Goal: Transaction & Acquisition: Purchase product/service

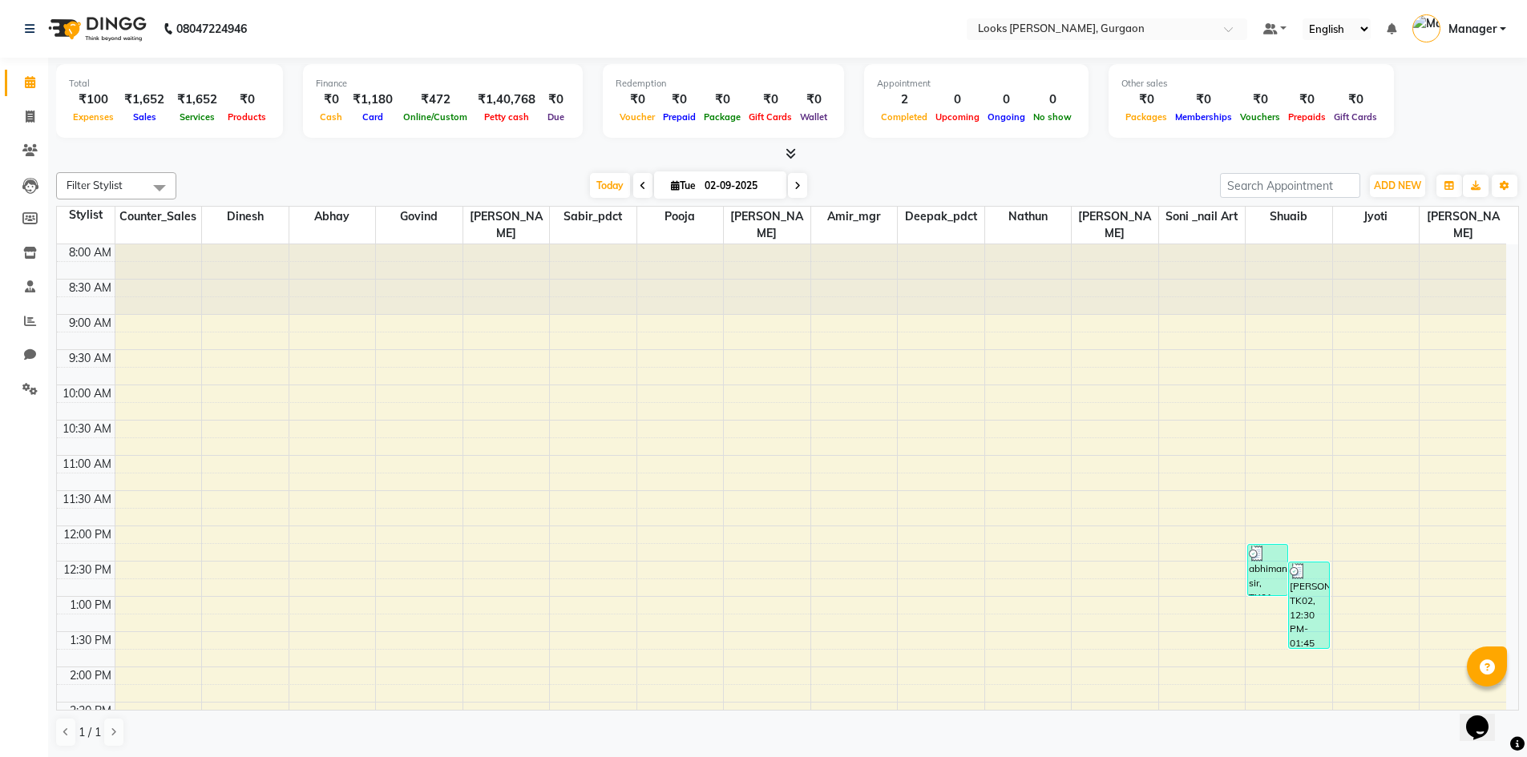
click at [1438, 81] on div "Total ₹100 Expenses ₹1,652 Sales ₹1,652 Services ₹0 Products Finance ₹0 Cash ₹1…" at bounding box center [787, 103] width 1463 height 79
click at [28, 320] on icon at bounding box center [30, 321] width 12 height 12
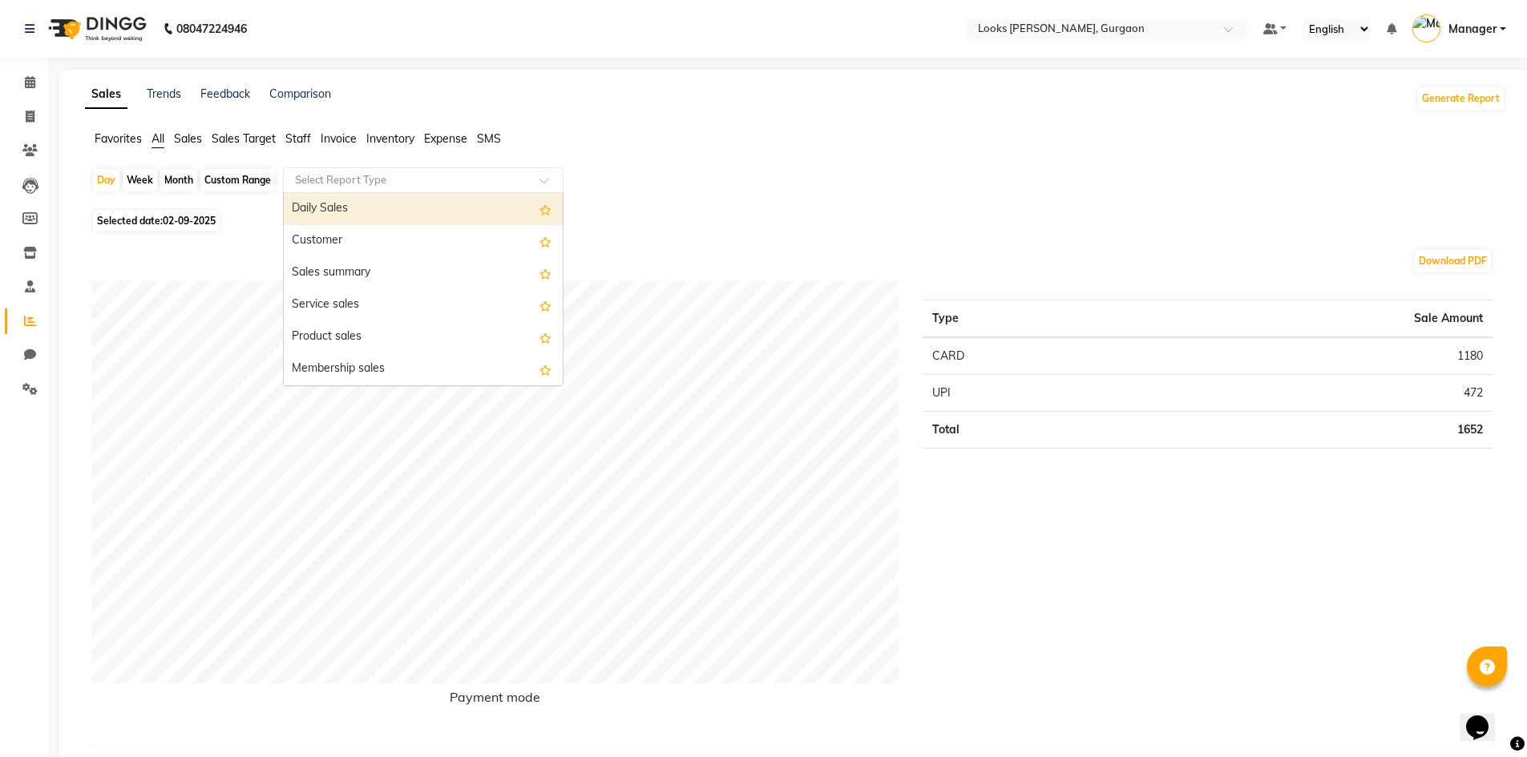
click at [332, 182] on input "text" at bounding box center [407, 180] width 231 height 16
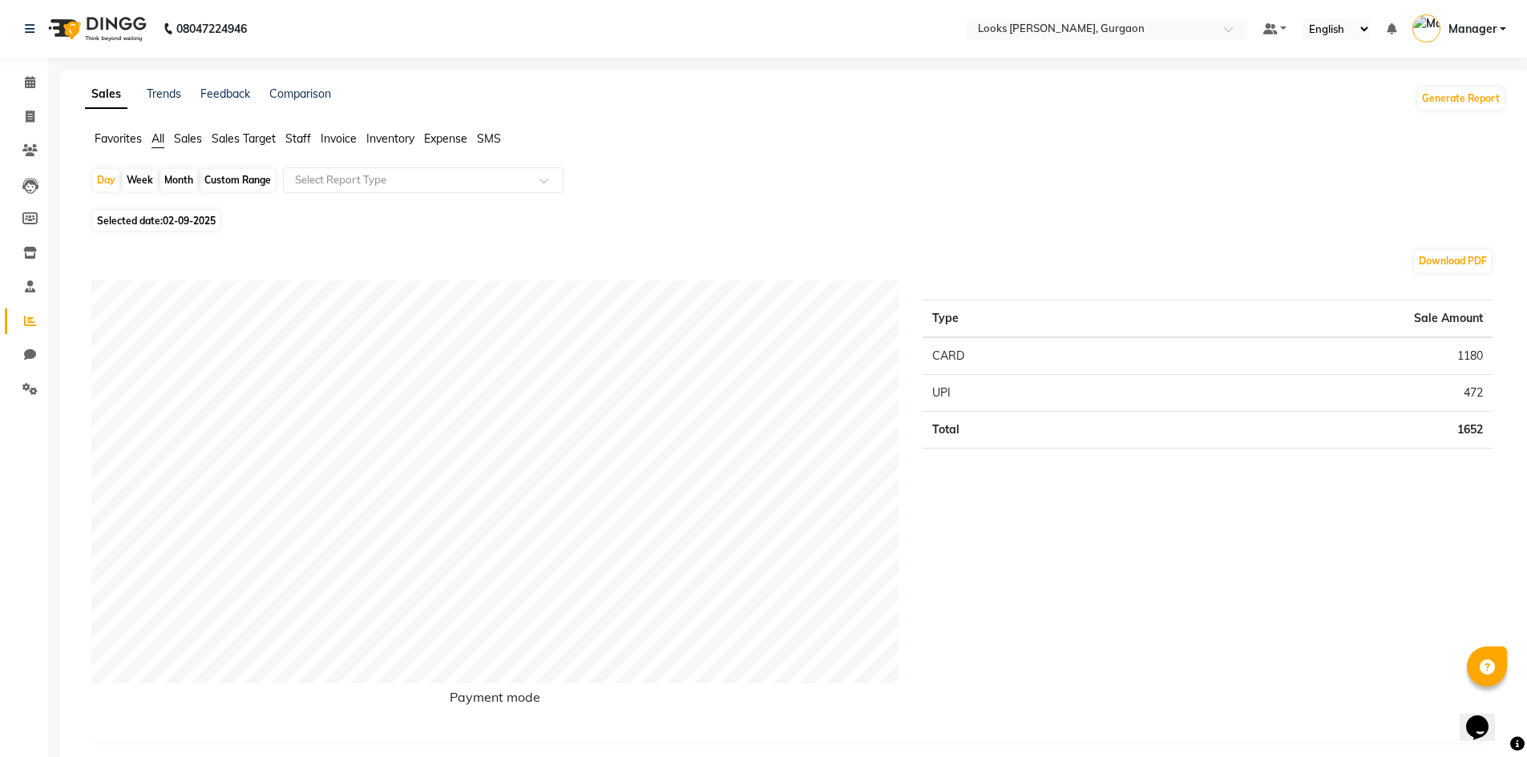
click at [296, 135] on span "Staff" at bounding box center [298, 138] width 26 height 14
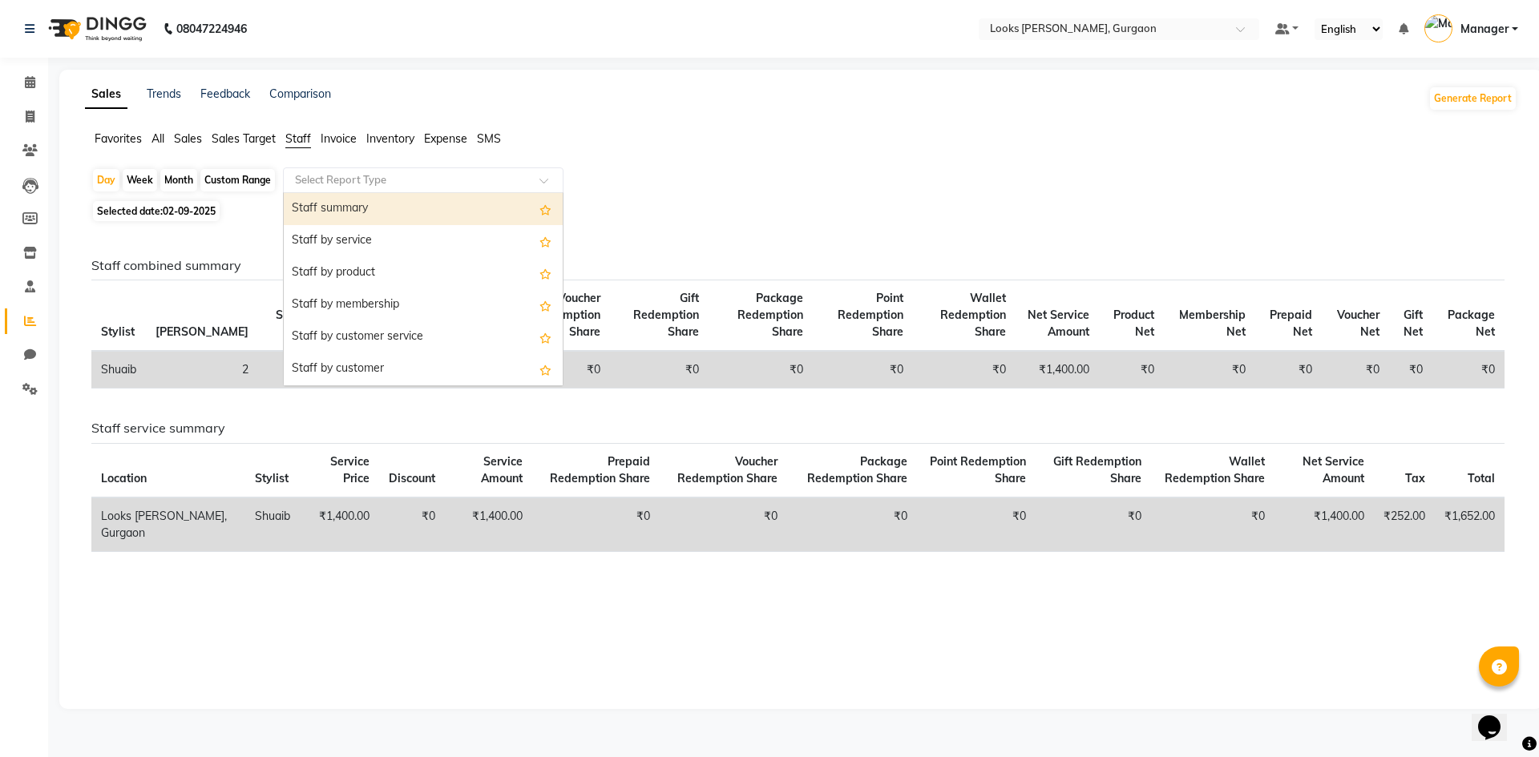
click at [315, 175] on input "text" at bounding box center [407, 180] width 231 height 16
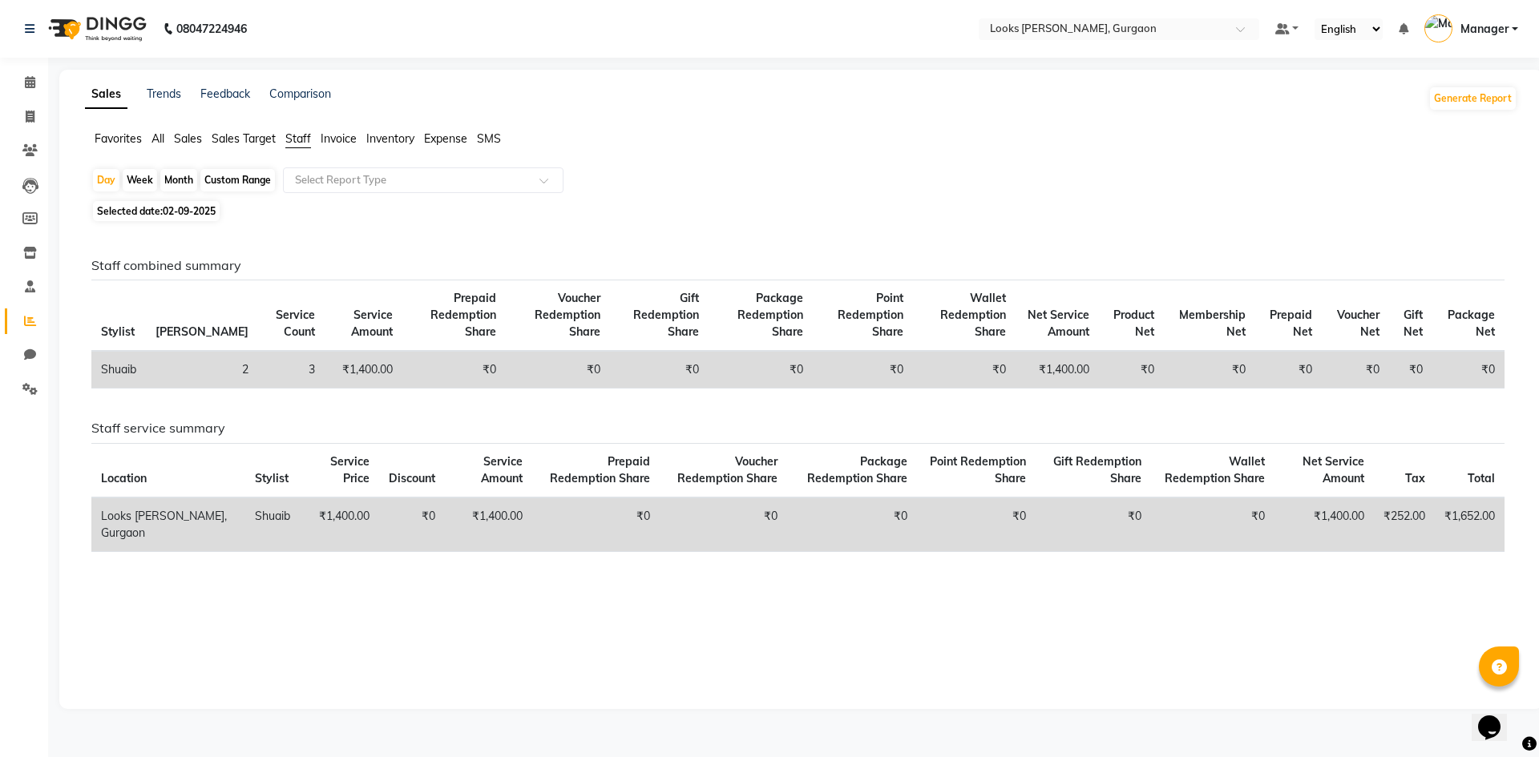
drag, startPoint x: 297, startPoint y: 138, endPoint x: 303, endPoint y: 160, distance: 23.1
click at [301, 151] on div "Favorites All Sales Sales Target Staff Invoice Inventory Expense SMS" at bounding box center [801, 146] width 1456 height 30
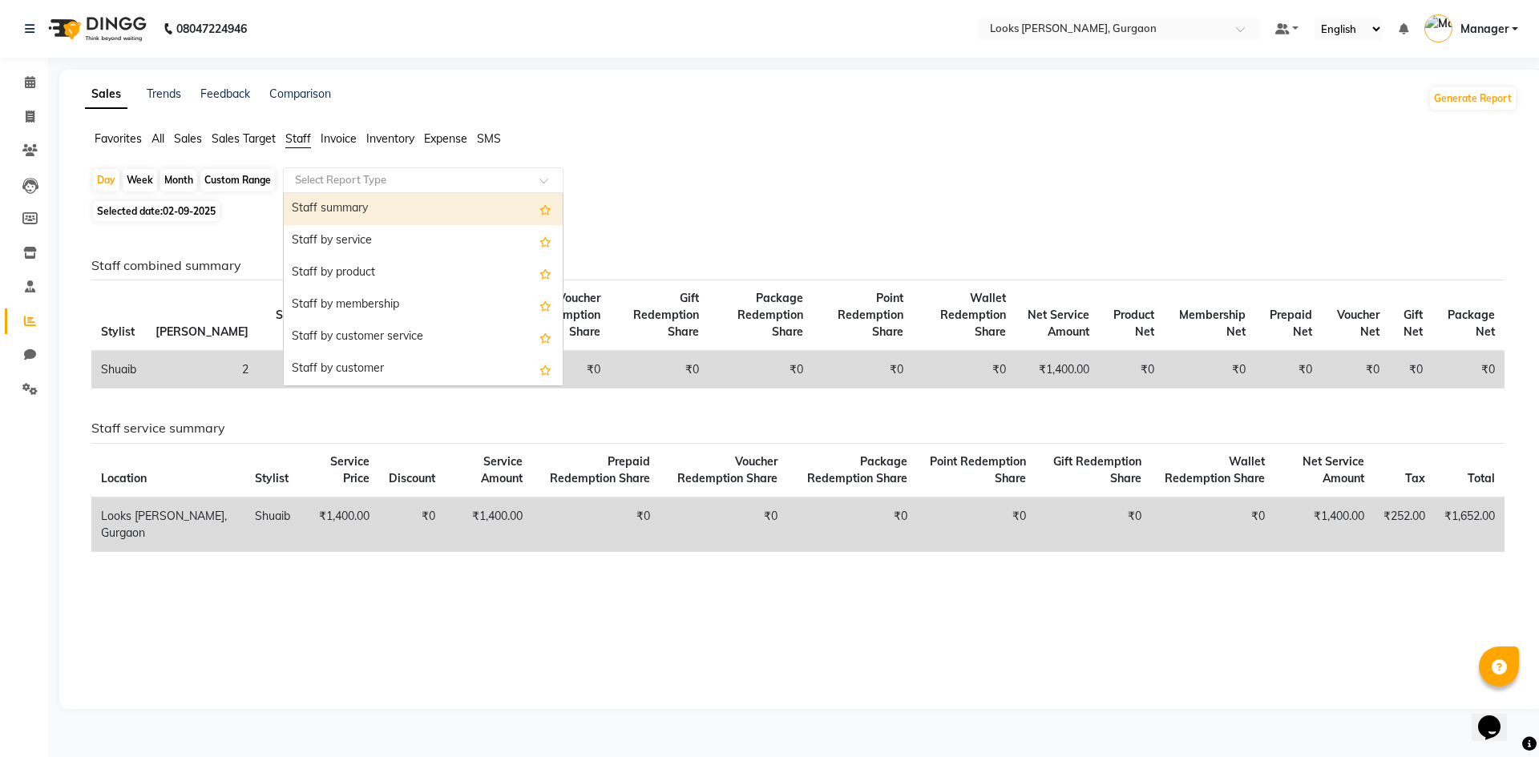
click at [310, 178] on input "text" at bounding box center [407, 180] width 231 height 16
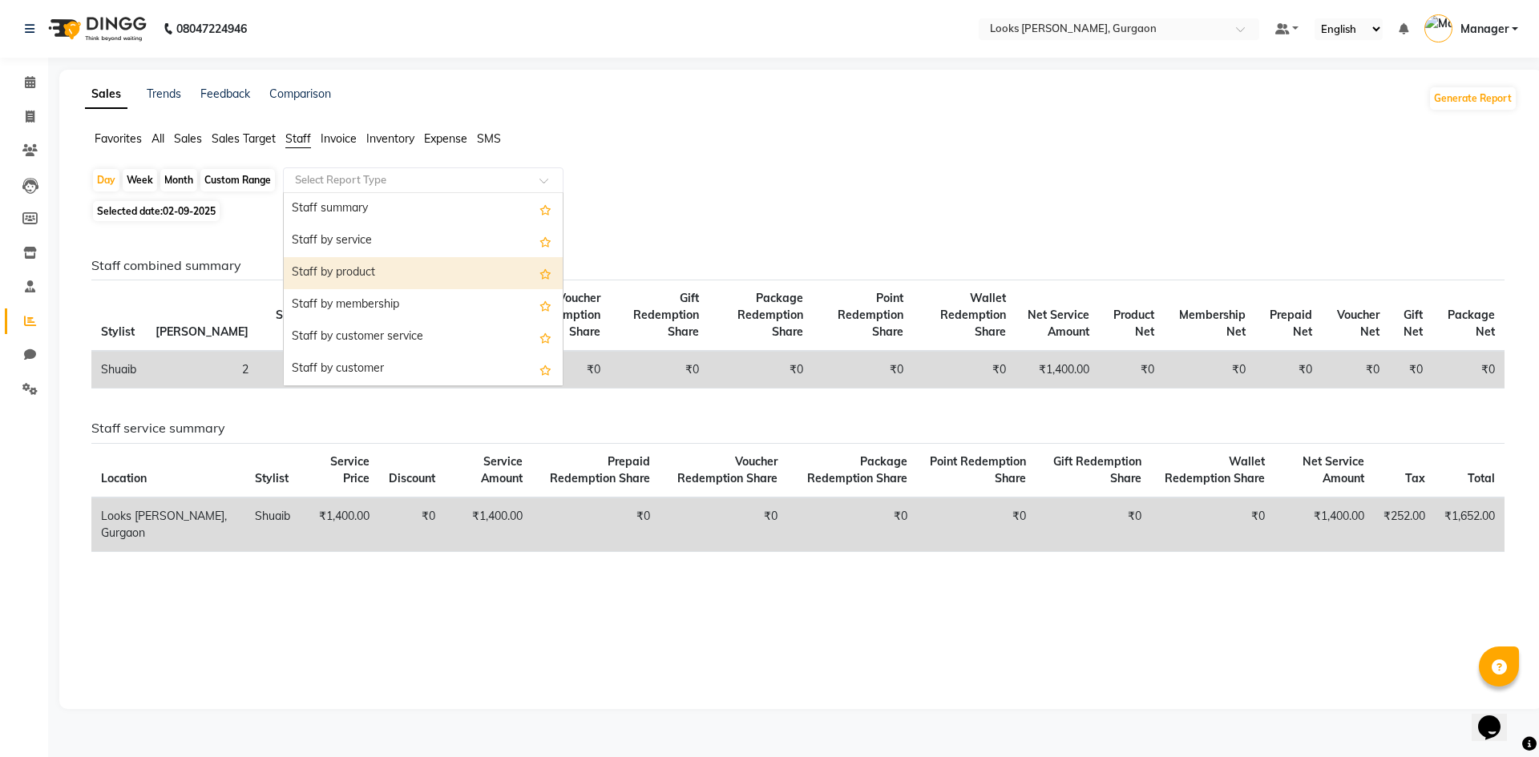
click at [371, 271] on div "Staff by product" at bounding box center [423, 273] width 279 height 32
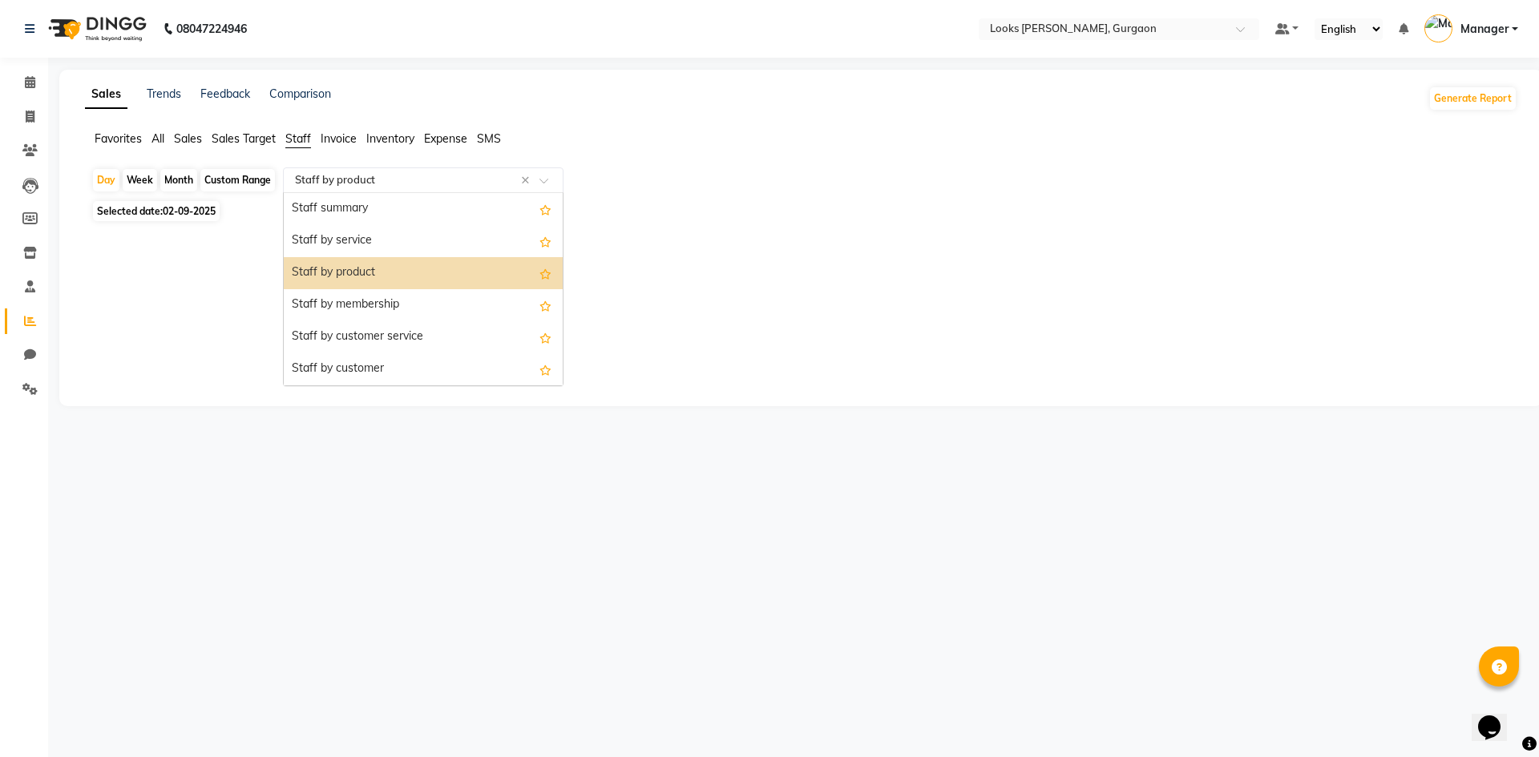
click at [376, 172] on div "Select Report Type × Staff by product ×" at bounding box center [423, 181] width 281 height 26
click at [369, 236] on div "Staff by service" at bounding box center [423, 241] width 279 height 32
select select "filtered_report"
select select "pdf"
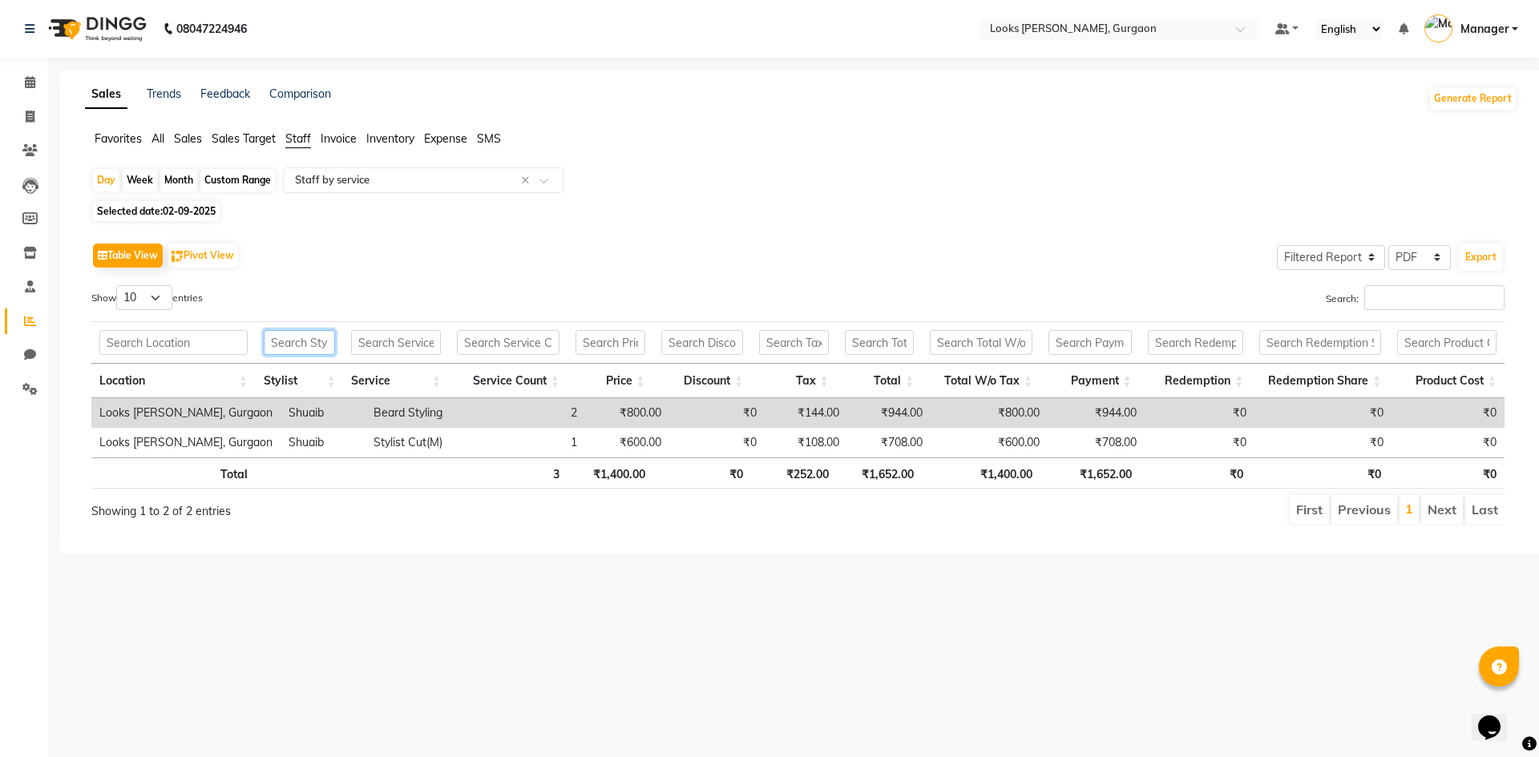
click at [282, 336] on input "text" at bounding box center [300, 342] width 72 height 25
type input "shua"
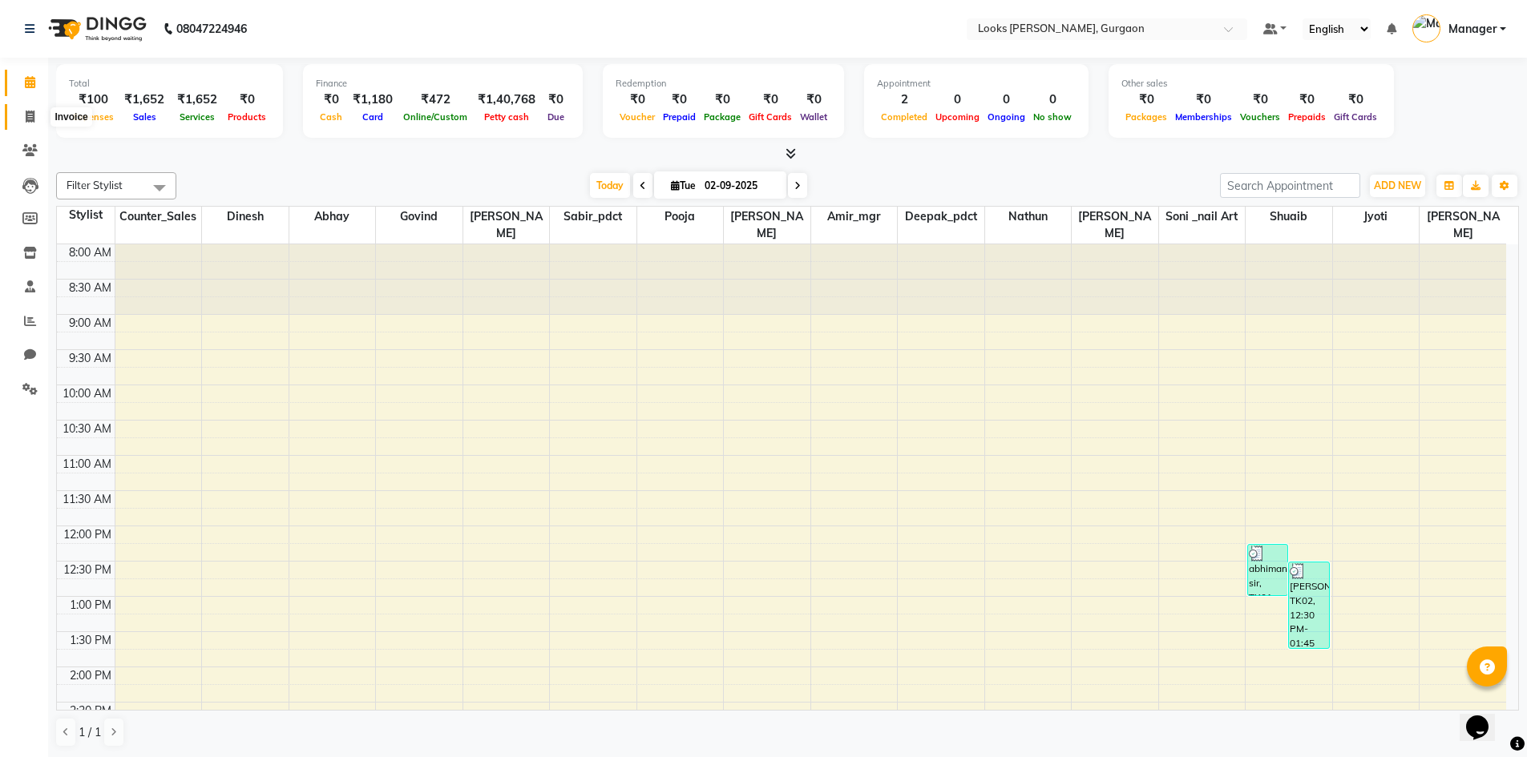
click at [31, 114] on icon at bounding box center [30, 117] width 9 height 12
select select "service"
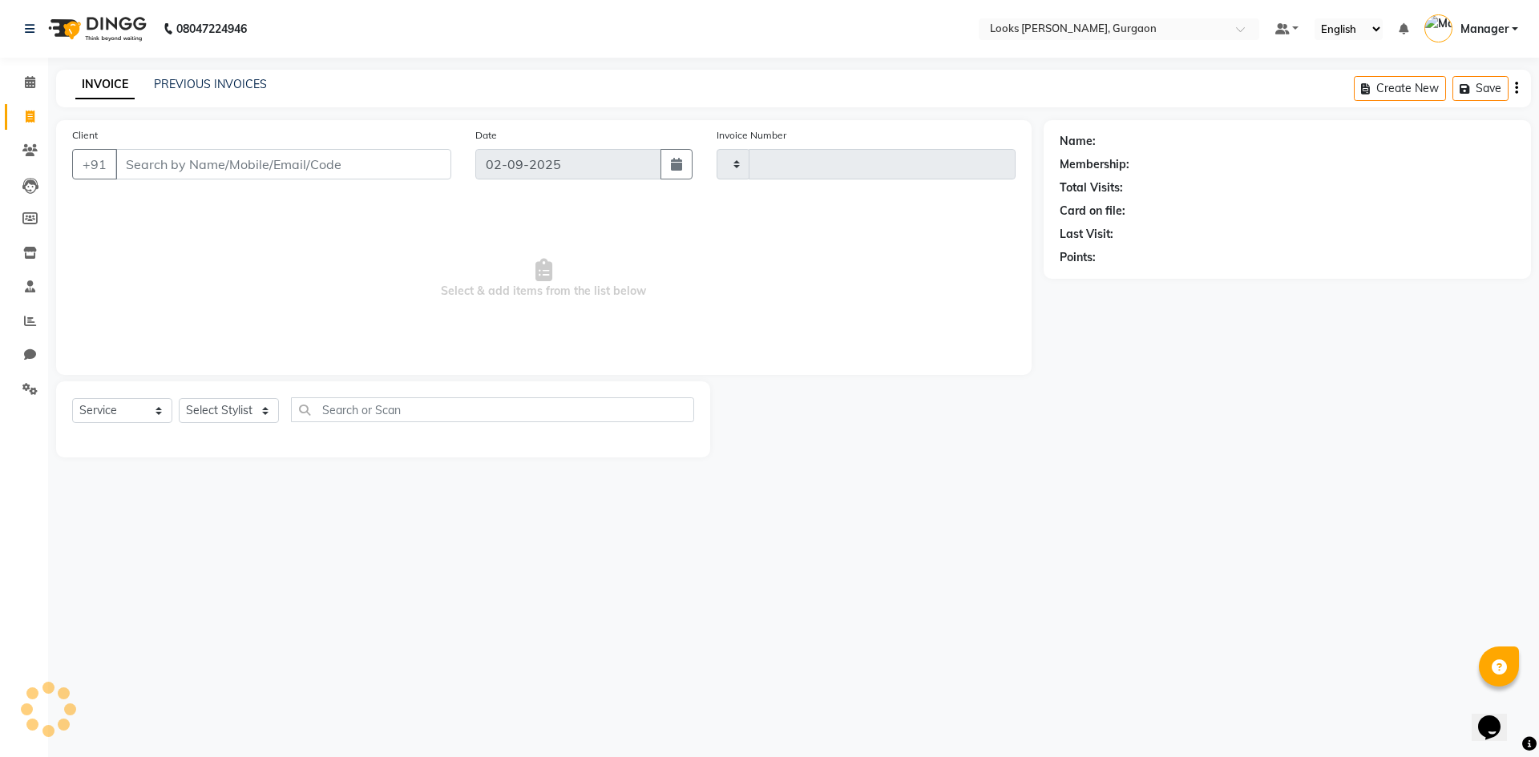
type input "1458"
select select "8452"
click at [259, 415] on select "Select Stylist aahil abhay Amir_mgr Anamika Counter_Sales Deepak_pdct dinesh go…" at bounding box center [229, 410] width 100 height 25
select select "84462"
click at [179, 398] on select "Select Stylist aahil abhay Amir_mgr Anamika Counter_Sales Deepak_pdct dinesh go…" at bounding box center [229, 410] width 100 height 25
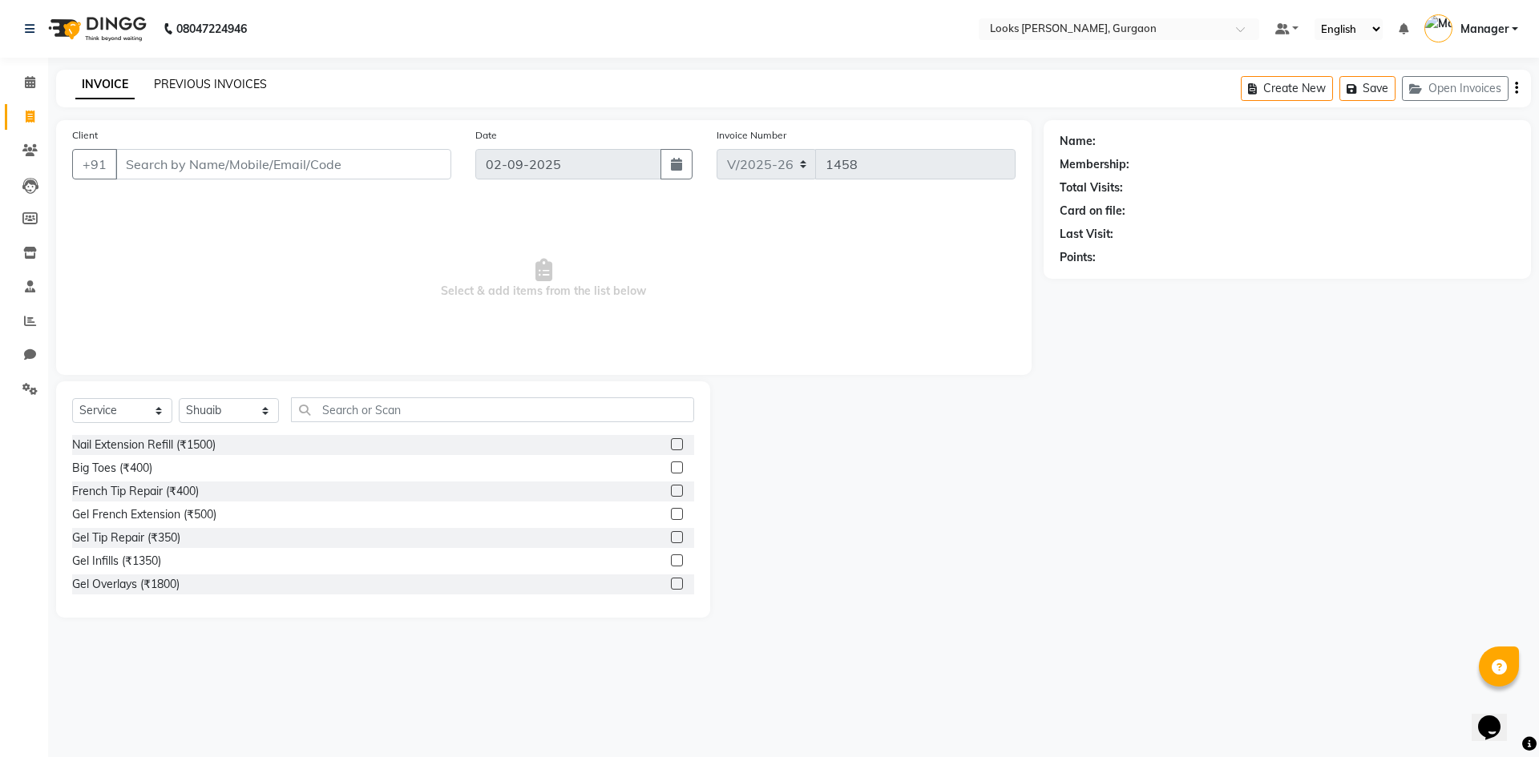
click at [224, 87] on link "PREVIOUS INVOICES" at bounding box center [210, 84] width 113 height 14
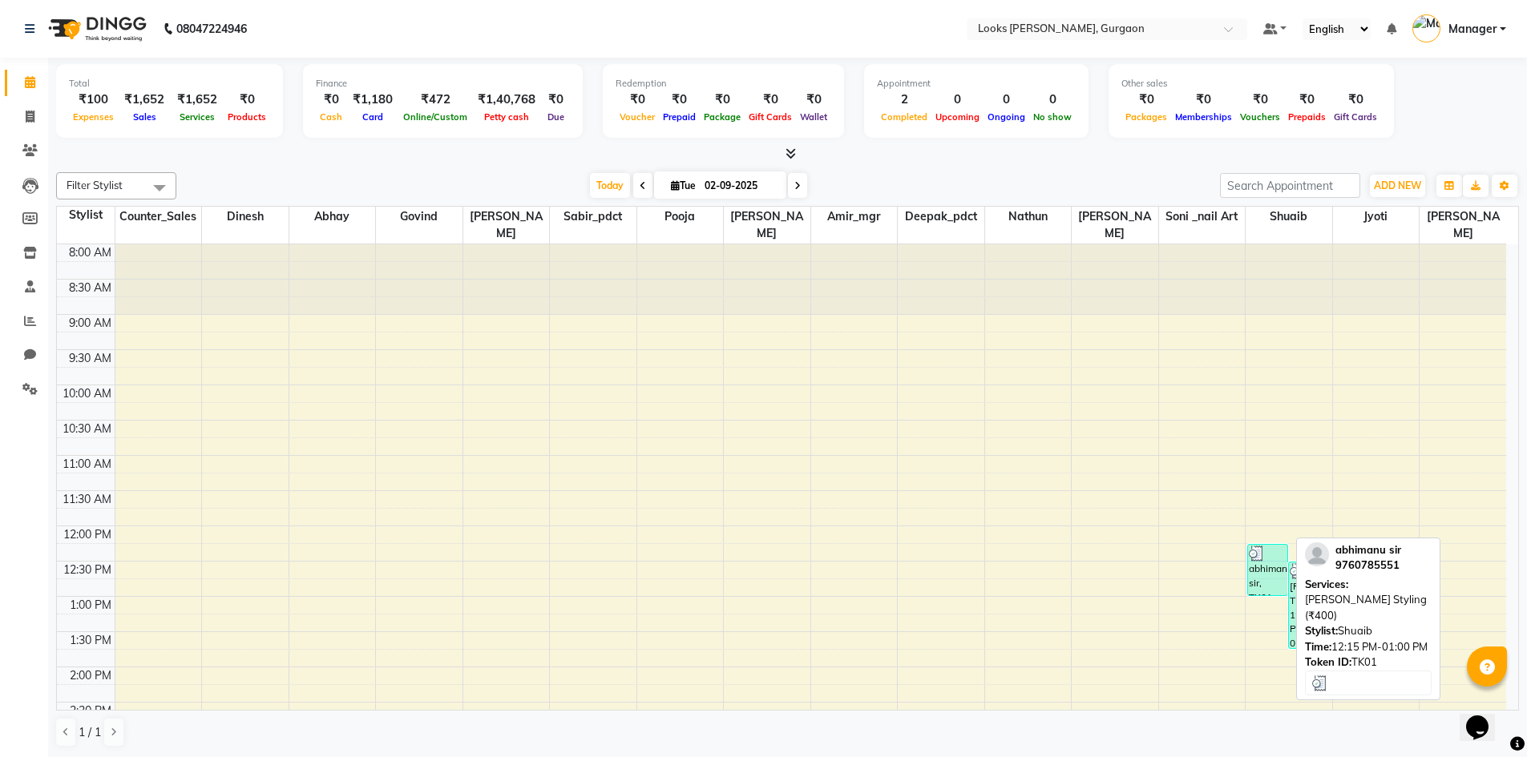
click at [1280, 579] on div "abhimanu sir, TK01, 12:15 PM-01:00 PM, [PERSON_NAME] Styling (₹400)" at bounding box center [1267, 570] width 39 height 50
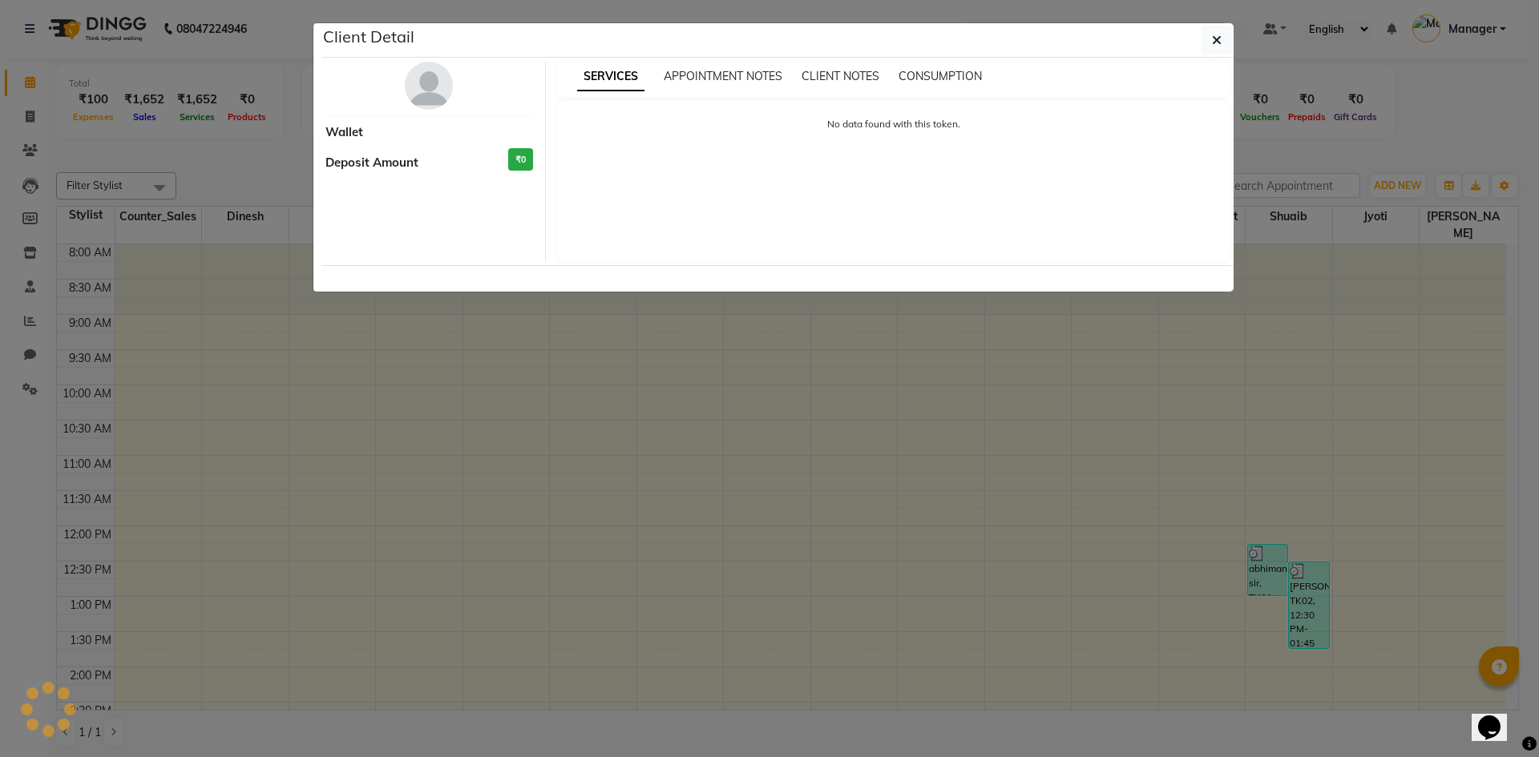
select select "3"
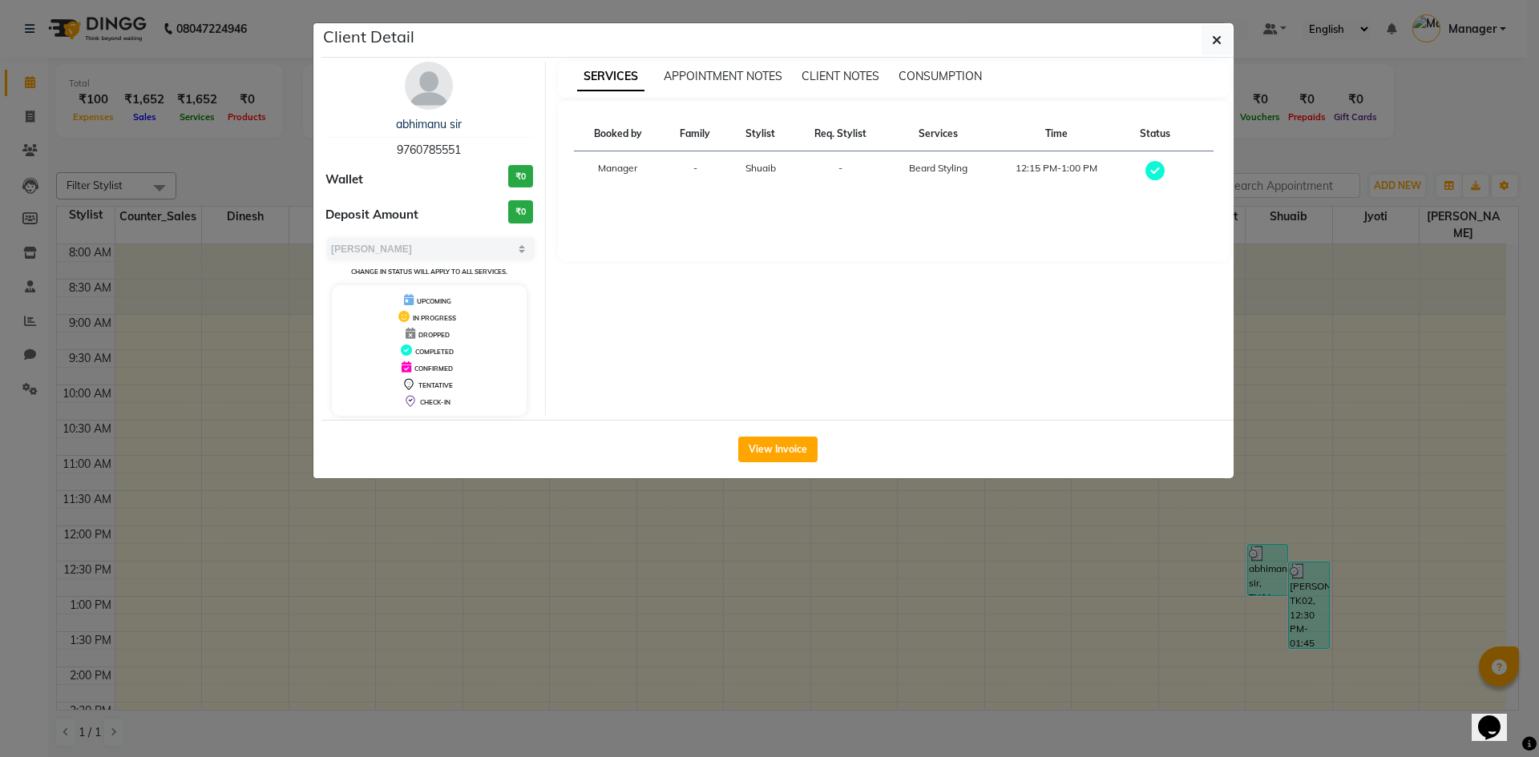
click at [28, 317] on ngb-modal-window "Client Detail abhimanu sir 9760785551 Wallet ₹0 Deposit Amount ₹0 Select MARK D…" at bounding box center [769, 378] width 1539 height 757
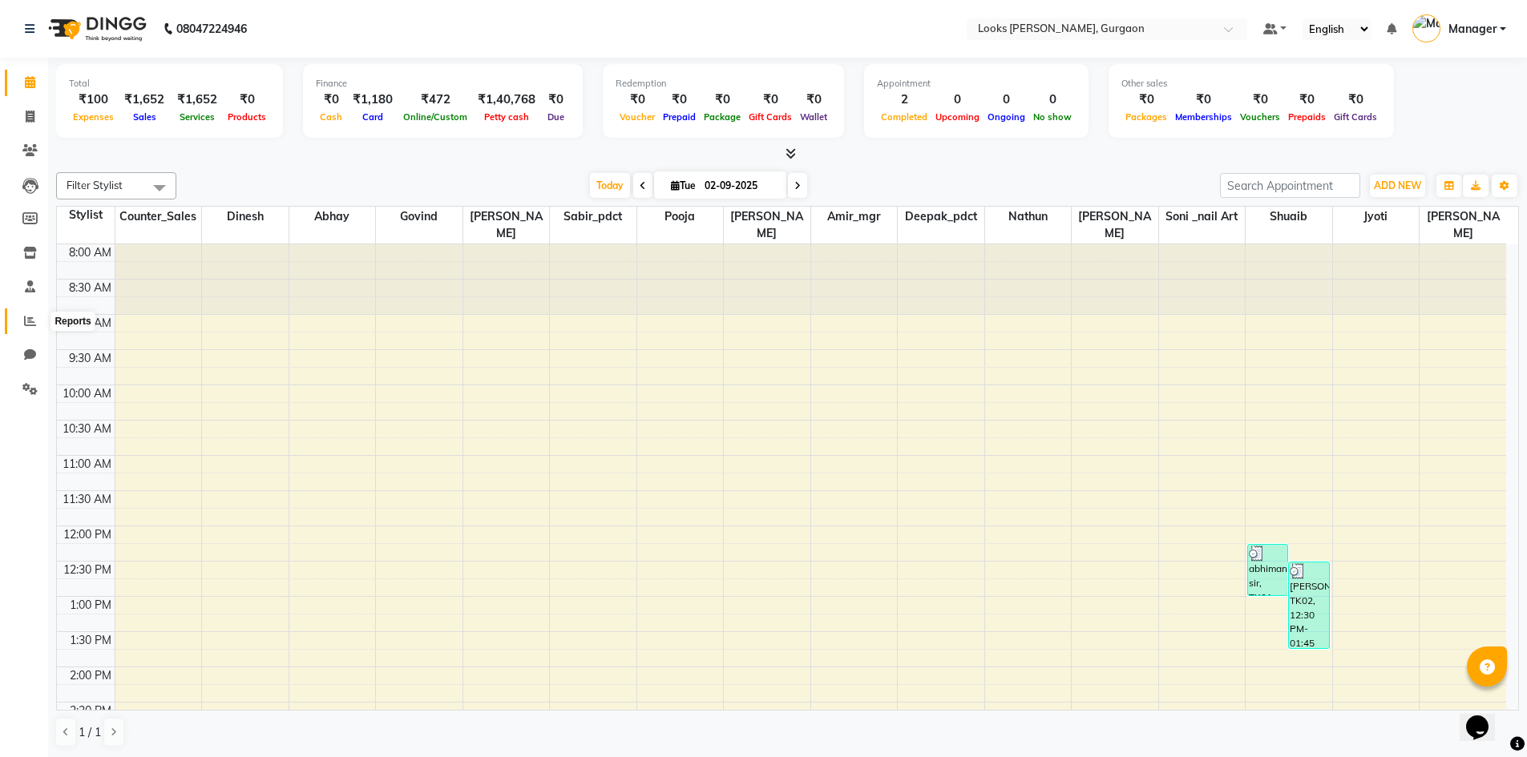
click at [28, 317] on icon at bounding box center [30, 321] width 12 height 12
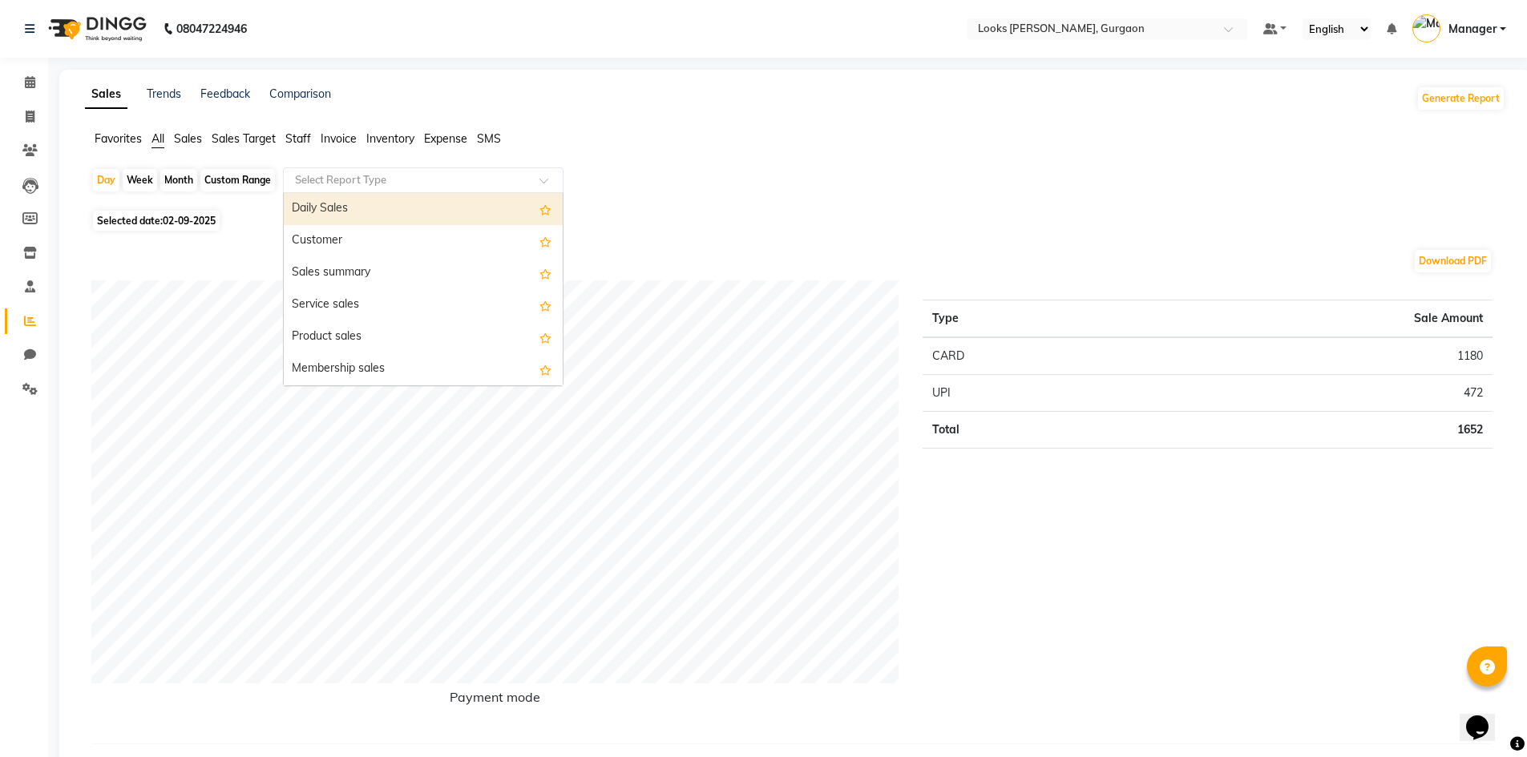
click at [319, 181] on input "text" at bounding box center [407, 180] width 231 height 16
click at [292, 135] on span "Staff" at bounding box center [298, 138] width 26 height 14
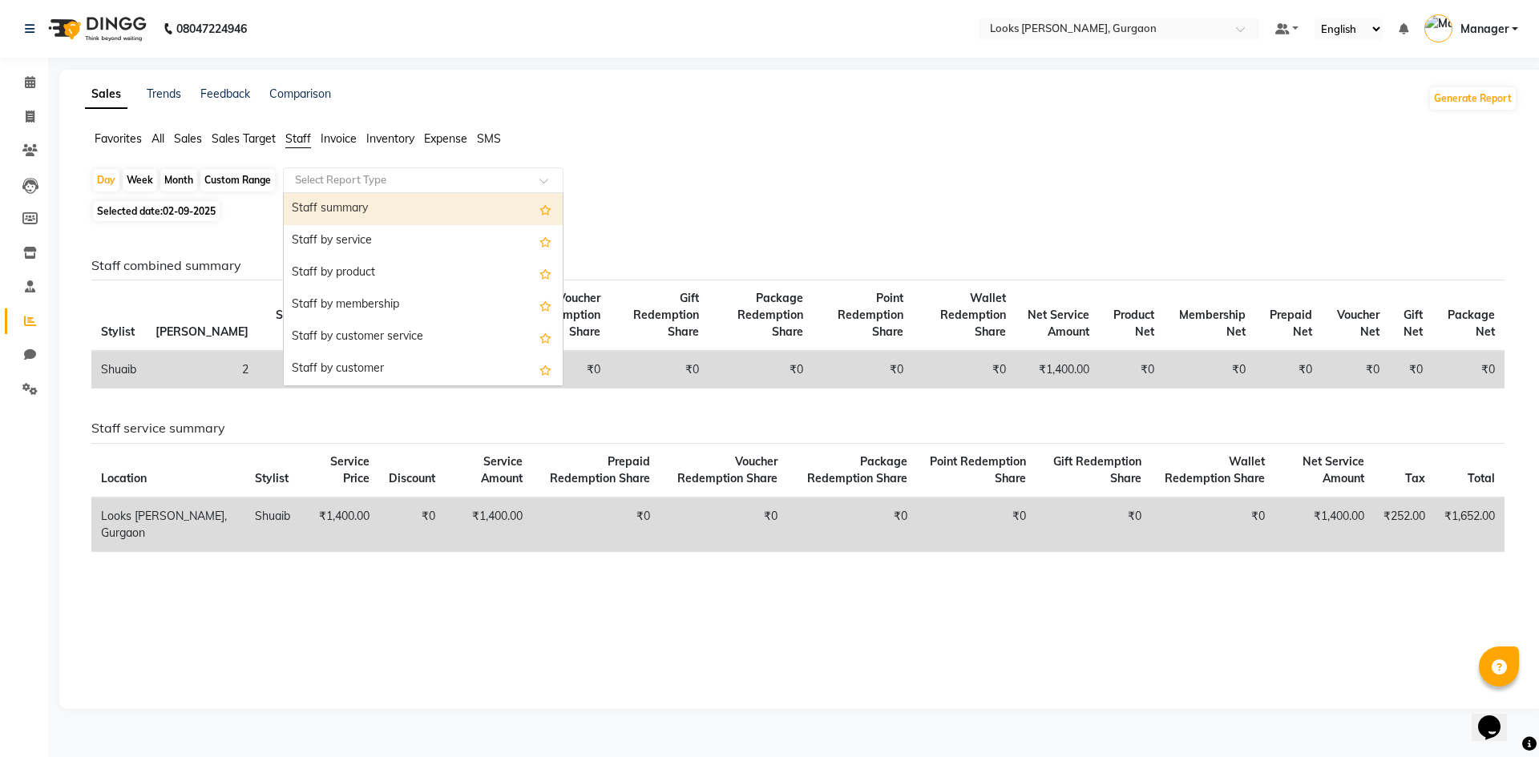
click at [343, 177] on input "text" at bounding box center [407, 180] width 231 height 16
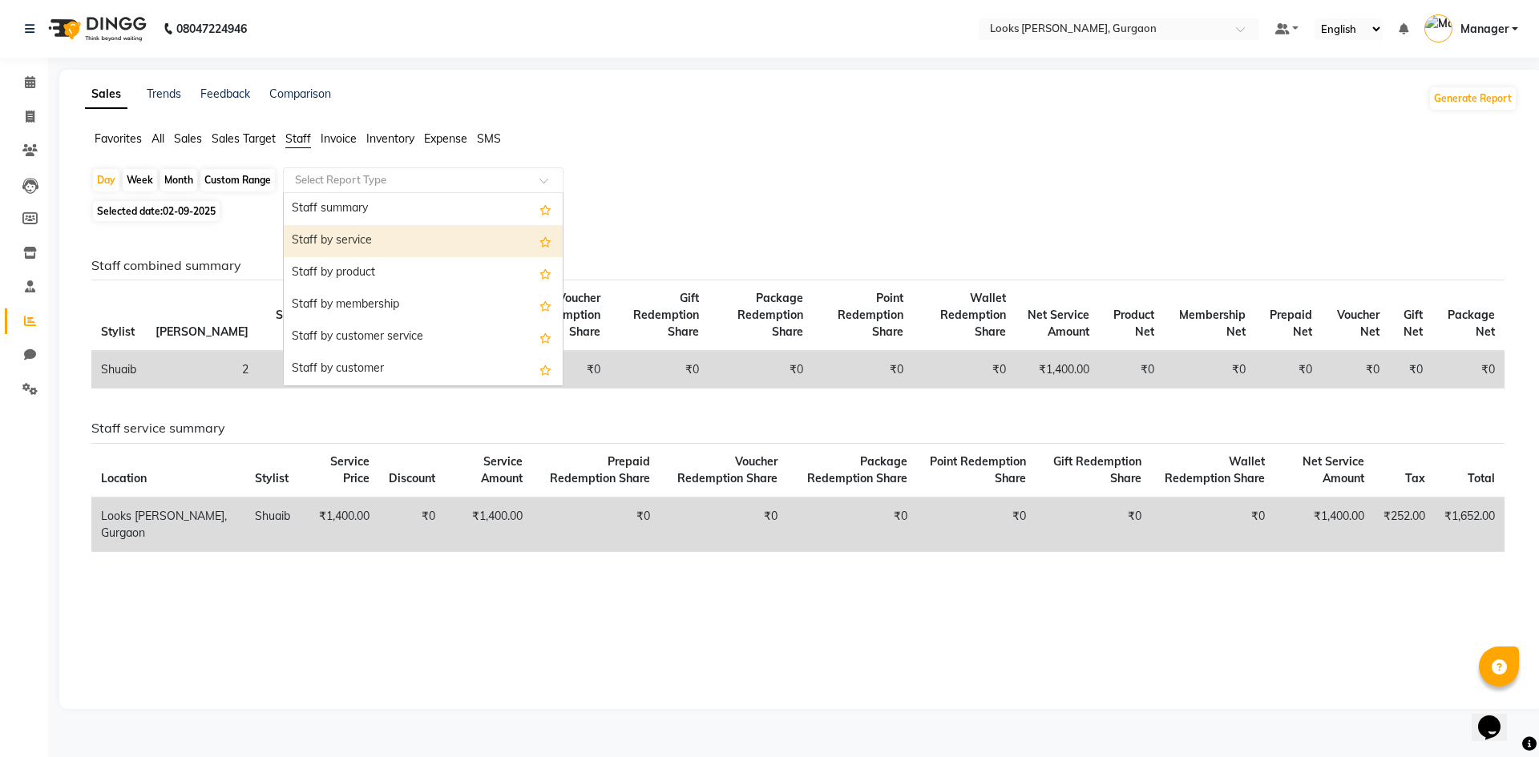
click at [344, 239] on div "Staff by service" at bounding box center [423, 241] width 279 height 32
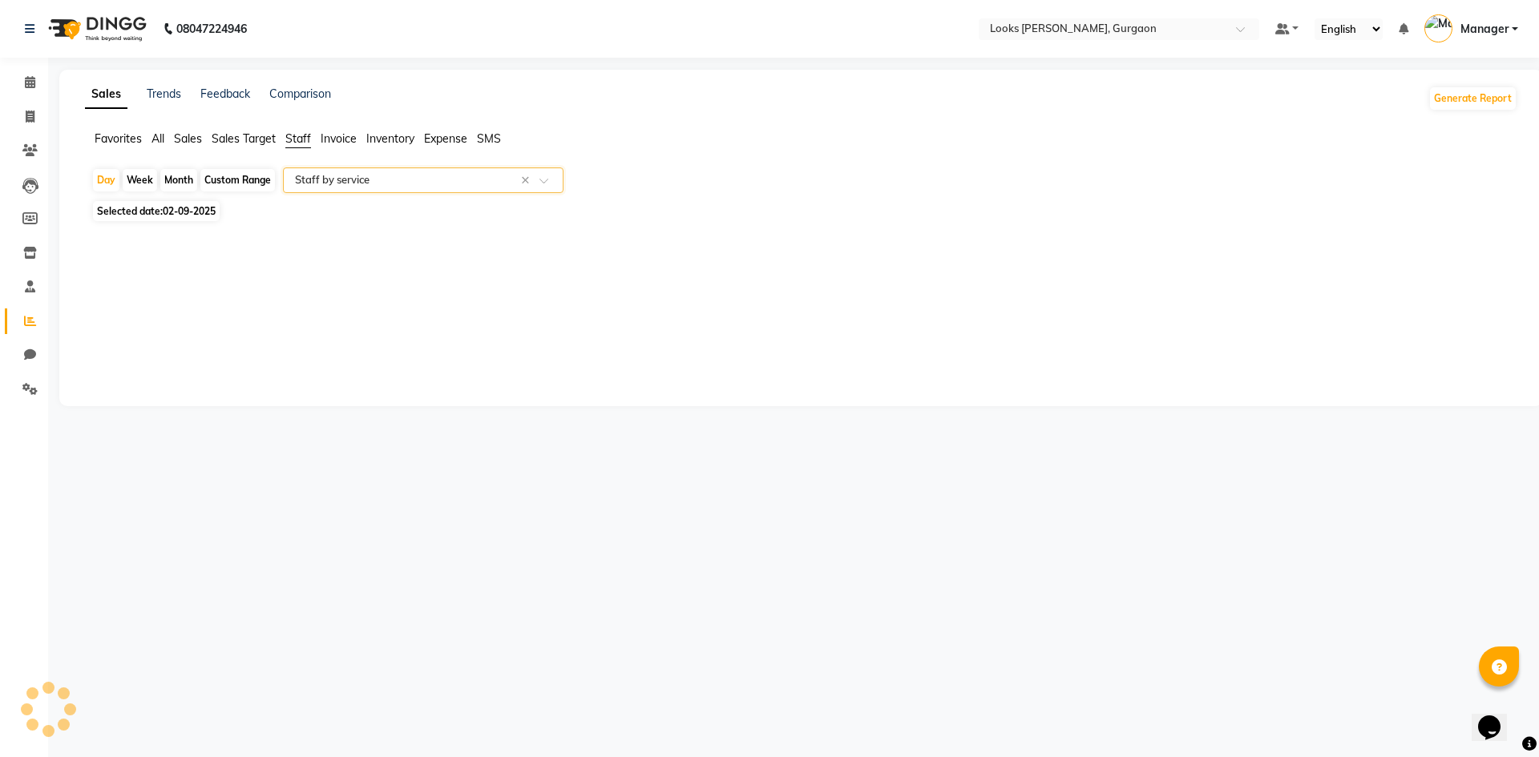
select select "filtered_report"
select select "pdf"
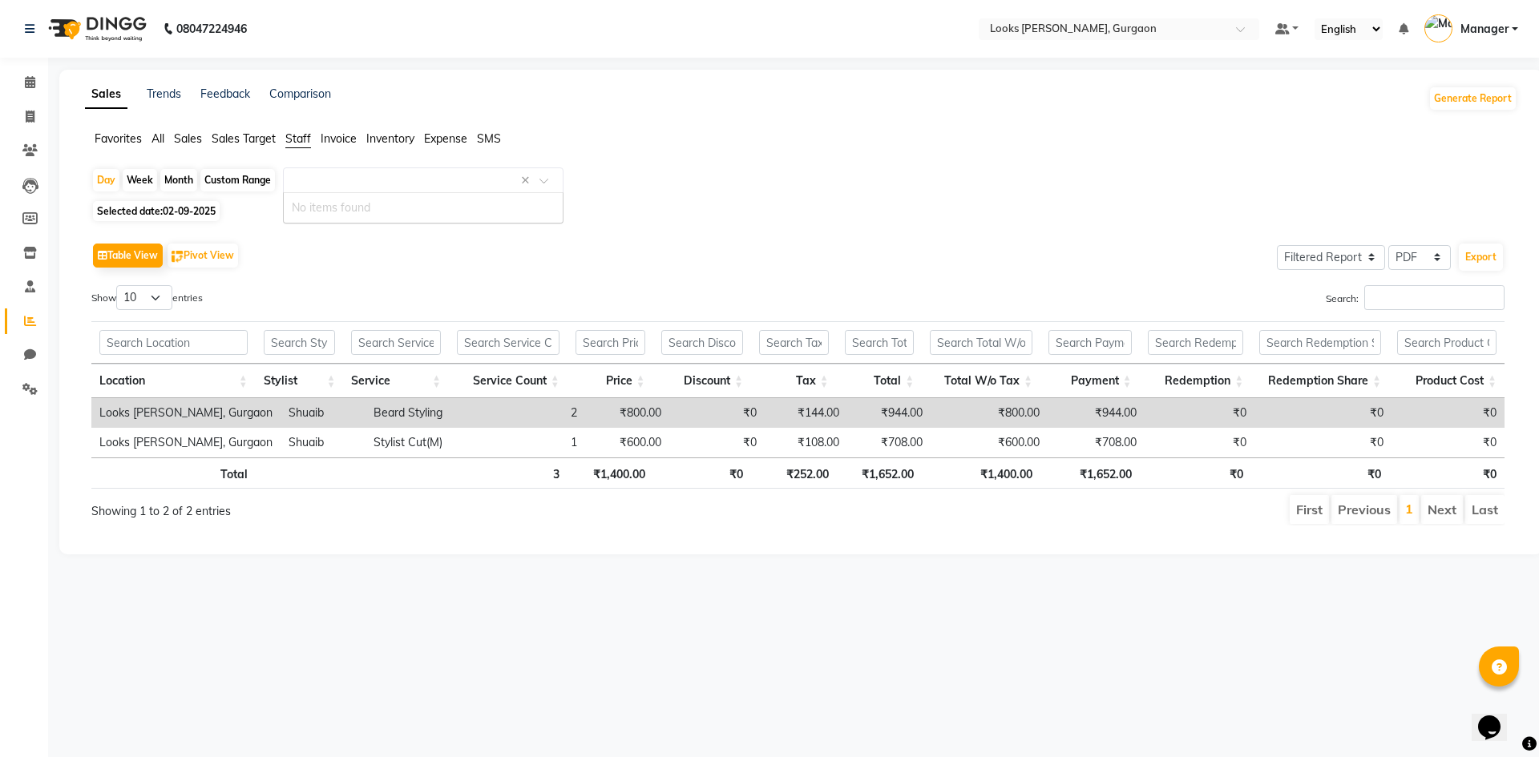
scroll to position [0, 397]
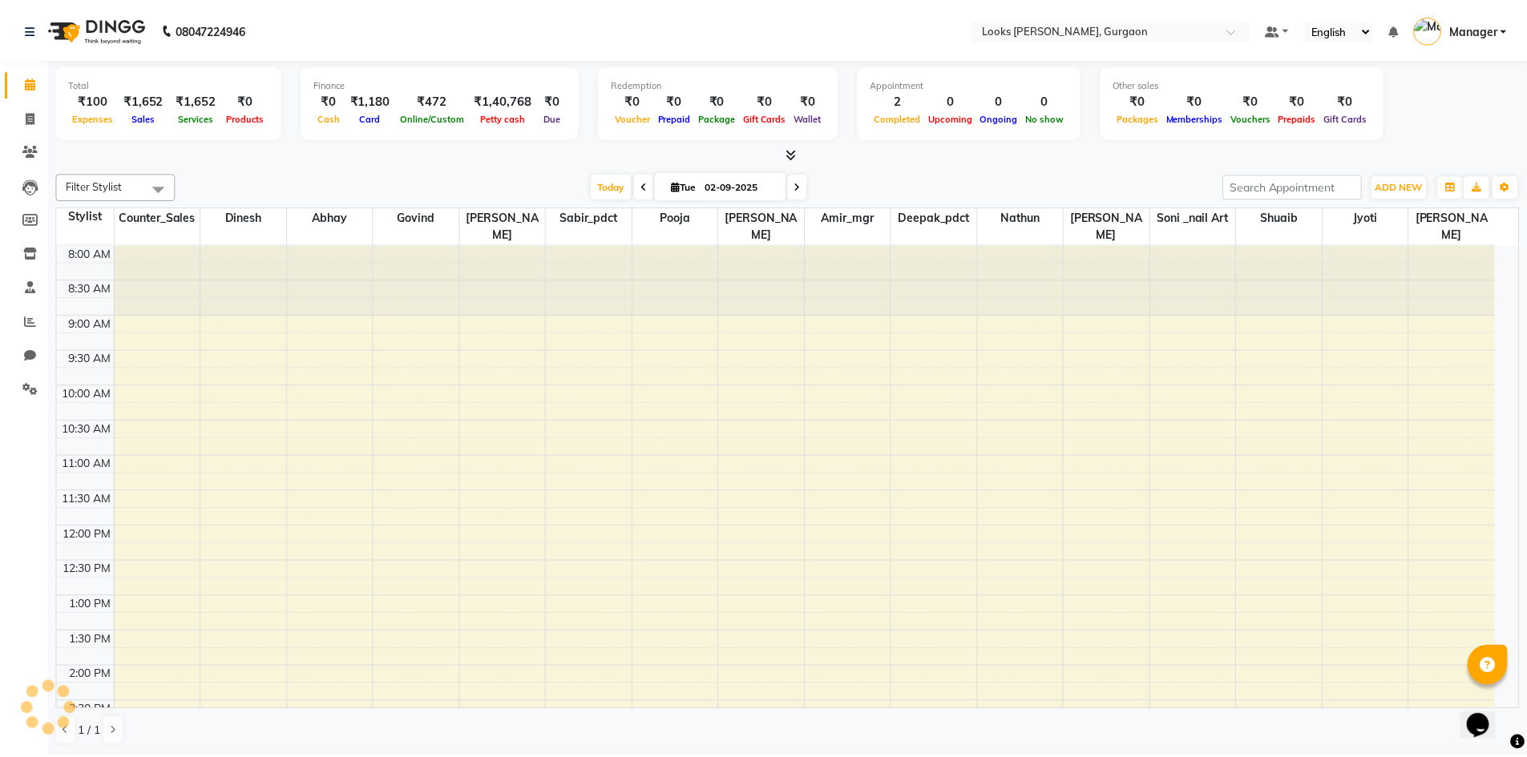
scroll to position [1, 0]
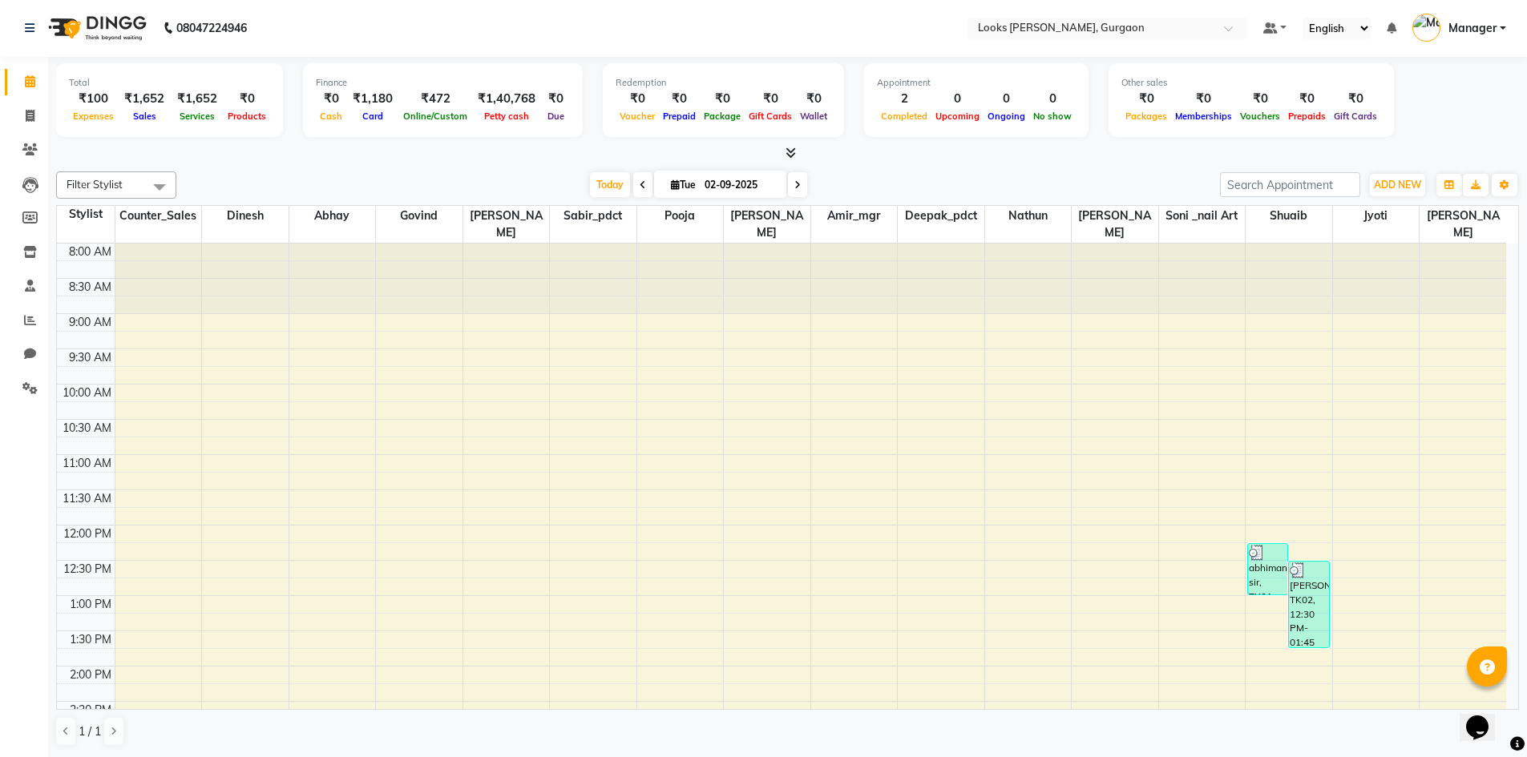
click at [795, 154] on icon at bounding box center [790, 153] width 10 height 12
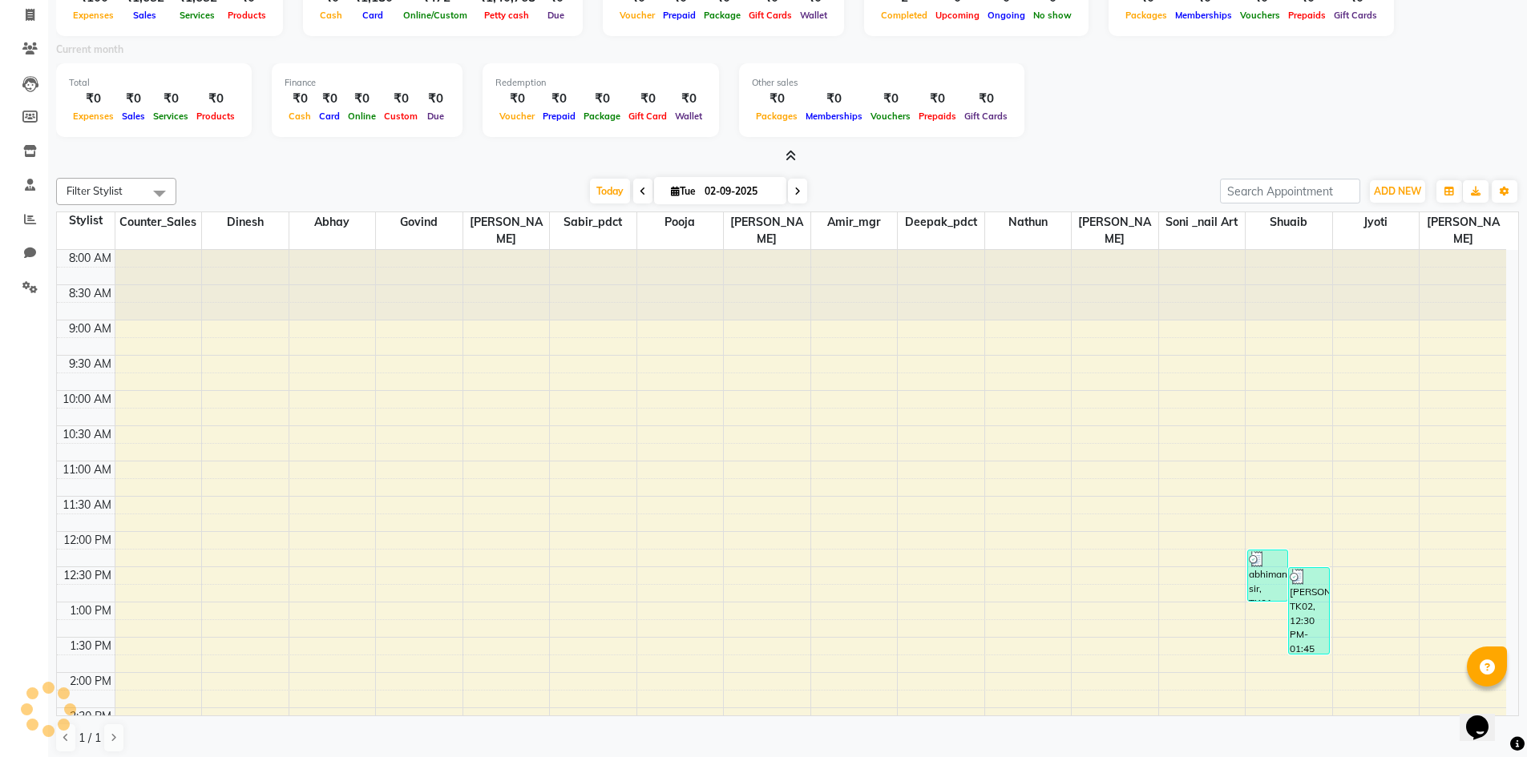
scroll to position [108, 0]
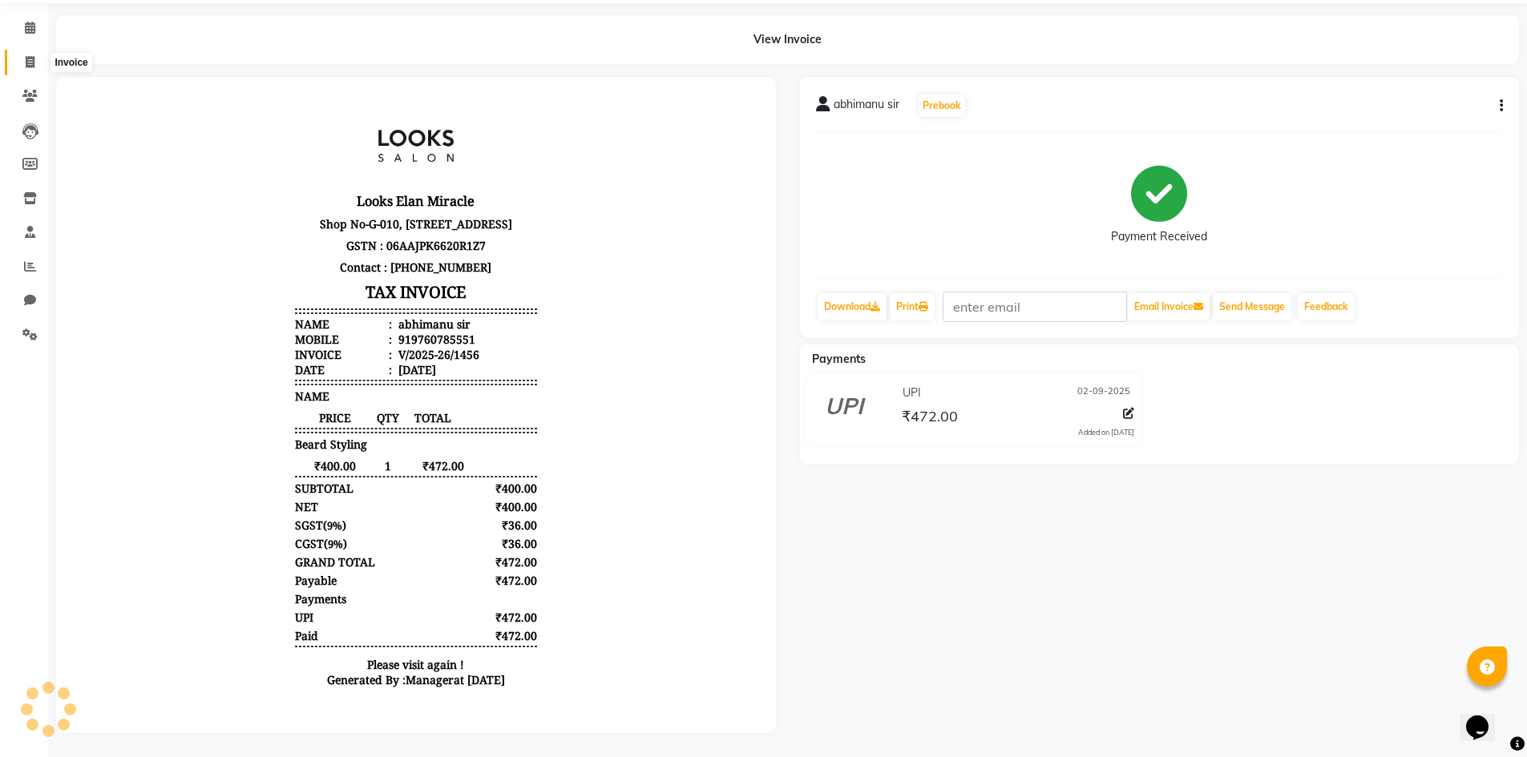
click at [25, 54] on span at bounding box center [30, 63] width 28 height 18
select select "service"
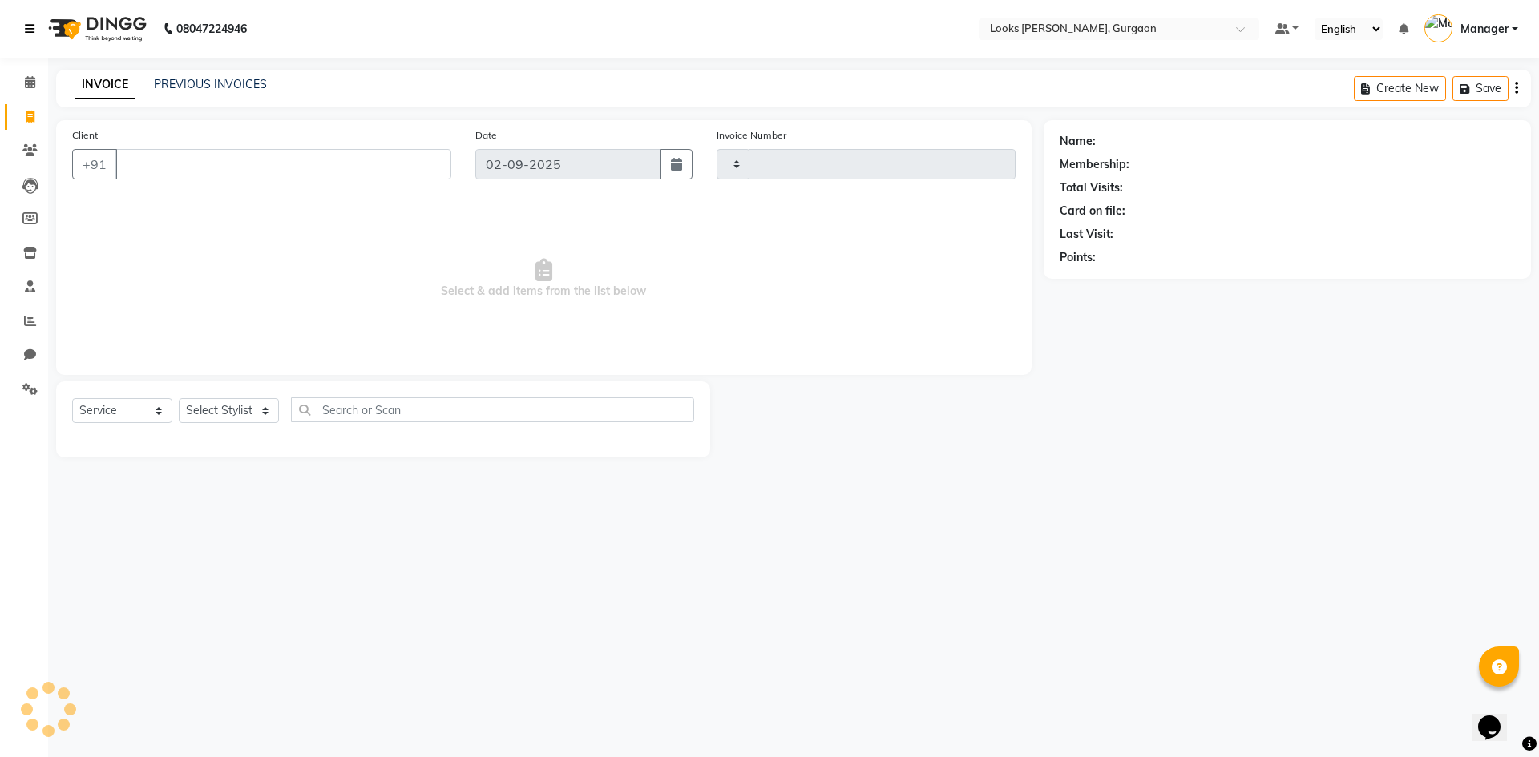
type input "1458"
select select "8452"
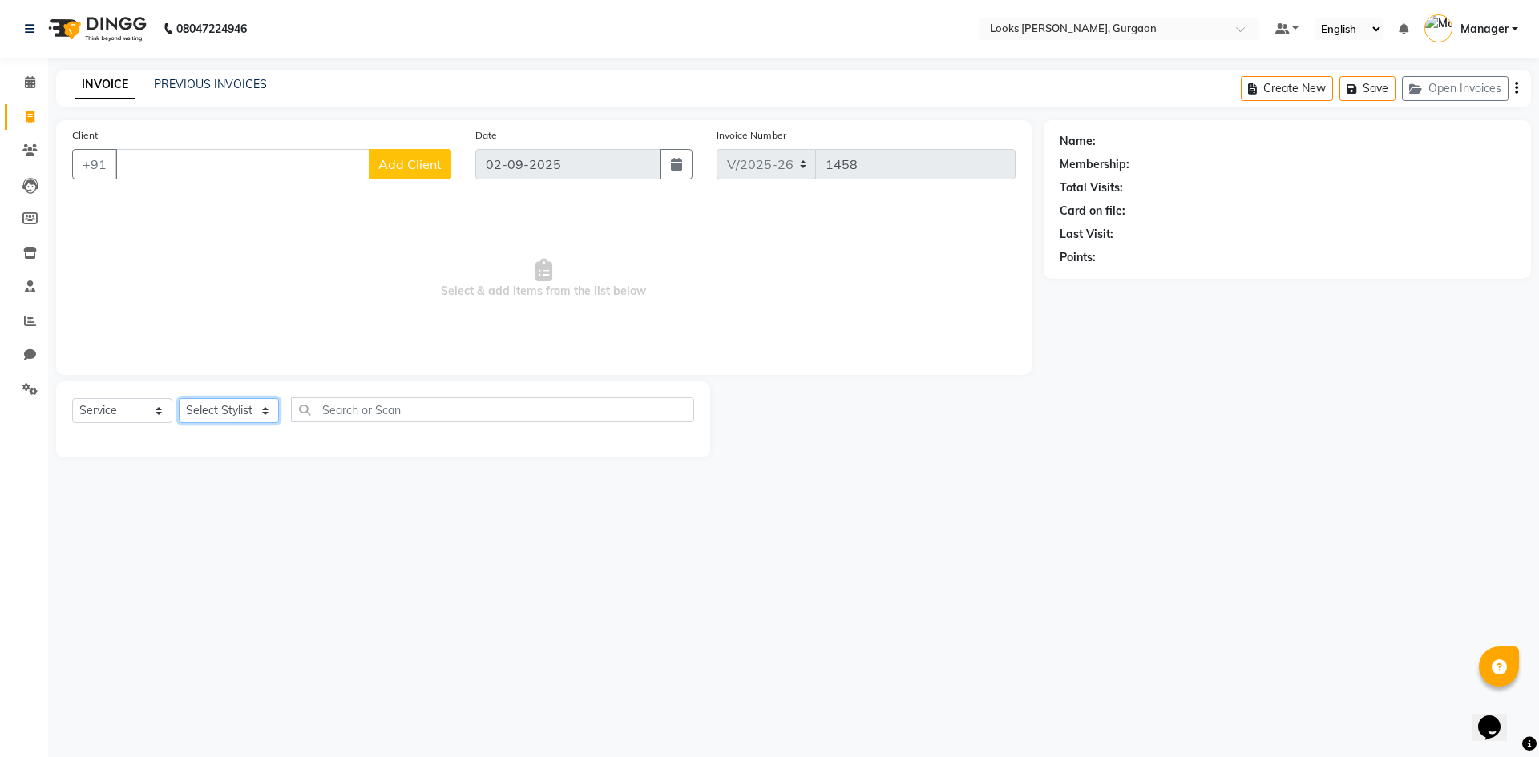
click at [238, 406] on select "Select Stylist aahil abhay Amir_mgr Anamika Counter_Sales Deepak_pdct dinesh go…" at bounding box center [229, 410] width 100 height 25
select select "84462"
click at [179, 398] on select "Select Stylist aahil abhay Amir_mgr Anamika Counter_Sales Deepak_pdct dinesh go…" at bounding box center [229, 410] width 100 height 25
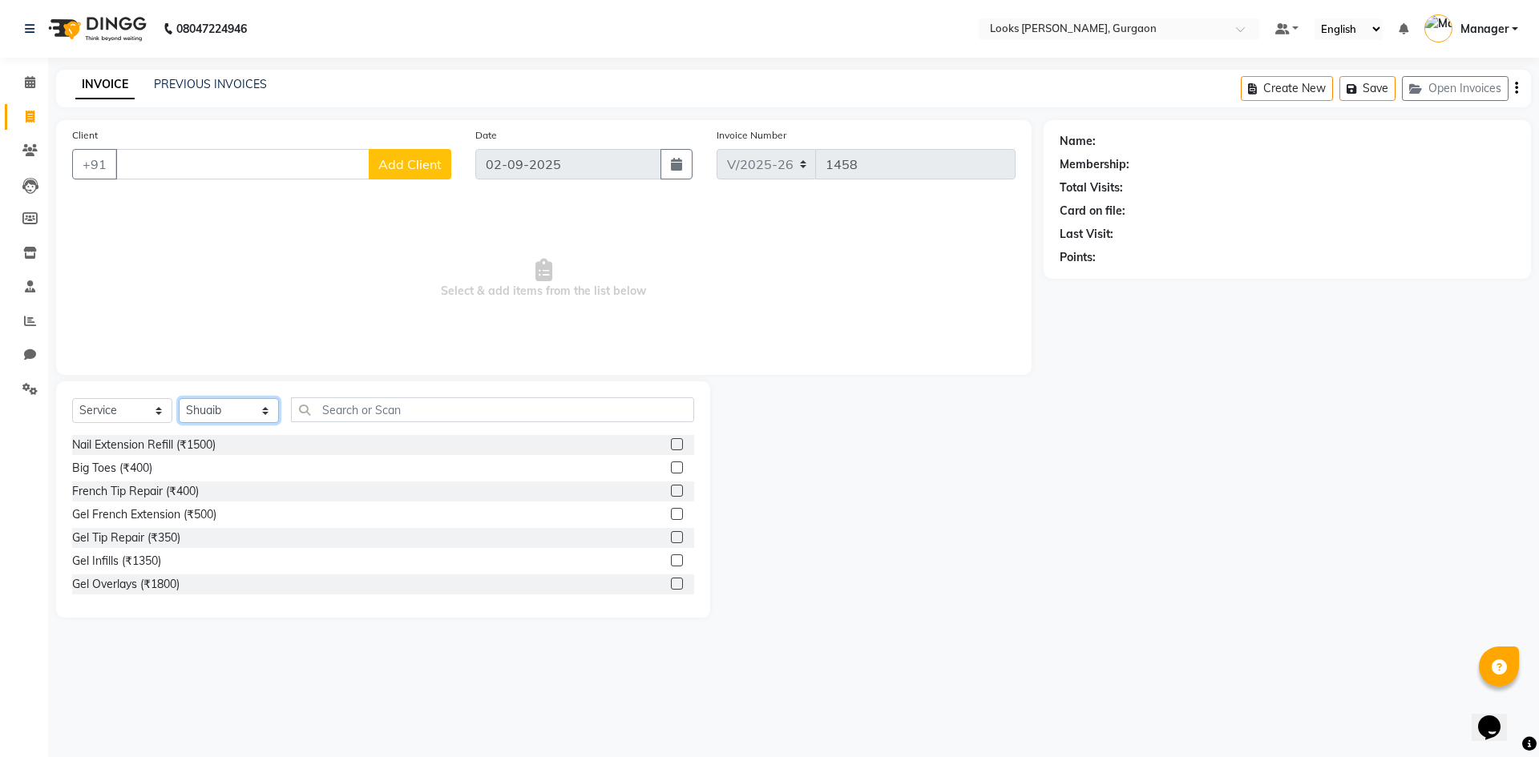
click at [179, 398] on select "Select Stylist aahil abhay Amir_mgr Anamika Counter_Sales Deepak_pdct dinesh go…" at bounding box center [229, 410] width 100 height 25
click at [379, 409] on input "text" at bounding box center [481, 410] width 381 height 25
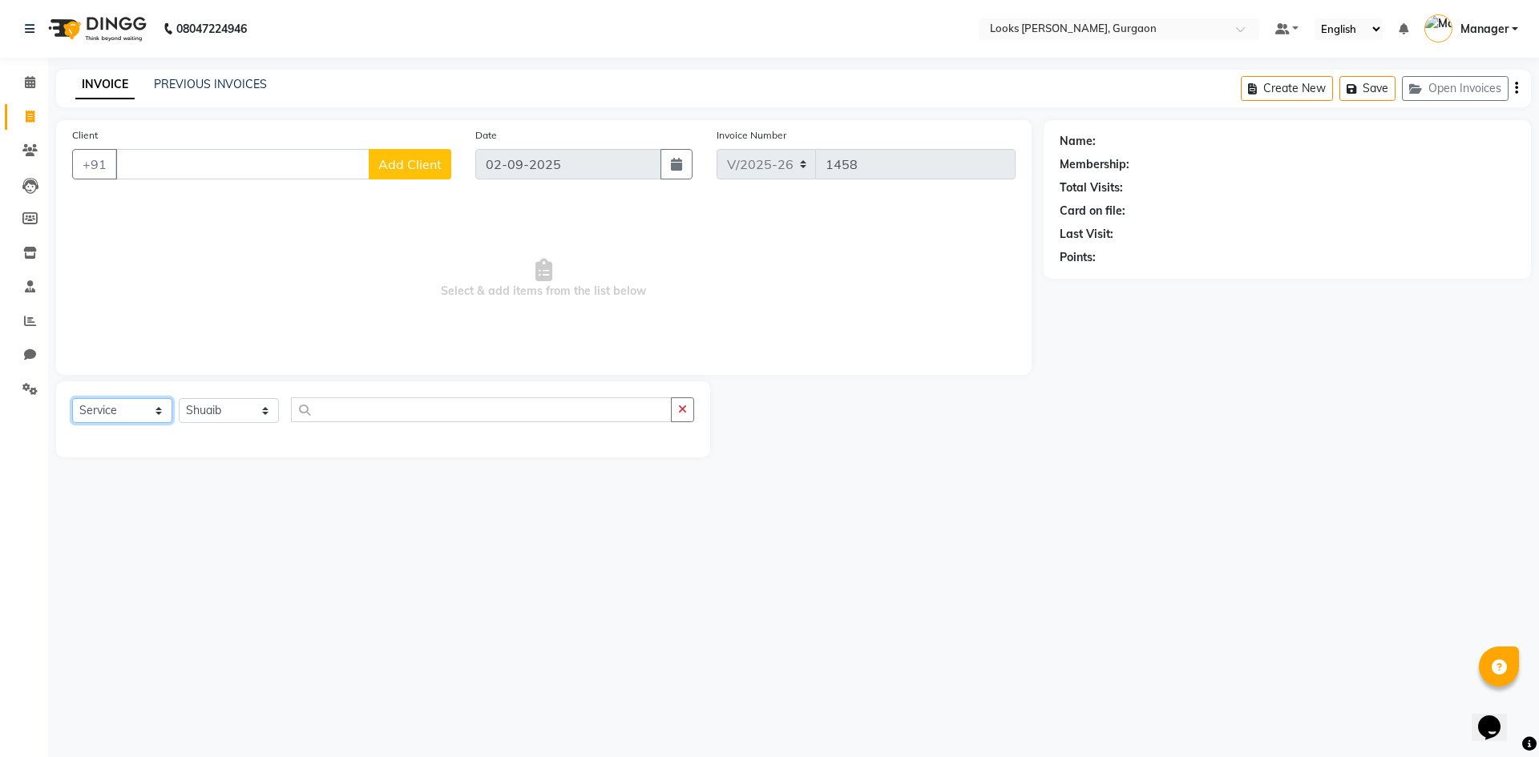
click at [154, 416] on select "Select Service Product Membership Package Voucher Prepaid Gift Card" at bounding box center [122, 410] width 100 height 25
click at [347, 416] on input "text" at bounding box center [481, 410] width 381 height 25
type input "h"
click at [264, 410] on select "Select Stylist aahil abhay Amir_mgr Anamika Counter_Sales Deepak_pdct dinesh go…" at bounding box center [229, 410] width 100 height 25
click at [179, 398] on select "Select Stylist aahil abhay Amir_mgr Anamika Counter_Sales Deepak_pdct dinesh go…" at bounding box center [229, 410] width 100 height 25
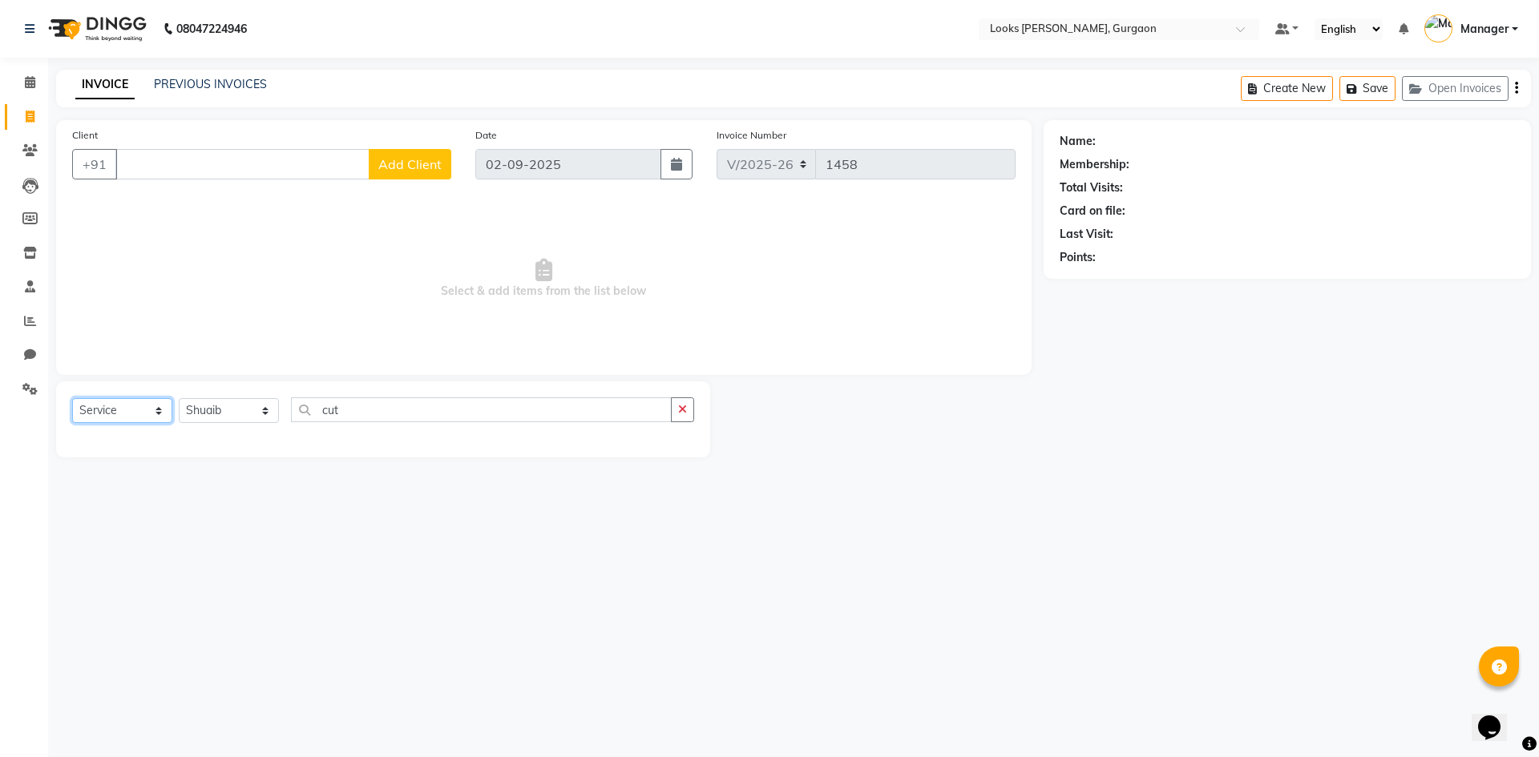
click at [160, 410] on select "Select Service Product Membership Package Voucher Prepaid Gift Card" at bounding box center [122, 410] width 100 height 25
click at [72, 398] on select "Select Service Product Membership Package Voucher Prepaid Gift Card" at bounding box center [122, 410] width 100 height 25
click at [369, 410] on input "cut" at bounding box center [481, 410] width 381 height 25
type input "c"
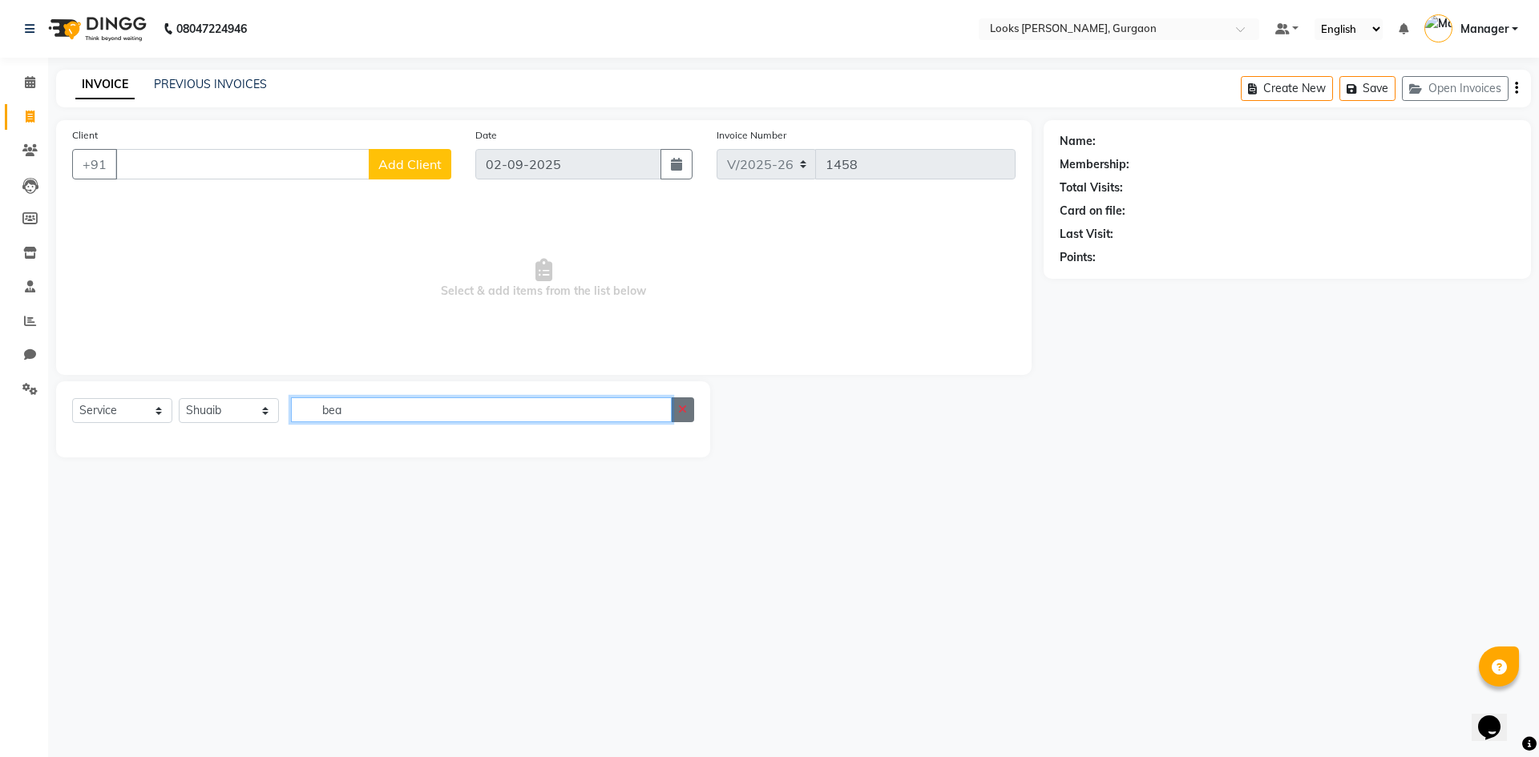
drag, startPoint x: 671, startPoint y: 406, endPoint x: 683, endPoint y: 412, distance: 13.6
click at [683, 412] on div "bea" at bounding box center [493, 410] width 402 height 25
type input "bea"
click at [684, 411] on button "button" at bounding box center [682, 410] width 23 height 25
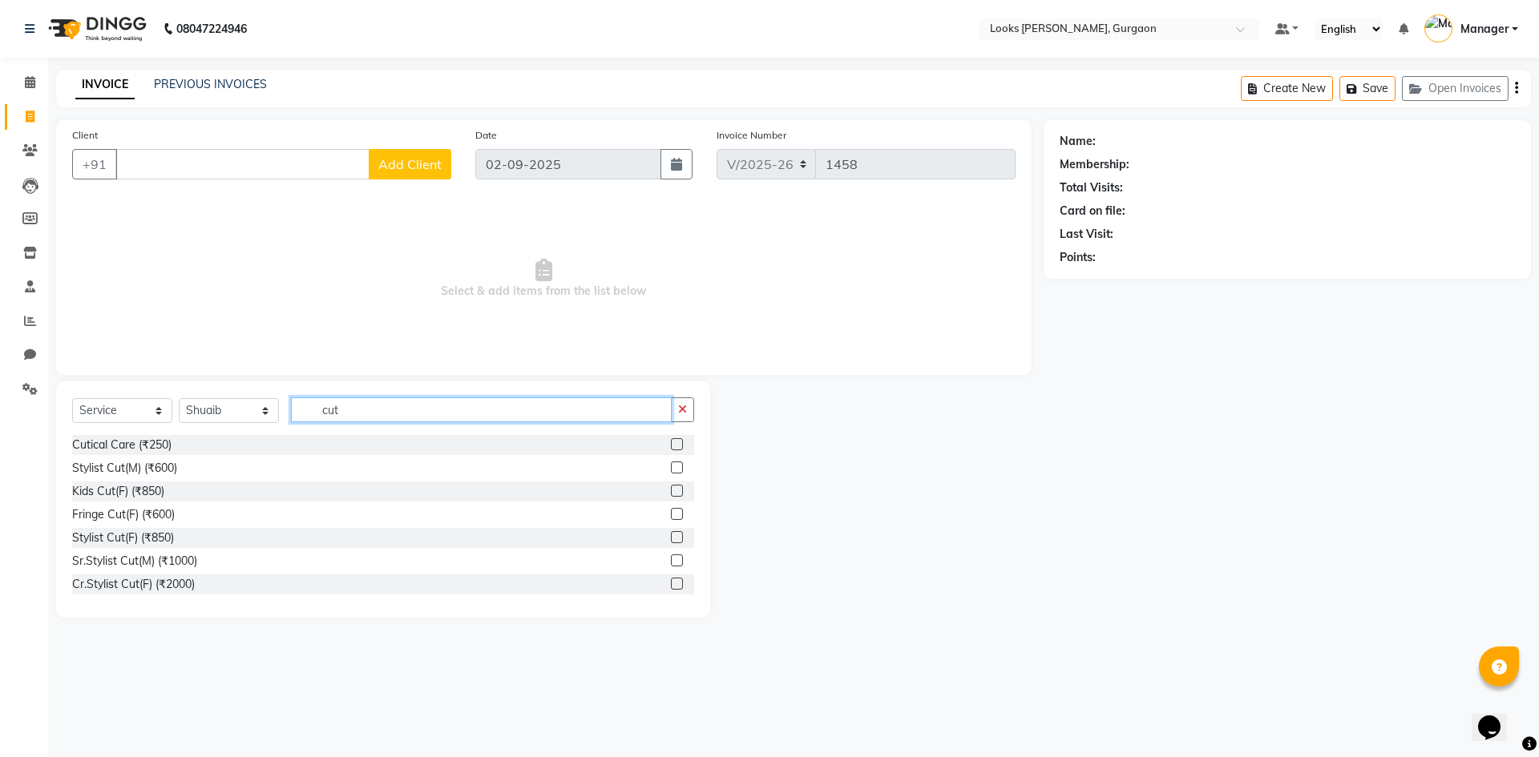
type input "cut"
click at [181, 467] on div "Stylist Cut(M) (₹600)" at bounding box center [383, 468] width 622 height 20
click at [168, 466] on div "Stylist Cut(M) (₹600)" at bounding box center [124, 468] width 105 height 17
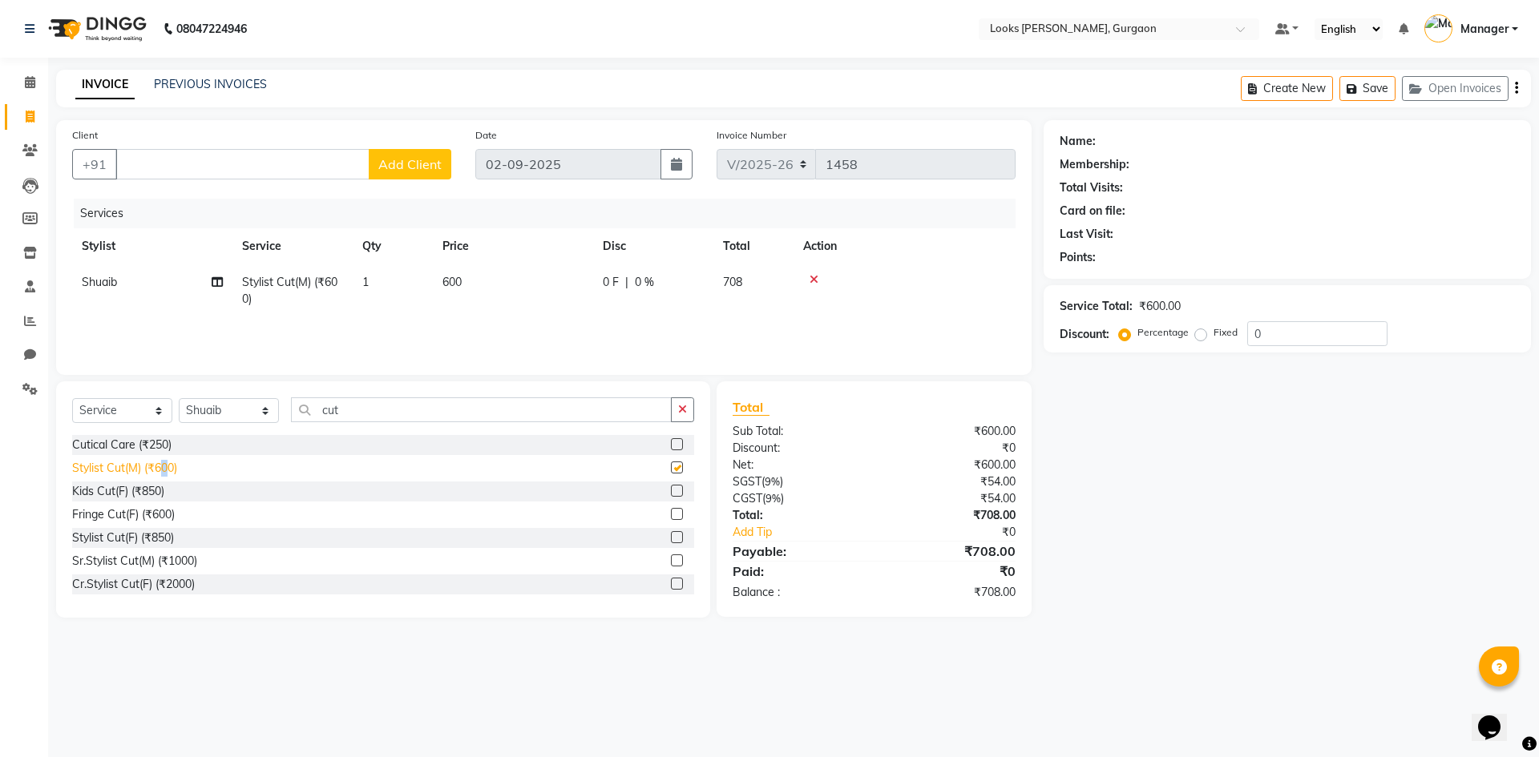
checkbox input "false"
click at [352, 406] on input "cut" at bounding box center [481, 410] width 381 height 25
type input "c"
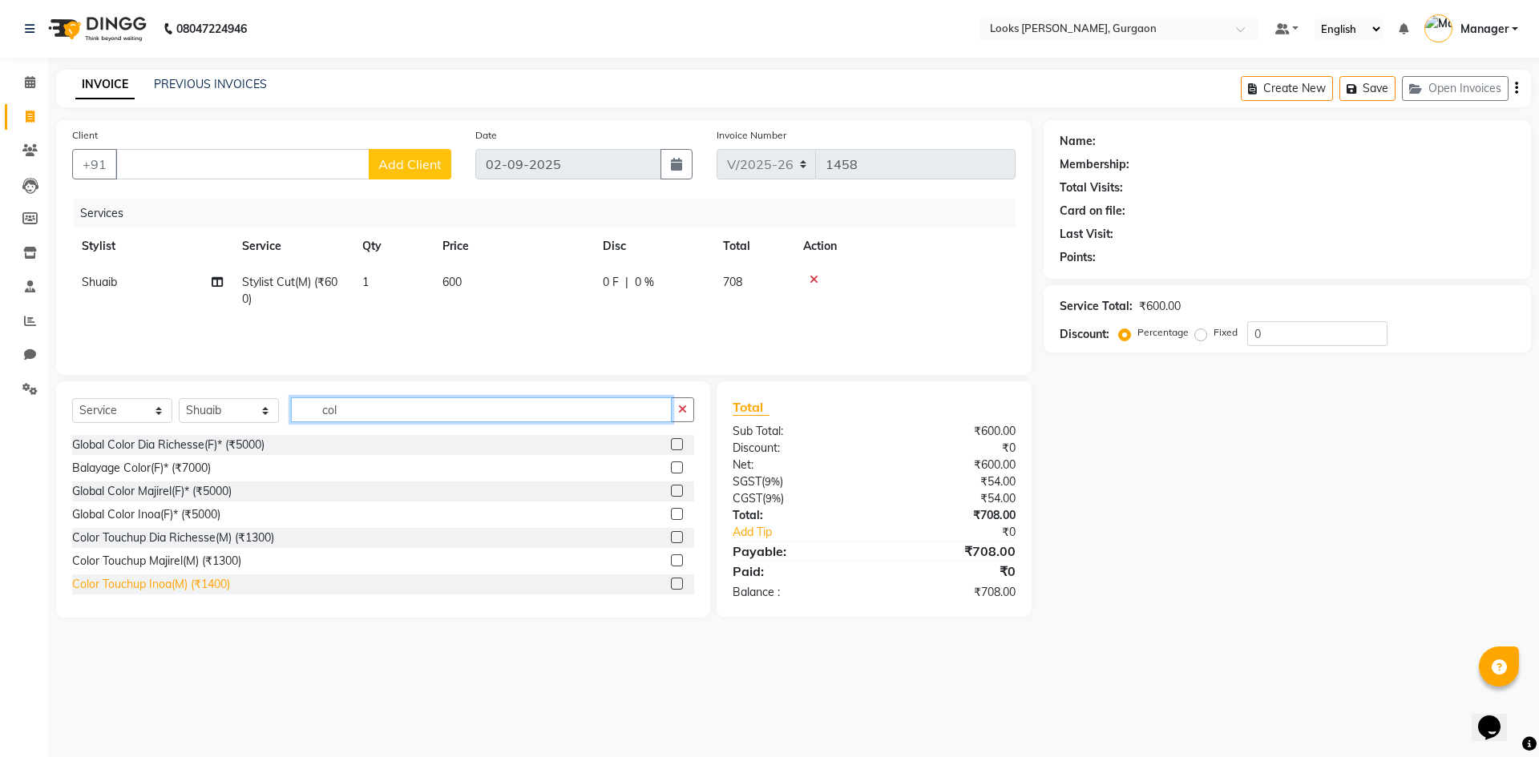
type input "col"
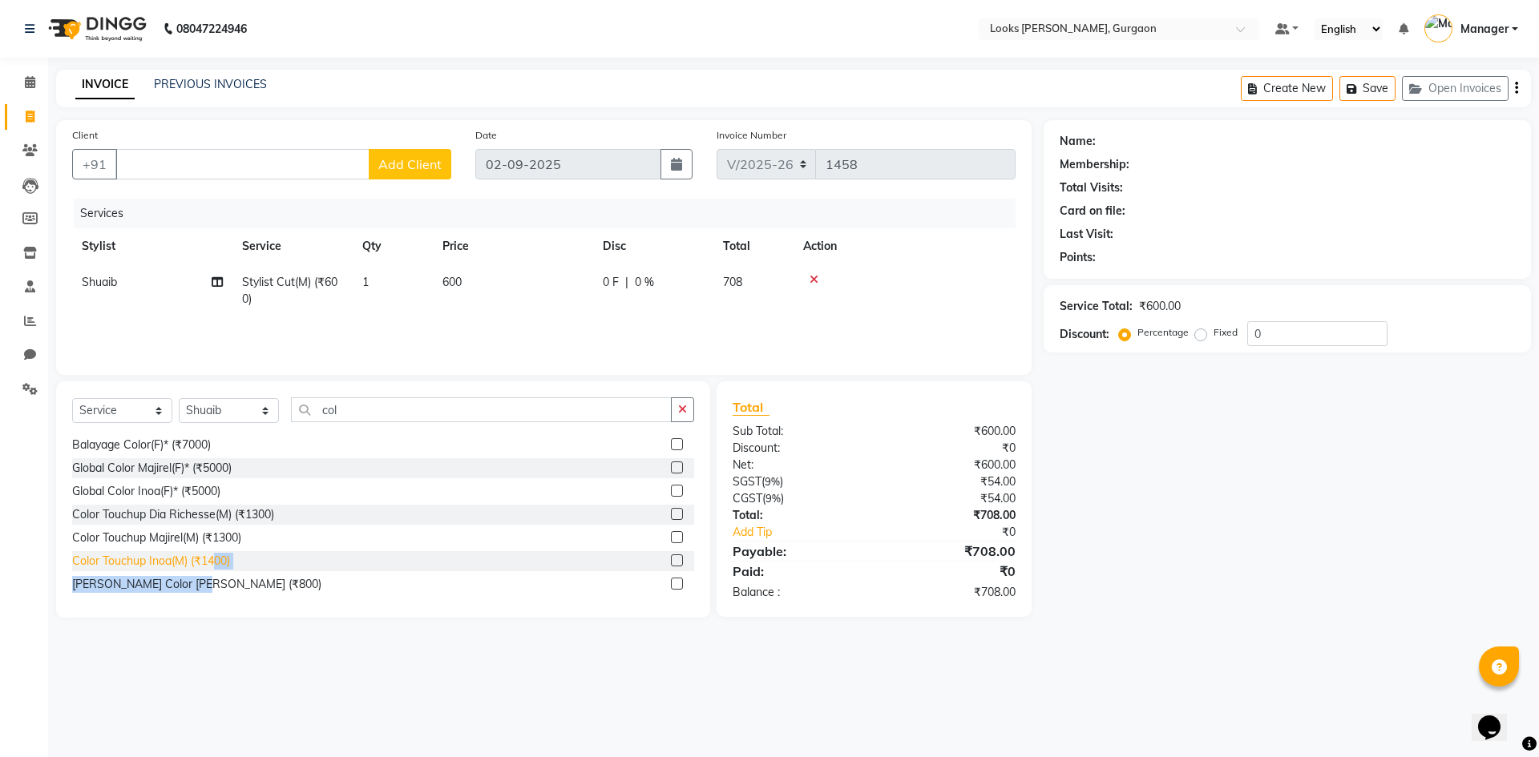
click at [219, 582] on div "Global Color Dia Richesse(F)* (₹5000) Balayage Color(F)* (₹7000) Global Color M…" at bounding box center [383, 515] width 622 height 160
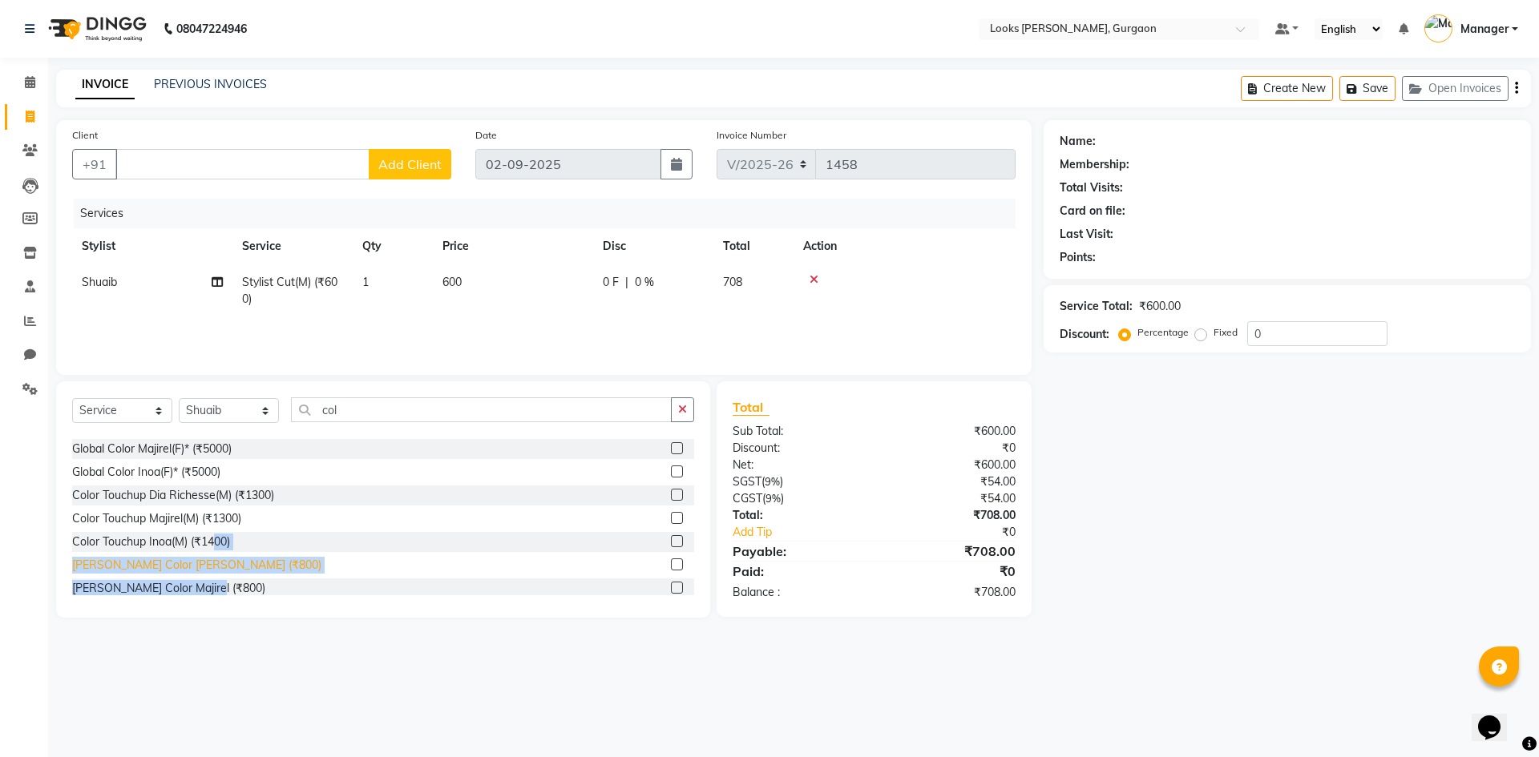
click at [188, 563] on div "Beard Color Inoa (₹800)" at bounding box center [196, 565] width 249 height 17
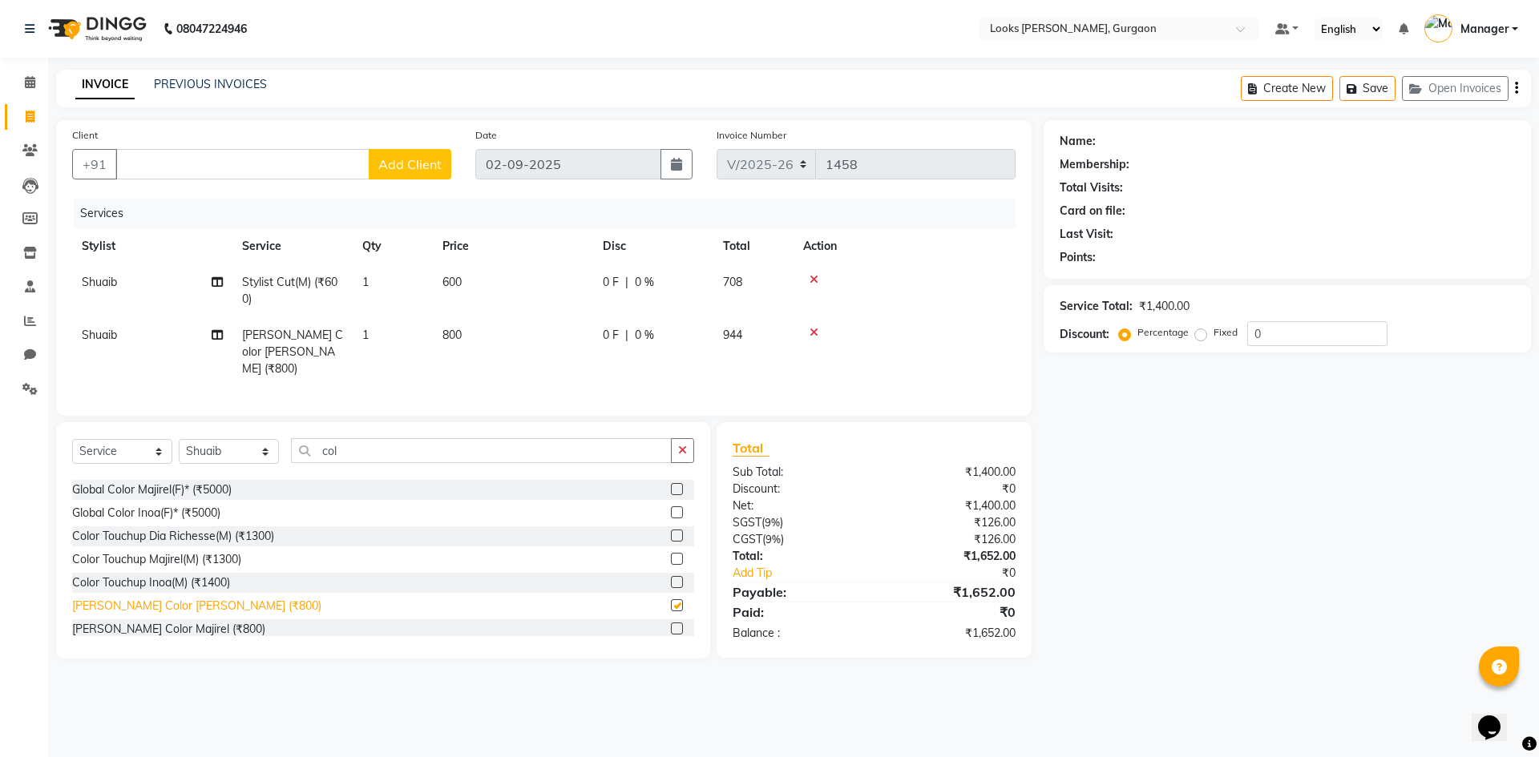
checkbox input "false"
click at [447, 332] on span "800" at bounding box center [451, 335] width 19 height 14
select select "84462"
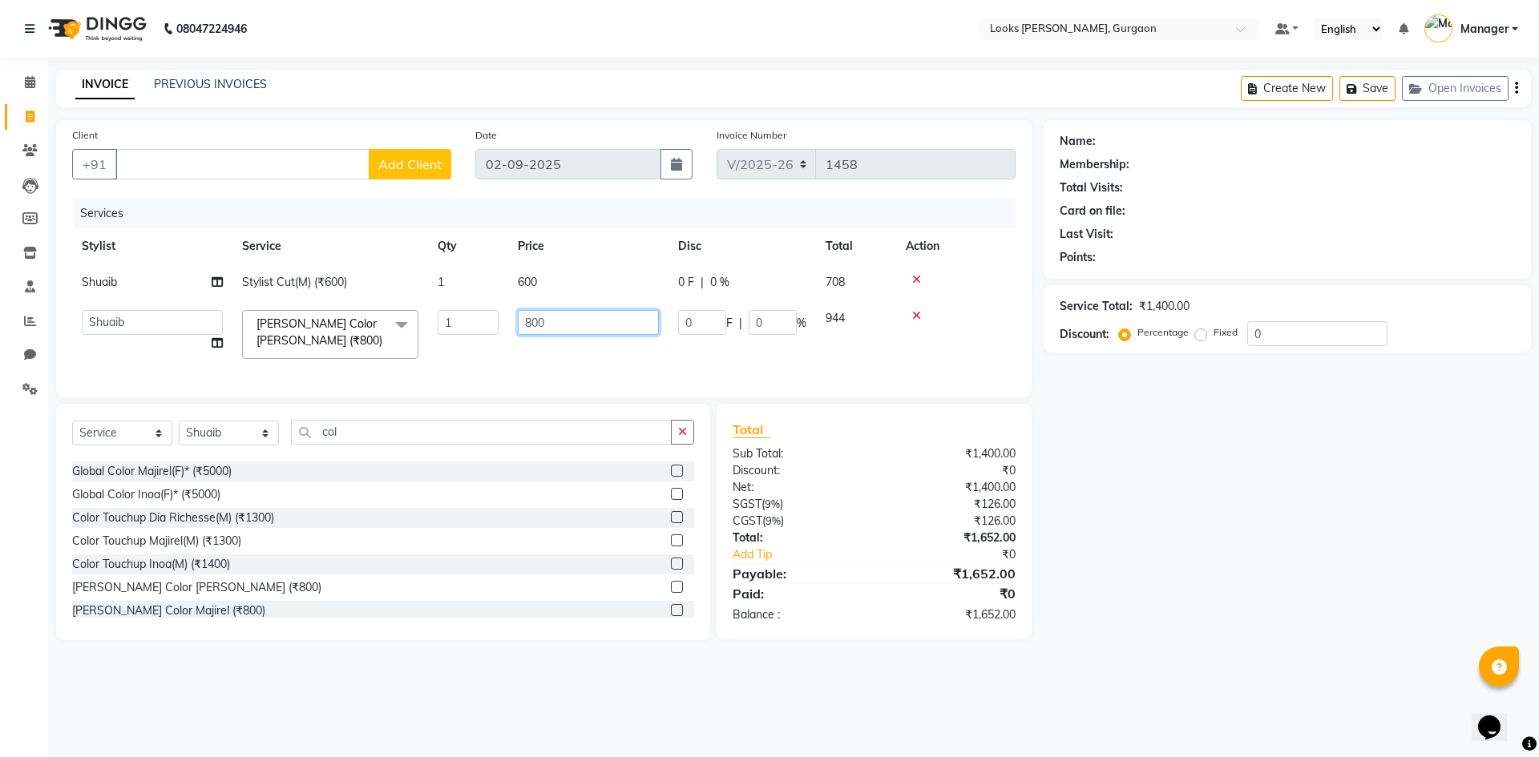
click at [549, 322] on input "800" at bounding box center [588, 322] width 141 height 25
type input "8"
type input "1600"
click at [350, 445] on input "col" at bounding box center [481, 432] width 381 height 25
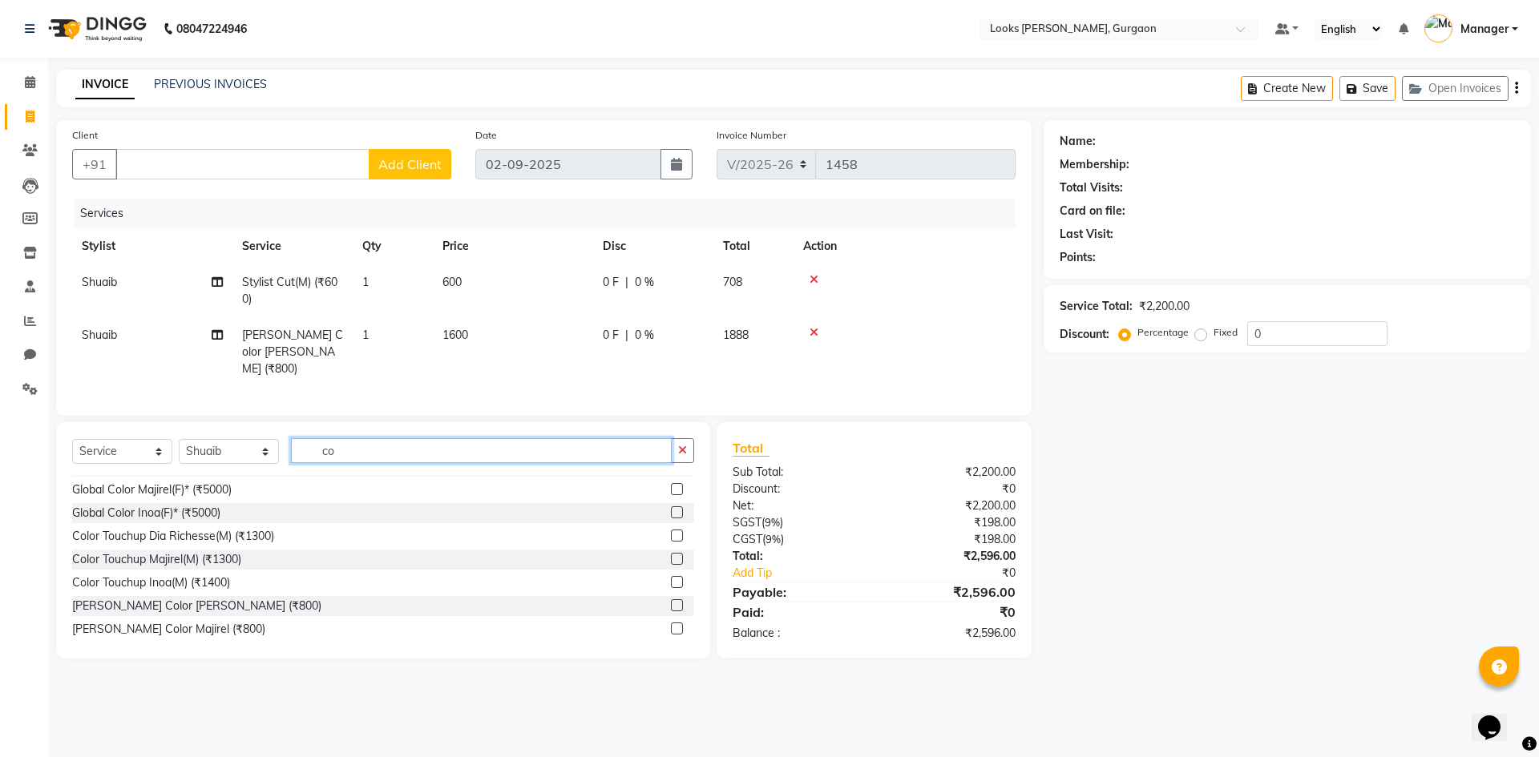
type input "c"
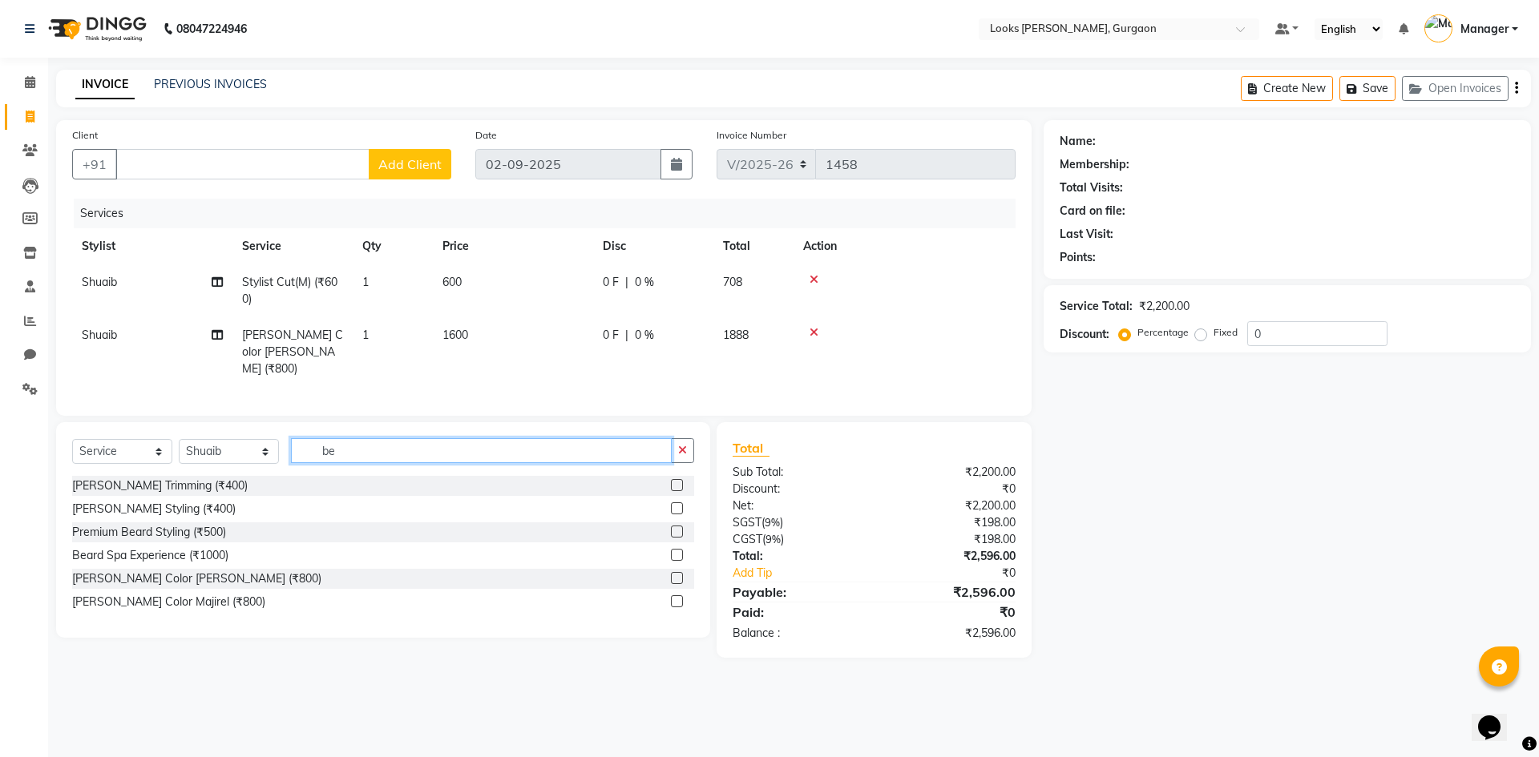
type input "b"
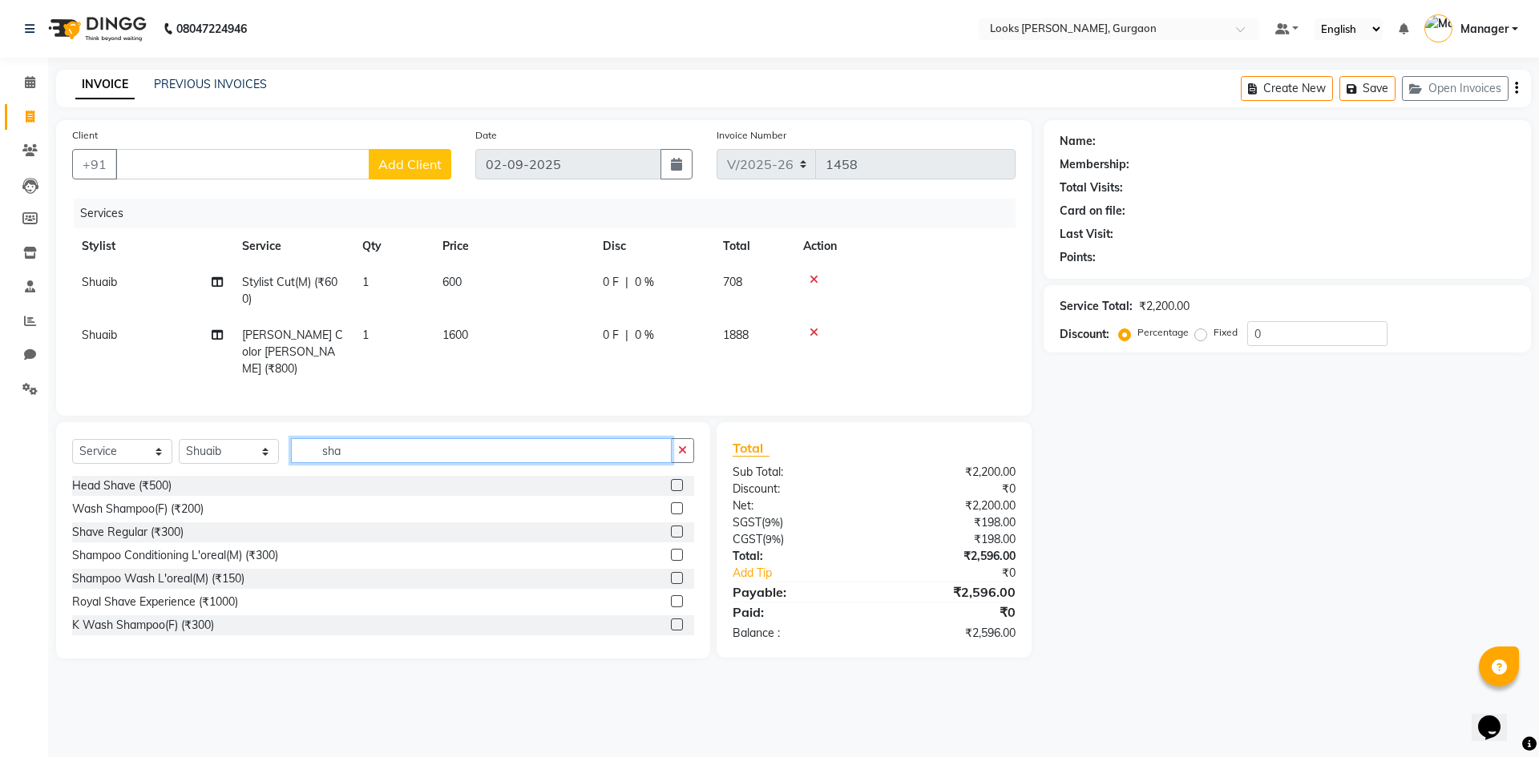
type input "sha"
click at [198, 525] on div "Shave Regular (₹300)" at bounding box center [383, 533] width 622 height 20
click at [123, 527] on div "Shave Regular (₹300)" at bounding box center [127, 532] width 111 height 17
checkbox input "false"
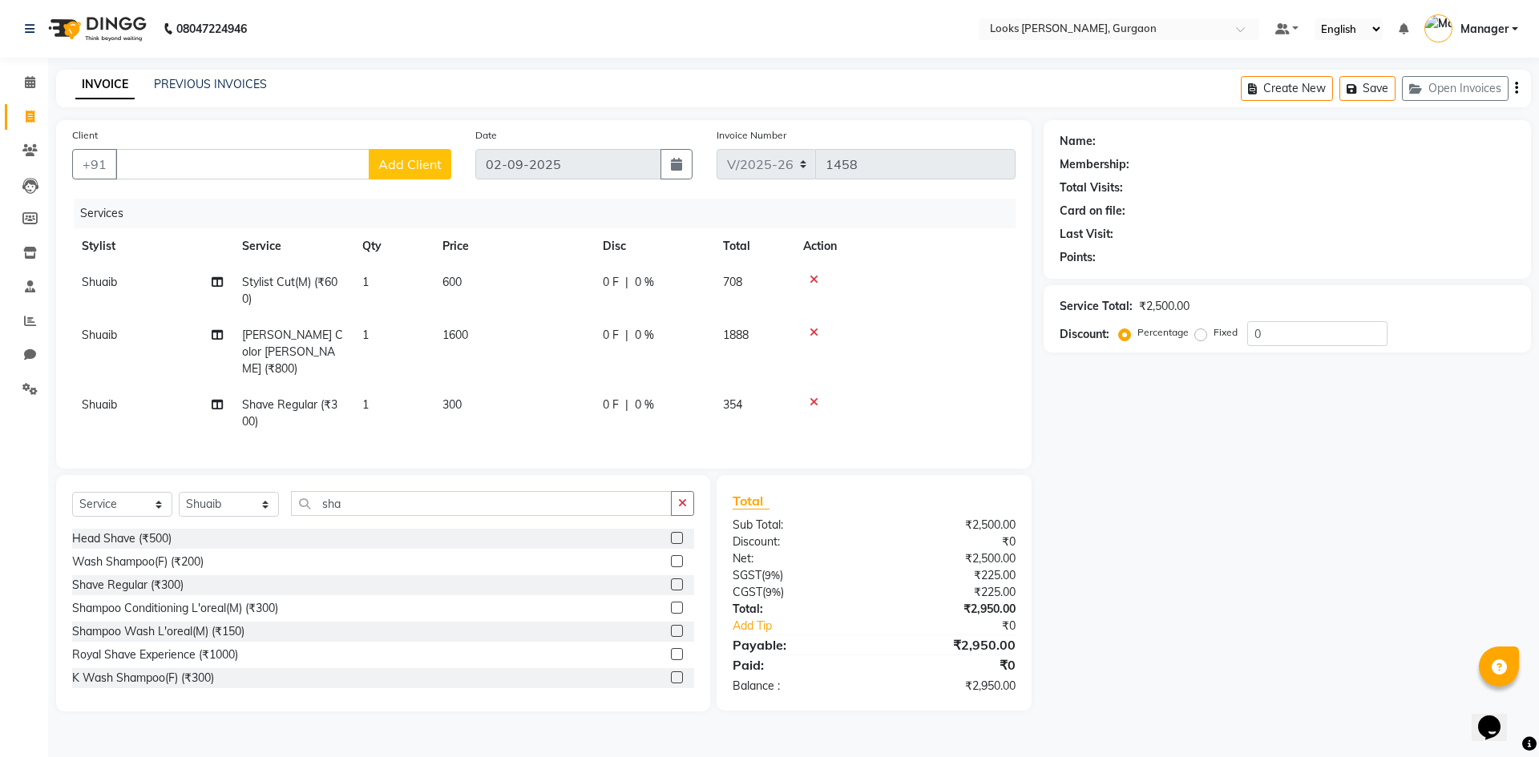
drag, startPoint x: 493, startPoint y: 384, endPoint x: 464, endPoint y: 390, distance: 29.4
click at [471, 387] on td "300" at bounding box center [513, 413] width 160 height 53
select select "84462"
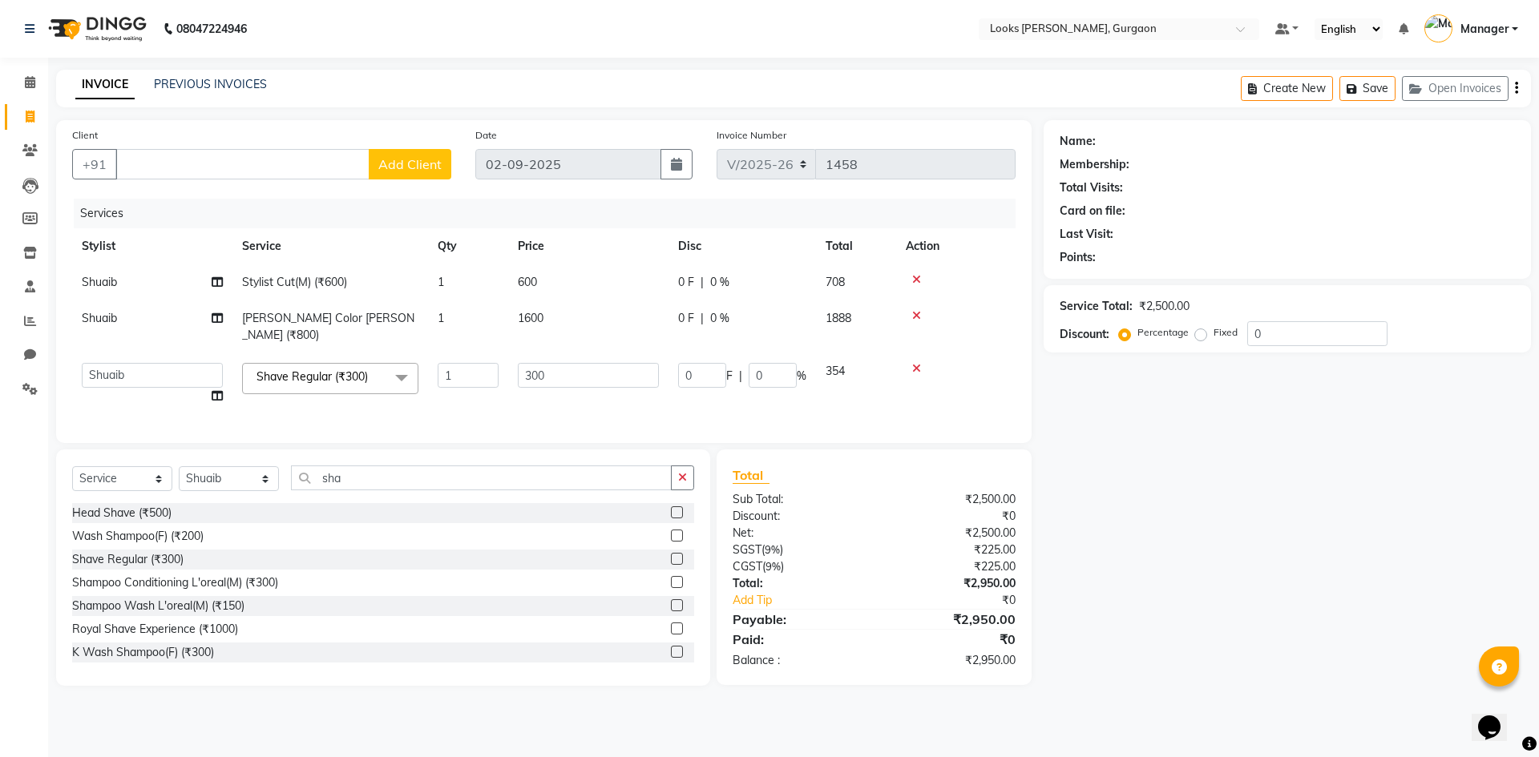
click at [464, 390] on td "1" at bounding box center [468, 383] width 80 height 61
click at [567, 363] on input "300" at bounding box center [588, 375] width 141 height 25
type input "350"
click at [584, 319] on td "1600" at bounding box center [588, 327] width 160 height 53
select select "84462"
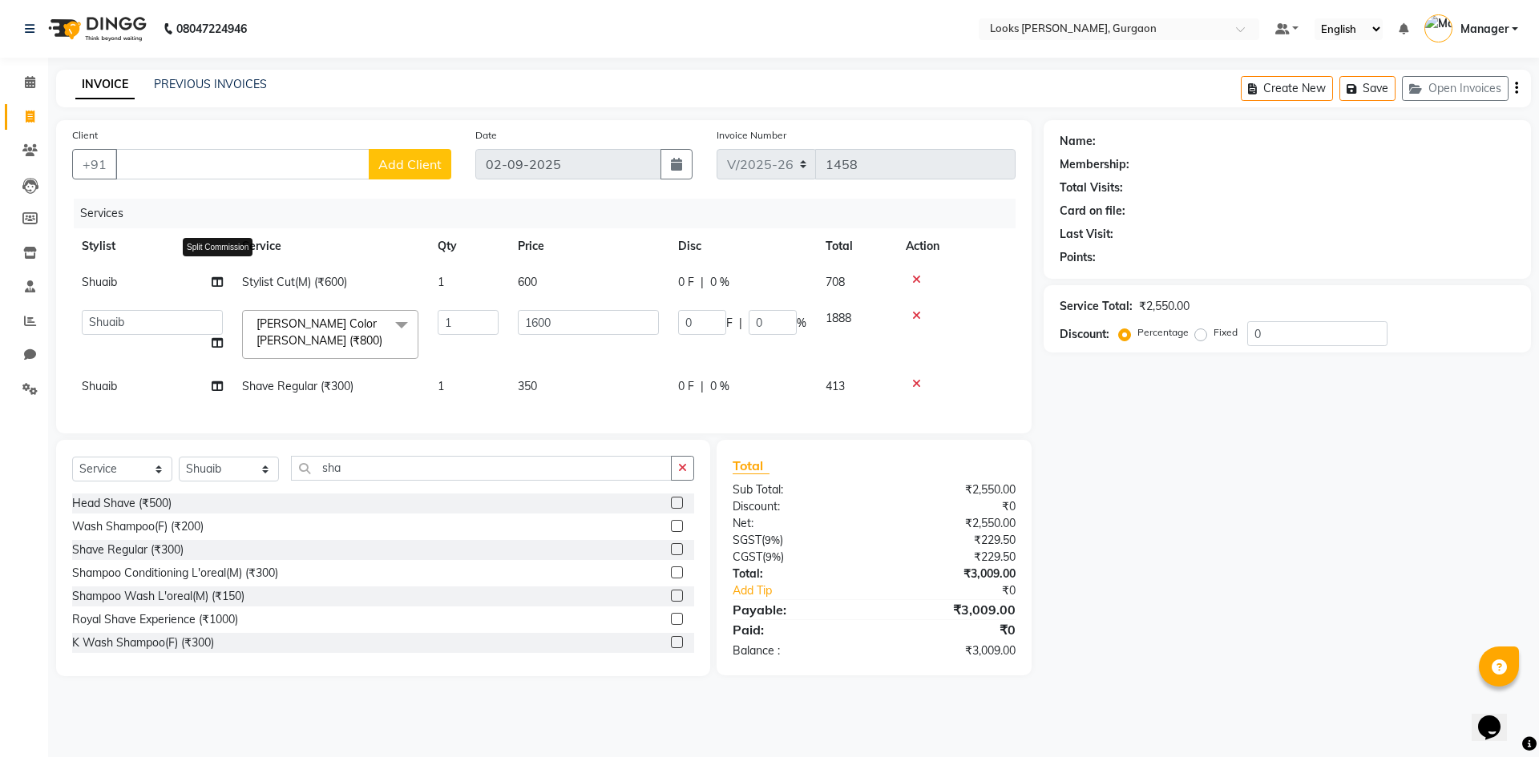
click at [221, 288] on span at bounding box center [217, 282] width 11 height 17
select select "84462"
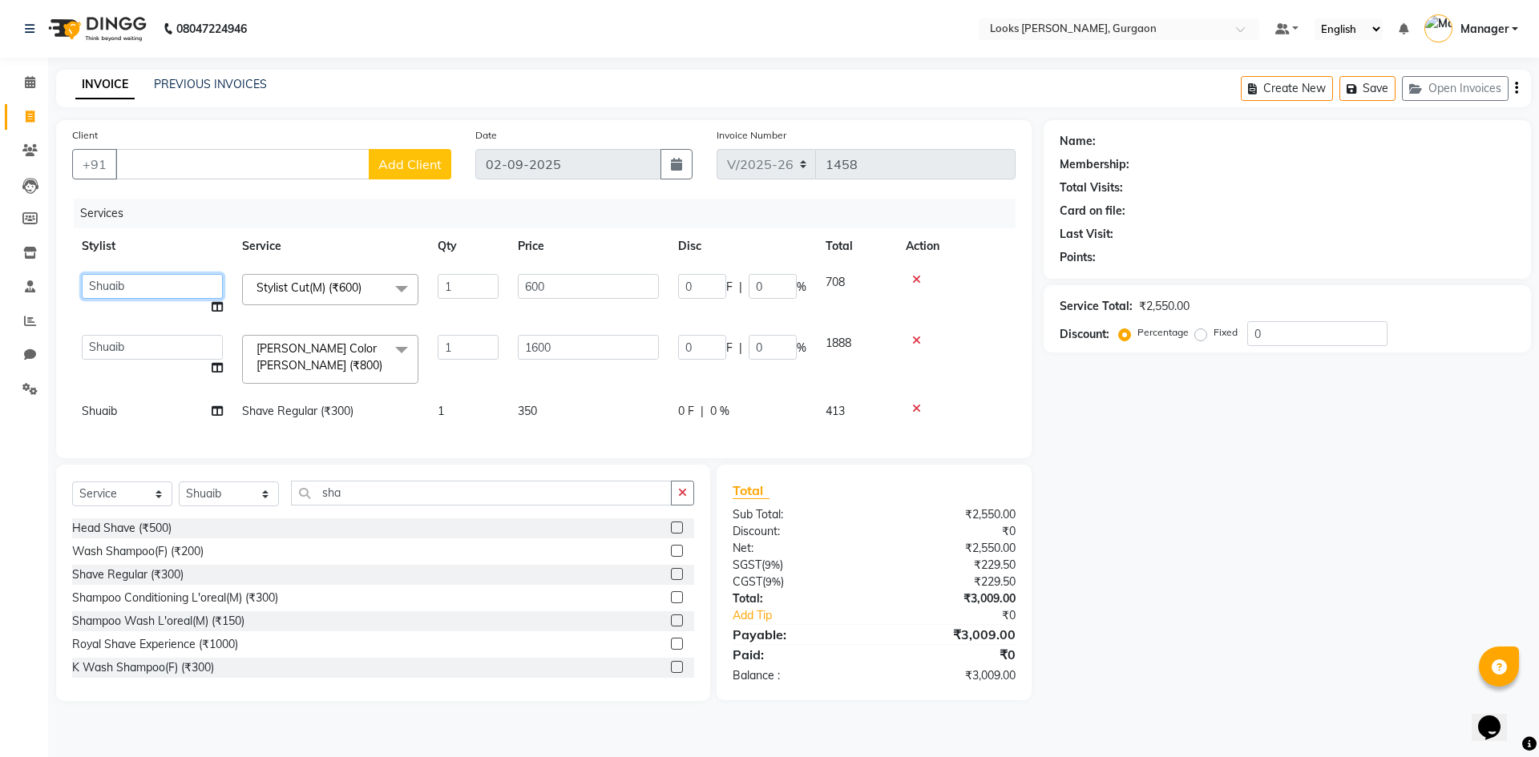
click at [206, 282] on select "aahil abhay Amir_mgr Anamika Counter_Sales Deepak_pdct dinesh govind Jyoti Mana…" at bounding box center [152, 286] width 141 height 25
select select "82370"
click at [760, 382] on td "0 F | 0 %" at bounding box center [741, 359] width 147 height 68
click at [146, 159] on input "Client" at bounding box center [242, 164] width 254 height 30
click at [260, 176] on input "Client" at bounding box center [242, 164] width 254 height 30
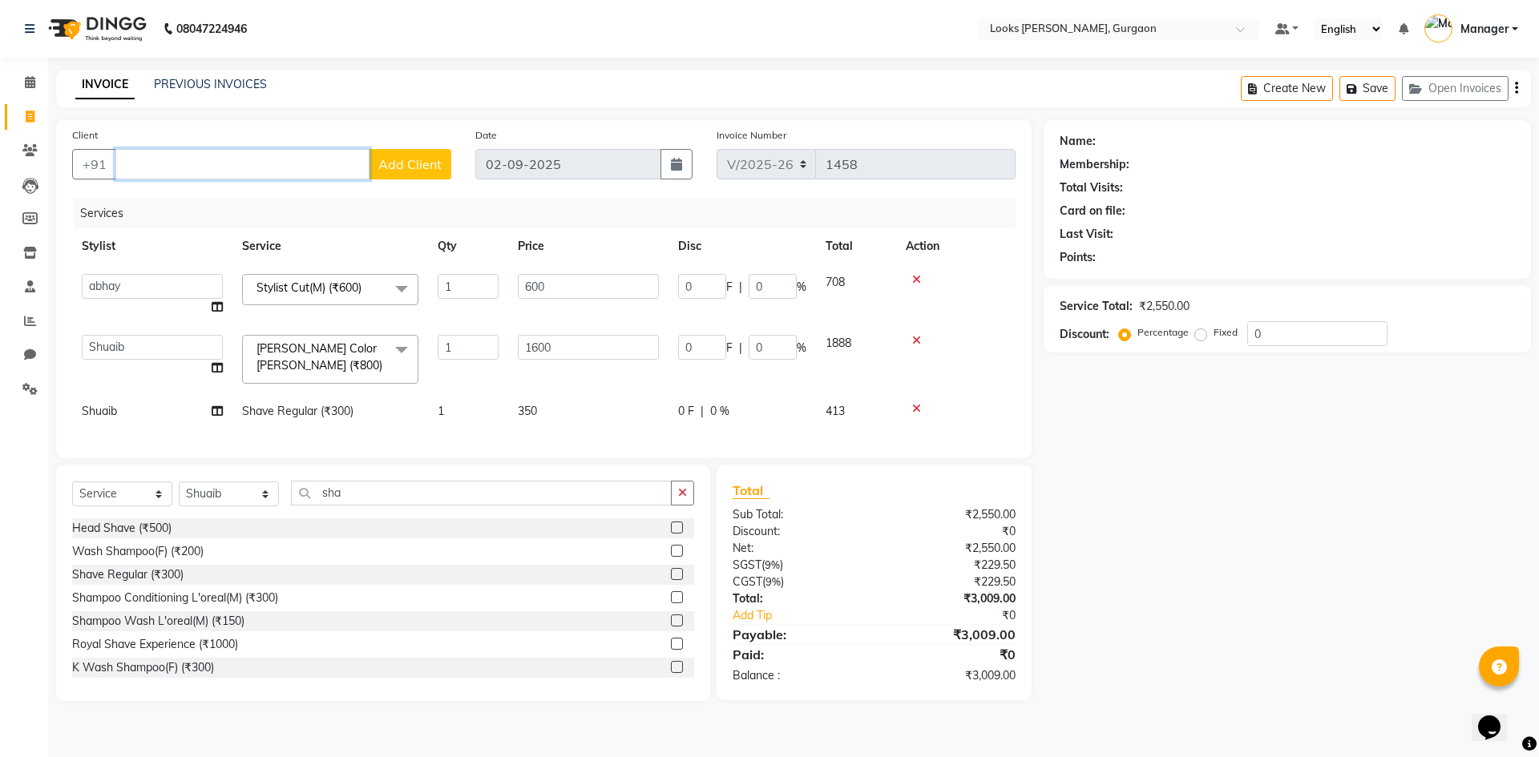
click at [260, 176] on input "Client" at bounding box center [242, 164] width 254 height 30
click at [273, 175] on input "Client" at bounding box center [242, 164] width 254 height 30
click at [277, 142] on div "Client +91 Add Client" at bounding box center [261, 160] width 403 height 66
click at [317, 153] on input "Client" at bounding box center [242, 164] width 254 height 30
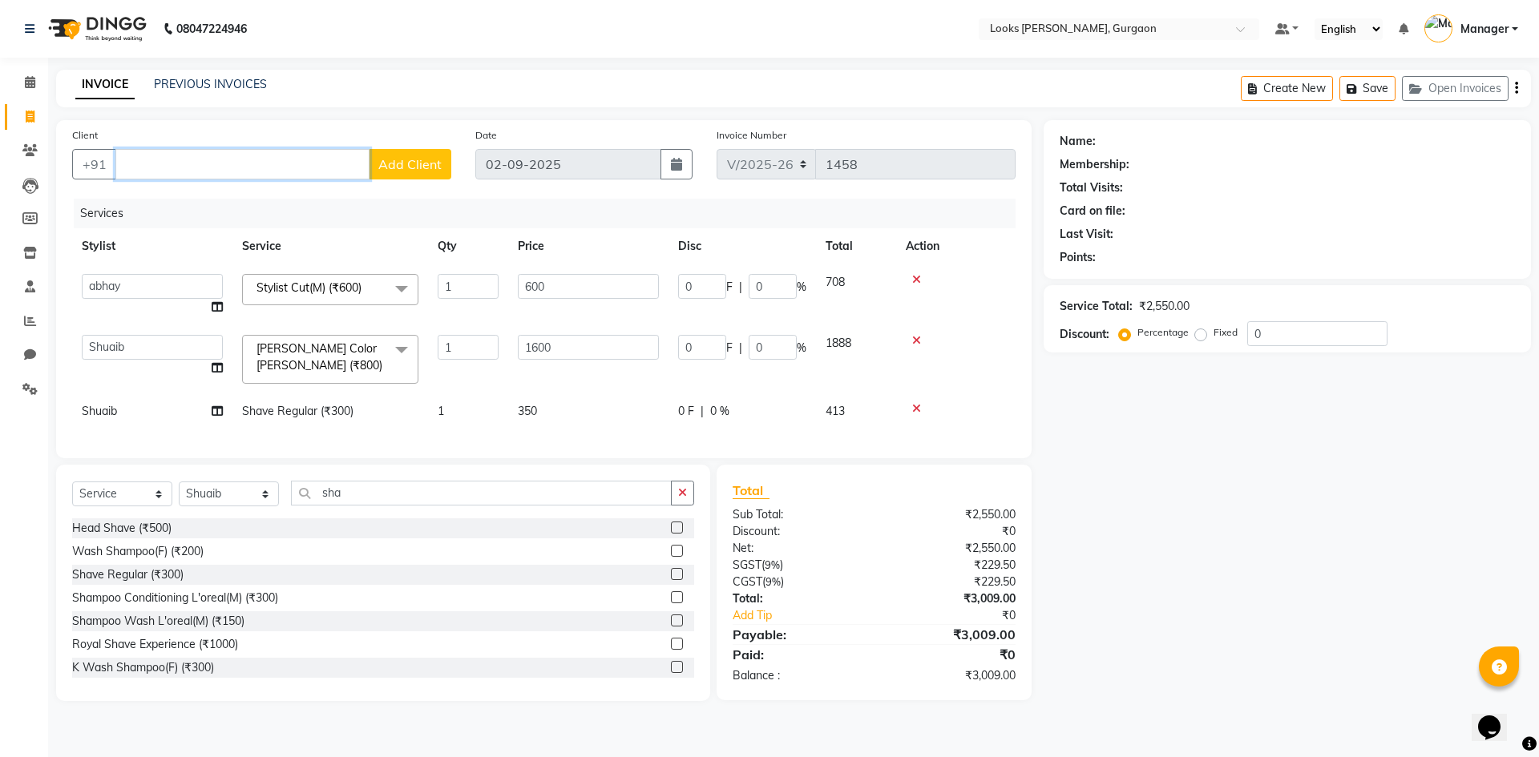
click at [287, 161] on input "Client" at bounding box center [242, 164] width 254 height 30
click at [418, 156] on span "Add Client" at bounding box center [409, 164] width 63 height 16
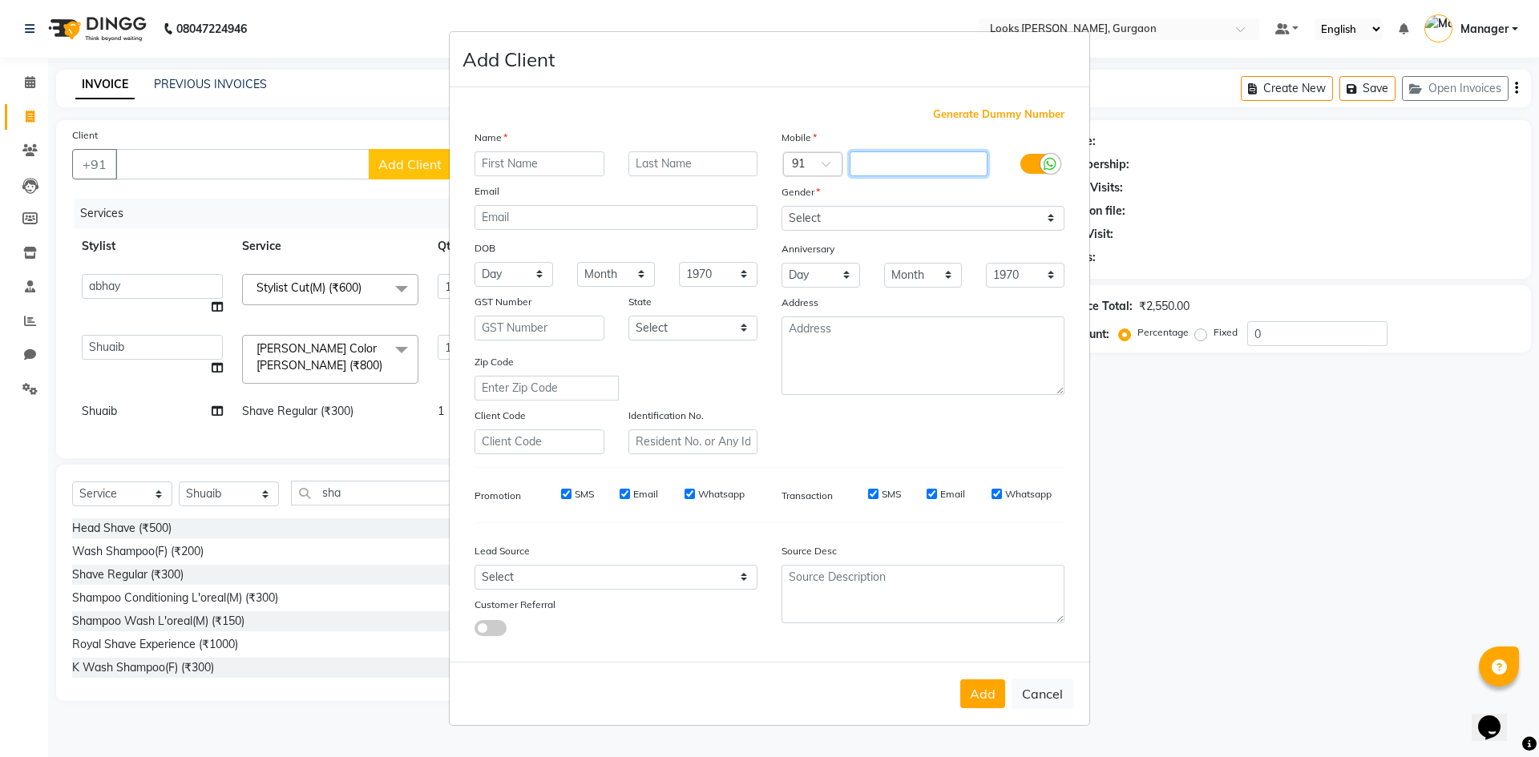
click at [866, 168] on input "text" at bounding box center [919, 163] width 139 height 25
type input "9310414135"
click at [525, 147] on div "Name" at bounding box center [615, 140] width 307 height 22
click at [524, 154] on input "text" at bounding box center [539, 163] width 130 height 25
type input "Priyank"
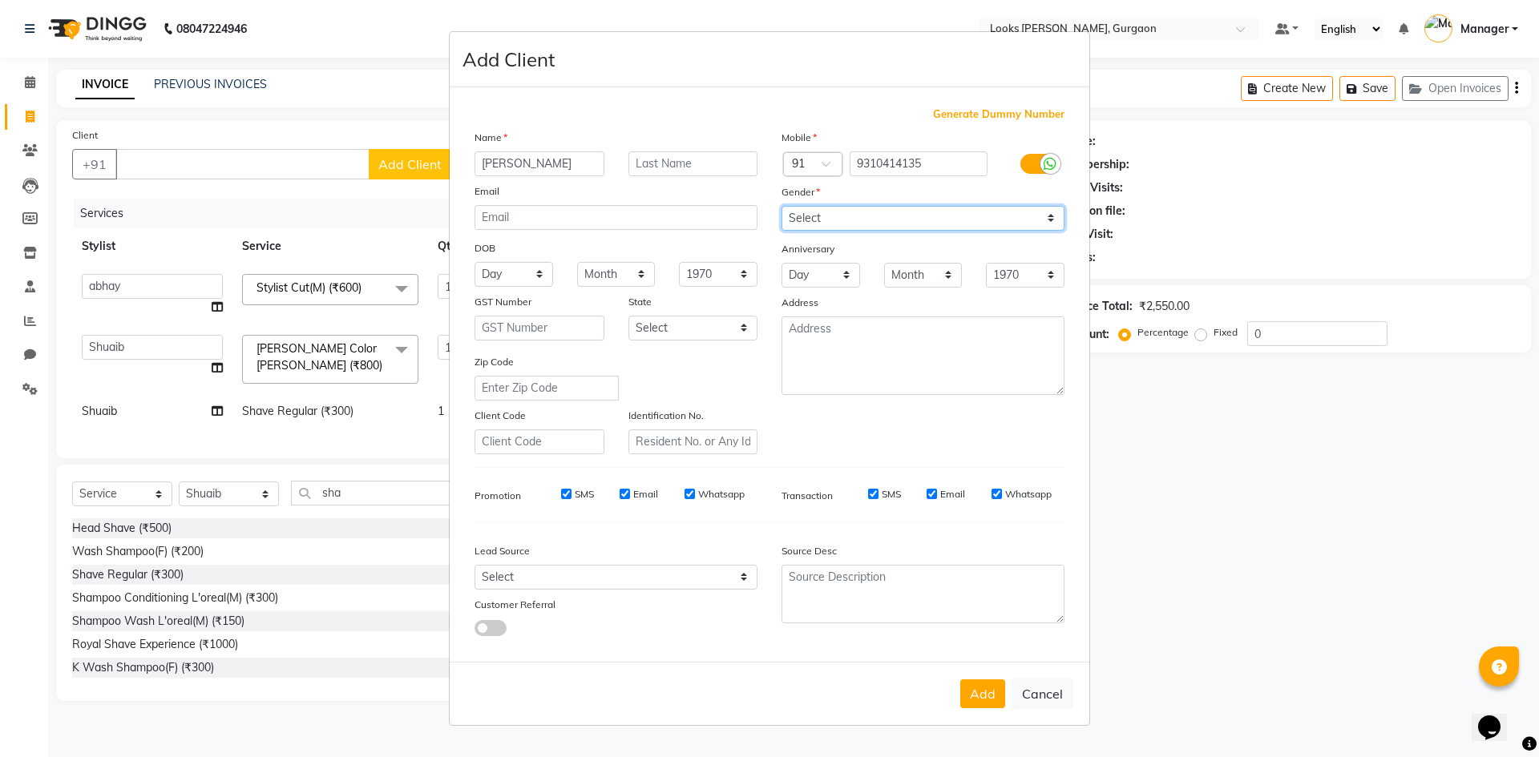
click at [844, 206] on select "Select Male Female Other Prefer Not To Say" at bounding box center [922, 218] width 283 height 25
select select "male"
click at [781, 206] on select "Select Male Female Other Prefer Not To Say" at bounding box center [922, 218] width 283 height 25
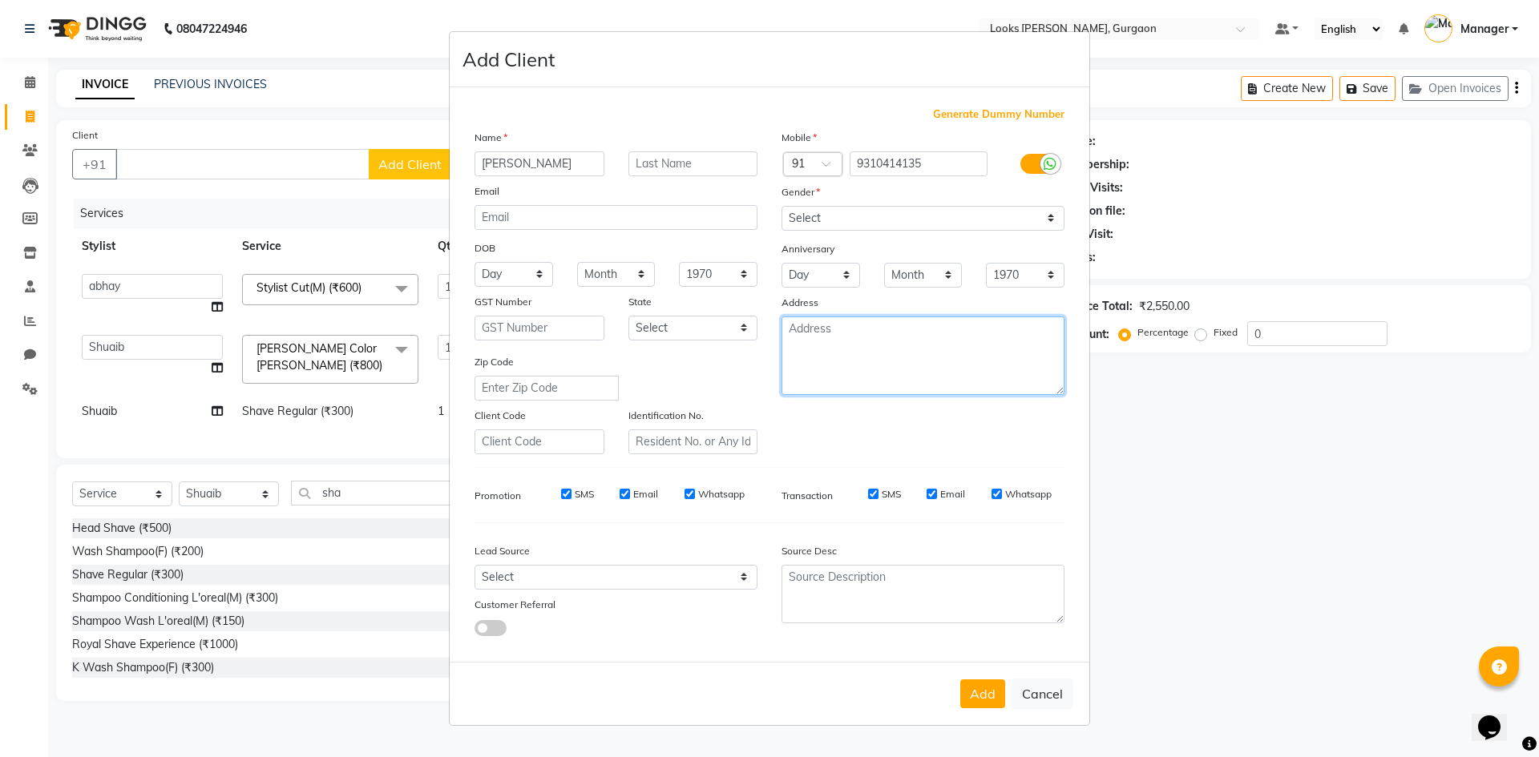
click at [831, 334] on textarea at bounding box center [922, 356] width 283 height 79
type textarea "Looks Elan Miracle Sec84"
click at [706, 325] on select "Select Andaman and Nicobar Islands Andhra Pradesh Arunachal Pradesh Assam Bihar…" at bounding box center [693, 328] width 130 height 25
select select "13"
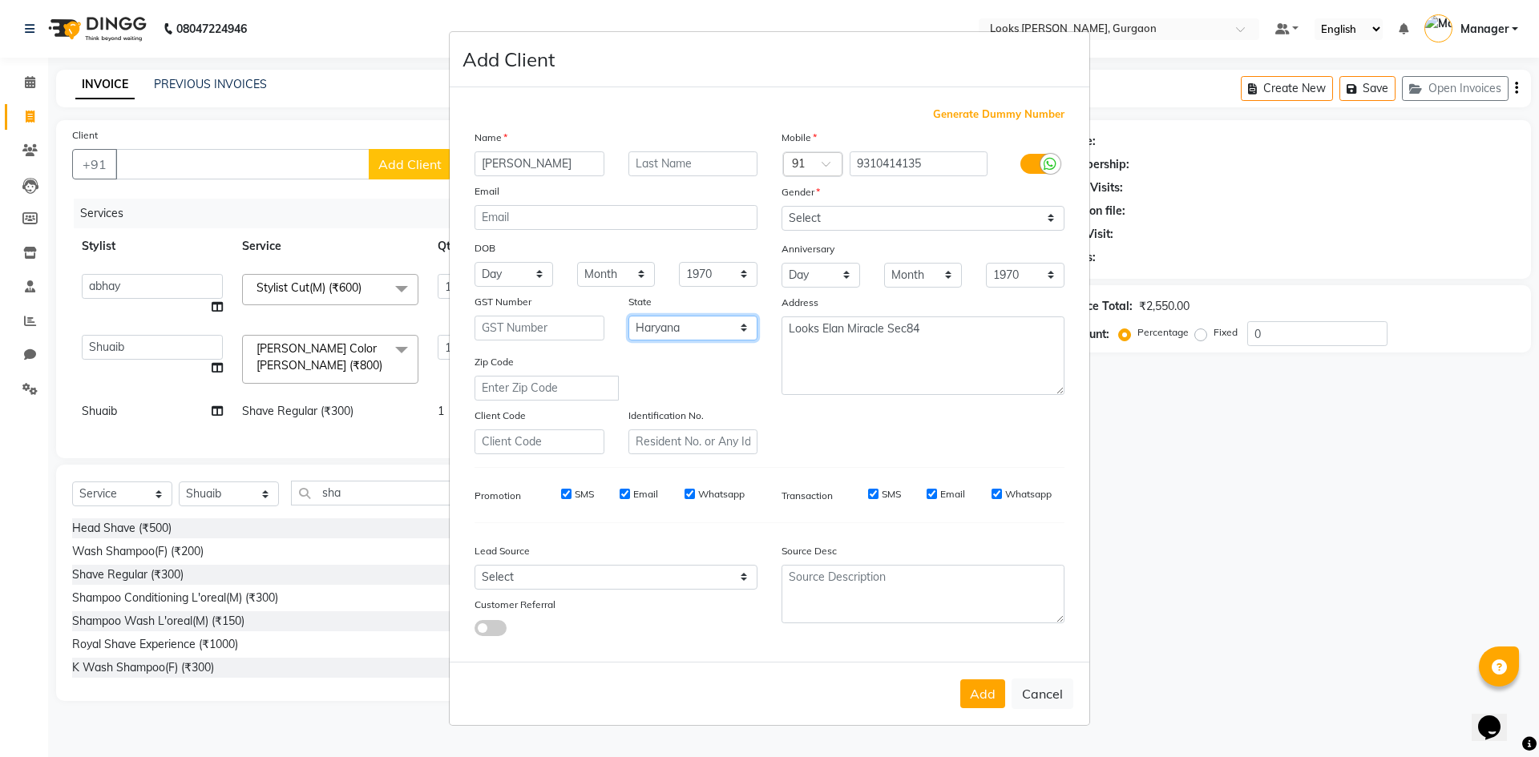
click at [628, 316] on select "Select Andaman and Nicobar Islands Andhra Pradesh Arunachal Pradesh Assam Bihar…" at bounding box center [693, 328] width 130 height 25
click at [995, 693] on button "Add" at bounding box center [982, 694] width 45 height 29
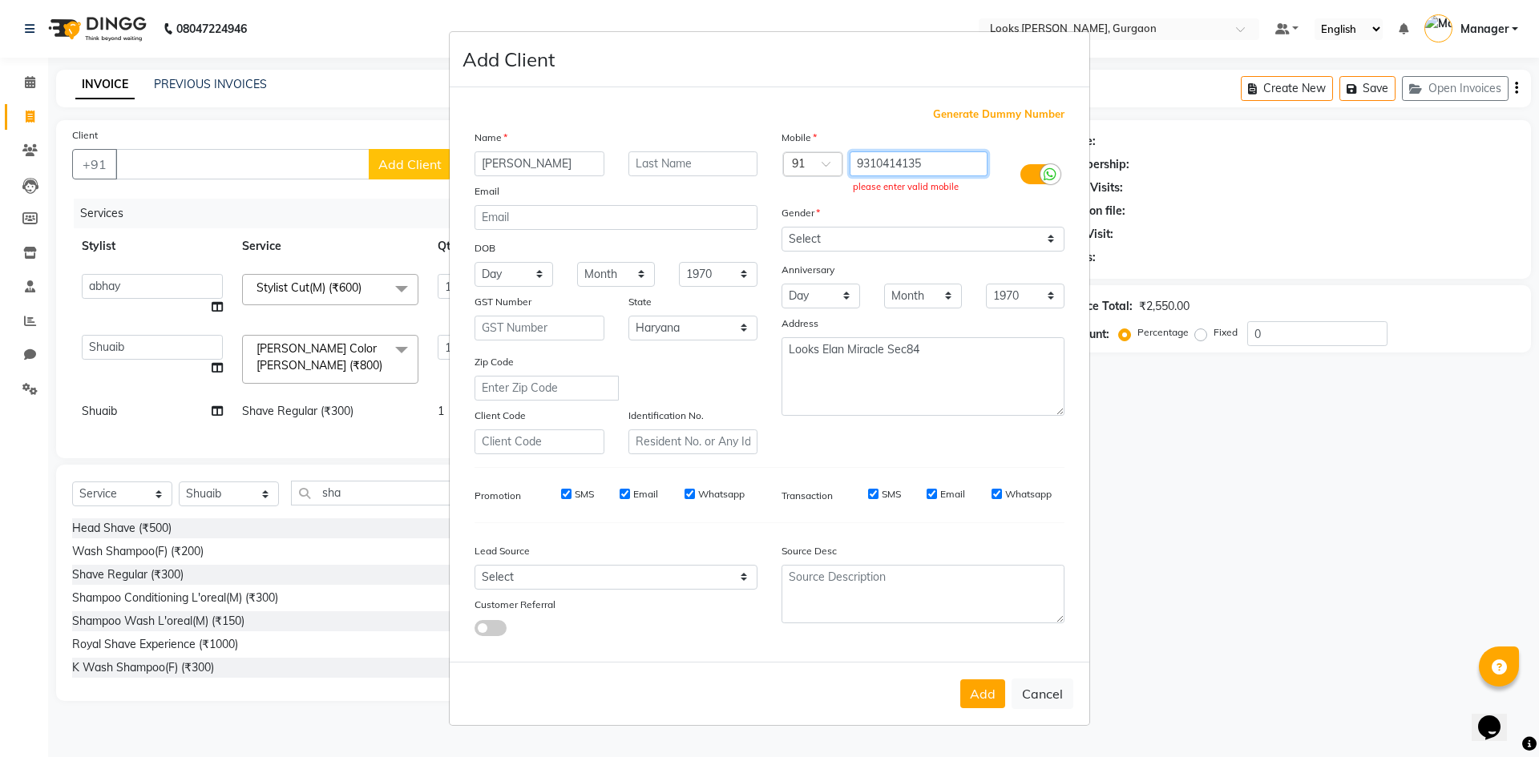
click at [959, 165] on input "9310414135" at bounding box center [919, 163] width 139 height 25
click at [955, 163] on input "9310414135" at bounding box center [919, 163] width 139 height 25
click at [939, 163] on input "9310414135" at bounding box center [919, 163] width 139 height 25
click at [936, 162] on input "9310414135" at bounding box center [919, 163] width 139 height 25
click at [1030, 178] on label at bounding box center [1038, 174] width 36 height 20
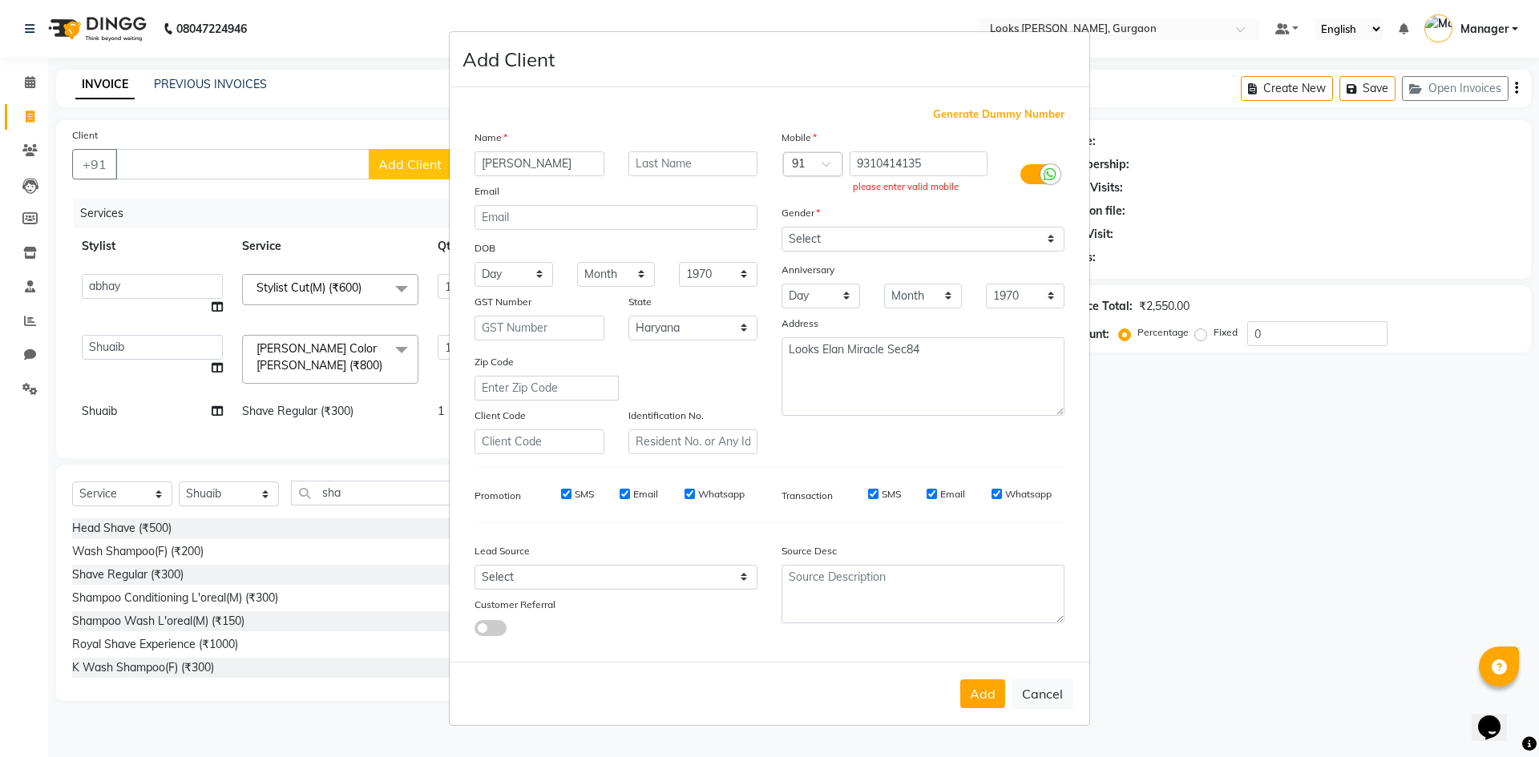
click at [0, 0] on input "checkbox" at bounding box center [0, 0] width 0 height 0
click at [1042, 173] on label at bounding box center [1038, 174] width 36 height 20
click at [0, 0] on input "checkbox" at bounding box center [0, 0] width 0 height 0
click at [971, 688] on button "Add" at bounding box center [982, 694] width 45 height 29
drag, startPoint x: 964, startPoint y: 158, endPoint x: 859, endPoint y: 164, distance: 105.1
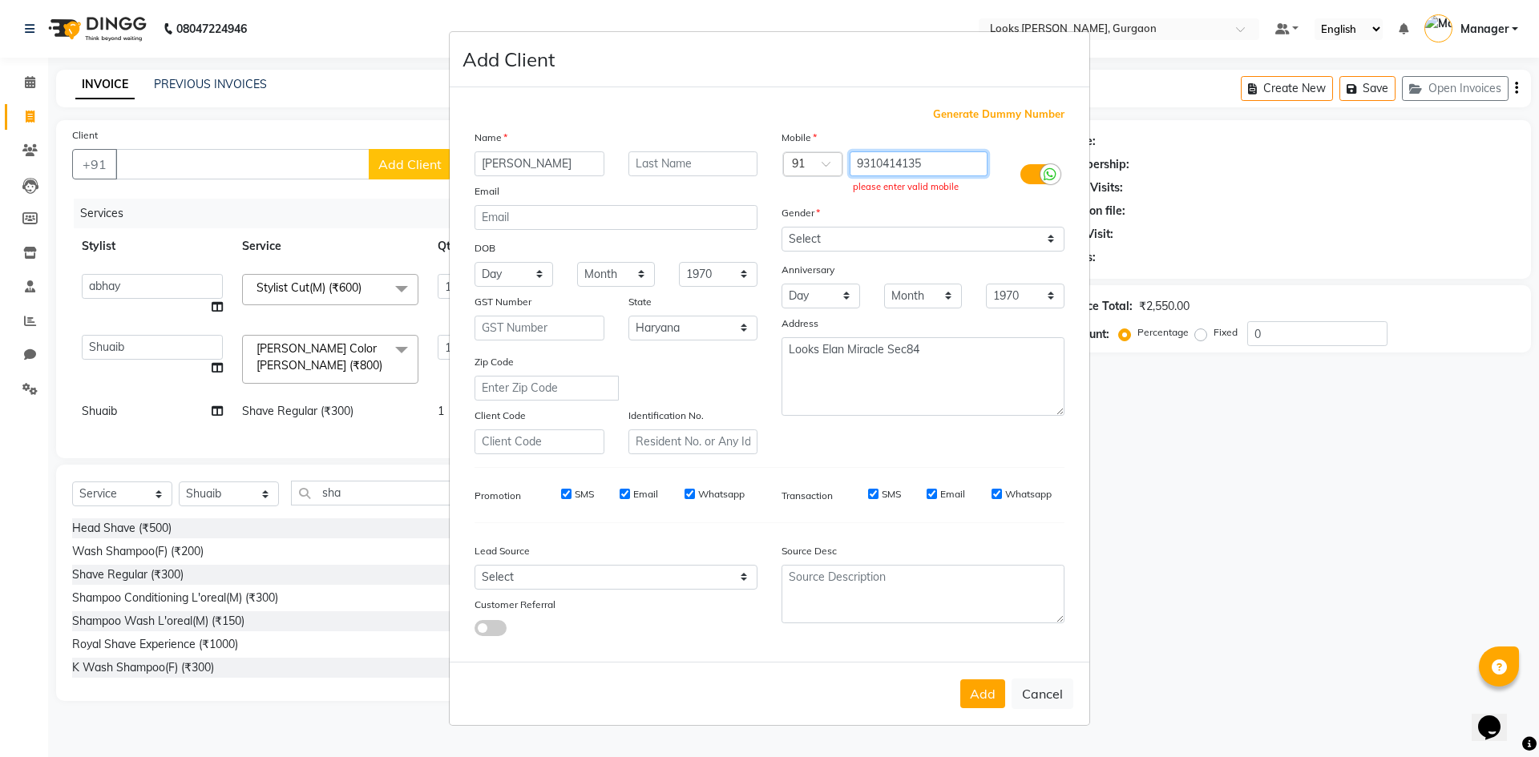
click at [859, 164] on input "9310414135" at bounding box center [919, 163] width 139 height 25
click at [938, 159] on input "9310414135" at bounding box center [919, 163] width 139 height 25
click at [977, 692] on button "Add" at bounding box center [982, 694] width 45 height 29
click at [979, 699] on button "Add" at bounding box center [982, 694] width 45 height 29
click at [1029, 698] on button "Cancel" at bounding box center [1042, 694] width 62 height 30
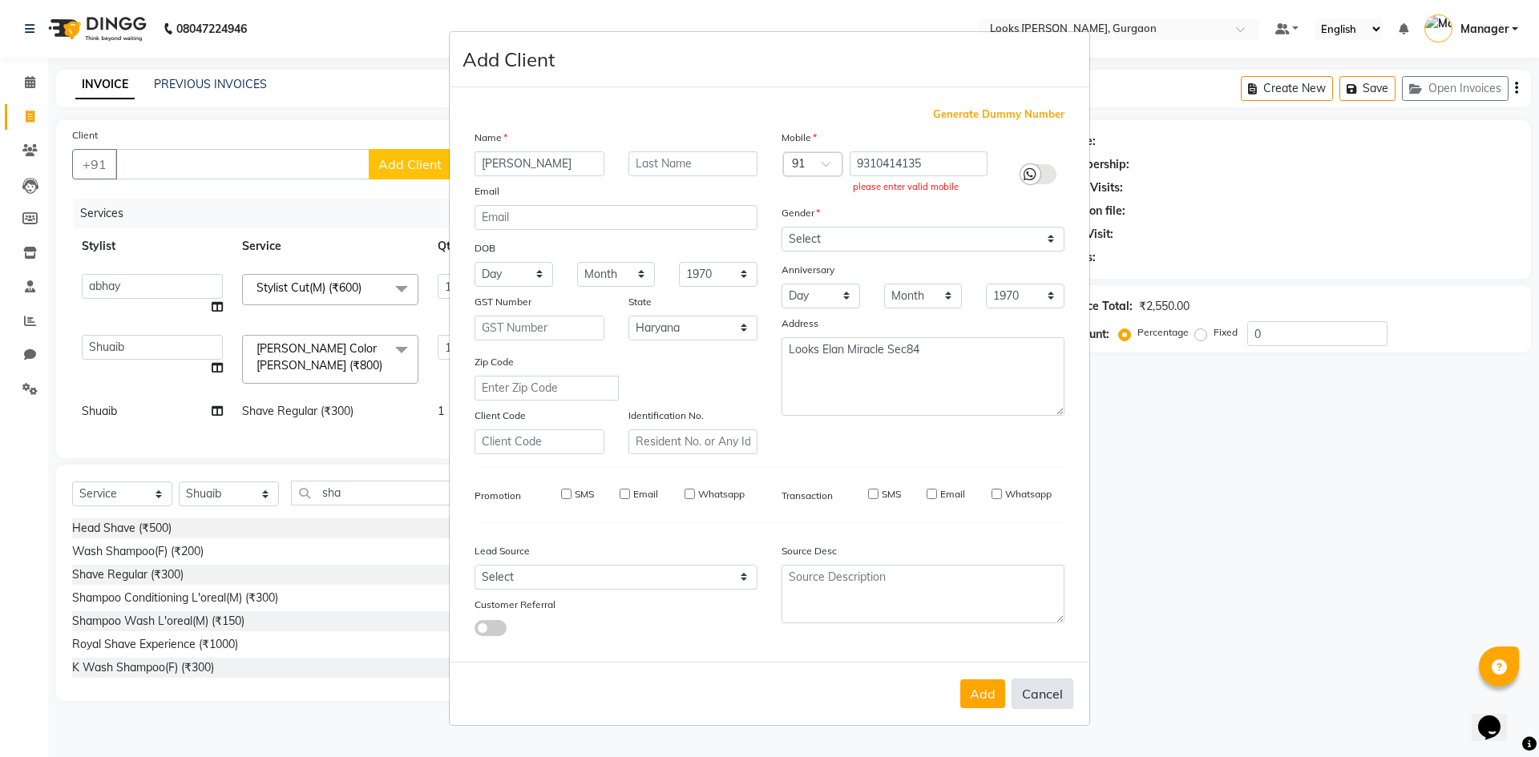
select select
select select "null"
select select
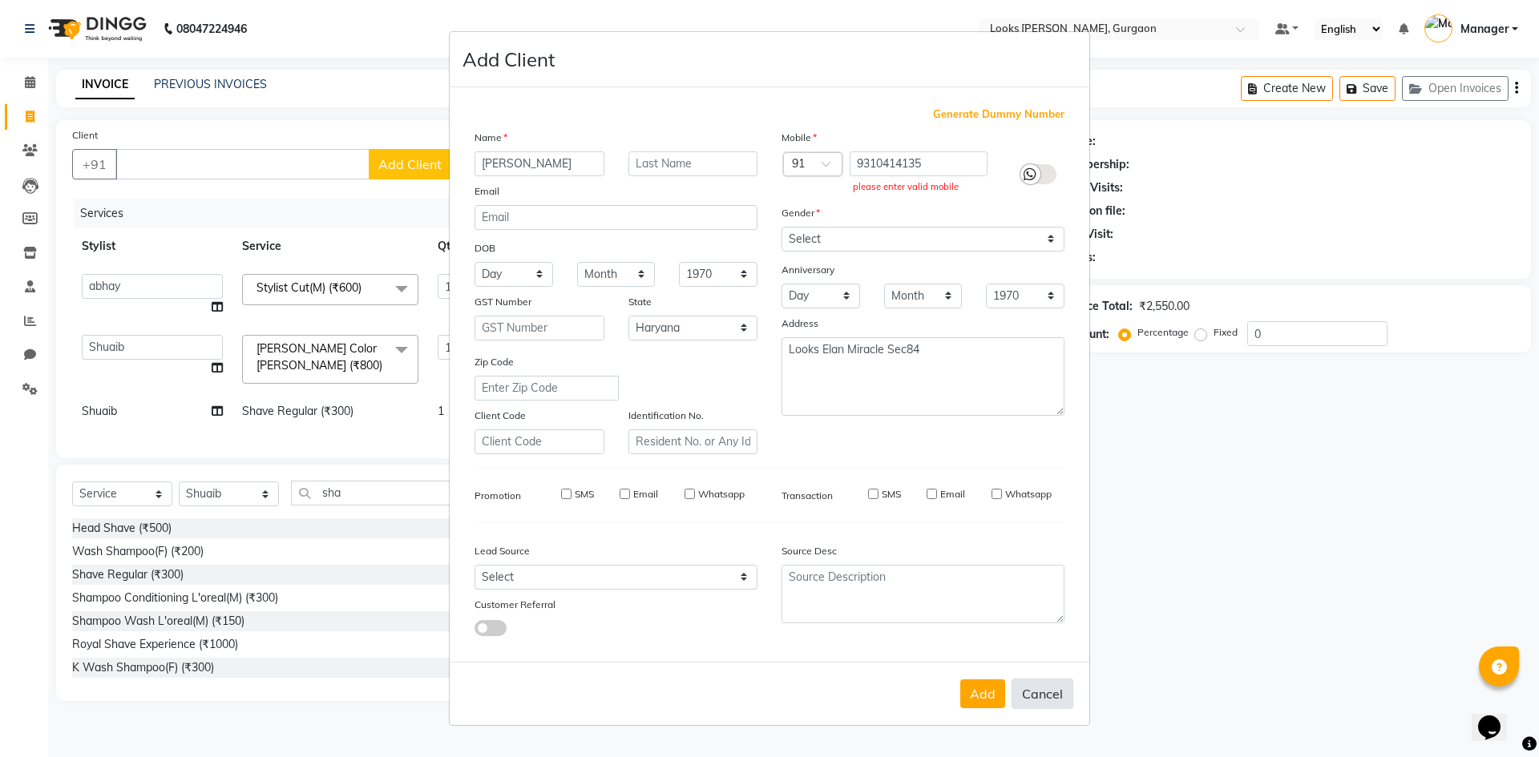
select select
checkbox input "false"
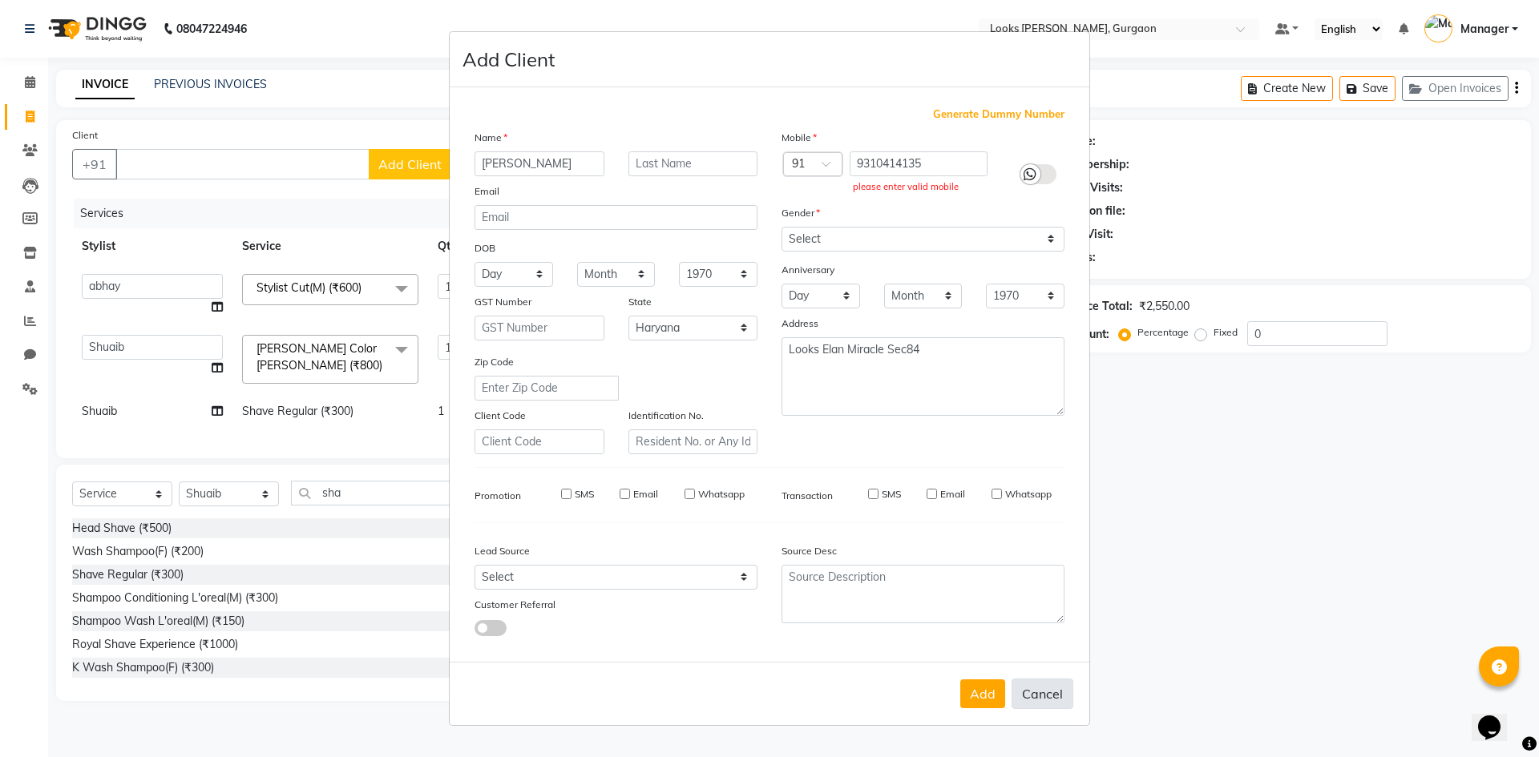
checkbox input "false"
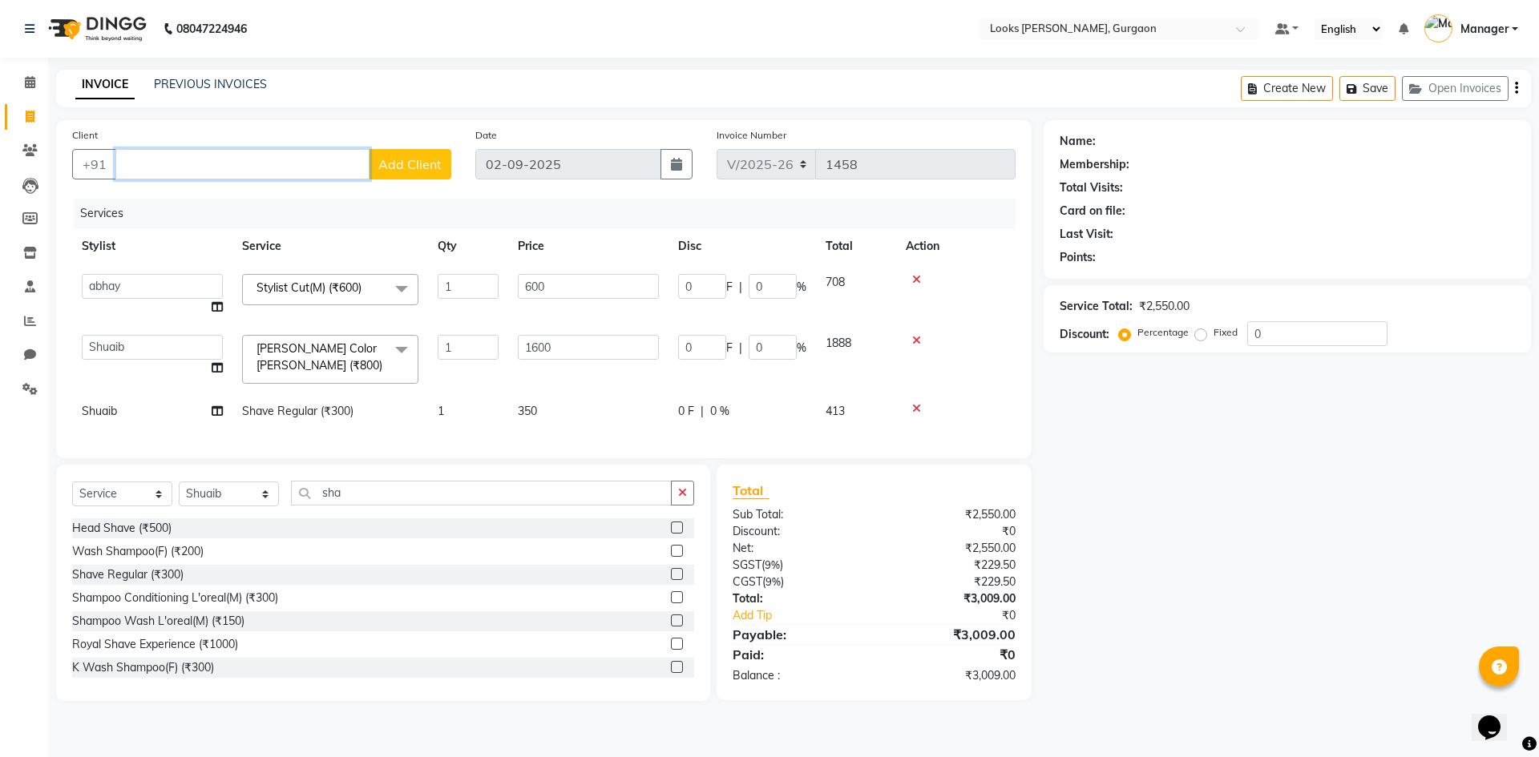
click at [171, 148] on div "Client +91 Add Client" at bounding box center [261, 160] width 403 height 66
click at [257, 169] on input "Client" at bounding box center [242, 164] width 254 height 30
click at [410, 159] on span "Add Client" at bounding box center [409, 164] width 63 height 16
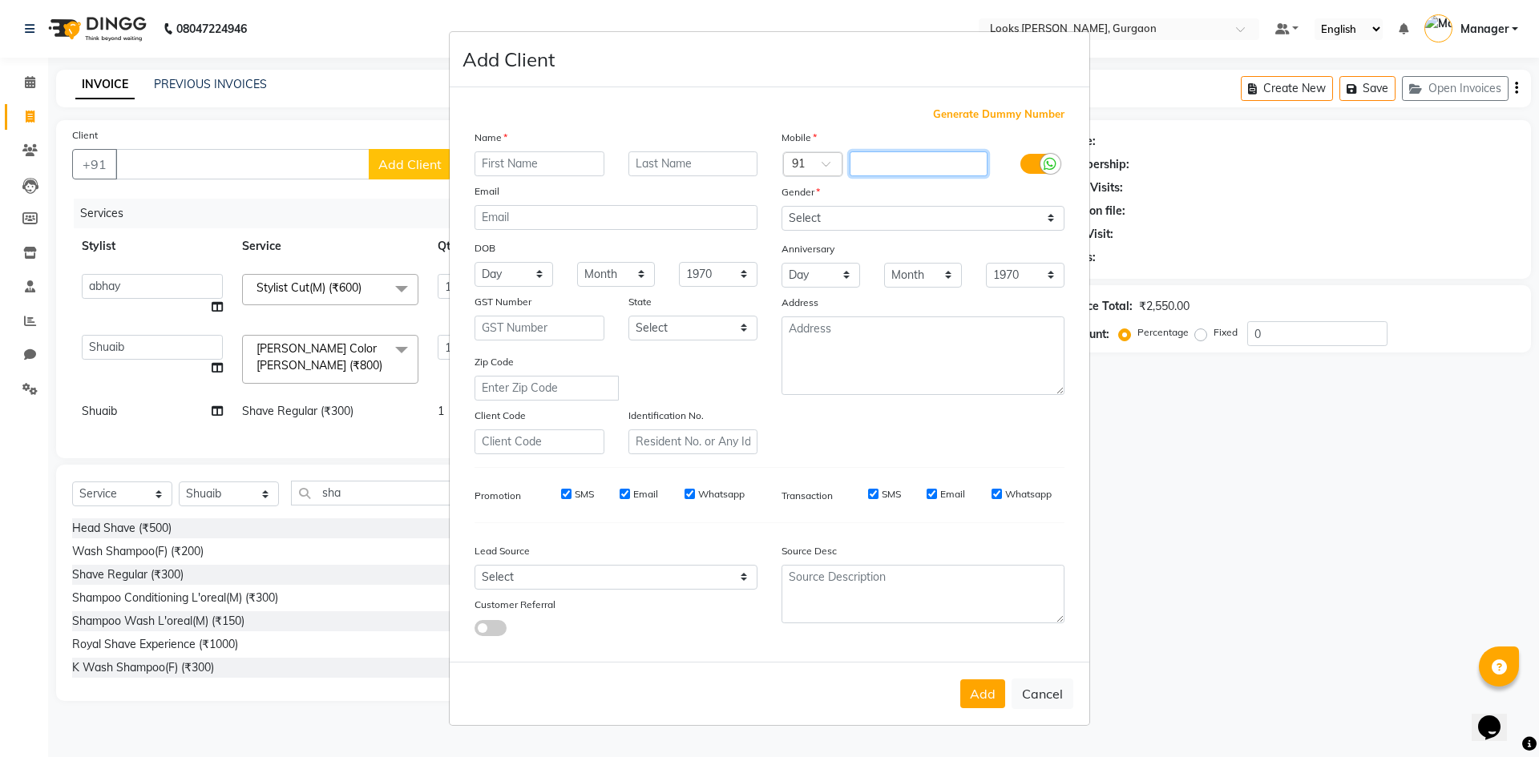
click at [945, 162] on input "text" at bounding box center [919, 163] width 139 height 25
type input "7042813588"
drag, startPoint x: 947, startPoint y: 227, endPoint x: 956, endPoint y: 228, distance: 9.8
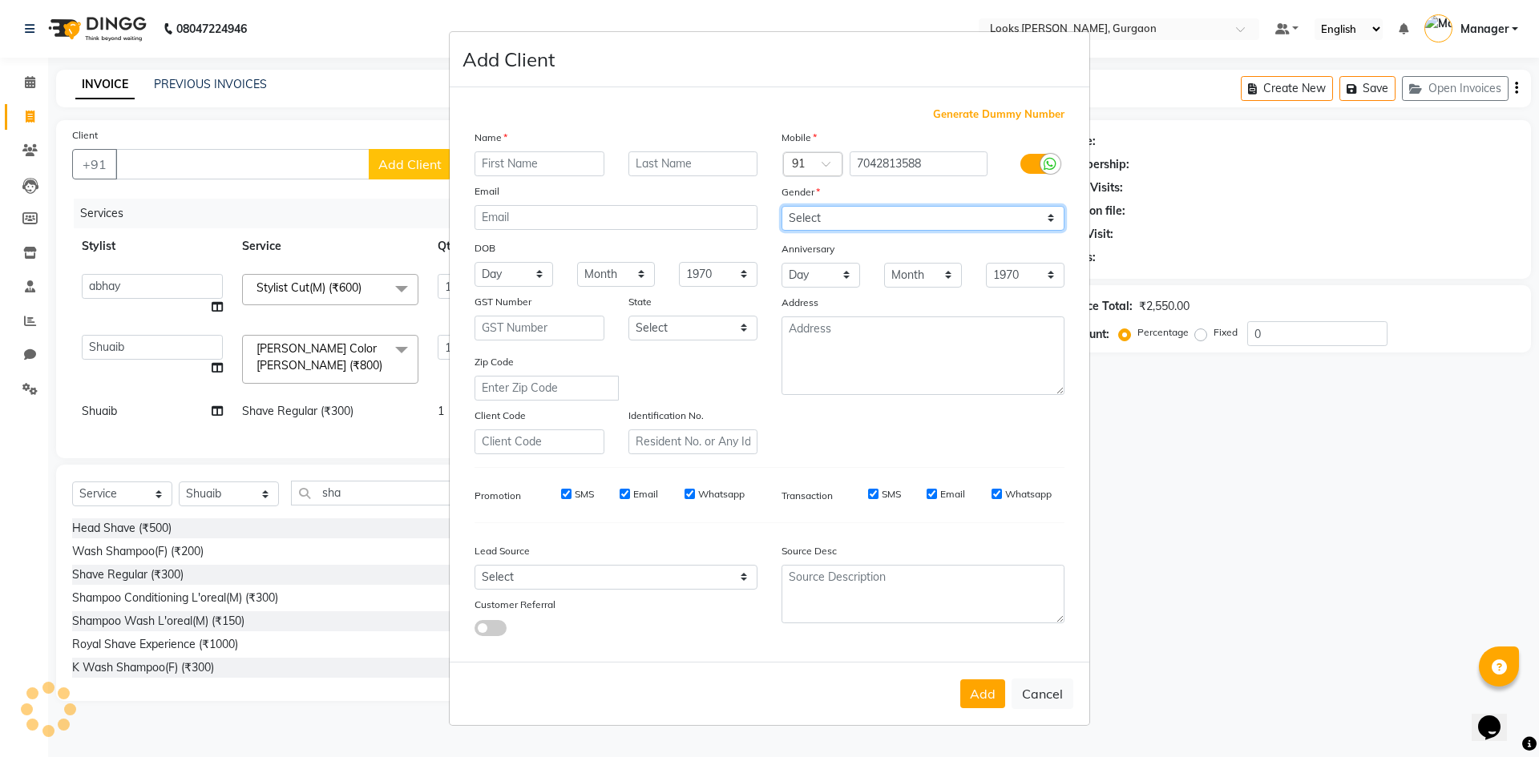
click at [952, 224] on select "Select Male Female Other Prefer Not To Say" at bounding box center [922, 218] width 283 height 25
select select "male"
click at [781, 206] on select "Select Male Female Other Prefer Not To Say" at bounding box center [922, 218] width 283 height 25
click at [501, 161] on input "text" at bounding box center [539, 163] width 130 height 25
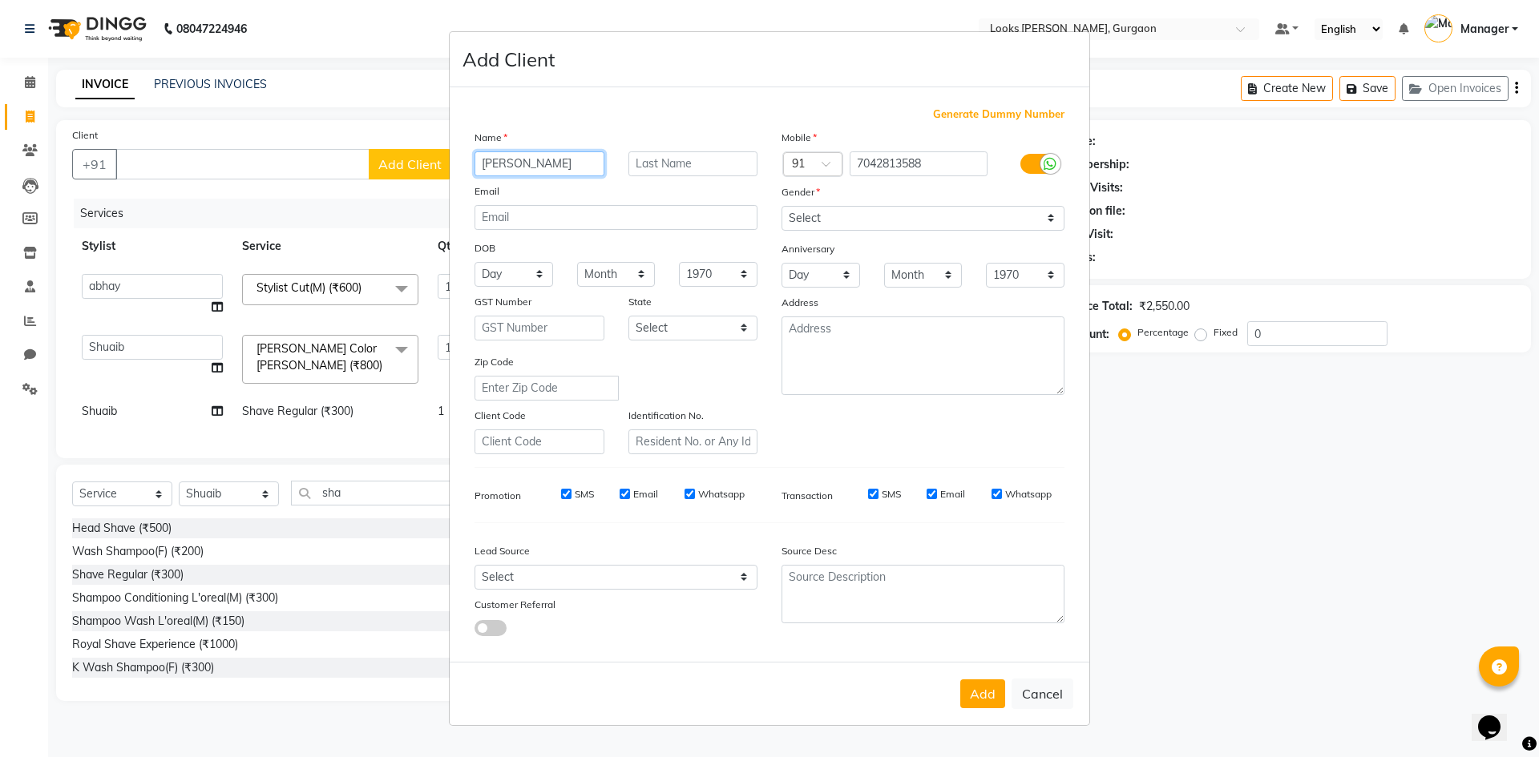
type input "Priyank"
drag, startPoint x: 845, startPoint y: 341, endPoint x: 851, endPoint y: 334, distance: 9.7
click at [849, 339] on textarea at bounding box center [922, 356] width 283 height 79
type textarea "L"
type textarea "Looks elan Miracle sEC 84"
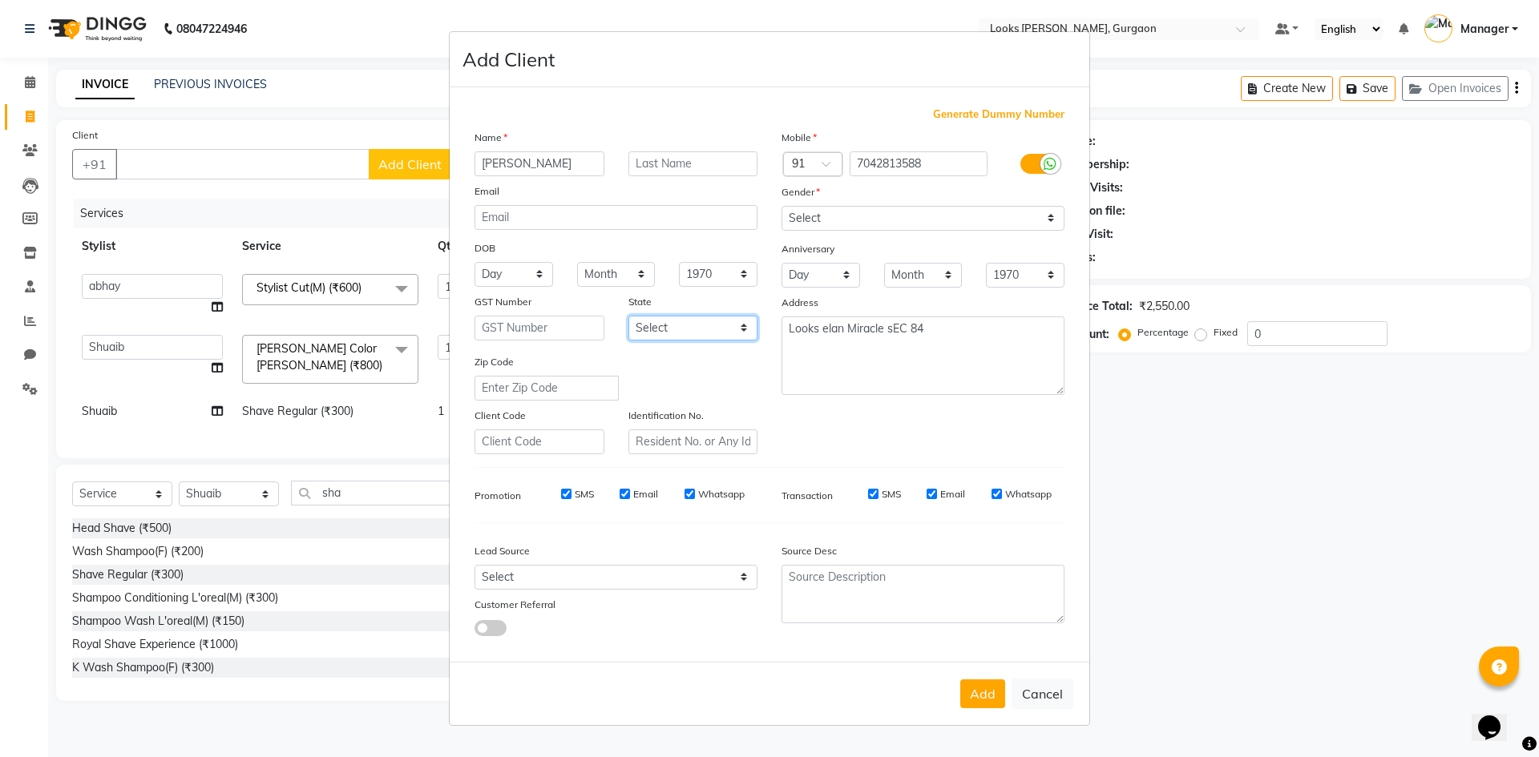
click at [678, 333] on select "Select Andaman and Nicobar Islands Andhra Pradesh Arunachal Pradesh Assam Bihar…" at bounding box center [693, 328] width 130 height 25
select select "13"
click at [628, 316] on select "Select Andaman and Nicobar Islands Andhra Pradesh Arunachal Pradesh Assam Bihar…" at bounding box center [693, 328] width 130 height 25
click at [1003, 695] on button "Add" at bounding box center [982, 694] width 45 height 29
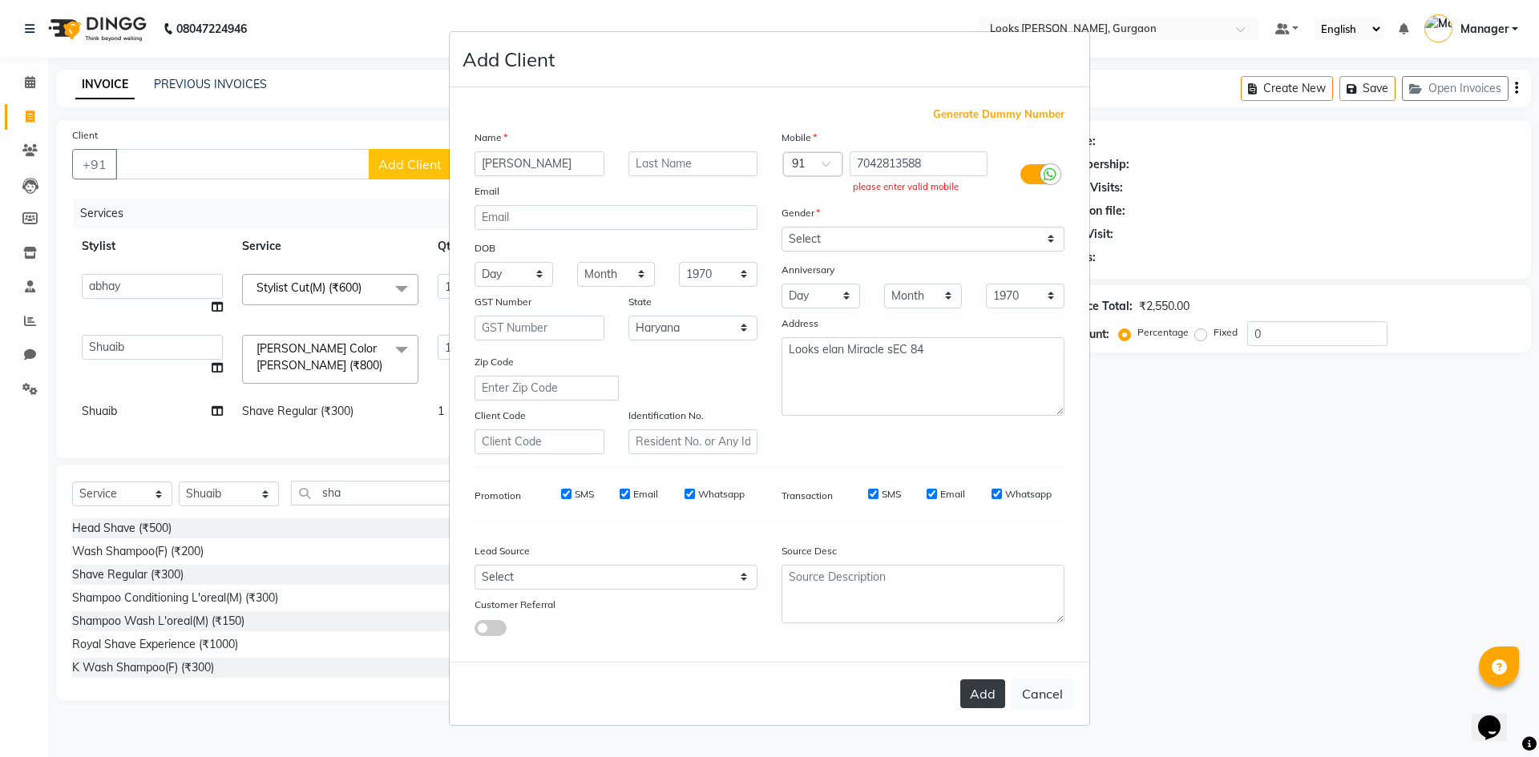
click at [994, 697] on button "Add" at bounding box center [982, 694] width 45 height 29
click at [1041, 699] on button "Cancel" at bounding box center [1042, 694] width 62 height 30
select select
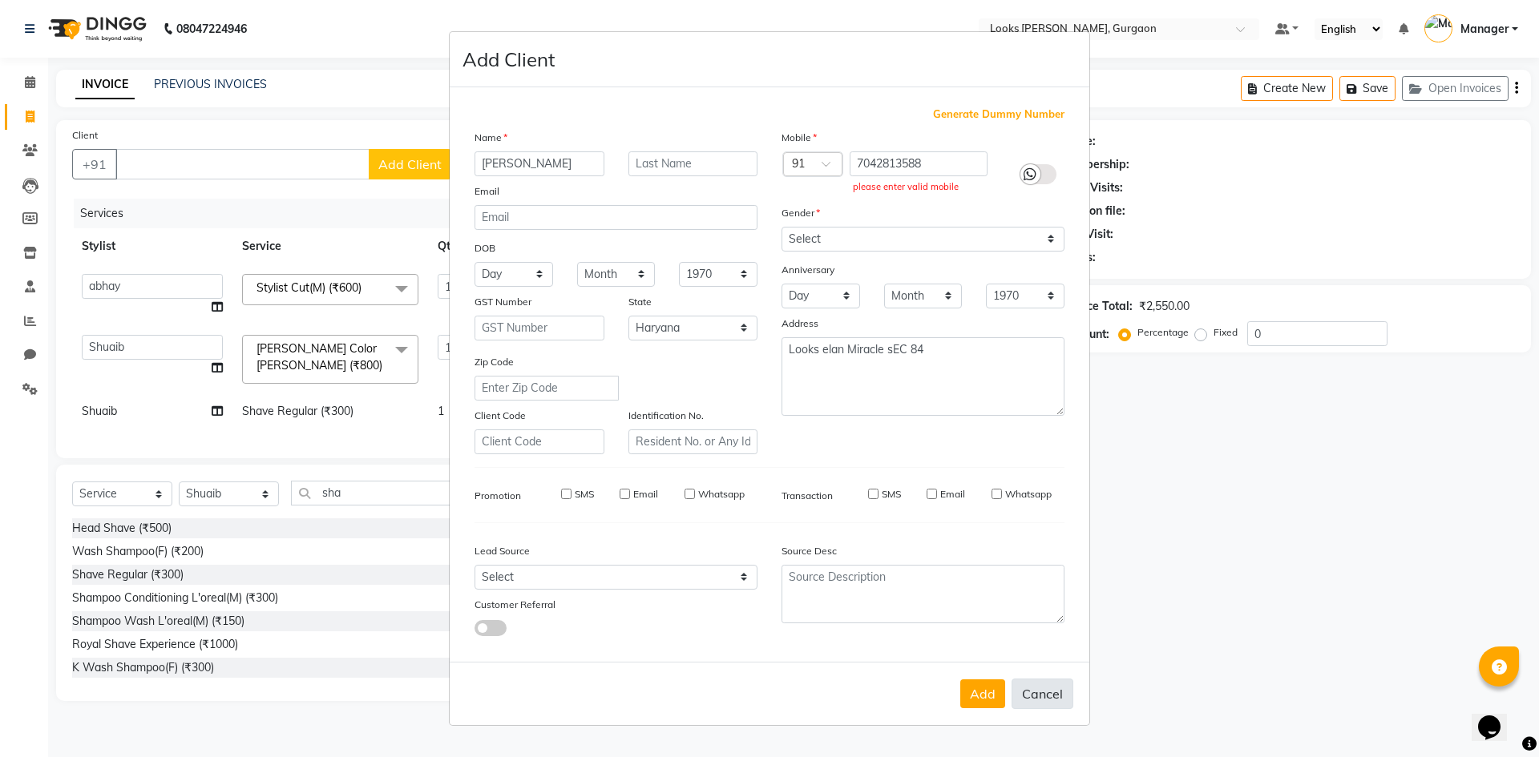
select select "null"
select select
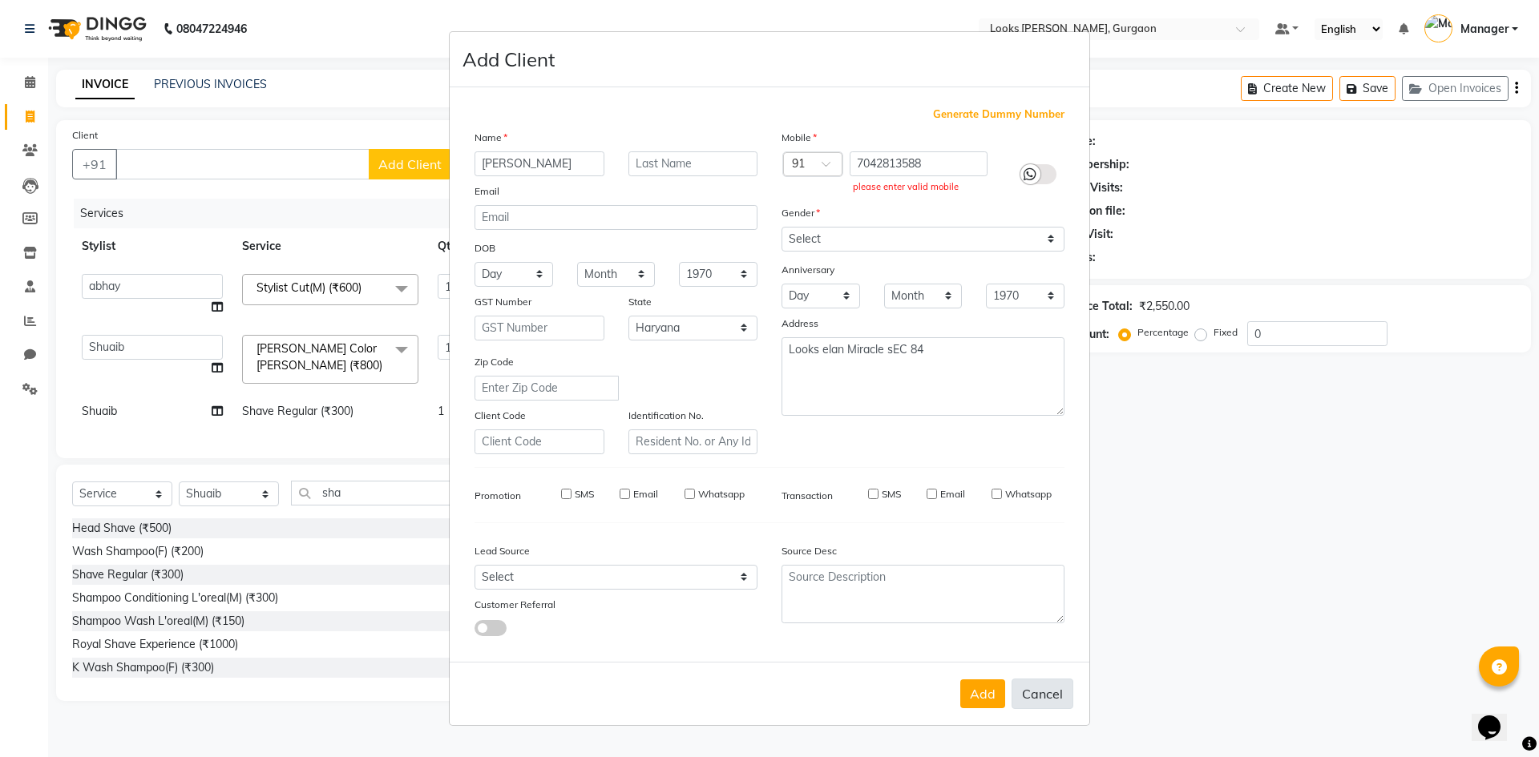
checkbox input "false"
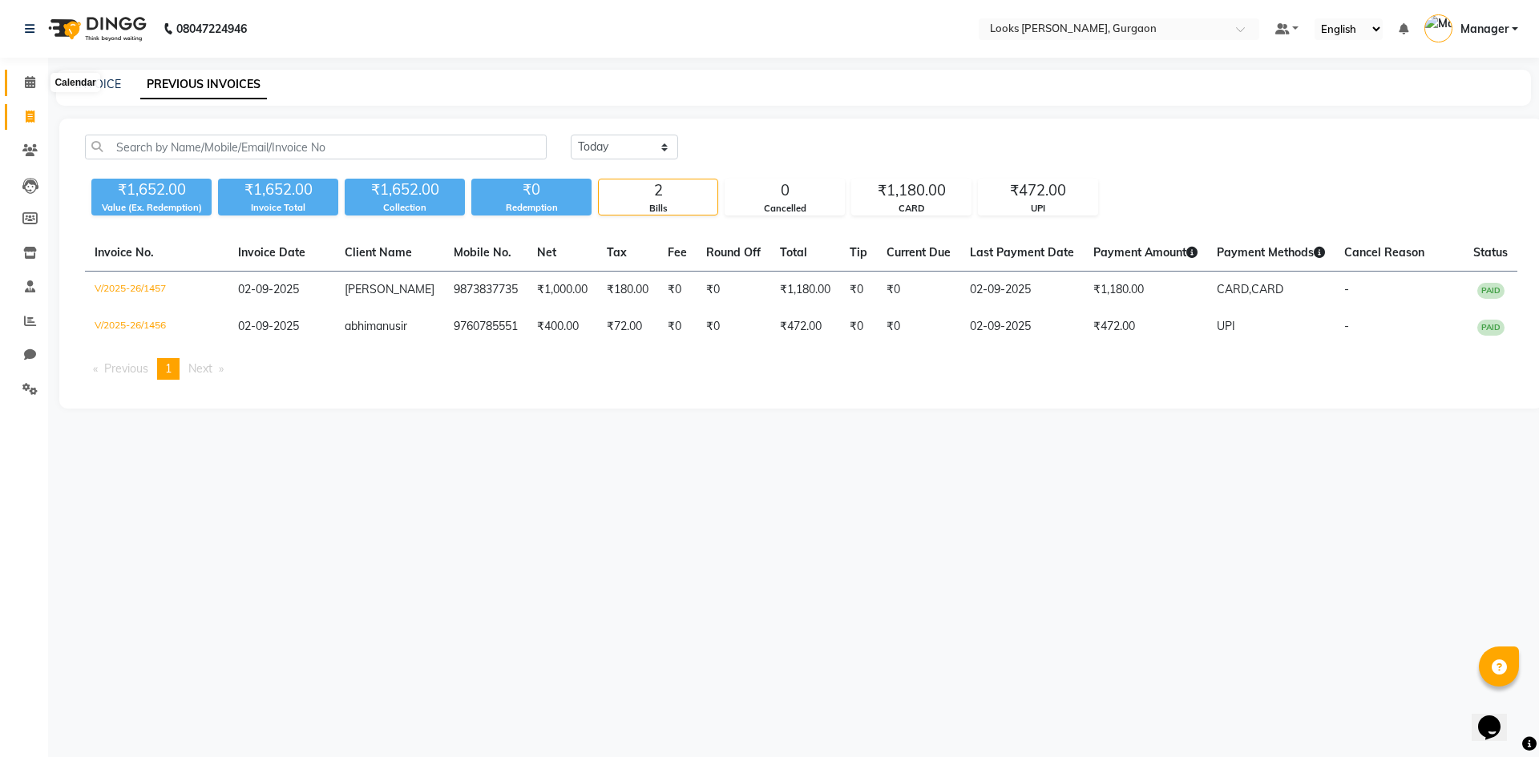
click at [39, 78] on span at bounding box center [30, 83] width 28 height 18
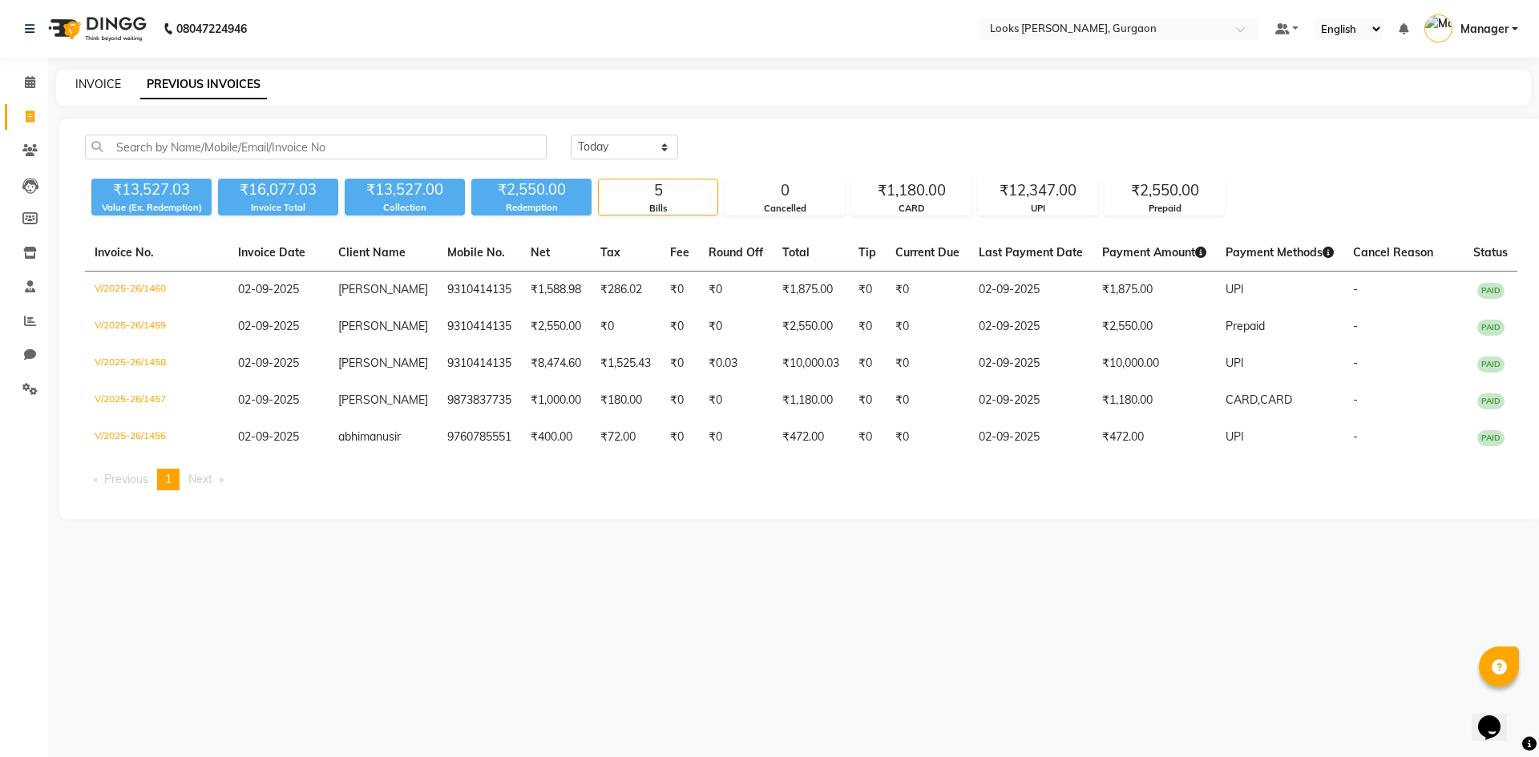
click at [82, 87] on link "INVOICE" at bounding box center [98, 84] width 46 height 14
select select "service"
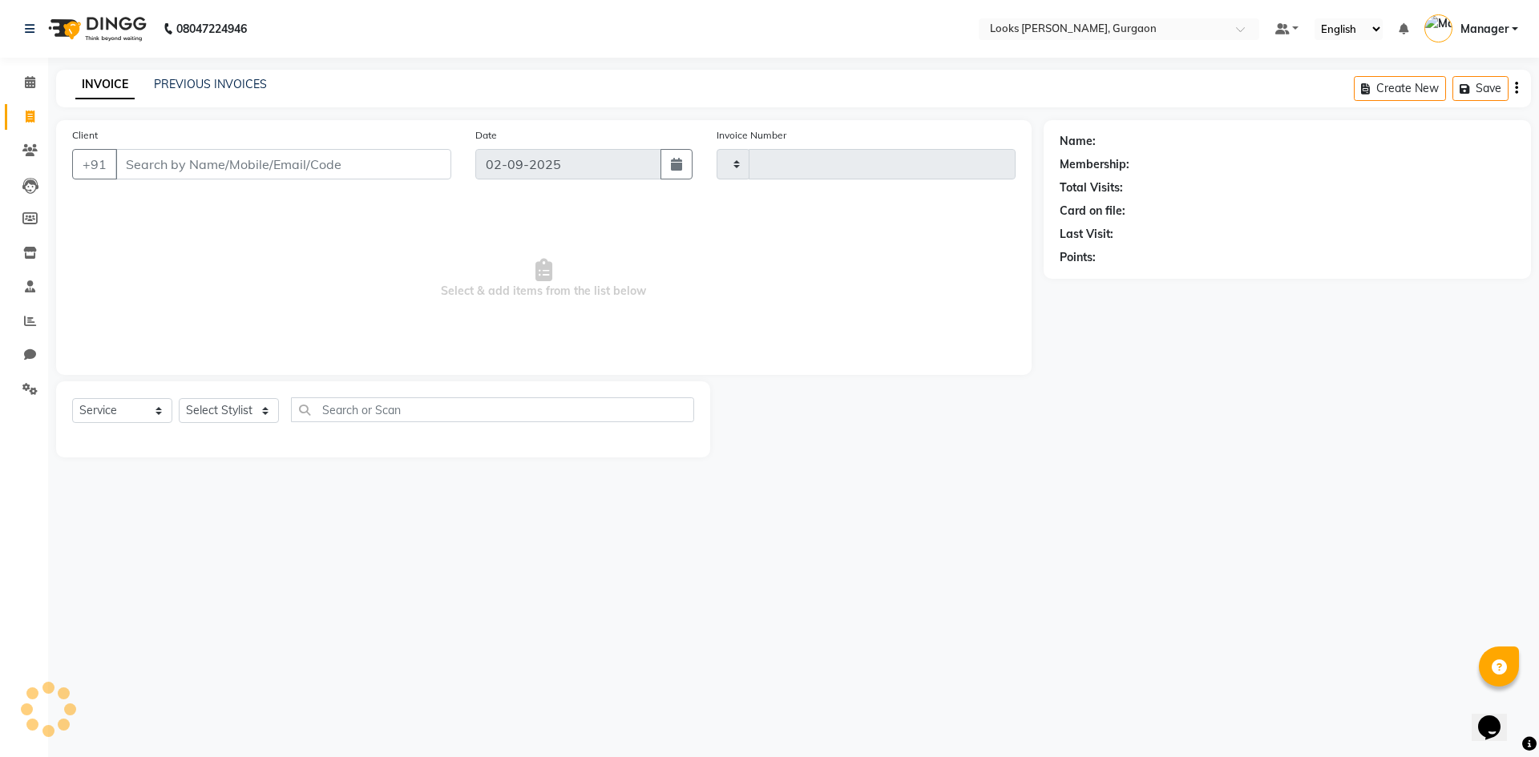
type input "1461"
select select "8452"
click at [267, 414] on select "Select Stylist aahil abhay Amir_mgr Anamika Counter_Sales Deepak_pdct dinesh go…" at bounding box center [229, 410] width 100 height 25
select select "84463"
click at [179, 398] on select "Select Stylist aahil abhay Amir_mgr Anamika Counter_Sales Deepak_pdct dinesh go…" at bounding box center [229, 410] width 100 height 25
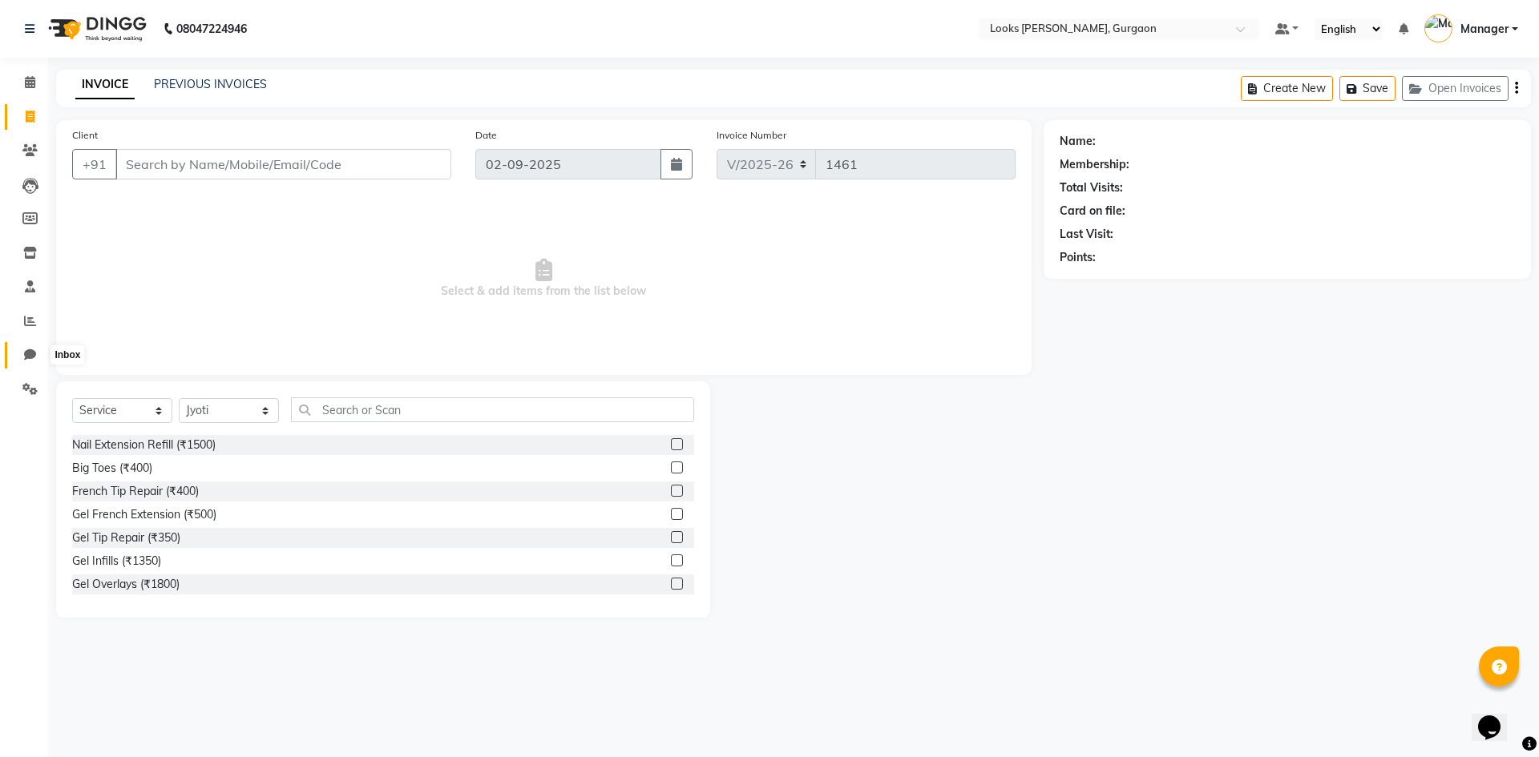
click at [29, 353] on icon at bounding box center [30, 355] width 12 height 12
select select "100"
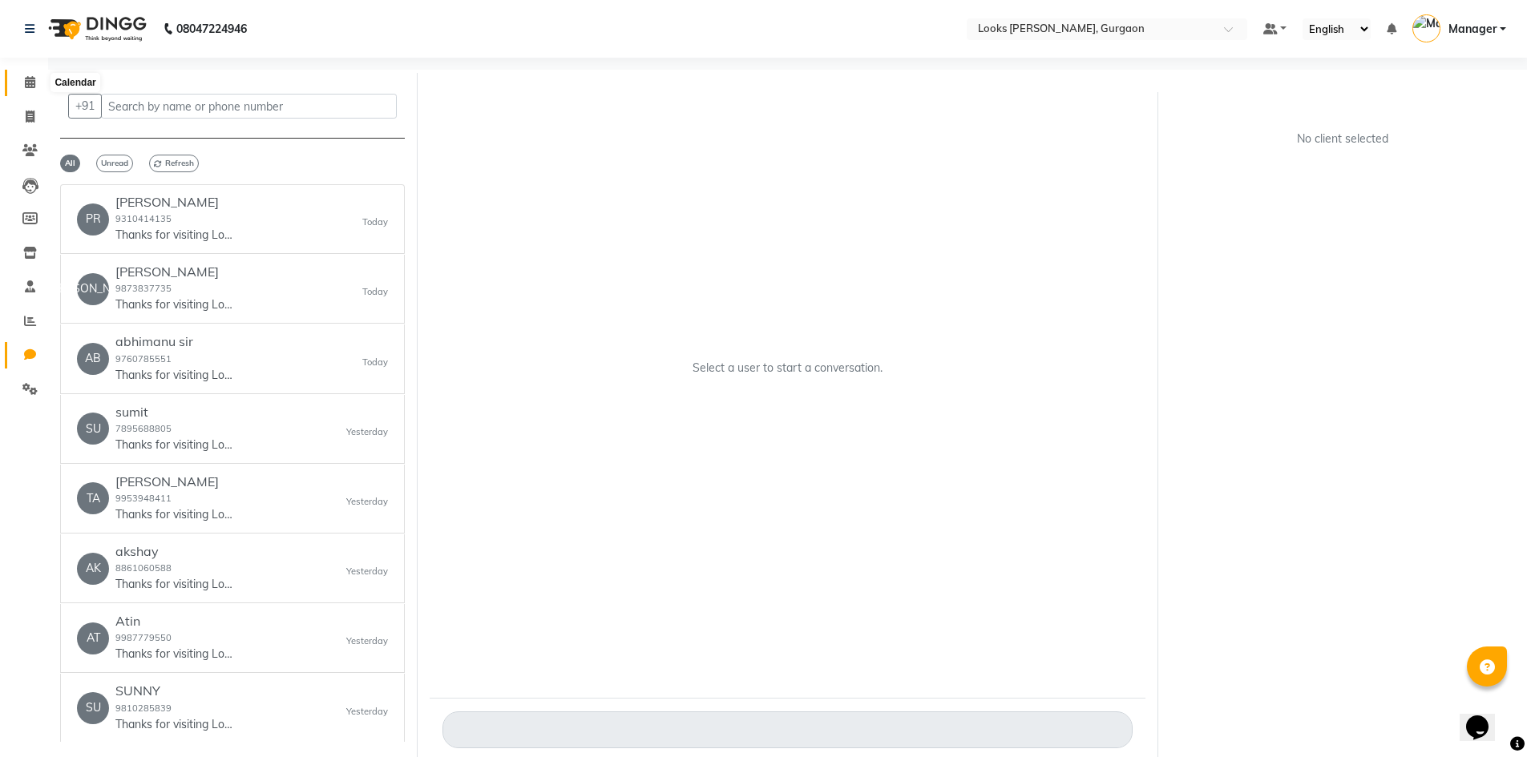
click at [37, 77] on span at bounding box center [30, 83] width 28 height 18
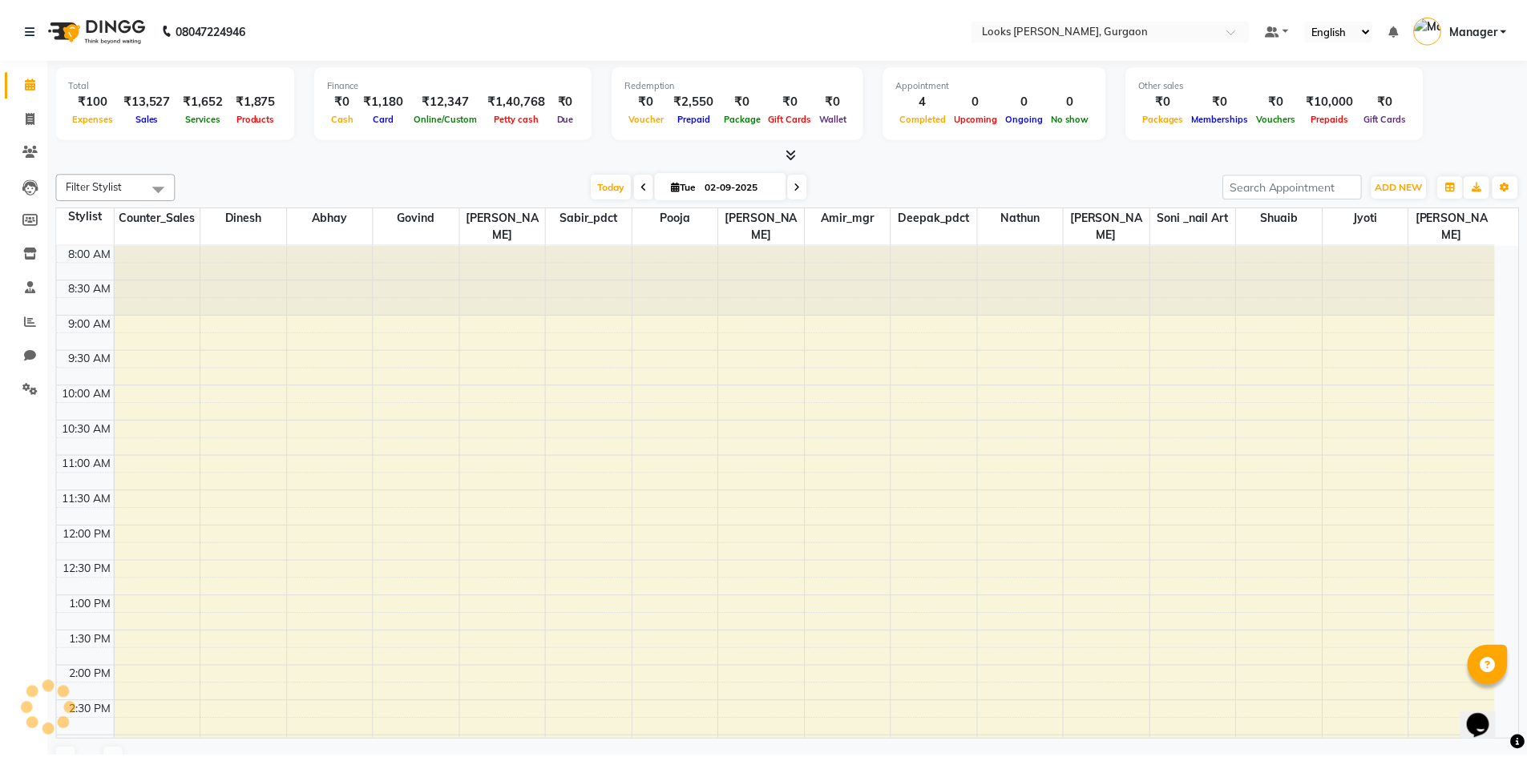
scroll to position [420, 0]
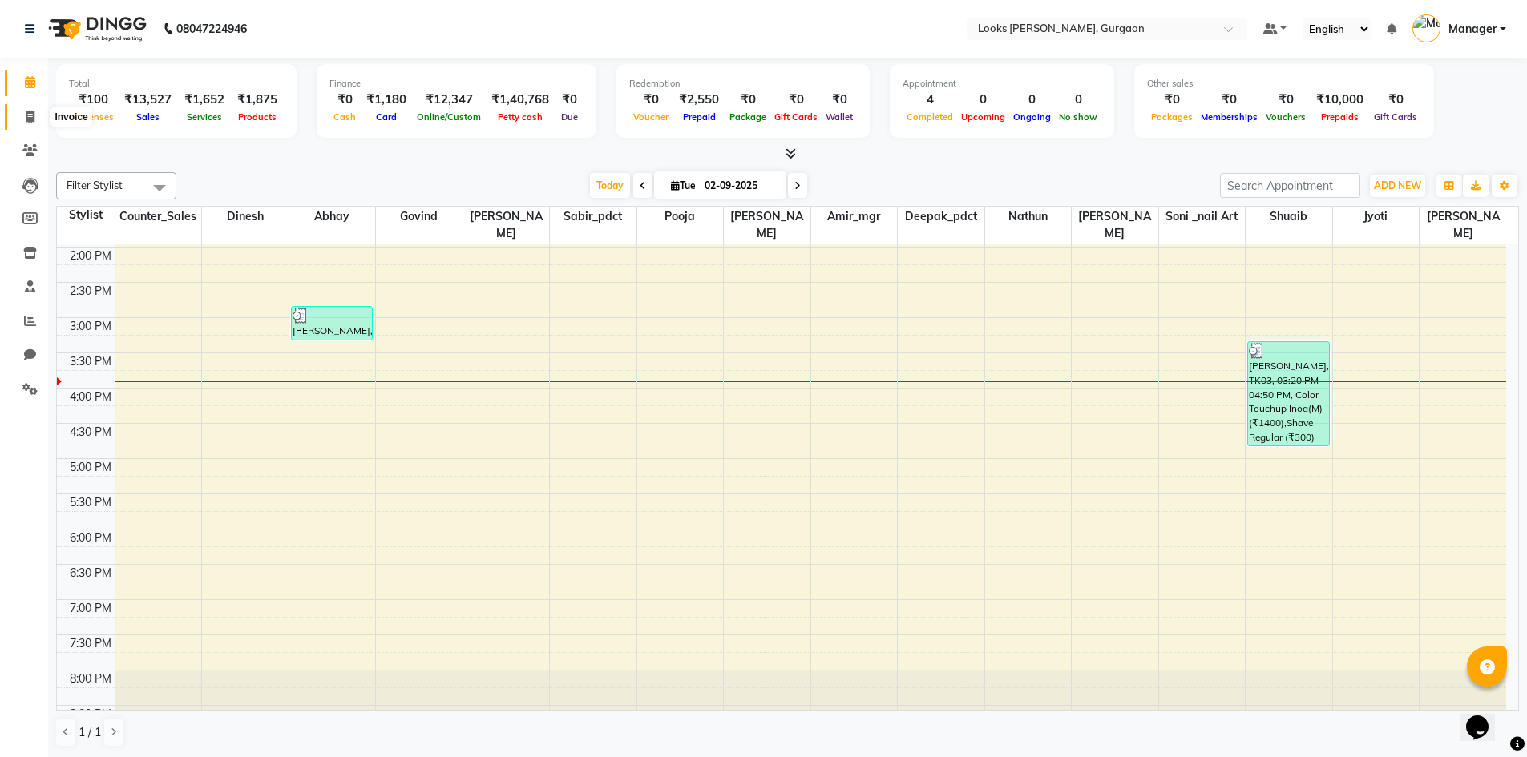
click at [30, 115] on icon at bounding box center [30, 117] width 9 height 12
select select "service"
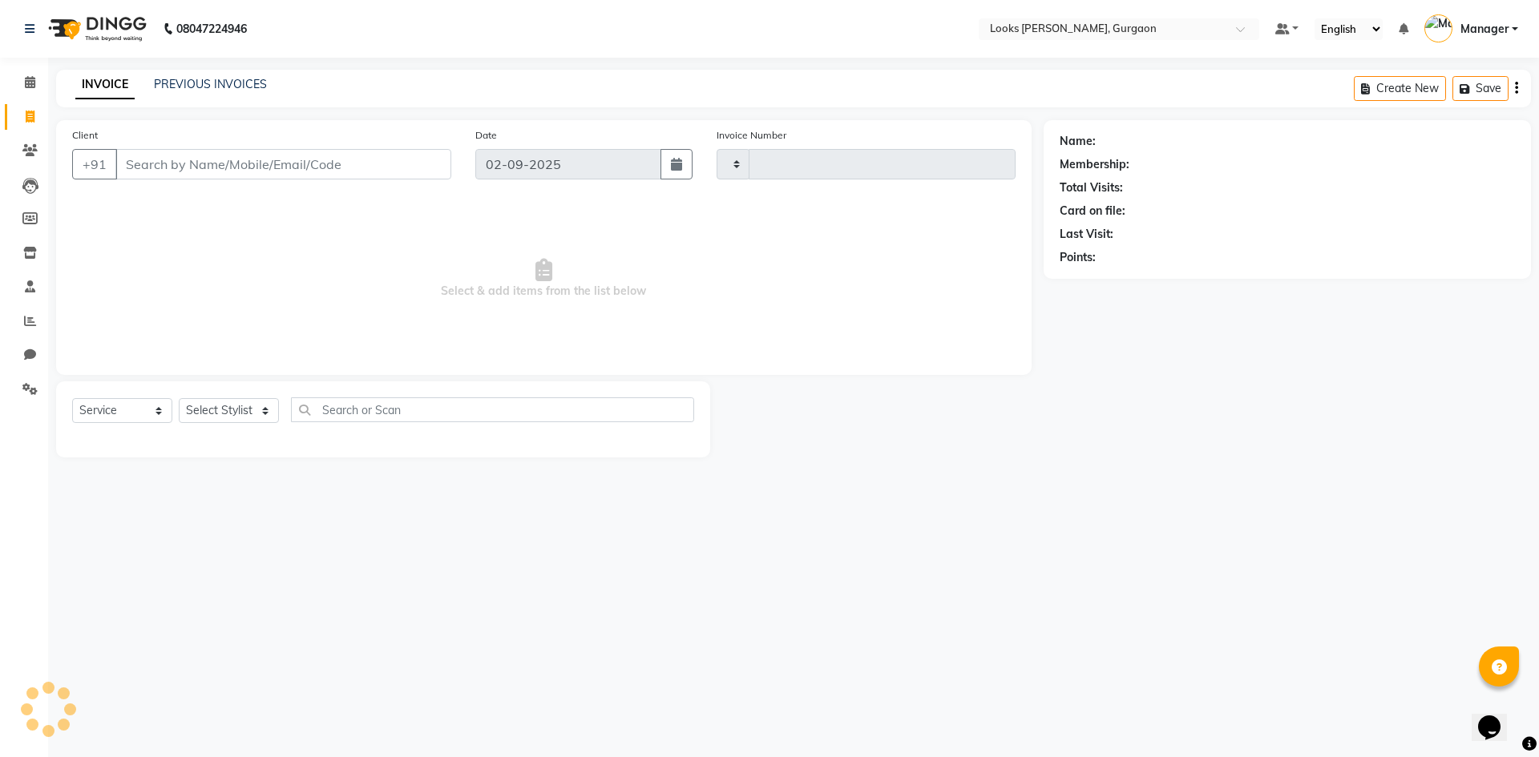
type input "1461"
select select "8452"
click at [32, 151] on icon at bounding box center [29, 150] width 15 height 12
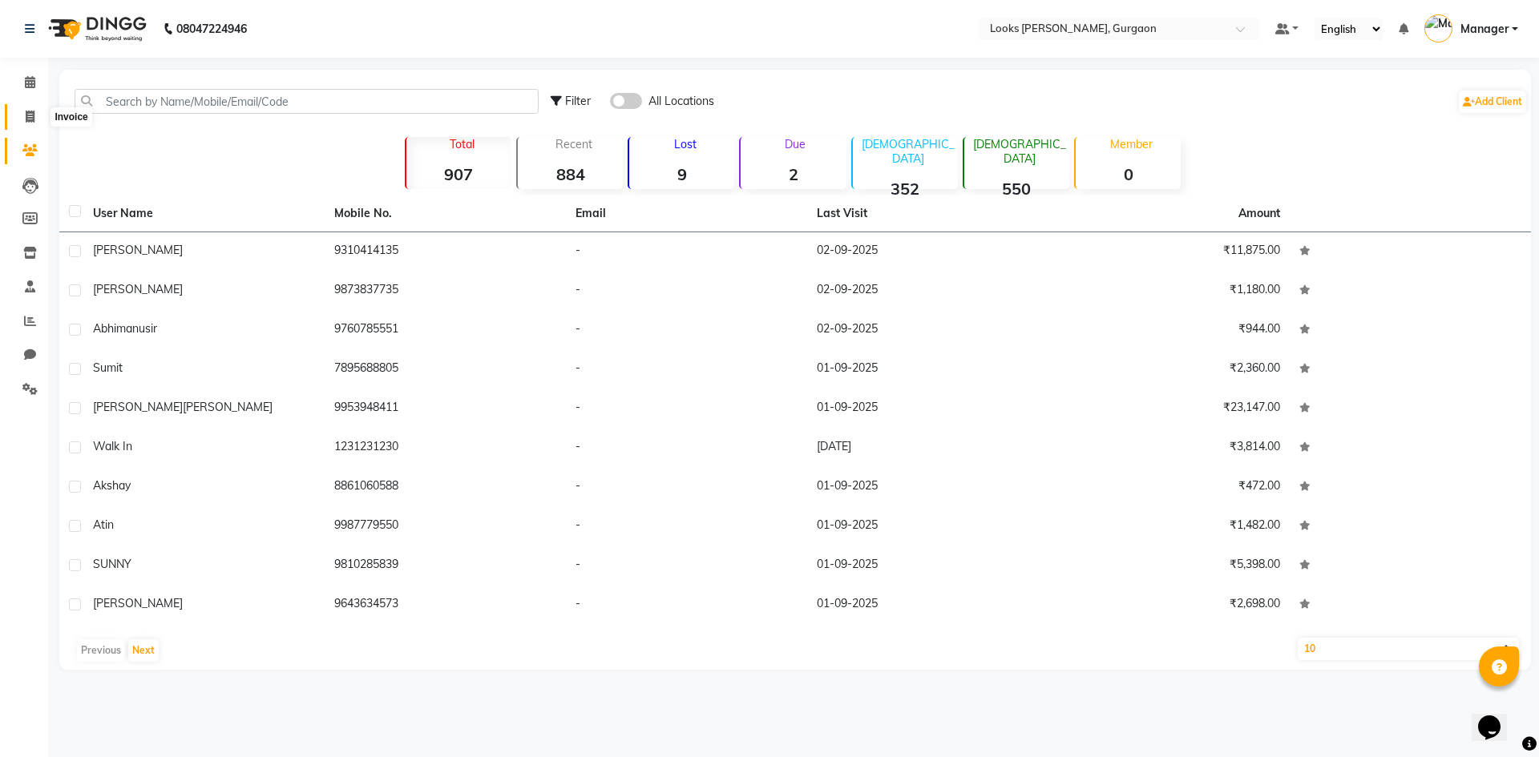
click at [34, 120] on icon at bounding box center [30, 117] width 9 height 12
select select "8452"
select select "service"
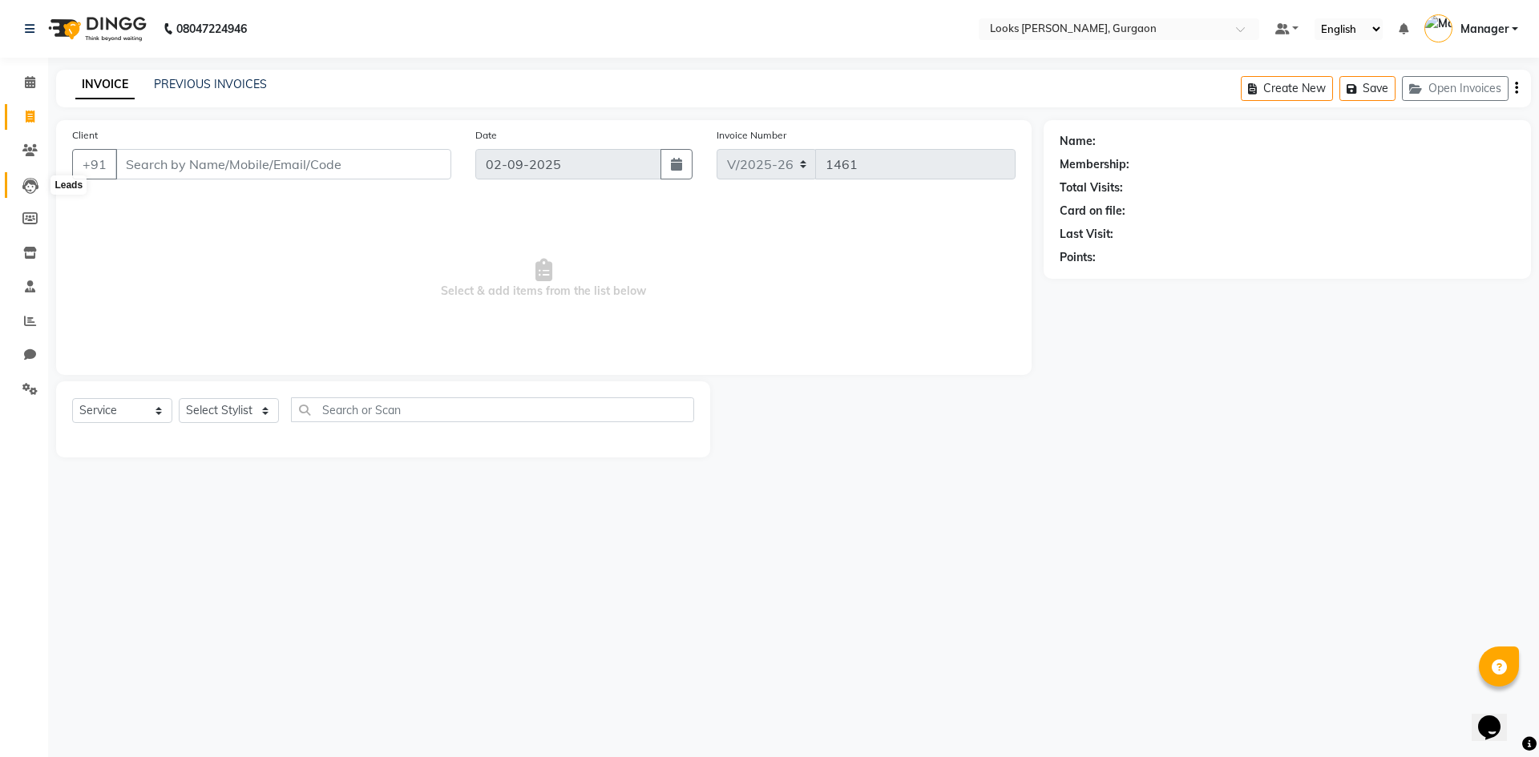
click at [33, 186] on icon at bounding box center [30, 186] width 16 height 16
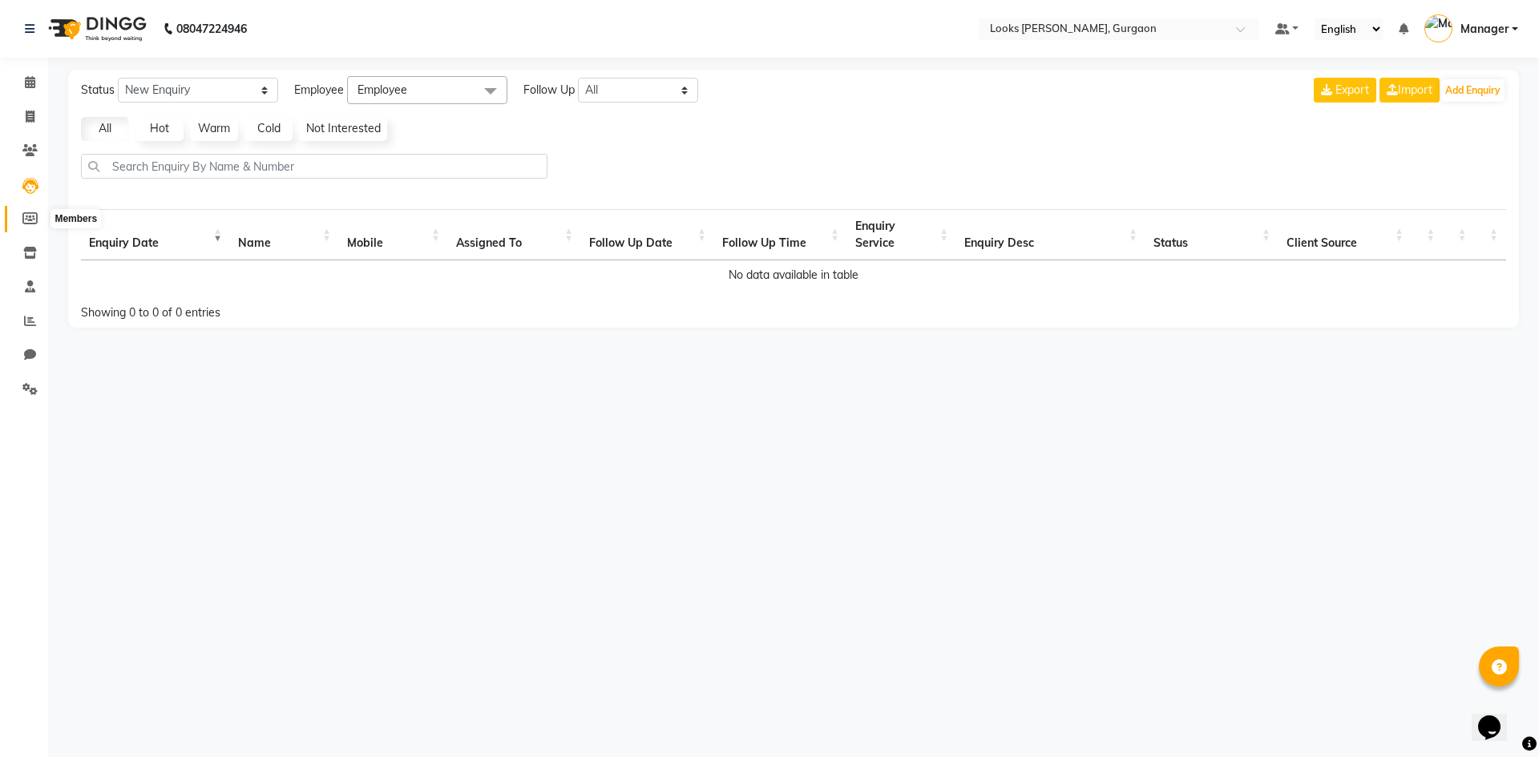
click at [27, 215] on icon at bounding box center [29, 218] width 15 height 12
select select
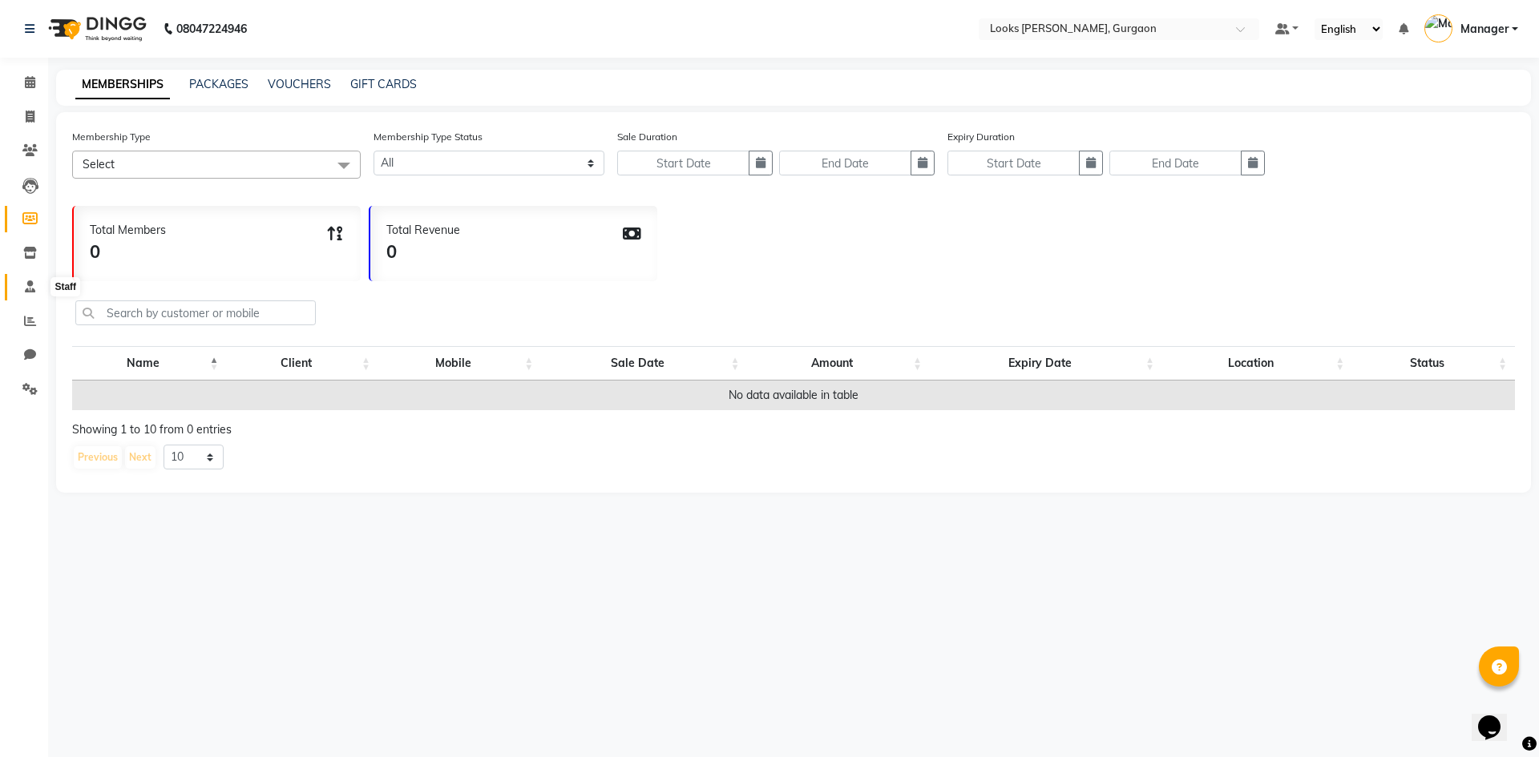
click at [34, 287] on icon at bounding box center [30, 287] width 10 height 12
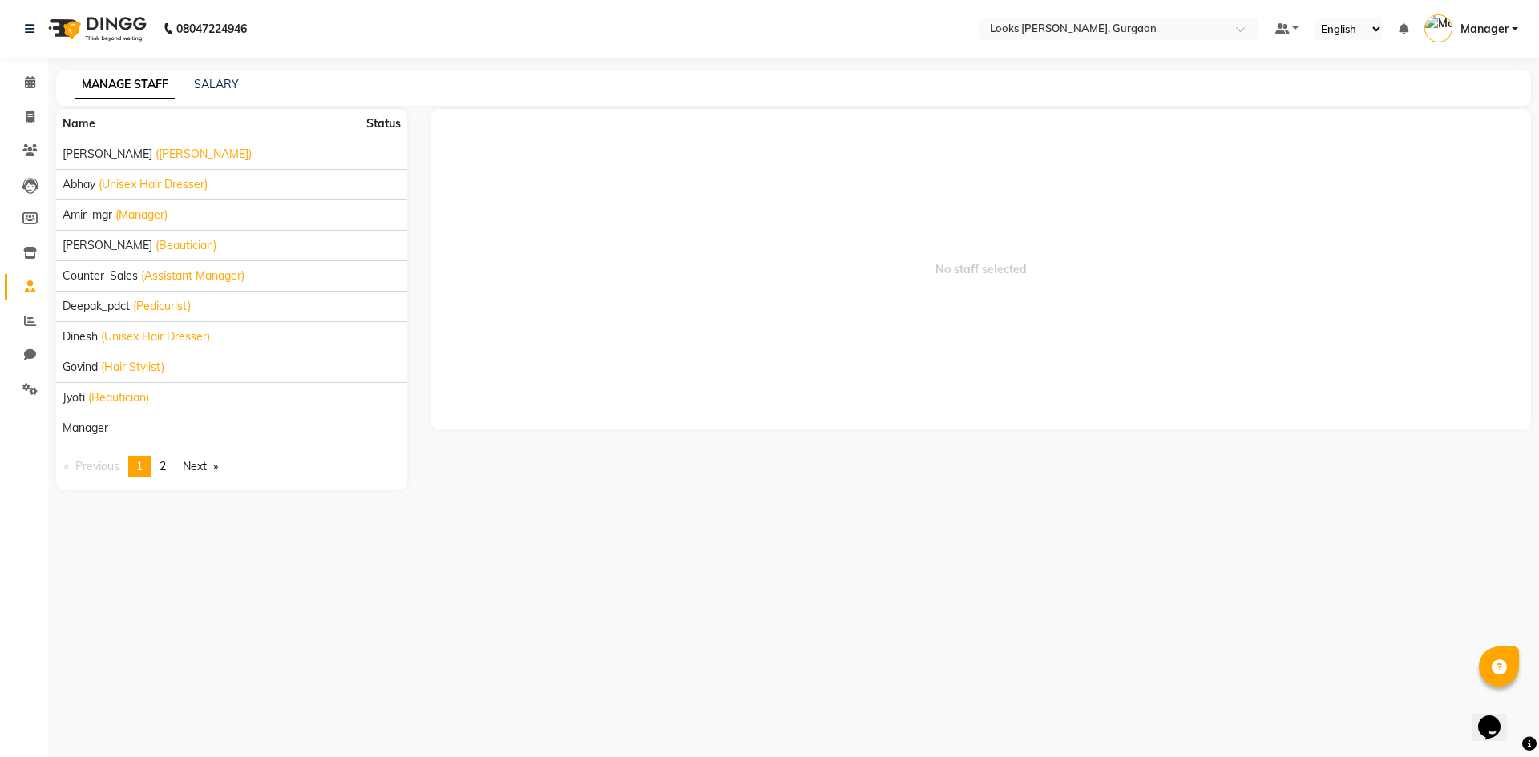
select select
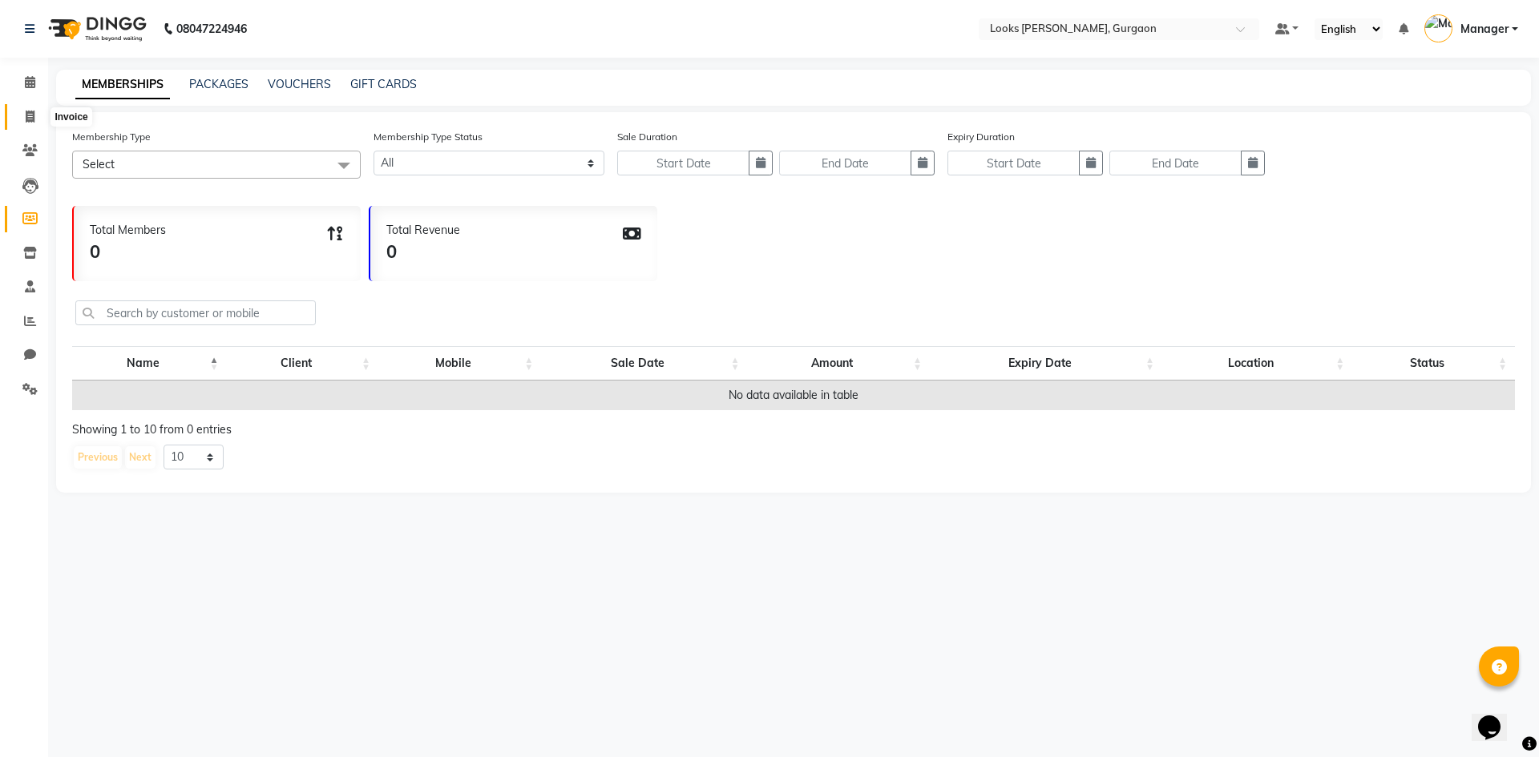
click at [30, 116] on icon at bounding box center [30, 117] width 9 height 12
select select "service"
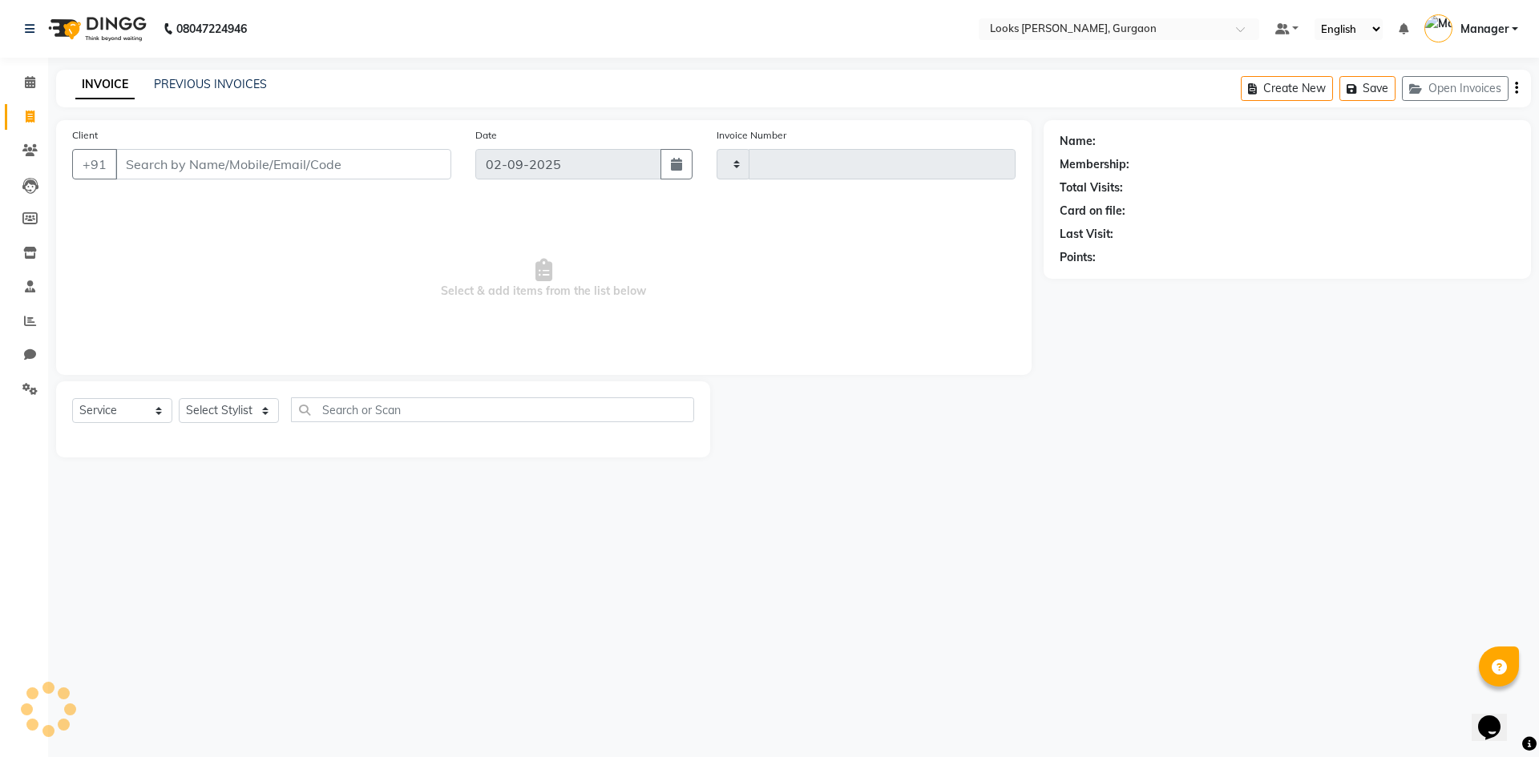
type input "1461"
select select "8452"
click at [228, 164] on input "Client" at bounding box center [283, 164] width 336 height 30
click at [265, 410] on select "Select Stylist aahil abhay Amir_mgr Anamika Counter_Sales Deepak_pdct dinesh go…" at bounding box center [229, 410] width 100 height 25
select select "84463"
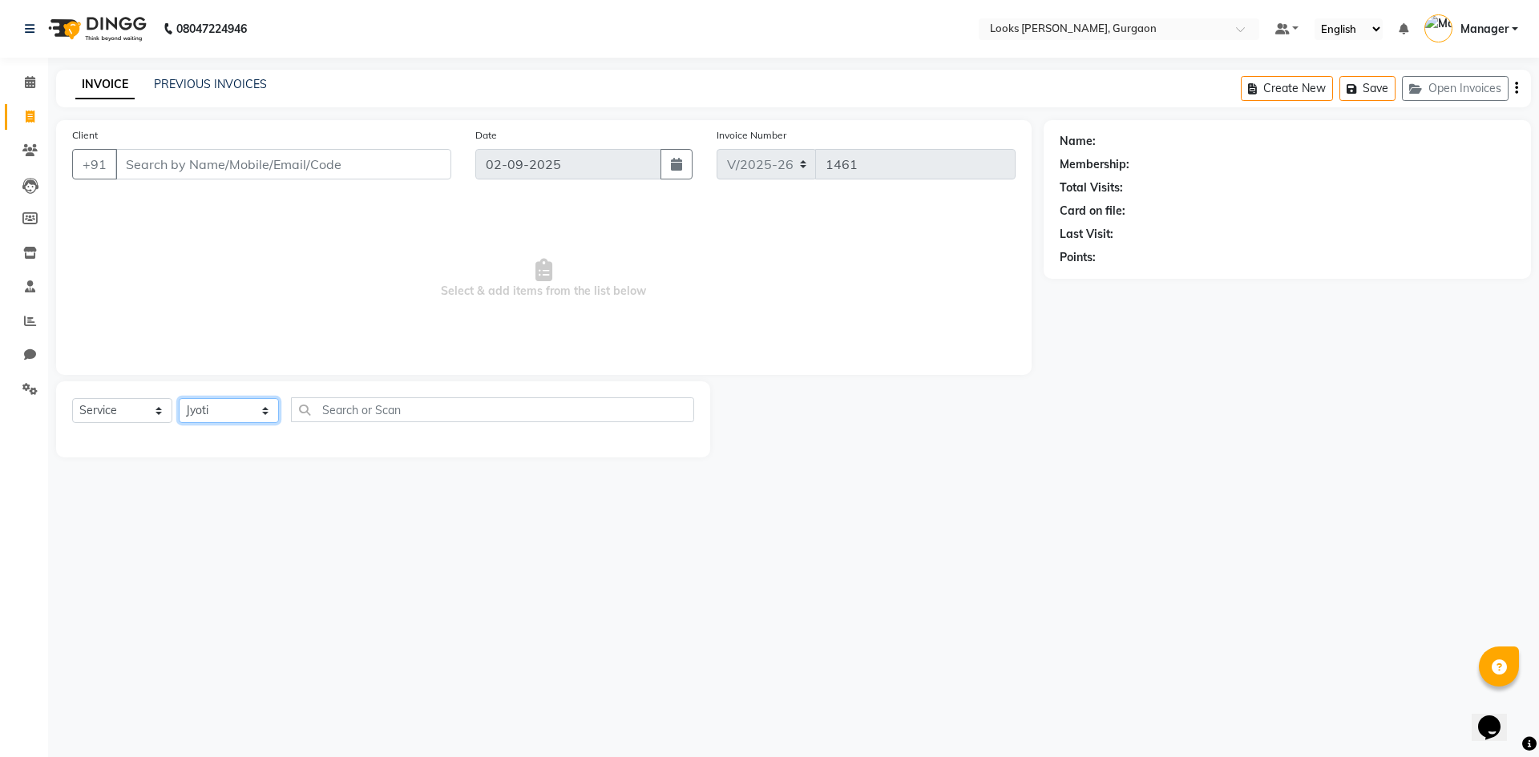
click at [179, 398] on select "Select Stylist aahil abhay Amir_mgr Anamika Counter_Sales Deepak_pdct dinesh go…" at bounding box center [229, 410] width 100 height 25
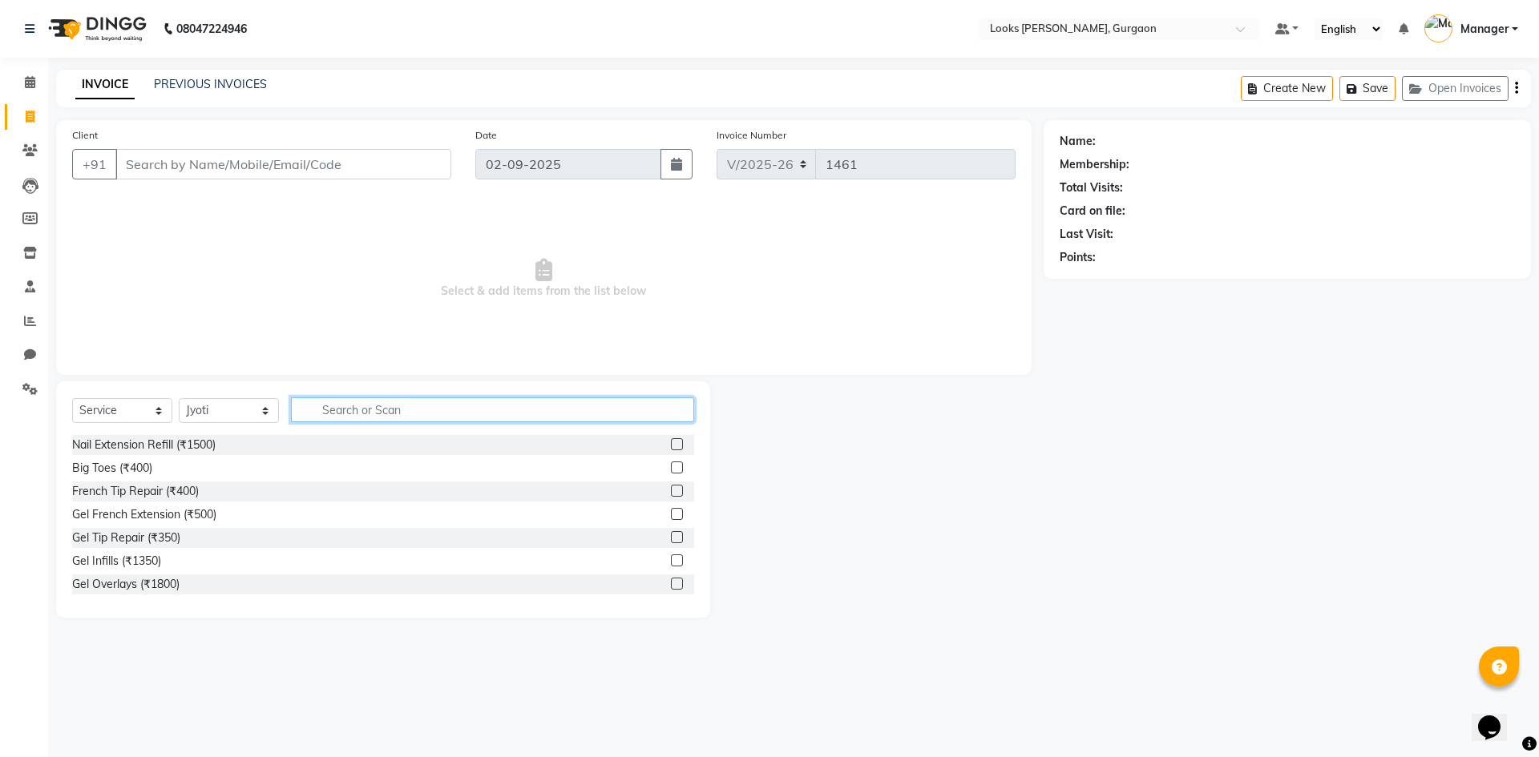
click at [382, 410] on input "text" at bounding box center [492, 410] width 403 height 25
type input "wax"
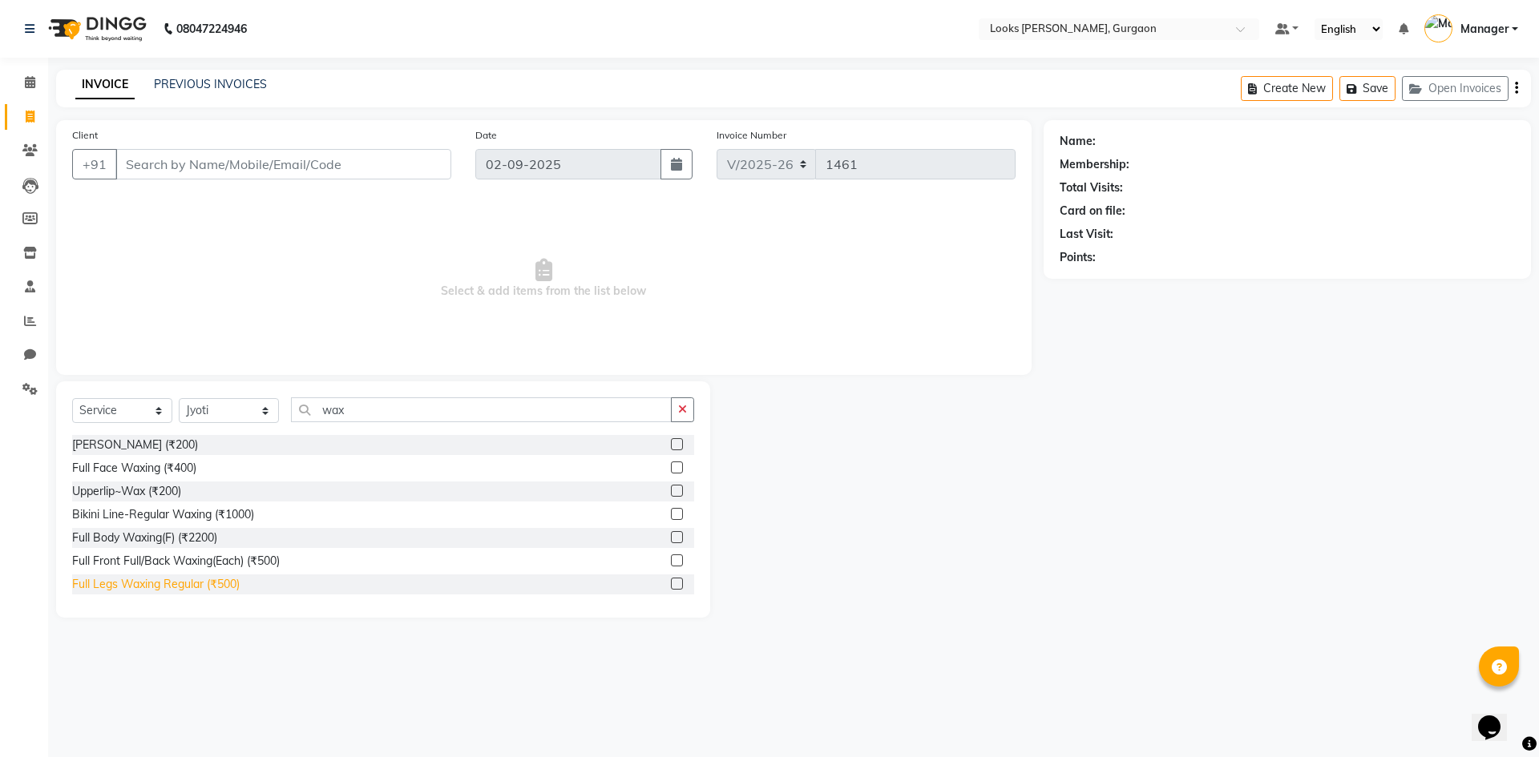
click at [196, 587] on div "Full Legs Waxing Regular (₹500)" at bounding box center [156, 584] width 168 height 17
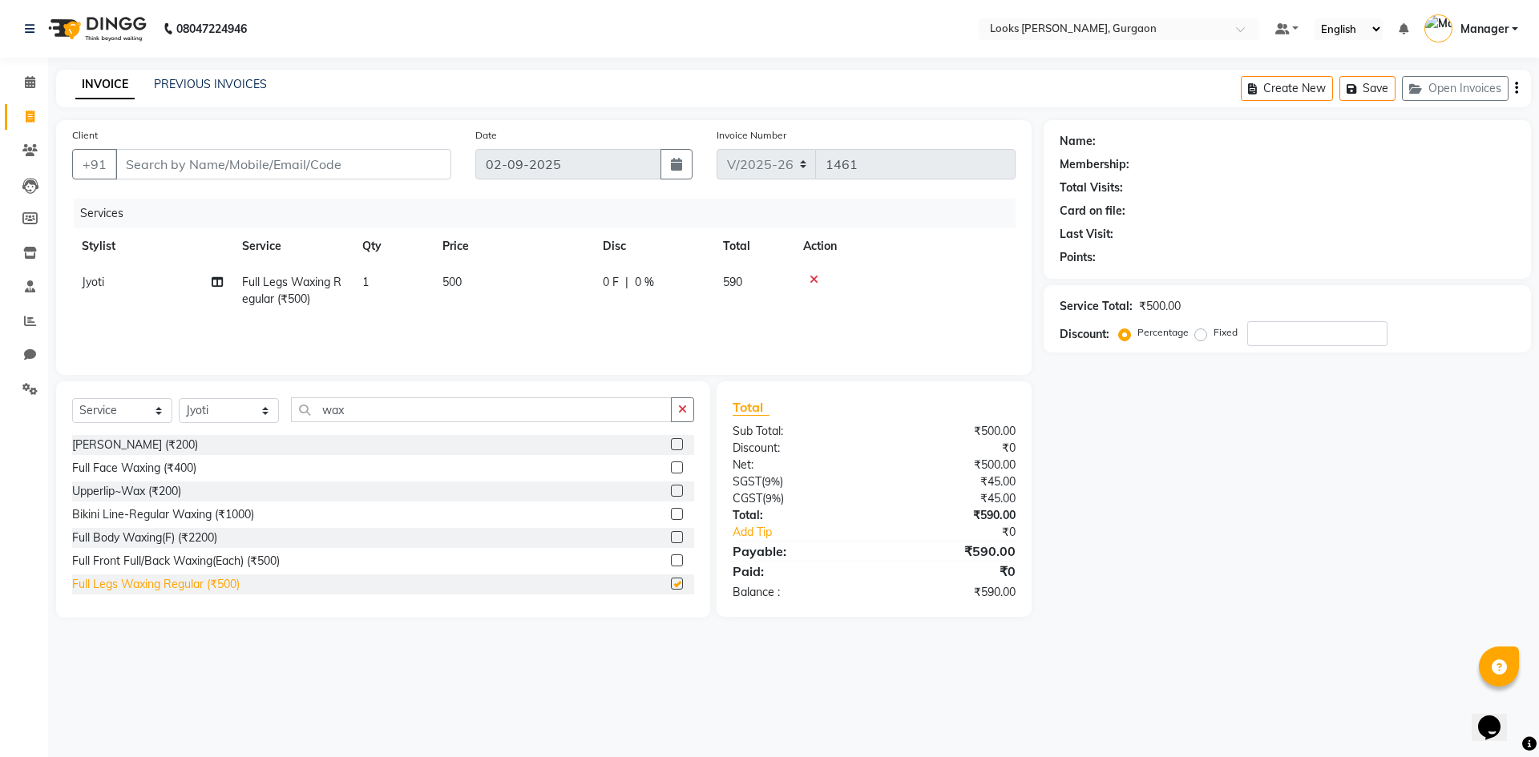
checkbox input "false"
click at [461, 279] on span "500" at bounding box center [451, 282] width 19 height 14
select select "84463"
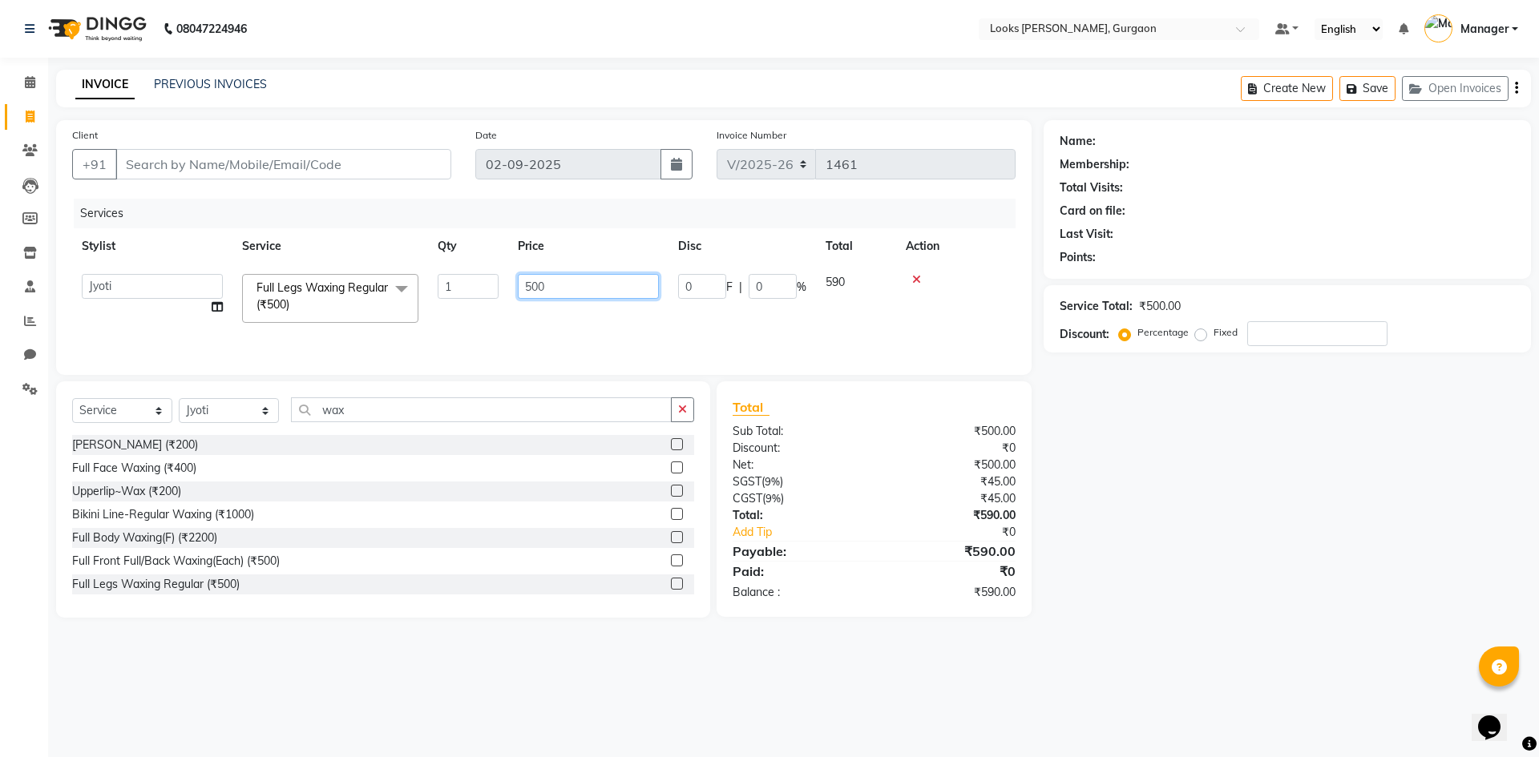
click at [550, 285] on input "500" at bounding box center [588, 286] width 141 height 25
type input "5"
type input "900"
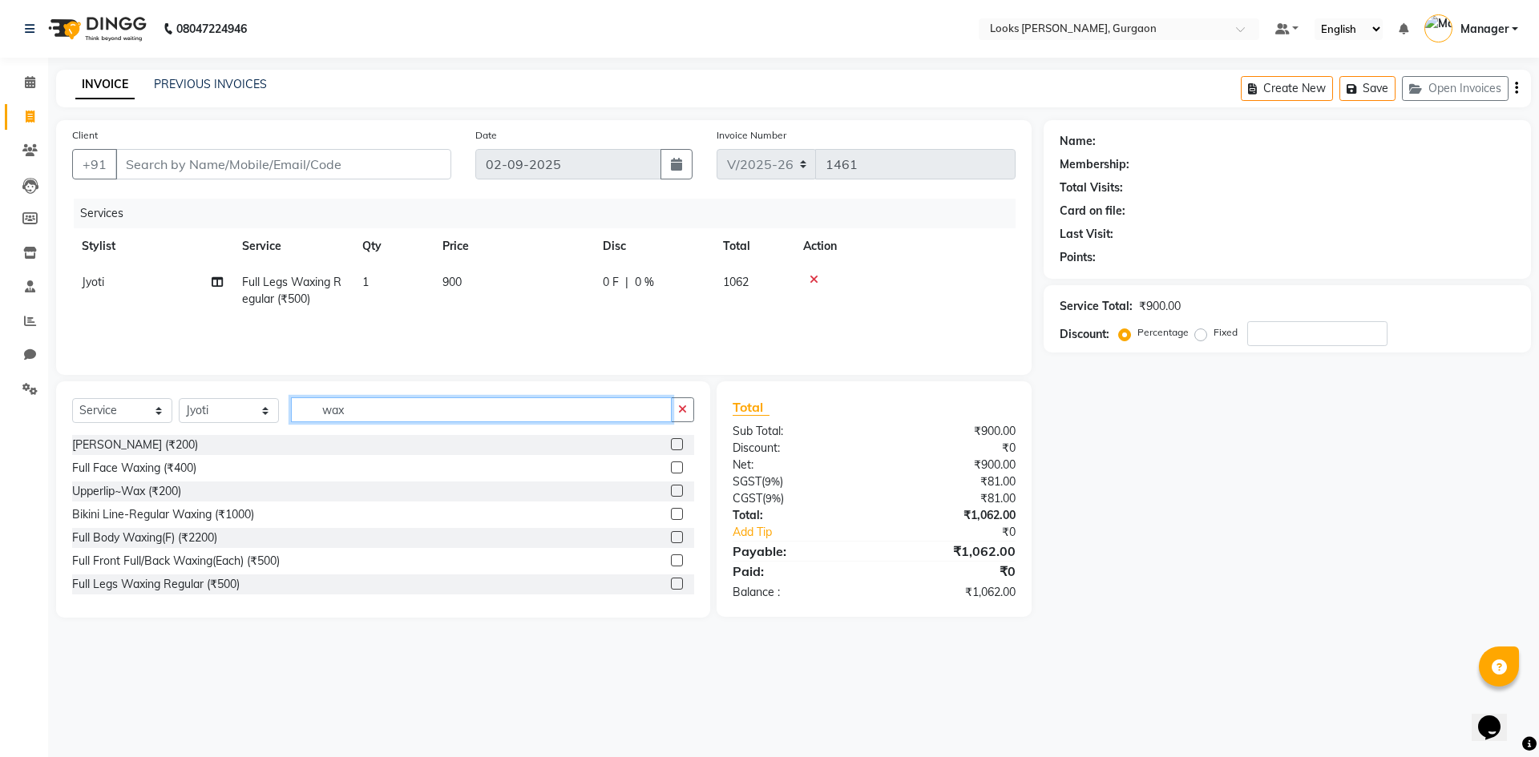
drag, startPoint x: 352, startPoint y: 411, endPoint x: 361, endPoint y: 402, distance: 12.5
click at [354, 409] on input "wax" at bounding box center [481, 410] width 381 height 25
type input "w"
type input "arm"
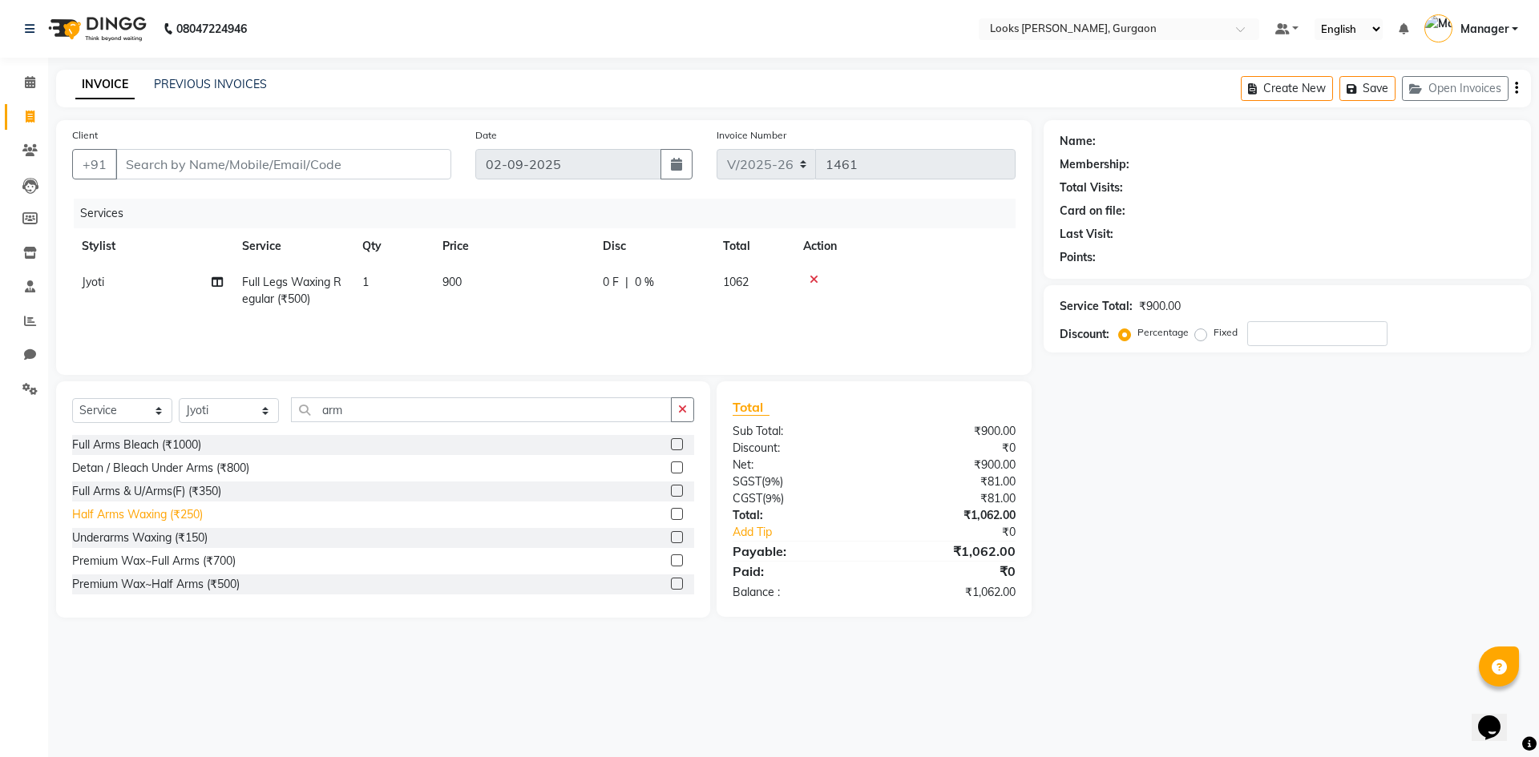
click at [141, 516] on div "Half Arms Waxing (₹250)" at bounding box center [137, 515] width 131 height 17
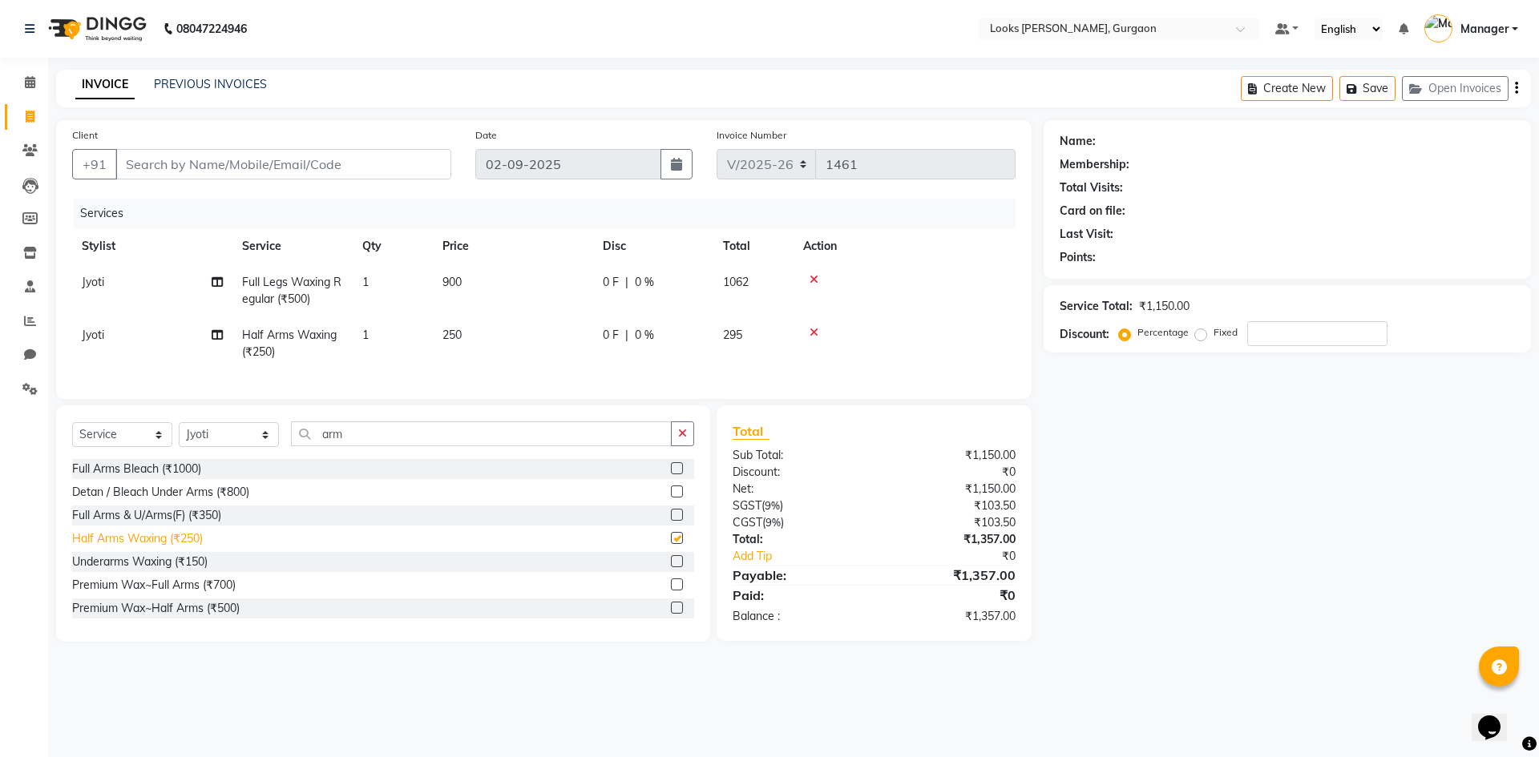
checkbox input "false"
click at [468, 334] on td "250" at bounding box center [513, 343] width 160 height 53
select select "84463"
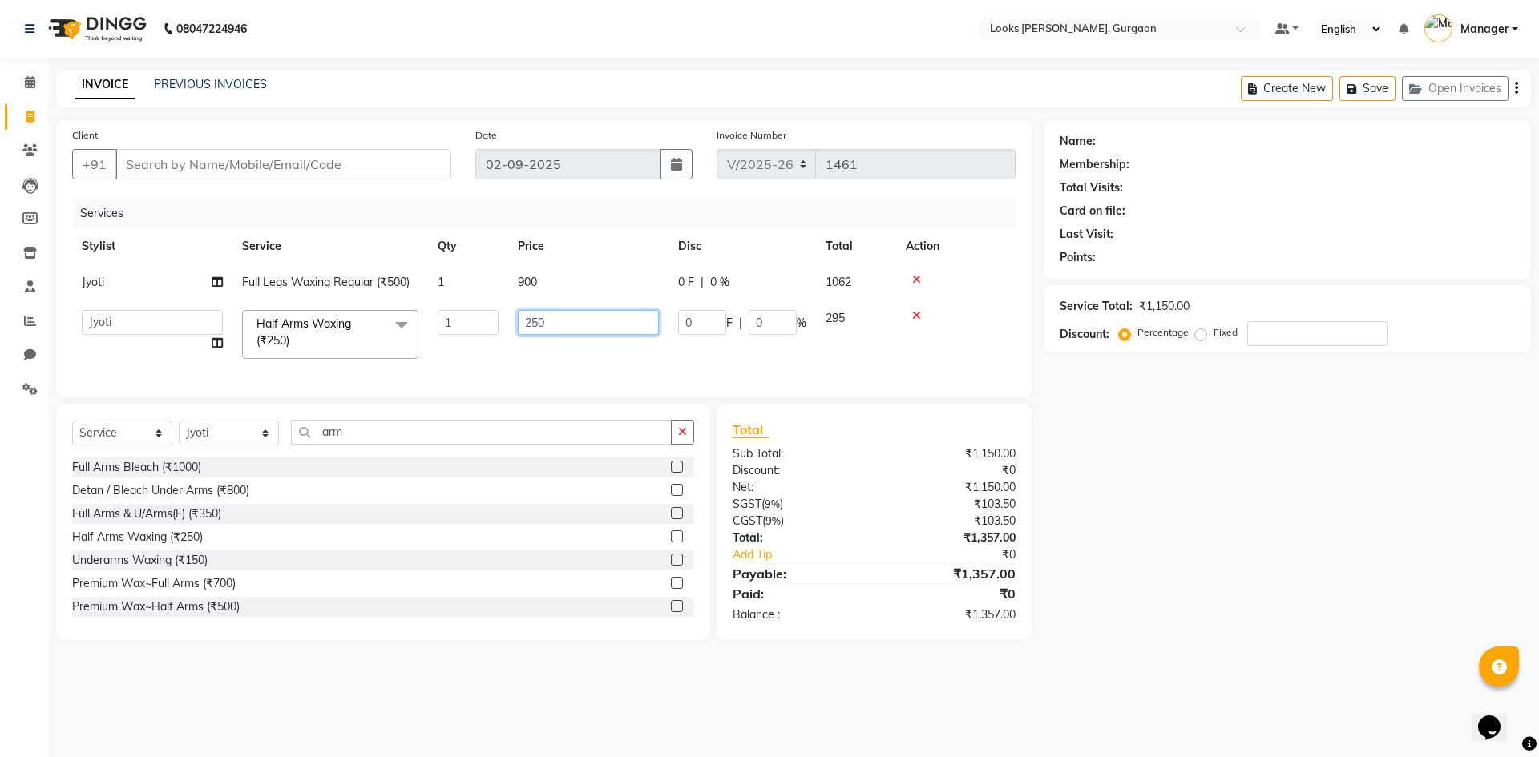
click at [547, 317] on input "250" at bounding box center [588, 322] width 141 height 25
type input "2"
type input "800"
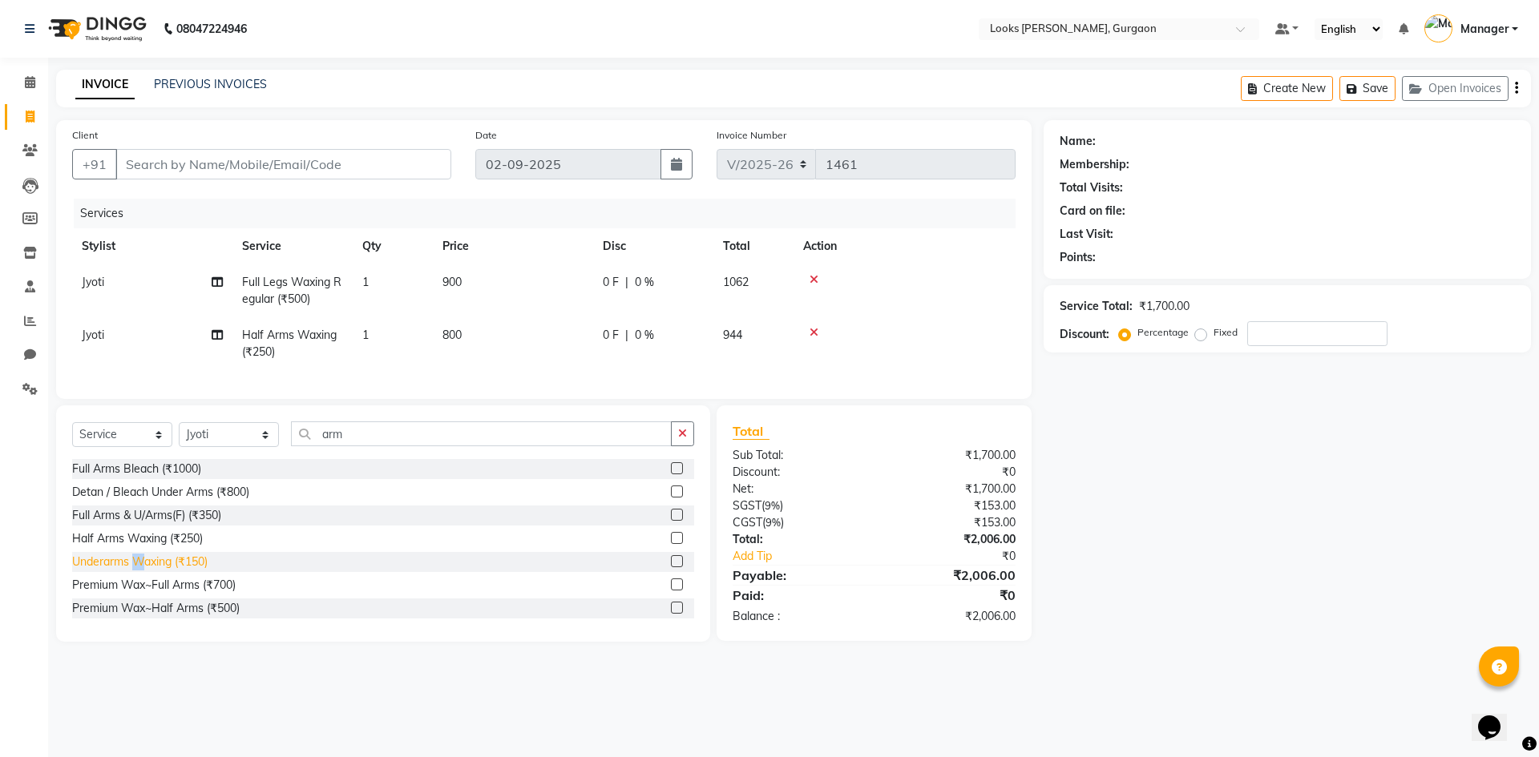
click at [139, 571] on div "Underarms Waxing (₹150)" at bounding box center [139, 562] width 135 height 17
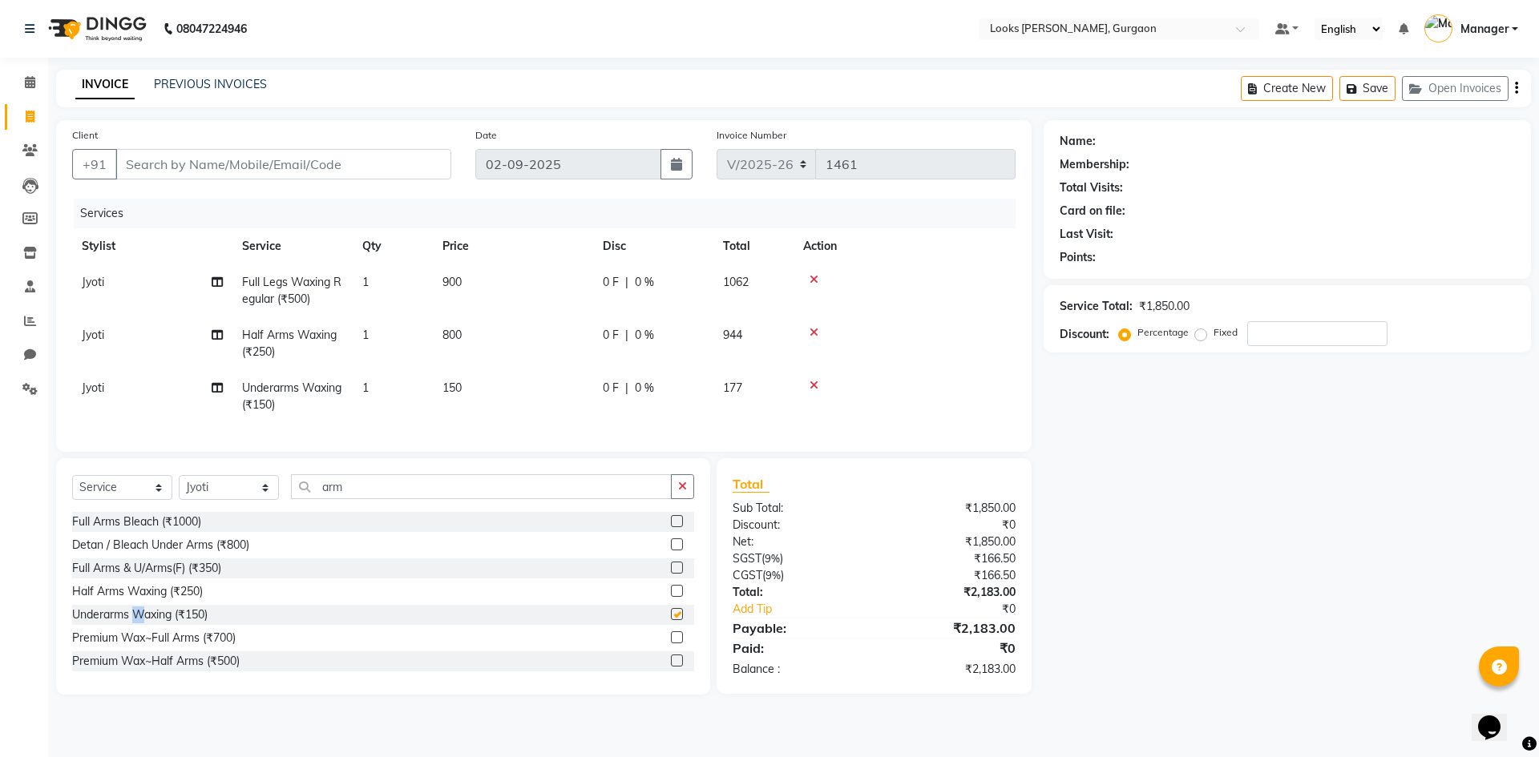
checkbox input "false"
click at [462, 382] on span "150" at bounding box center [451, 388] width 19 height 14
select select "84463"
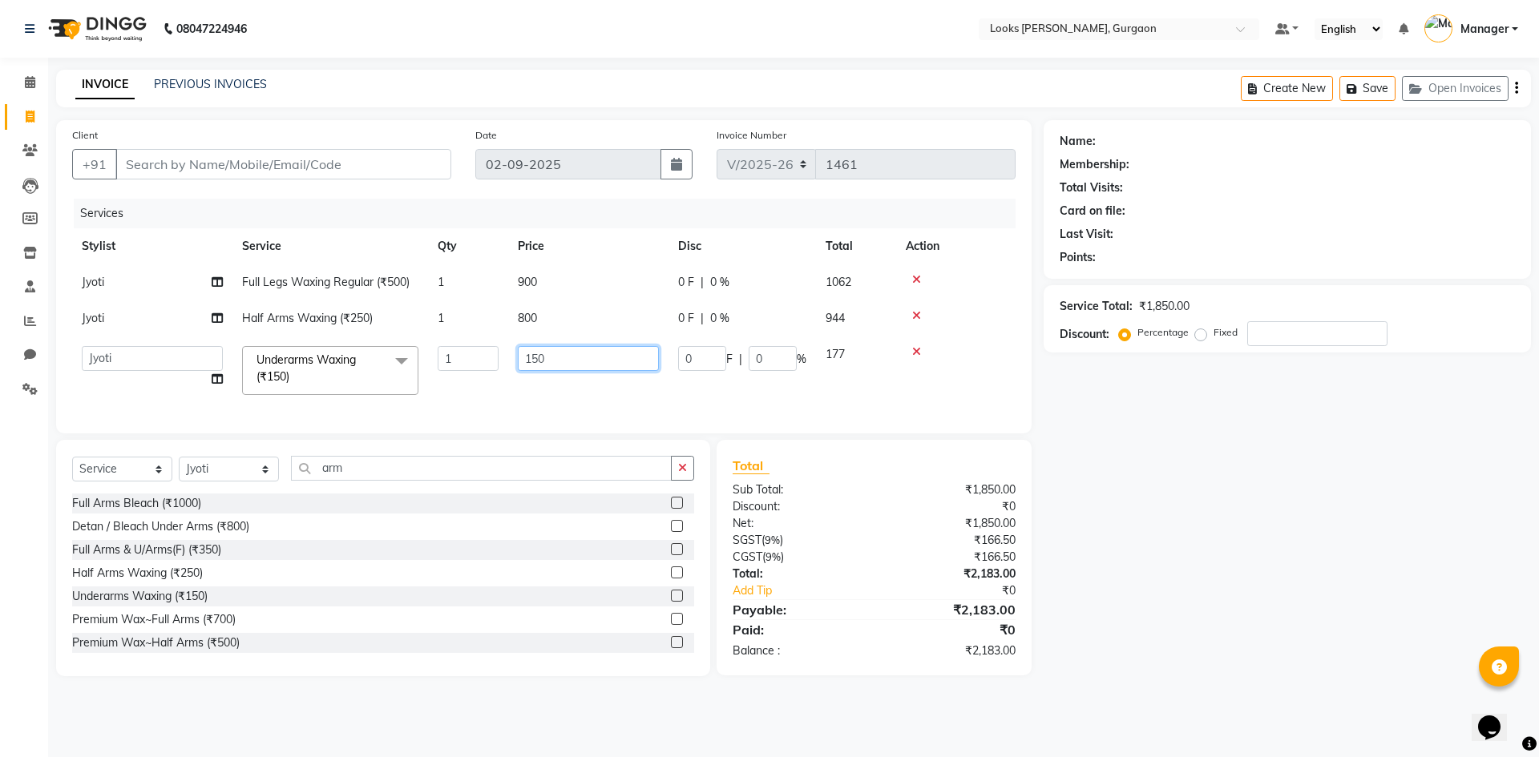
click at [562, 365] on input "150" at bounding box center [588, 358] width 141 height 25
type input "1"
type input "500"
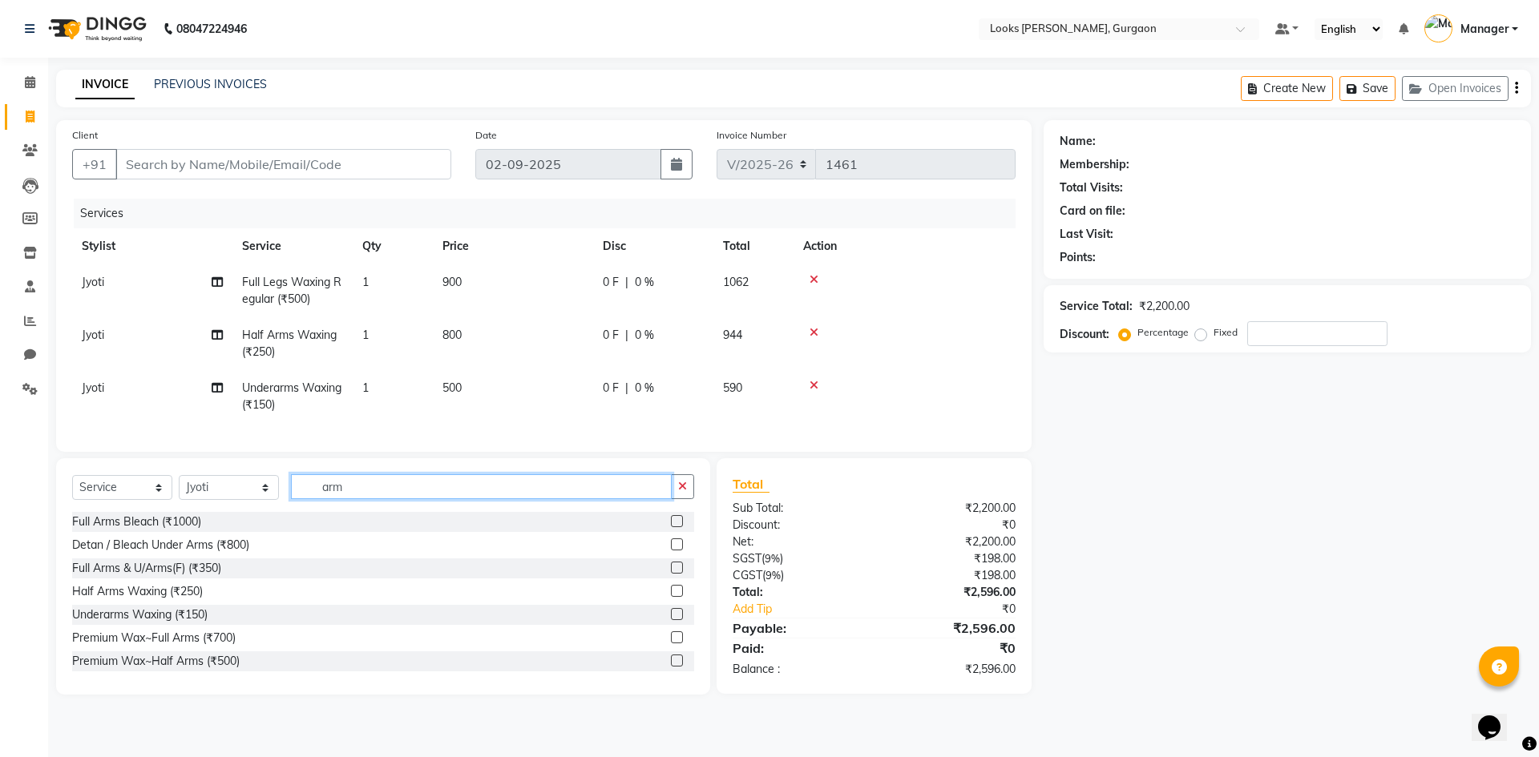
click at [353, 475] on div "Select Service Product Membership Package Voucher Prepaid Gift Card Select Styl…" at bounding box center [383, 576] width 654 height 236
type input "a"
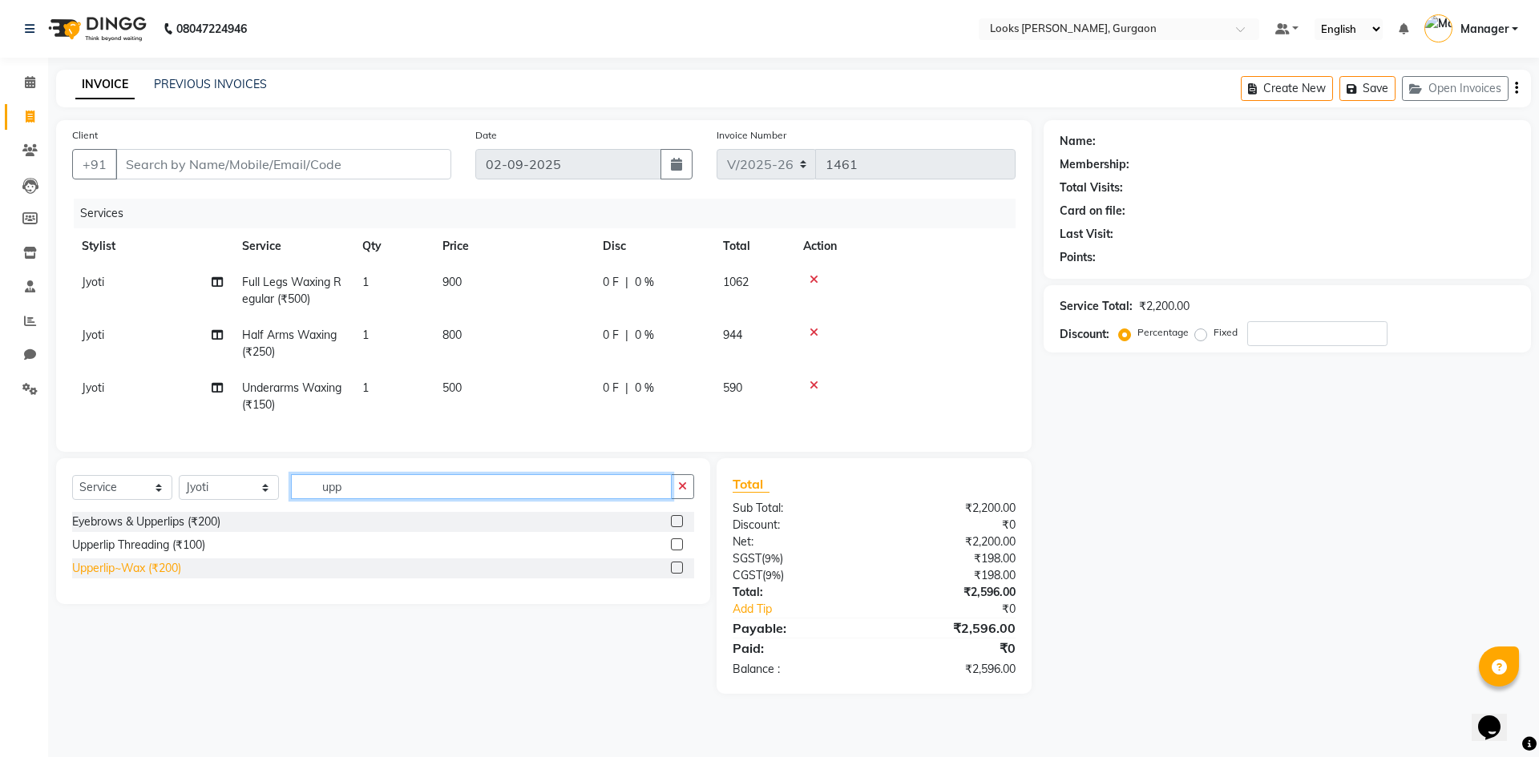
type input "upp"
click at [180, 577] on div "Upperlip~Wax (₹200)" at bounding box center [126, 568] width 109 height 17
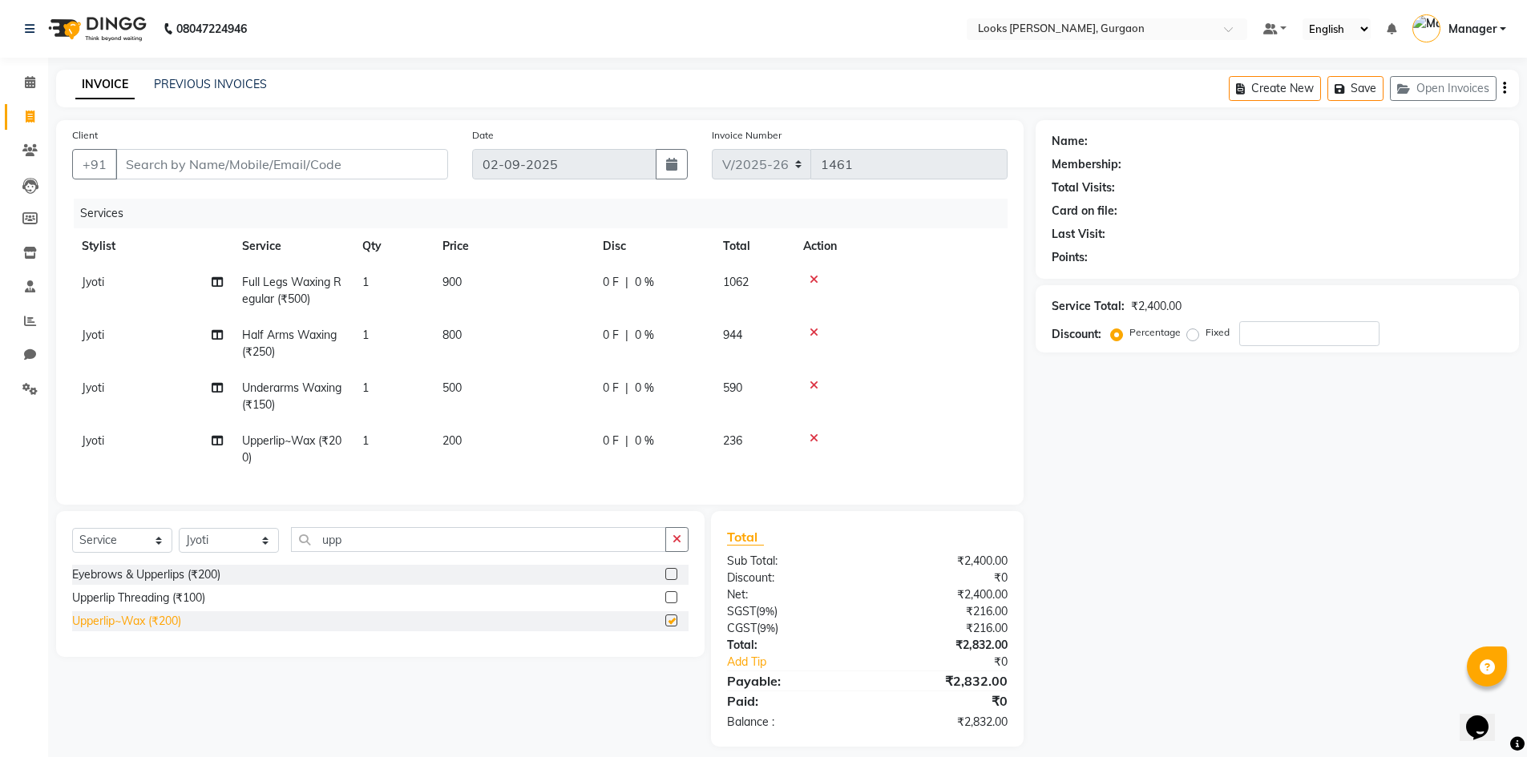
checkbox input "false"
click at [264, 161] on input "Client" at bounding box center [281, 164] width 333 height 30
type input "9"
type input "0"
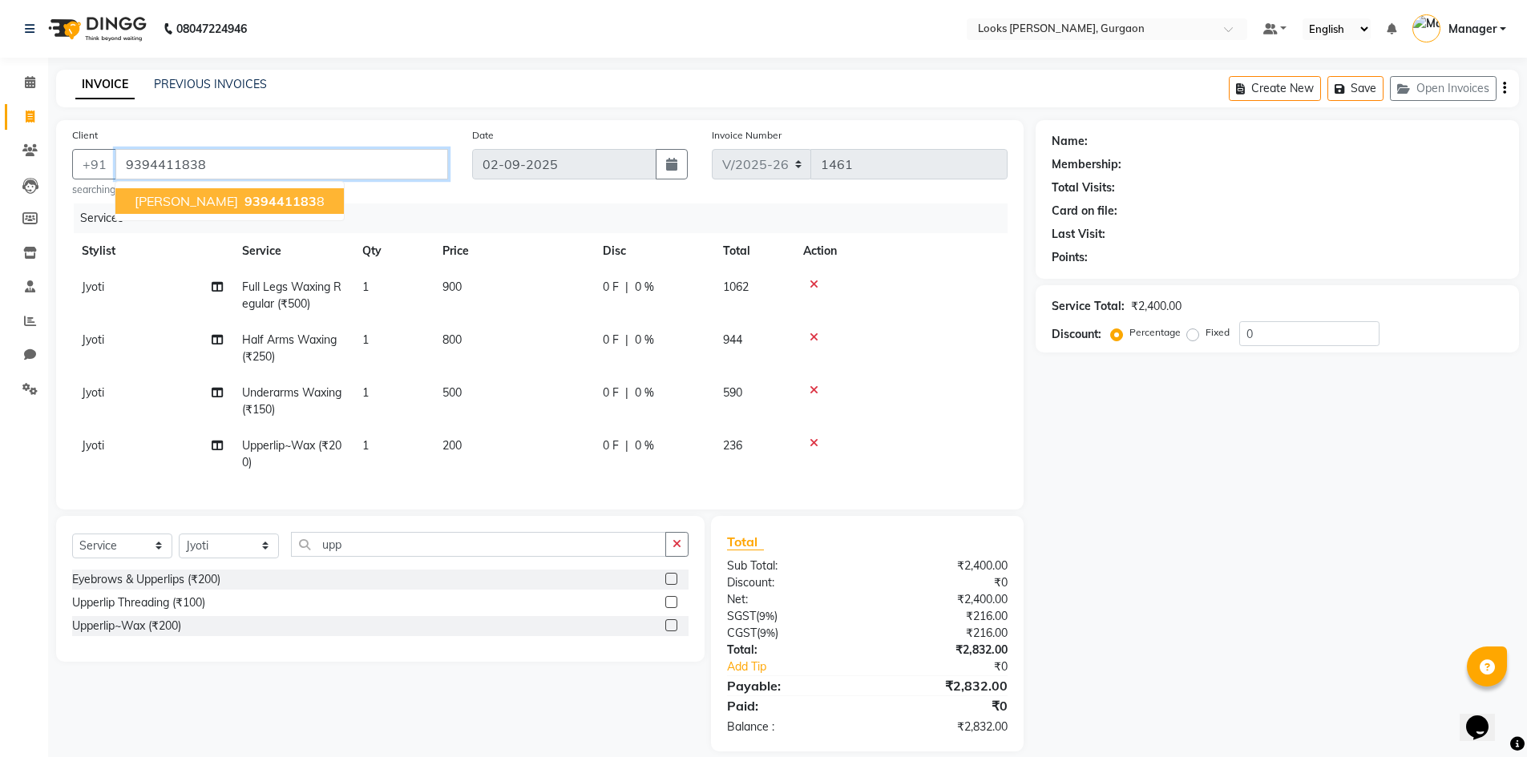
type input "9394411838"
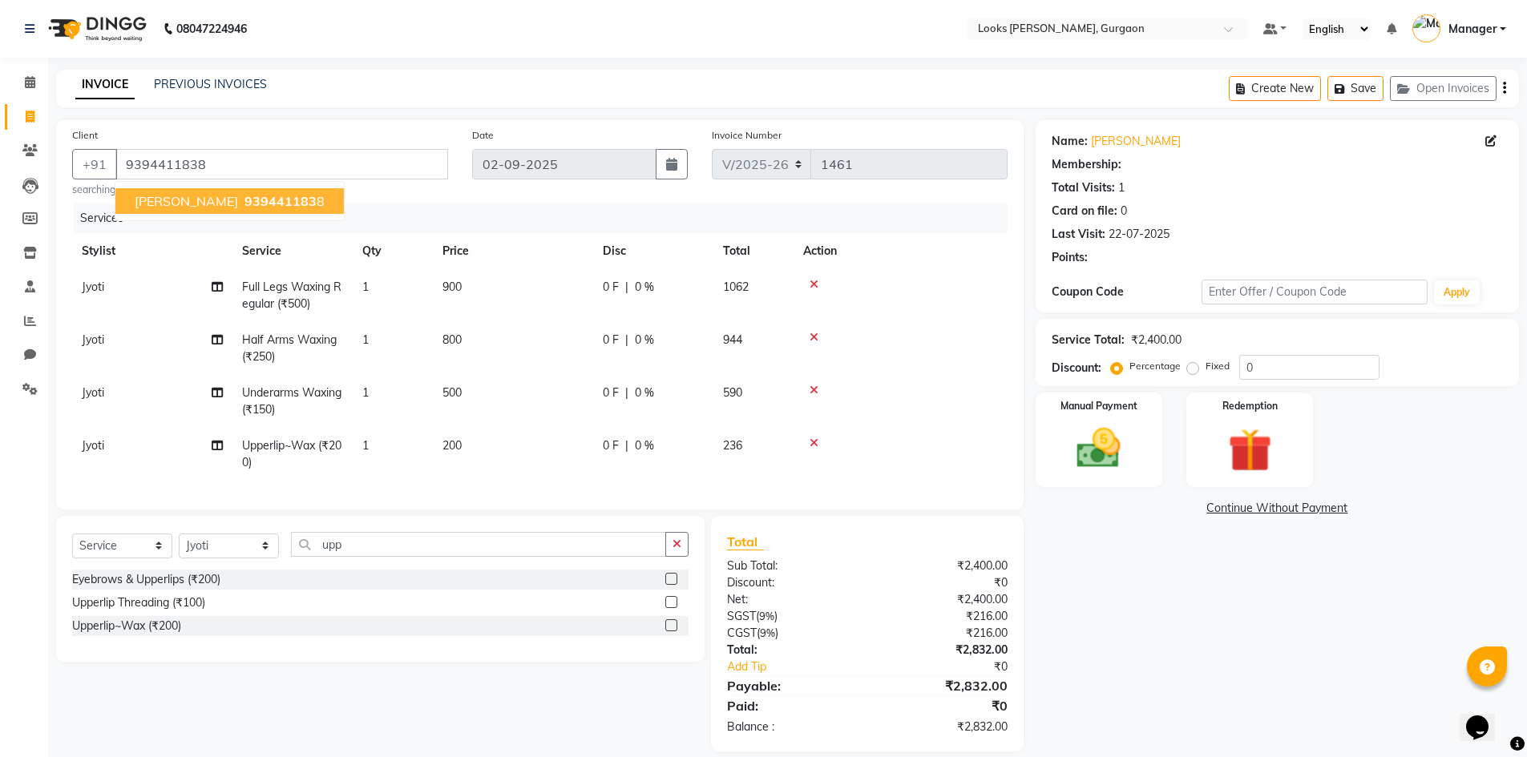
select select "1: Object"
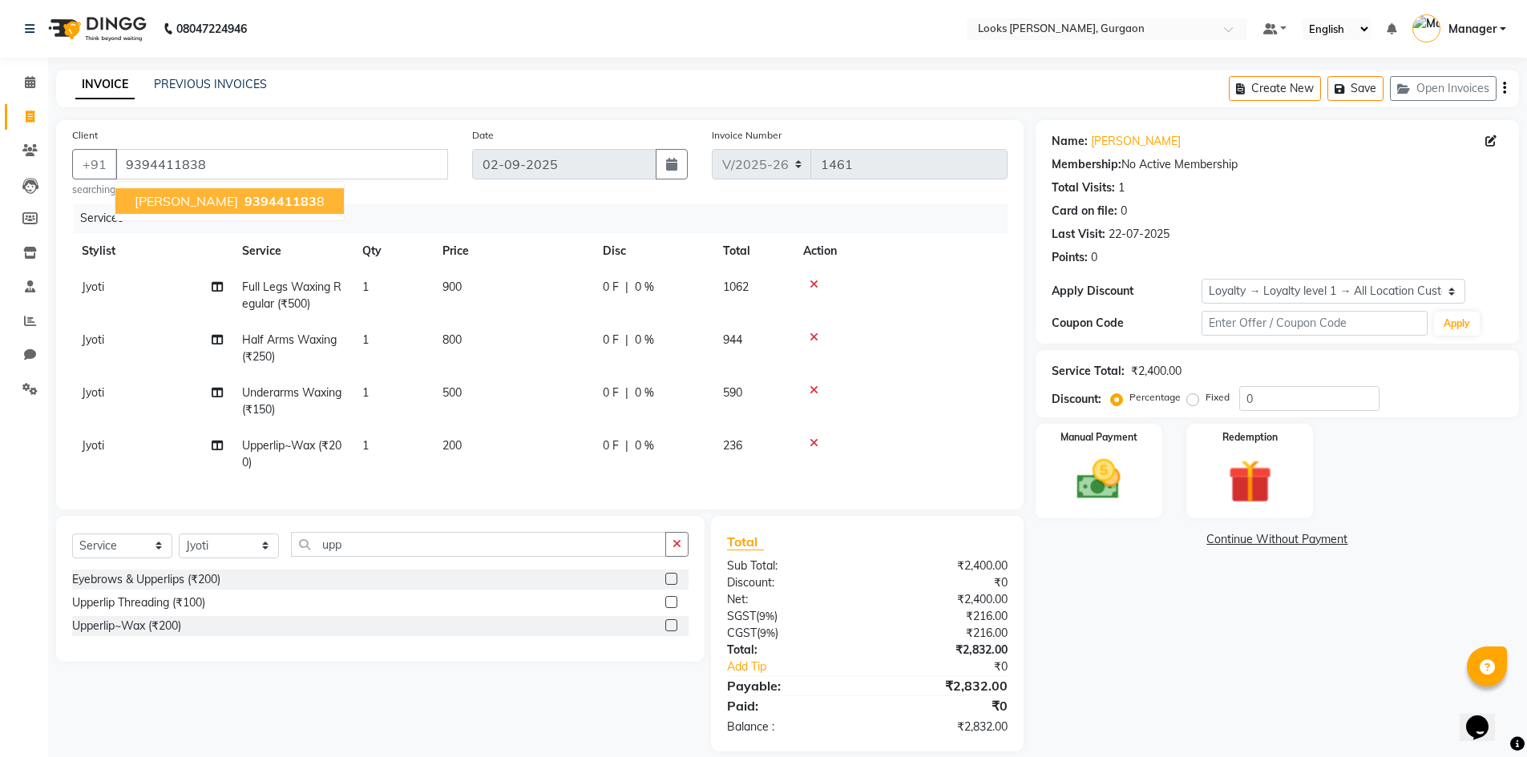
scroll to position [30, 0]
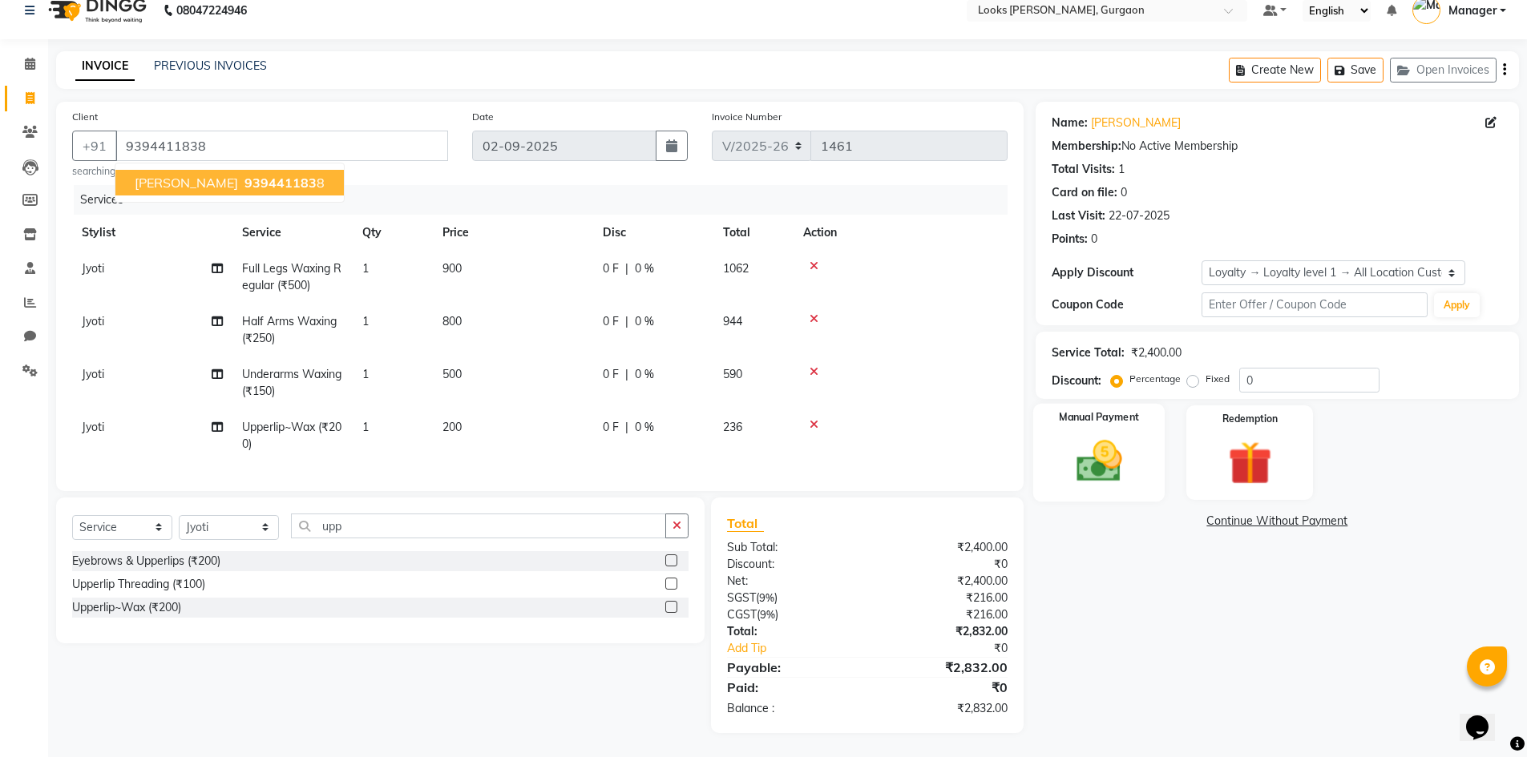
click at [1092, 454] on img at bounding box center [1099, 461] width 74 height 52
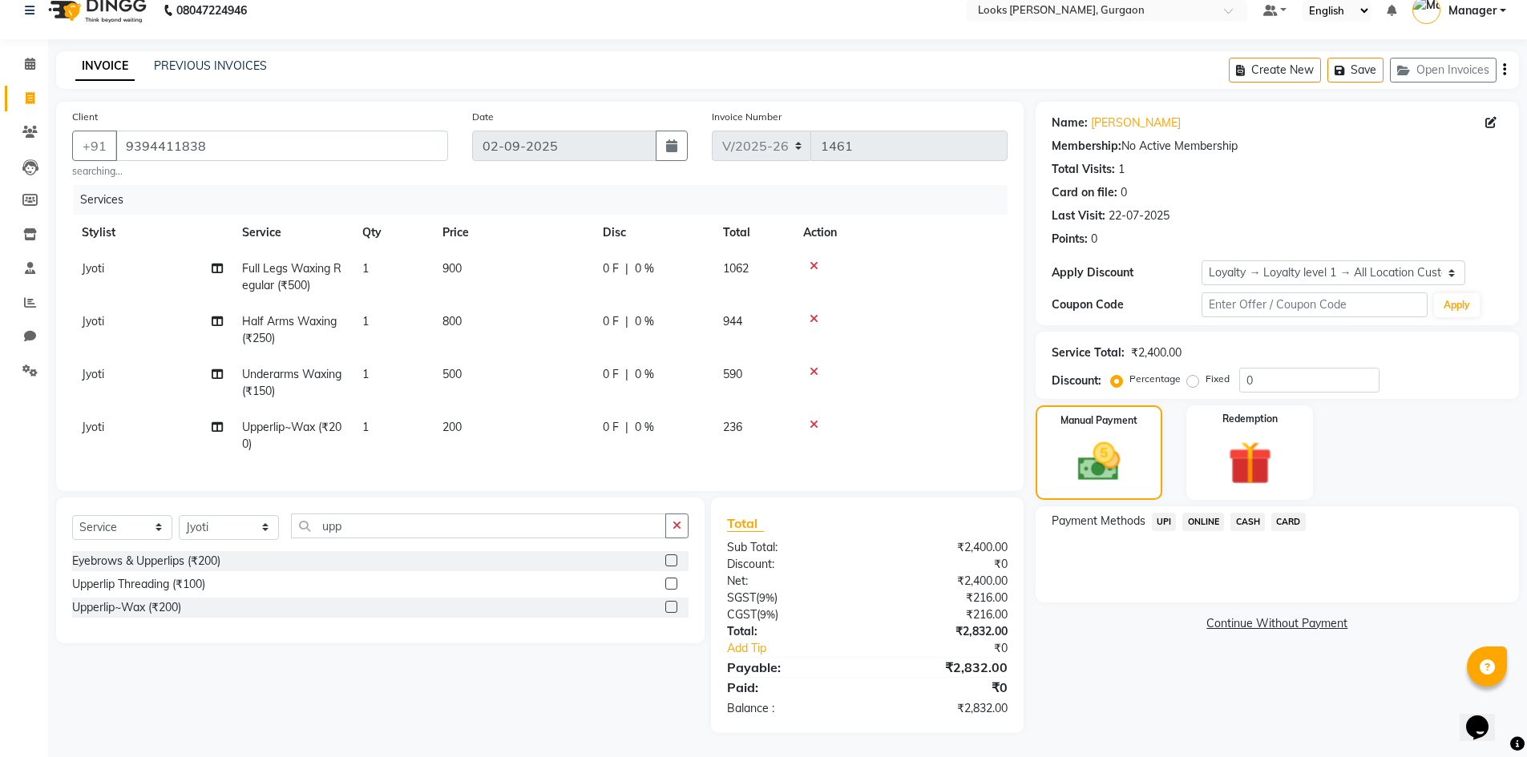
click at [1164, 514] on span "UPI" at bounding box center [1164, 522] width 25 height 18
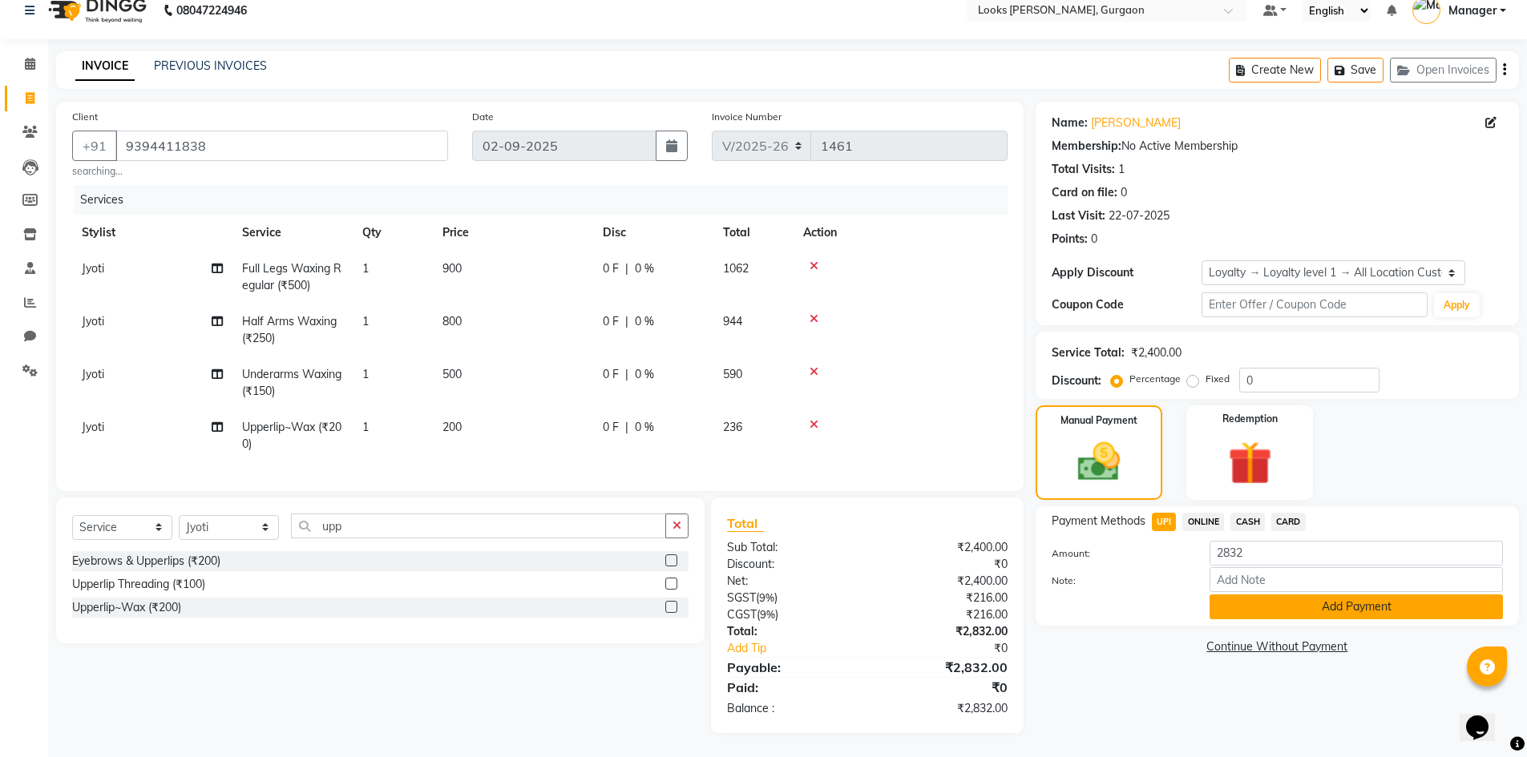
click at [1326, 597] on button "Add Payment" at bounding box center [1355, 607] width 293 height 25
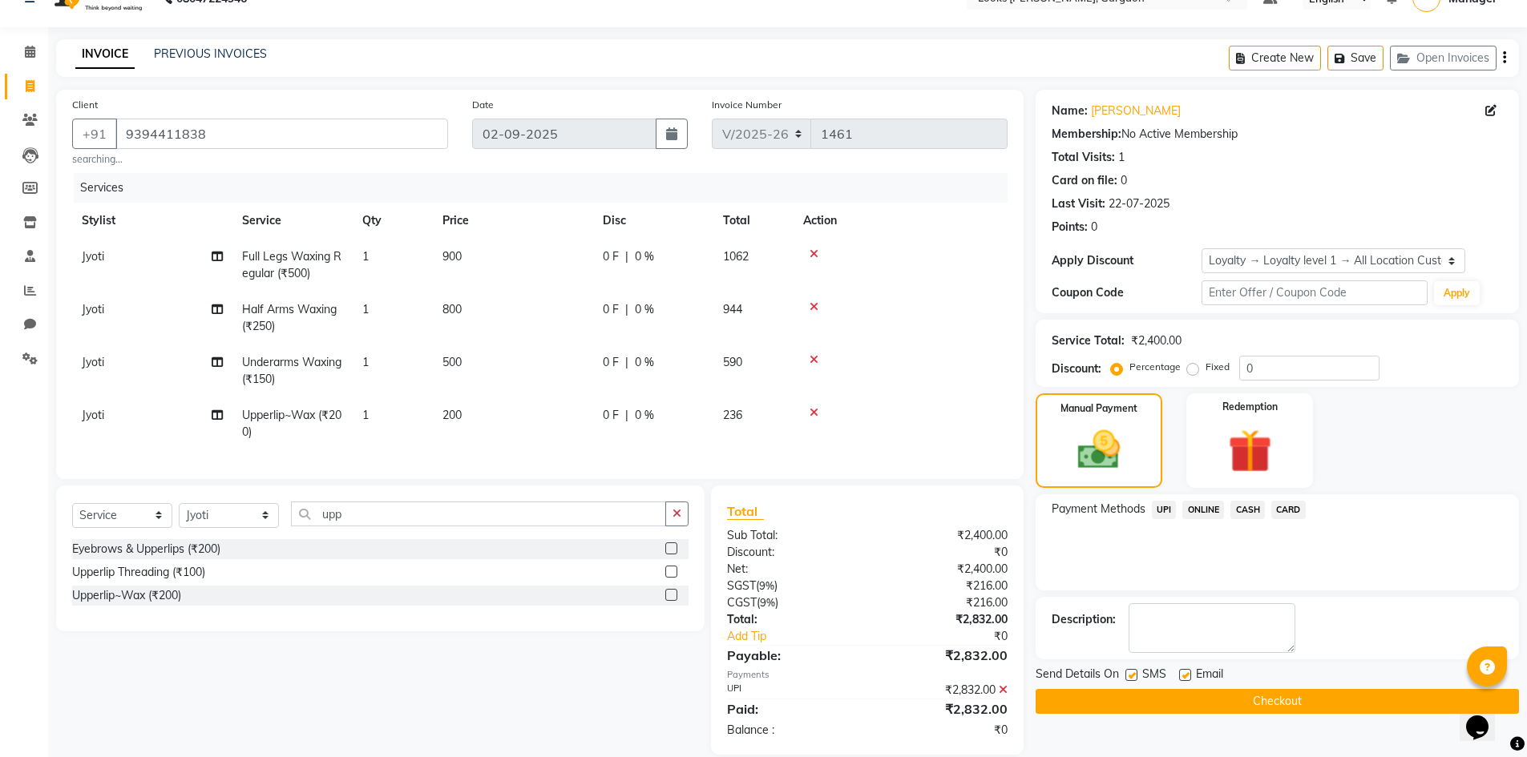
click at [1039, 721] on div "Name: Suhani Membership: No Active Membership Total Visits: 1 Card on file: 0 L…" at bounding box center [1283, 462] width 495 height 745
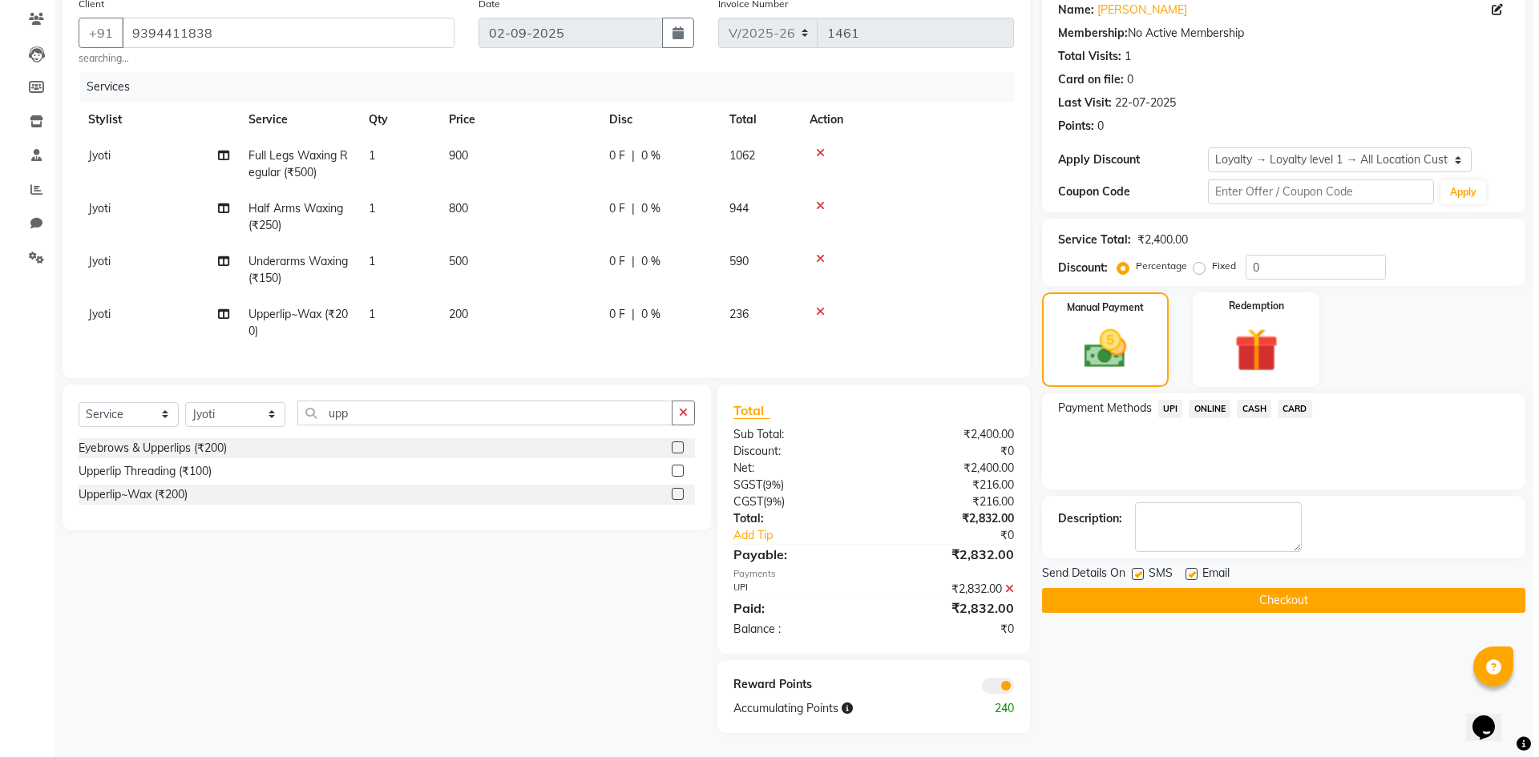
scroll to position [143, 0]
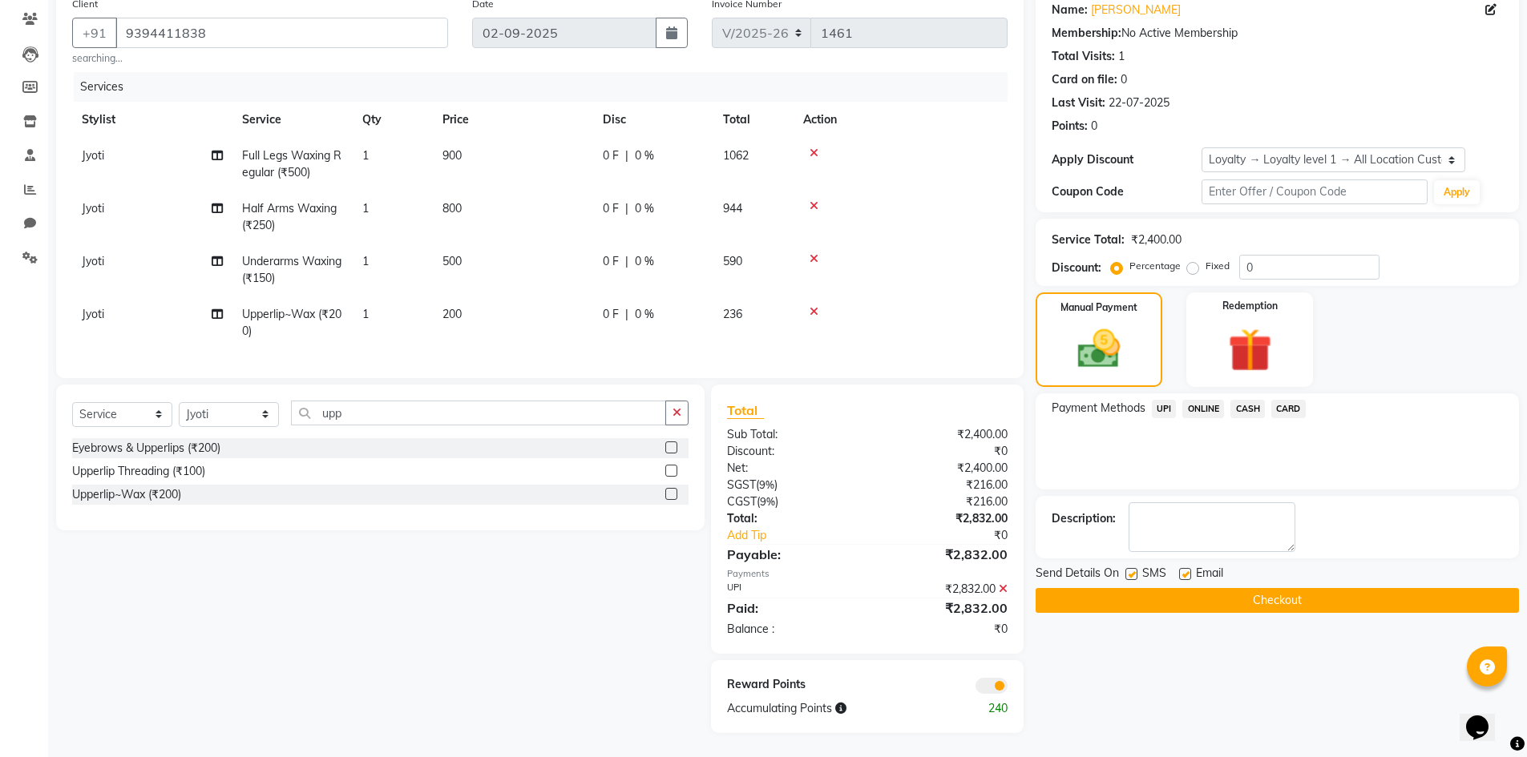
click at [979, 685] on span at bounding box center [991, 686] width 32 height 16
click at [1007, 688] on input "checkbox" at bounding box center [1007, 688] width 0 height 0
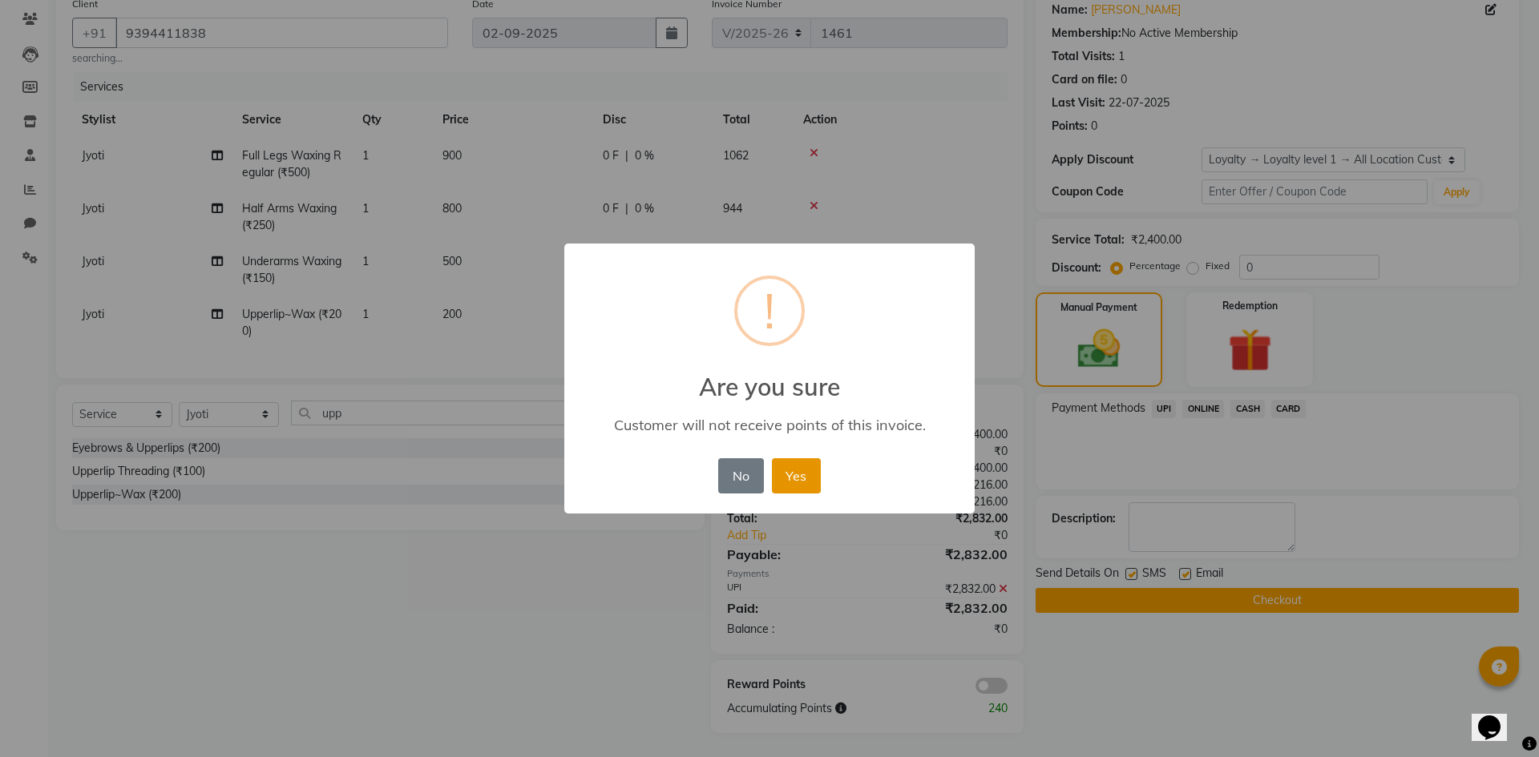
click at [786, 482] on button "Yes" at bounding box center [796, 475] width 49 height 35
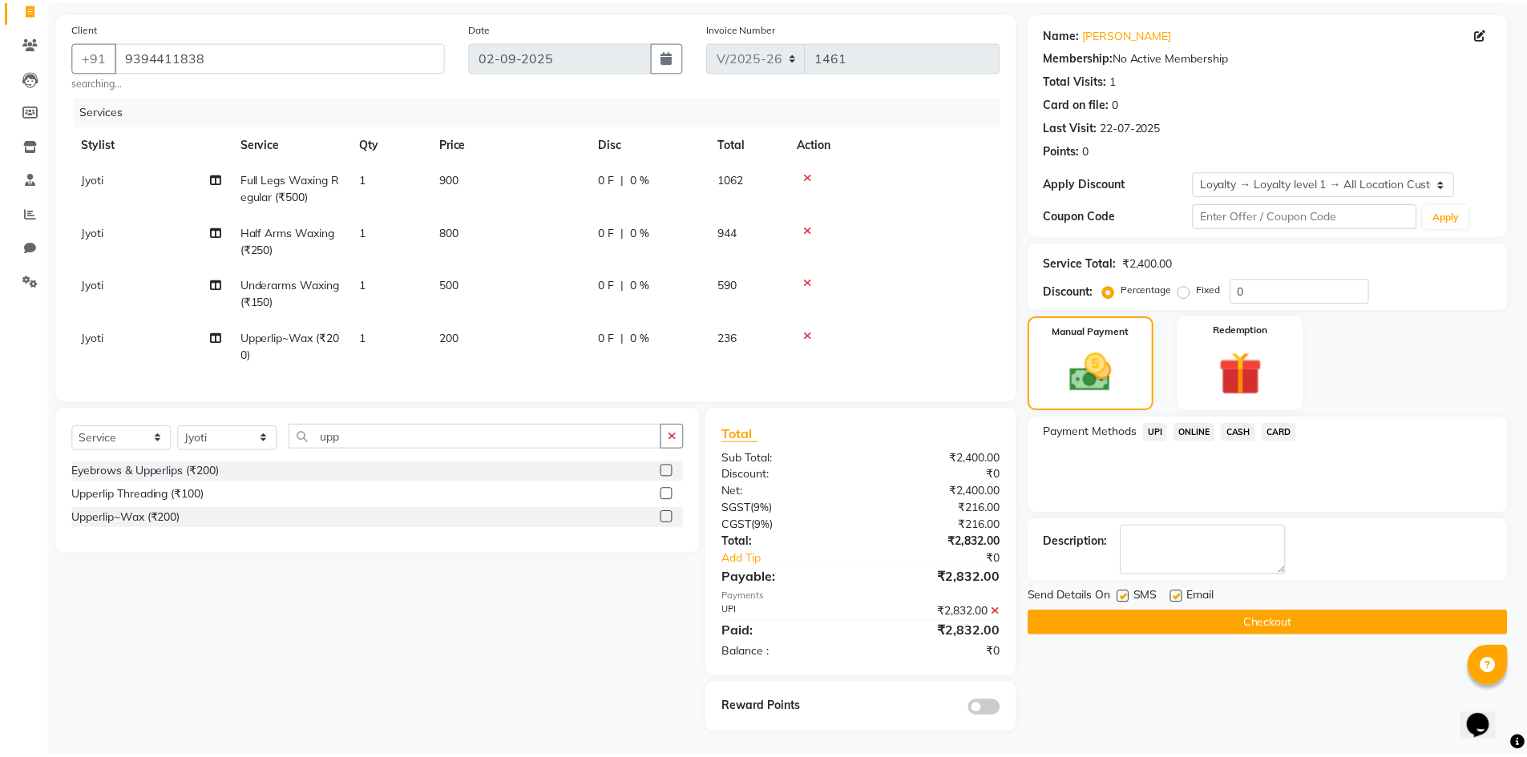
scroll to position [120, 0]
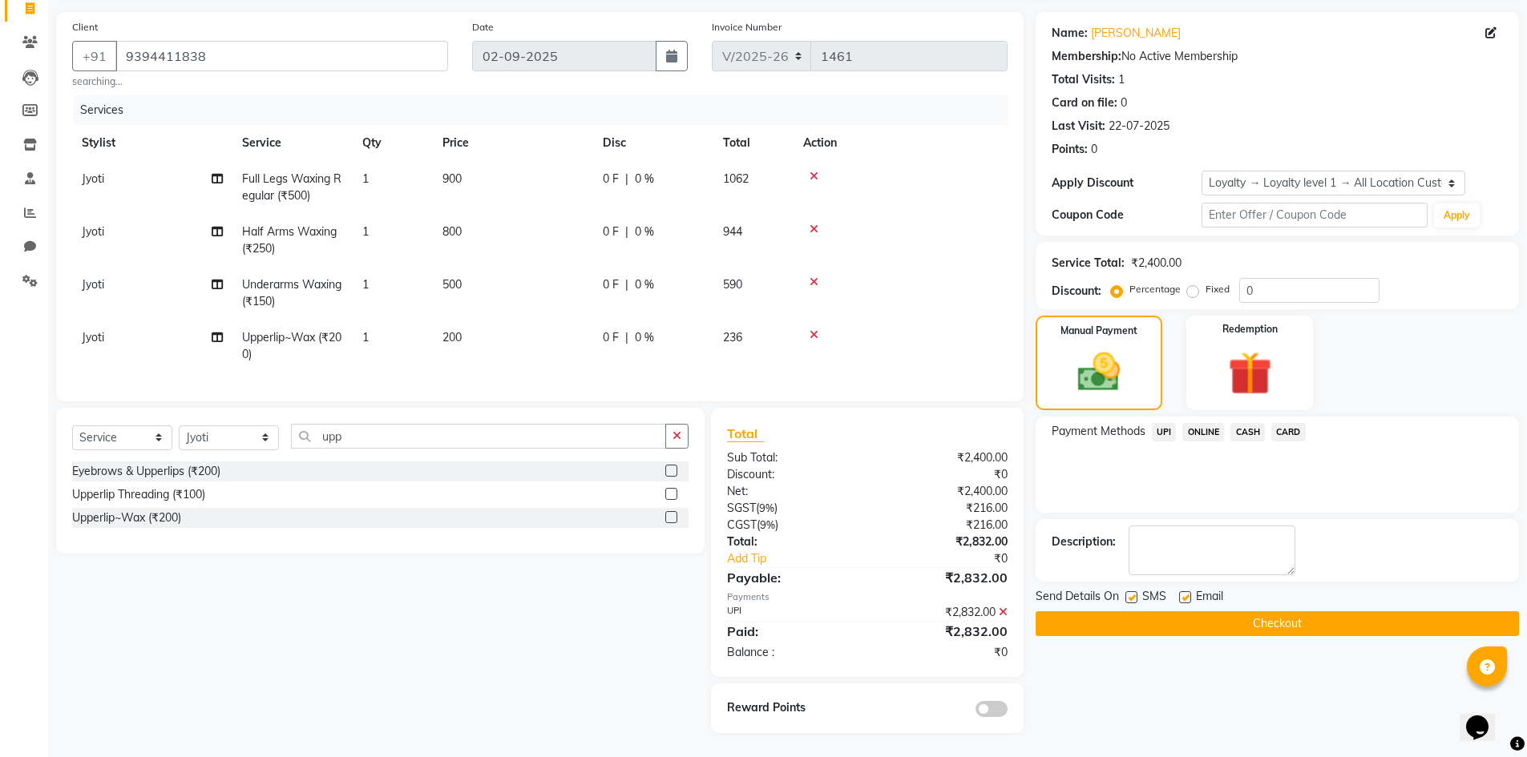
click at [1157, 423] on span "UPI" at bounding box center [1164, 432] width 25 height 18
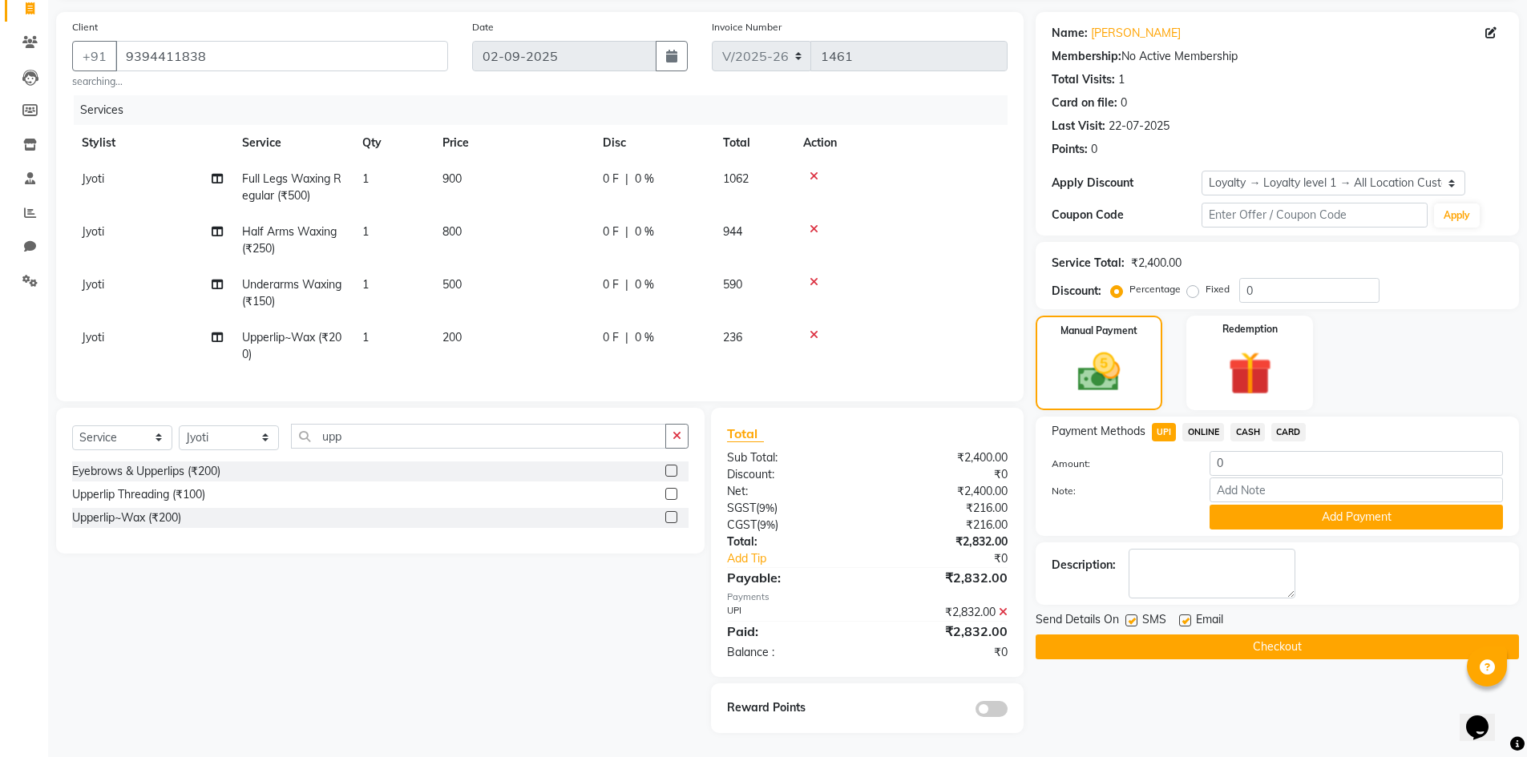
click at [1277, 635] on button "Checkout" at bounding box center [1277, 647] width 483 height 25
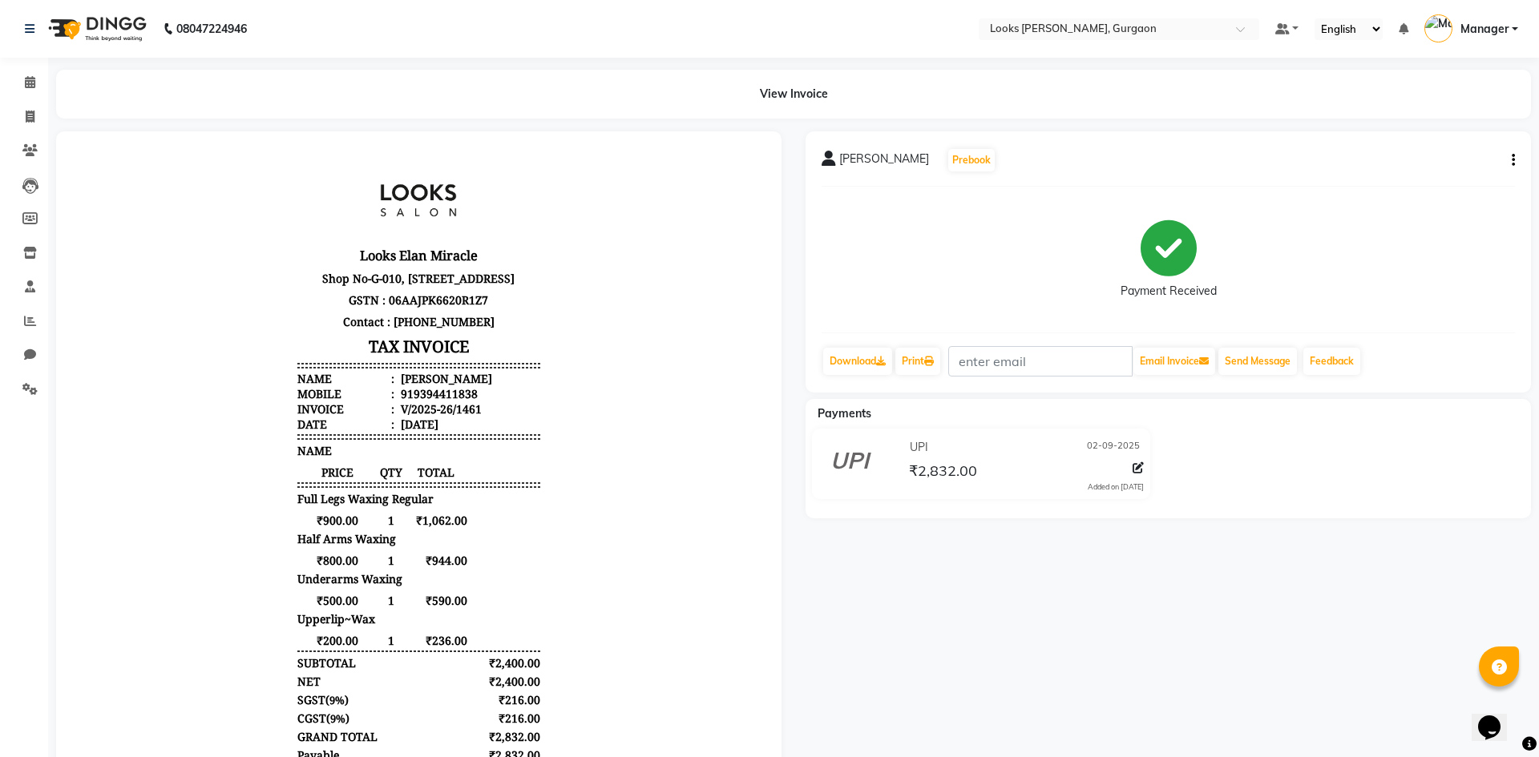
select select "8452"
select select "service"
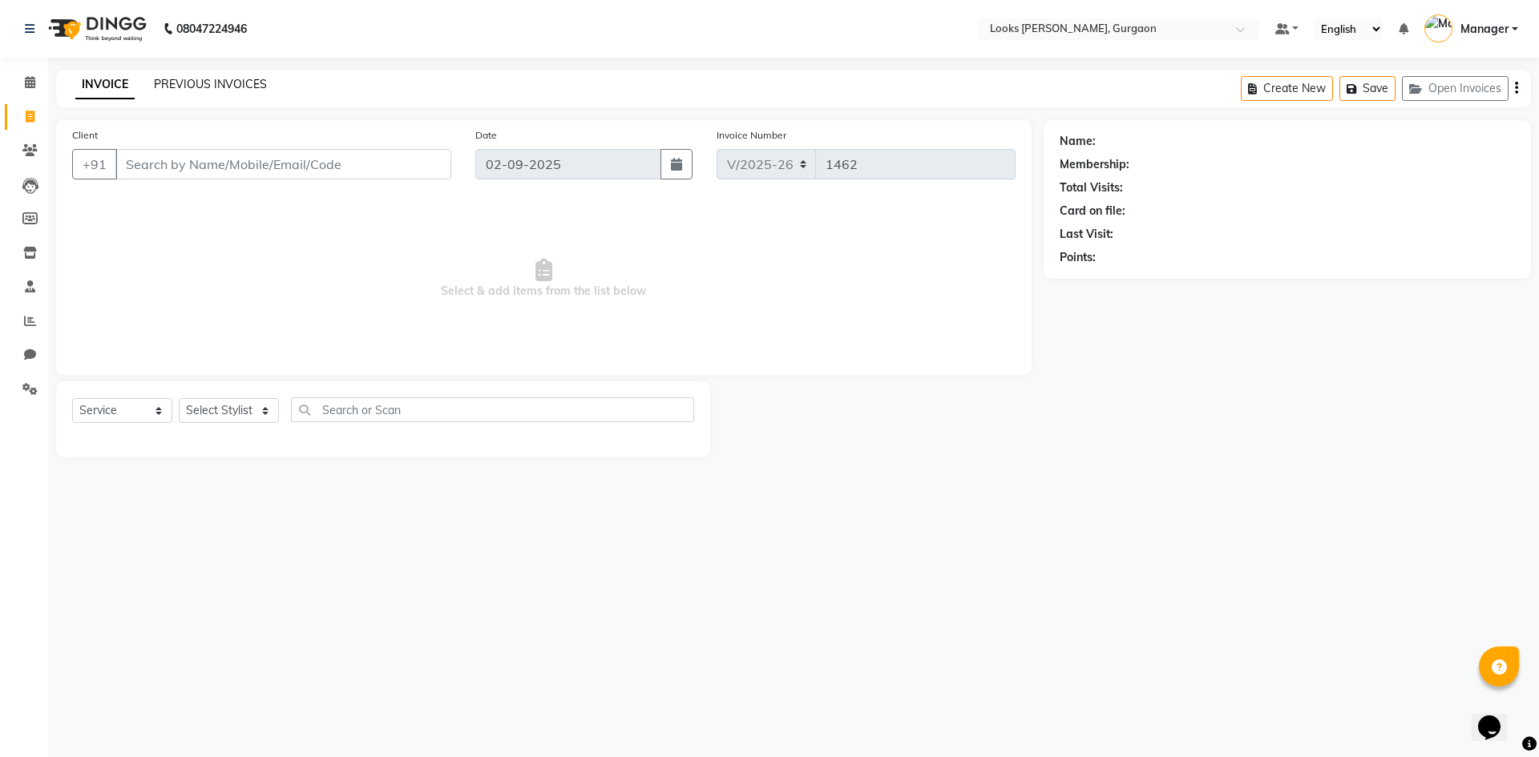
click at [195, 82] on link "PREVIOUS INVOICES" at bounding box center [210, 84] width 113 height 14
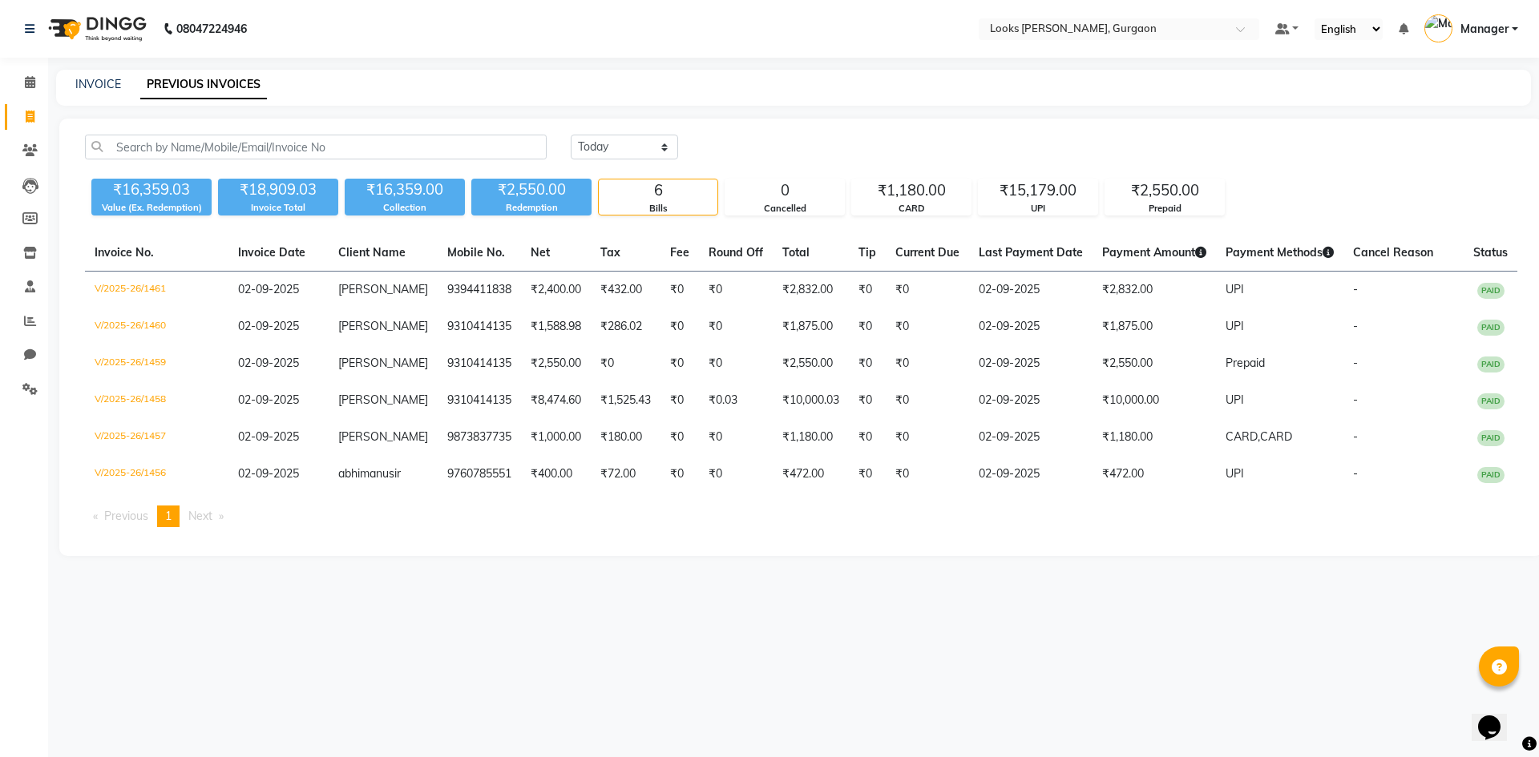
select select "service"
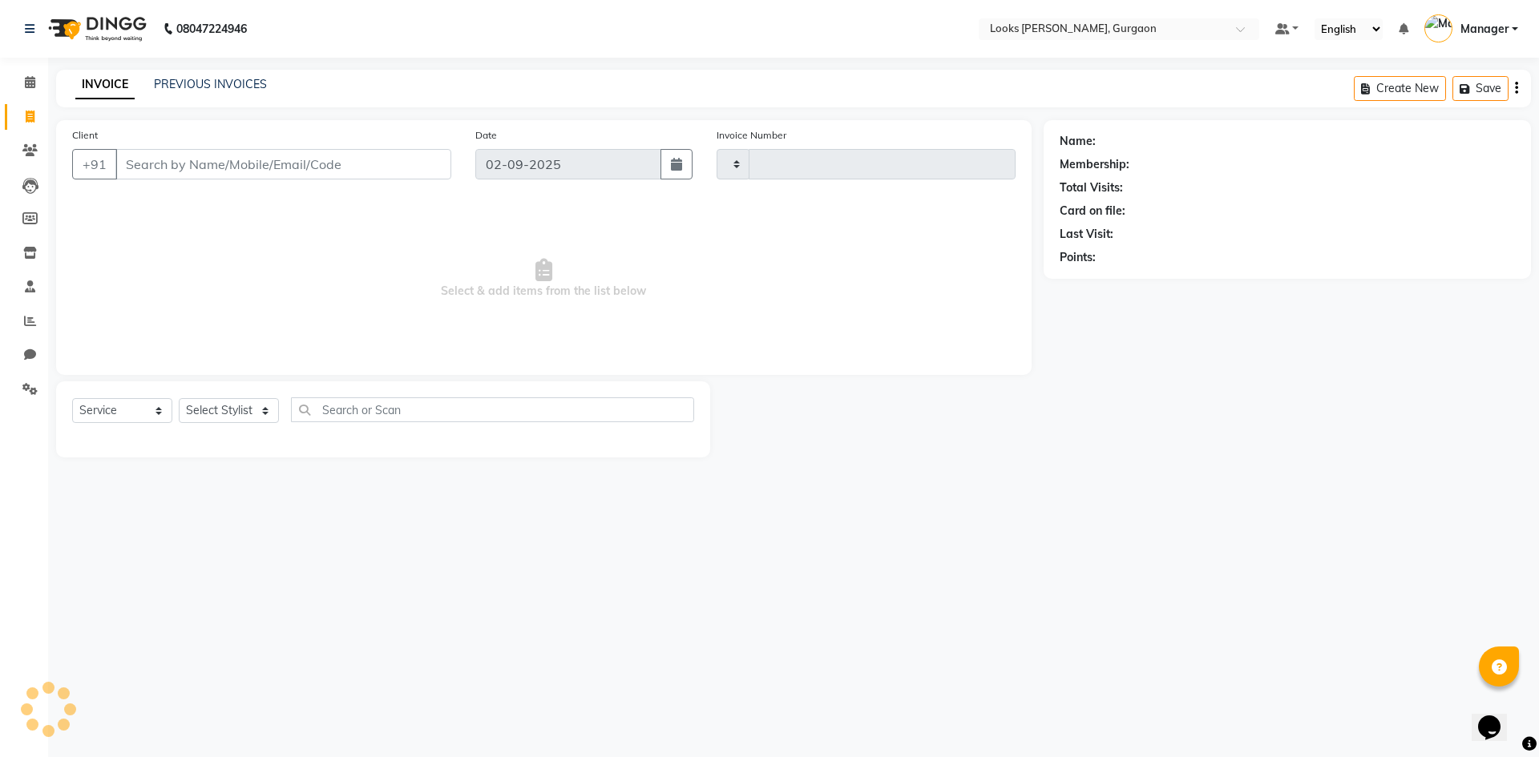
type input "1462"
select select "8452"
select select
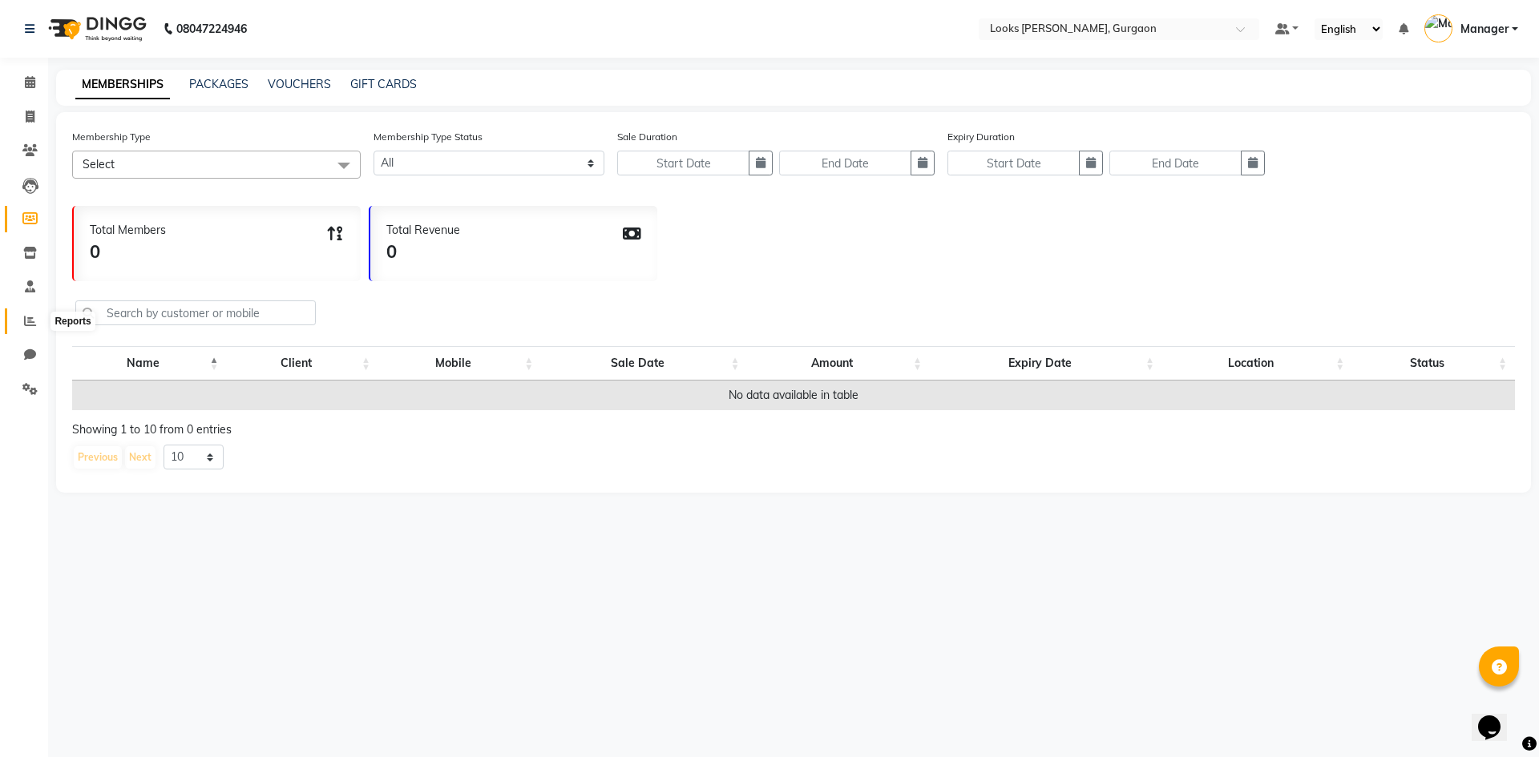
click at [28, 325] on icon at bounding box center [30, 321] width 12 height 12
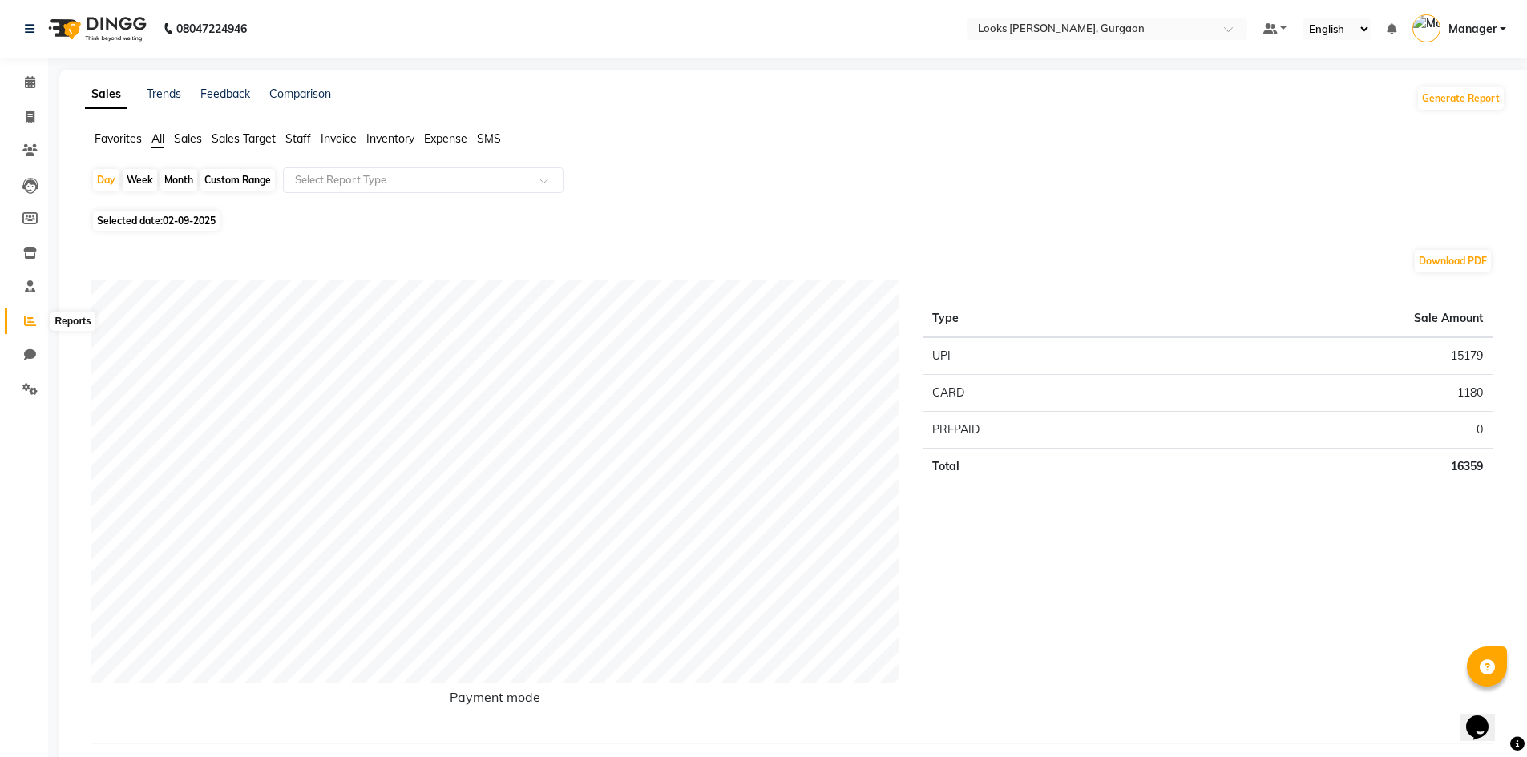
click at [29, 326] on icon at bounding box center [30, 321] width 12 height 12
click at [26, 325] on icon at bounding box center [30, 321] width 12 height 12
click at [295, 136] on span "Staff" at bounding box center [298, 138] width 26 height 14
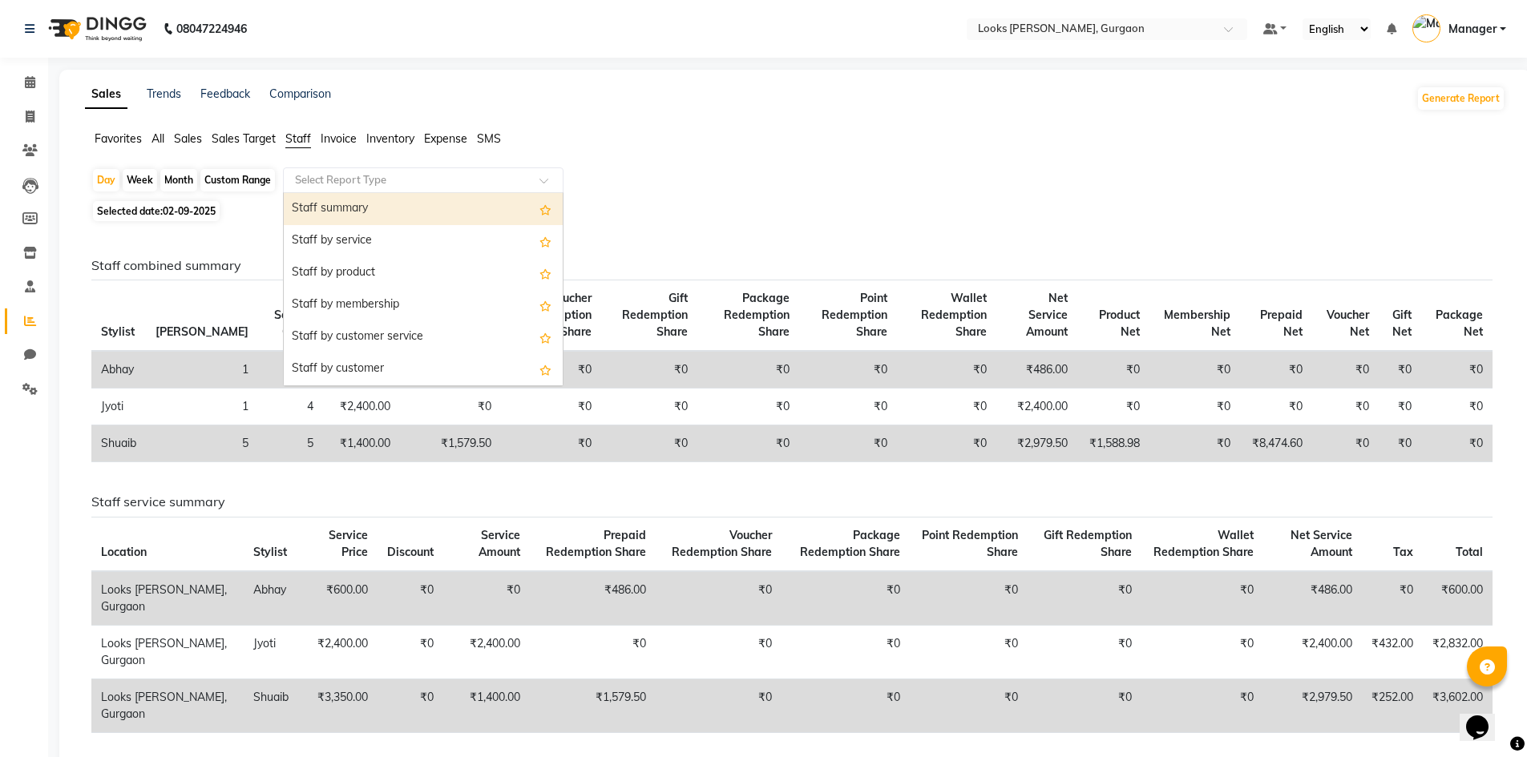
click at [354, 180] on input "text" at bounding box center [407, 180] width 231 height 16
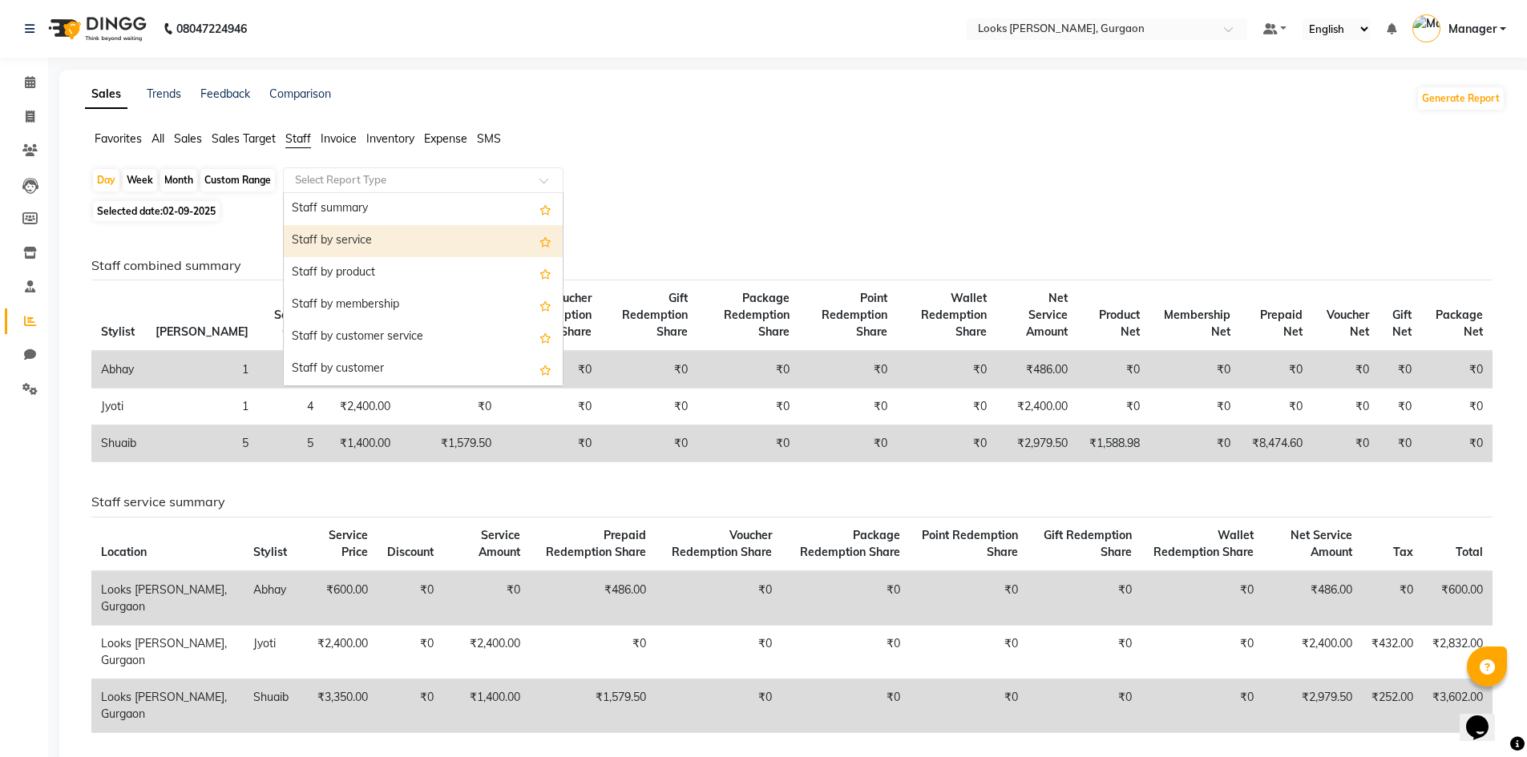
click at [364, 244] on div "Staff by service" at bounding box center [423, 241] width 279 height 32
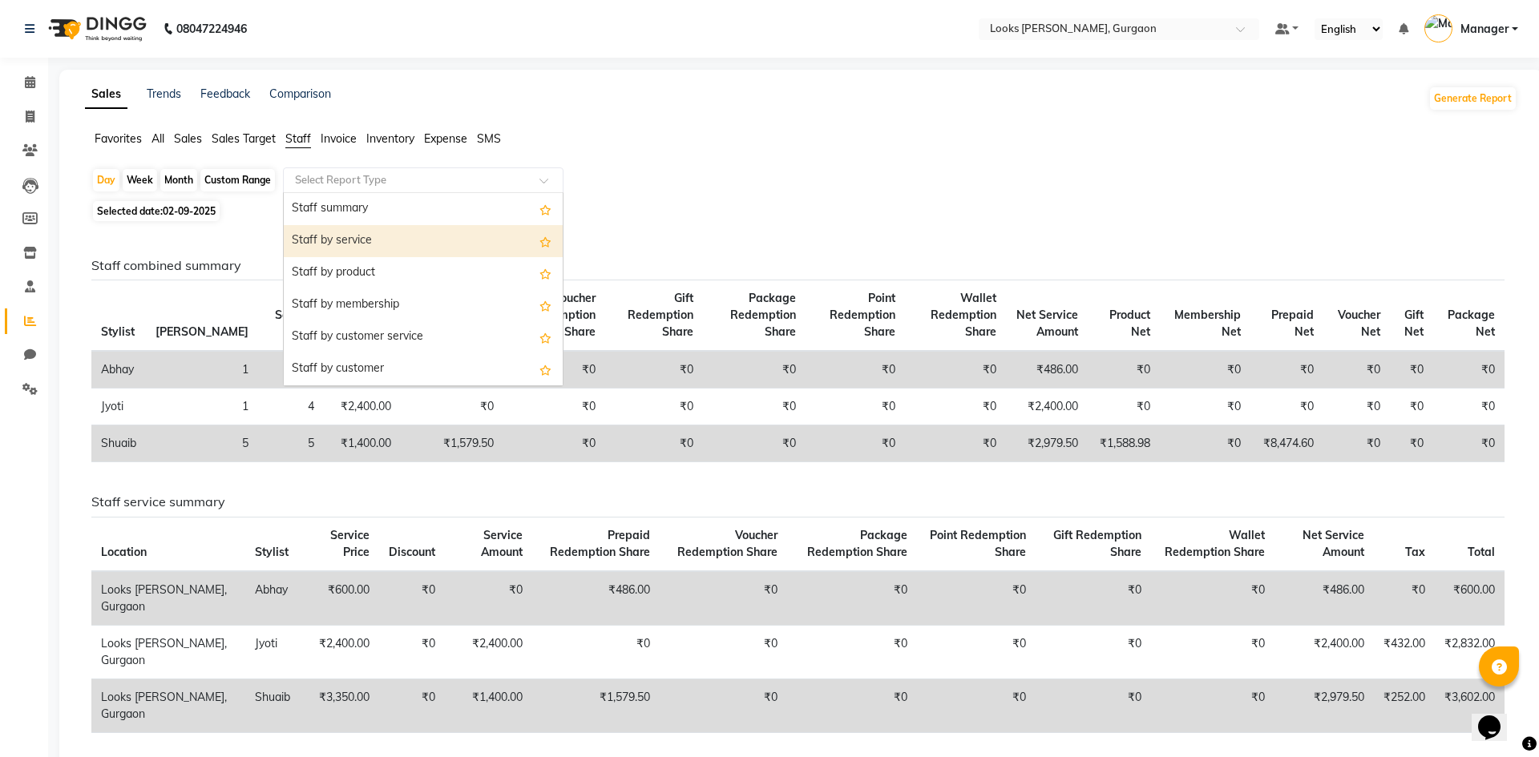
select select "filtered_report"
select select "pdf"
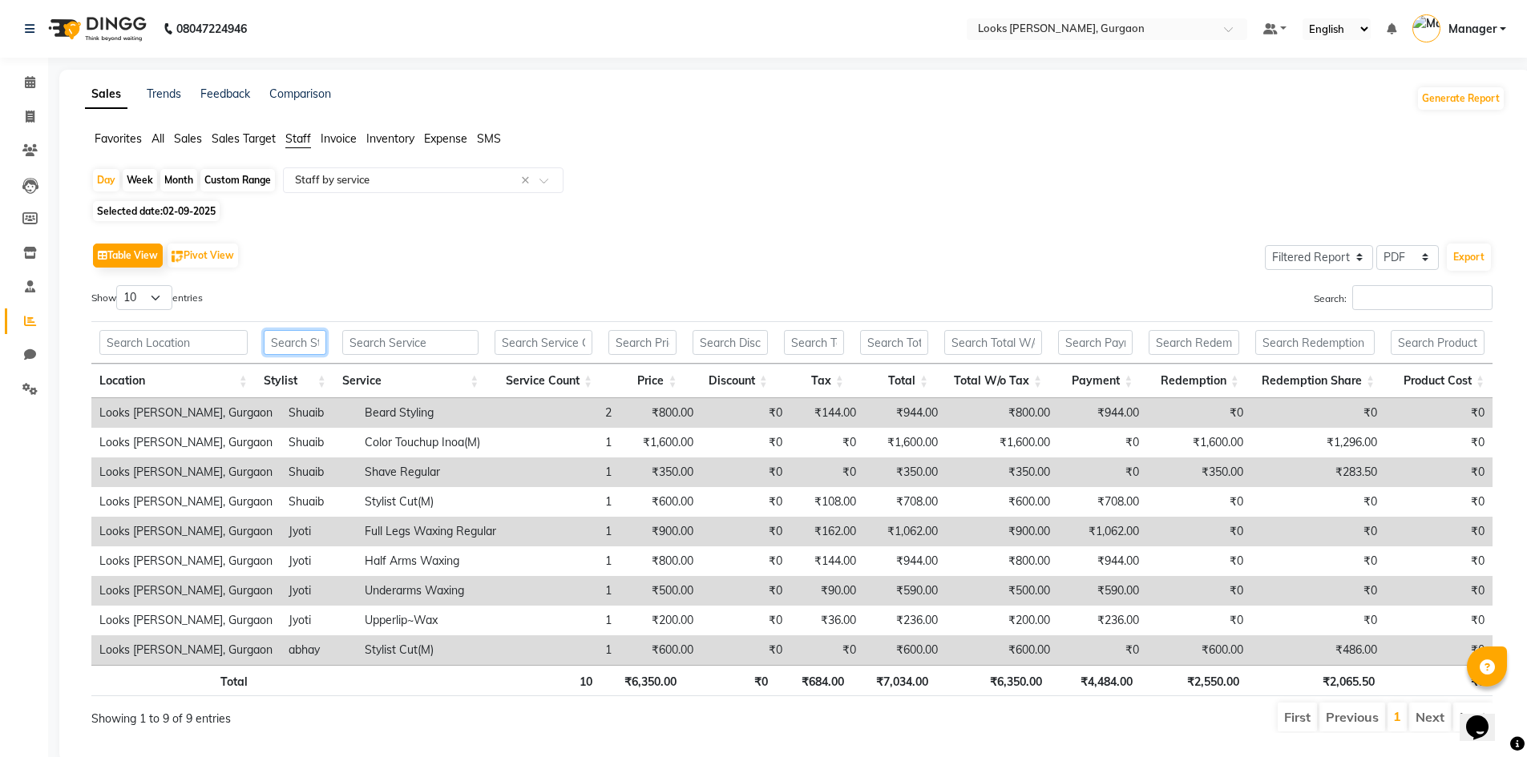
click at [302, 344] on input "text" at bounding box center [295, 342] width 63 height 25
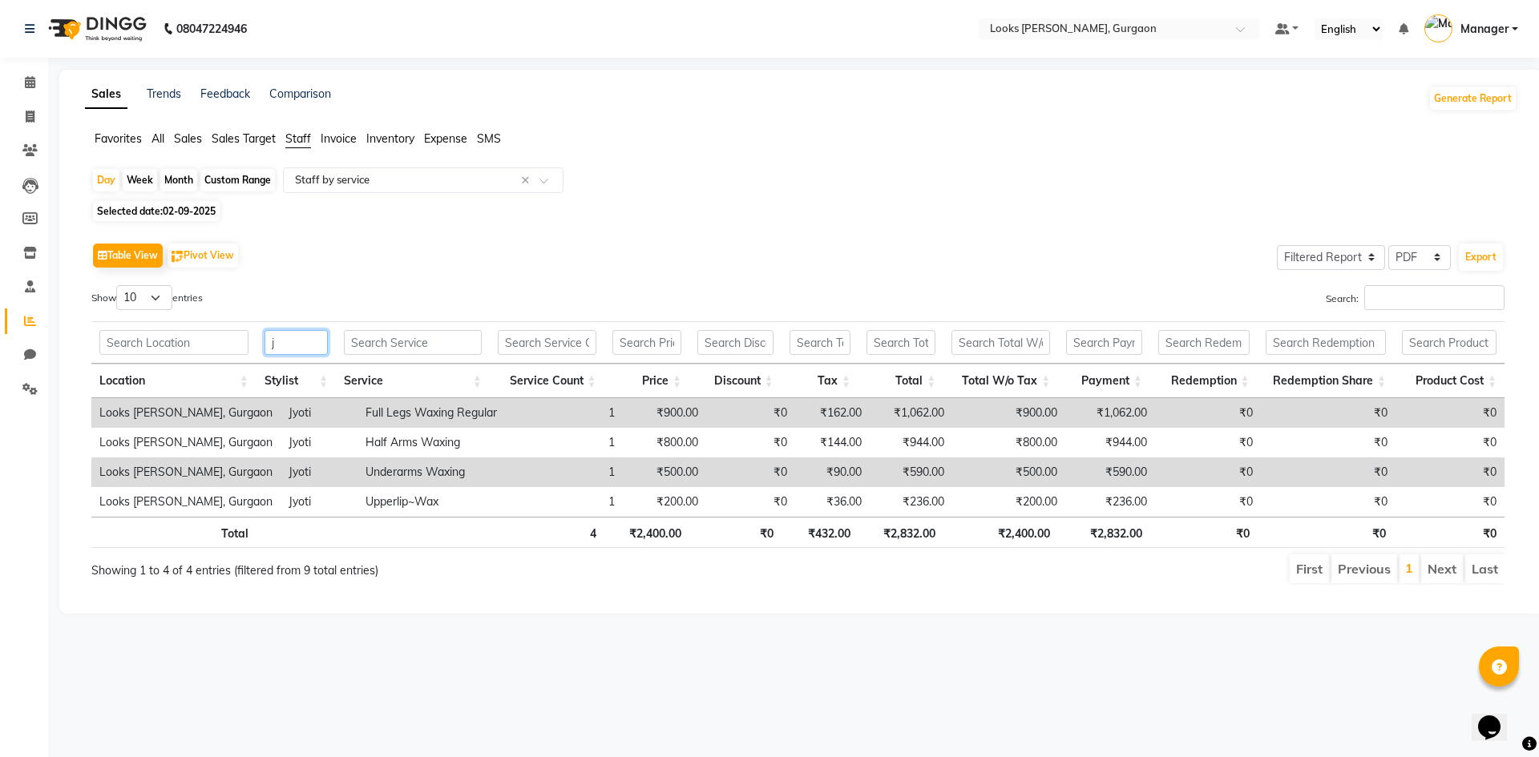
type input "jy"
select select
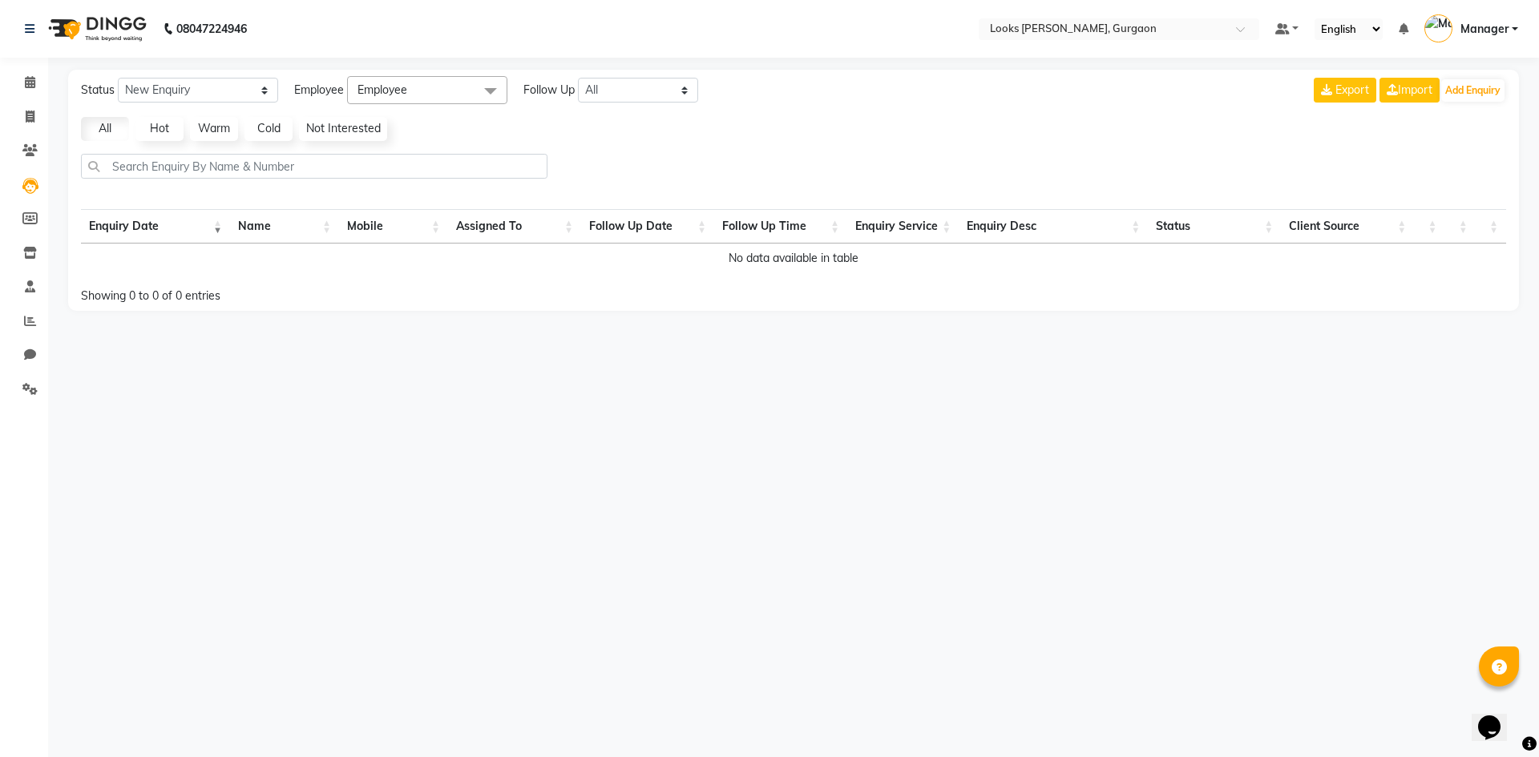
select select "8452"
select select "service"
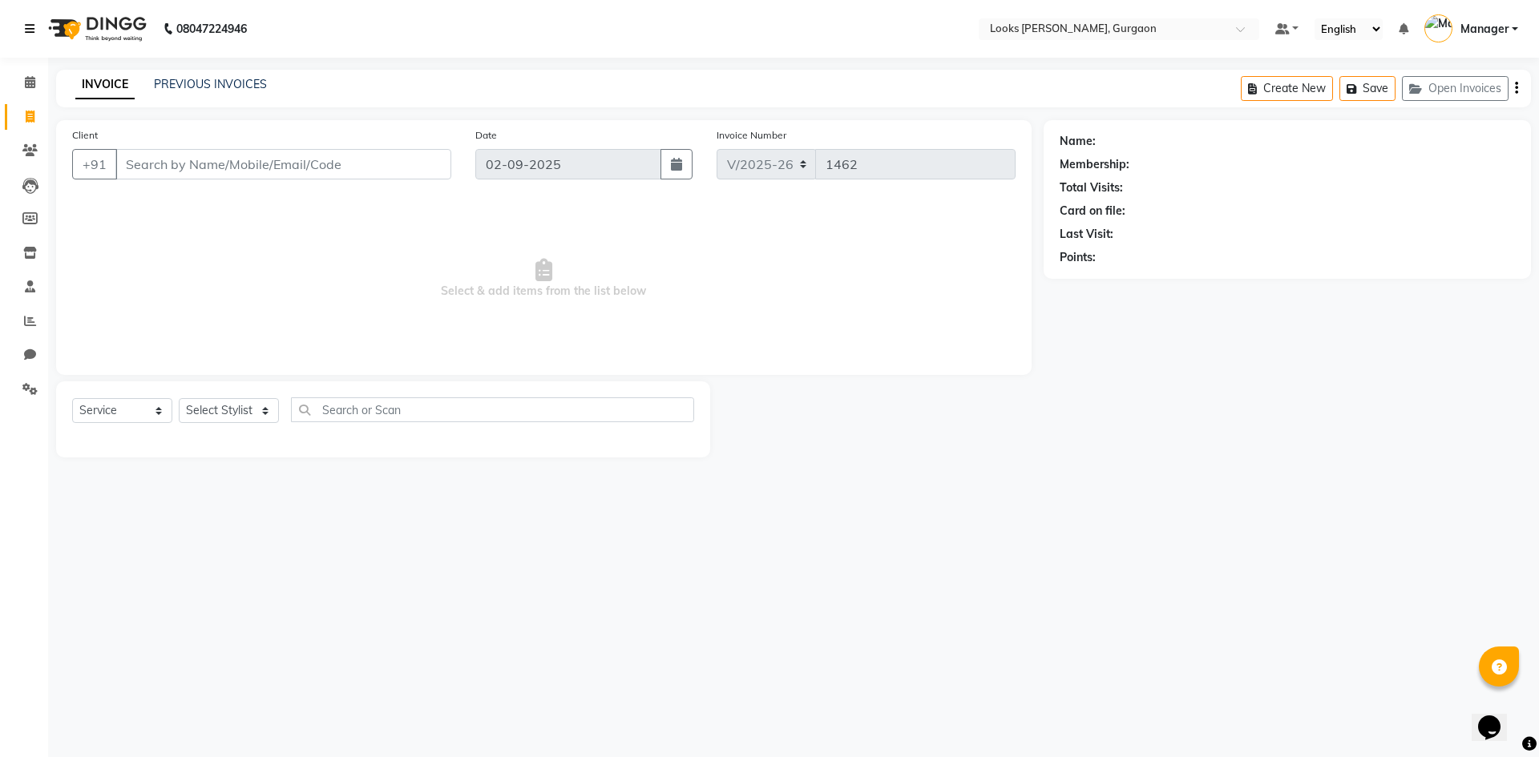
click at [34, 28] on icon at bounding box center [30, 28] width 10 height 11
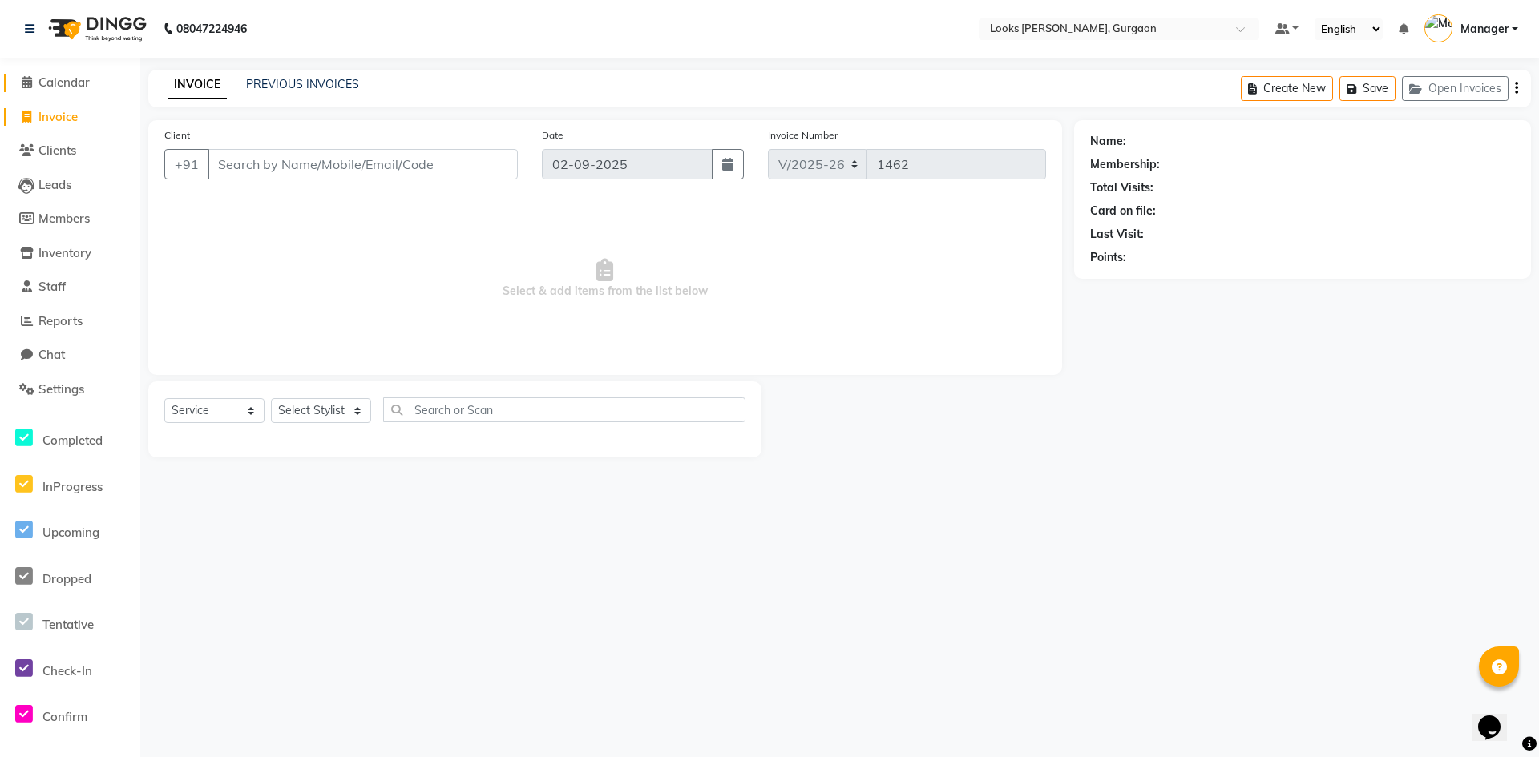
click at [48, 78] on span "Calendar" at bounding box center [63, 82] width 51 height 15
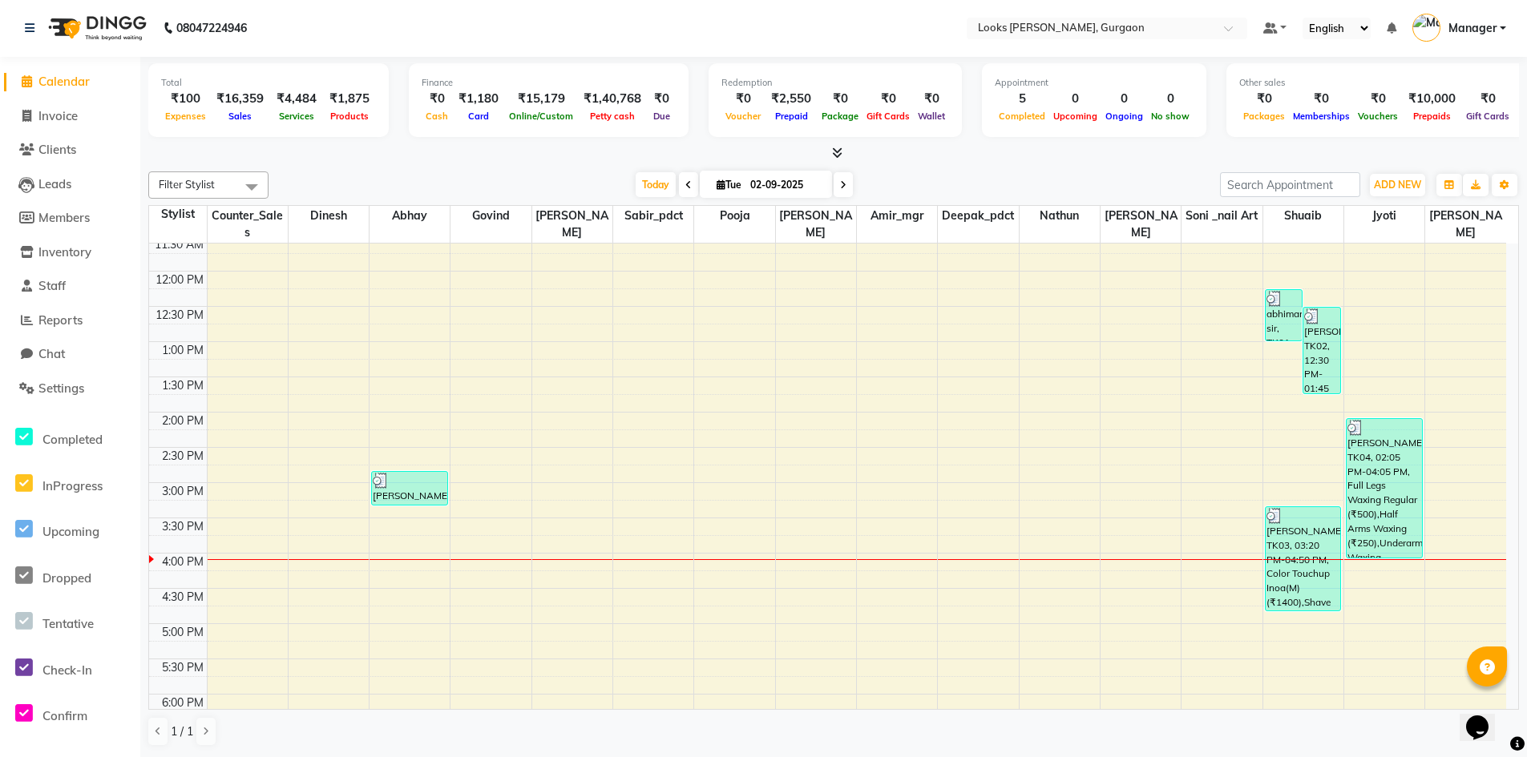
scroll to position [321, 0]
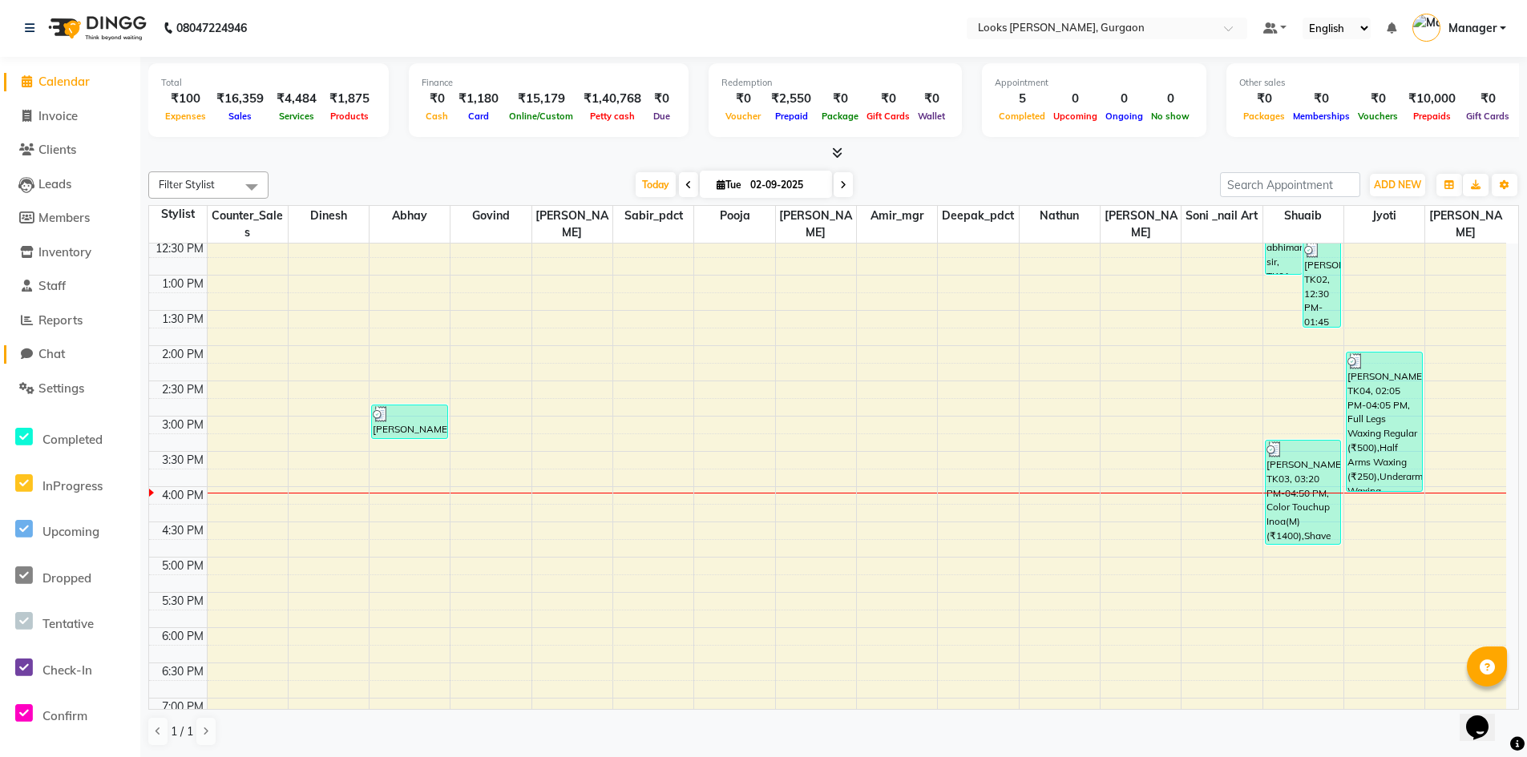
click at [55, 357] on span "Chat" at bounding box center [51, 353] width 26 height 15
select select "100"
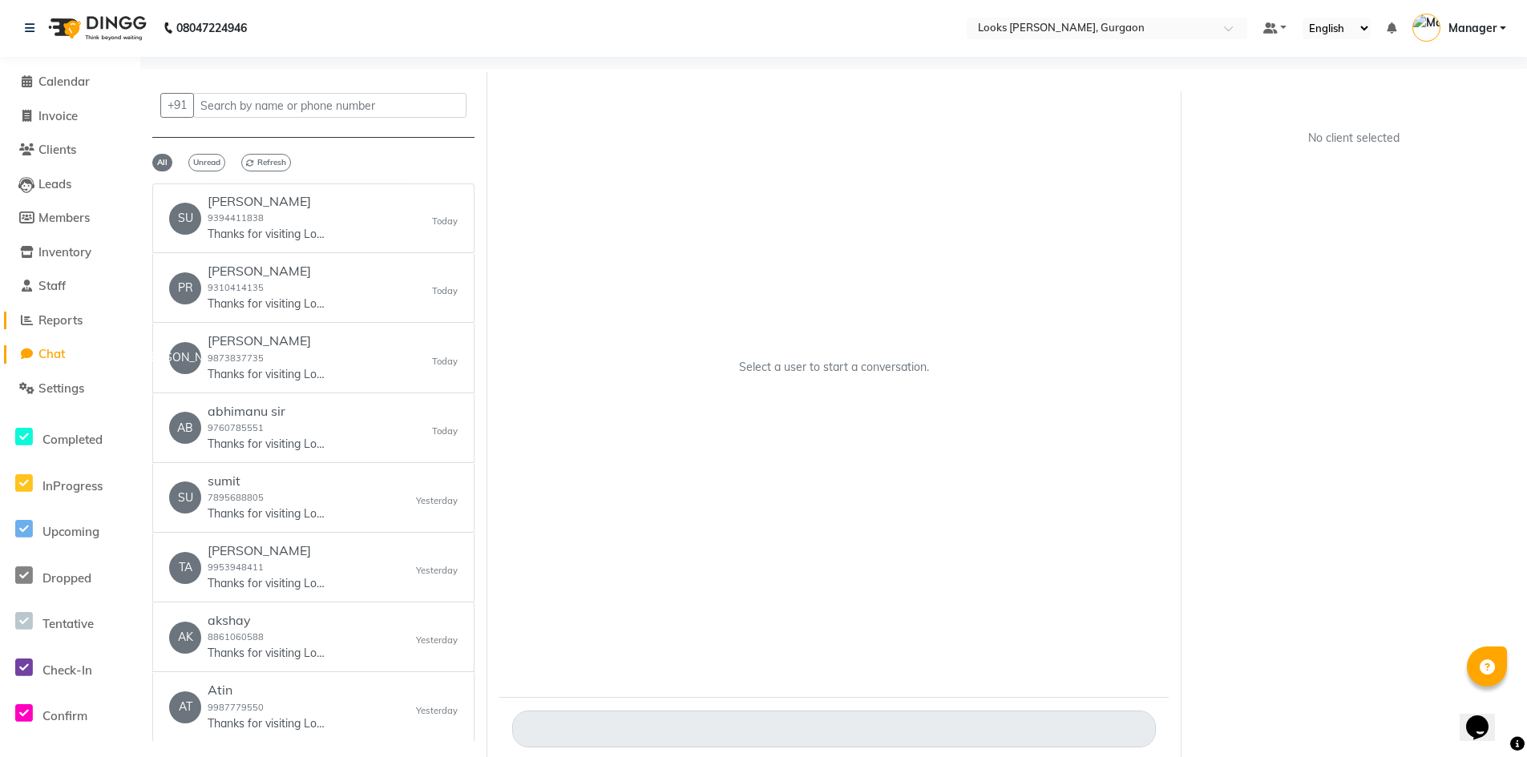
drag, startPoint x: 55, startPoint y: 356, endPoint x: 55, endPoint y: 318, distance: 37.7
click at [55, 319] on span "Reports" at bounding box center [60, 320] width 44 height 15
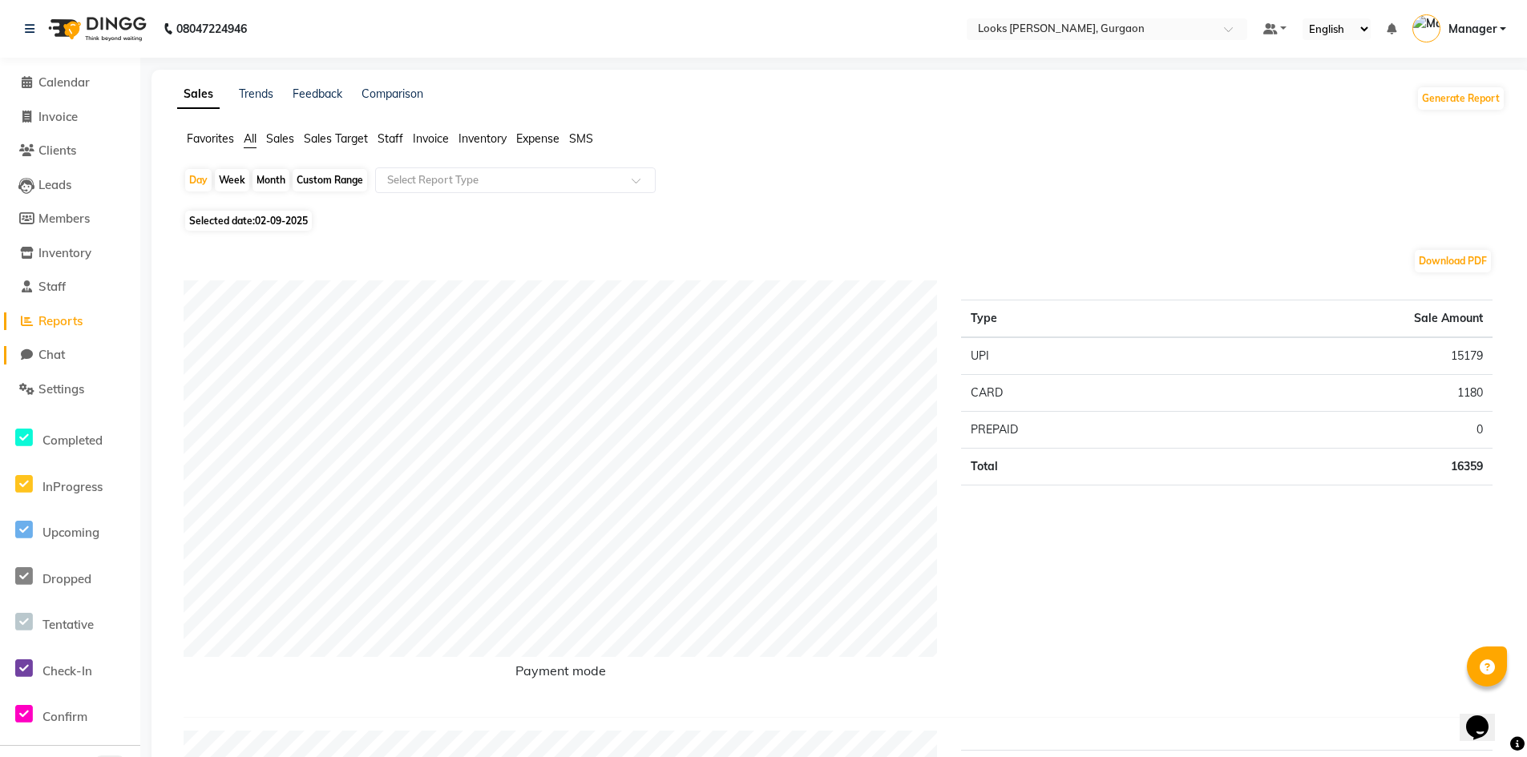
click at [65, 349] on span "Chat" at bounding box center [51, 354] width 26 height 15
select select "100"
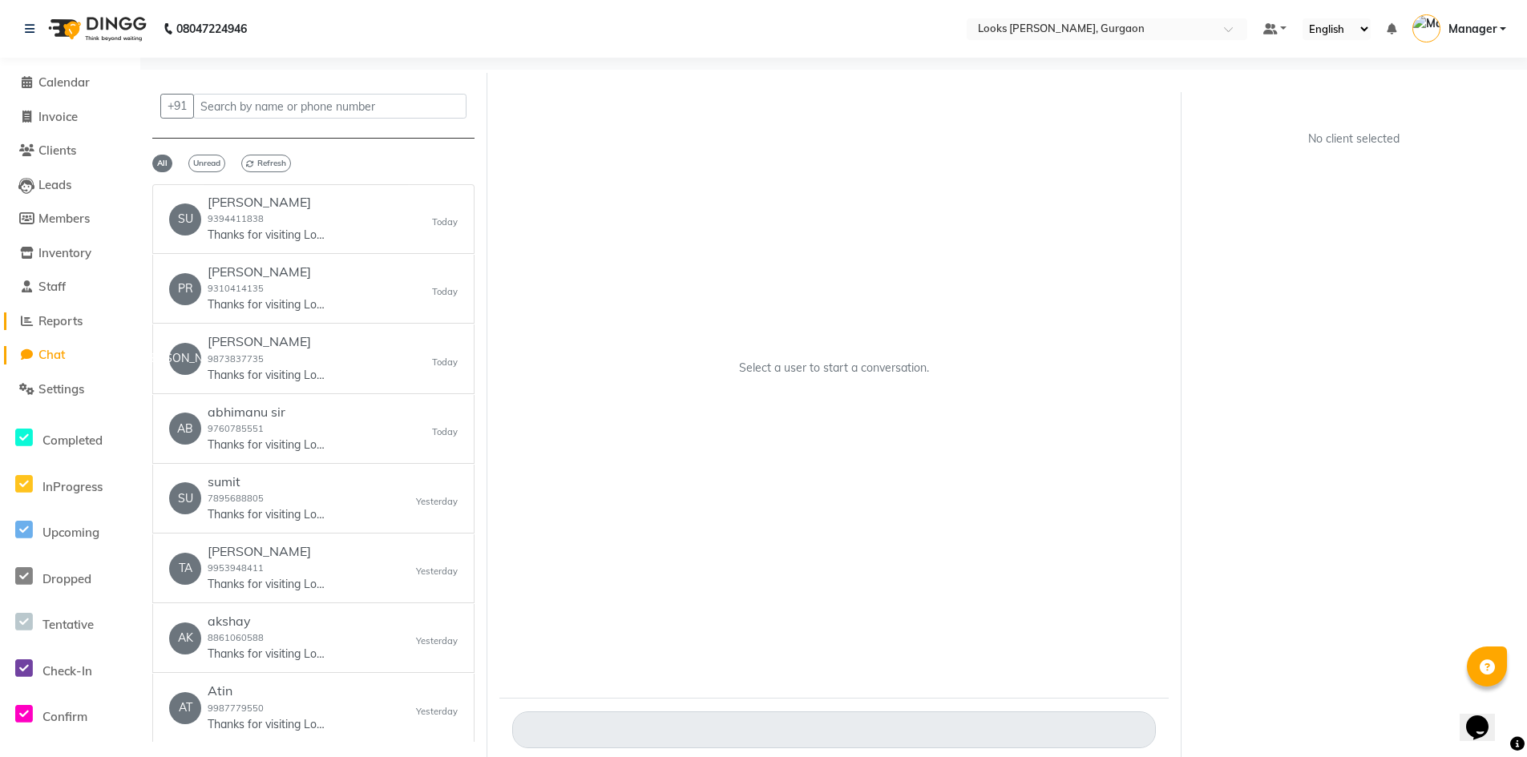
click at [56, 317] on span "Reports" at bounding box center [60, 320] width 44 height 15
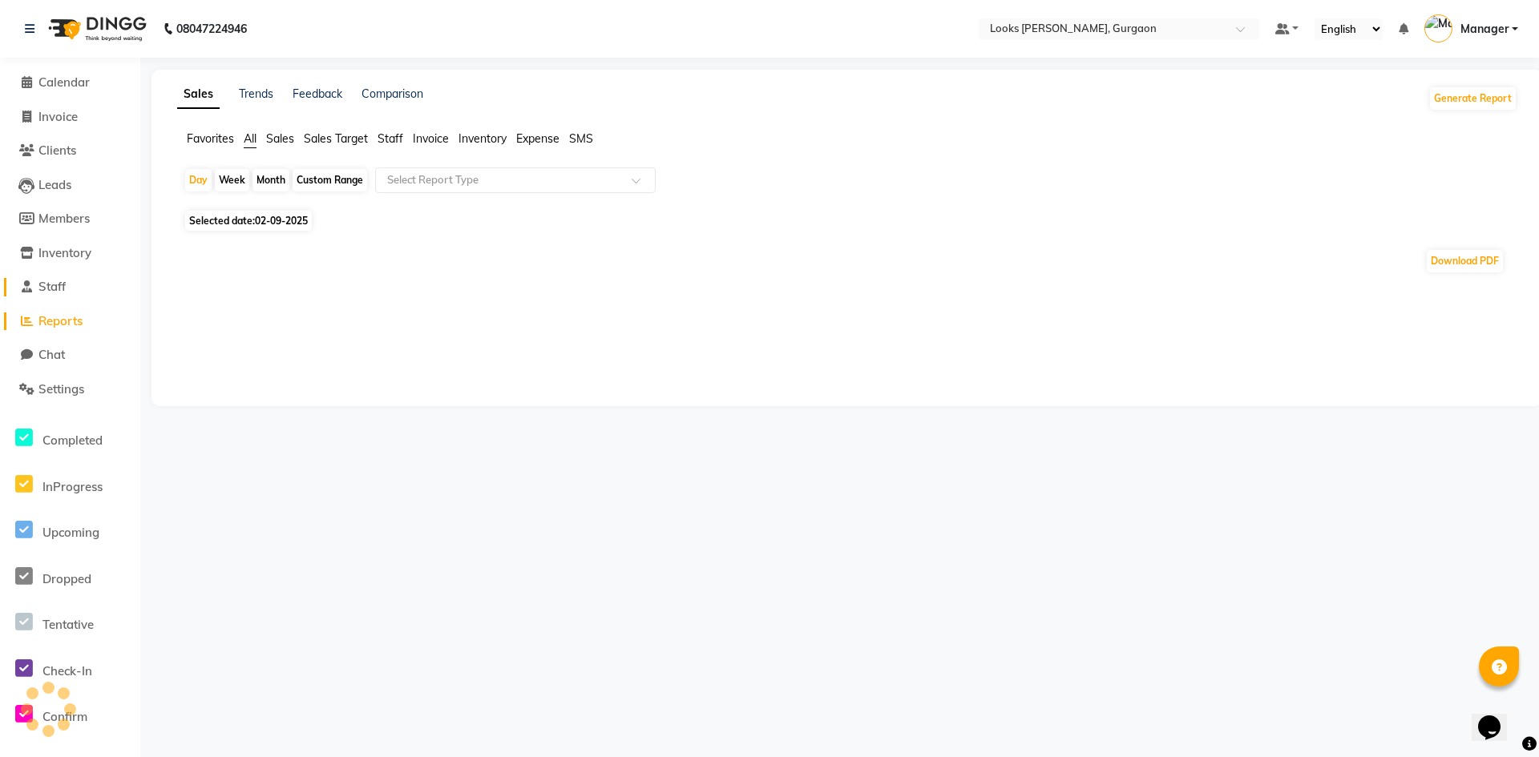
click at [57, 289] on span "Staff" at bounding box center [51, 286] width 27 height 15
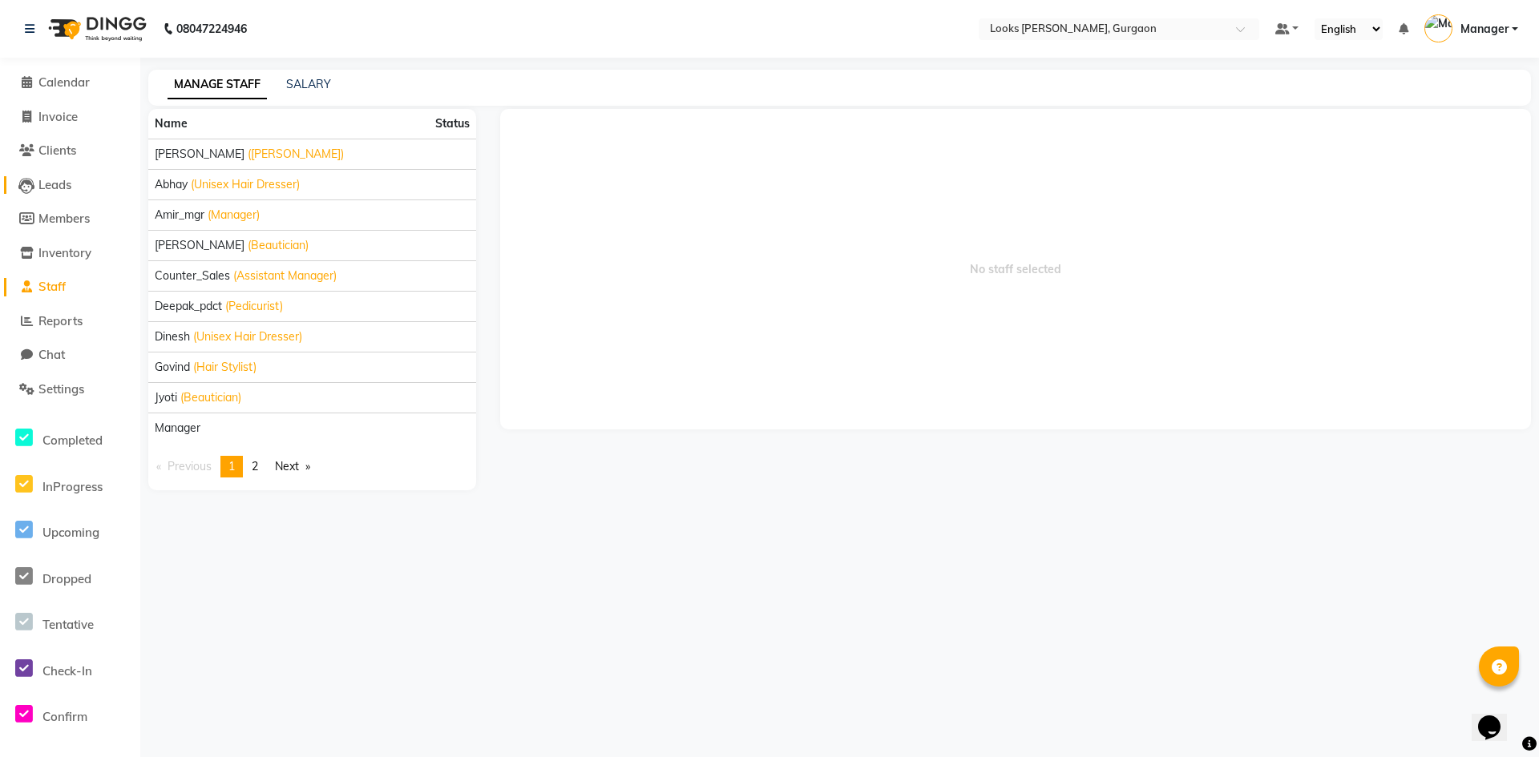
click at [54, 177] on span "Leads" at bounding box center [54, 184] width 33 height 15
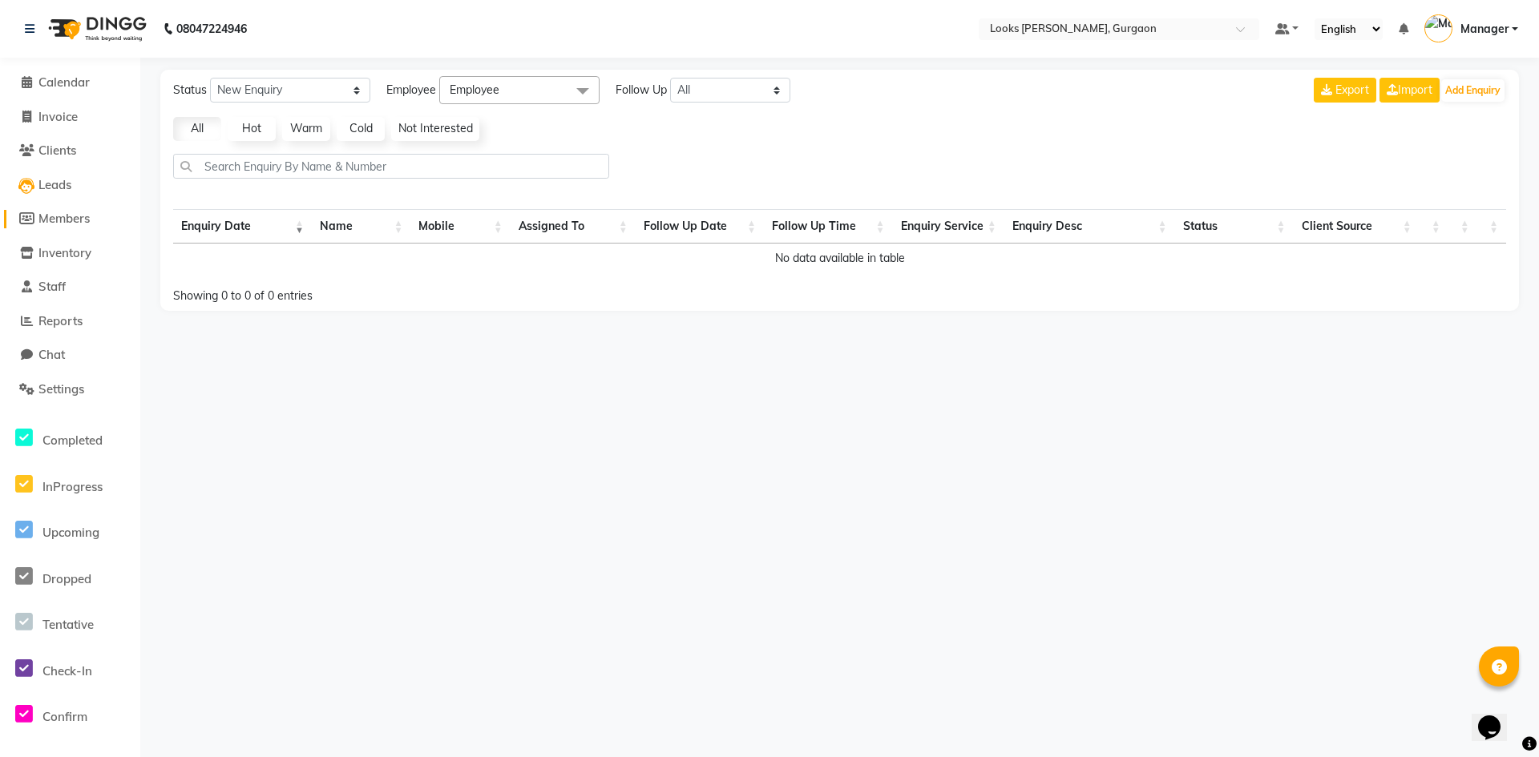
click at [86, 222] on span "Members" at bounding box center [63, 218] width 51 height 15
select select
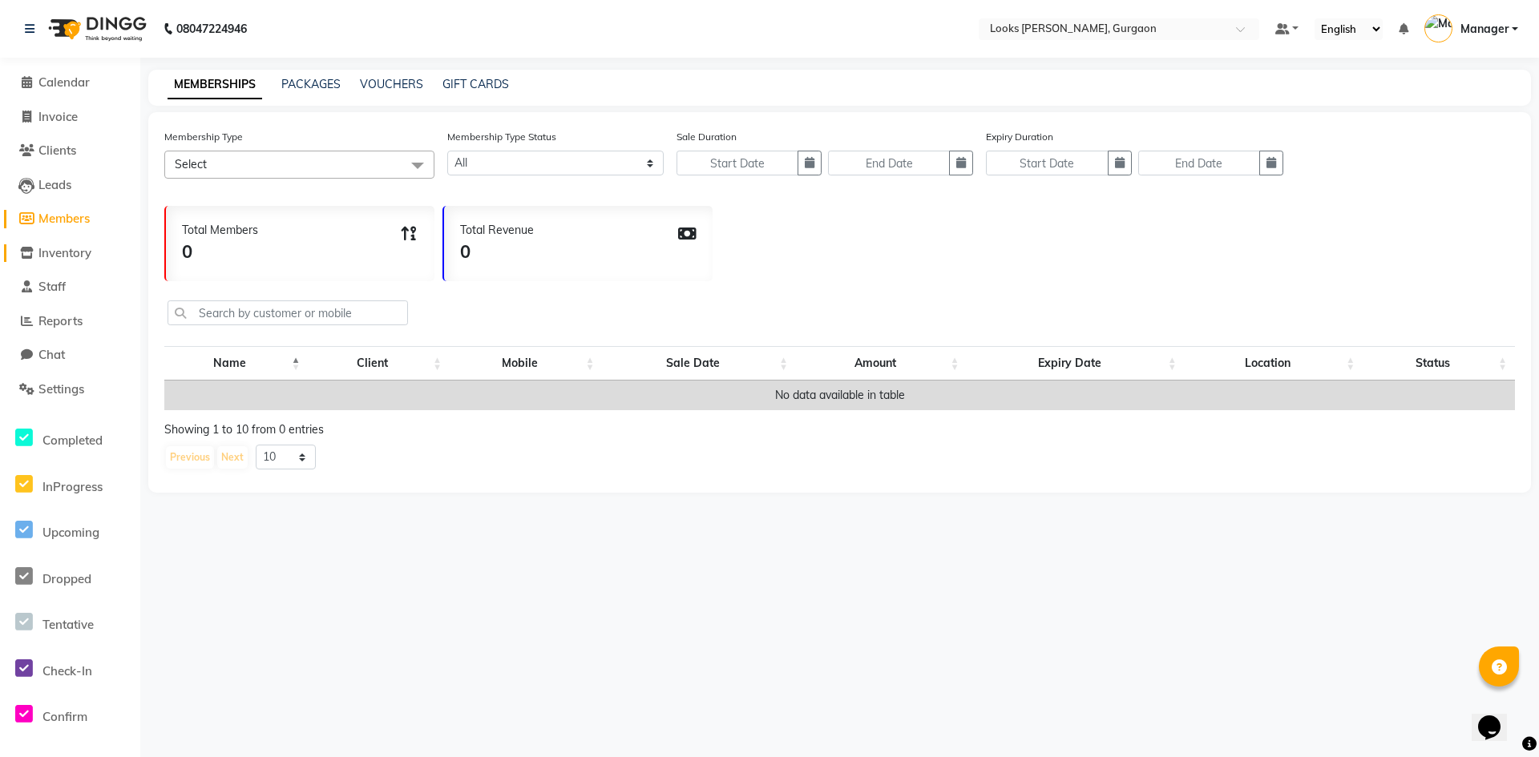
click at [79, 249] on span "Inventory" at bounding box center [64, 252] width 53 height 15
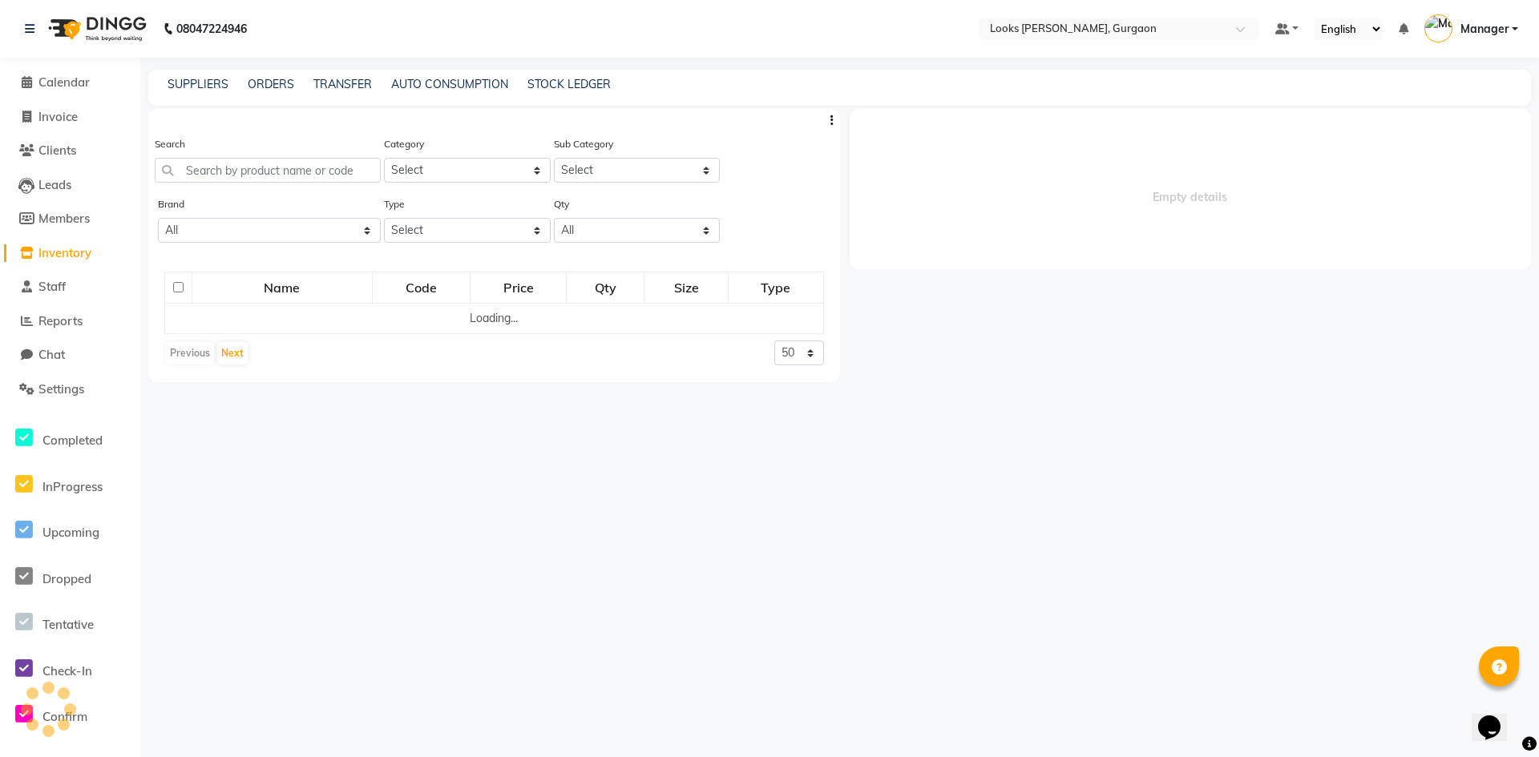
select select
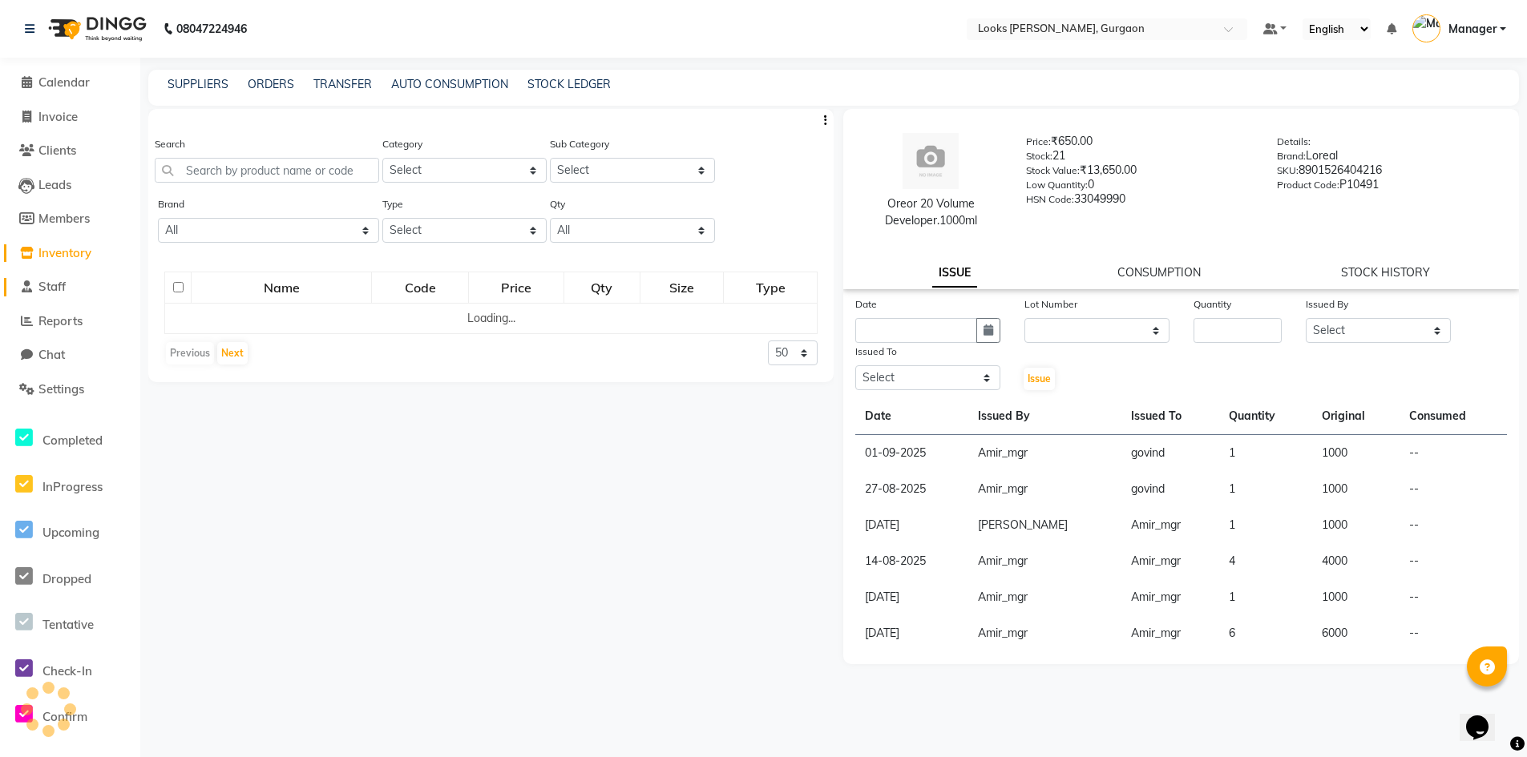
click at [63, 281] on span "Staff" at bounding box center [51, 286] width 27 height 15
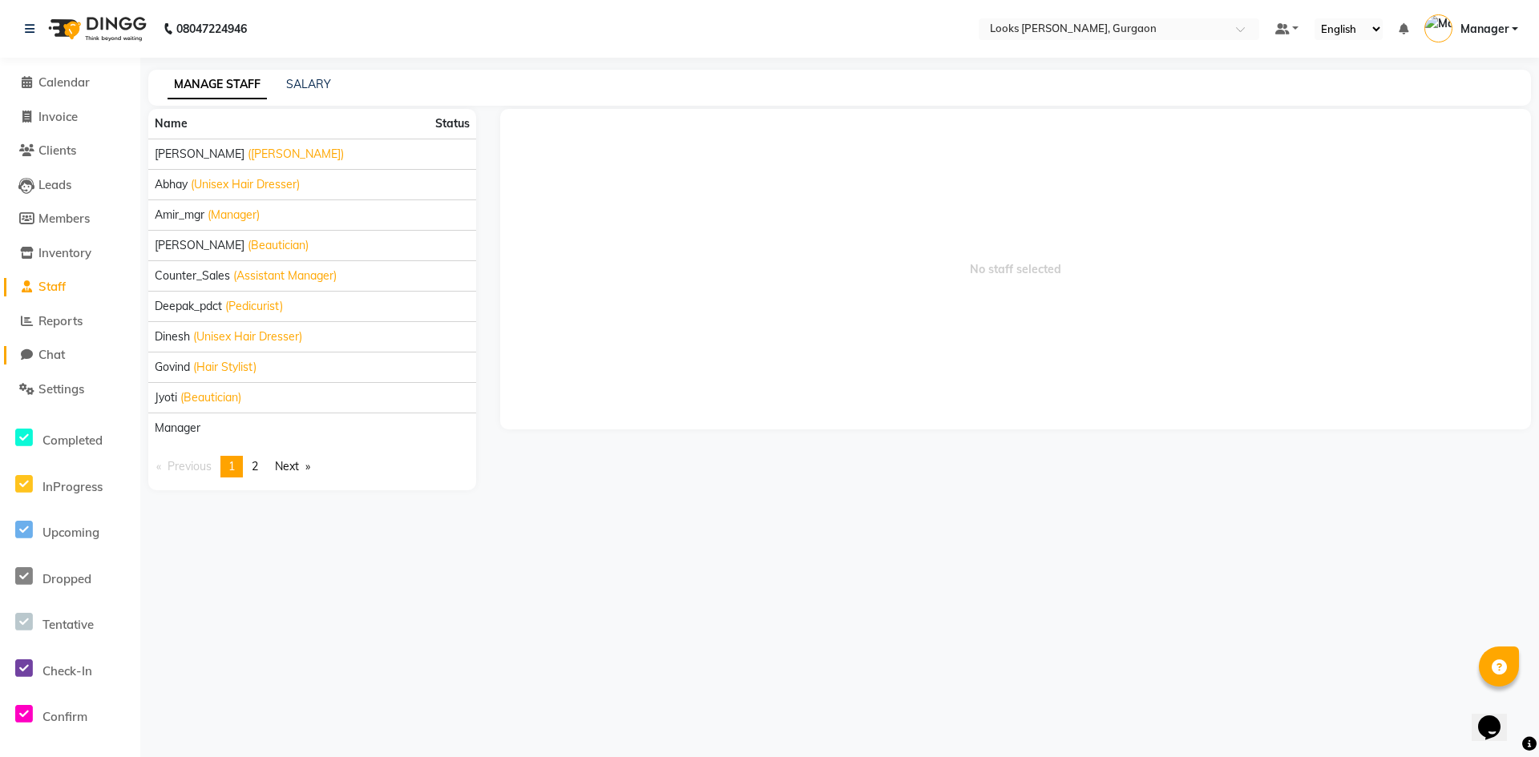
click at [49, 362] on link "Chat" at bounding box center [70, 355] width 132 height 18
select select "100"
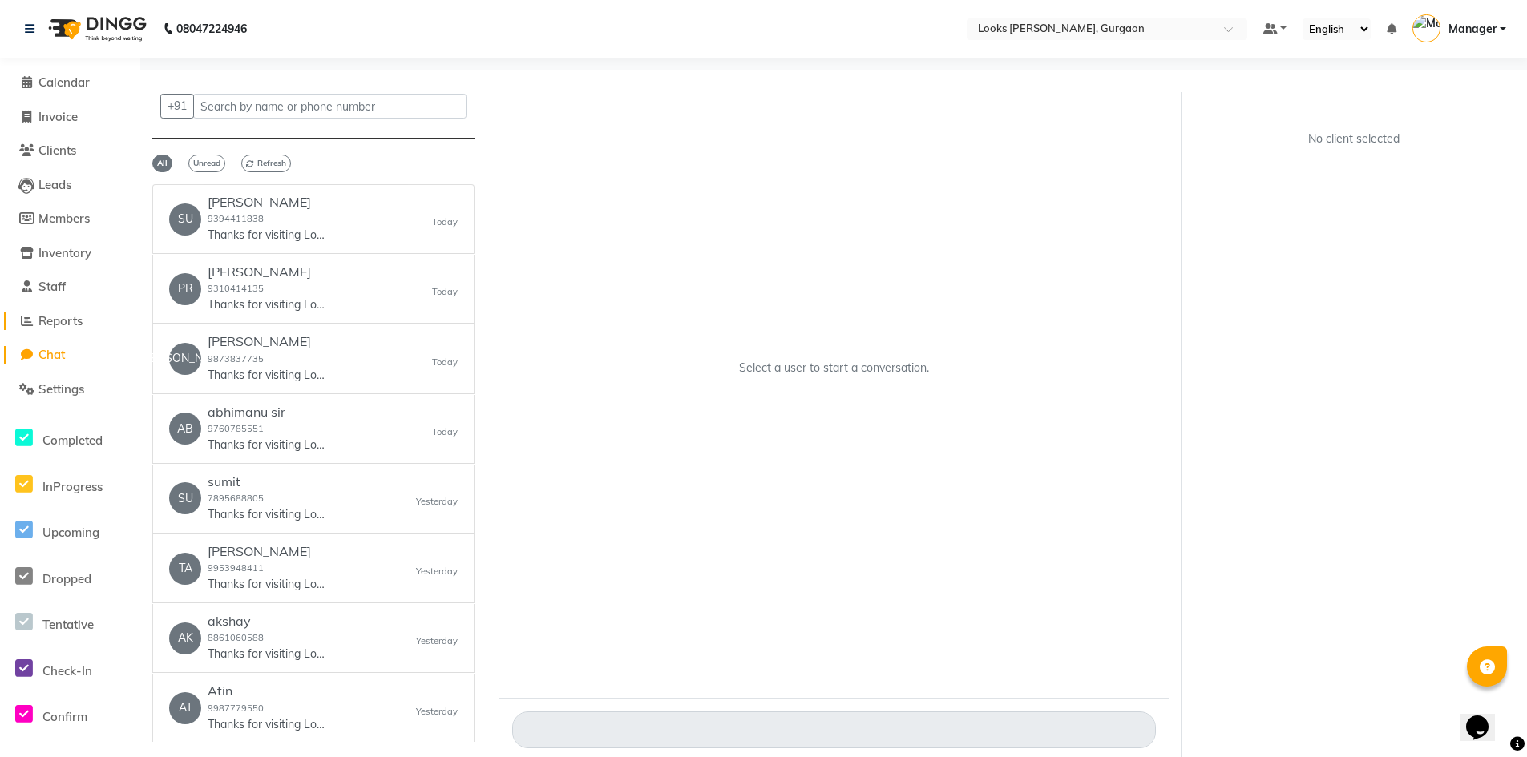
click at [56, 315] on span "Reports" at bounding box center [60, 320] width 44 height 15
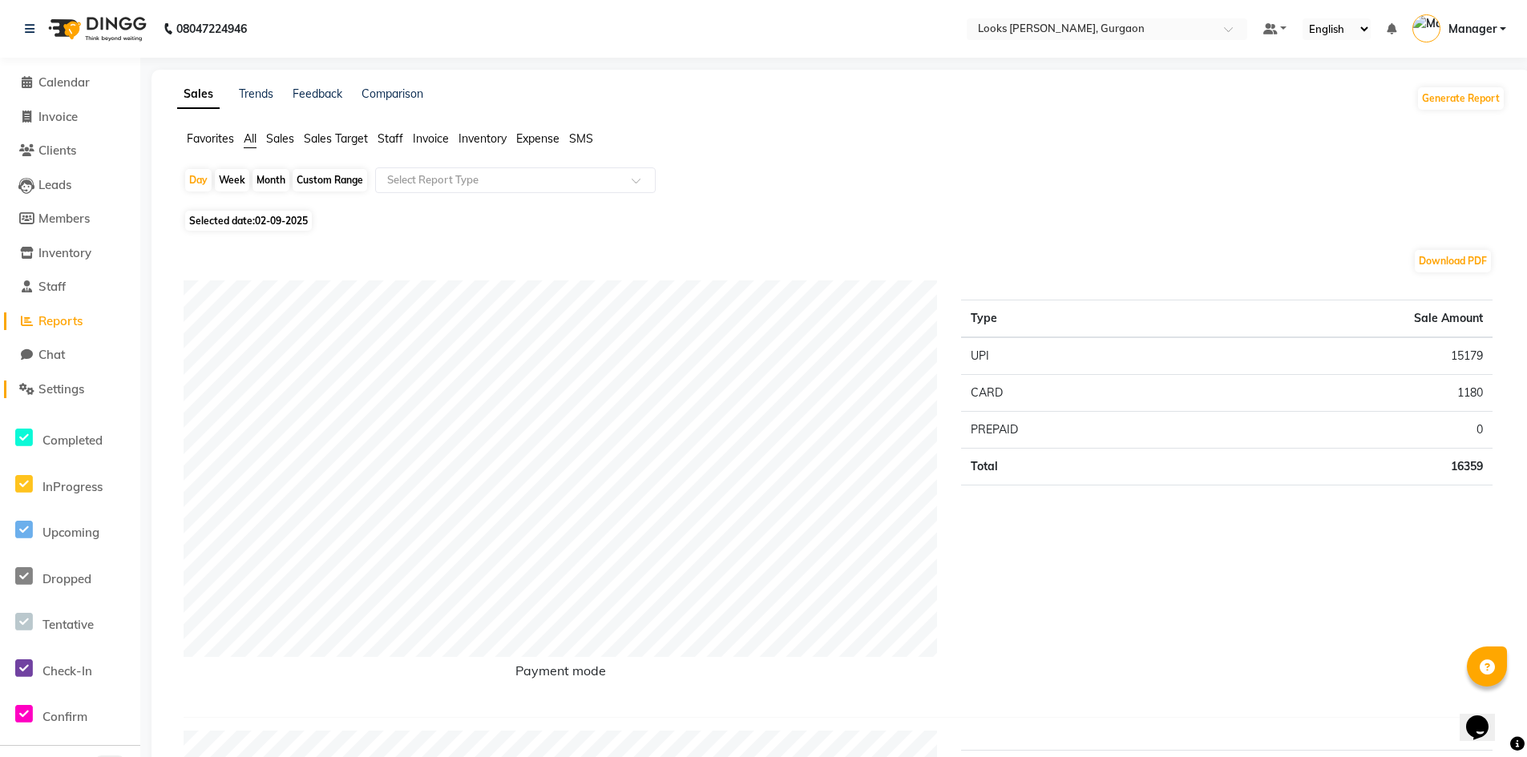
click at [75, 382] on span "Settings" at bounding box center [61, 389] width 46 height 15
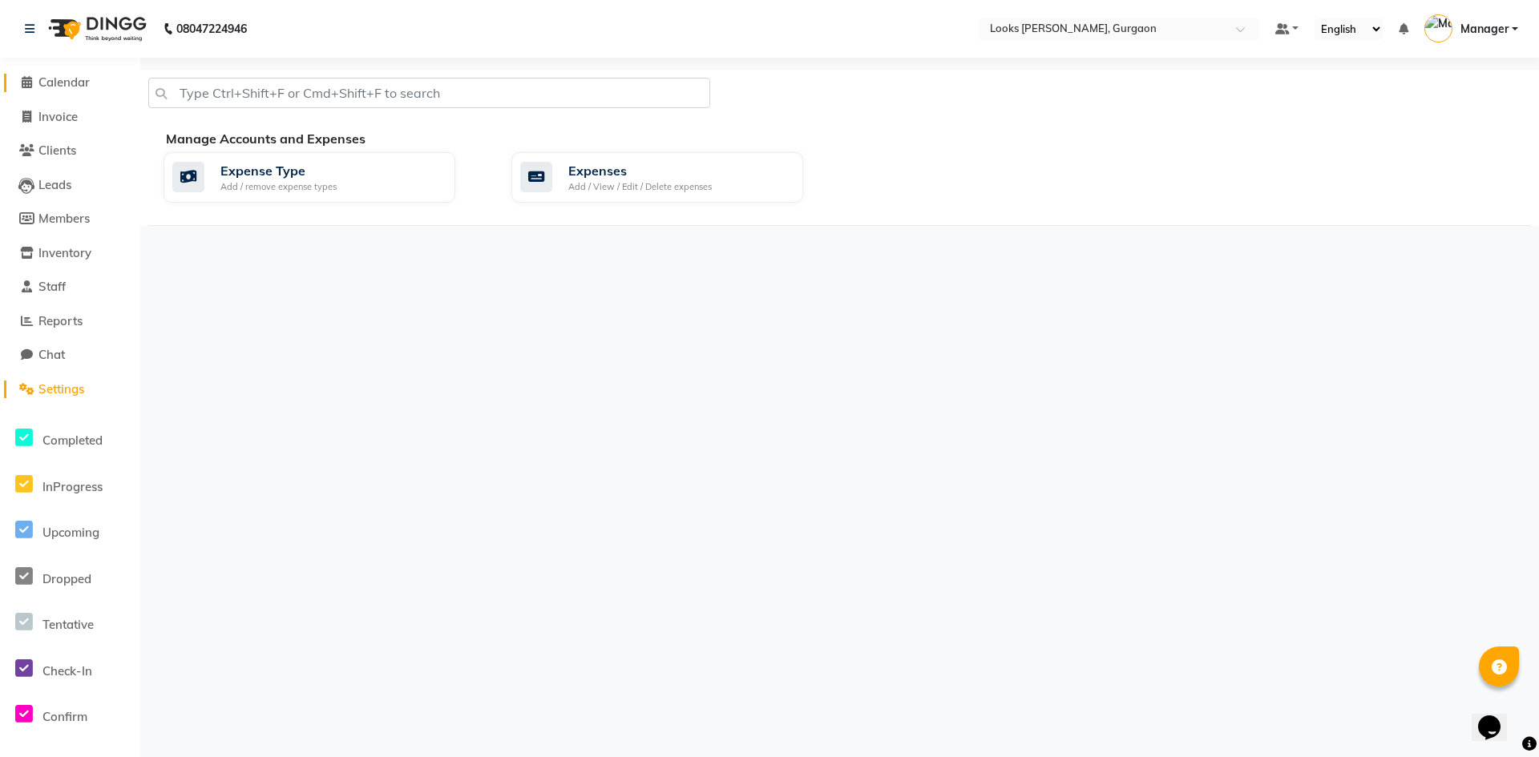
click at [75, 78] on span "Calendar" at bounding box center [63, 82] width 51 height 15
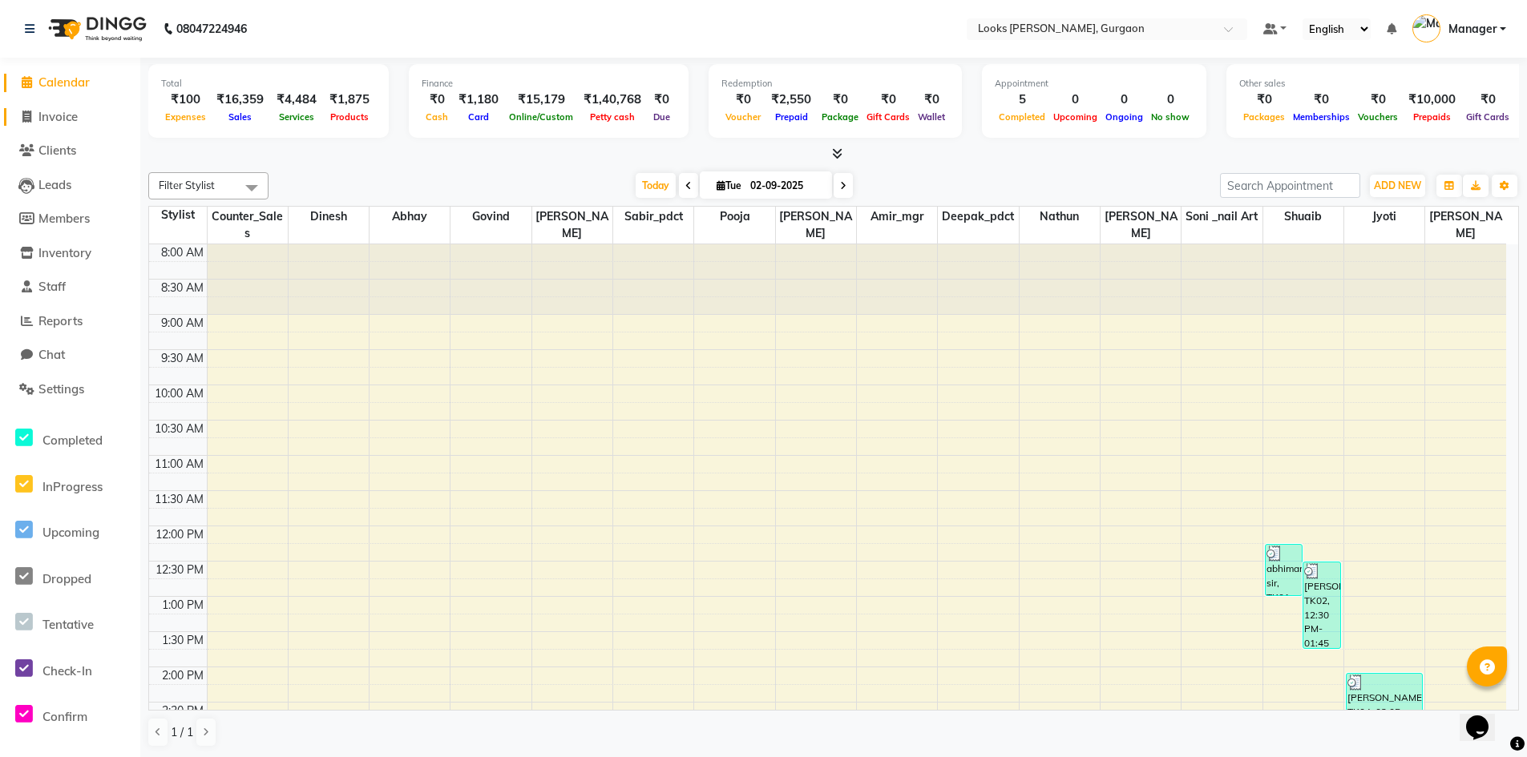
click at [75, 114] on span "Invoice" at bounding box center [57, 116] width 39 height 15
select select "service"
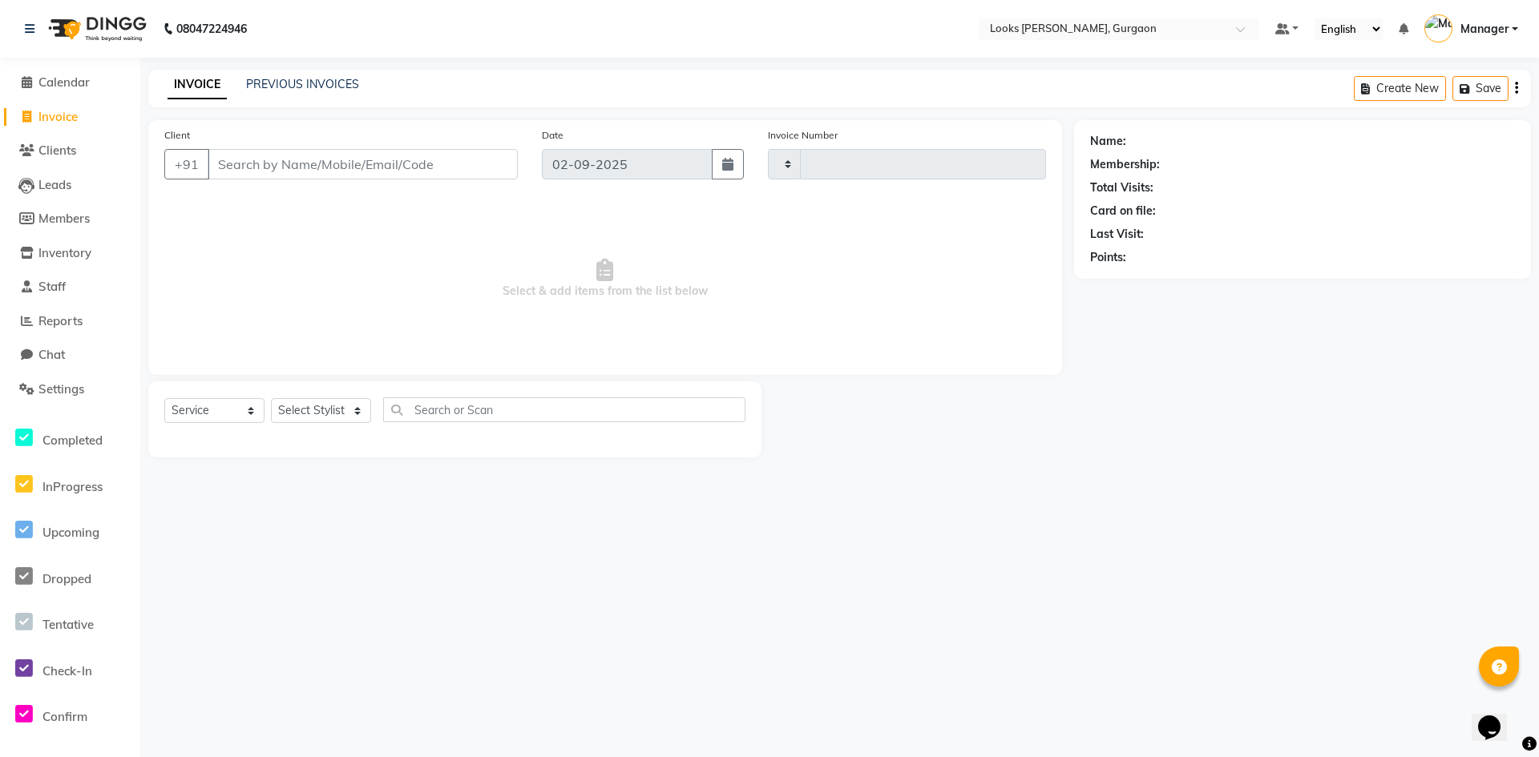
type input "1462"
select select "8452"
click at [69, 144] on span "Clients" at bounding box center [57, 150] width 38 height 15
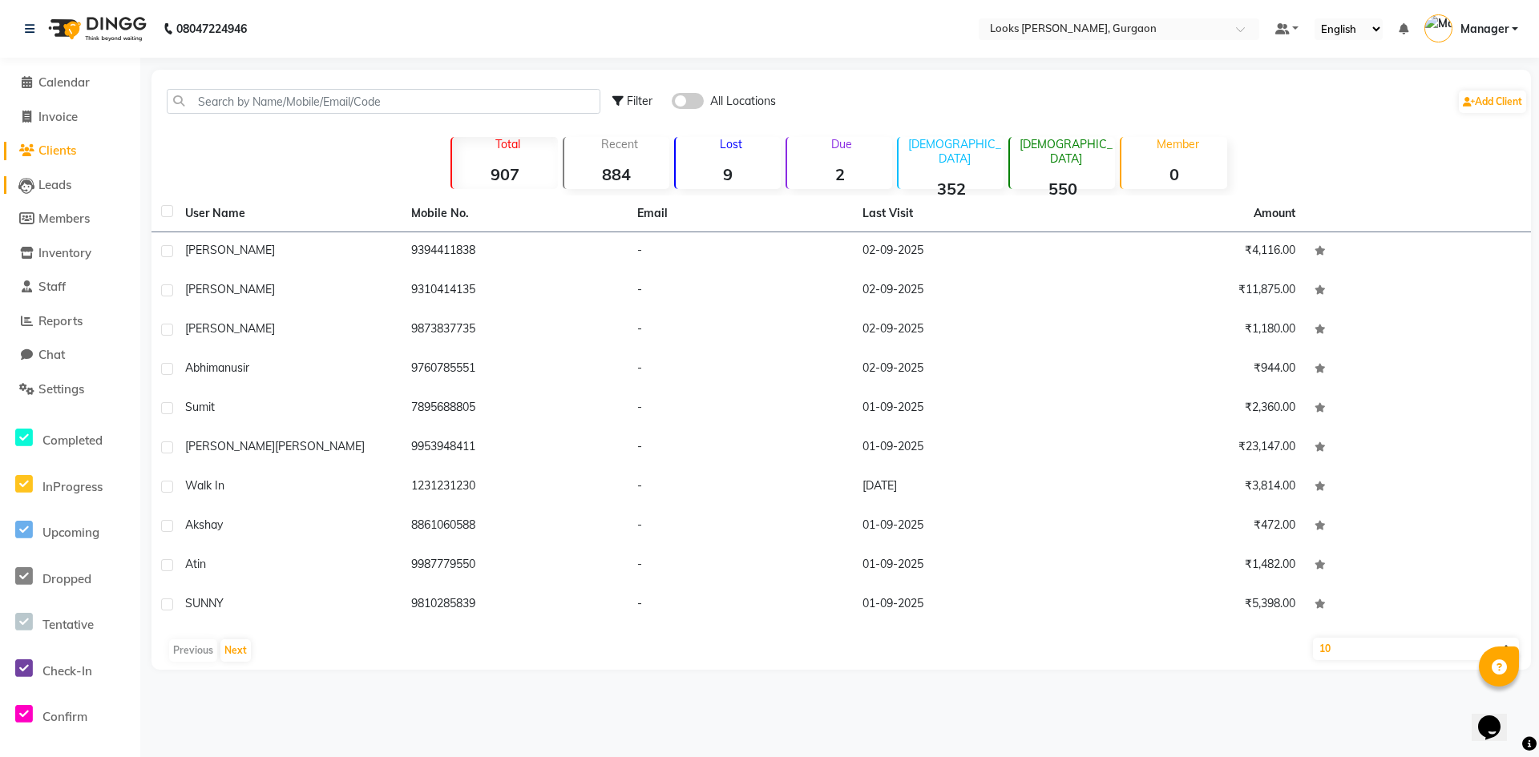
click at [69, 186] on span "Leads" at bounding box center [54, 184] width 33 height 15
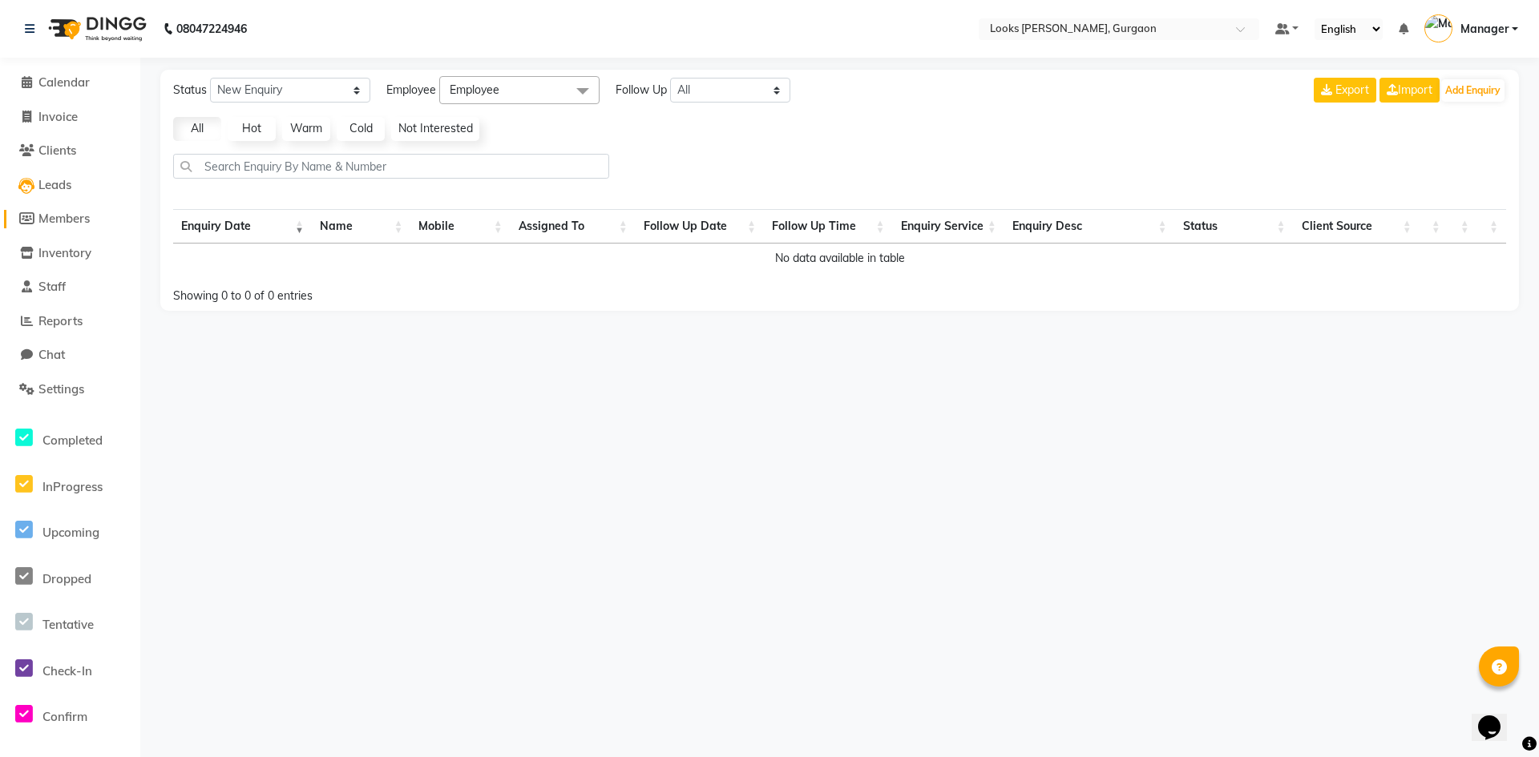
click at [67, 224] on span "Members" at bounding box center [63, 218] width 51 height 15
select select
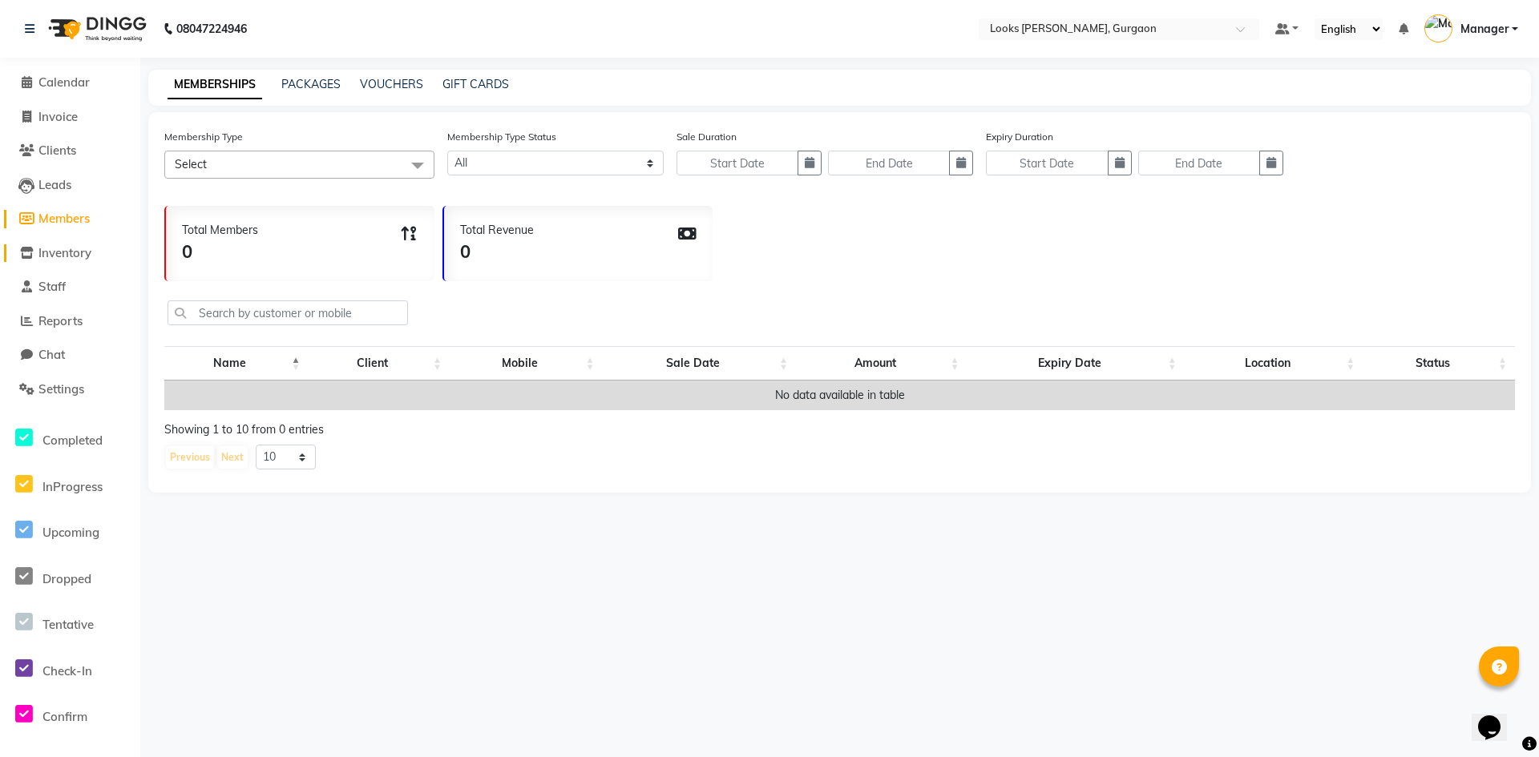
click at [67, 256] on span "Inventory" at bounding box center [64, 252] width 53 height 15
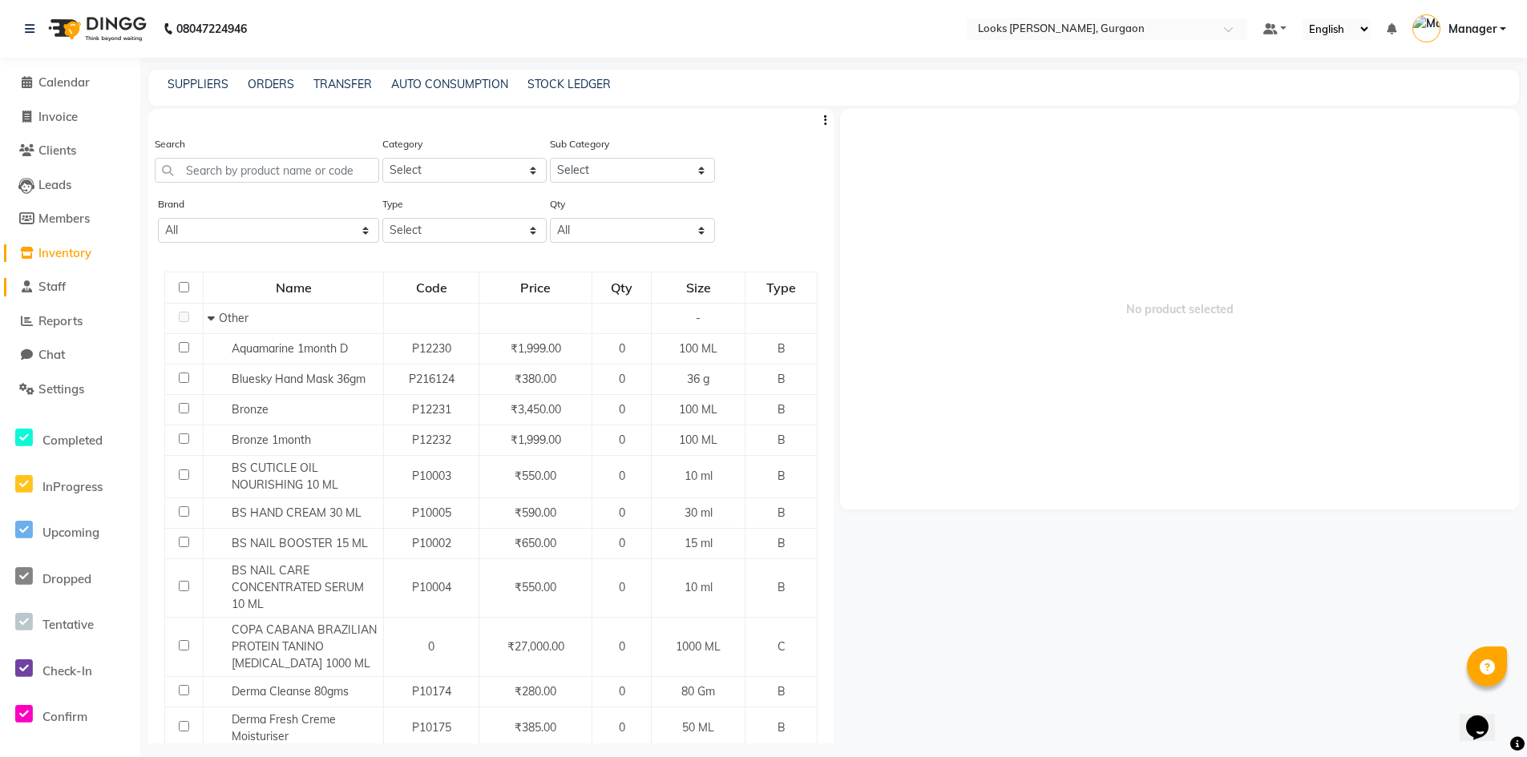
click at [64, 284] on span "Staff" at bounding box center [51, 286] width 27 height 15
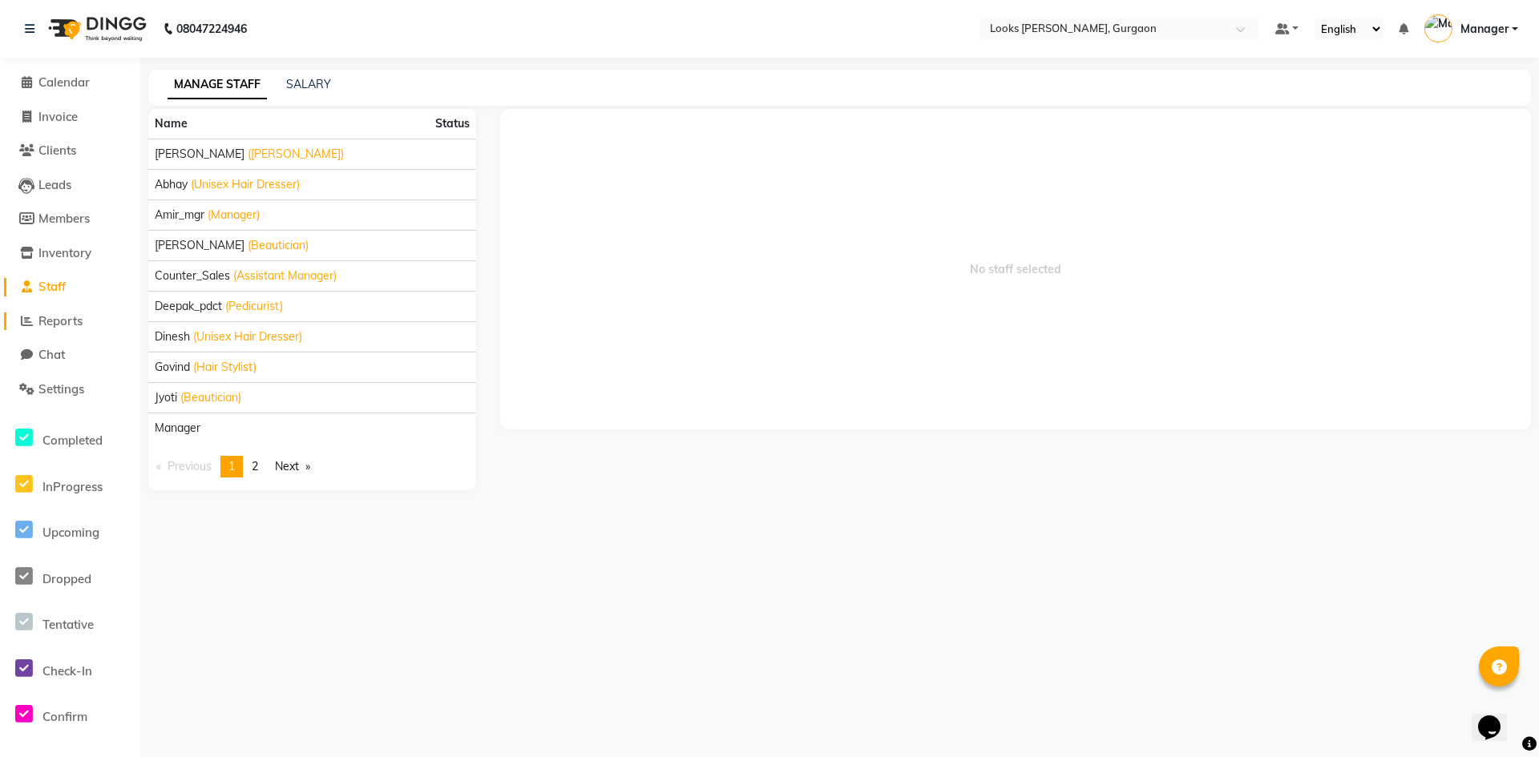
click at [71, 321] on span "Reports" at bounding box center [60, 320] width 44 height 15
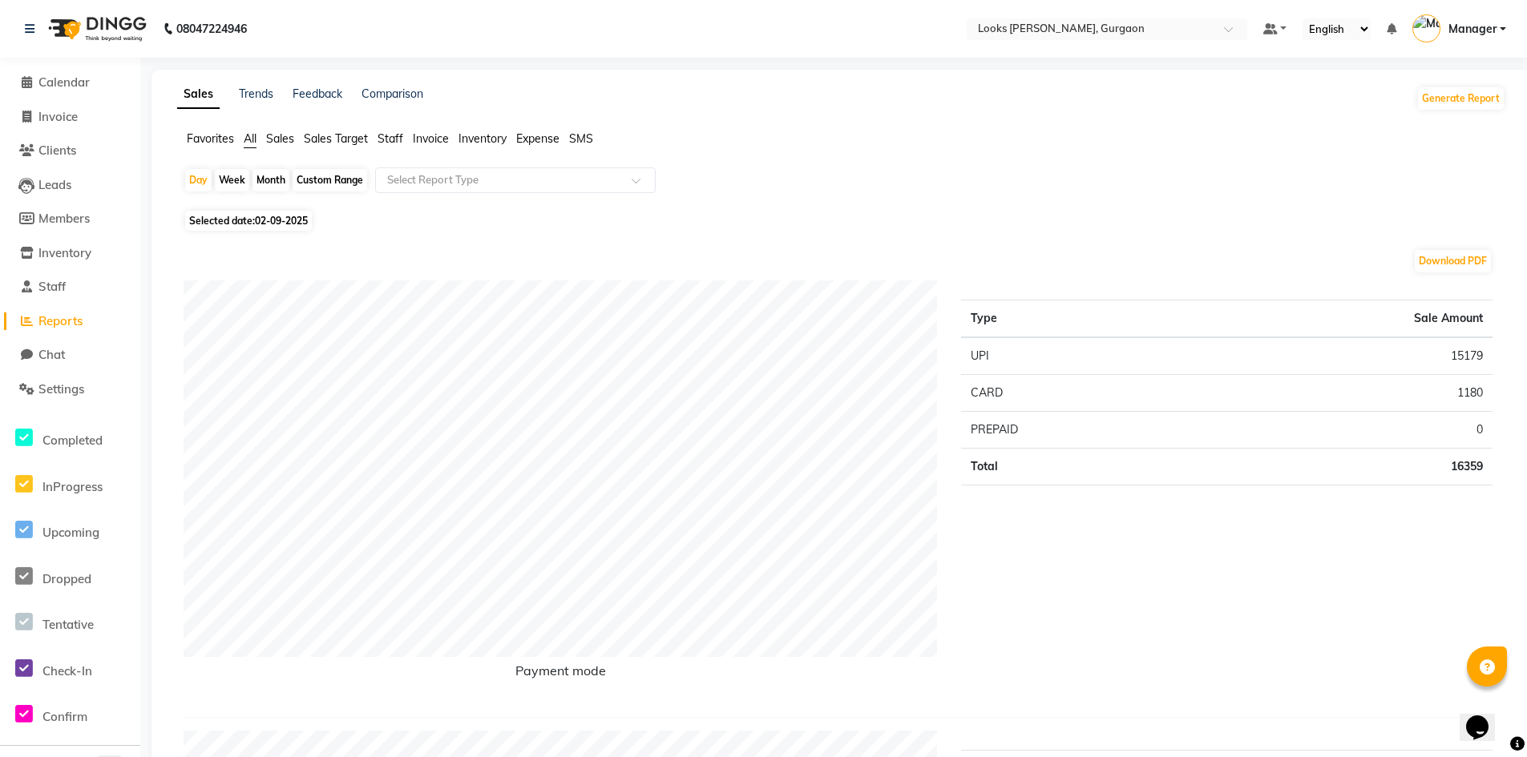
click at [59, 343] on li "Chat" at bounding box center [70, 355] width 140 height 34
click at [59, 349] on span "Chat" at bounding box center [51, 354] width 26 height 15
select select "100"
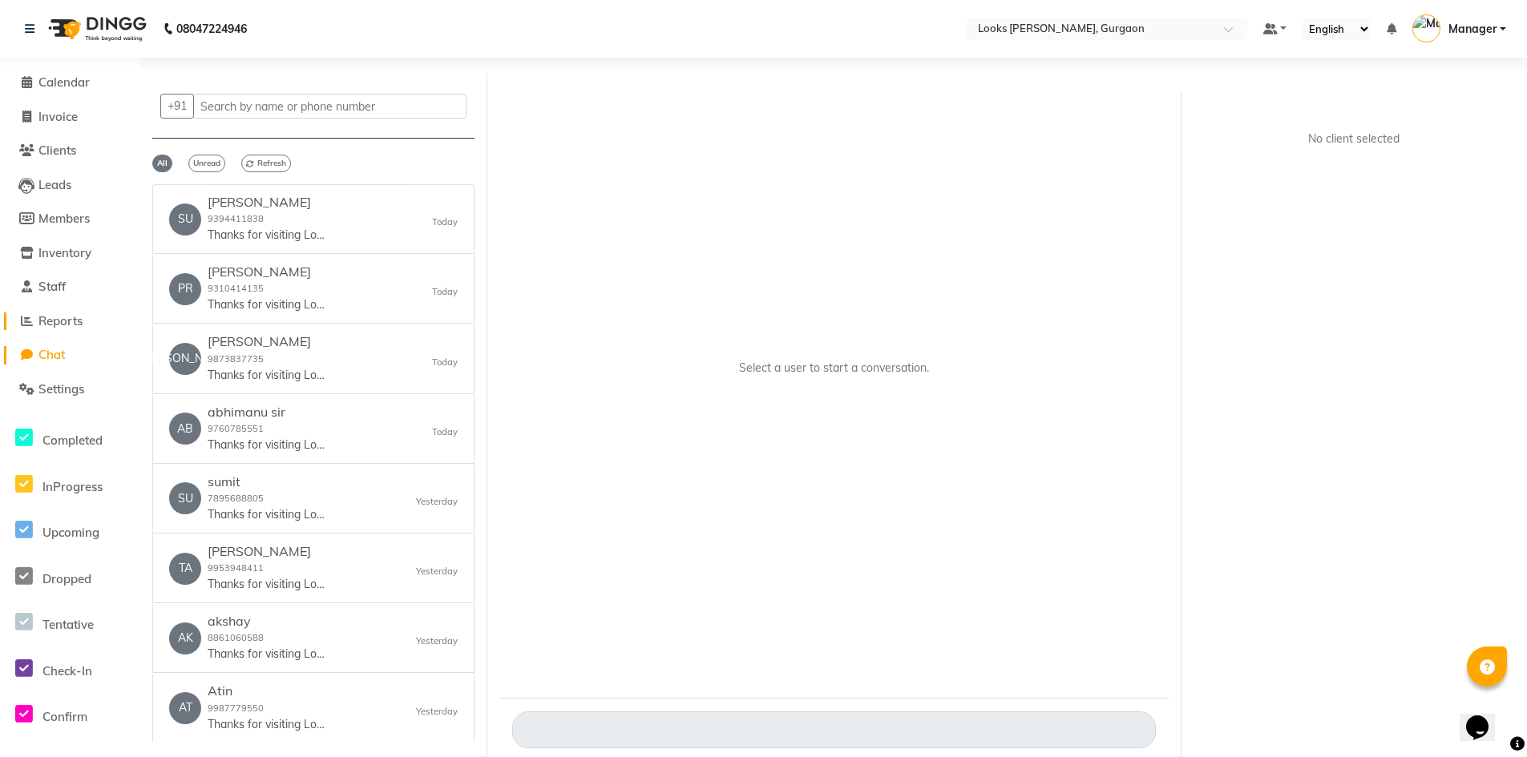
click at [58, 314] on span "Reports" at bounding box center [60, 320] width 44 height 15
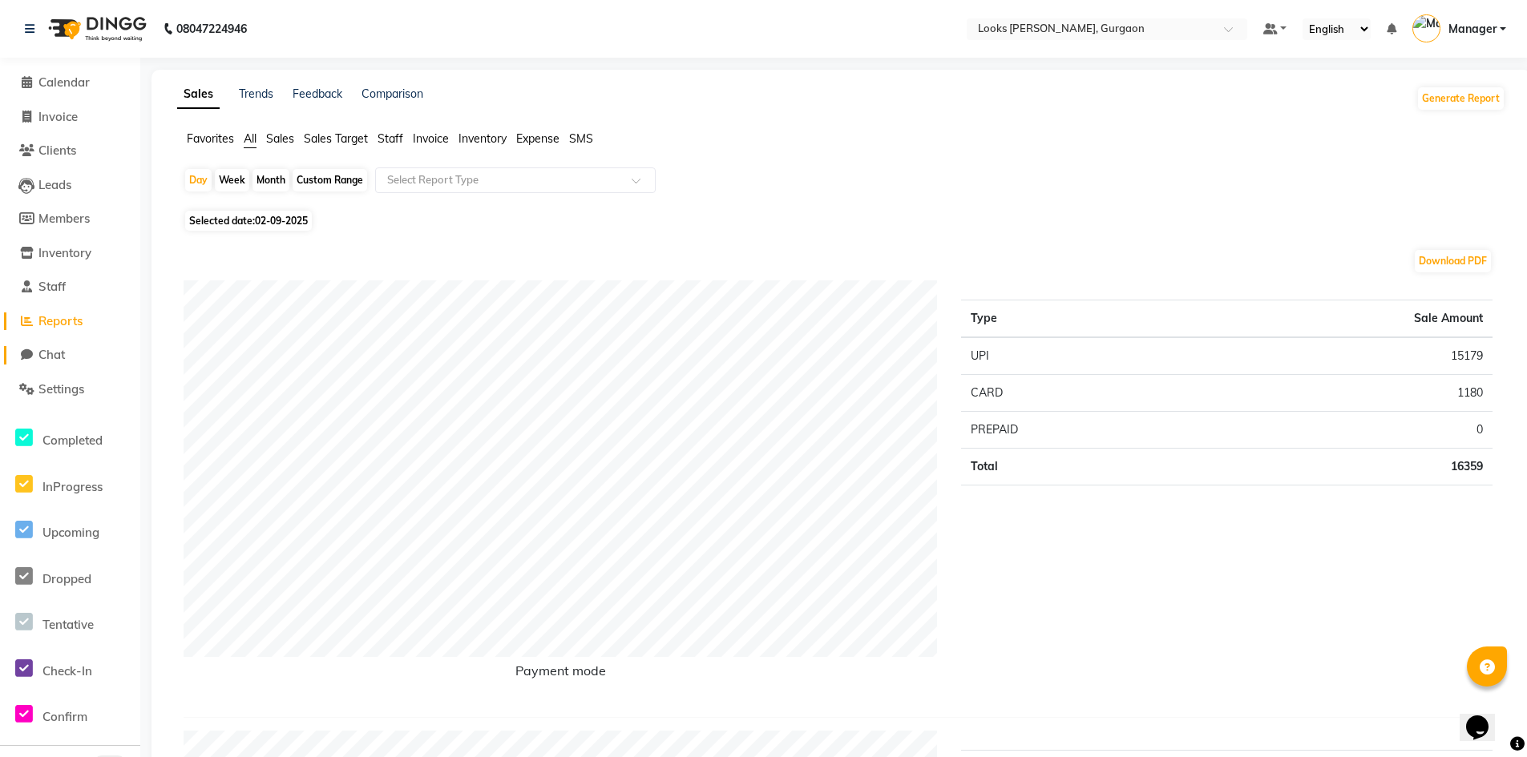
click at [55, 352] on span "Chat" at bounding box center [51, 354] width 26 height 15
select select "100"
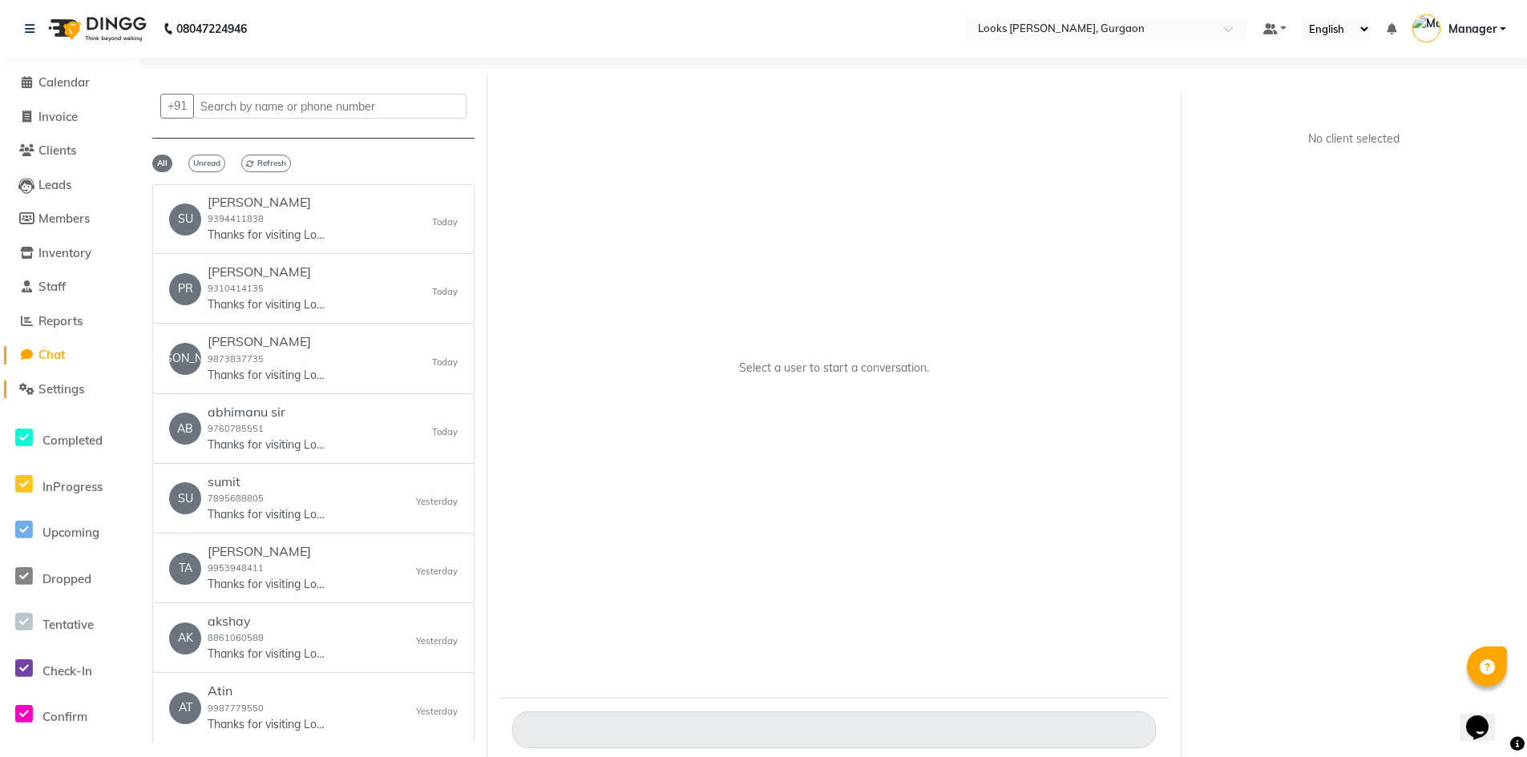
click at [53, 382] on span "Settings" at bounding box center [61, 389] width 46 height 15
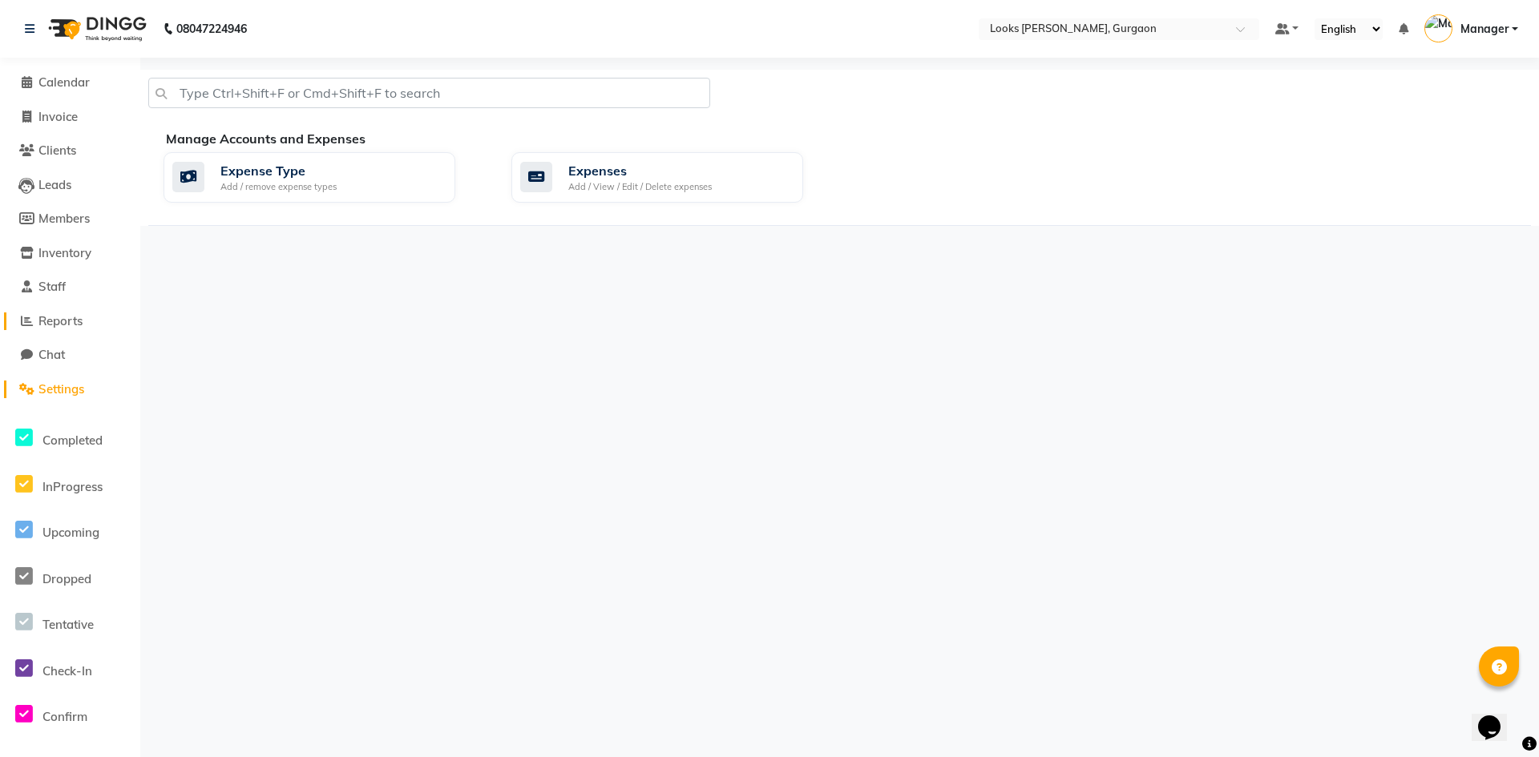
click at [50, 323] on span "Reports" at bounding box center [60, 320] width 44 height 15
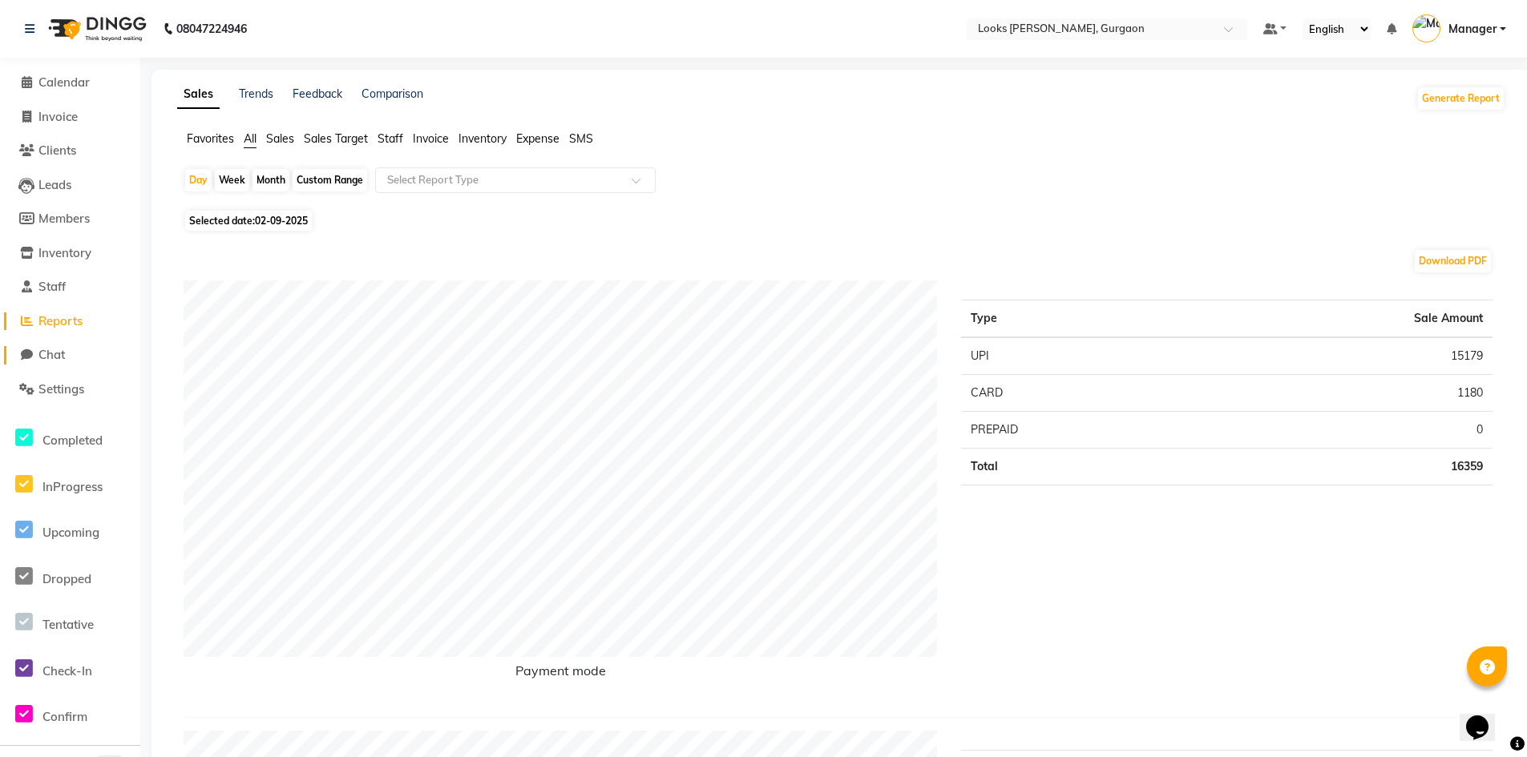
click at [59, 347] on span "Chat" at bounding box center [51, 354] width 26 height 15
select select "100"
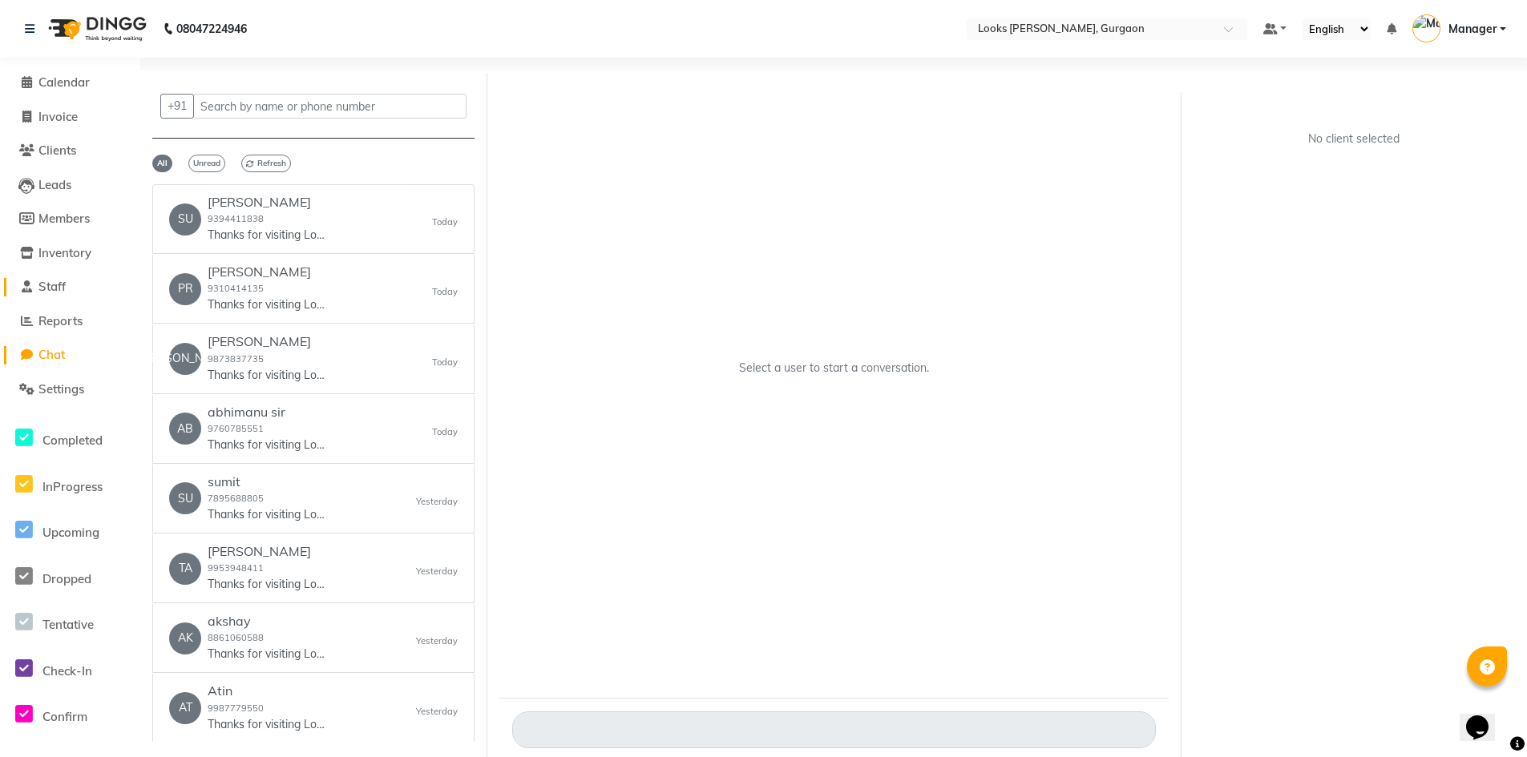
click at [56, 286] on span "Staff" at bounding box center [51, 286] width 27 height 15
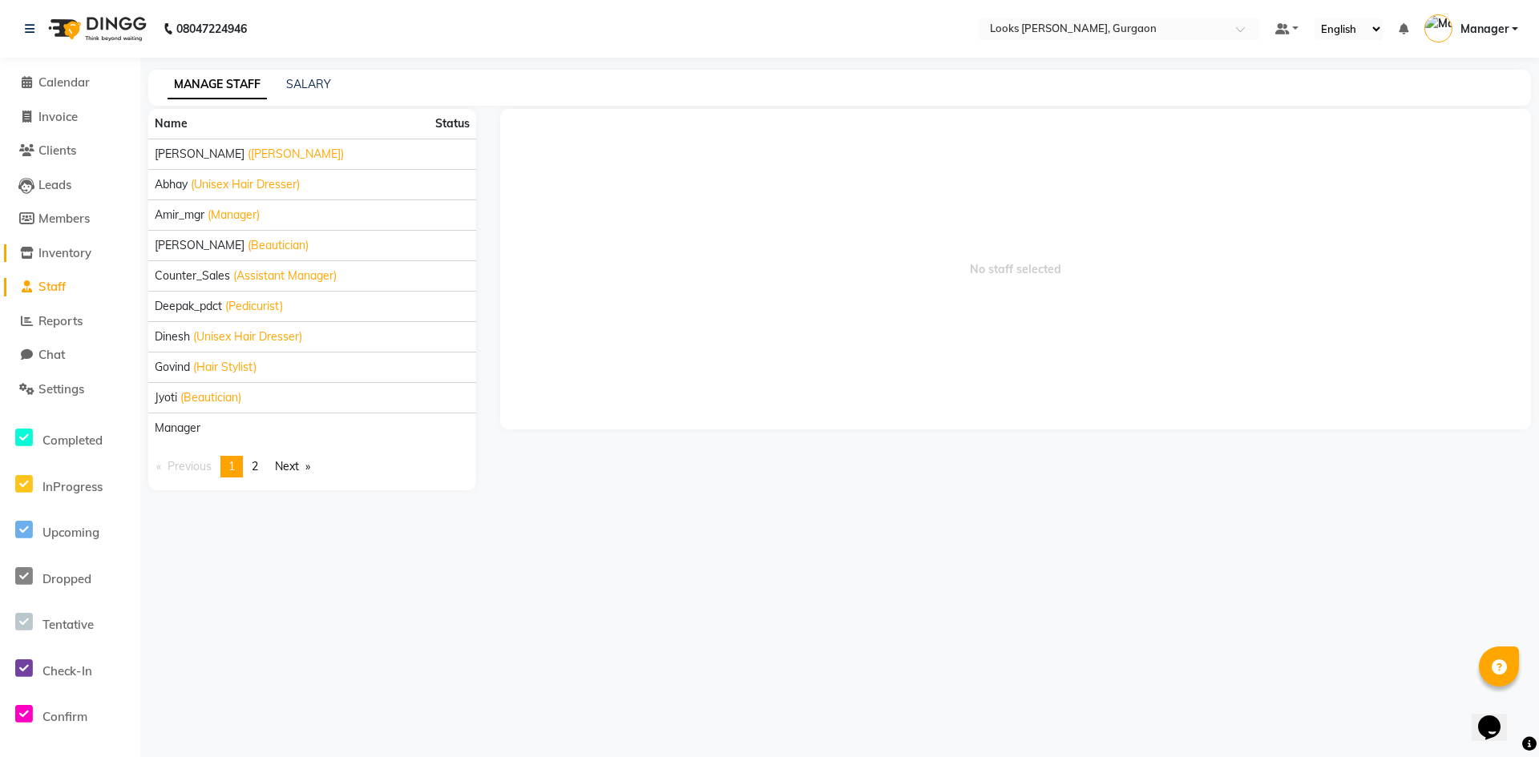
click at [68, 248] on span "Inventory" at bounding box center [64, 252] width 53 height 15
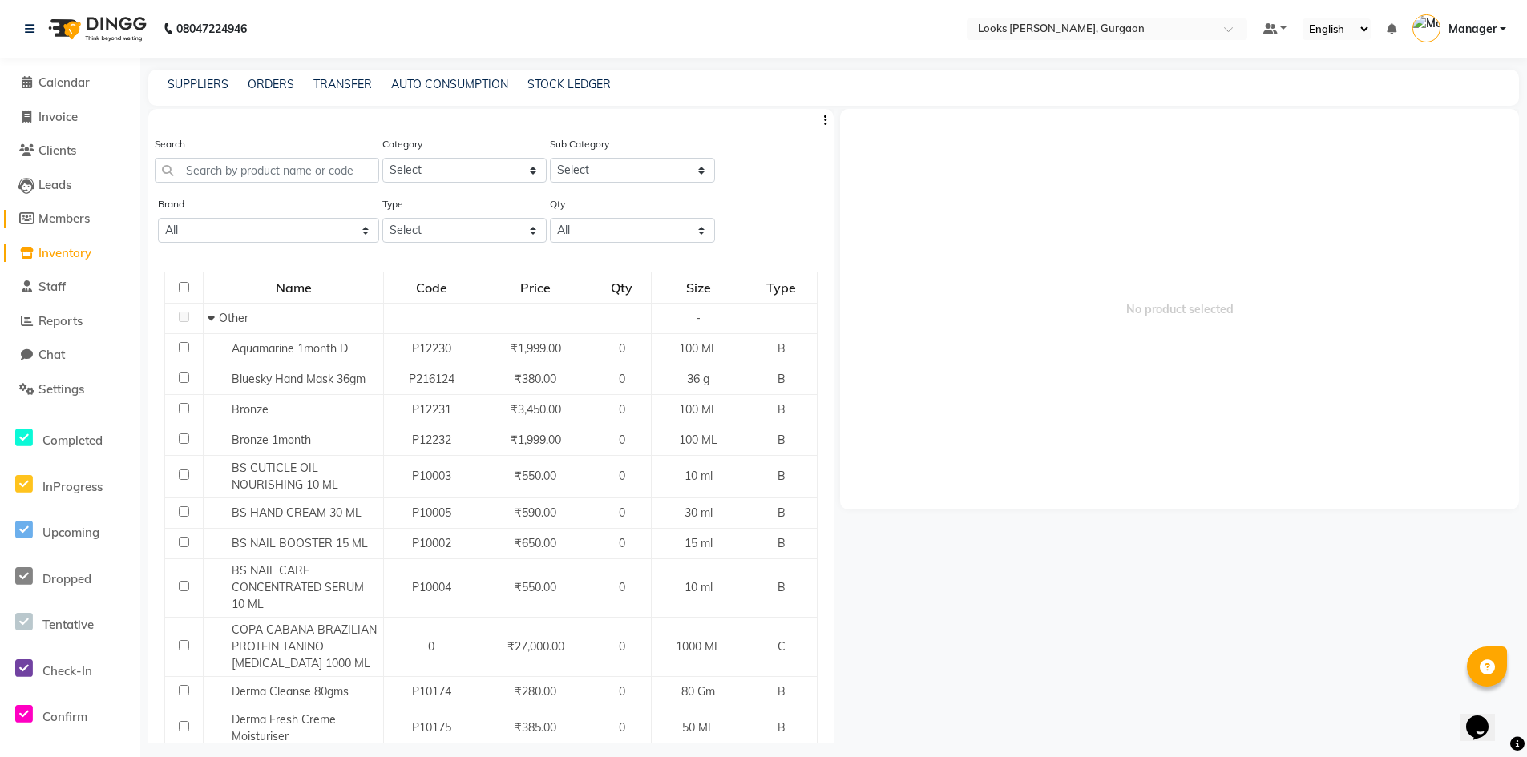
click at [63, 213] on span "Members" at bounding box center [63, 218] width 51 height 15
select select
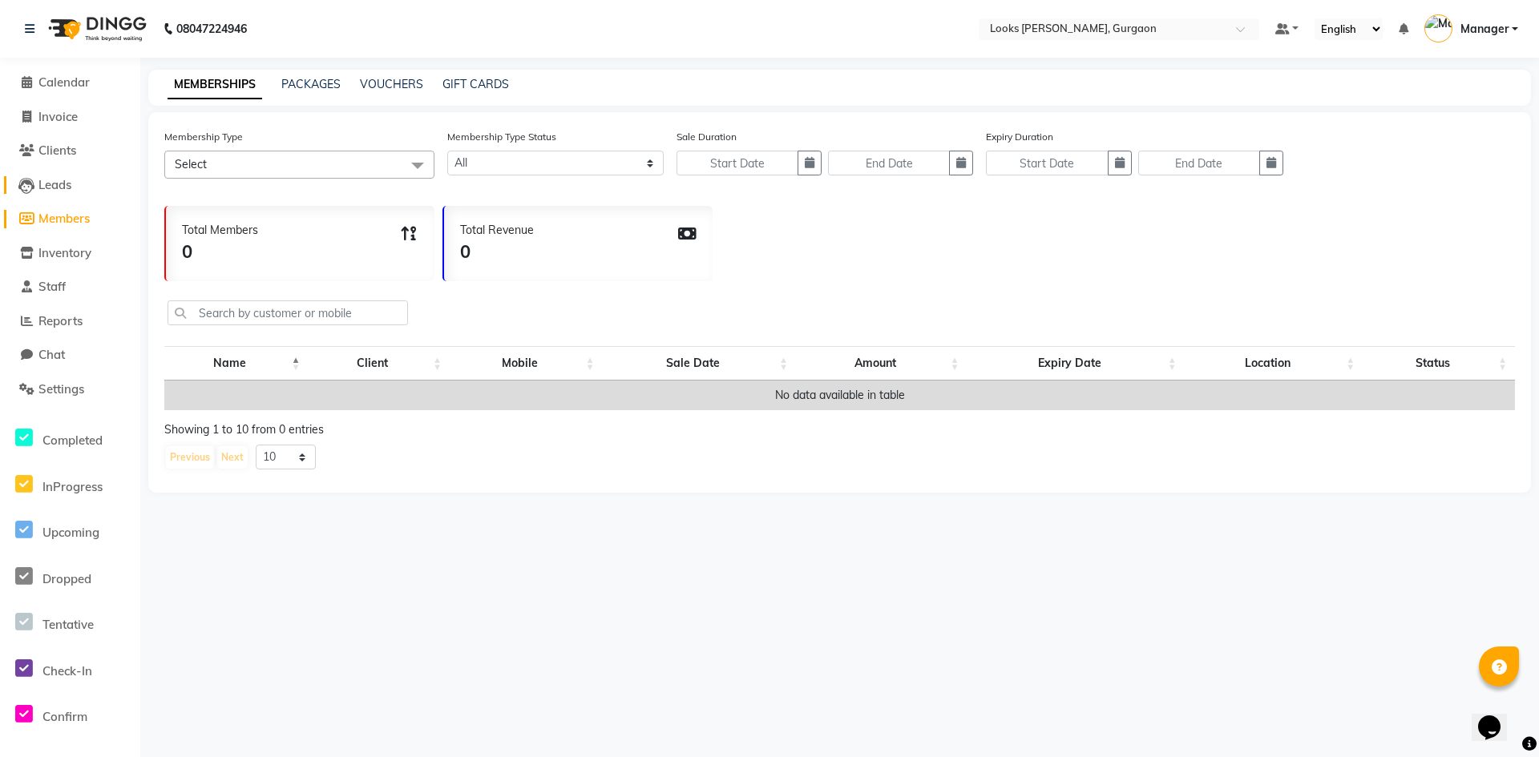
click at [49, 178] on span "Leads" at bounding box center [54, 184] width 33 height 15
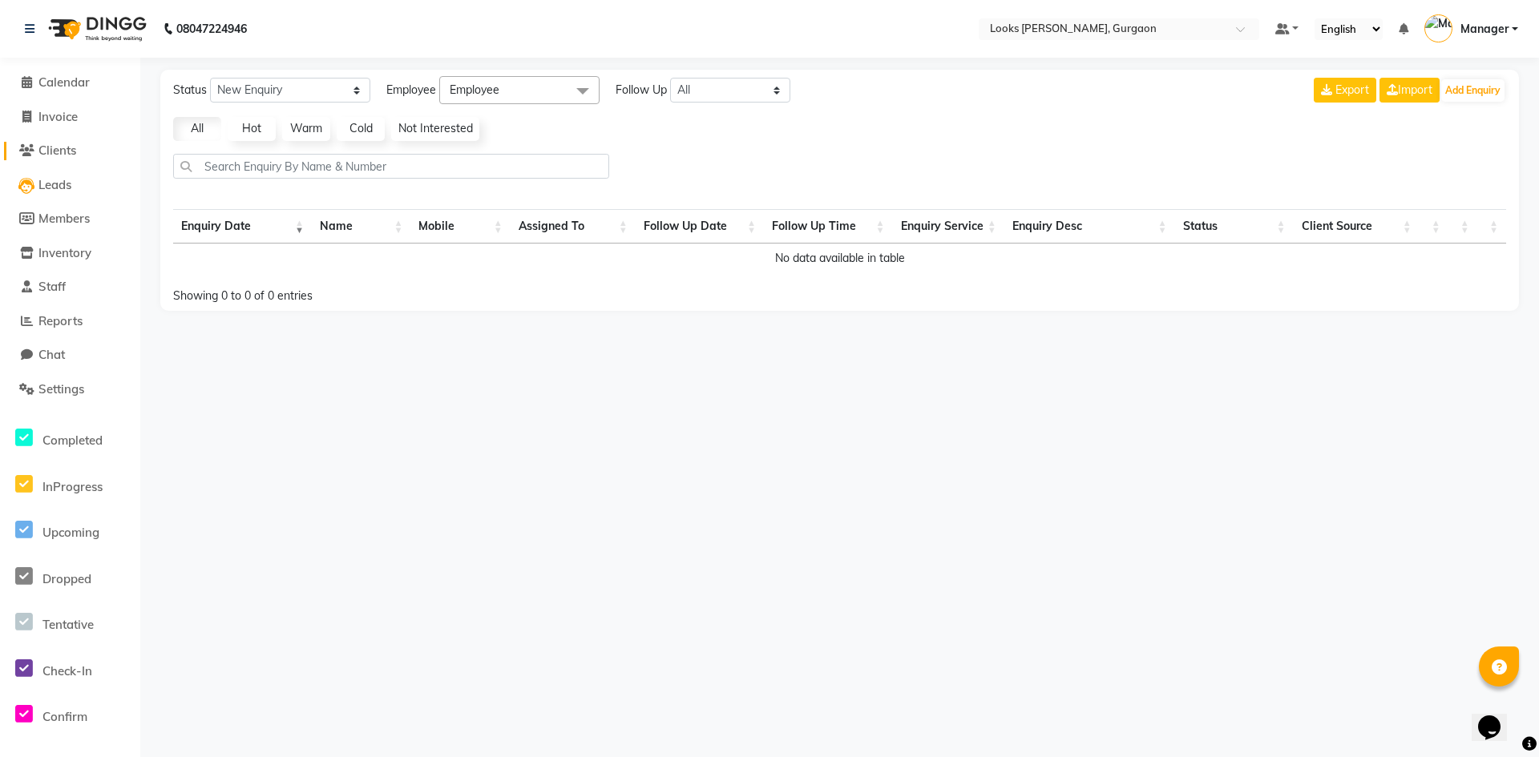
click at [49, 159] on link "Clients" at bounding box center [70, 151] width 132 height 18
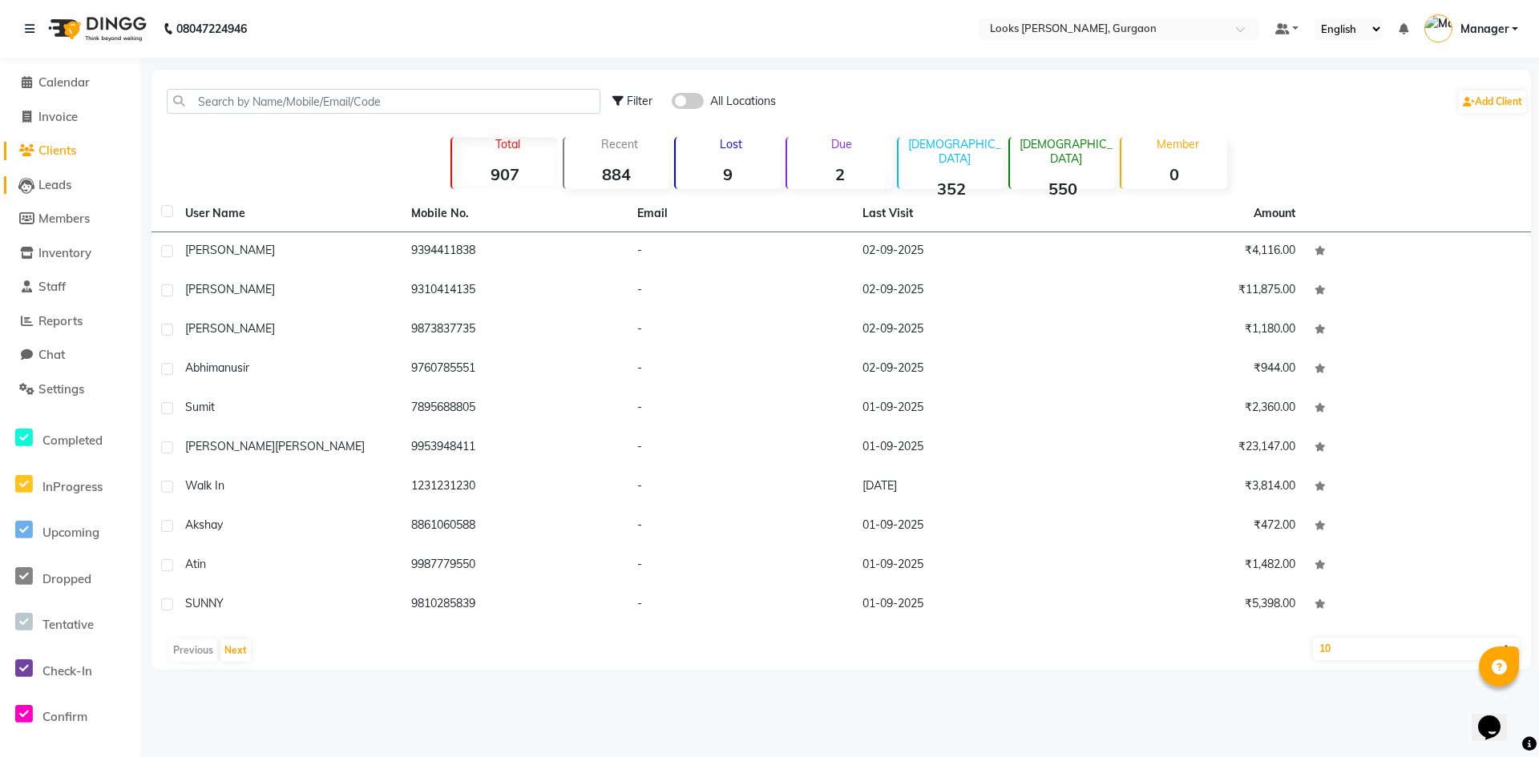
click at [52, 186] on span "Leads" at bounding box center [54, 184] width 33 height 15
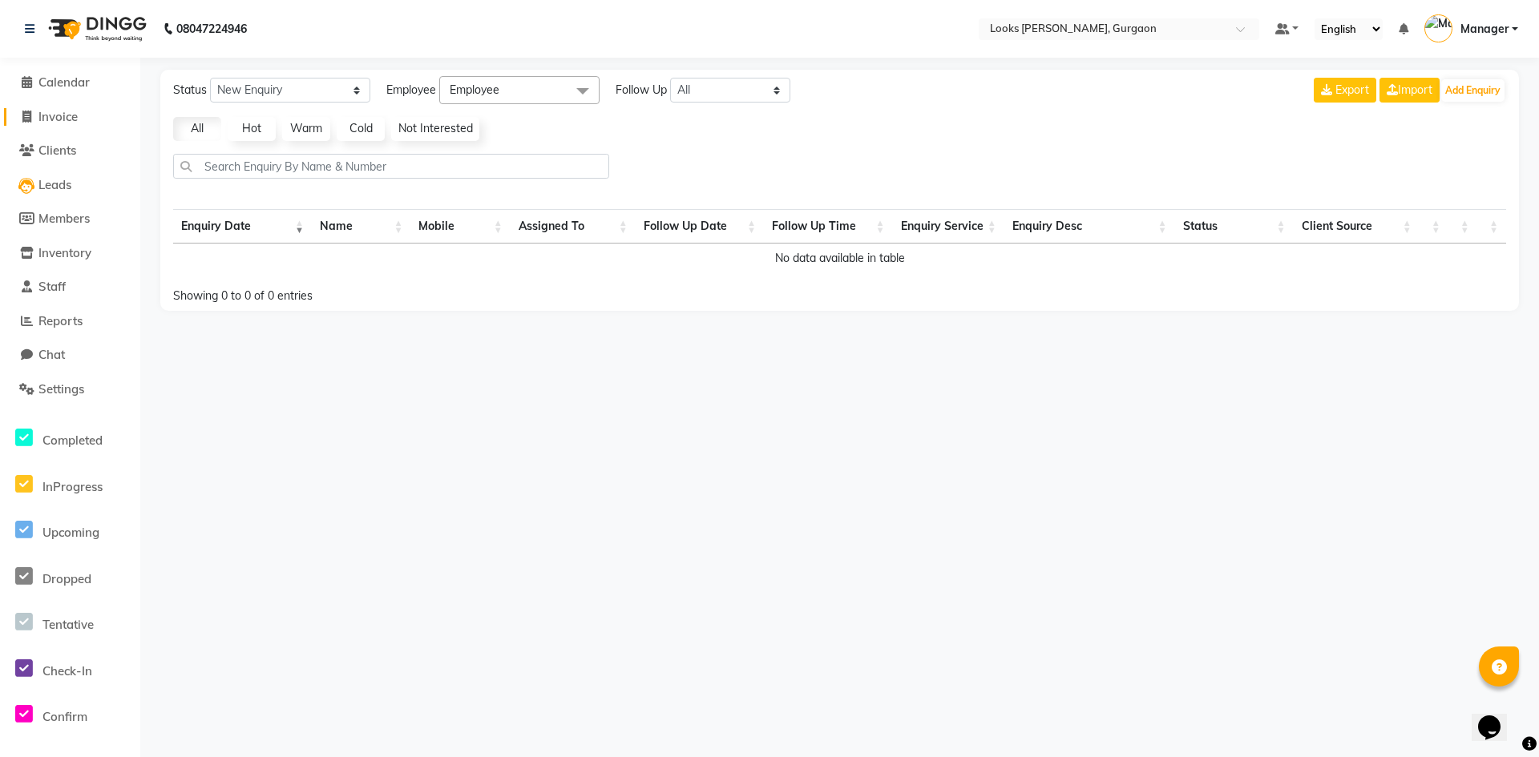
click at [50, 116] on span "Invoice" at bounding box center [57, 116] width 39 height 15
select select "service"
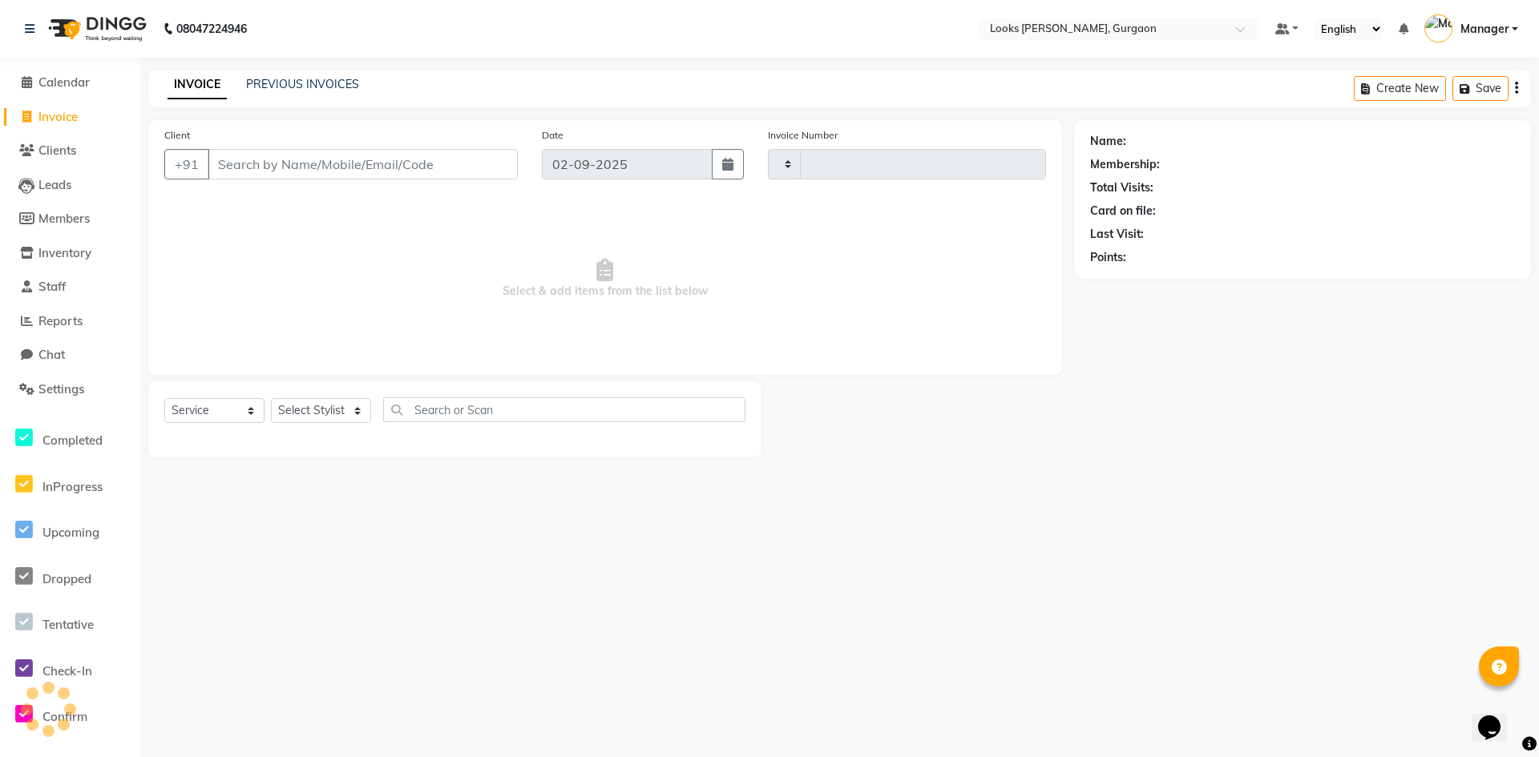
type input "1462"
select select "8452"
click at [58, 86] on span "Calendar" at bounding box center [63, 82] width 51 height 15
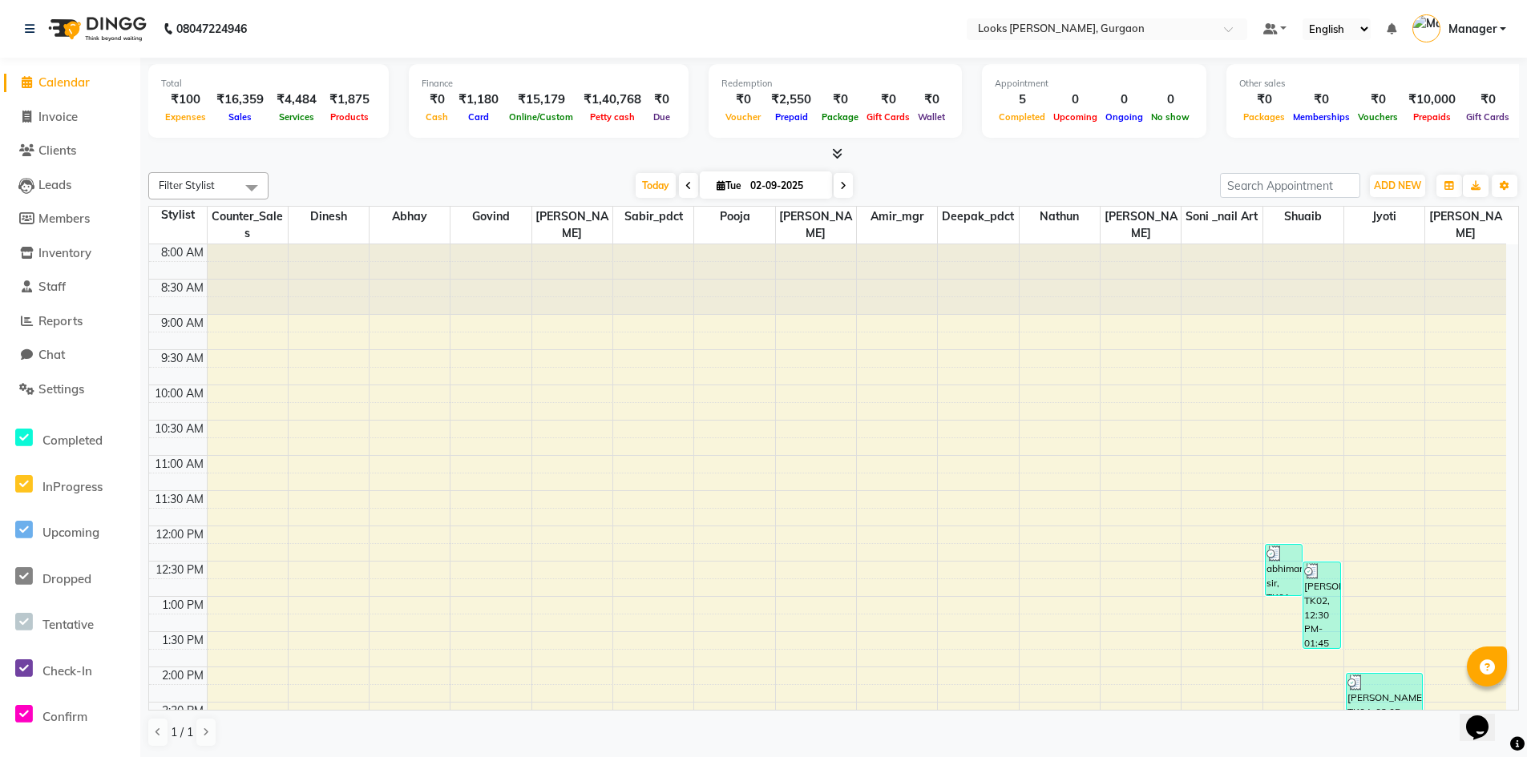
drag, startPoint x: 1266, startPoint y: 795, endPoint x: 1355, endPoint y: 768, distance: 93.8
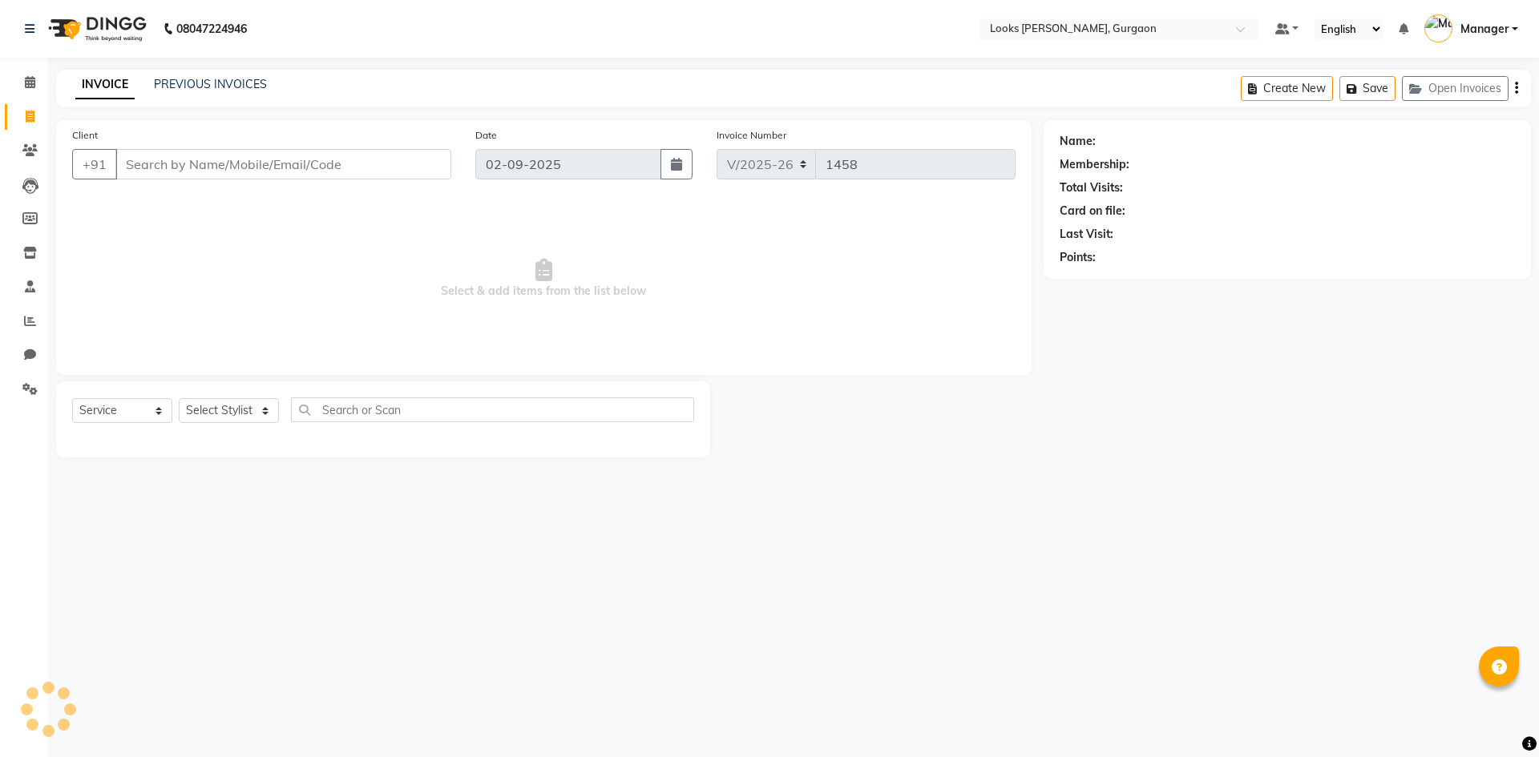
select select "8452"
select select "service"
type input "9310414135"
click at [395, 171] on span "Add Client" at bounding box center [409, 164] width 63 height 16
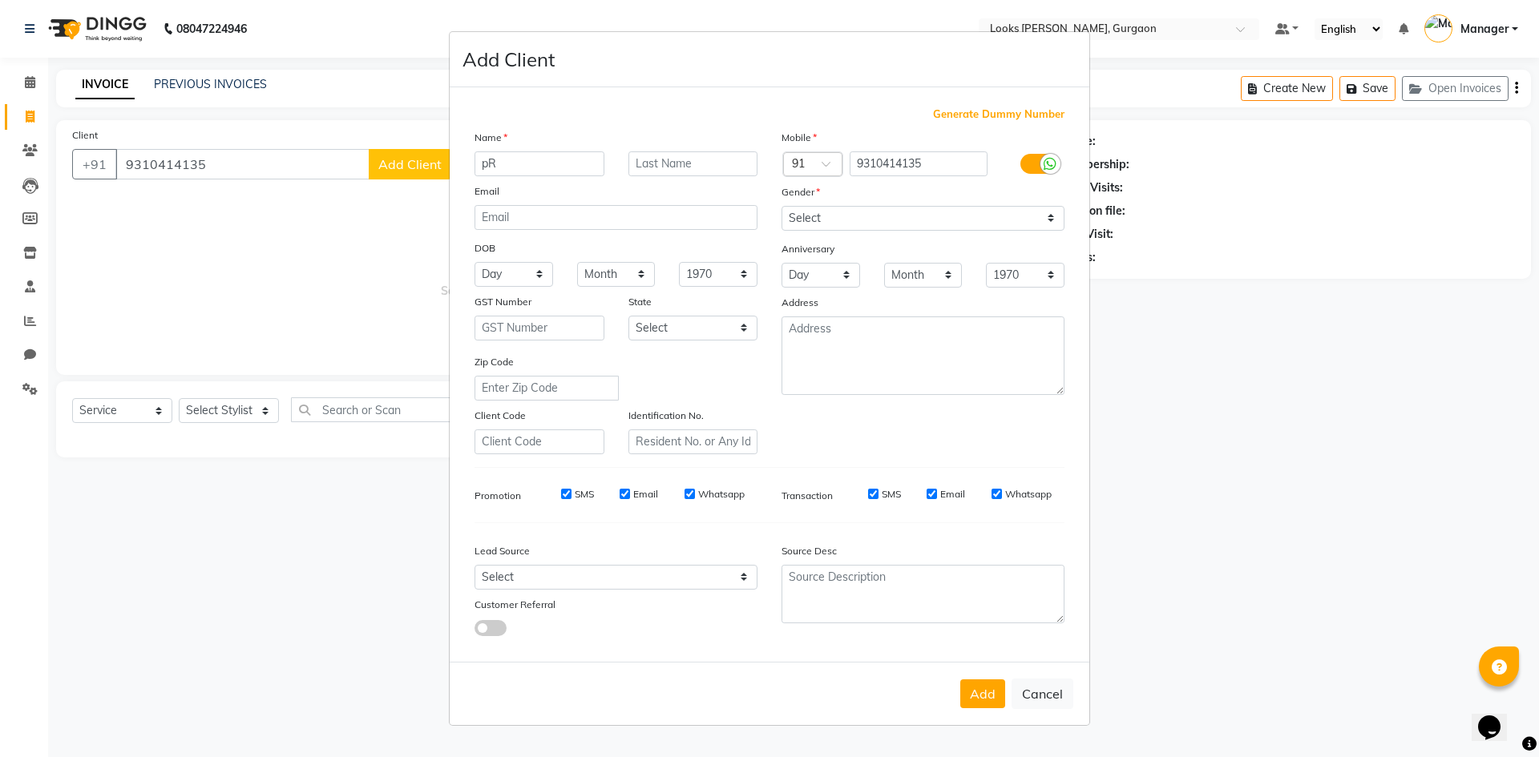
type input "p"
type input "Priyank"
click at [861, 365] on textarea at bounding box center [922, 356] width 283 height 79
type textarea "Looks elan sec 84"
click at [1011, 213] on select "Select Male Female Other Prefer Not To Say" at bounding box center [922, 218] width 283 height 25
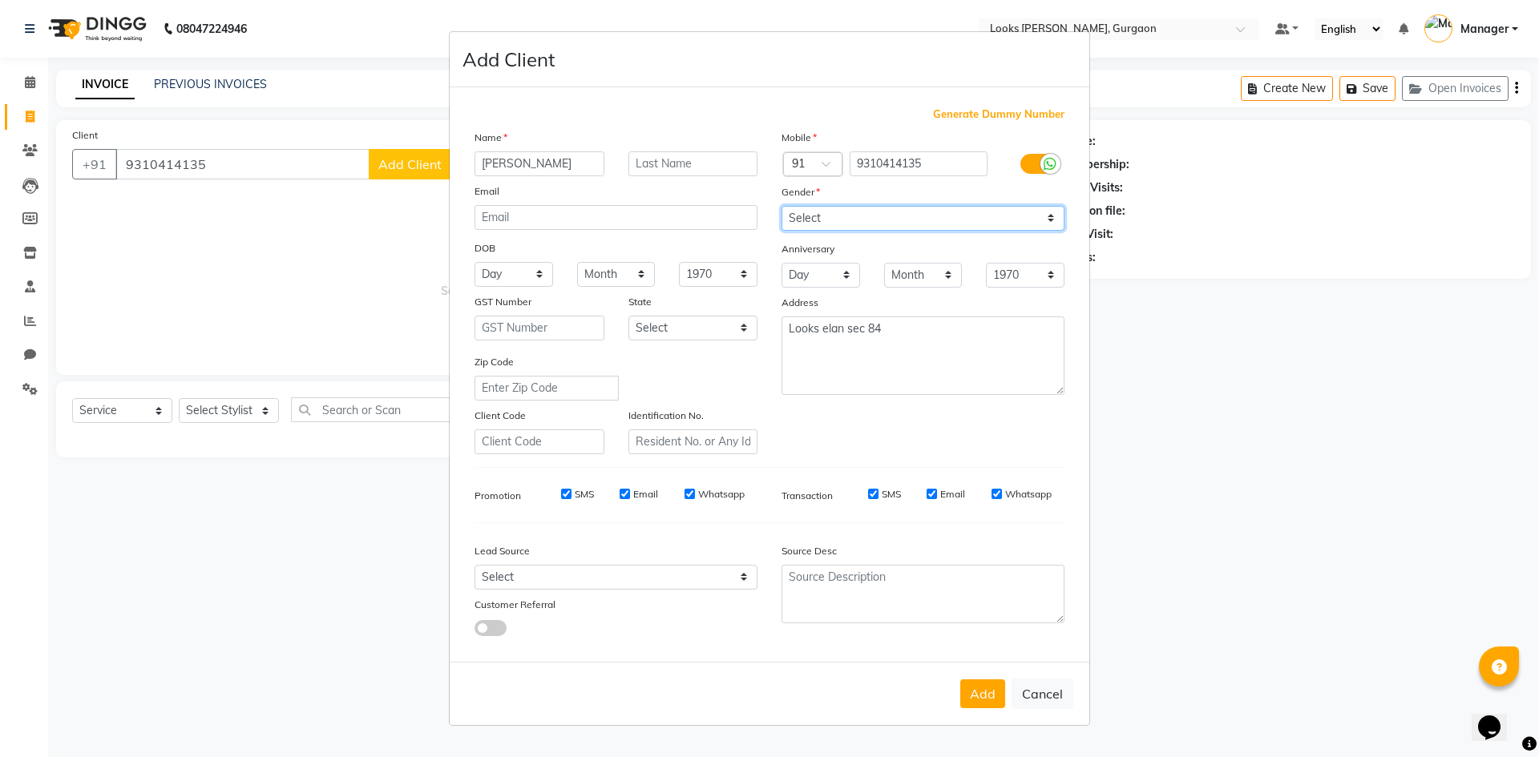
select select "male"
click at [781, 206] on select "Select Male Female Other Prefer Not To Say" at bounding box center [922, 218] width 283 height 25
click at [693, 332] on select "Select Andaman and Nicobar Islands Andhra Pradesh Arunachal Pradesh Assam Bihar…" at bounding box center [693, 328] width 130 height 25
select select "13"
click at [628, 316] on select "Select Andaman and Nicobar Islands Andhra Pradesh Arunachal Pradesh Assam Bihar…" at bounding box center [693, 328] width 130 height 25
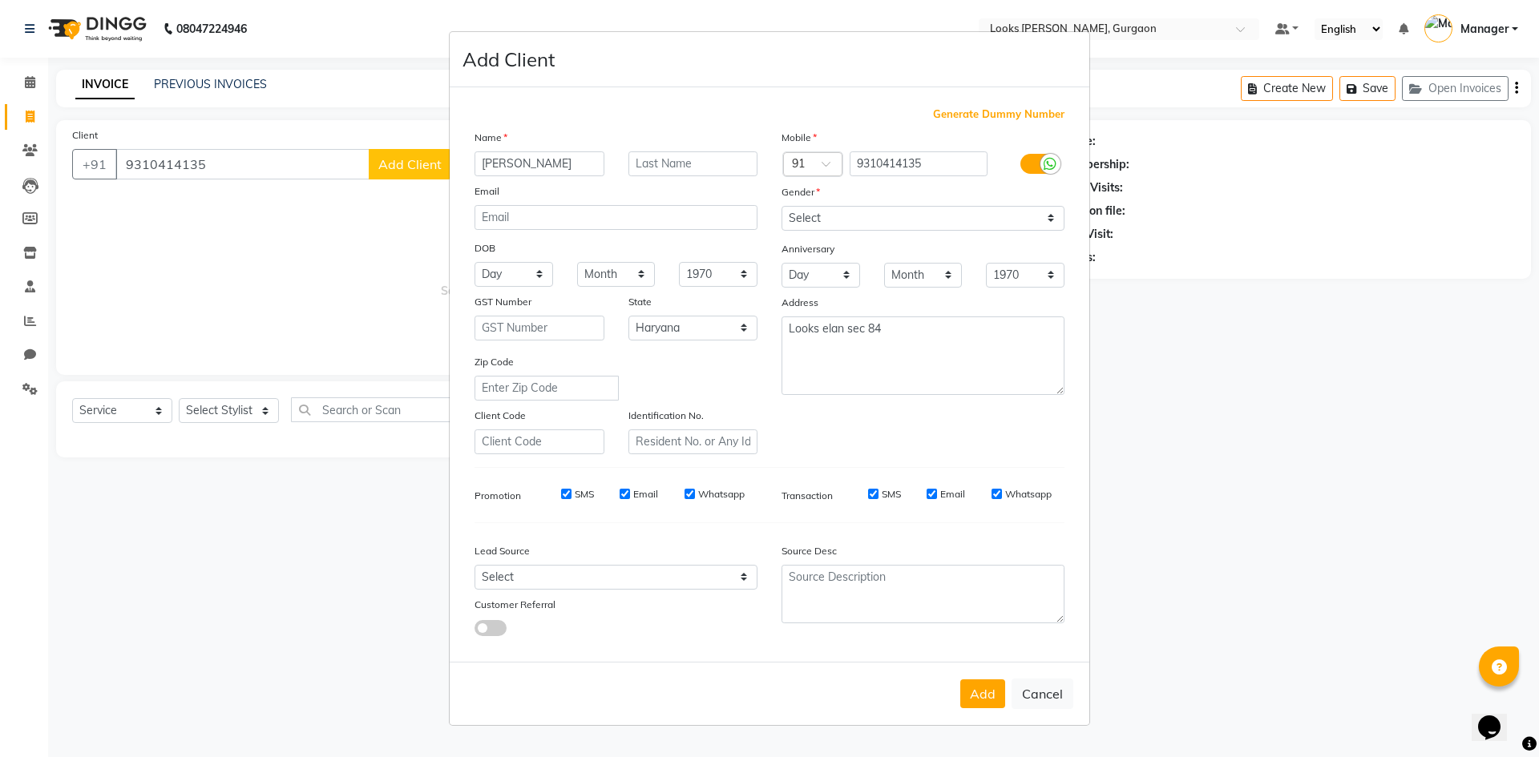
click at [967, 696] on button "Add" at bounding box center [982, 694] width 45 height 29
select select
select select "null"
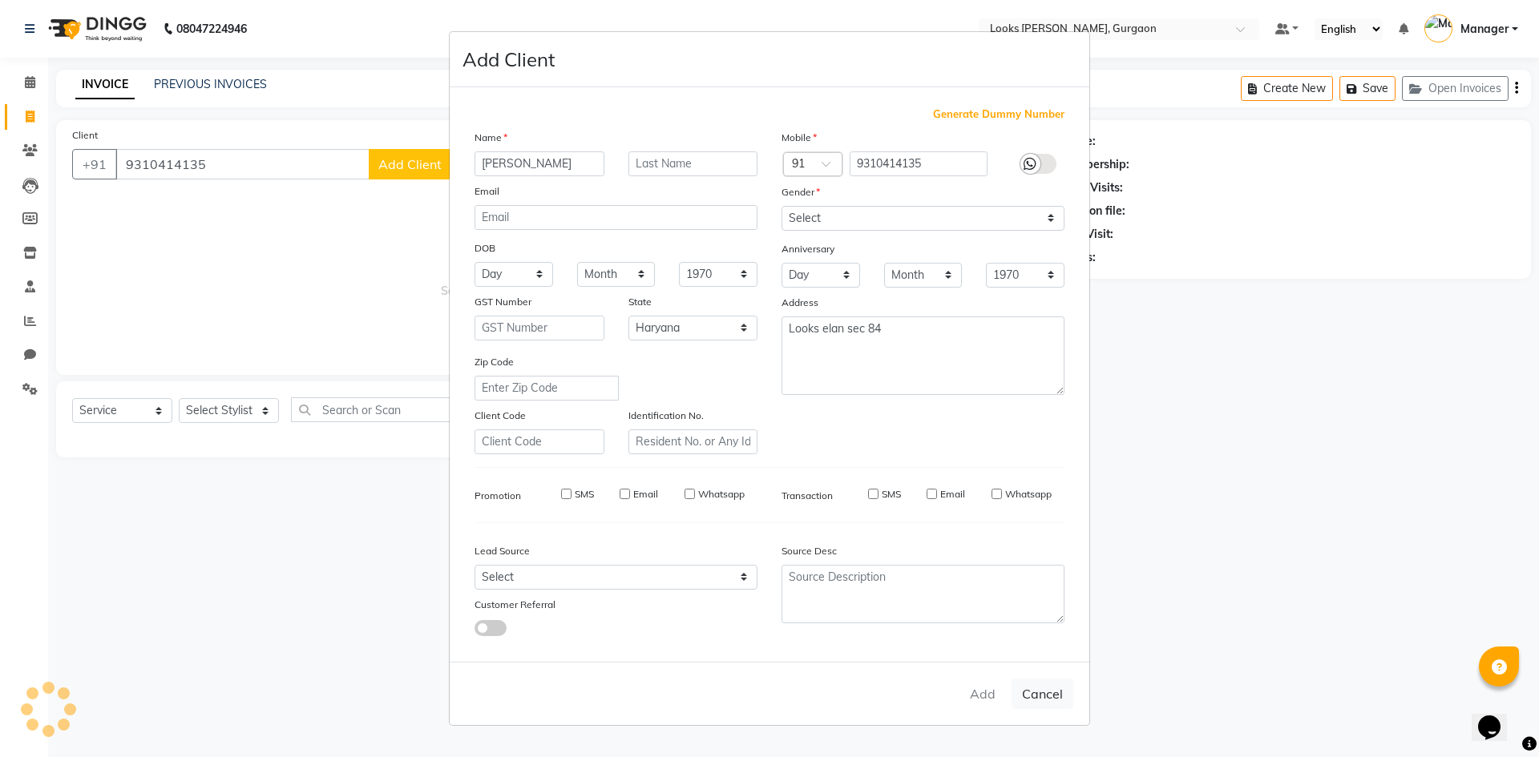
select select
checkbox input "false"
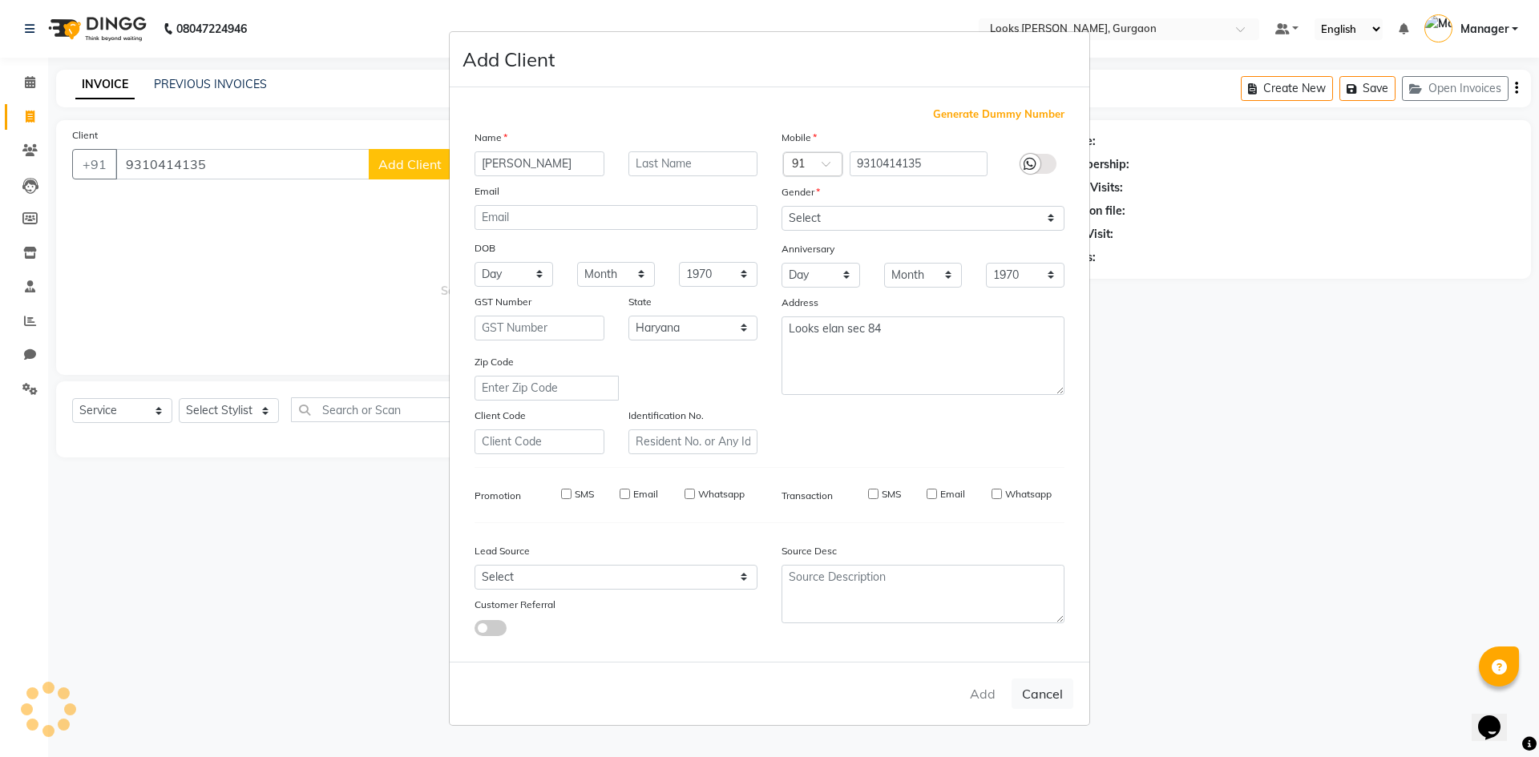
checkbox input "false"
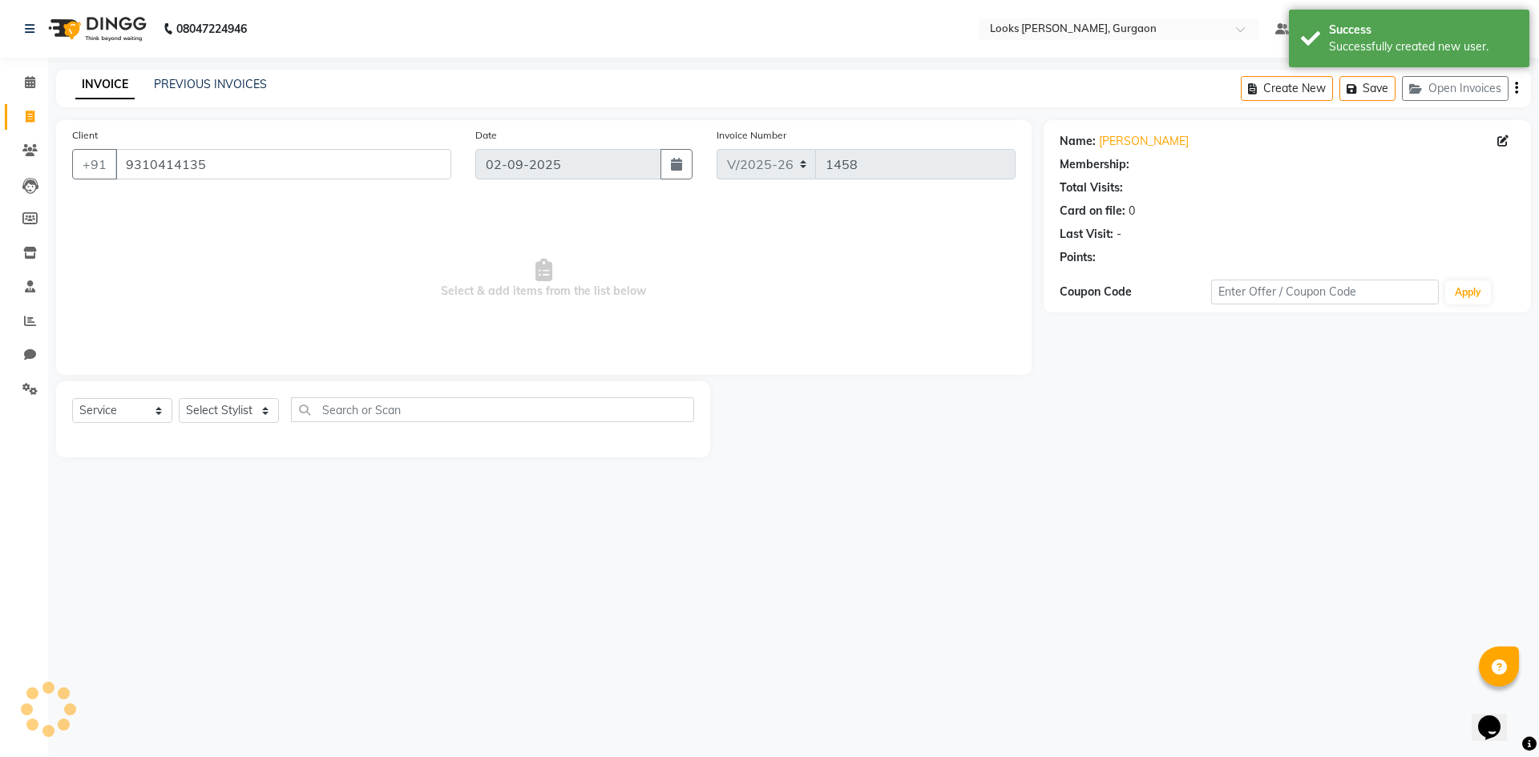
select select "1: Object"
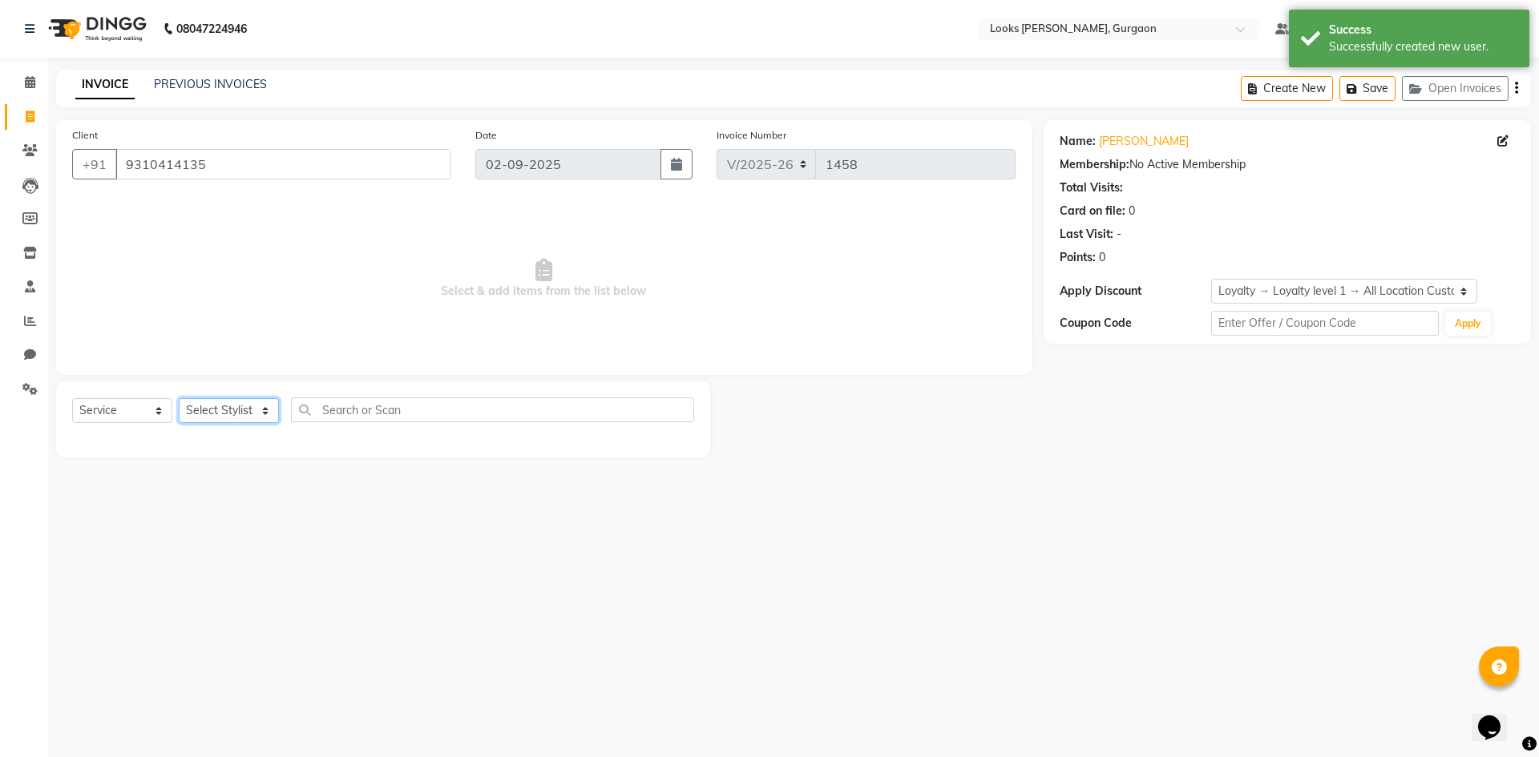
click at [246, 416] on select "Select Stylist aahil abhay Amir_mgr Anamika Counter_Sales Deepak_pdct dinesh go…" at bounding box center [229, 410] width 100 height 25
select select "82370"
click at [179, 398] on select "Select Stylist aahil abhay Amir_mgr Anamika Counter_Sales Deepak_pdct dinesh go…" at bounding box center [229, 410] width 100 height 25
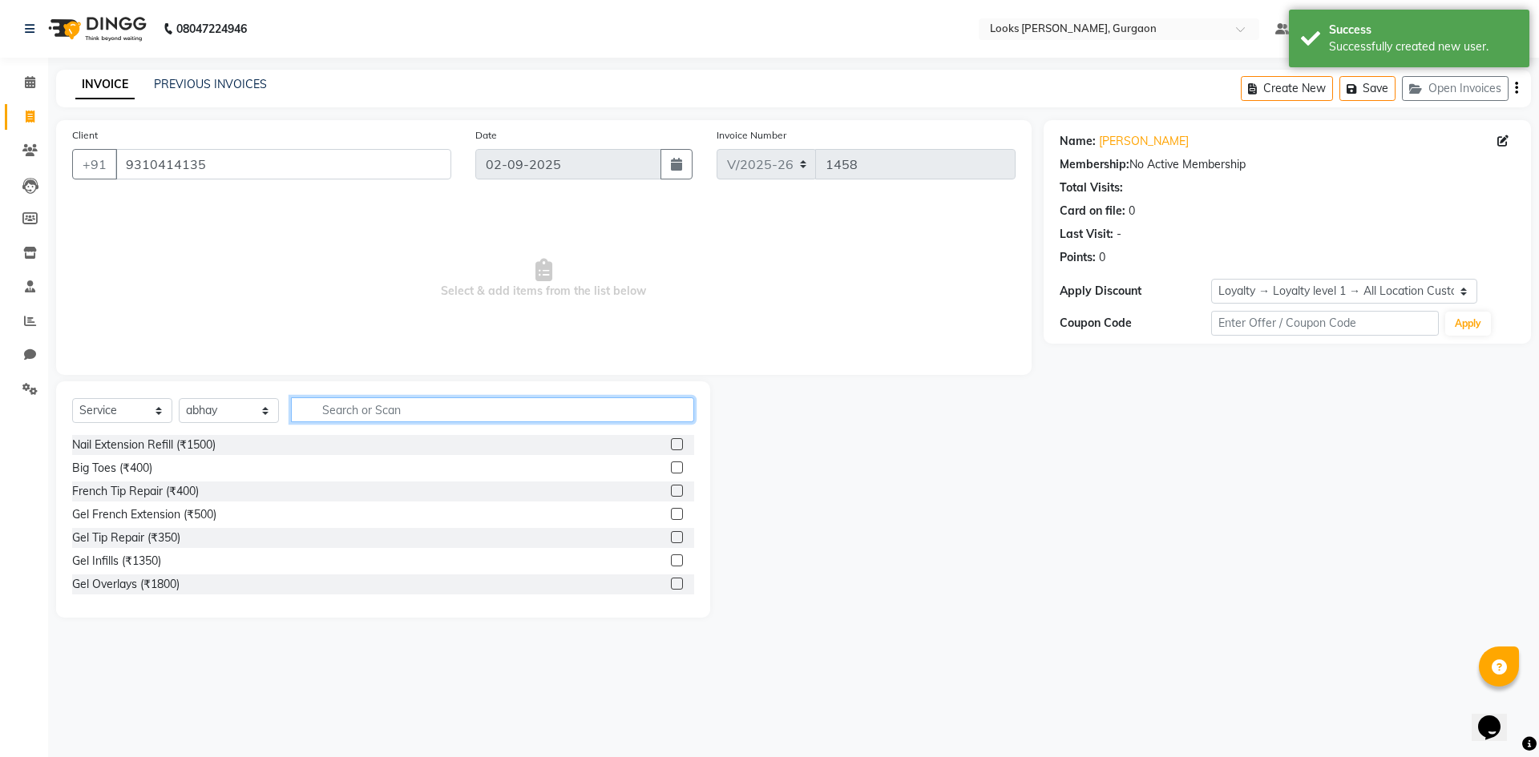
click at [385, 406] on input "text" at bounding box center [492, 410] width 403 height 25
type input "cut"
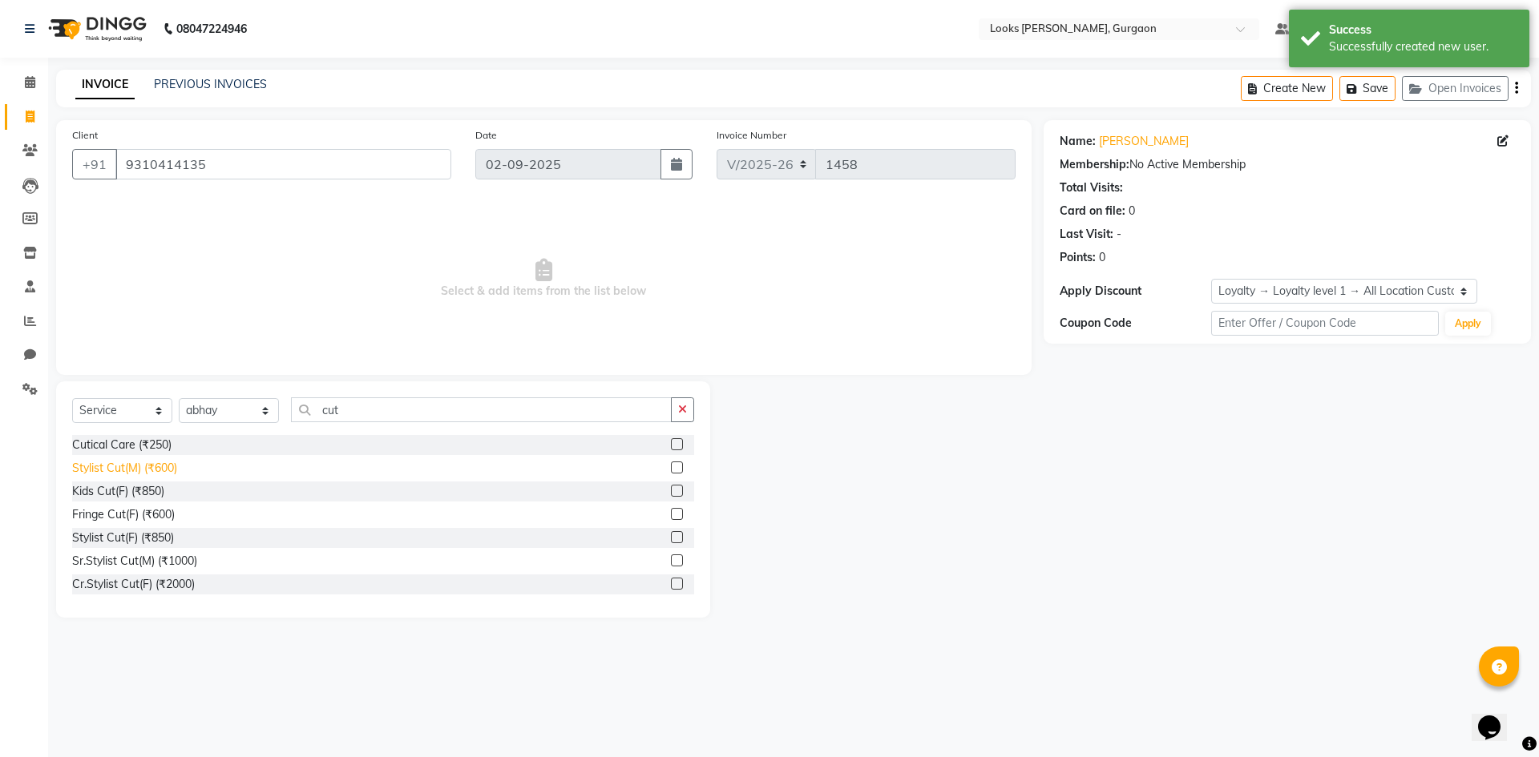
click at [116, 472] on div "Stylist Cut(M) (₹600)" at bounding box center [124, 468] width 105 height 17
checkbox input "false"
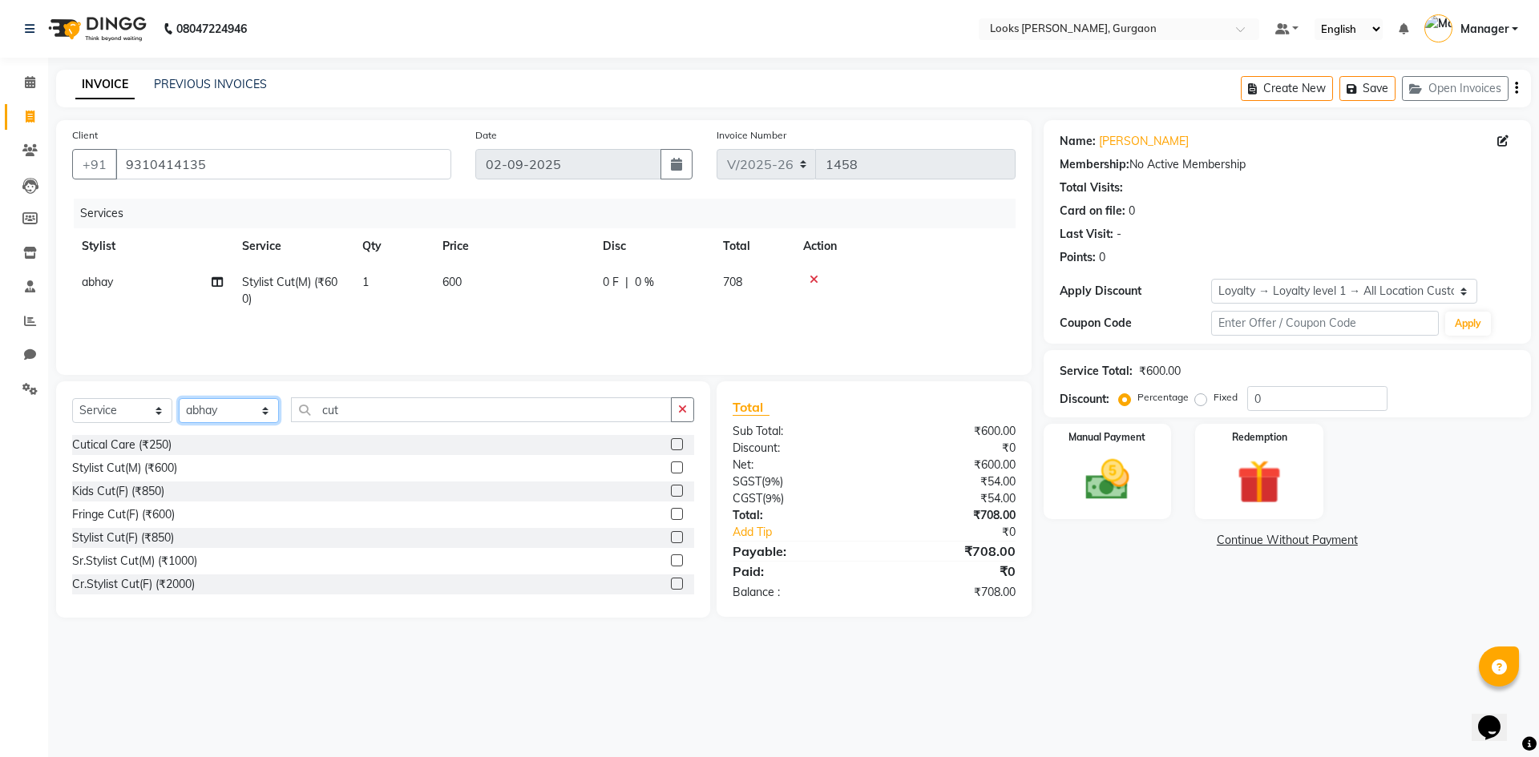
click at [242, 411] on select "Select Stylist aahil abhay Amir_mgr Anamika Counter_Sales Deepak_pdct dinesh go…" at bounding box center [229, 410] width 100 height 25
select select "84462"
click at [179, 398] on select "Select Stylist aahil abhay Amir_mgr Anamika Counter_Sales Deepak_pdct dinesh go…" at bounding box center [229, 410] width 100 height 25
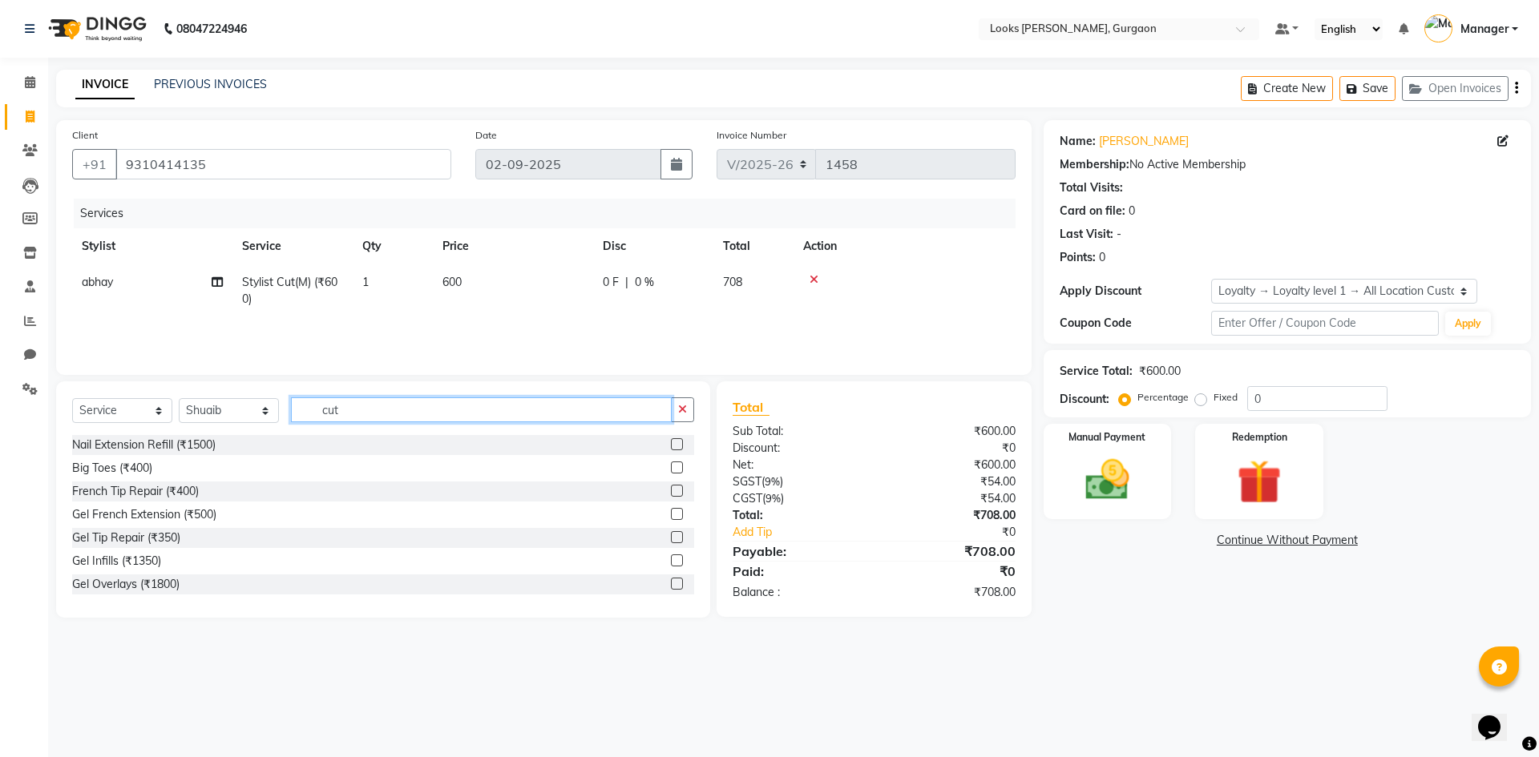
click at [377, 416] on input "cut" at bounding box center [481, 410] width 381 height 25
type input "c"
type input "color"
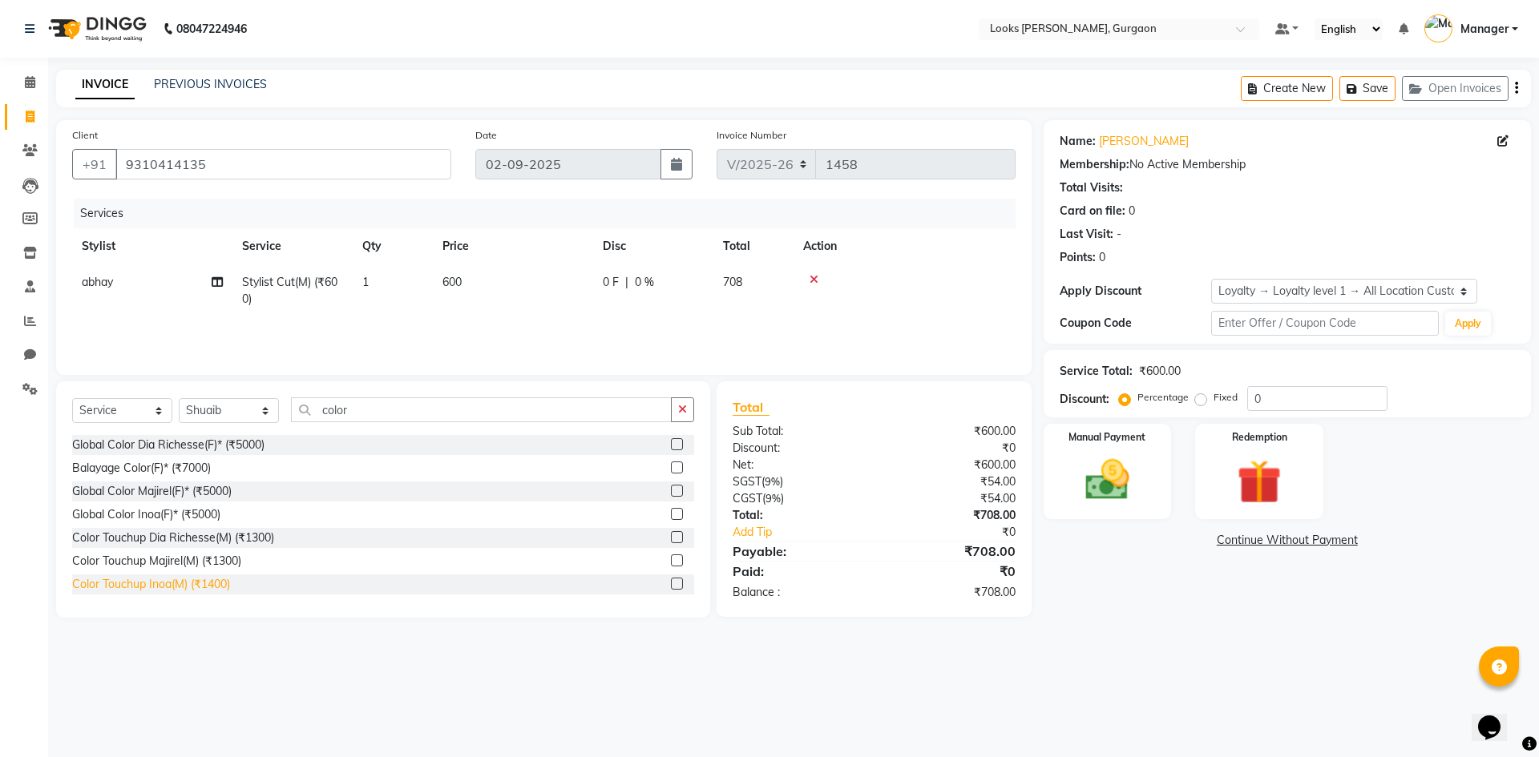
click at [146, 590] on div "Color Touchup Inoa(M) (₹1400)" at bounding box center [151, 584] width 158 height 17
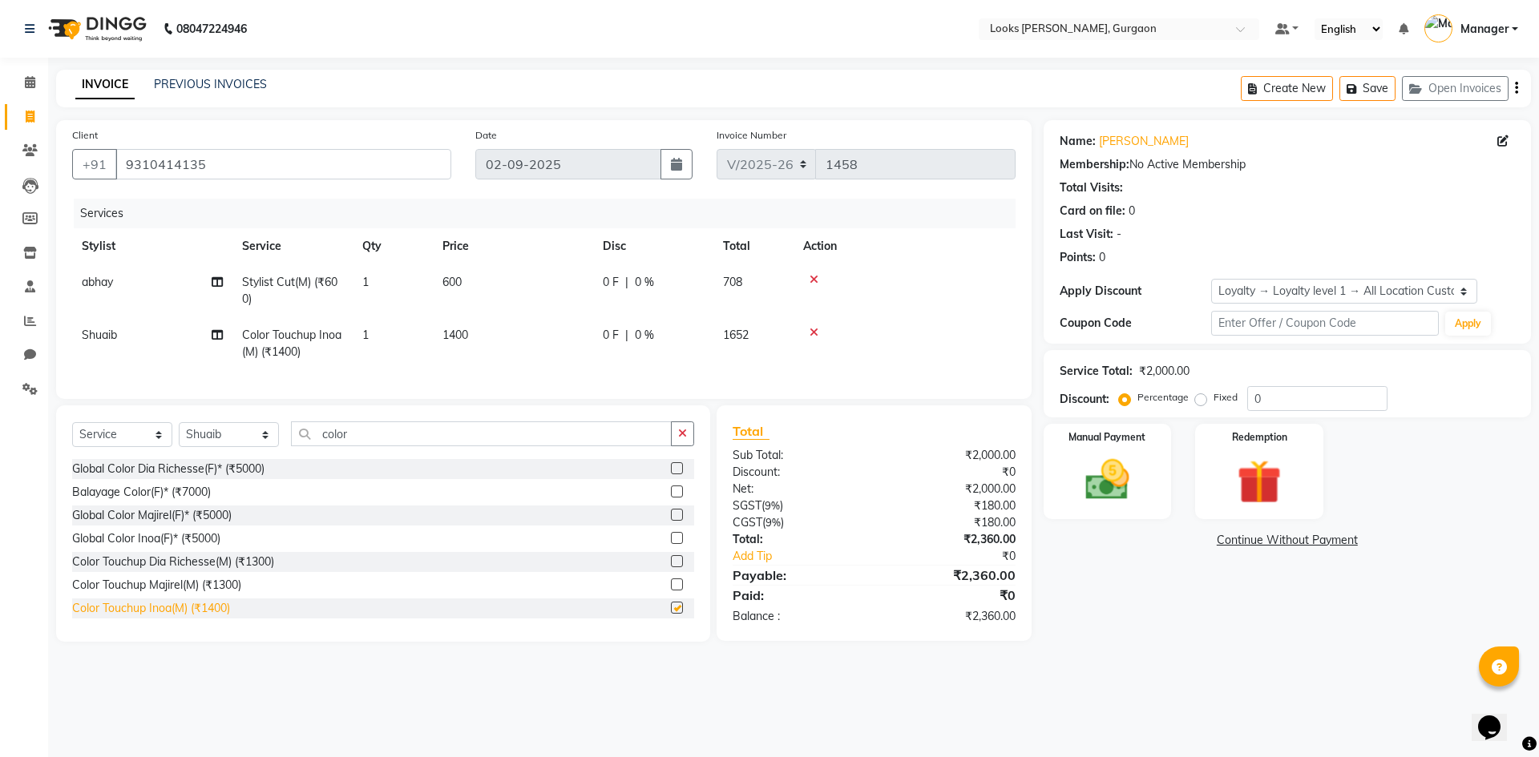
checkbox input "false"
click at [450, 333] on span "1400" at bounding box center [455, 335] width 26 height 14
select select "84462"
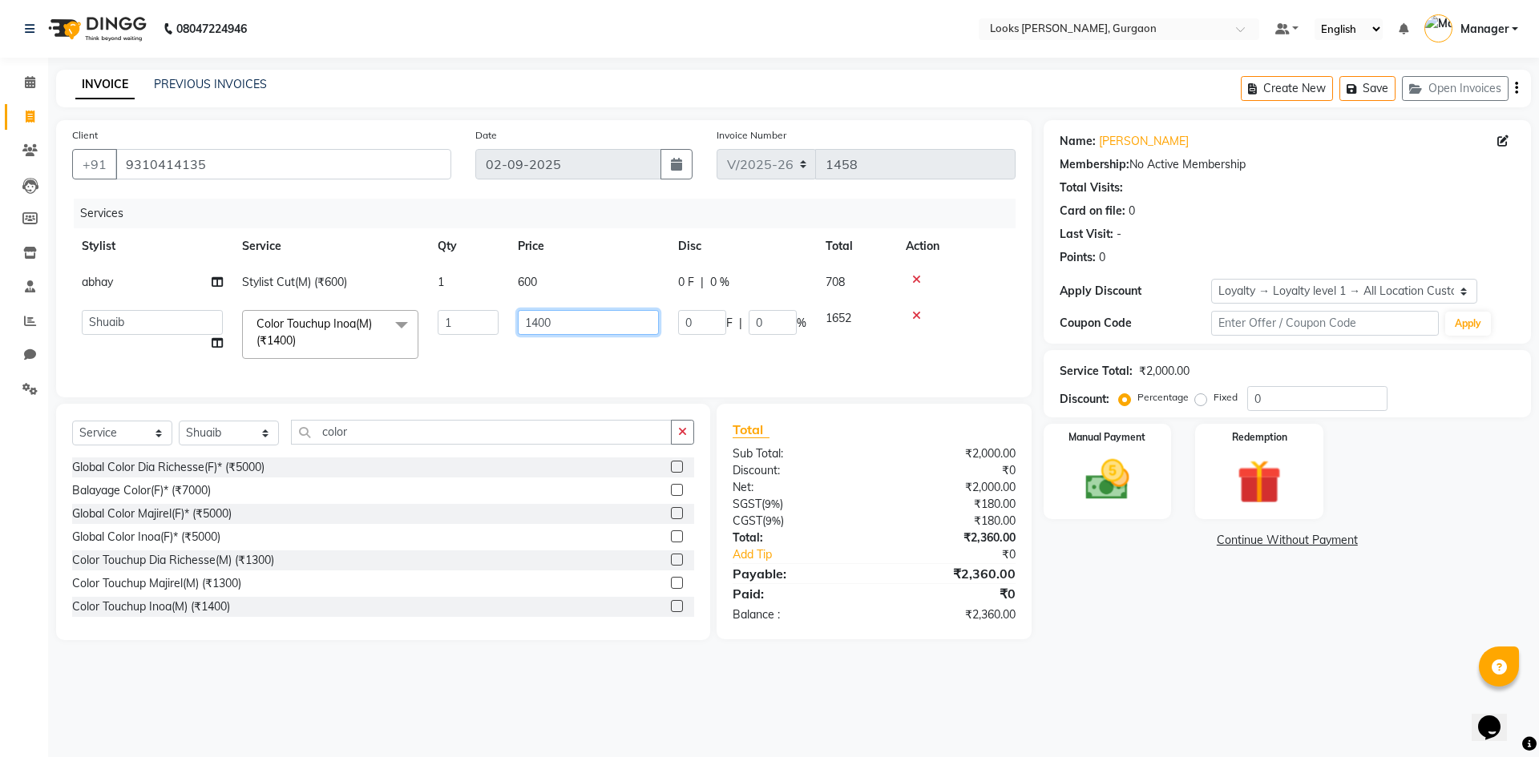
click at [539, 325] on input "1400" at bounding box center [588, 322] width 141 height 25
type input "1600"
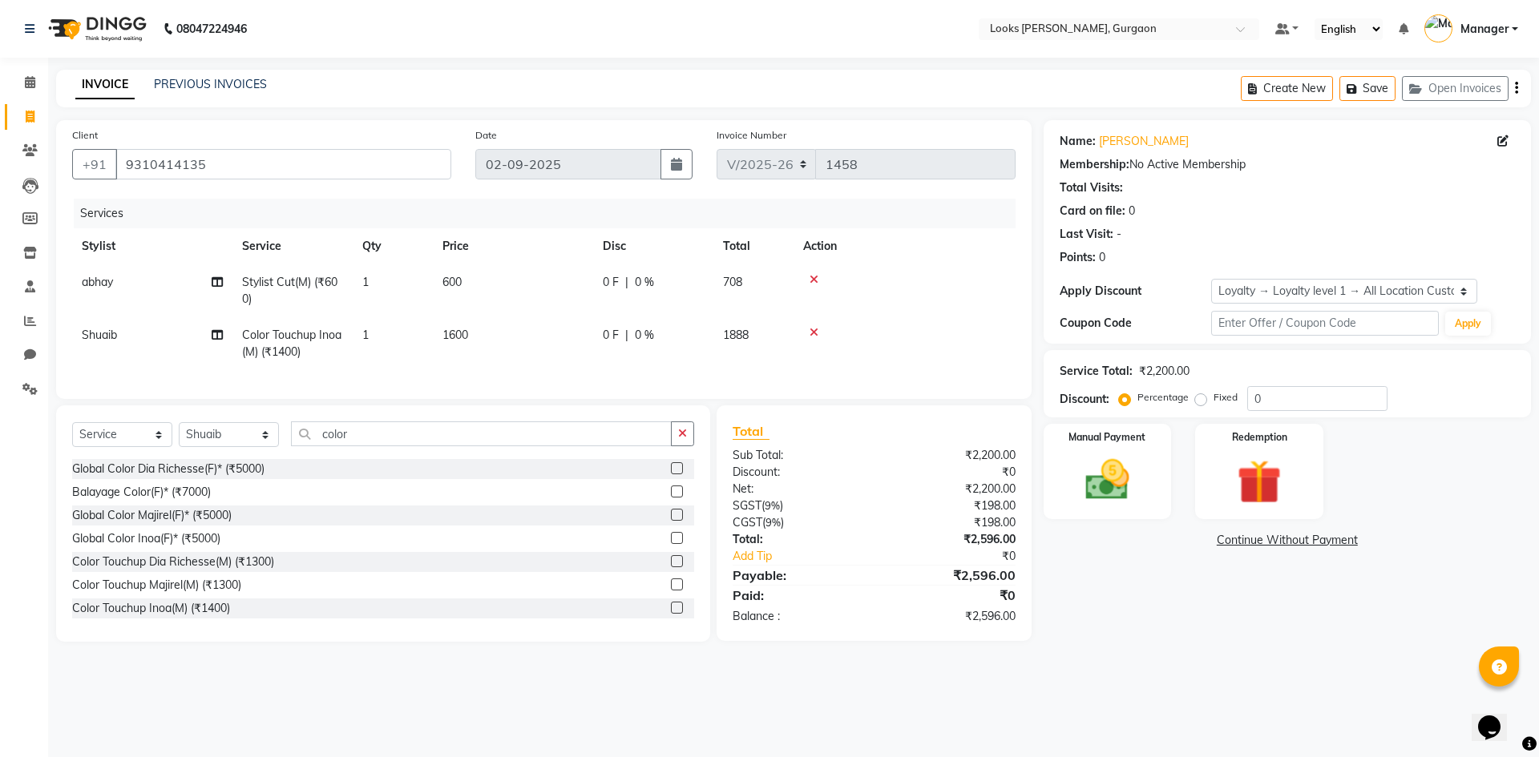
drag, startPoint x: 667, startPoint y: 354, endPoint x: 664, endPoint y: 345, distance: 9.1
click at [666, 348] on tr "Shuaib Color Touchup Inoa(M) (₹1400) 1 1600 0 F | 0 % 1888" at bounding box center [543, 343] width 943 height 53
click at [384, 446] on input "color" at bounding box center [481, 434] width 381 height 25
type input "c"
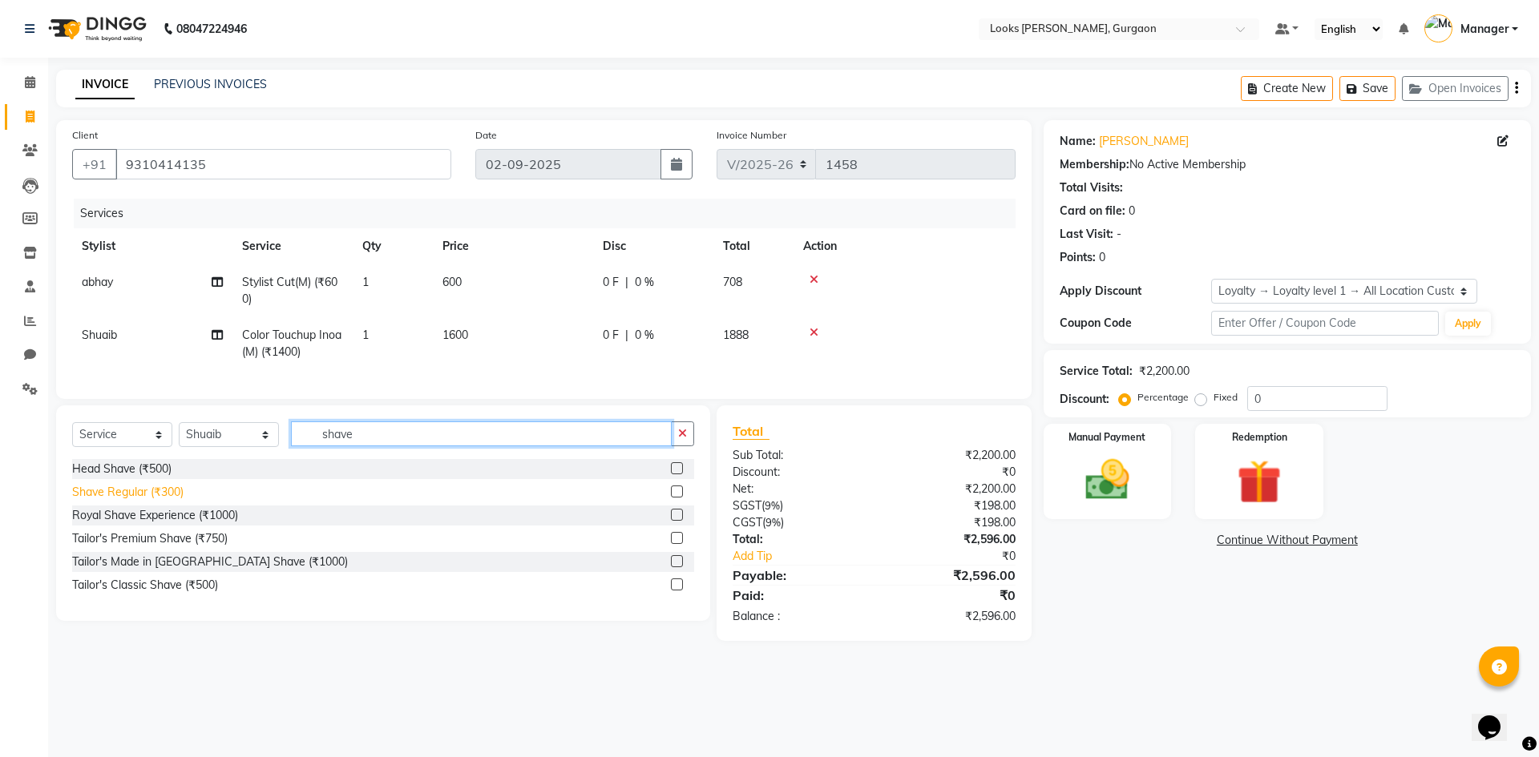
type input "shave"
click at [139, 501] on div "Shave Regular (₹300)" at bounding box center [127, 492] width 111 height 17
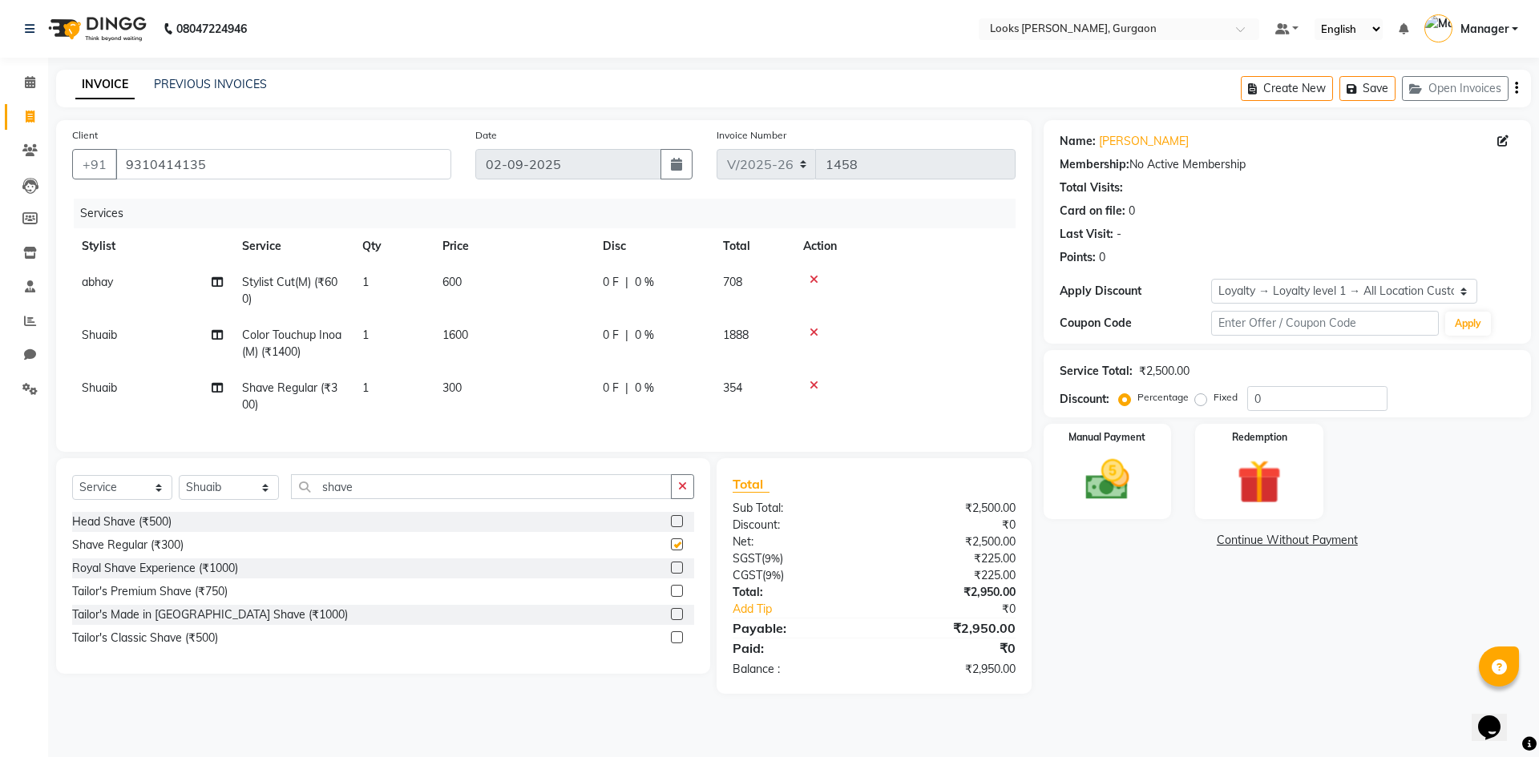
checkbox input "false"
click at [486, 386] on td "300" at bounding box center [513, 396] width 160 height 53
select select "84462"
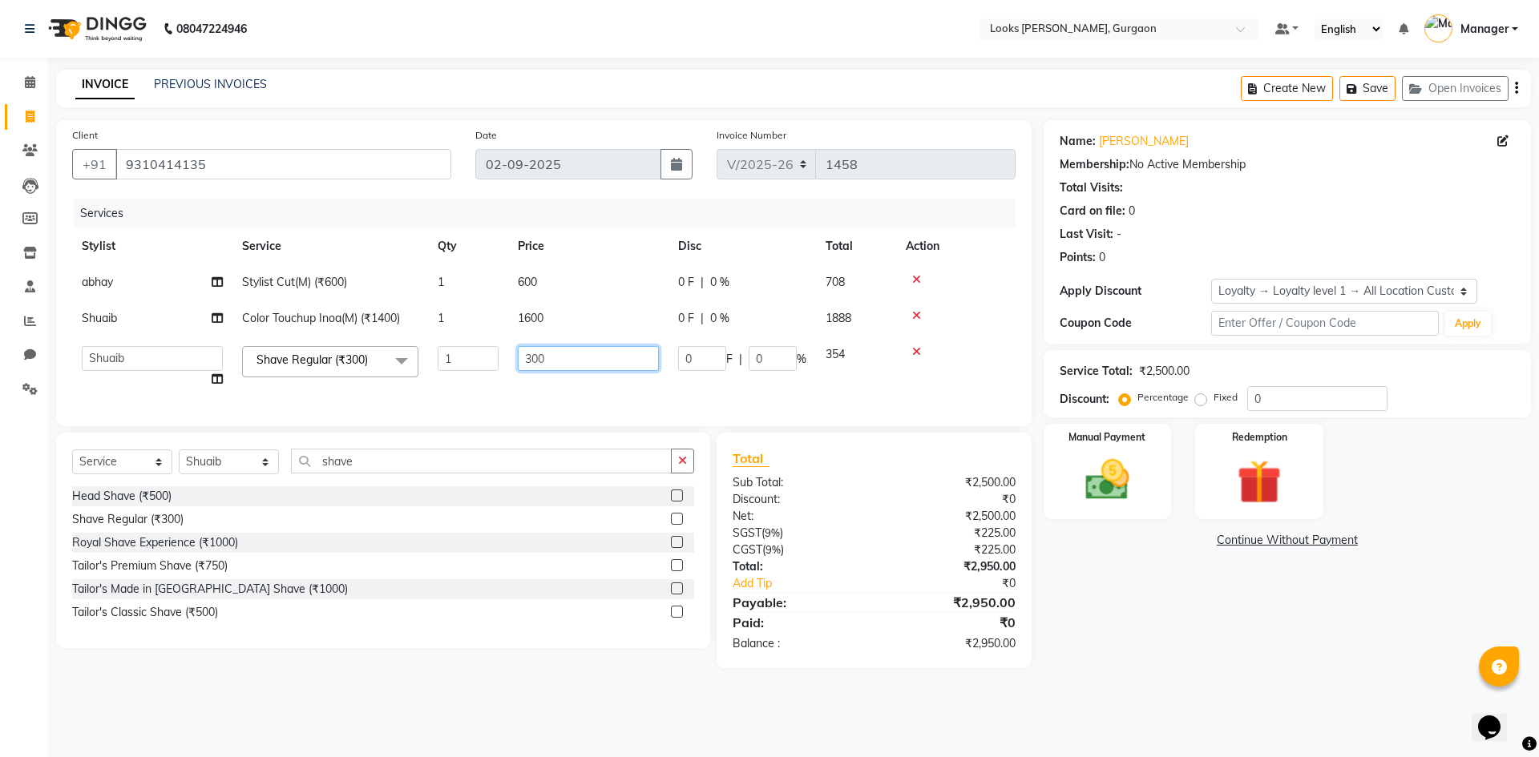
click at [550, 361] on input "300" at bounding box center [588, 358] width 141 height 25
type input "350"
drag, startPoint x: 934, startPoint y: 382, endPoint x: 931, endPoint y: 361, distance: 21.9
click at [932, 371] on td at bounding box center [955, 367] width 119 height 61
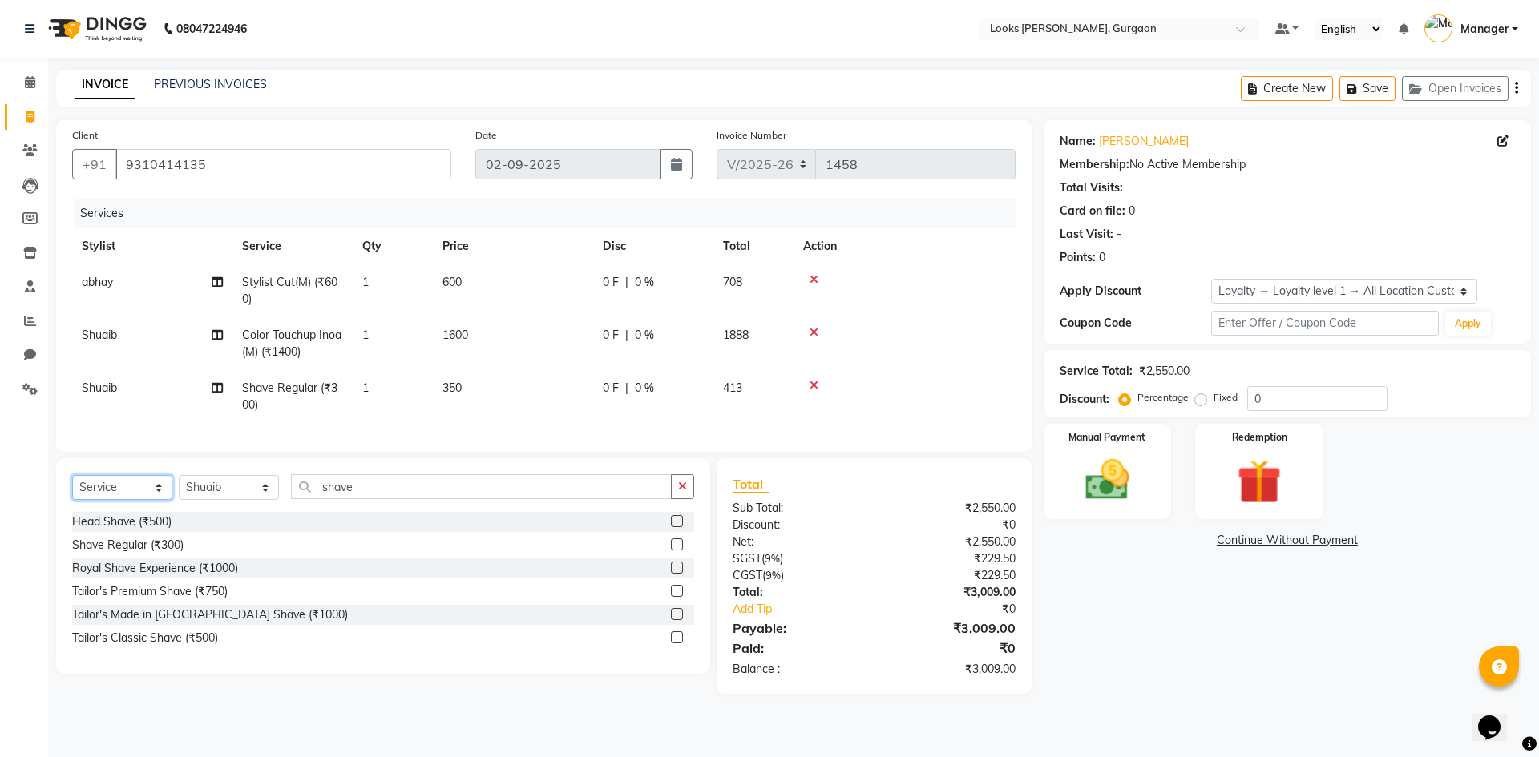
click at [131, 491] on select "Select Service Product Membership Package Voucher Prepaid Gift Card" at bounding box center [122, 487] width 100 height 25
select select "product"
click at [72, 487] on select "Select Service Product Membership Package Voucher Prepaid Gift Card" at bounding box center [122, 487] width 100 height 25
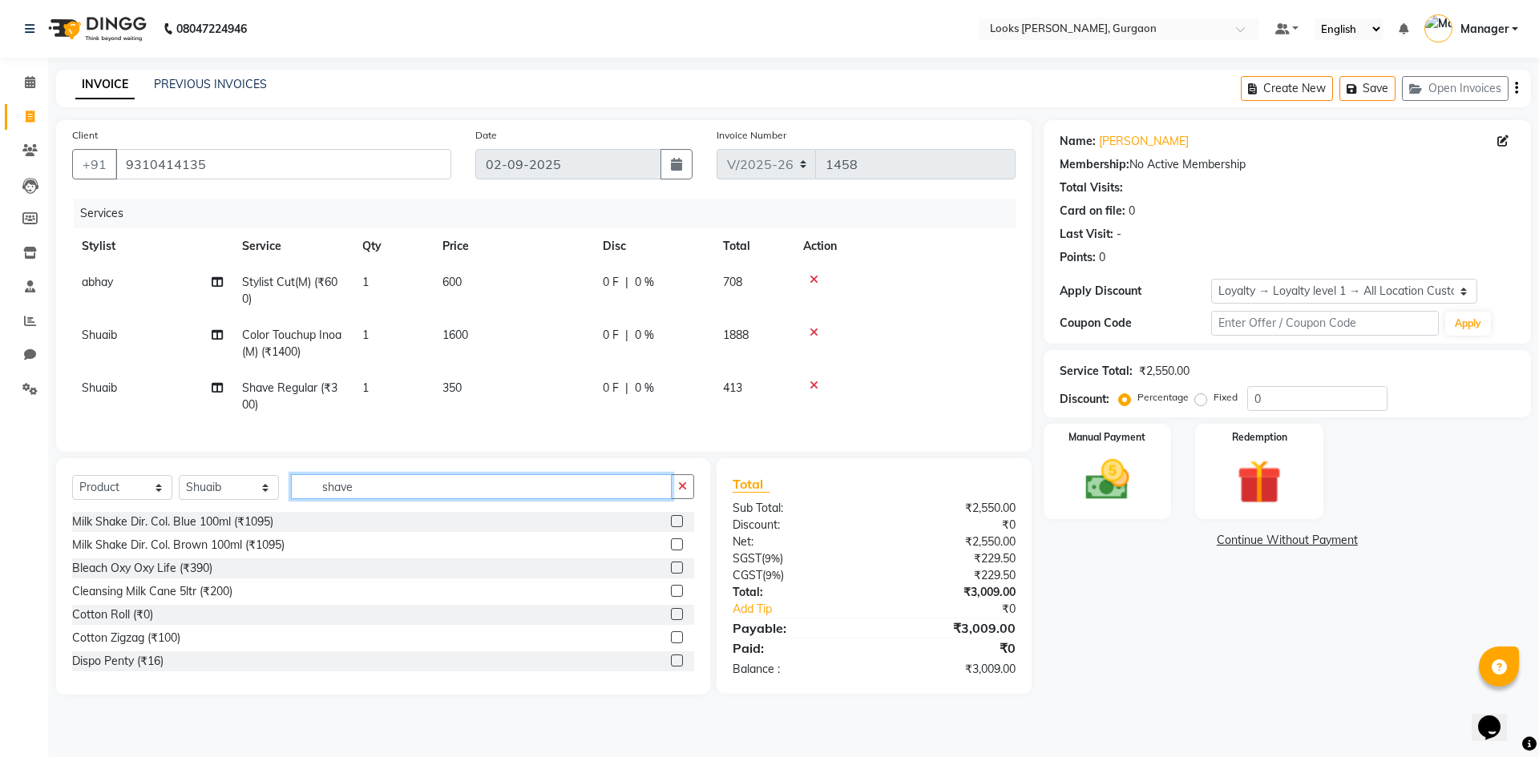
click at [381, 499] on input "shave" at bounding box center [481, 486] width 381 height 25
type input "s"
type input "7640153994493"
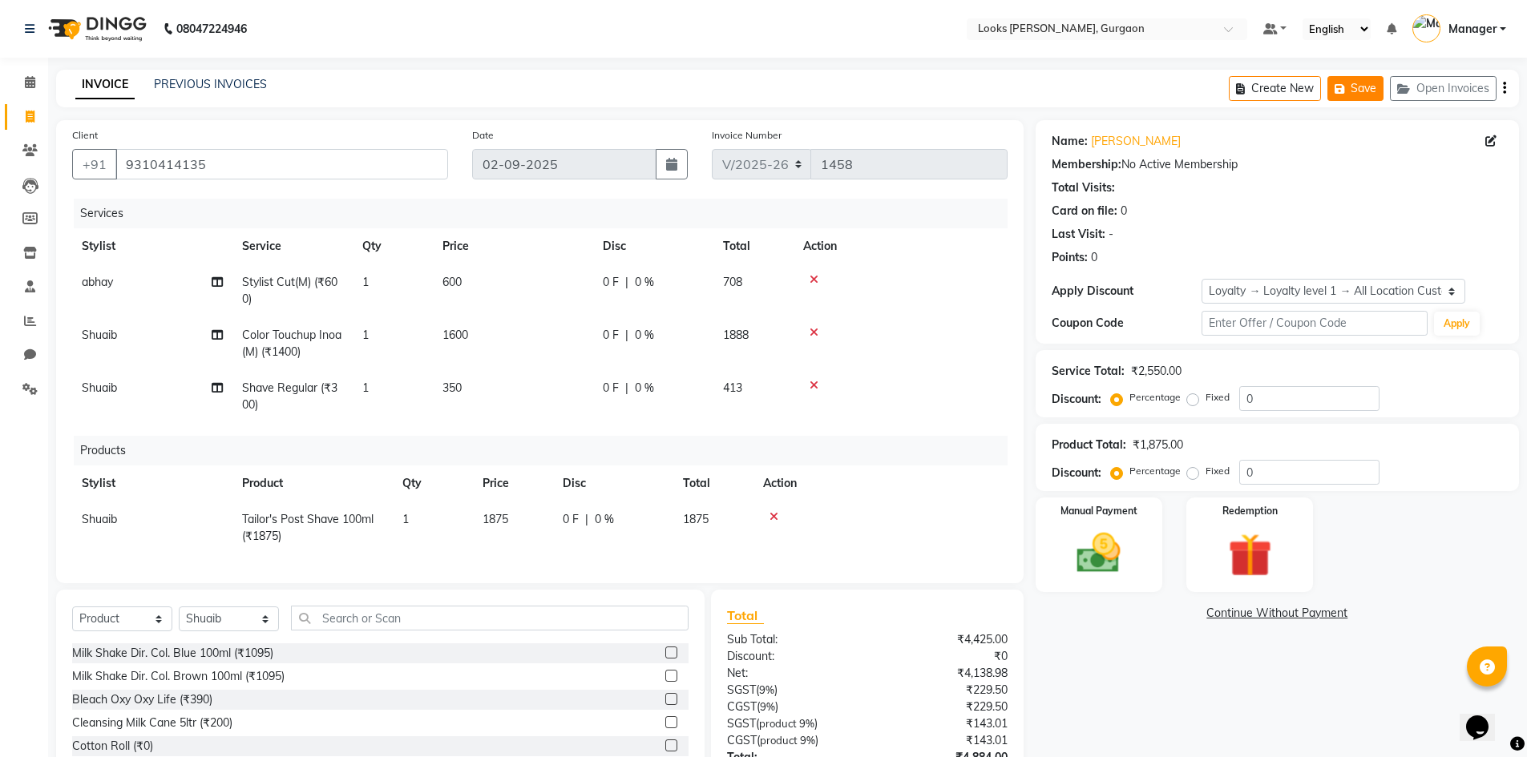
drag, startPoint x: 1372, startPoint y: 91, endPoint x: 1367, endPoint y: 83, distance: 9.3
click at [1367, 85] on button "Save" at bounding box center [1355, 88] width 56 height 25
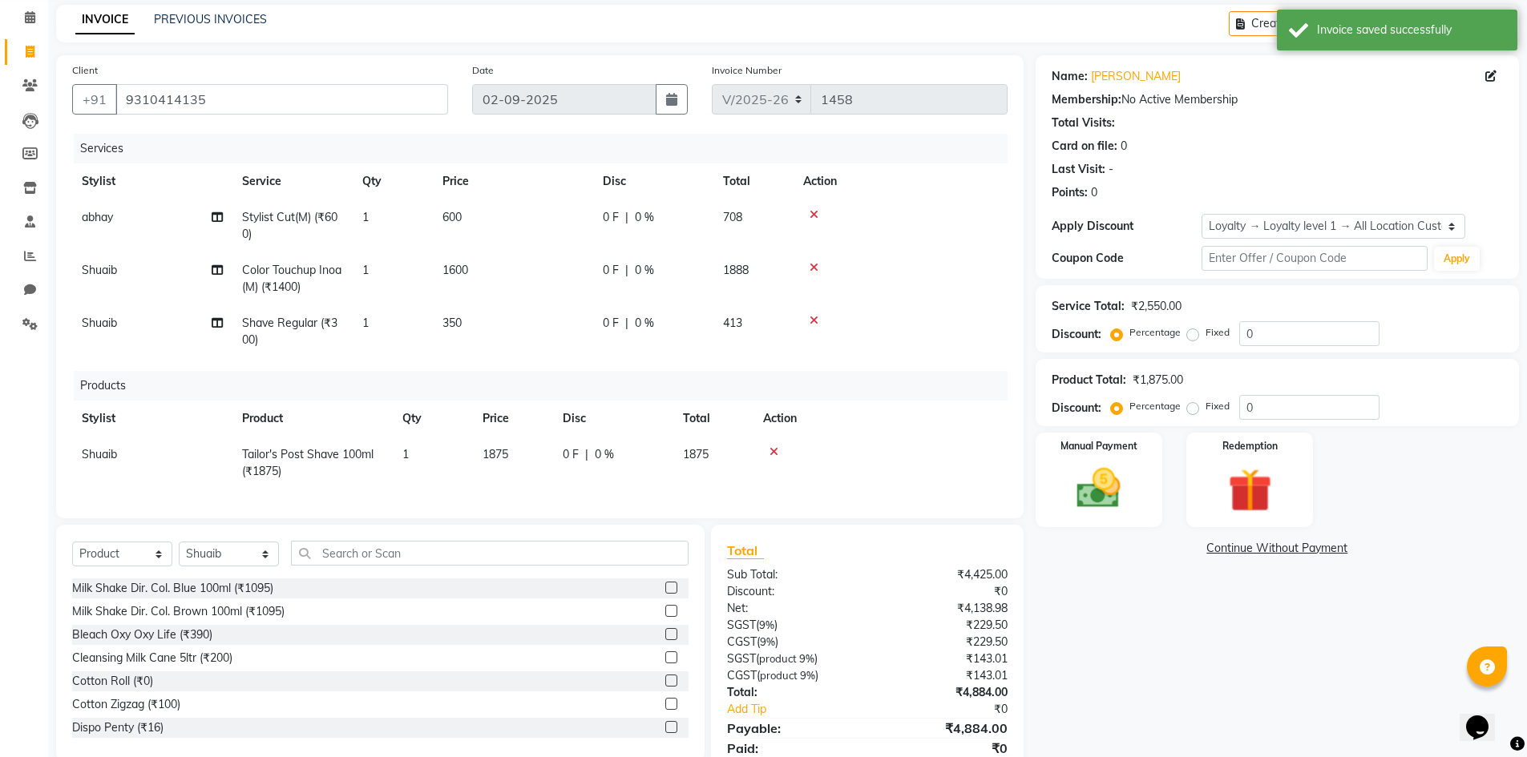
scroll to position [138, 0]
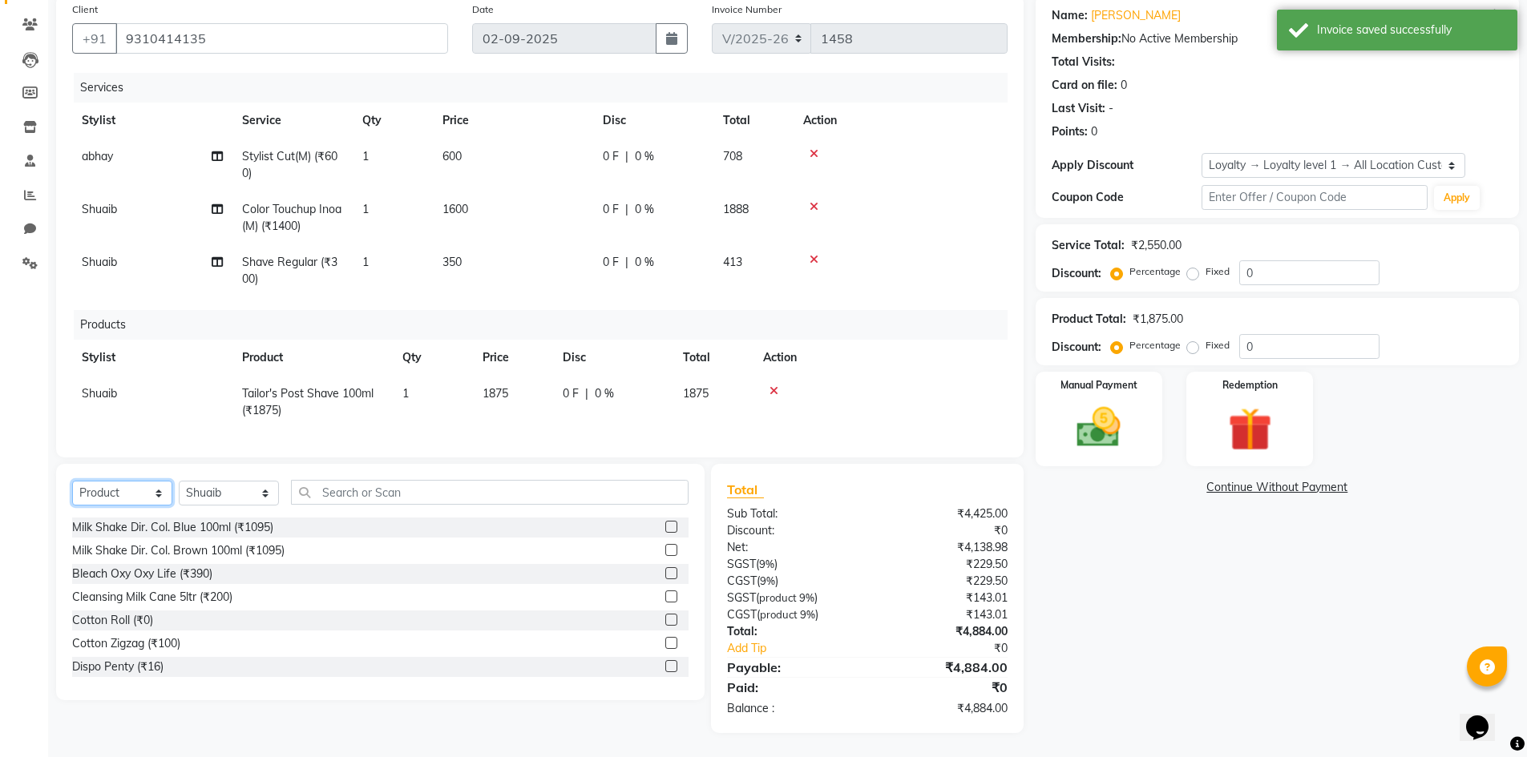
click at [127, 494] on select "Select Service Product Membership Package Voucher Prepaid Gift Card" at bounding box center [122, 493] width 100 height 25
select select "P"
click at [72, 481] on select "Select Service Product Membership Package Voucher Prepaid Gift Card" at bounding box center [122, 493] width 100 height 25
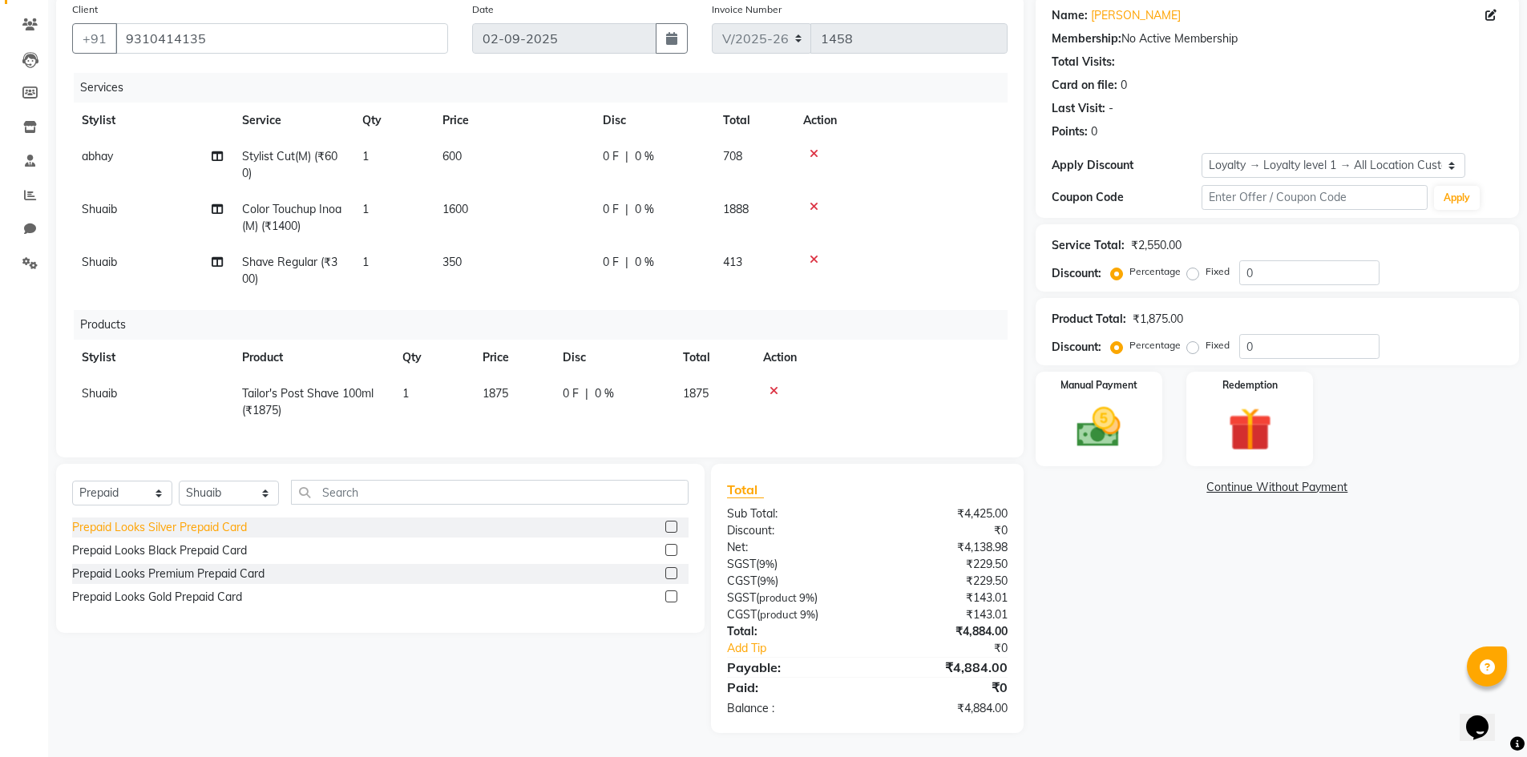
click at [196, 532] on div "Prepaid Looks Silver Prepaid Card" at bounding box center [159, 527] width 175 height 17
checkbox input "false"
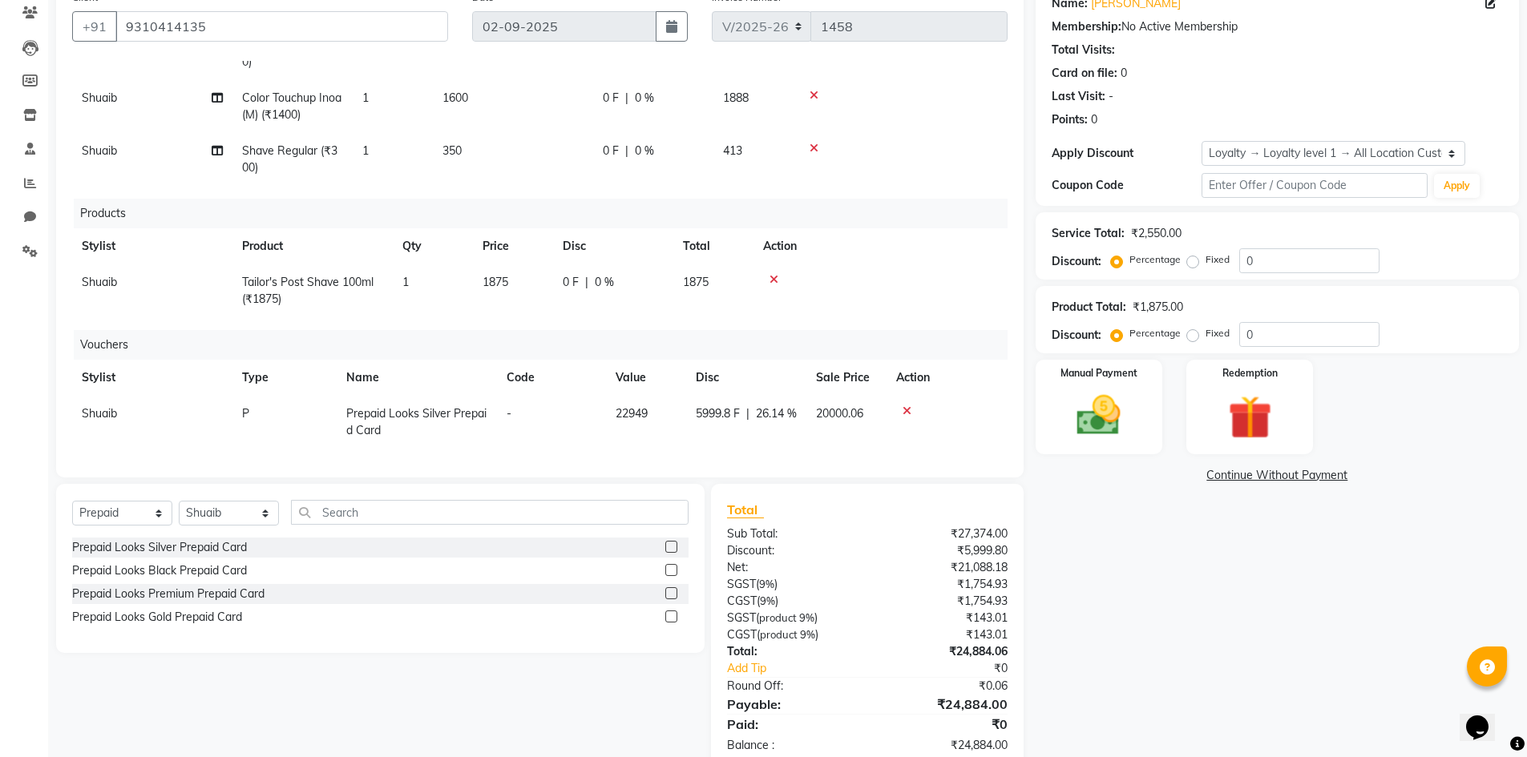
scroll to position [106, 0]
click at [902, 406] on icon at bounding box center [906, 411] width 9 height 11
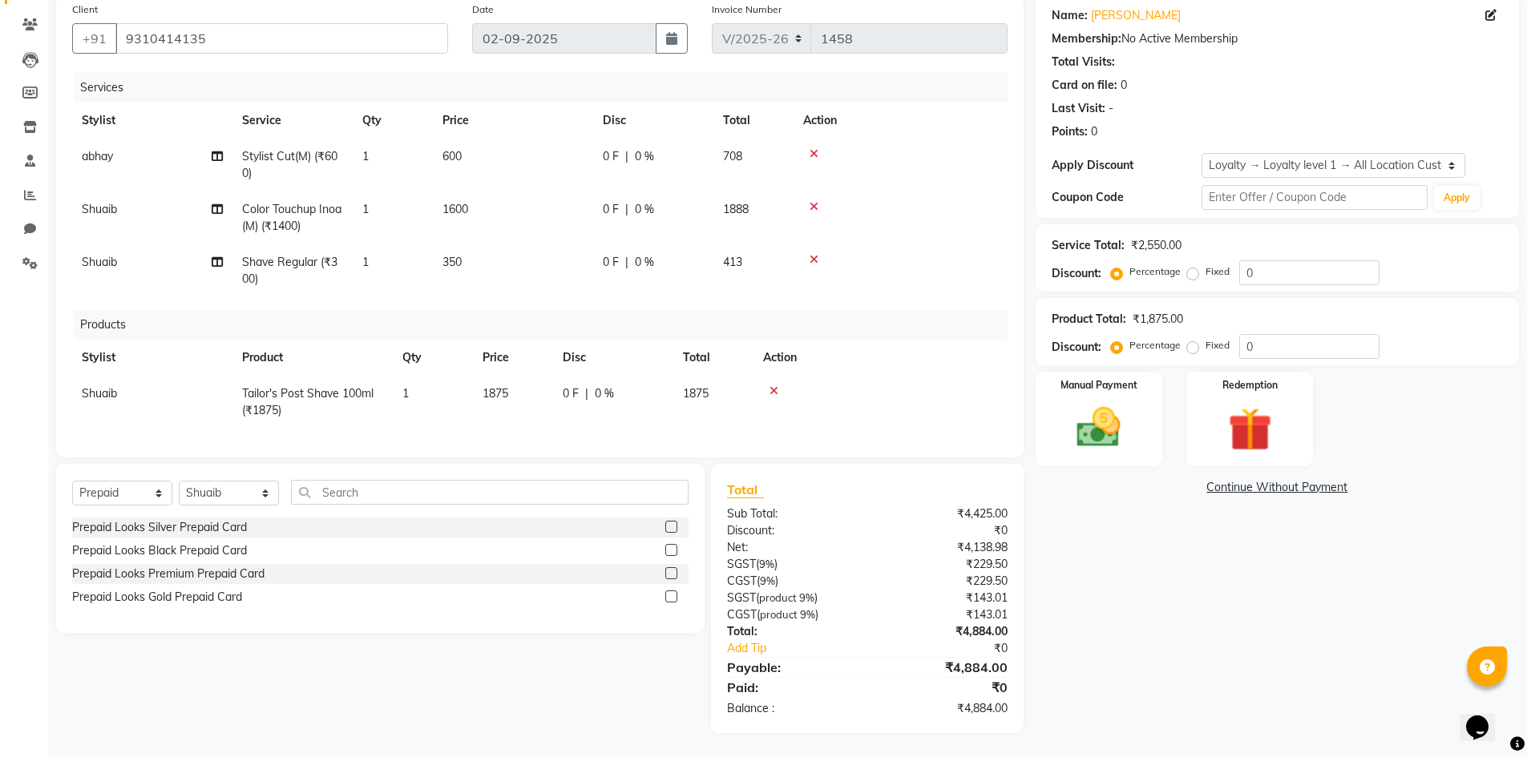
scroll to position [126, 0]
click at [224, 574] on div "Prepaid Looks Premium Prepaid Card" at bounding box center [168, 574] width 192 height 17
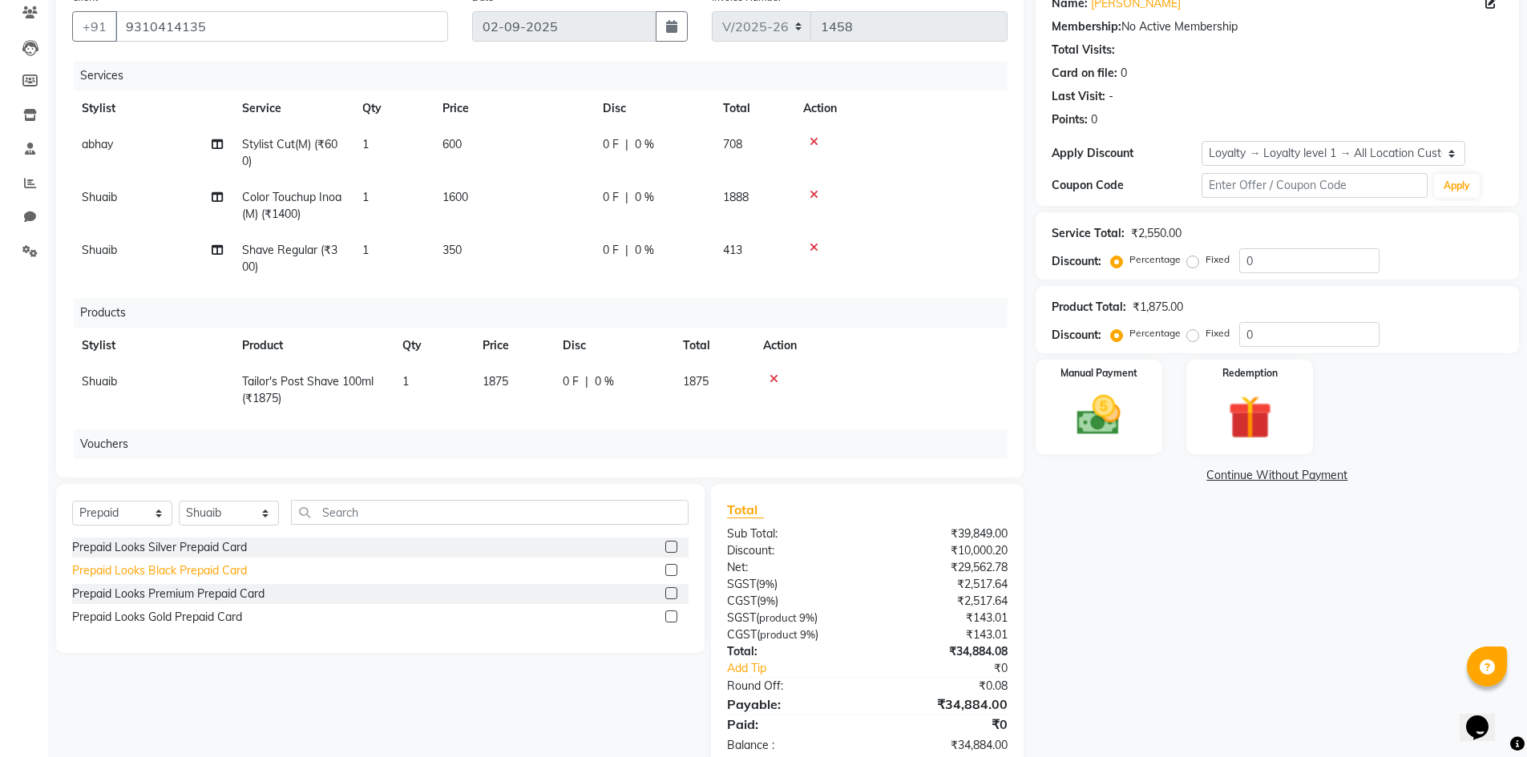
checkbox input "false"
click at [1001, 325] on div "Services Stylist Service Qty Price Disc Total Action abhay Stylist Cut(M) (₹600…" at bounding box center [539, 261] width 935 height 401
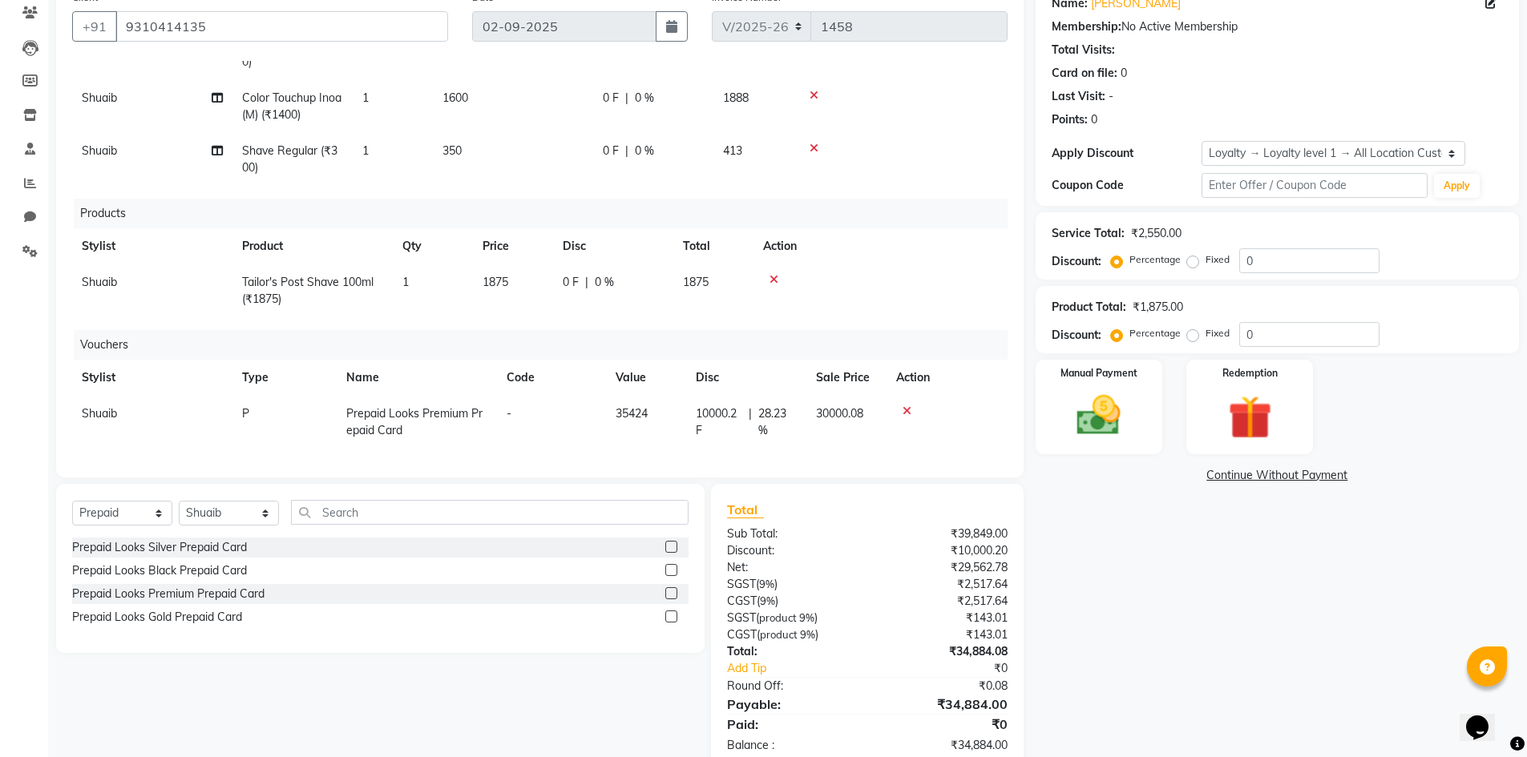
scroll to position [108, 0]
click at [902, 406] on icon at bounding box center [906, 411] width 9 height 11
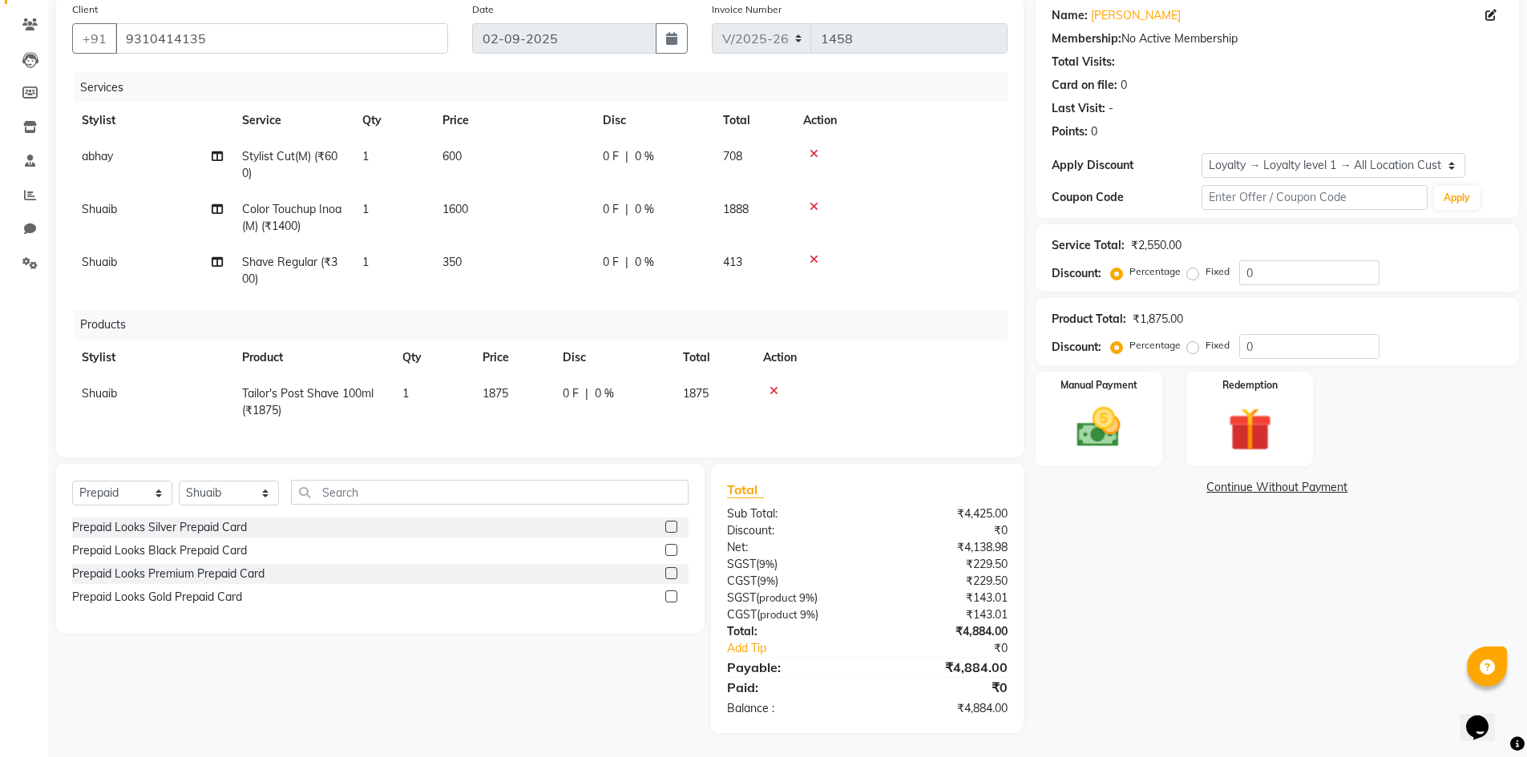
scroll to position [126, 0]
click at [248, 543] on div "Prepaid Looks Black Prepaid Card" at bounding box center [380, 551] width 616 height 20
click at [245, 549] on div "Prepaid Looks Black Prepaid Card" at bounding box center [159, 551] width 175 height 17
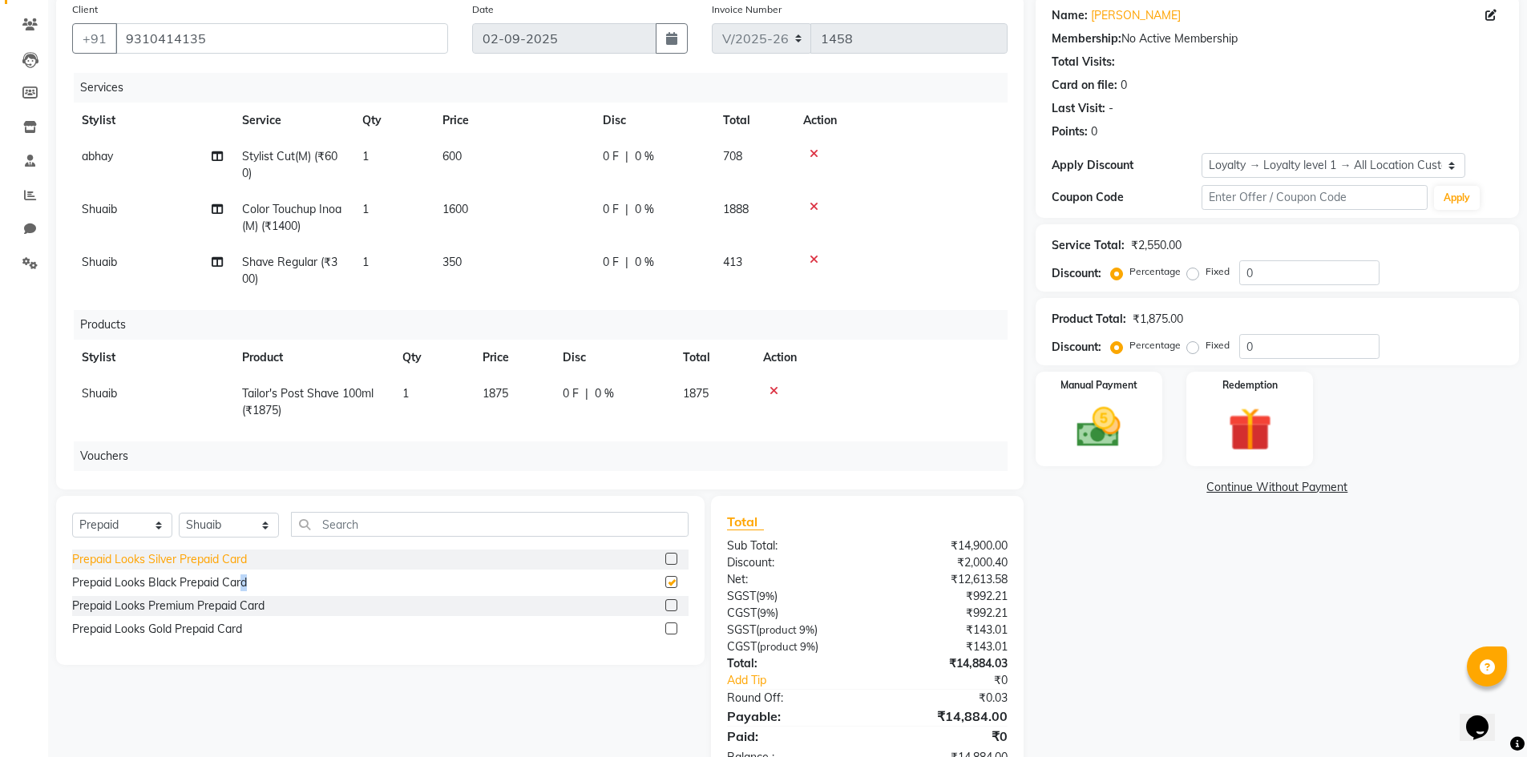
scroll to position [138, 0]
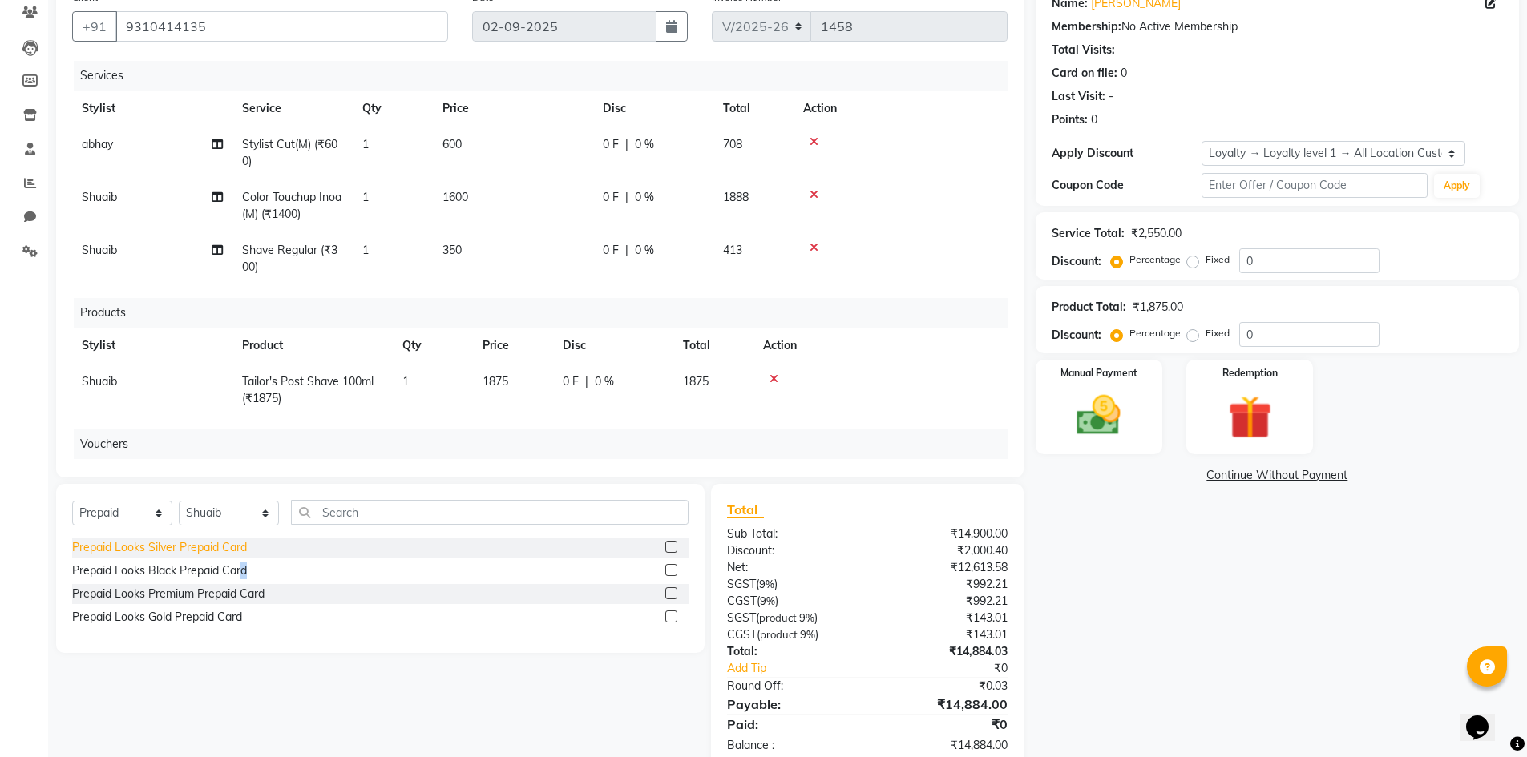
checkbox input "false"
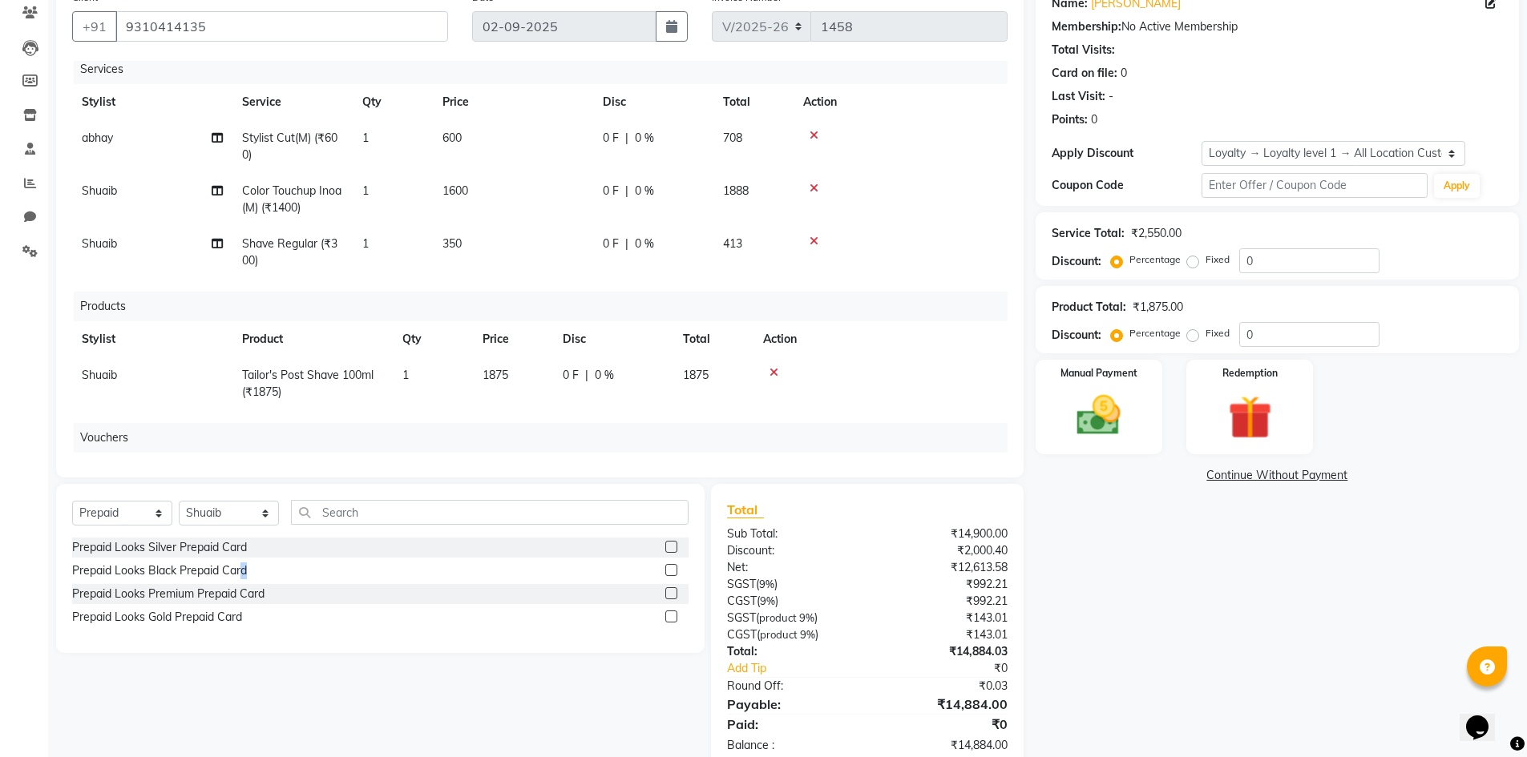
scroll to position [0, 0]
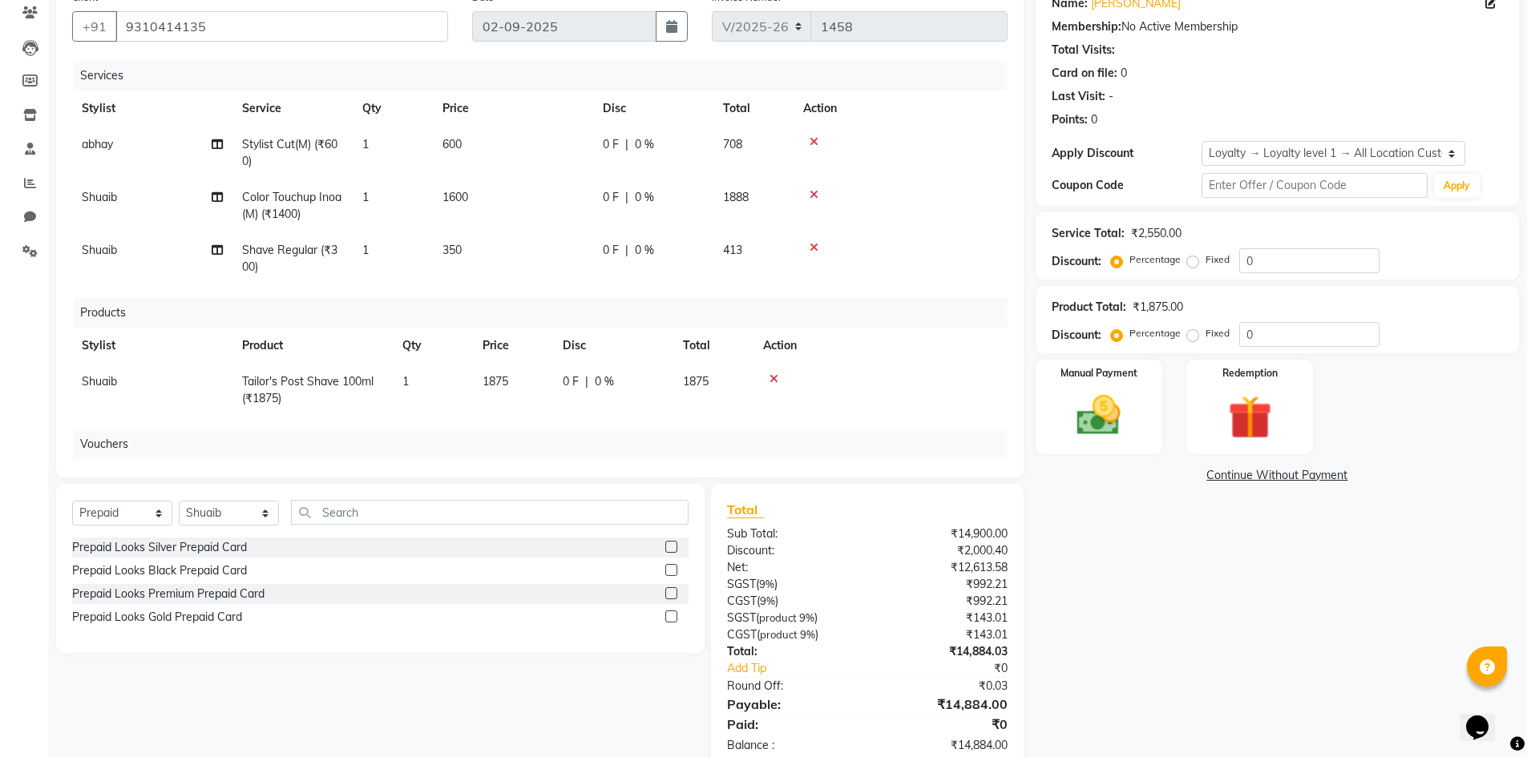
click at [774, 378] on icon at bounding box center [773, 378] width 9 height 11
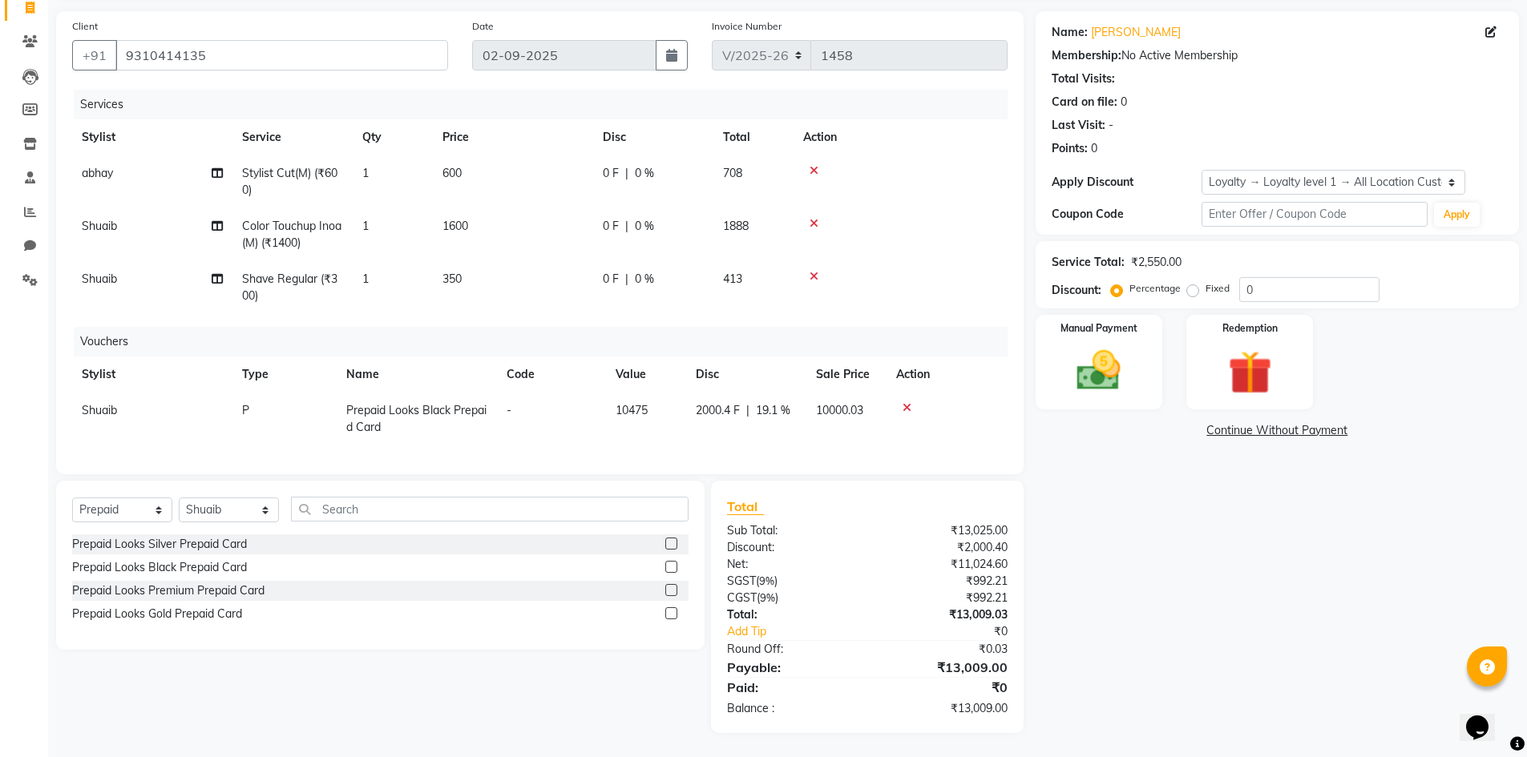
click at [818, 277] on icon at bounding box center [814, 276] width 9 height 11
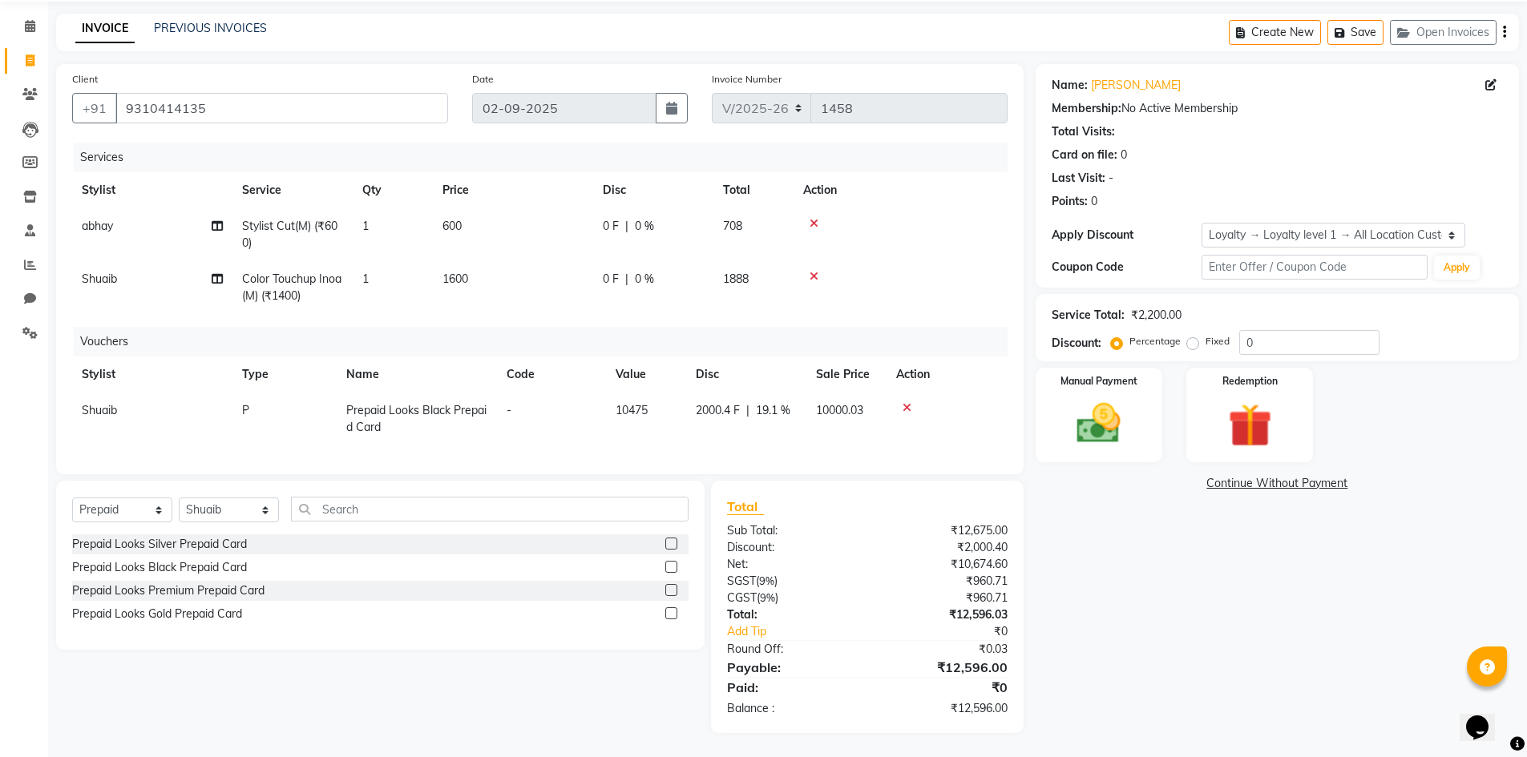
click at [817, 271] on icon at bounding box center [814, 276] width 9 height 11
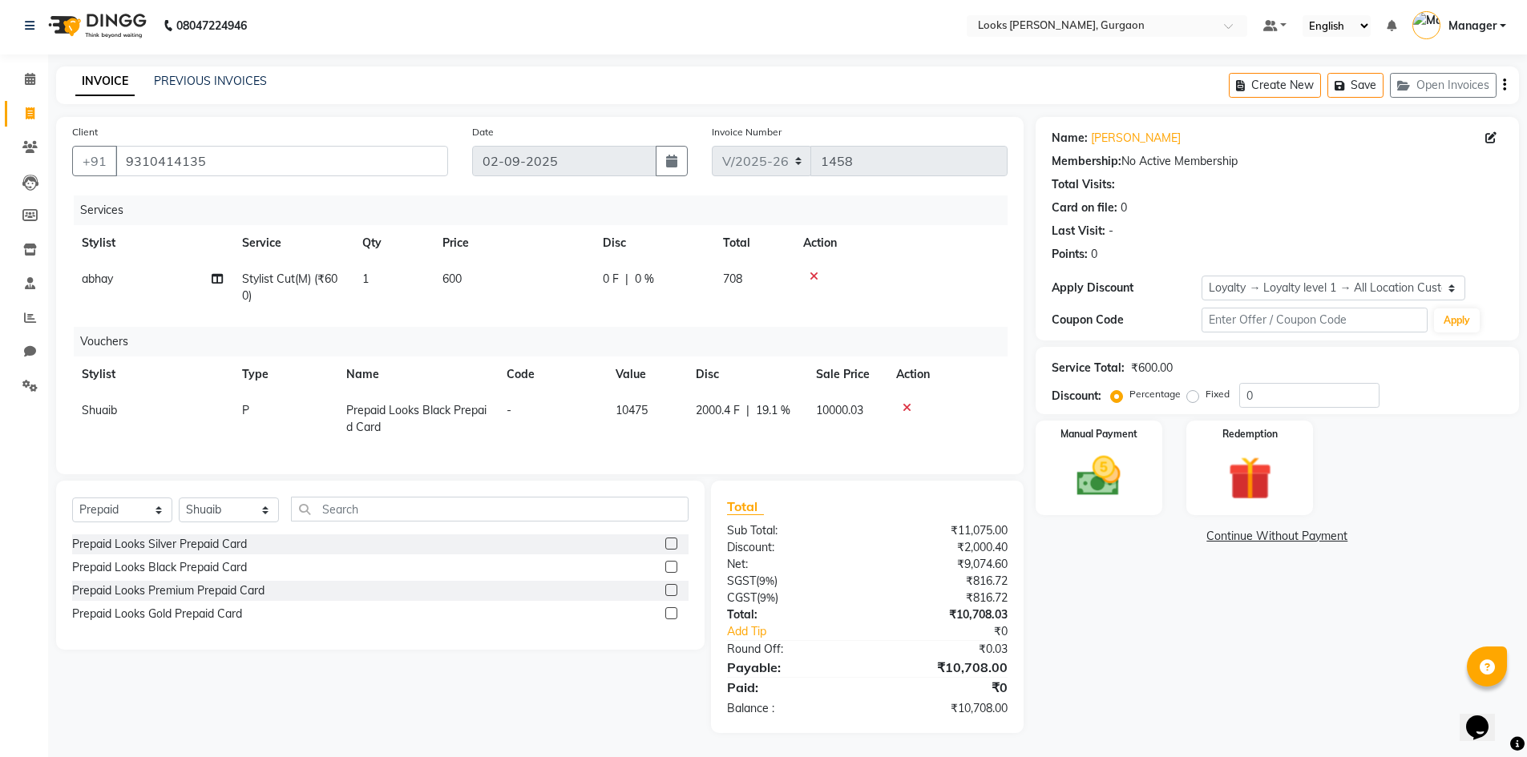
click at [814, 271] on icon at bounding box center [814, 276] width 9 height 11
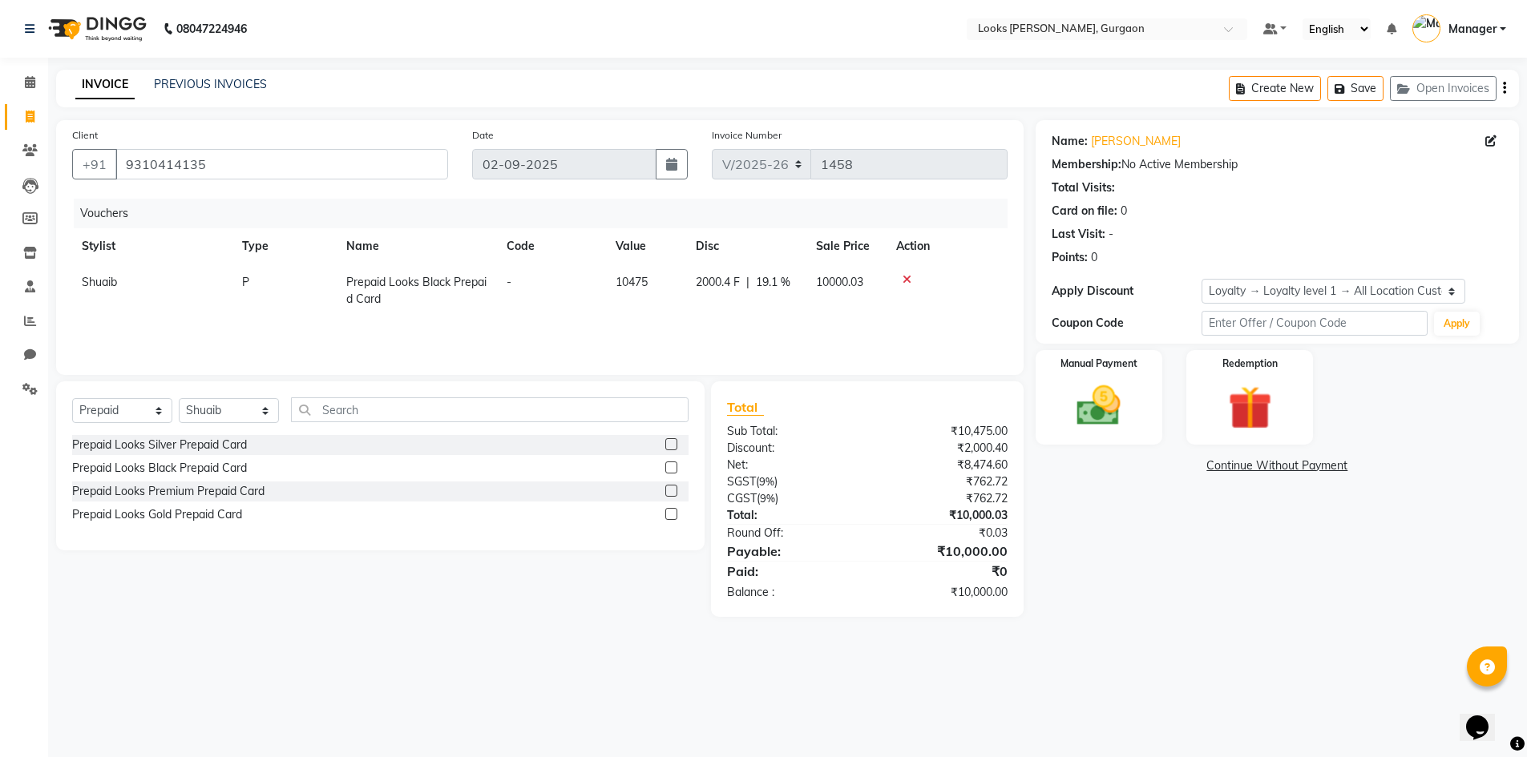
scroll to position [0, 0]
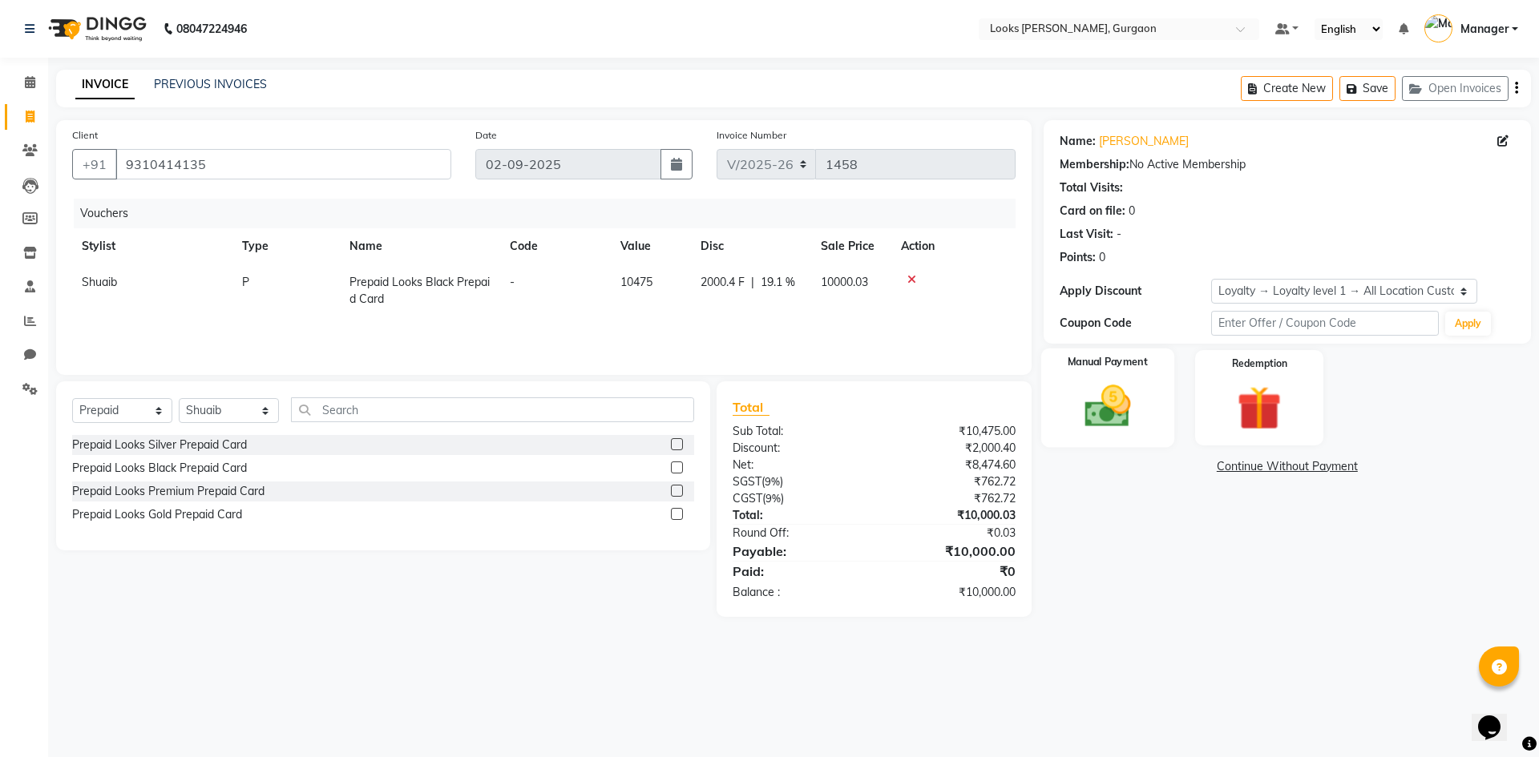
click at [1132, 402] on img at bounding box center [1107, 406] width 75 height 53
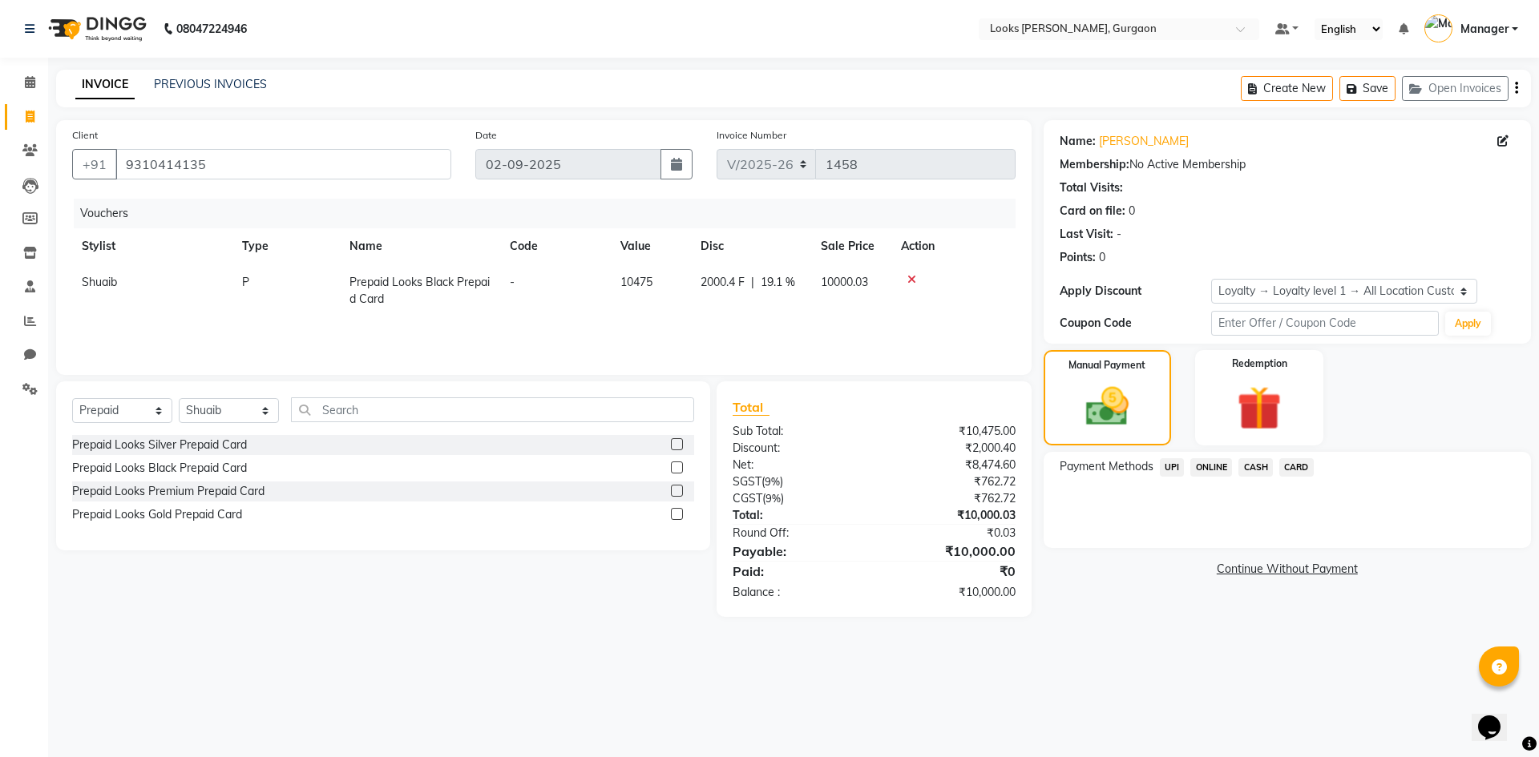
click at [1175, 463] on span "UPI" at bounding box center [1172, 467] width 25 height 18
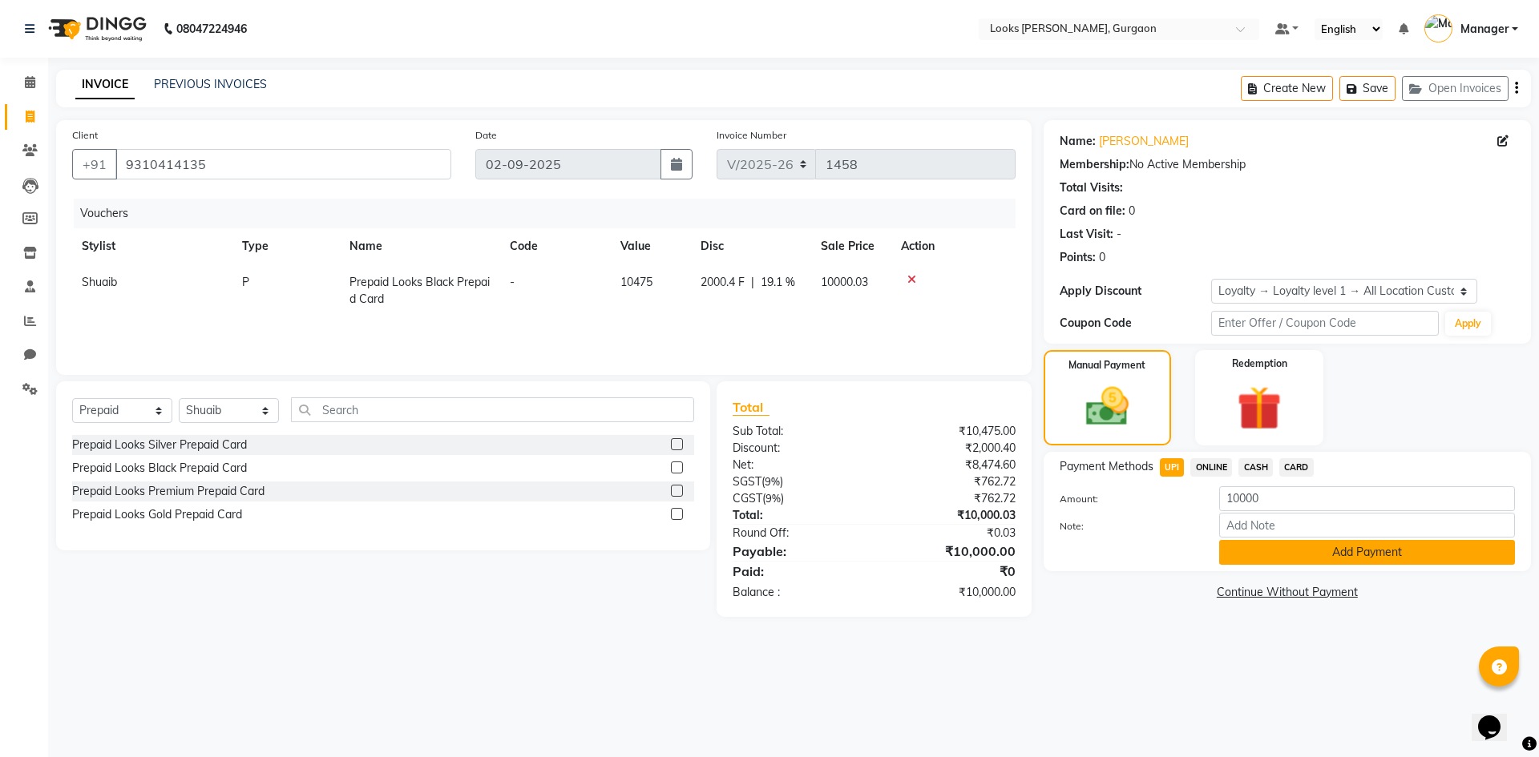
click at [1313, 556] on button "Add Payment" at bounding box center [1367, 552] width 296 height 25
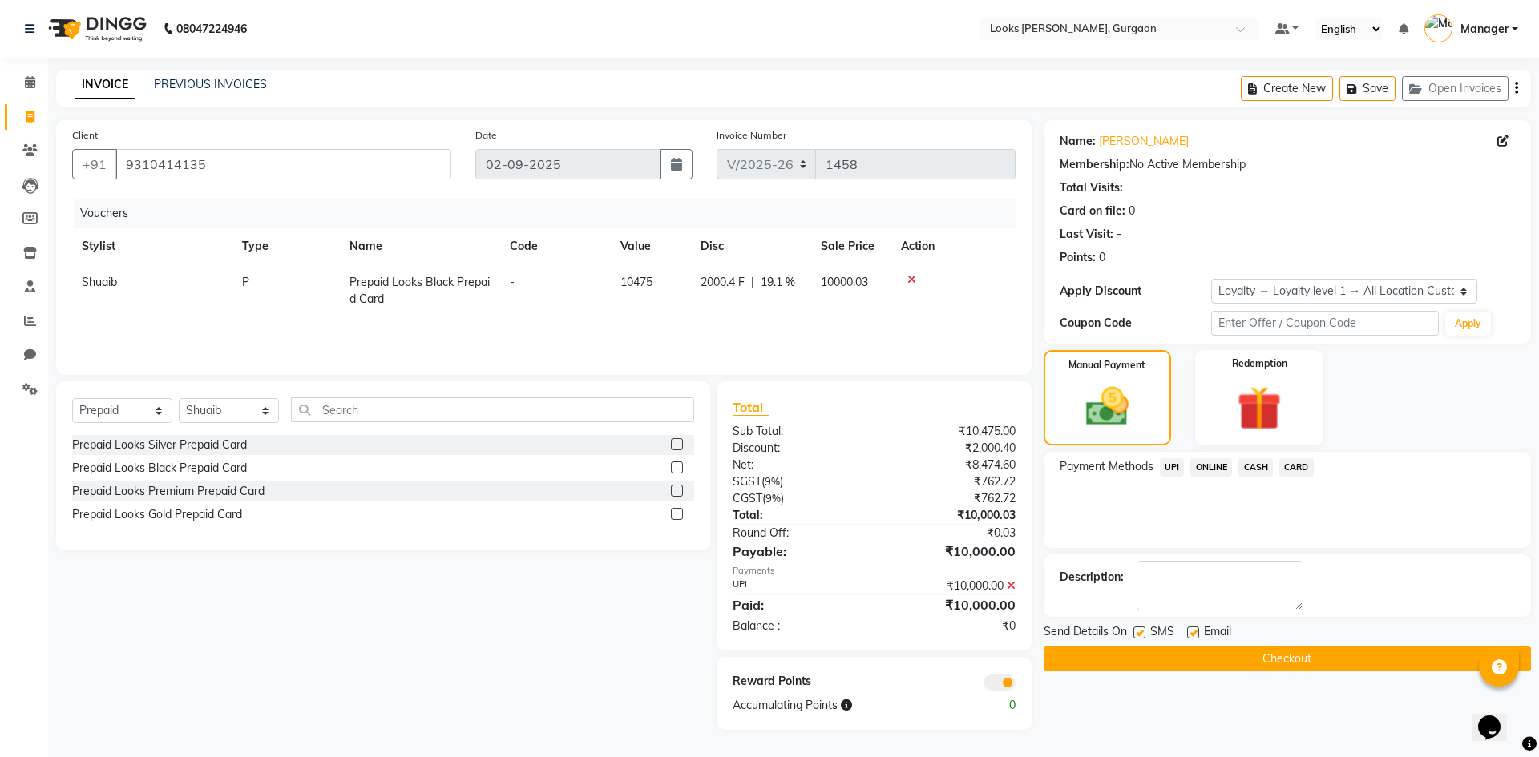
drag, startPoint x: 1257, startPoint y: 662, endPoint x: 1257, endPoint y: 653, distance: 8.8
click at [1257, 659] on button "Checkout" at bounding box center [1287, 659] width 487 height 25
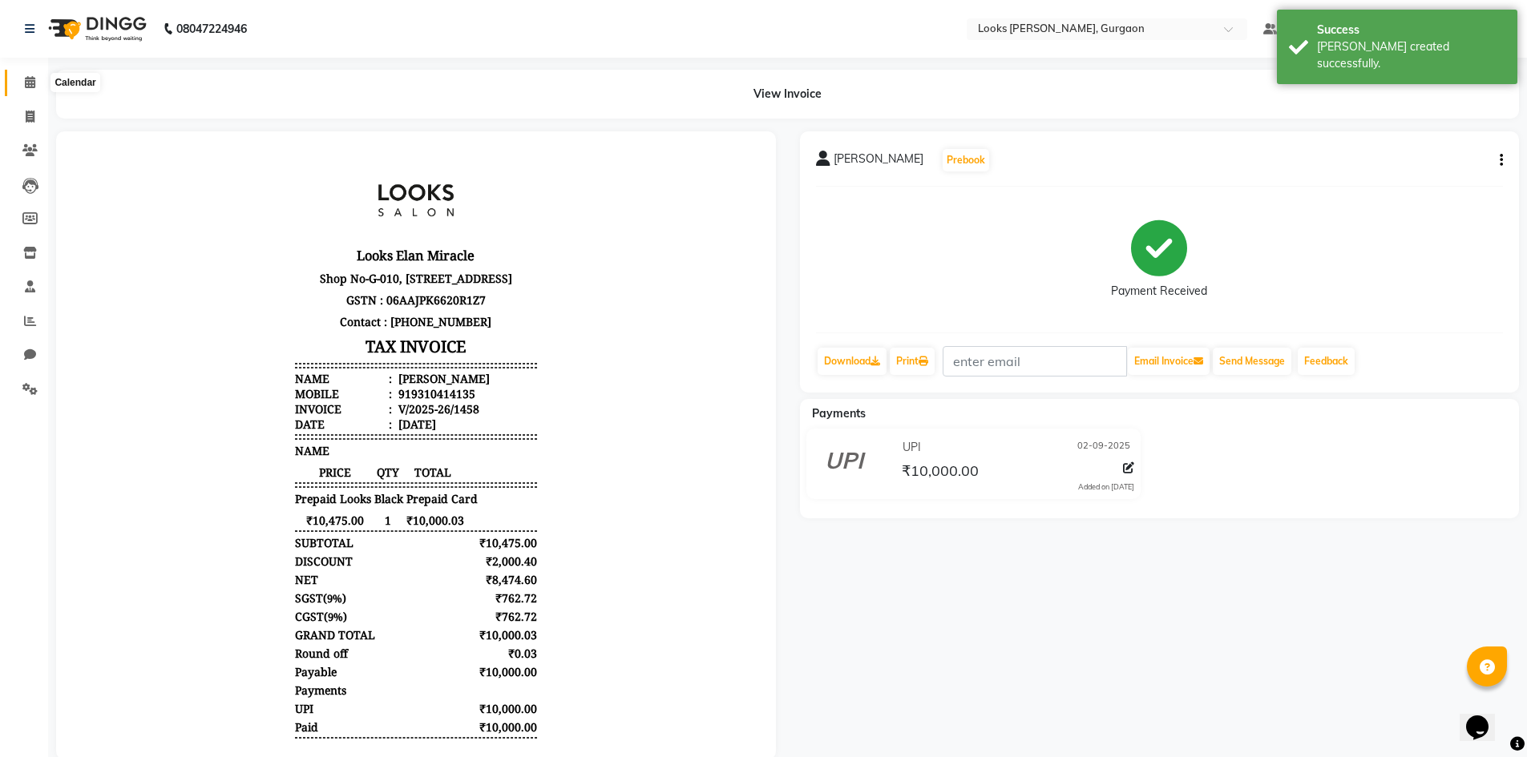
click at [32, 91] on span at bounding box center [30, 83] width 28 height 18
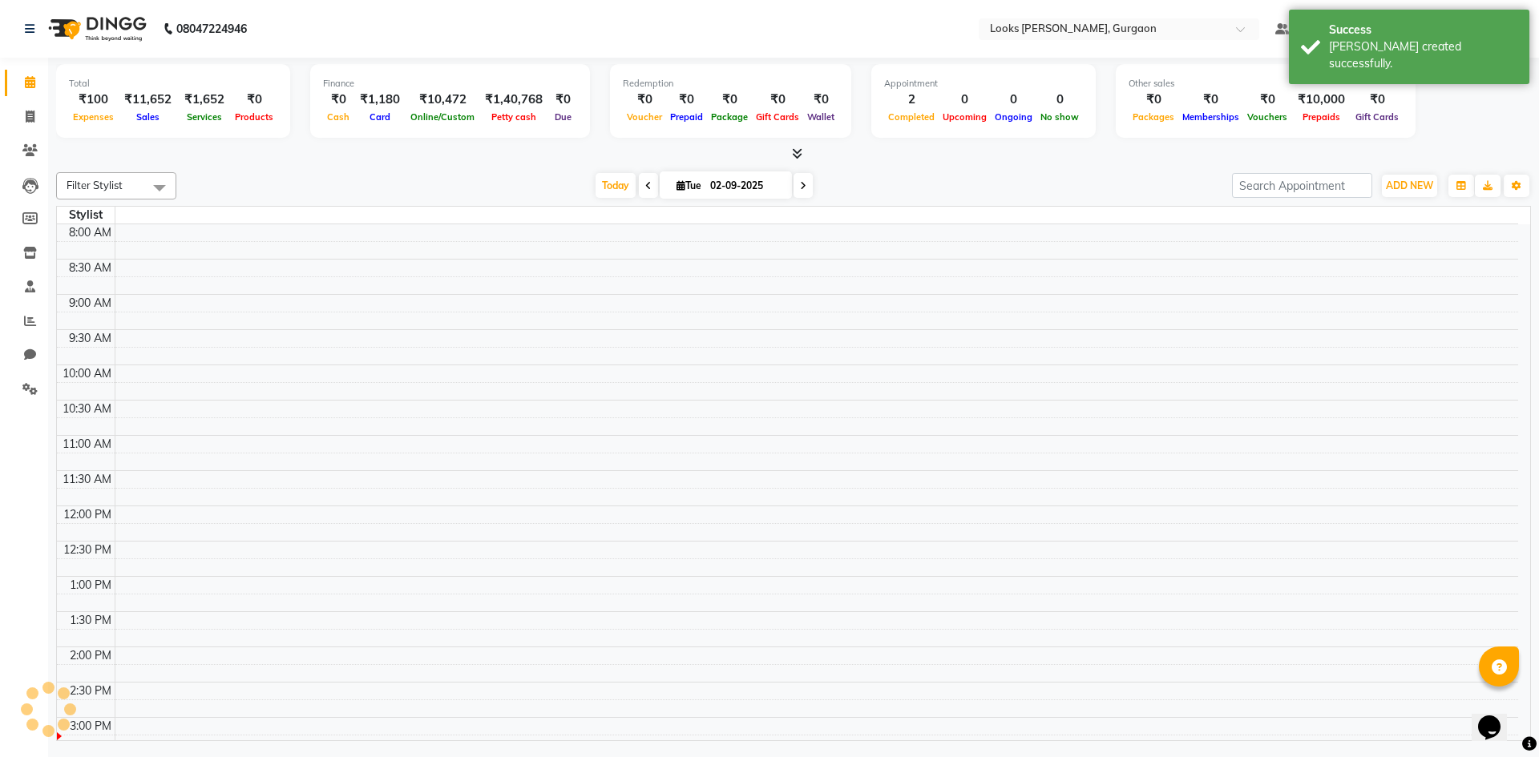
click at [40, 131] on li "Invoice" at bounding box center [24, 117] width 48 height 34
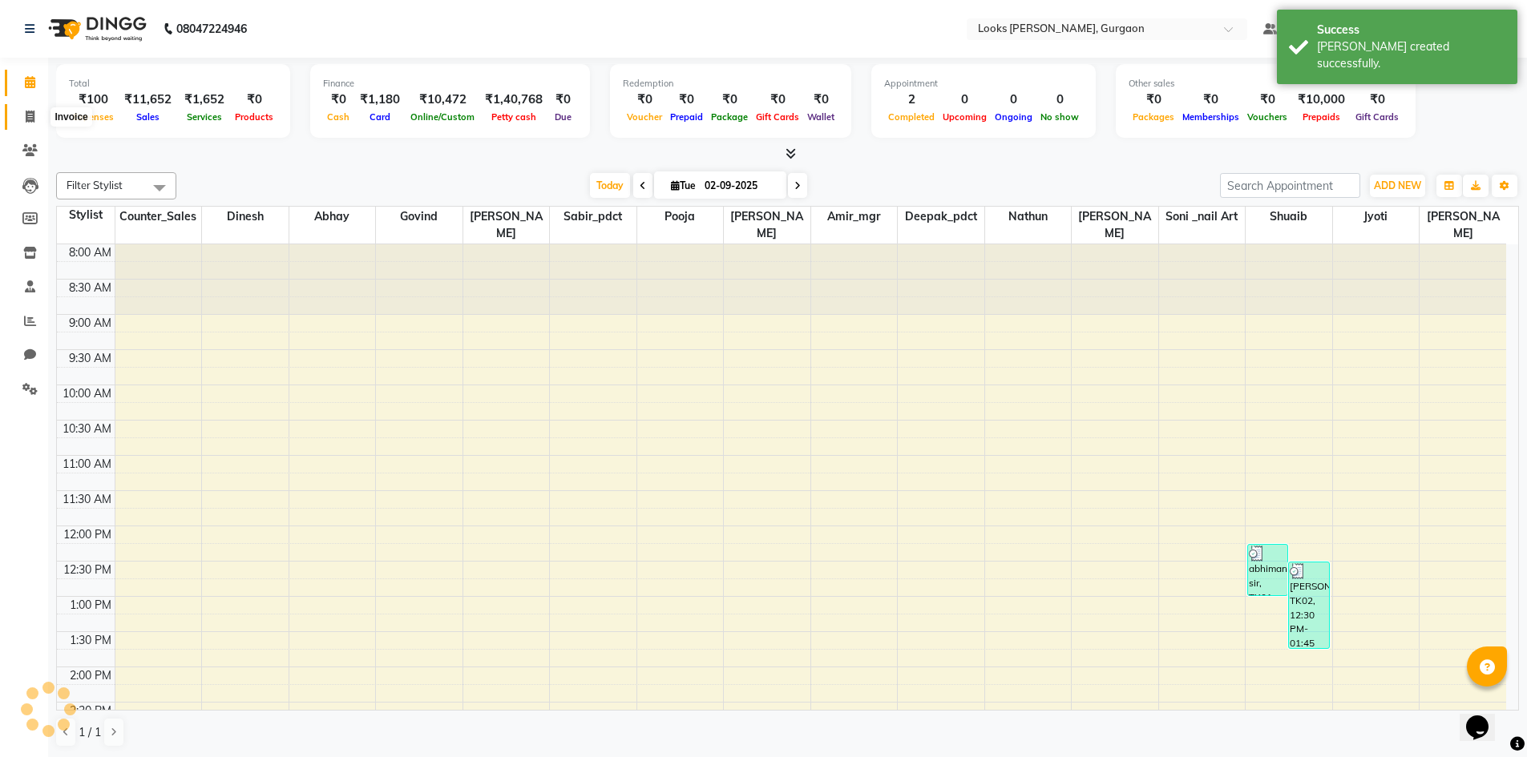
click at [26, 122] on icon at bounding box center [30, 117] width 9 height 12
select select "service"
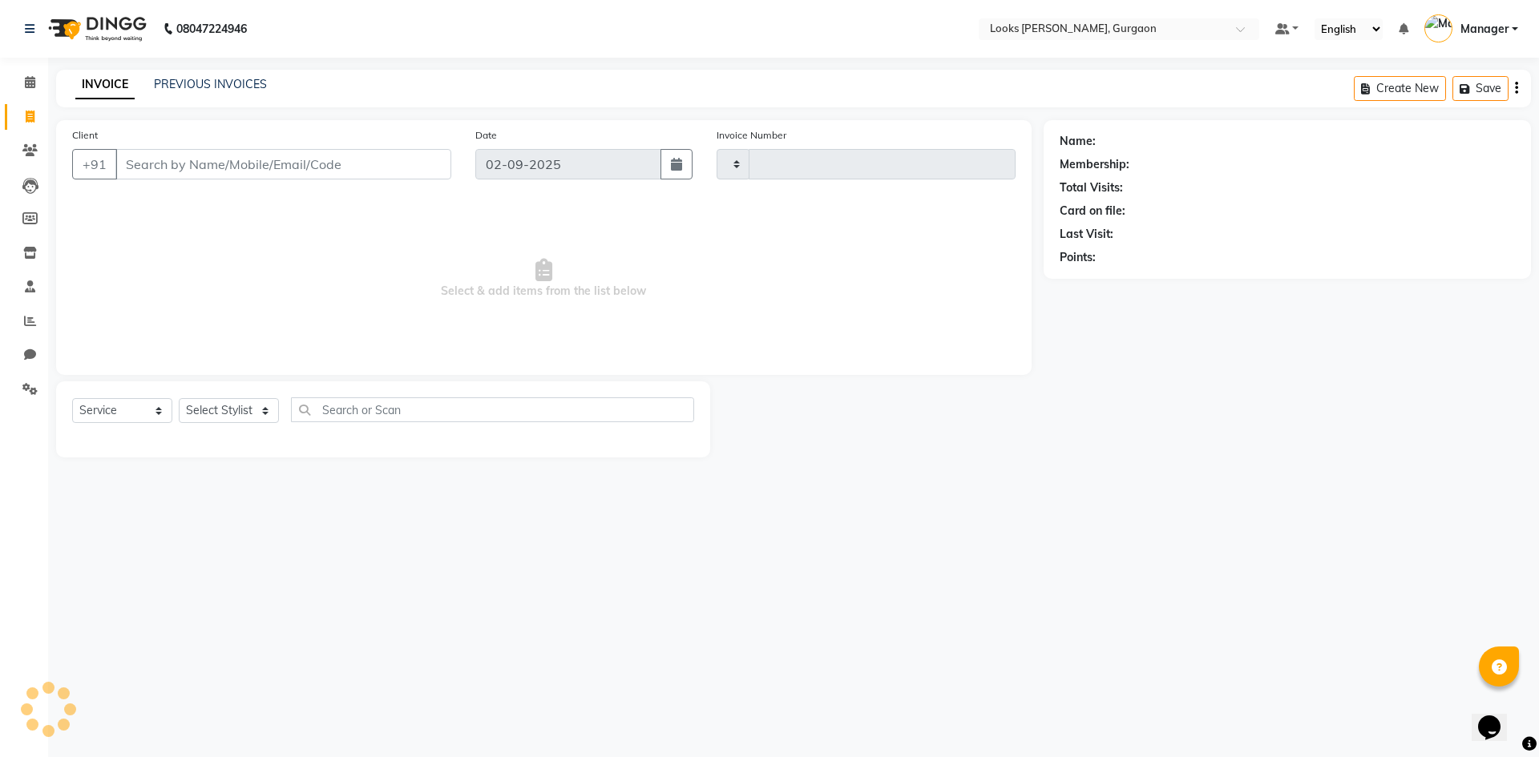
type input "1459"
select select "8452"
click at [28, 83] on icon at bounding box center [30, 82] width 10 height 12
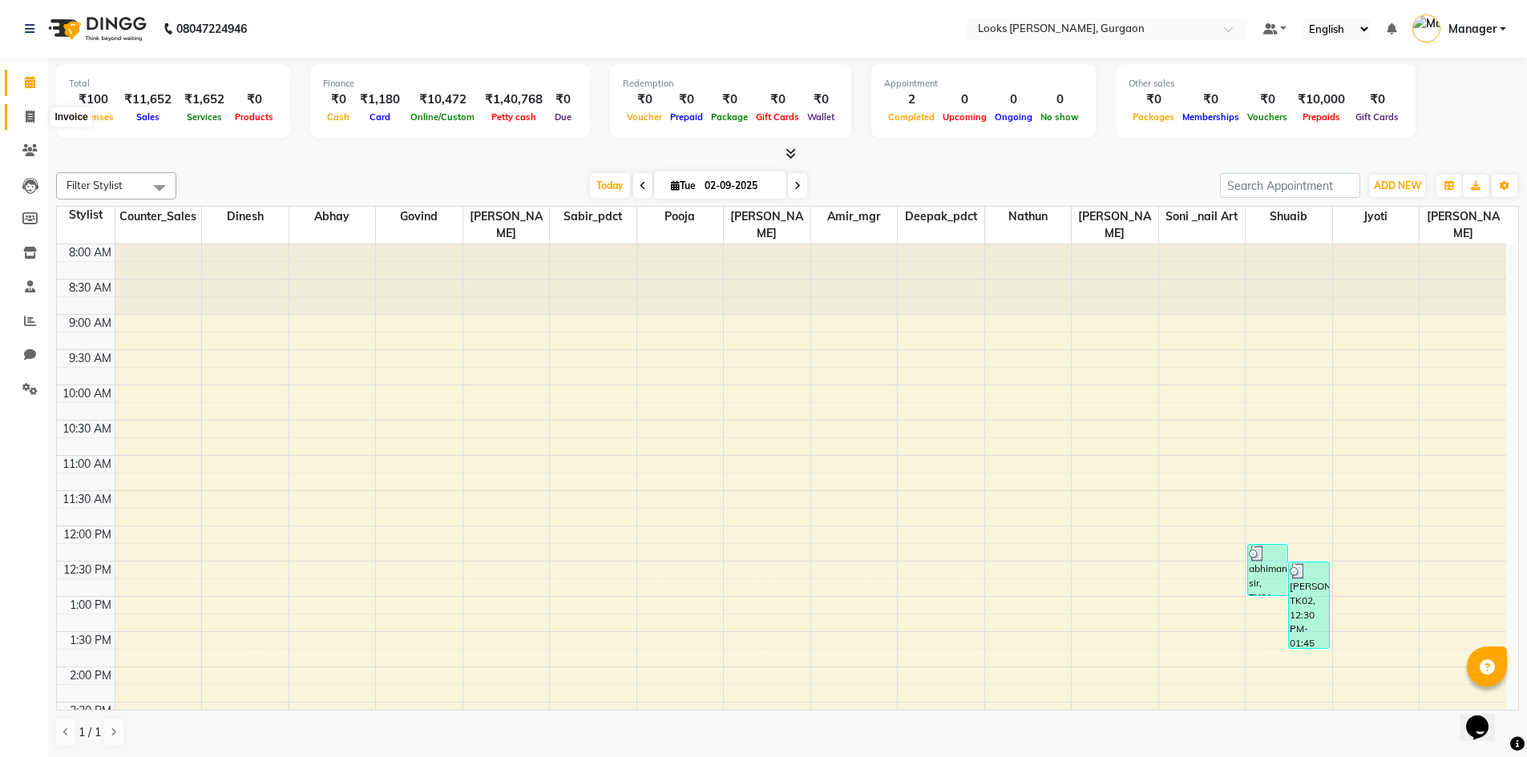
click at [30, 117] on icon at bounding box center [30, 117] width 9 height 12
select select "service"
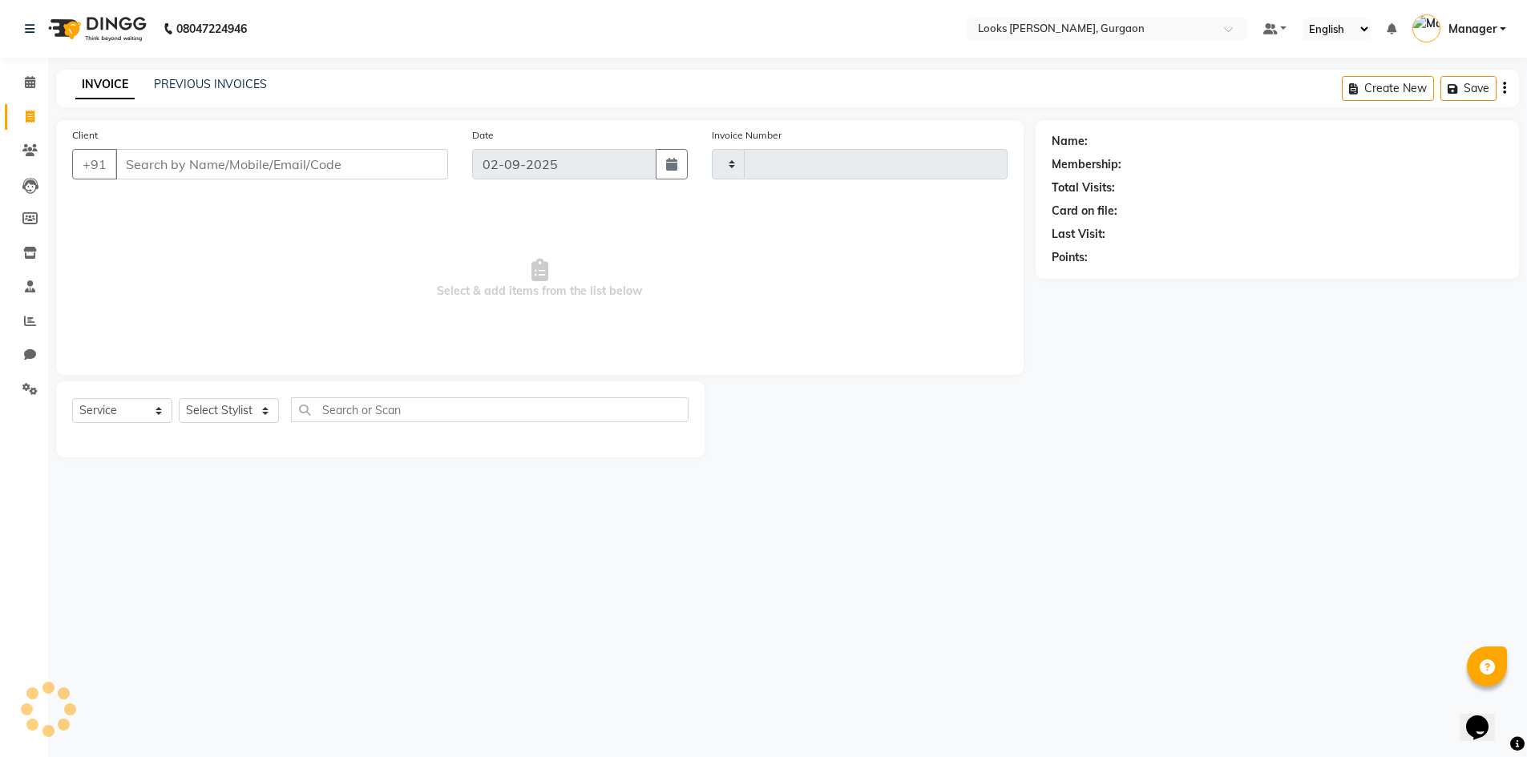
type input "1459"
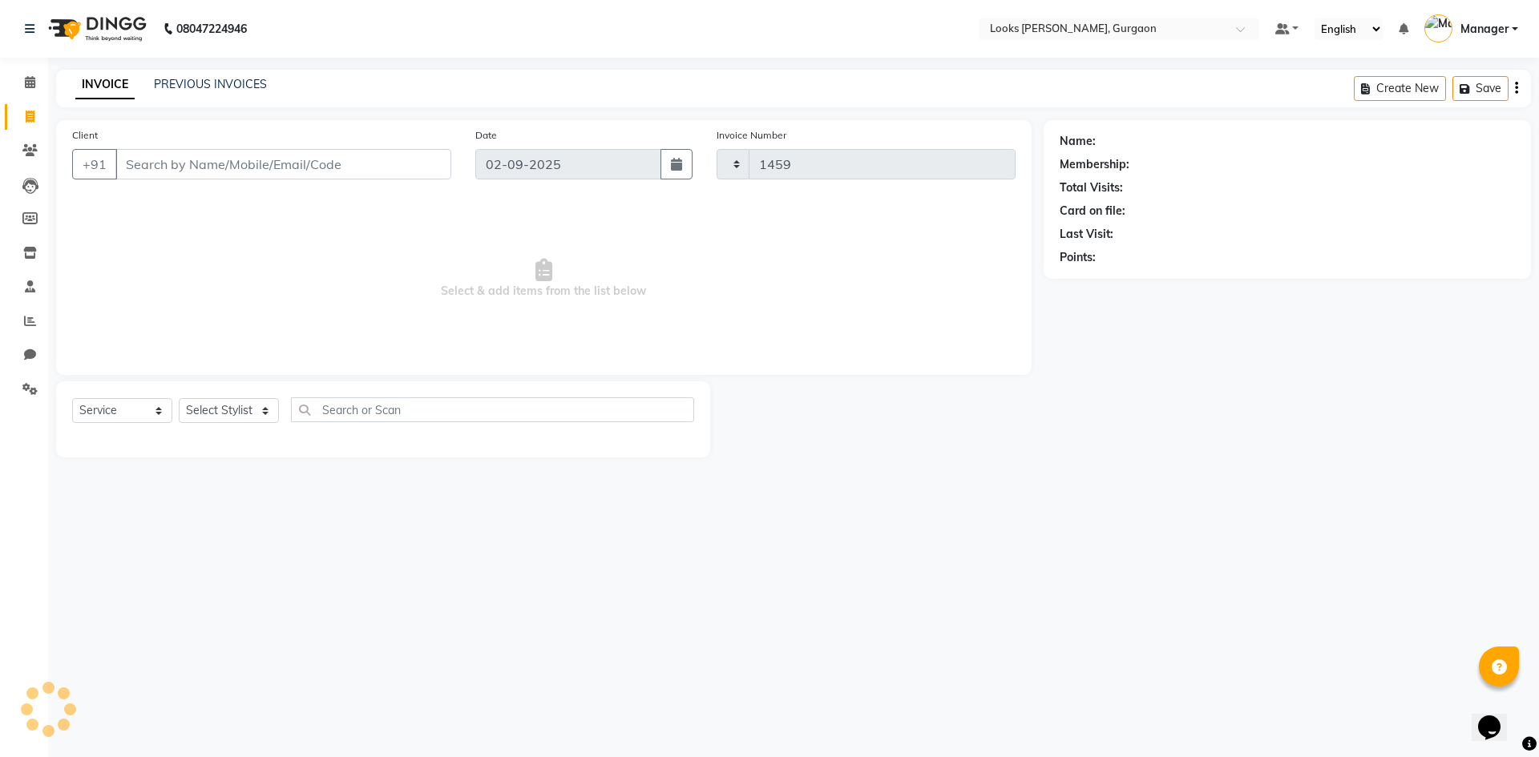
select select "8452"
click at [1384, 85] on button "Save" at bounding box center [1367, 88] width 56 height 25
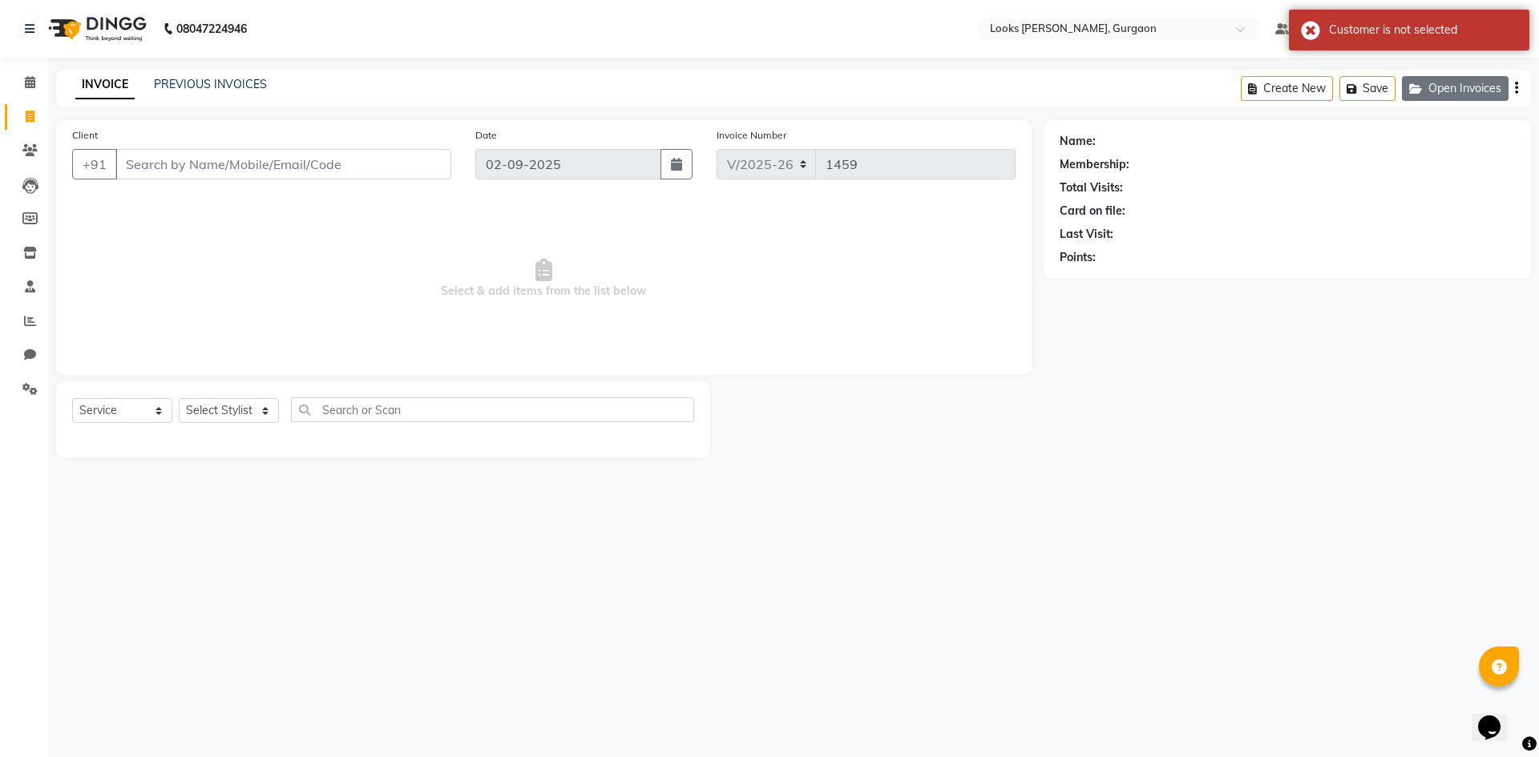
click at [1414, 83] on icon "button" at bounding box center [1418, 88] width 19 height 11
click at [1460, 76] on div "Create New Save Open Invoices" at bounding box center [1386, 89] width 290 height 38
click at [1461, 83] on button "Open Invoices" at bounding box center [1455, 88] width 107 height 25
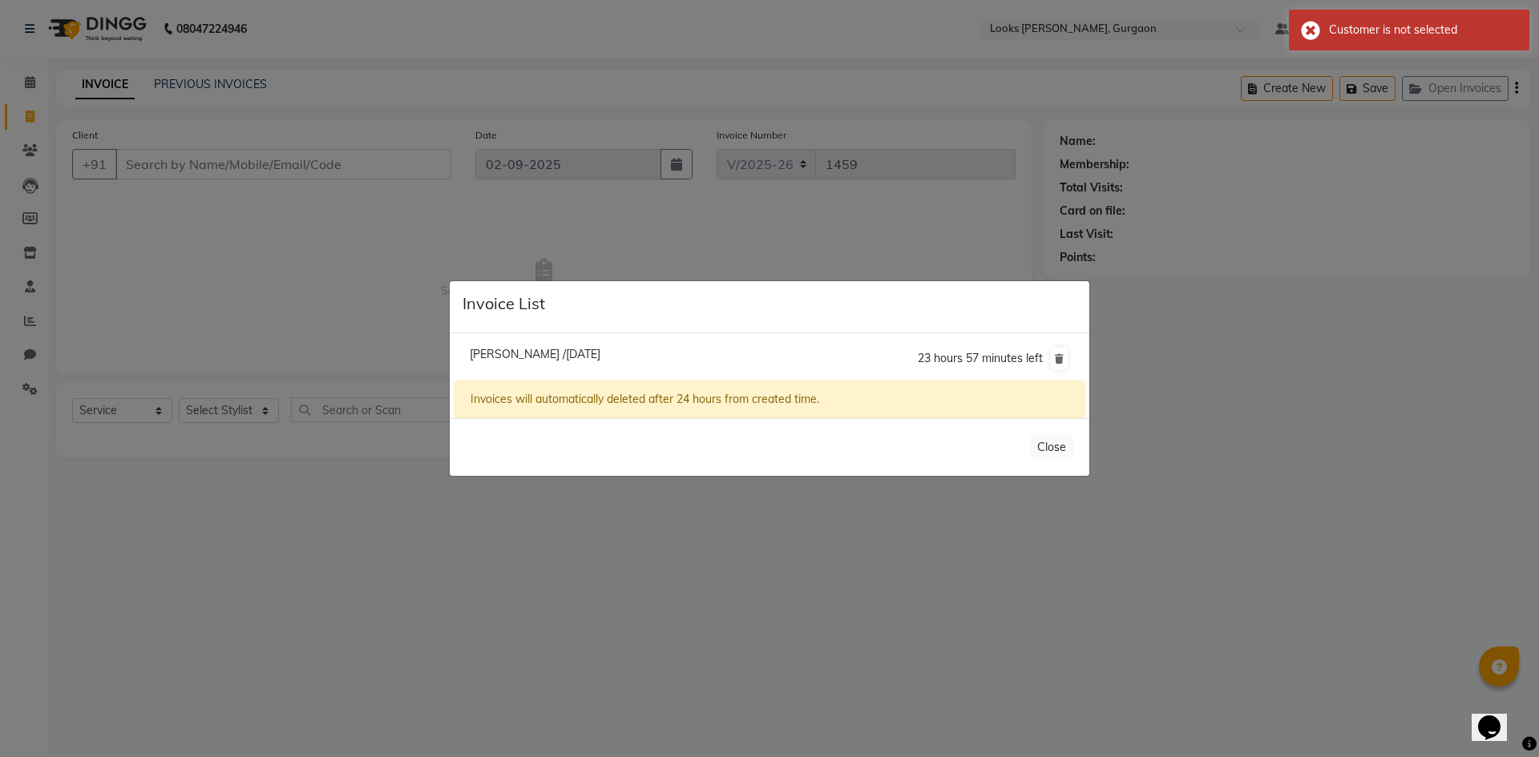
click at [1435, 146] on ngb-modal-window "Invoice List Priyank /02 September 2025 23 hours 57 minutes left Invoices will …" at bounding box center [769, 378] width 1539 height 757
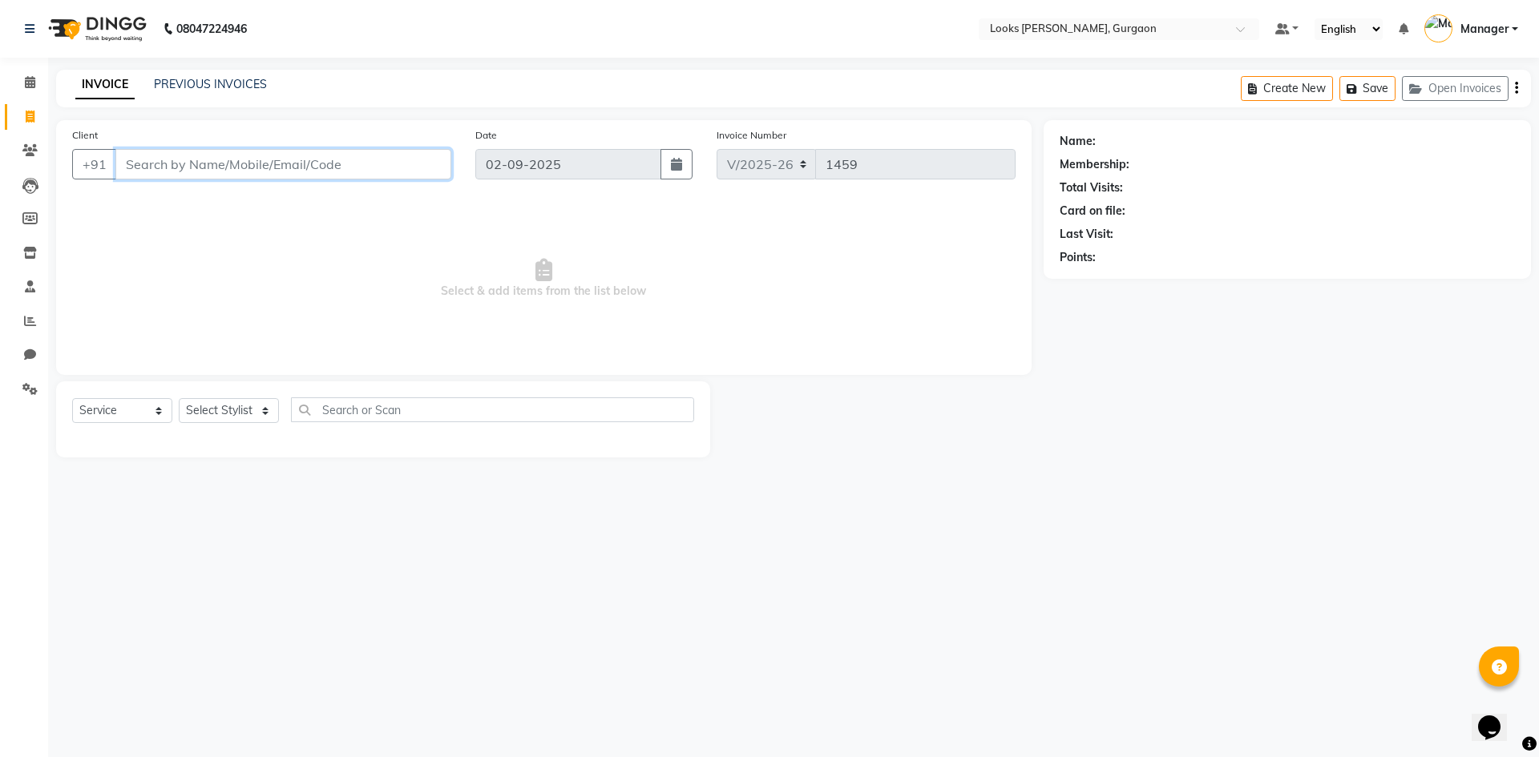
click at [194, 178] on input "Client" at bounding box center [283, 164] width 336 height 30
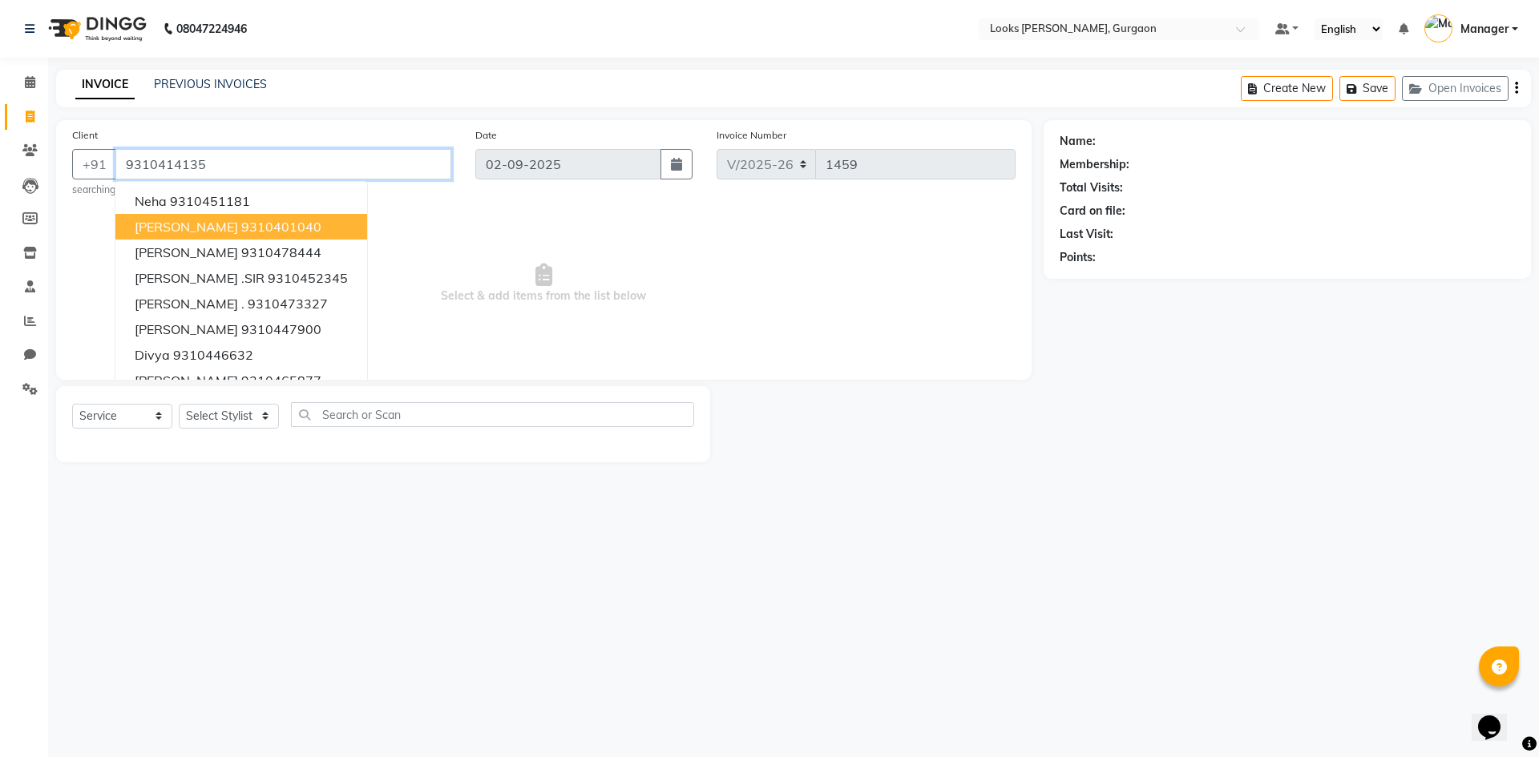
type input "9310414135"
select select "1: Object"
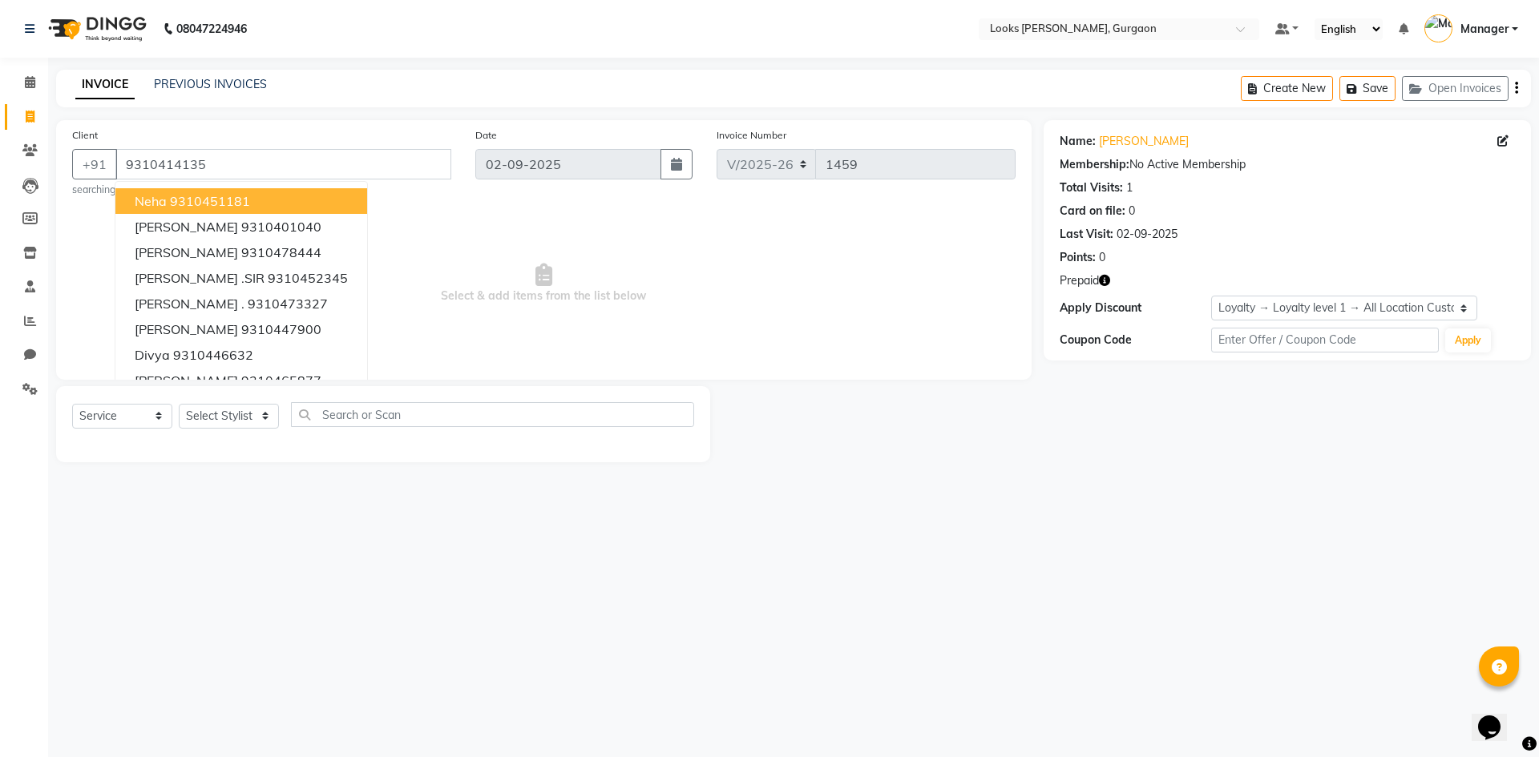
click at [383, 189] on small "searching..." at bounding box center [261, 190] width 379 height 14
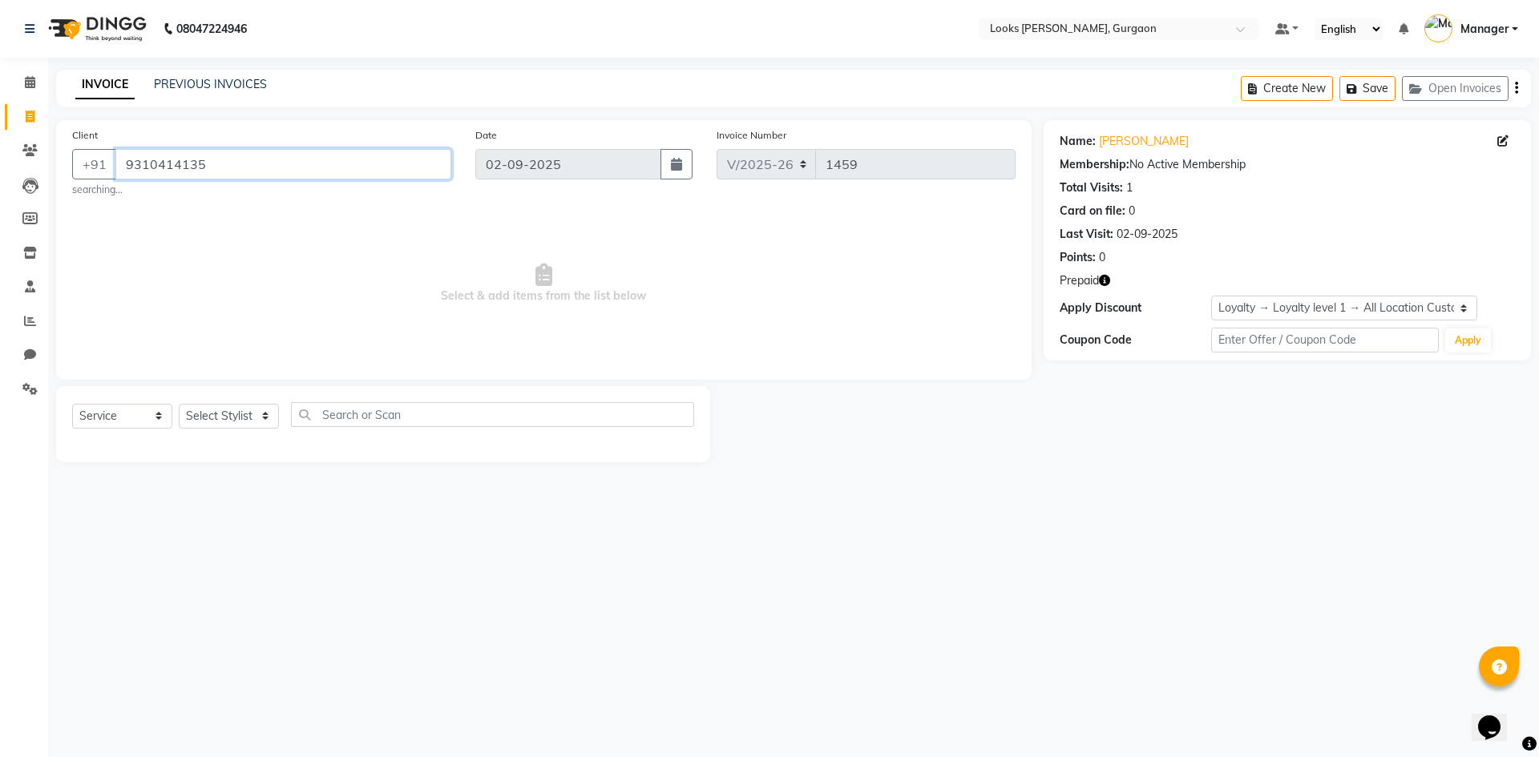
click at [360, 159] on input "9310414135" at bounding box center [283, 164] width 336 height 30
click at [416, 260] on span "Select & add items from the list below" at bounding box center [543, 284] width 943 height 160
click at [150, 420] on select "Select Service Product Membership Package Voucher Prepaid Gift Card" at bounding box center [122, 416] width 100 height 25
click at [72, 404] on select "Select Service Product Membership Package Voucher Prepaid Gift Card" at bounding box center [122, 416] width 100 height 25
click at [219, 424] on select "Select Stylist aahil abhay Amir_mgr Anamika Counter_Sales Deepak_pdct dinesh go…" at bounding box center [229, 416] width 100 height 25
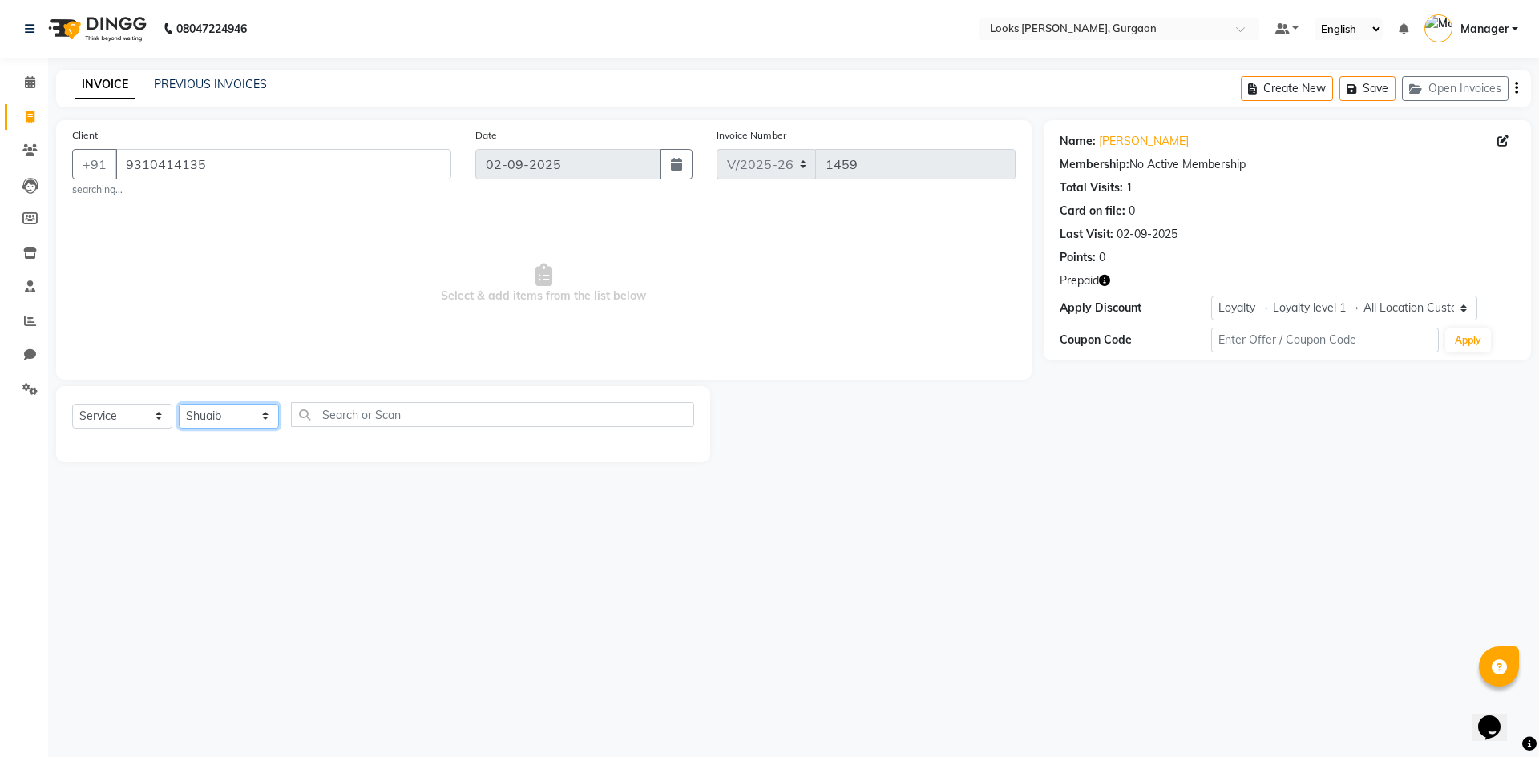
click at [179, 404] on select "Select Stylist aahil abhay Amir_mgr Anamika Counter_Sales Deepak_pdct dinesh go…" at bounding box center [229, 416] width 100 height 25
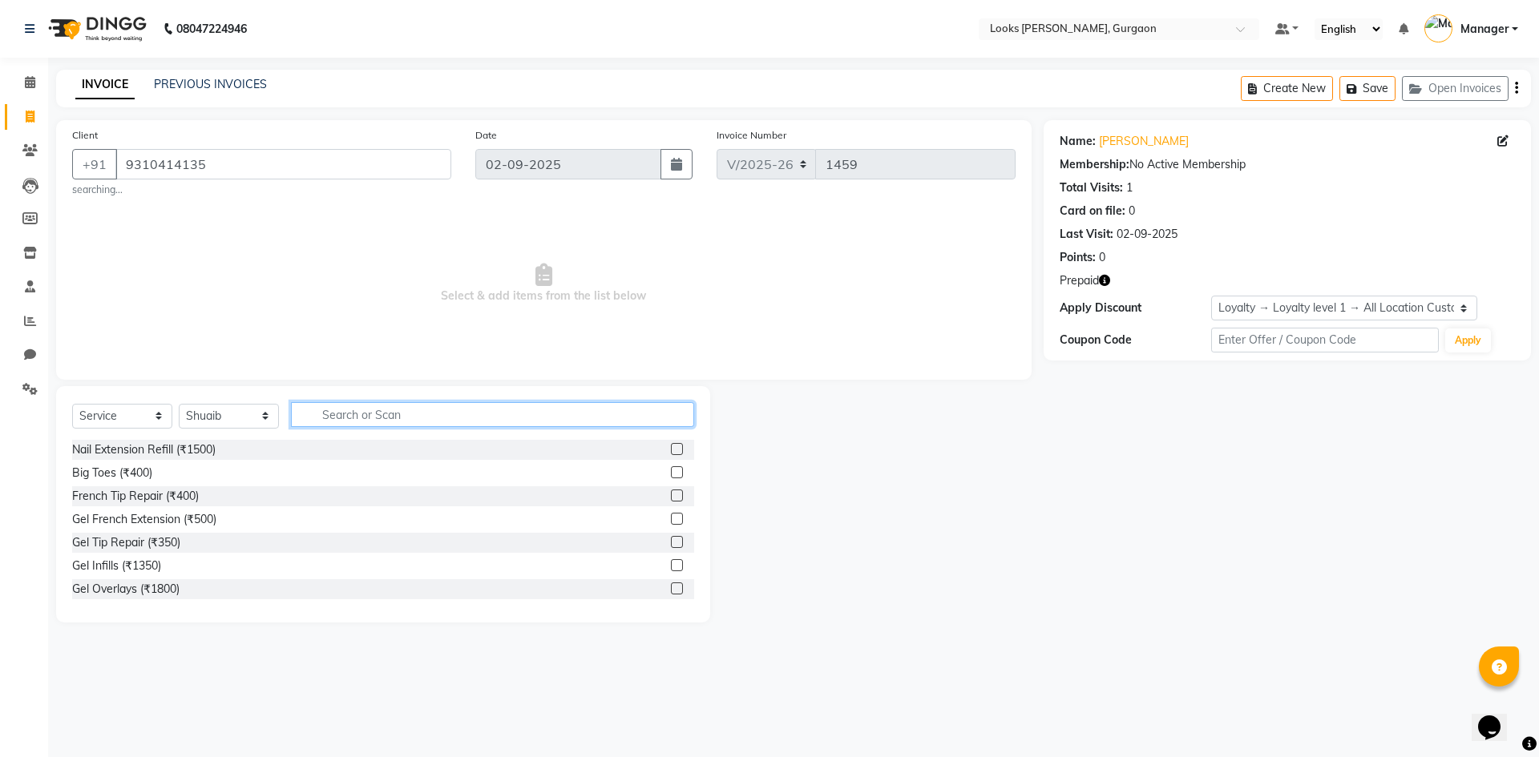
click at [410, 418] on input "text" at bounding box center [492, 414] width 403 height 25
click at [211, 421] on select "Select Stylist aahil abhay Amir_mgr Anamika Counter_Sales Deepak_pdct dinesh go…" at bounding box center [229, 416] width 100 height 25
click at [179, 404] on select "Select Stylist aahil abhay Amir_mgr Anamika Counter_Sales Deepak_pdct dinesh go…" at bounding box center [229, 416] width 100 height 25
drag, startPoint x: 242, startPoint y: 410, endPoint x: 315, endPoint y: 470, distance: 94.5
click at [242, 410] on select "Select Stylist aahil abhay Amir_mgr Anamika Counter_Sales Deepak_pdct dinesh go…" at bounding box center [229, 416] width 100 height 25
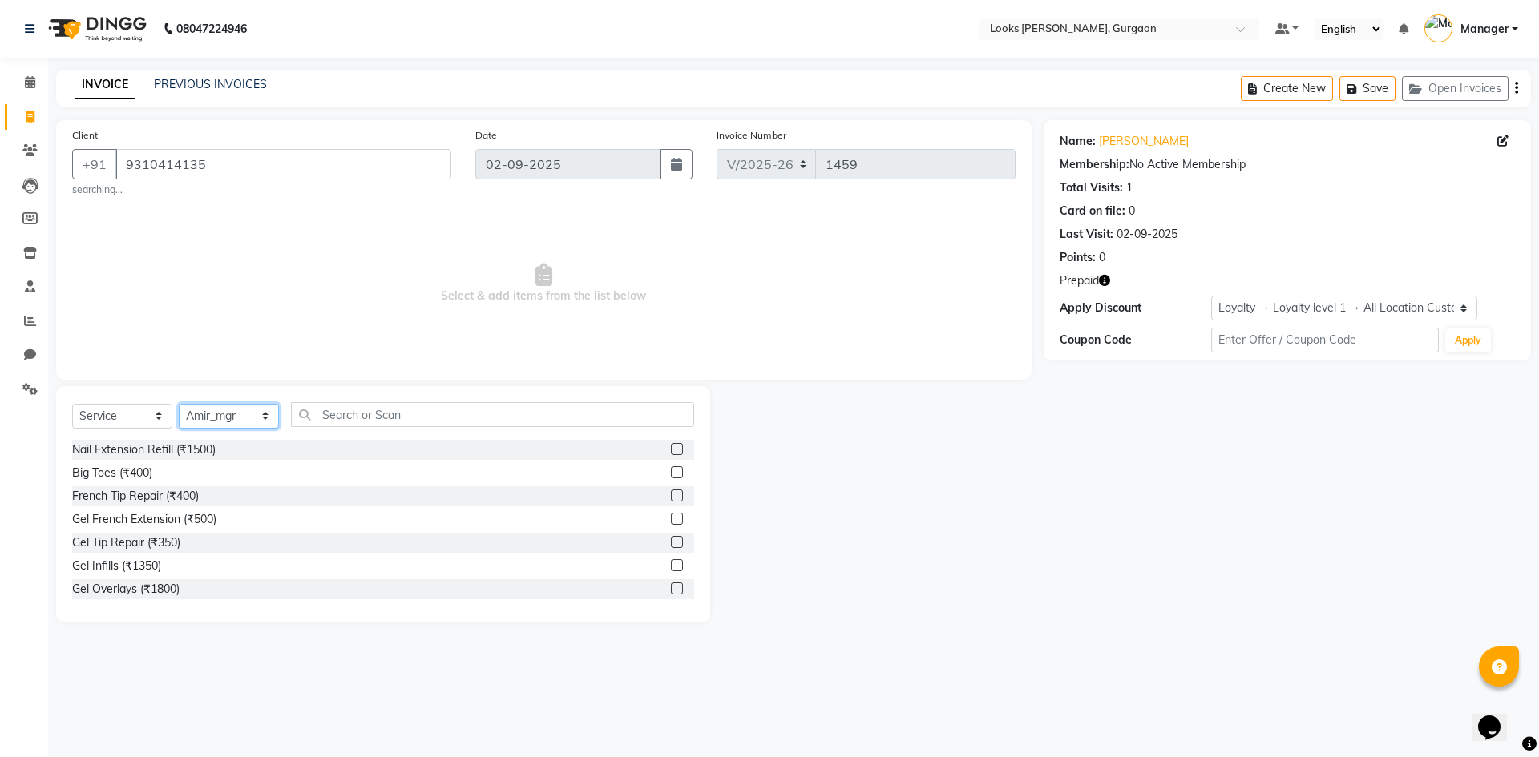
select select "82370"
click at [179, 404] on select "Select Stylist aahil abhay Amir_mgr Anamika Counter_Sales Deepak_pdct dinesh go…" at bounding box center [229, 416] width 100 height 25
click at [397, 422] on input "text" at bounding box center [492, 414] width 403 height 25
type input "cut"
click at [119, 470] on div "Stylist Cut(M) (₹600)" at bounding box center [124, 473] width 105 height 17
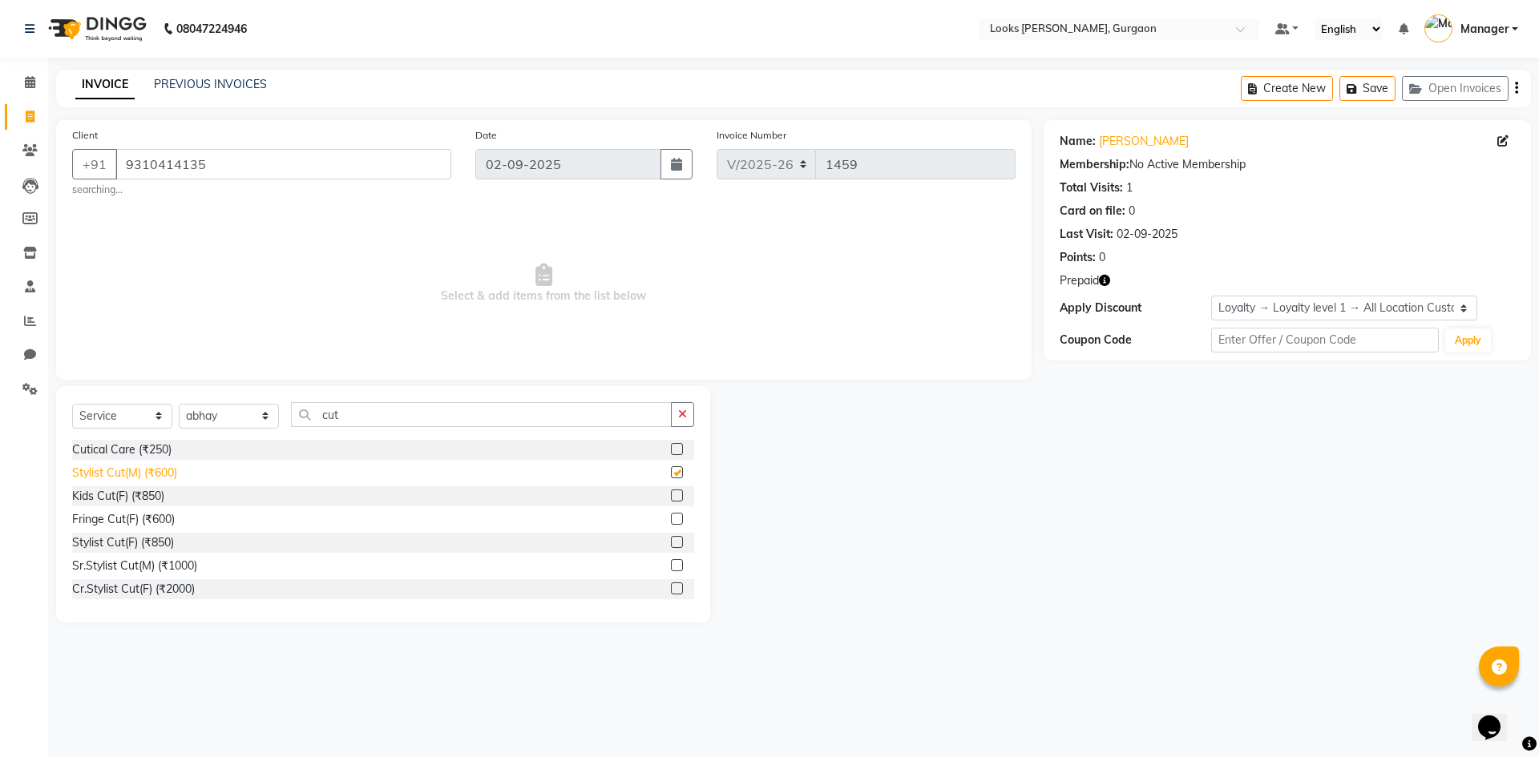
click at [119, 470] on div "Stylist Cut(M) (₹600)" at bounding box center [124, 473] width 105 height 17
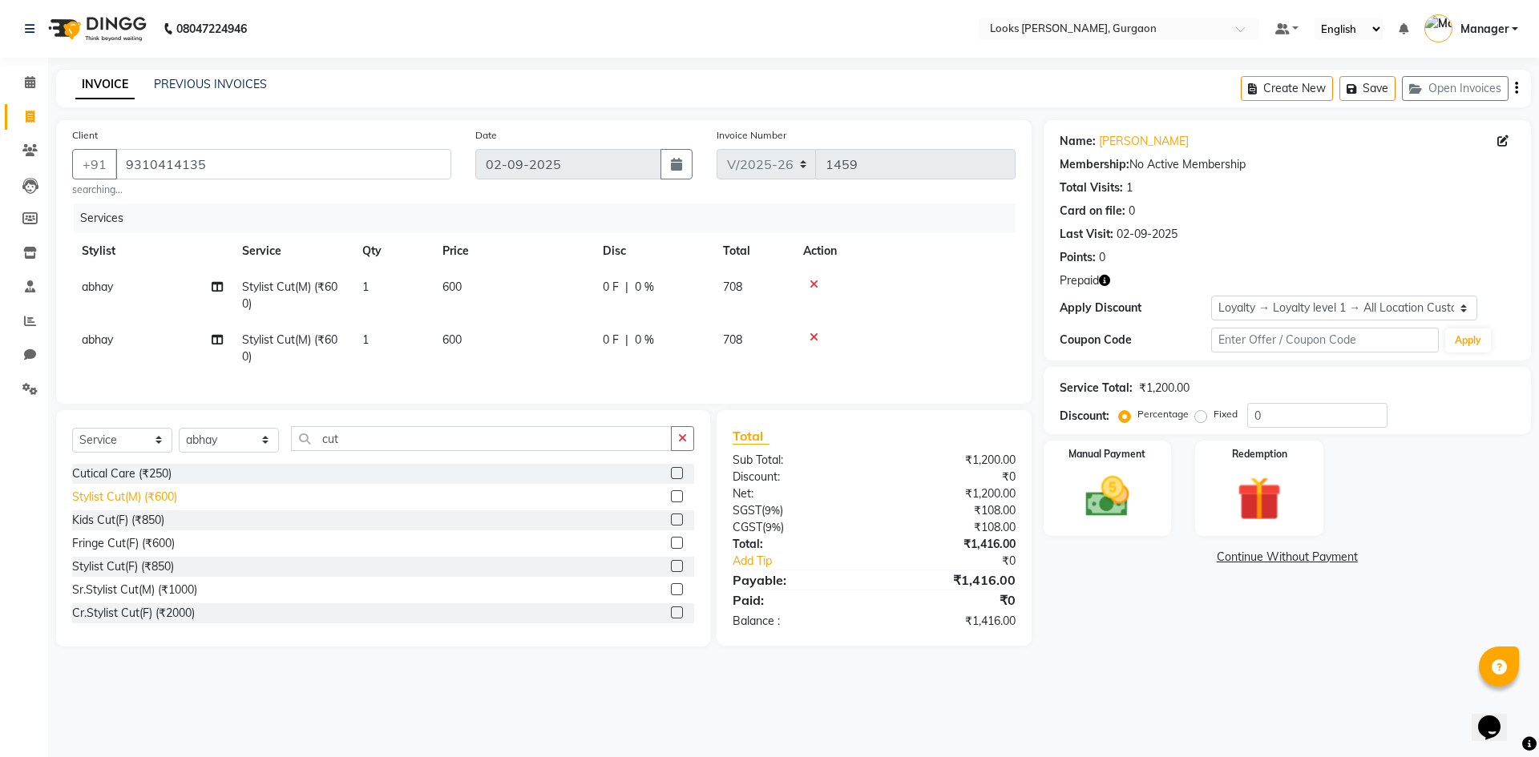
checkbox input "false"
click at [812, 334] on icon at bounding box center [814, 337] width 9 height 11
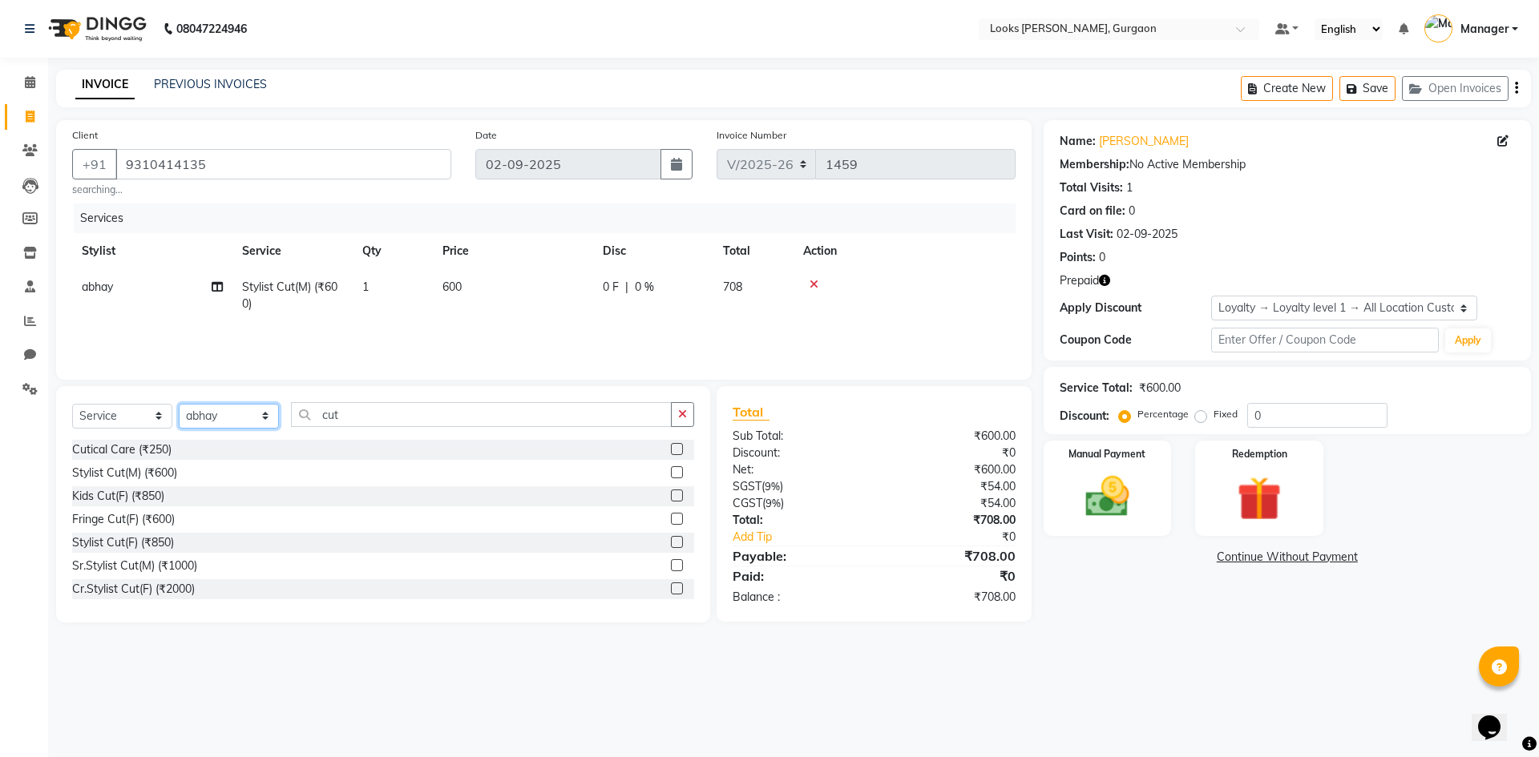
click at [228, 423] on select "Select Stylist aahil abhay Amir_mgr Anamika Counter_Sales Deepak_pdct dinesh go…" at bounding box center [229, 416] width 100 height 25
select select "84462"
click at [179, 404] on select "Select Stylist aahil abhay Amir_mgr Anamika Counter_Sales Deepak_pdct dinesh go…" at bounding box center [229, 416] width 100 height 25
click at [361, 418] on input "cut" at bounding box center [481, 414] width 381 height 25
type input "c"
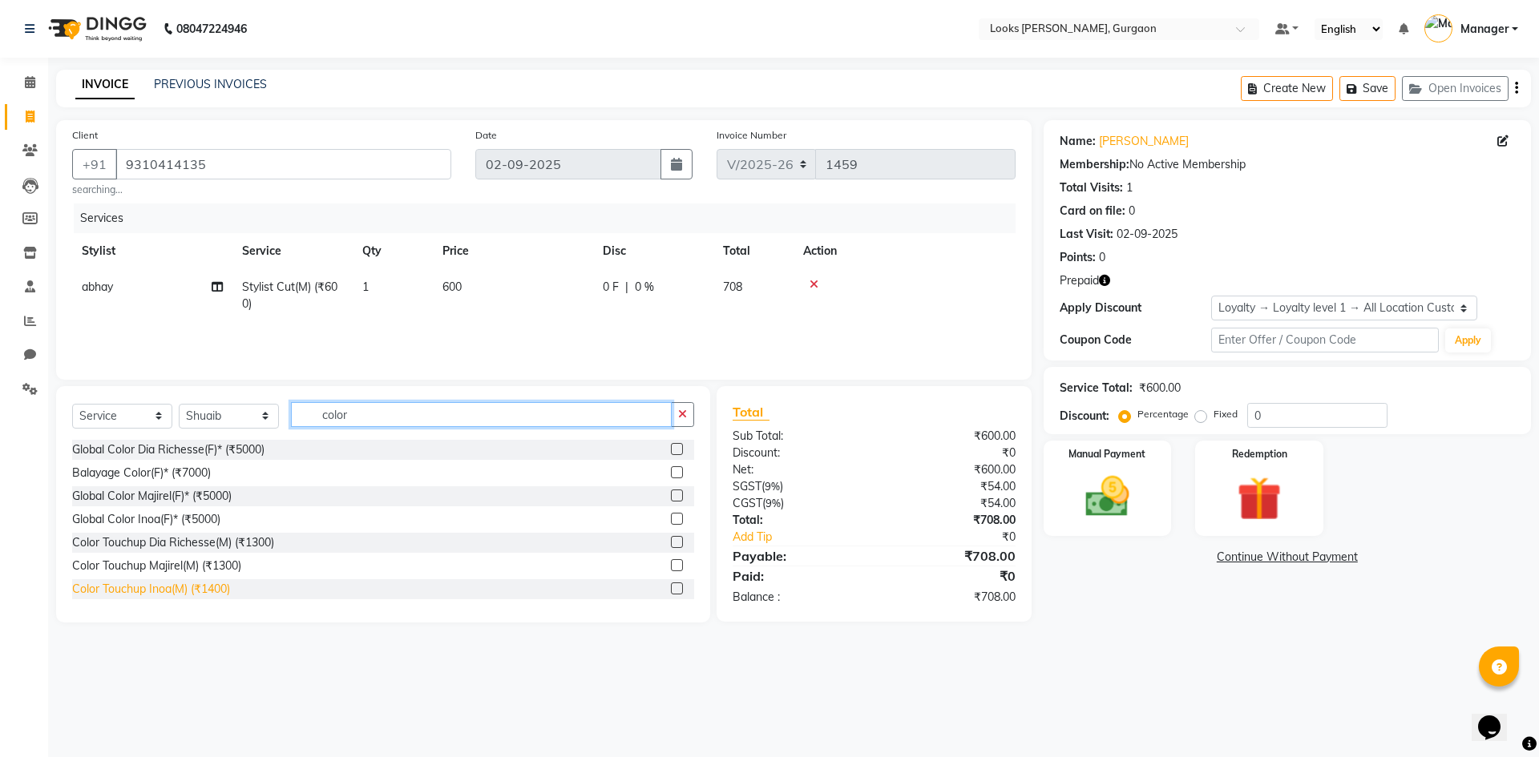
type input "color"
click at [166, 590] on div "Color Touchup Inoa(M) (₹1400)" at bounding box center [151, 589] width 158 height 17
checkbox input "false"
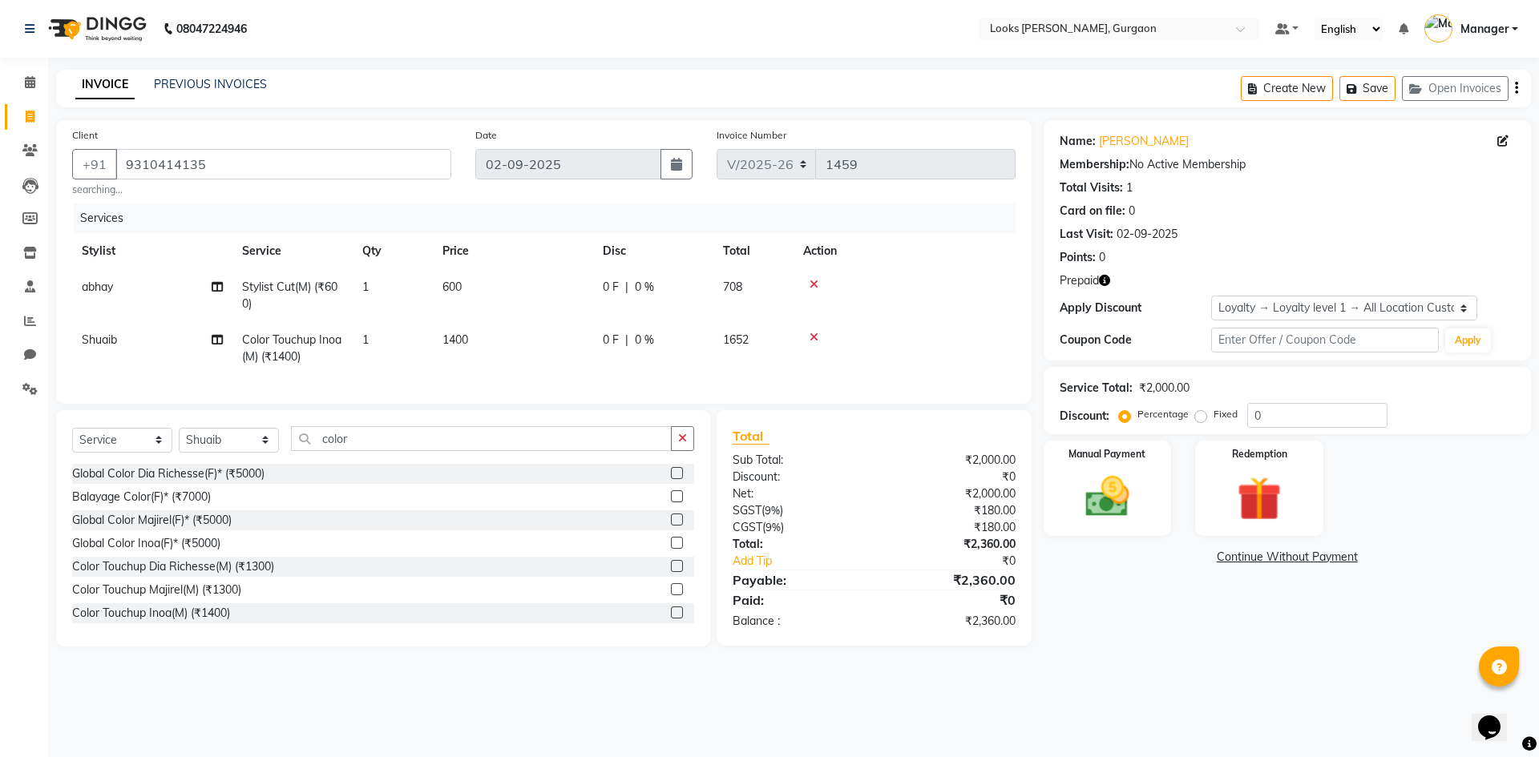
click at [470, 335] on td "1400" at bounding box center [513, 348] width 160 height 53
select select "84462"
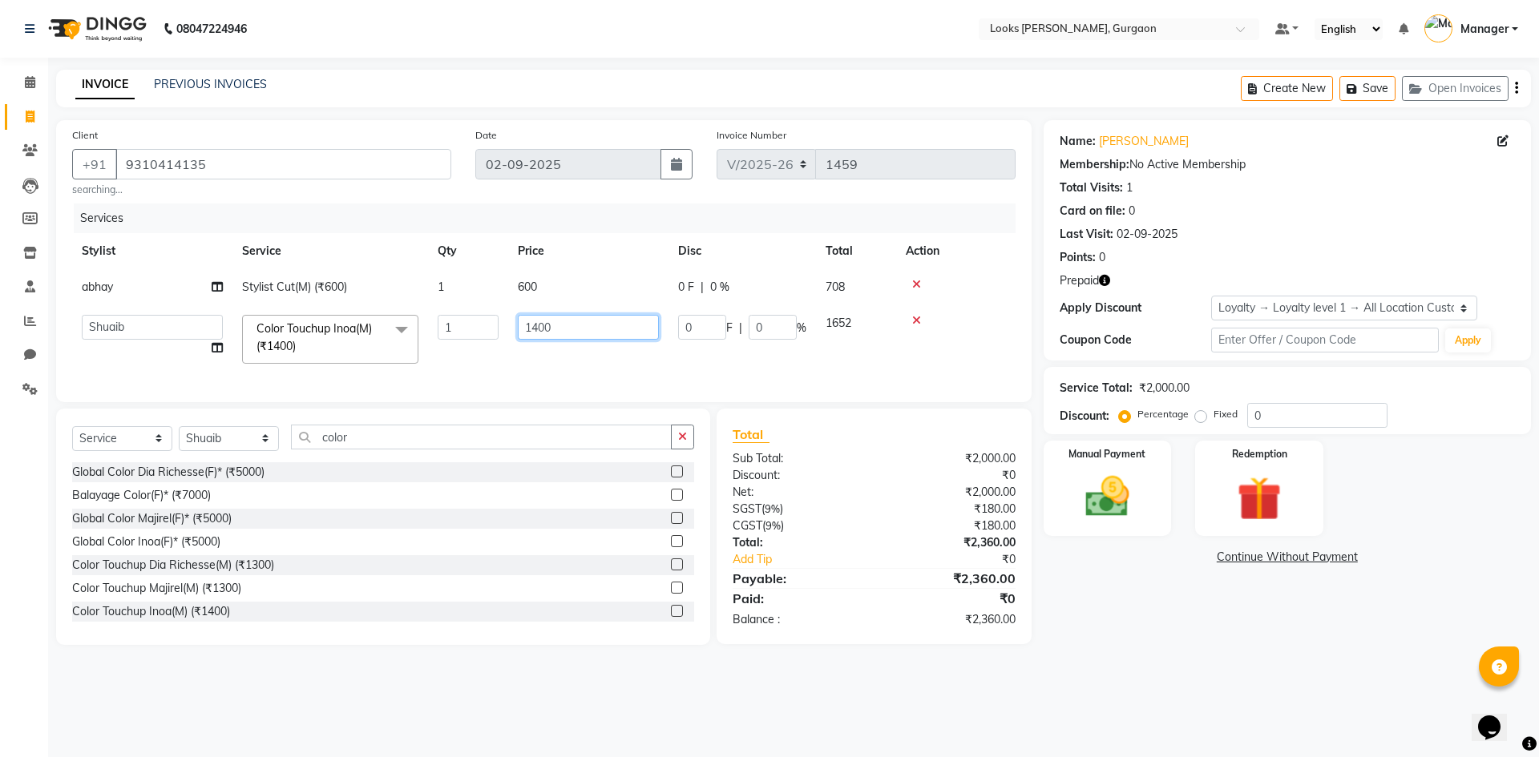
click at [551, 330] on input "1400" at bounding box center [588, 327] width 141 height 25
type input "1600"
click at [678, 365] on td "0 F | 0 %" at bounding box center [741, 339] width 147 height 68
select select "84462"
click at [412, 450] on input "color" at bounding box center [481, 437] width 381 height 25
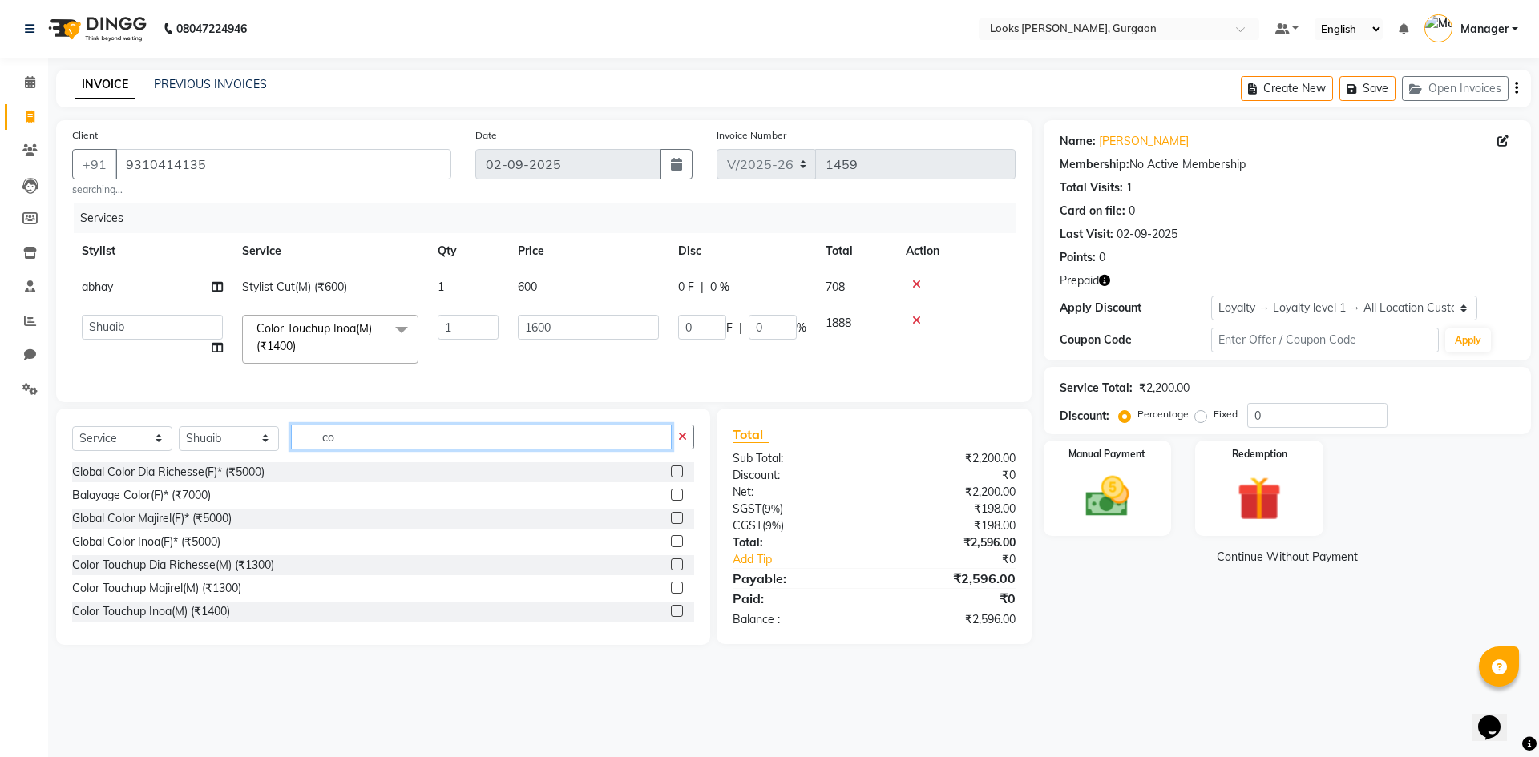
type input "c"
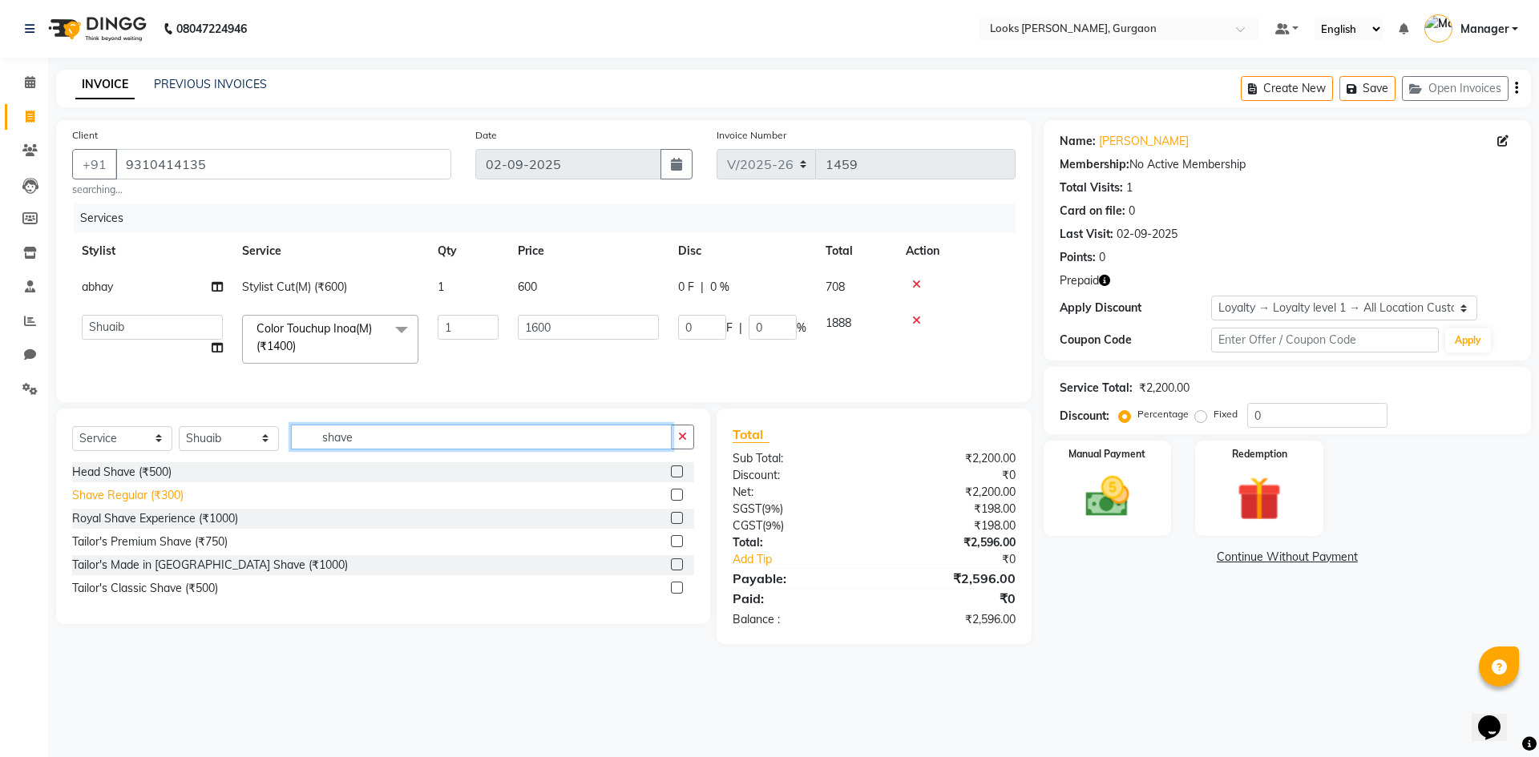
type input "shave"
click at [127, 504] on div "Shave Regular (₹300)" at bounding box center [127, 495] width 111 height 17
checkbox input "false"
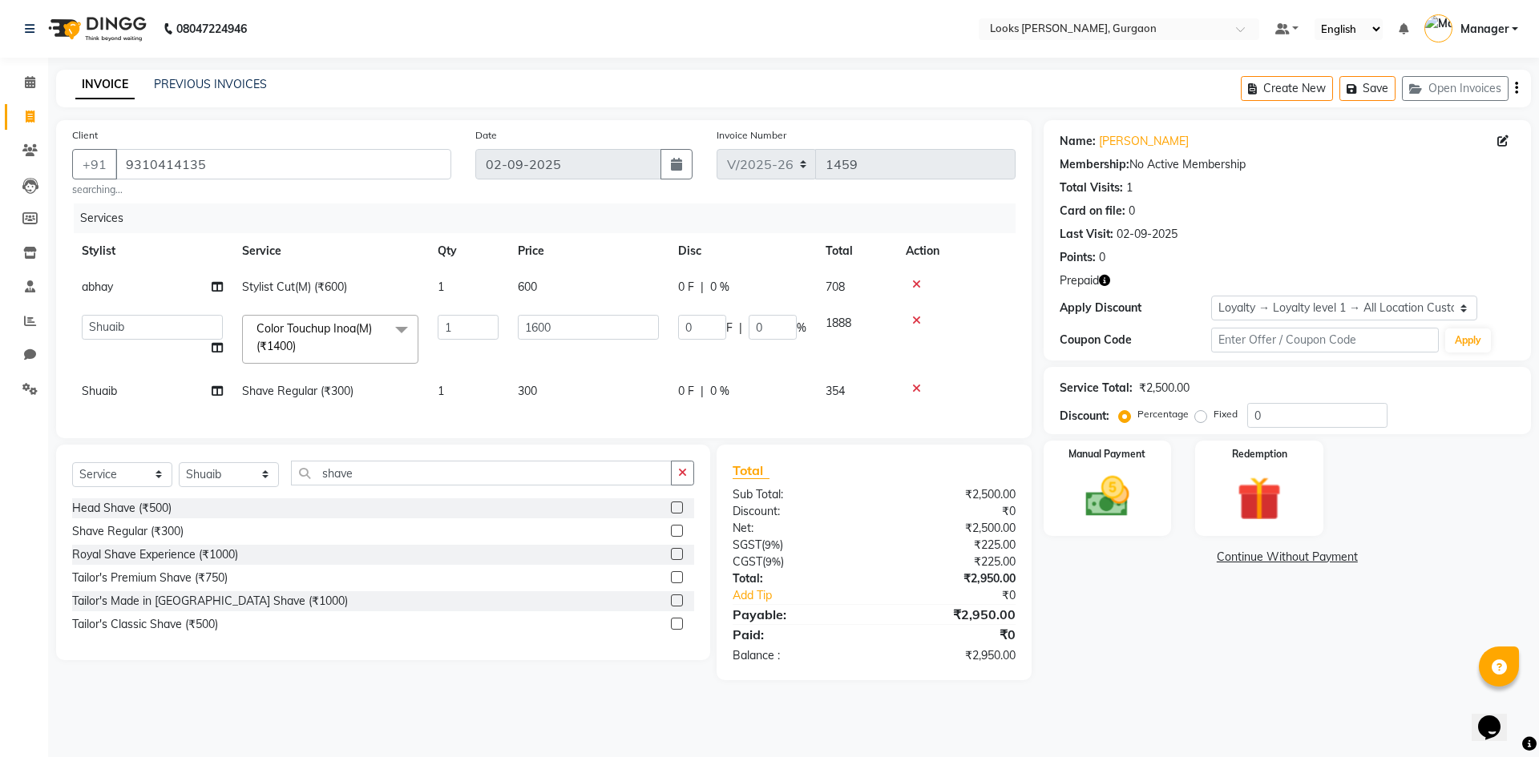
click at [553, 383] on td "300" at bounding box center [588, 391] width 160 height 36
select select "84462"
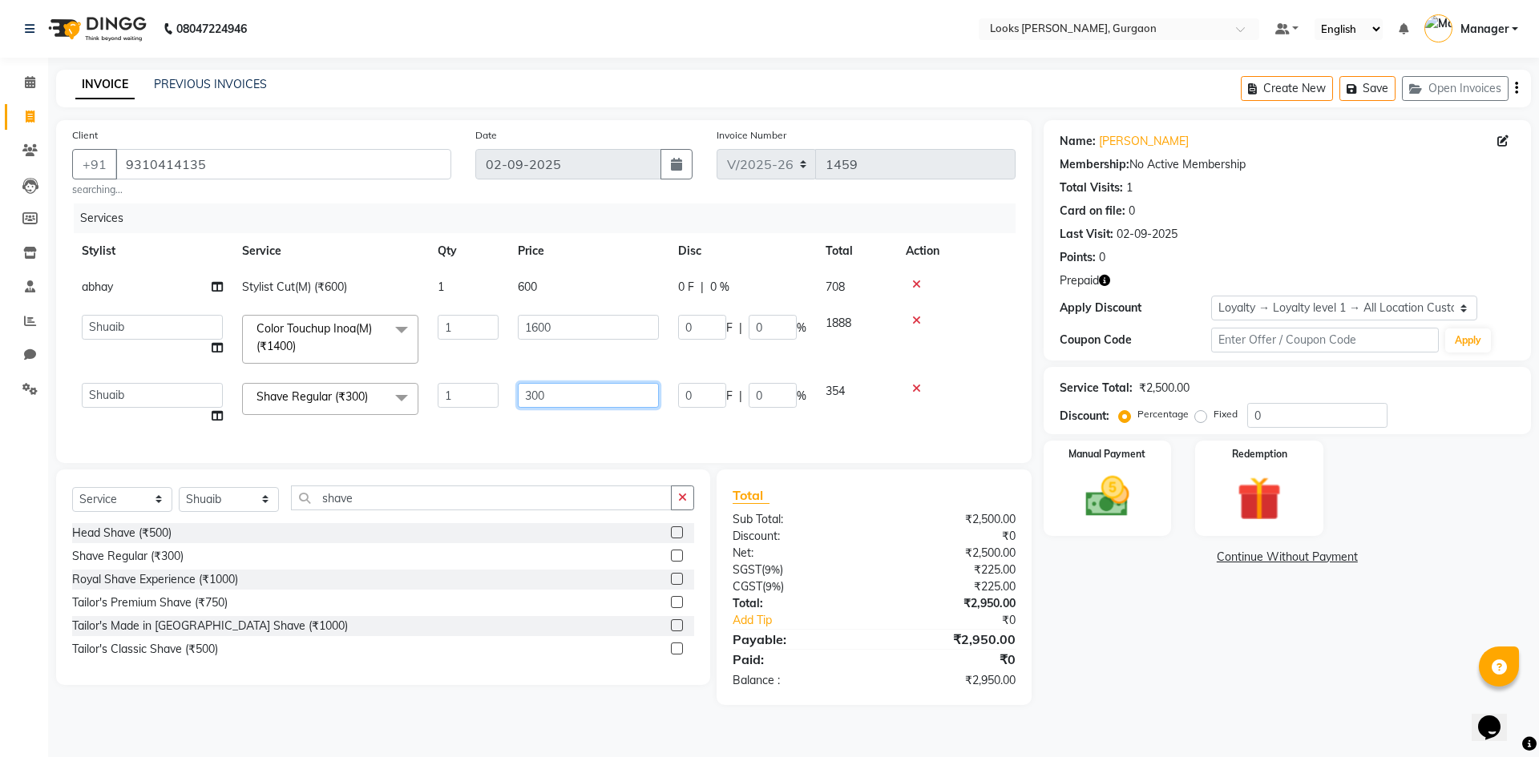
click at [563, 398] on input "300" at bounding box center [588, 395] width 141 height 25
type input "350"
click at [620, 416] on div "Services Stylist Service Qty Price Disc Total Action abhay Stylist Cut(M) (₹600…" at bounding box center [543, 326] width 943 height 244
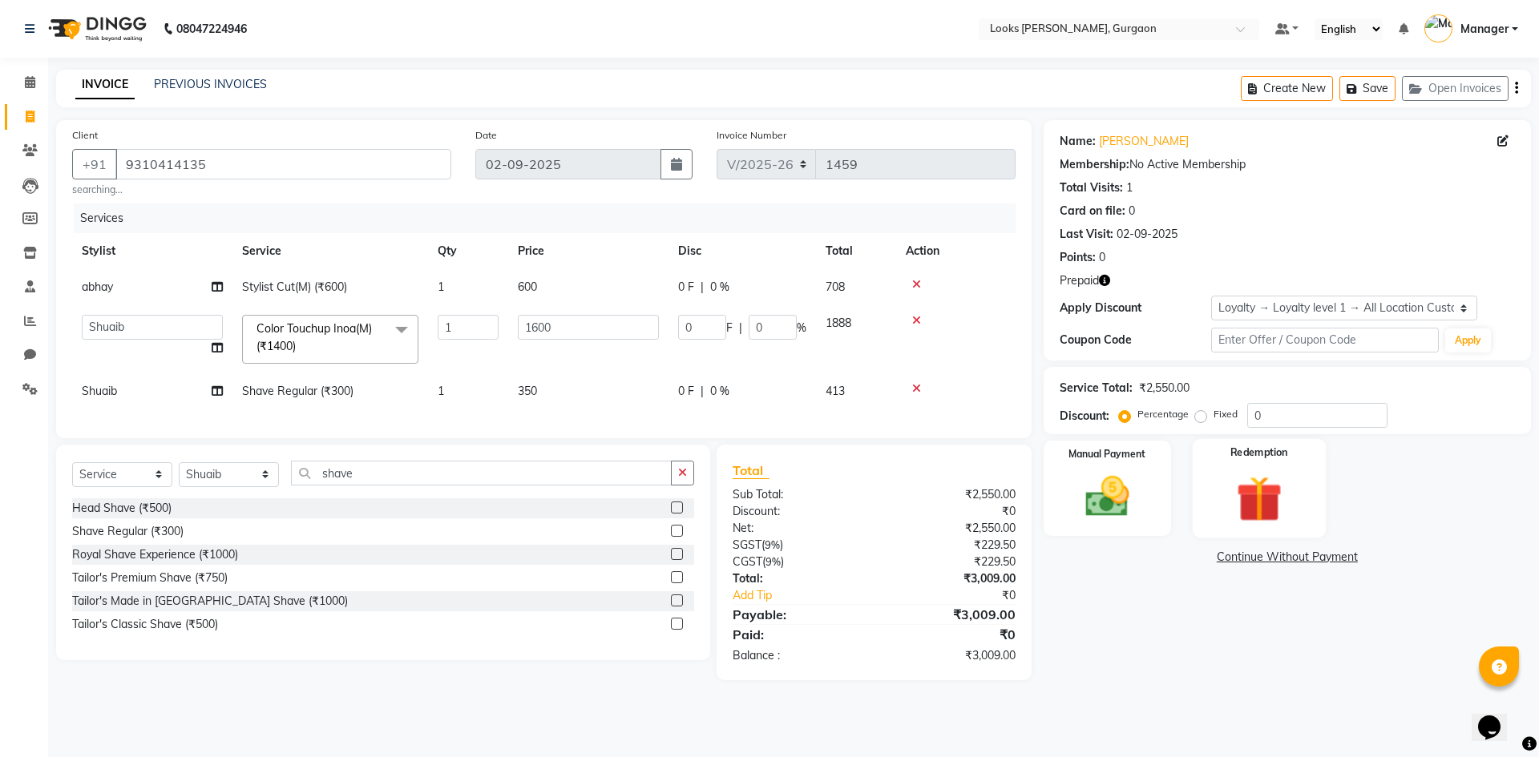
click at [1286, 493] on img at bounding box center [1258, 498] width 75 height 57
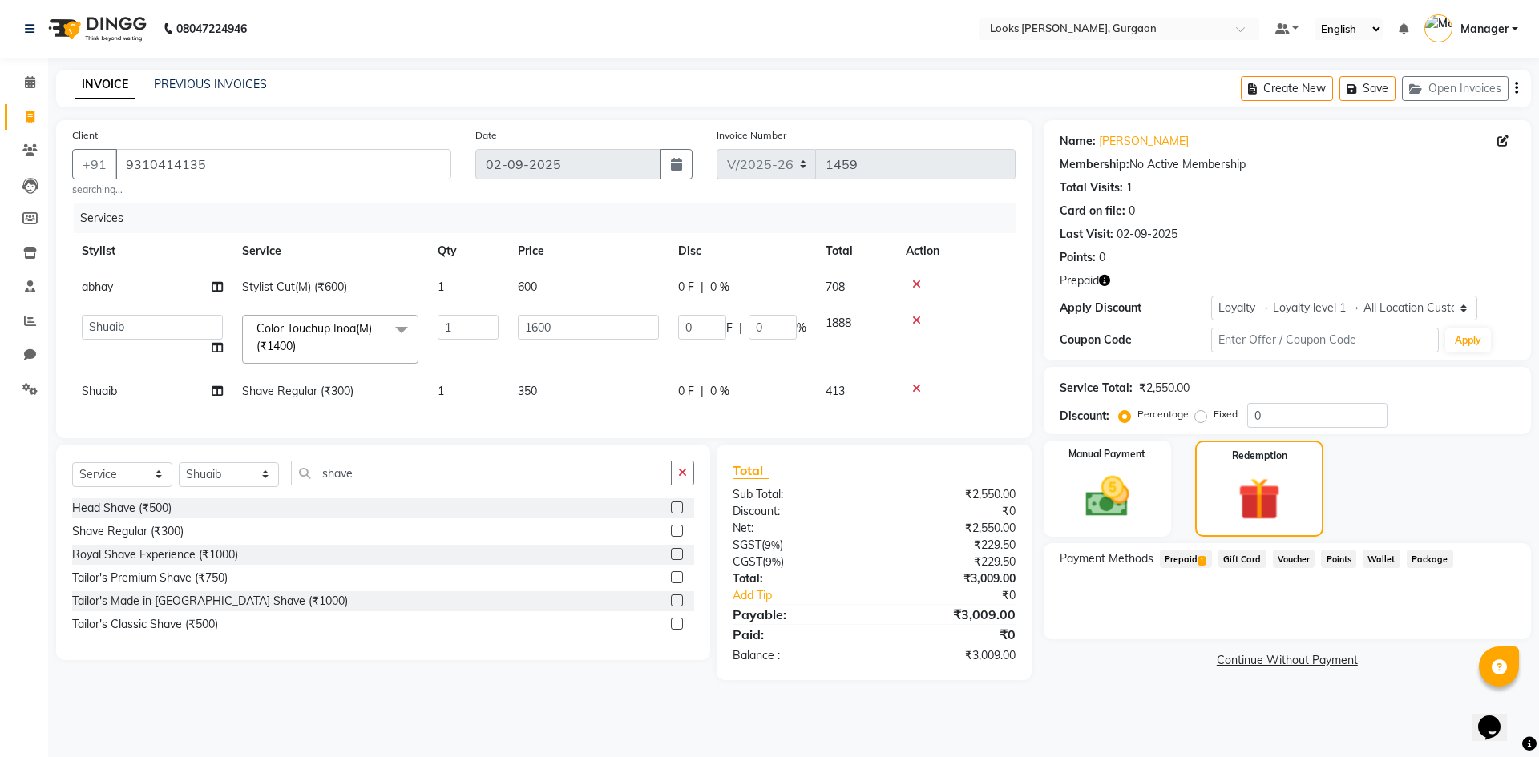
click at [1199, 565] on span "1" at bounding box center [1201, 561] width 9 height 10
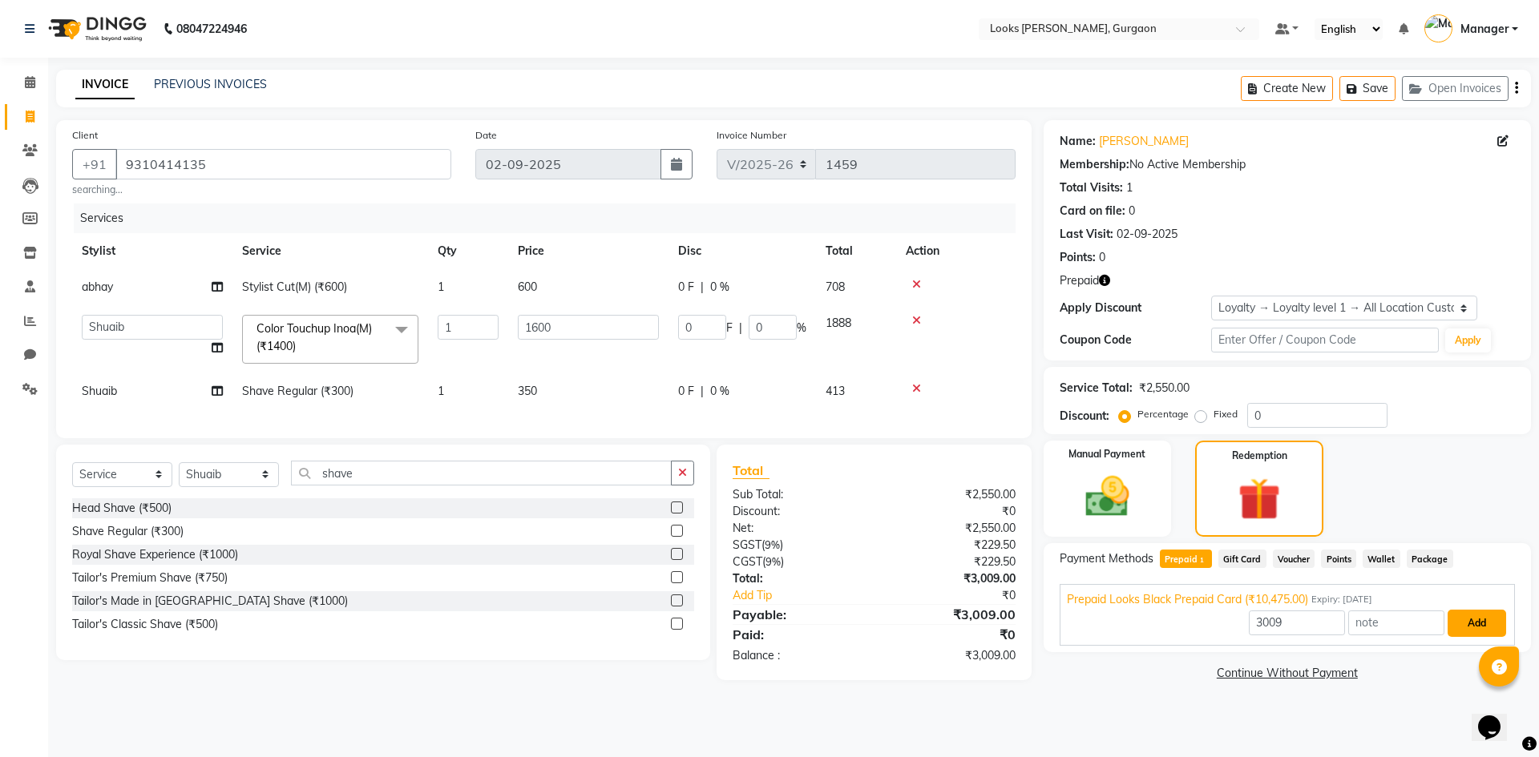
click at [1468, 624] on button "Add" at bounding box center [1476, 623] width 59 height 27
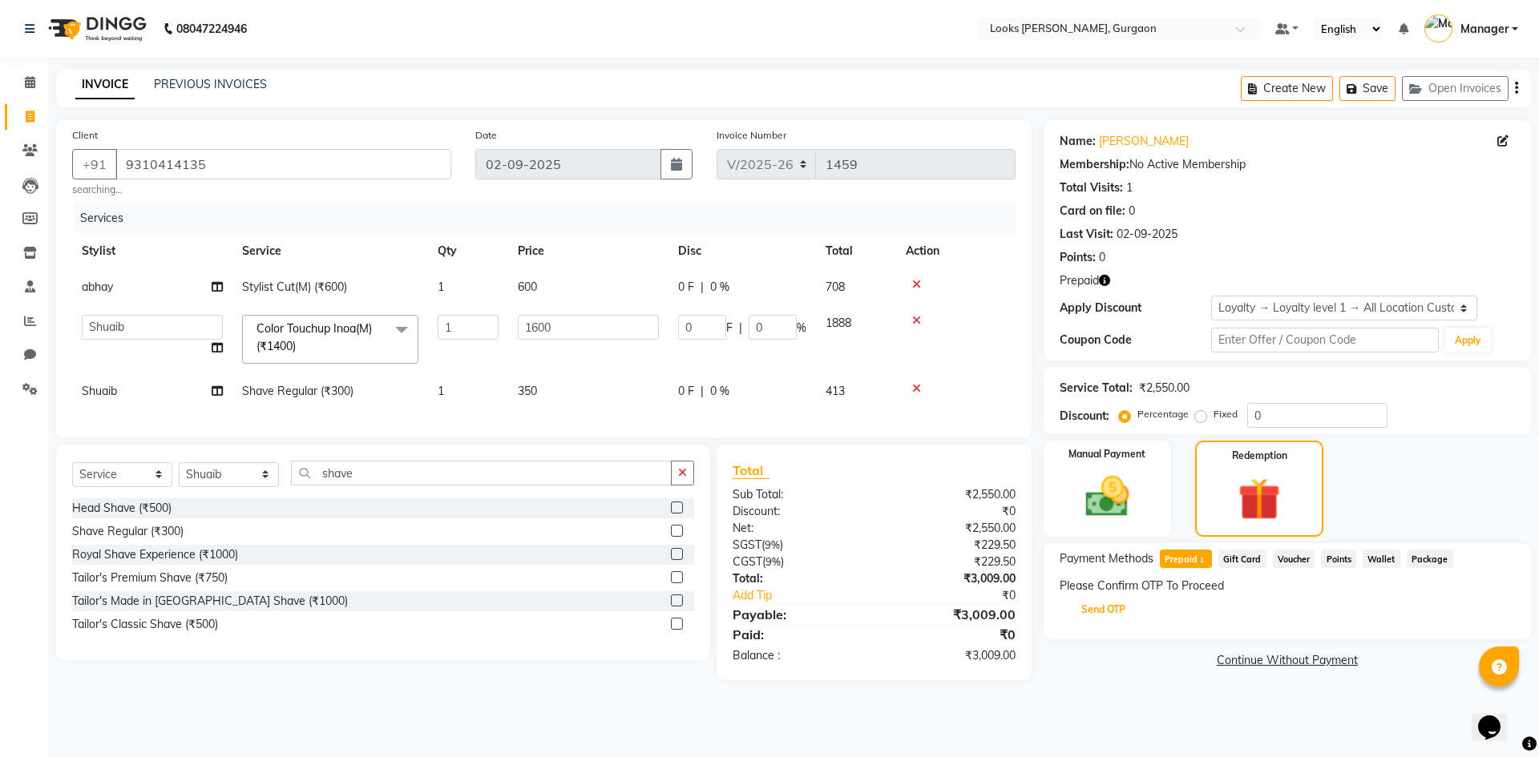
click at [1064, 617] on button "Send OTP" at bounding box center [1103, 609] width 84 height 27
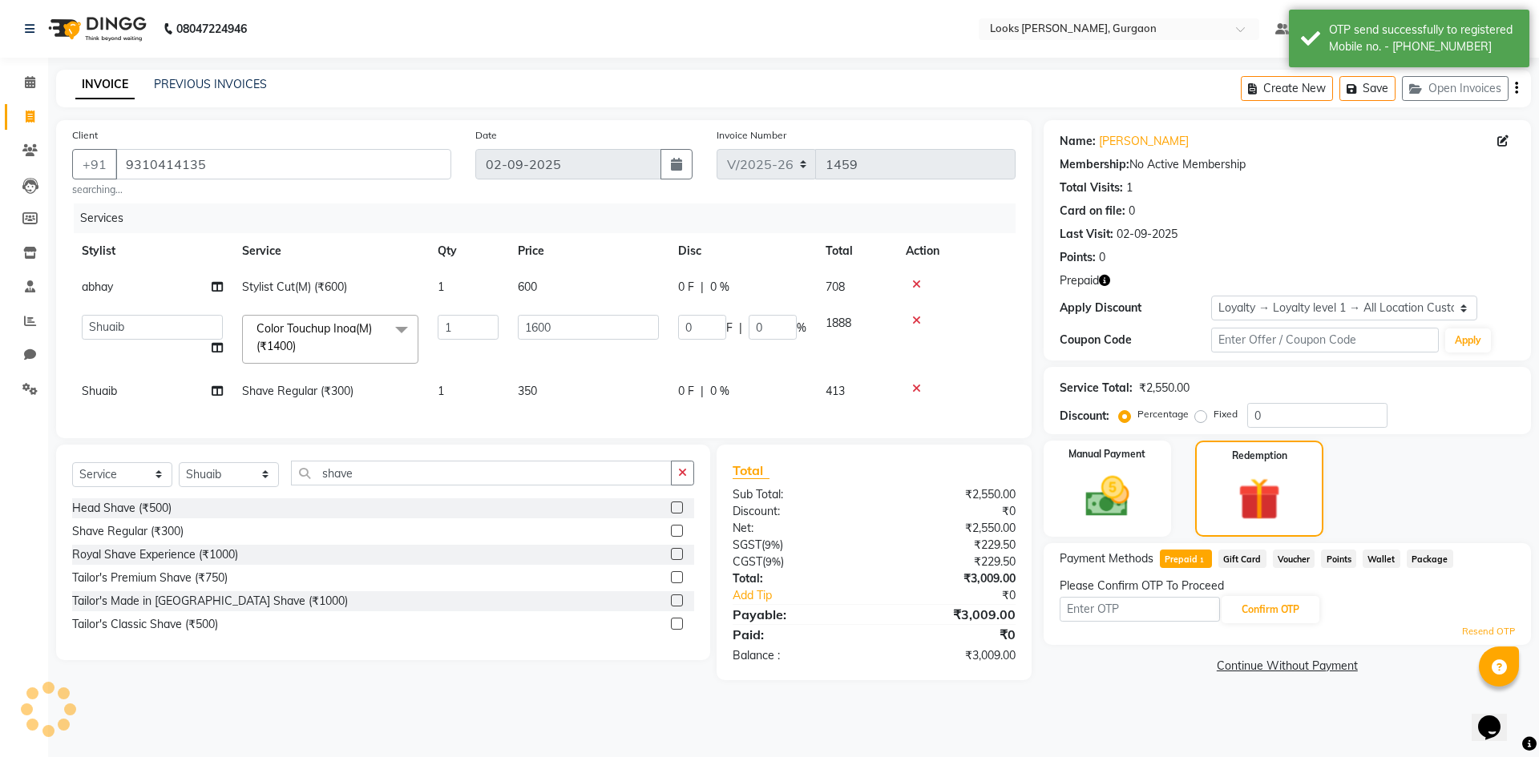
click at [1112, 614] on input "text" at bounding box center [1140, 609] width 160 height 25
click at [1109, 640] on div "Payment Methods Prepaid 1 Gift Card Voucher Points Wallet Package Please Confir…" at bounding box center [1287, 594] width 487 height 102
click at [1106, 610] on input "text" at bounding box center [1140, 609] width 160 height 25
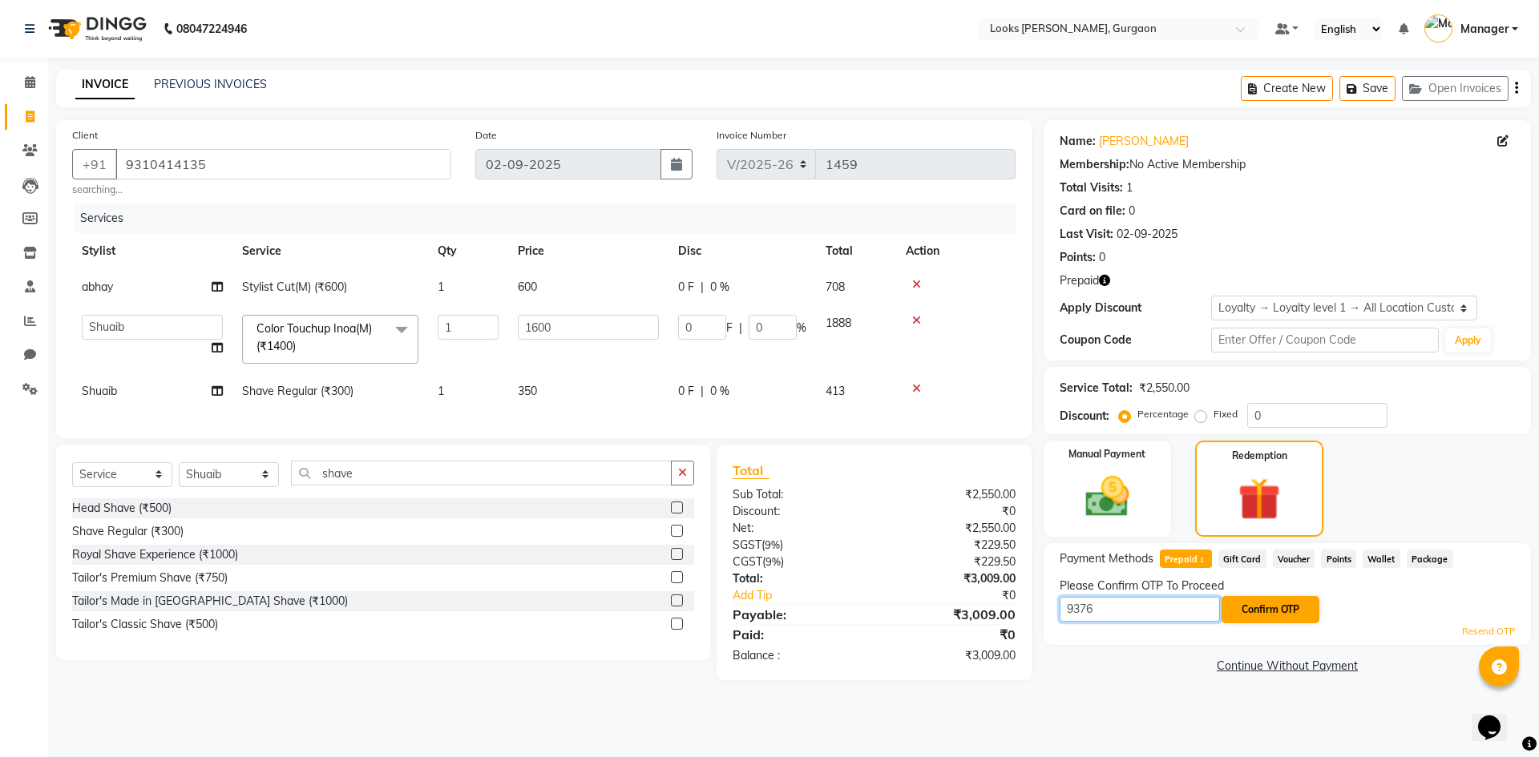
type input "9376"
click at [1302, 607] on button "Confirm OTP" at bounding box center [1270, 609] width 98 height 27
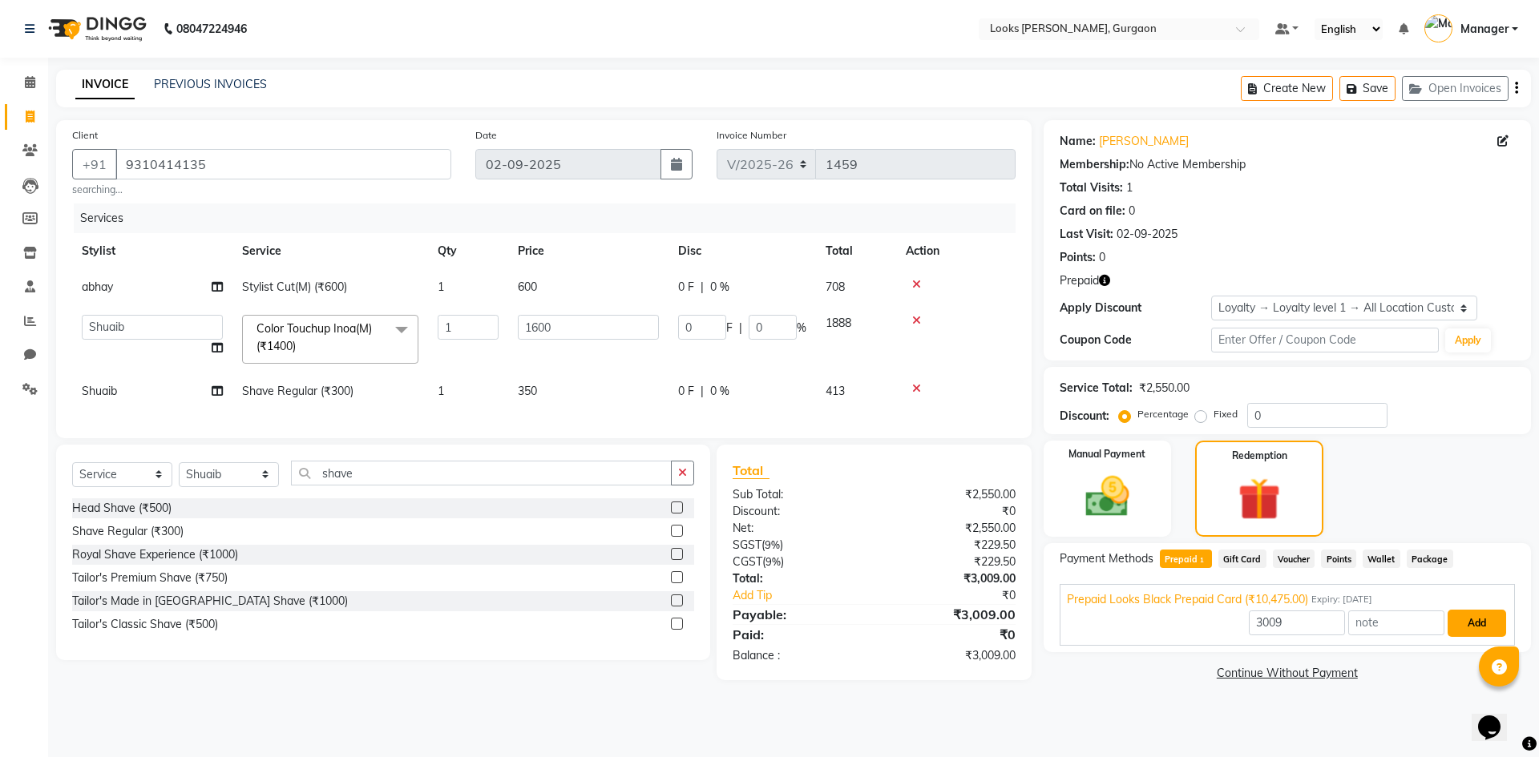
click at [1473, 624] on button "Add" at bounding box center [1476, 623] width 59 height 27
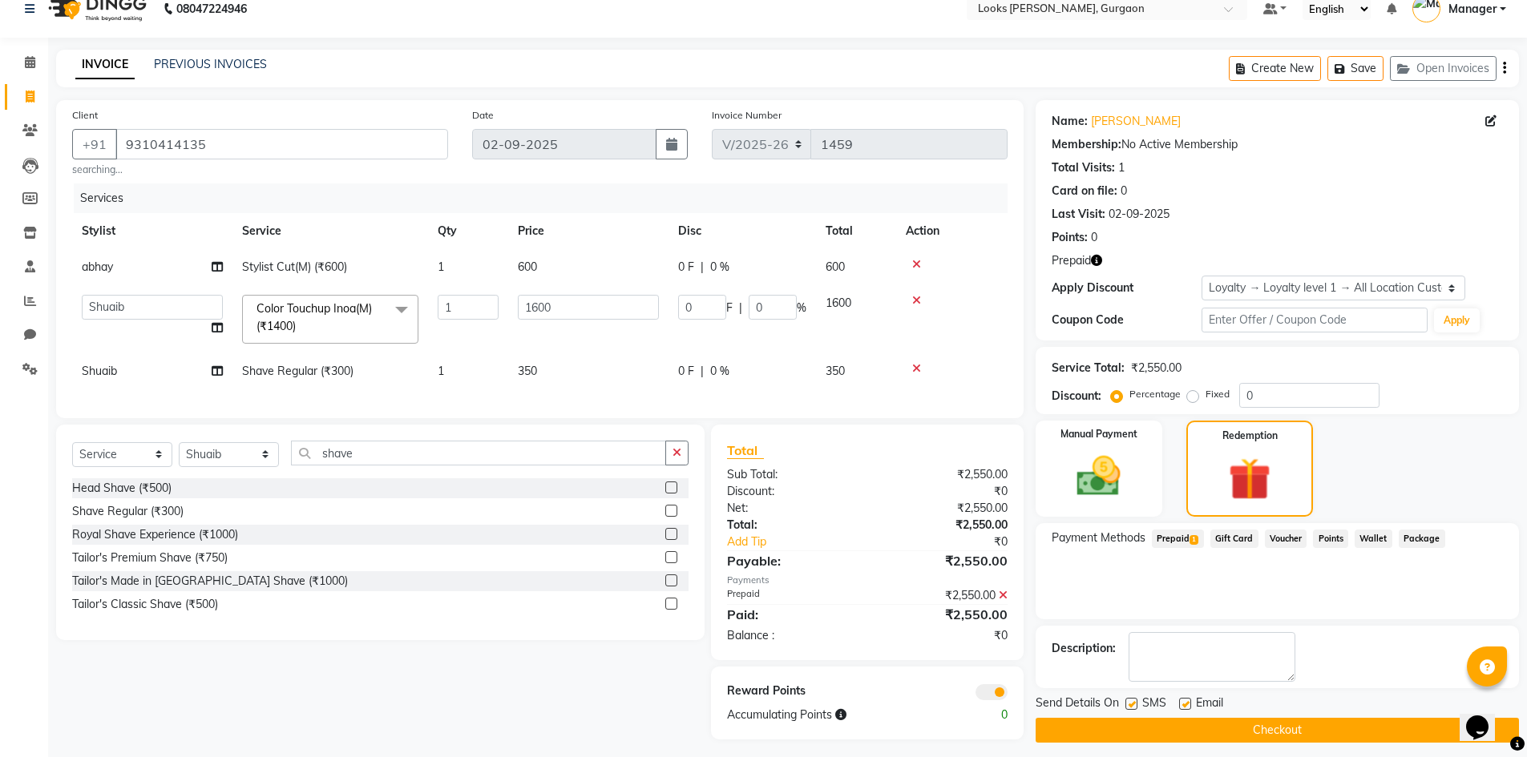
scroll to position [38, 0]
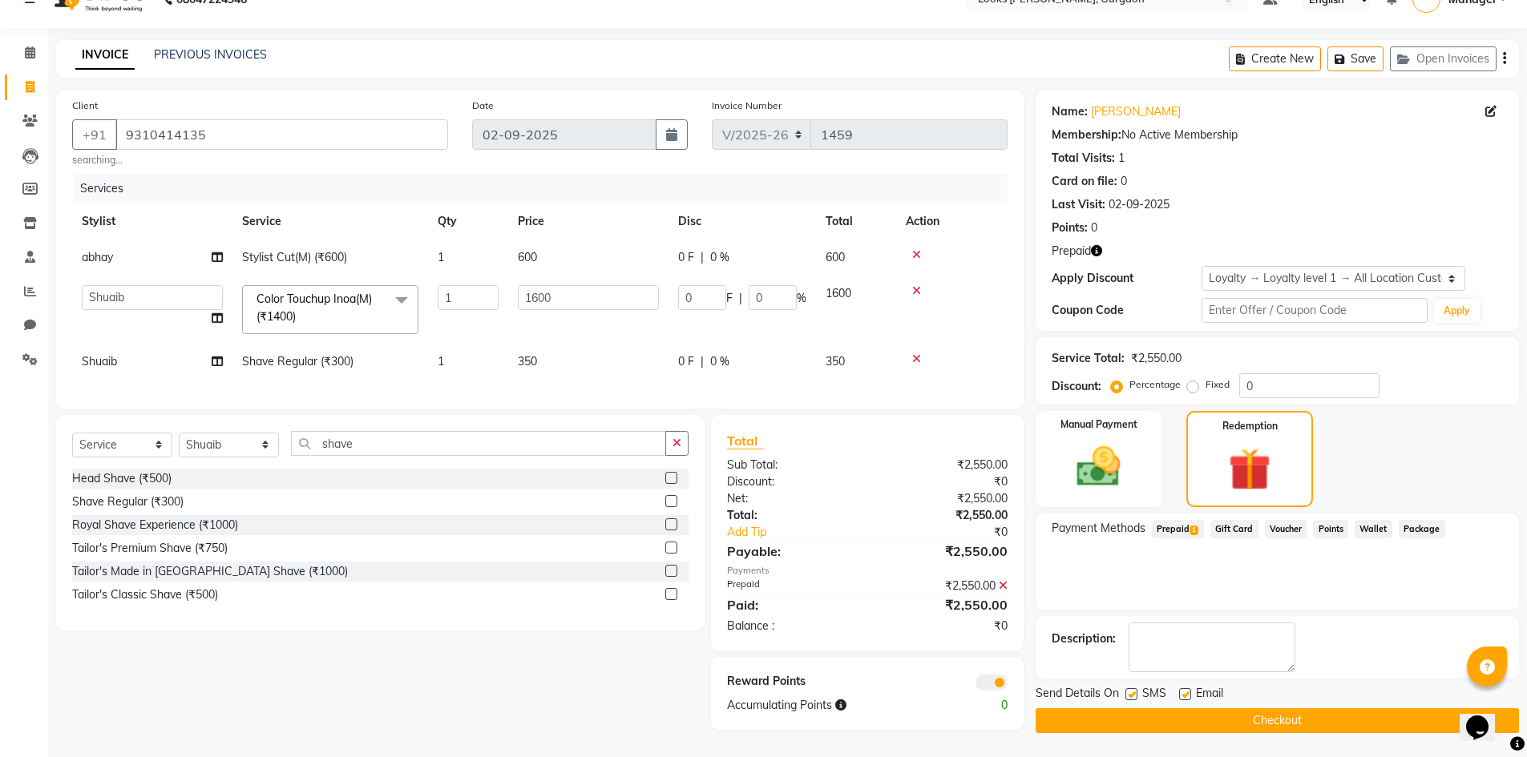
click at [1395, 709] on button "Checkout" at bounding box center [1277, 721] width 483 height 25
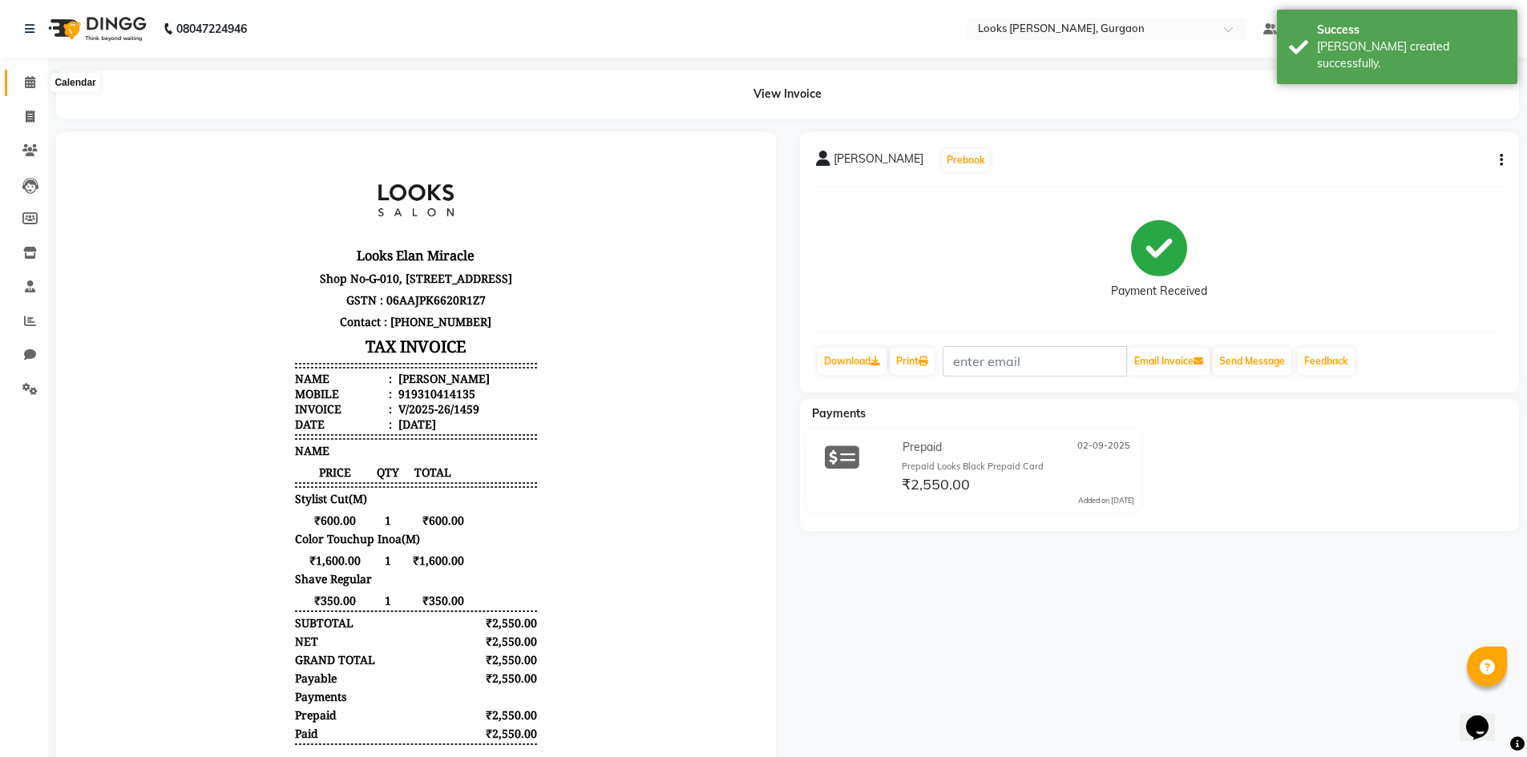
click at [30, 78] on icon at bounding box center [30, 82] width 10 height 12
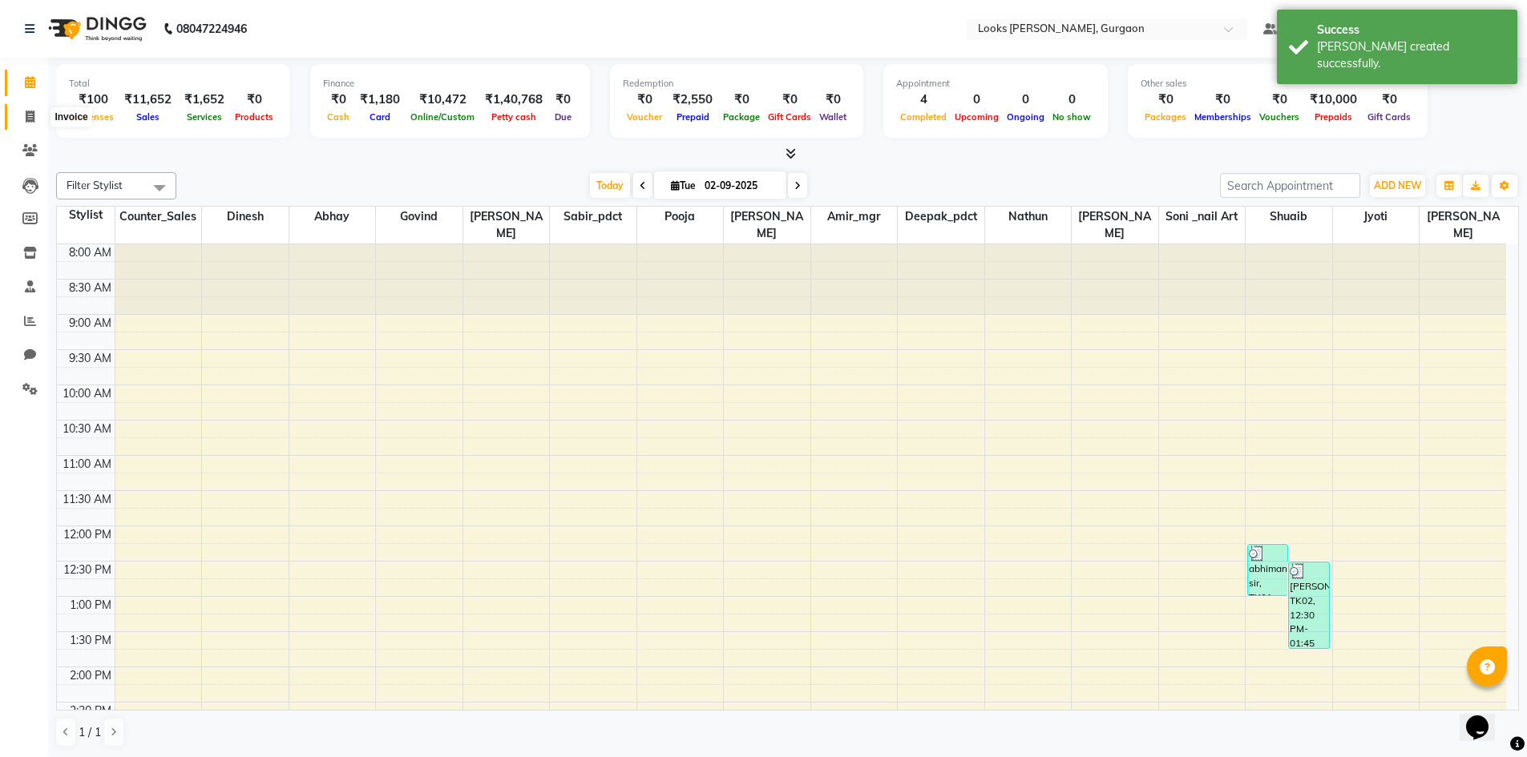
click at [35, 118] on span at bounding box center [30, 117] width 28 height 18
select select "service"
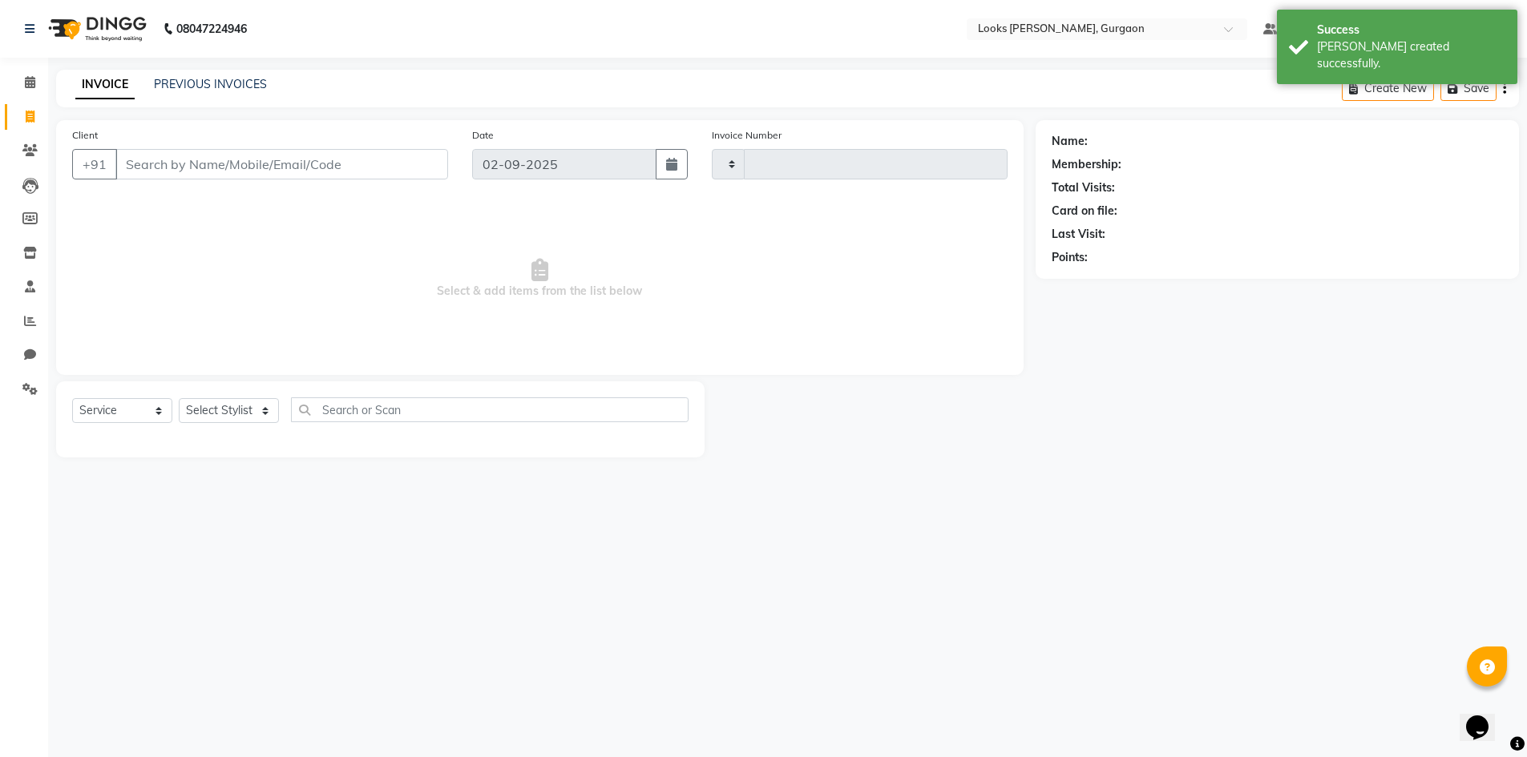
type input "1460"
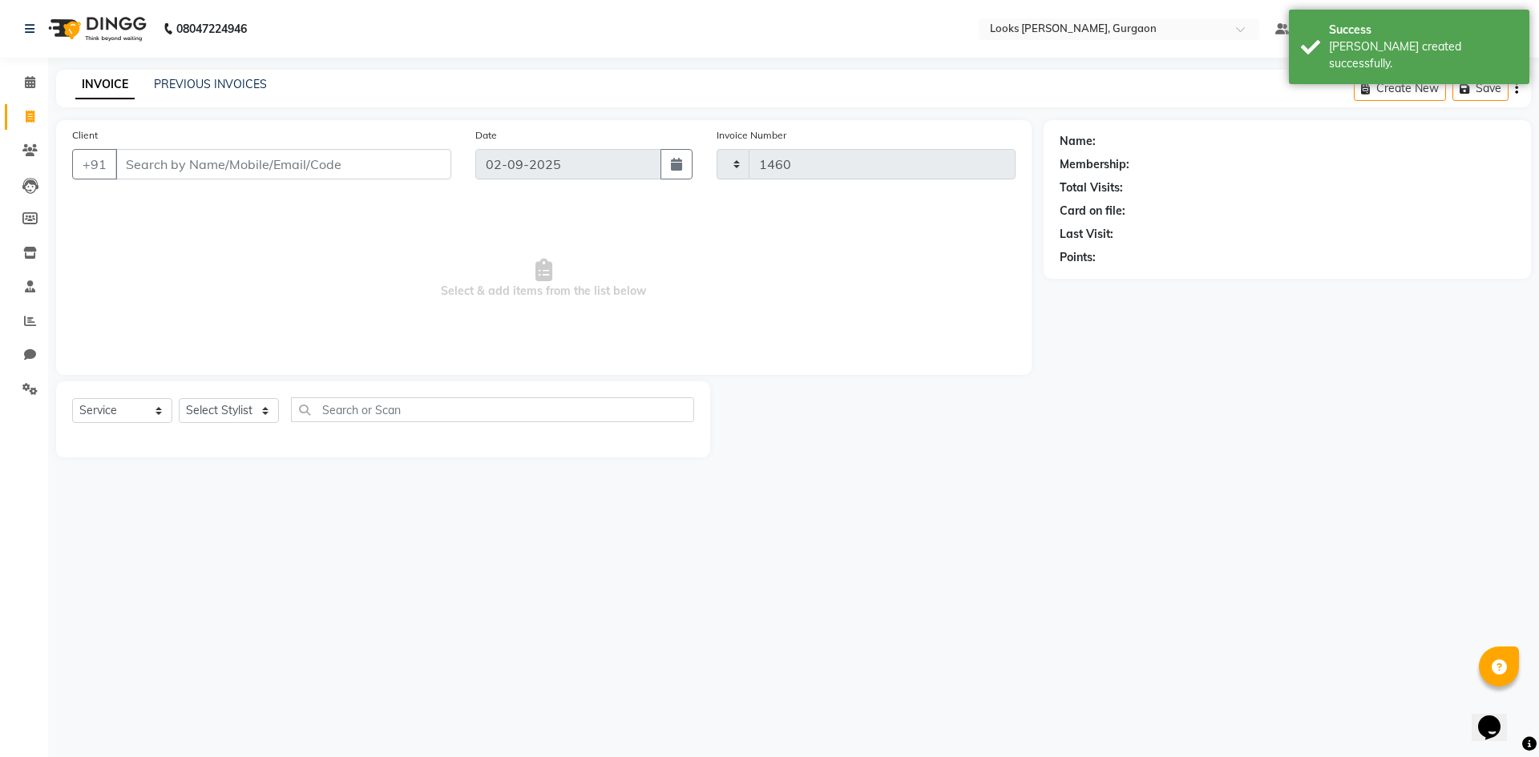
select select "8452"
click at [134, 418] on select "Select Service Product Membership Package Voucher Prepaid Gift Card" at bounding box center [122, 410] width 100 height 25
select select "product"
click at [72, 398] on select "Select Service Product Membership Package Voucher Prepaid Gift Card" at bounding box center [122, 410] width 100 height 25
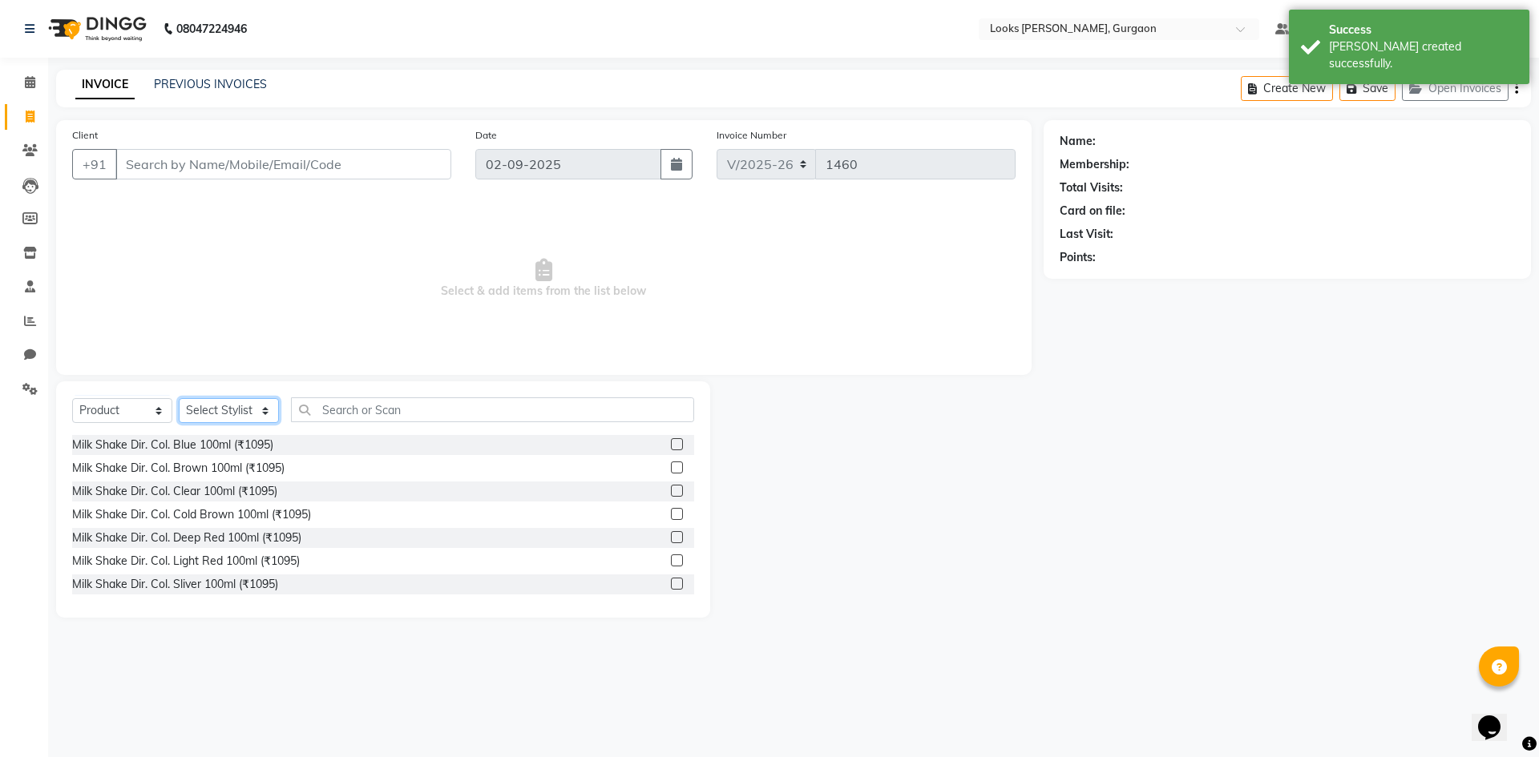
click at [260, 410] on select "Select Stylist aahil abhay Amir_mgr Anamika Counter_Sales Deepak_pdct dinesh go…" at bounding box center [229, 410] width 100 height 25
select select "84462"
click at [179, 398] on select "Select Stylist aahil abhay Amir_mgr Anamika Counter_Sales Deepak_pdct dinesh go…" at bounding box center [229, 410] width 100 height 25
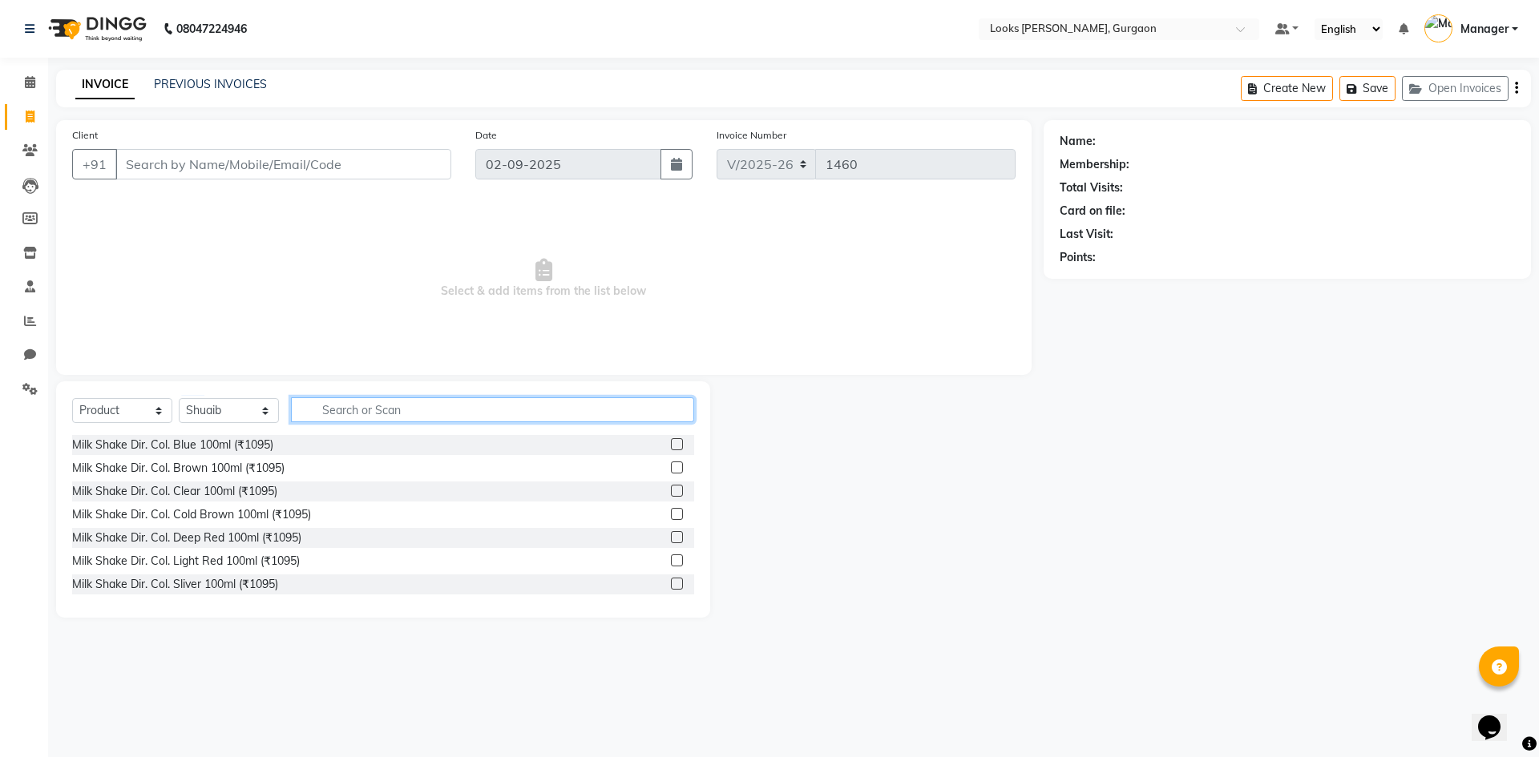
click at [357, 404] on input "text" at bounding box center [492, 410] width 403 height 25
type input "7640153994493"
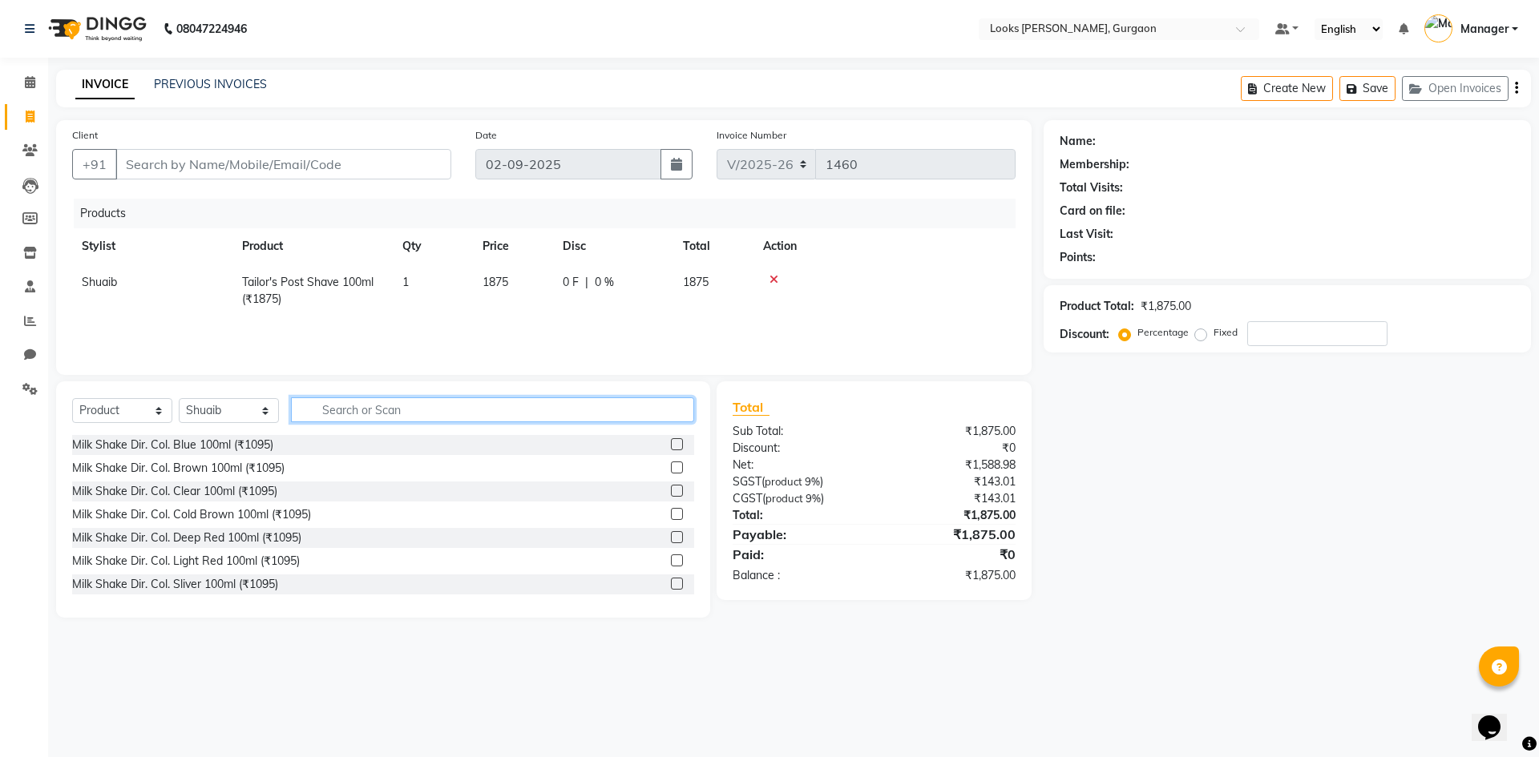
type input "w"
type input "7640153994493"
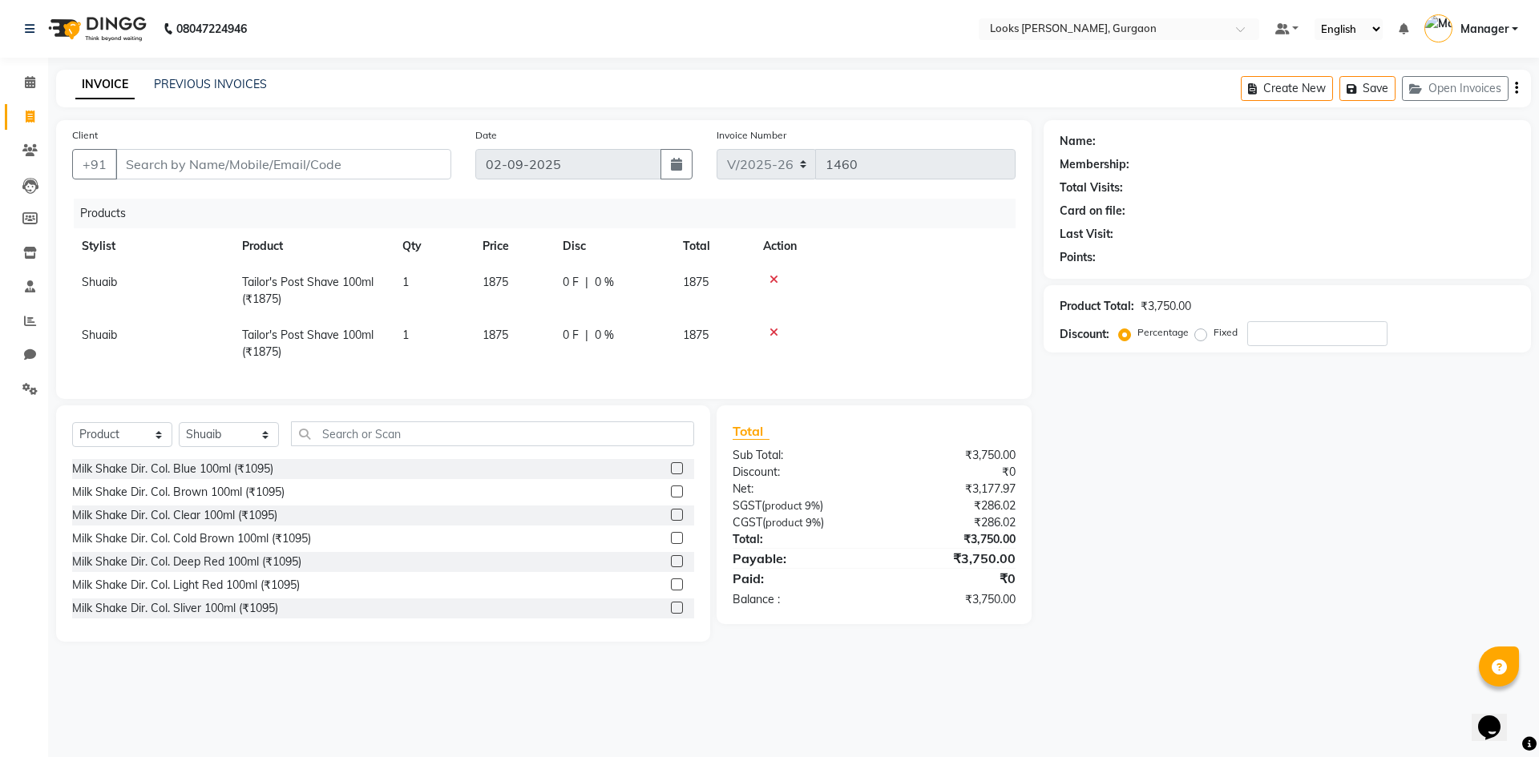
click at [773, 336] on icon at bounding box center [773, 332] width 9 height 11
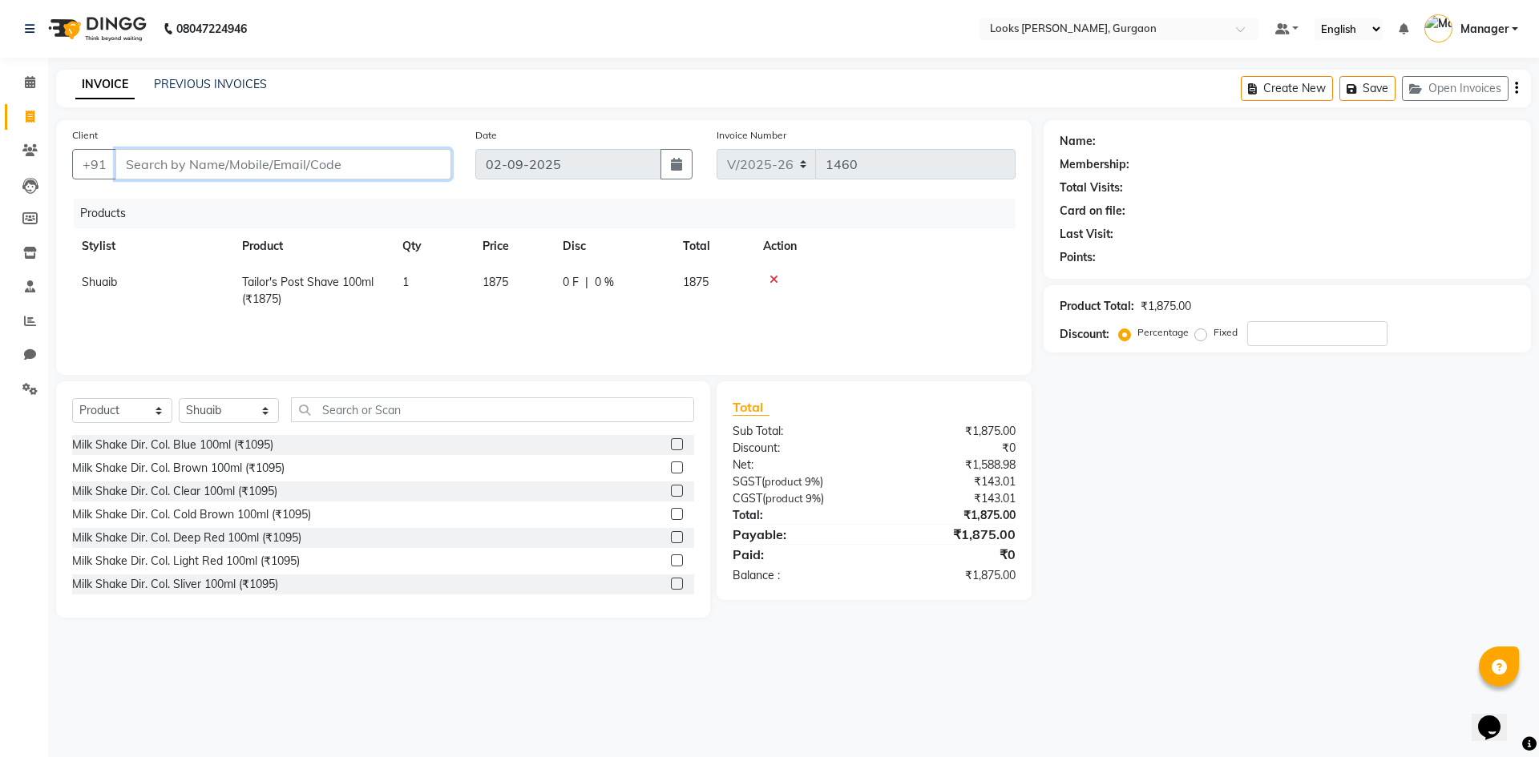
click at [295, 155] on input "Client" at bounding box center [283, 164] width 336 height 30
type input "p"
type input "0"
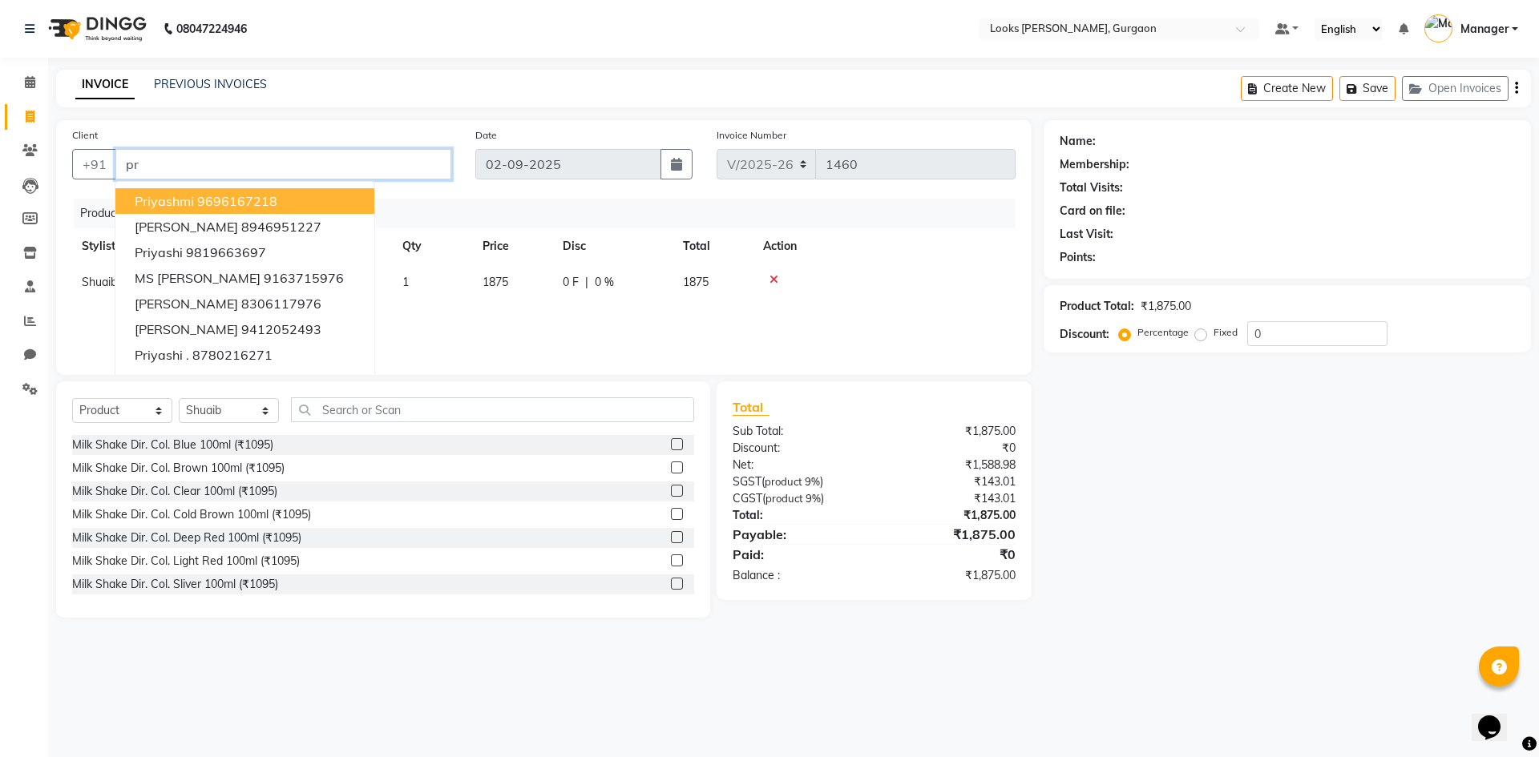
type input "p"
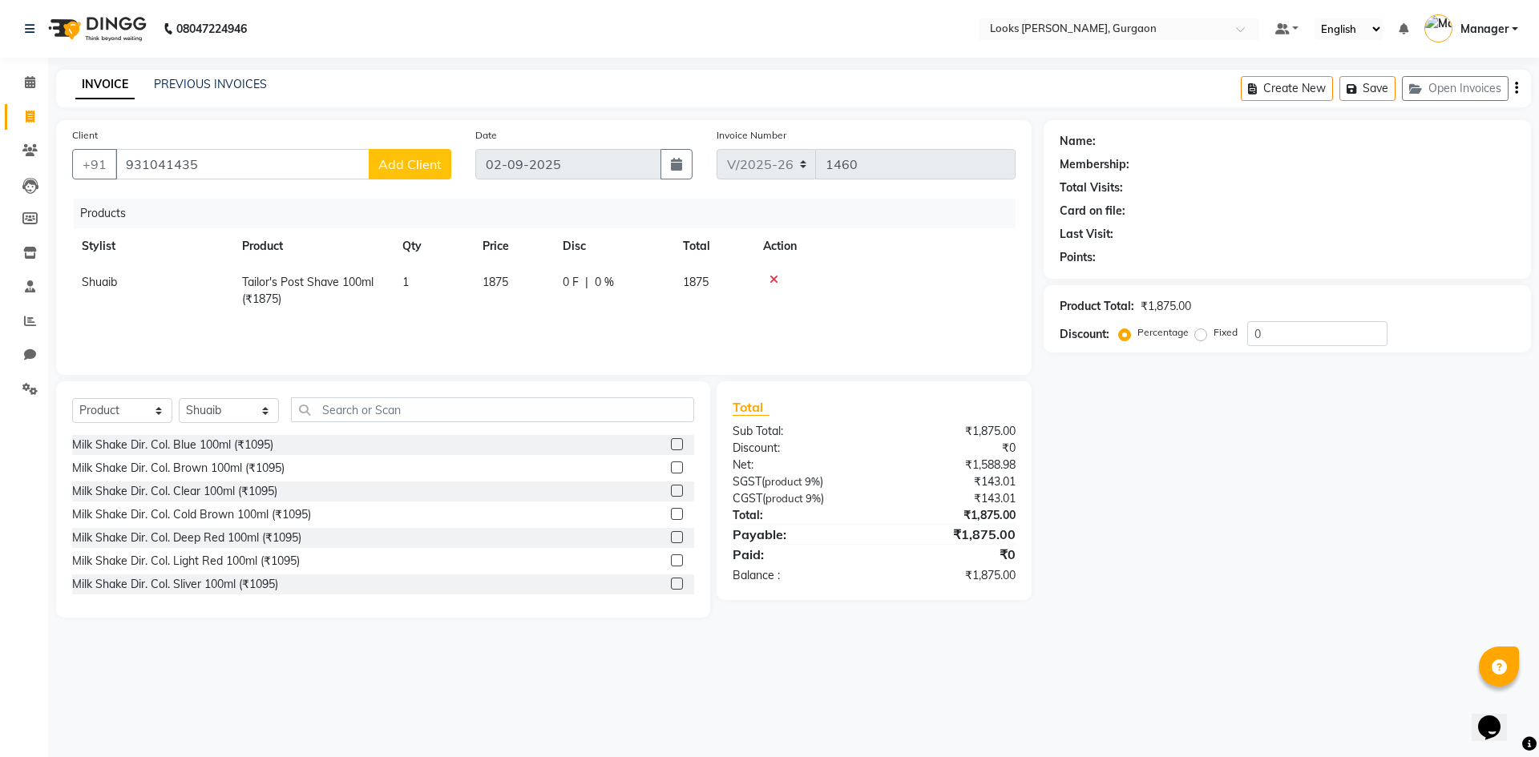
click at [432, 233] on th "Qty" at bounding box center [433, 246] width 80 height 36
click at [303, 172] on input "931041435" at bounding box center [242, 164] width 254 height 30
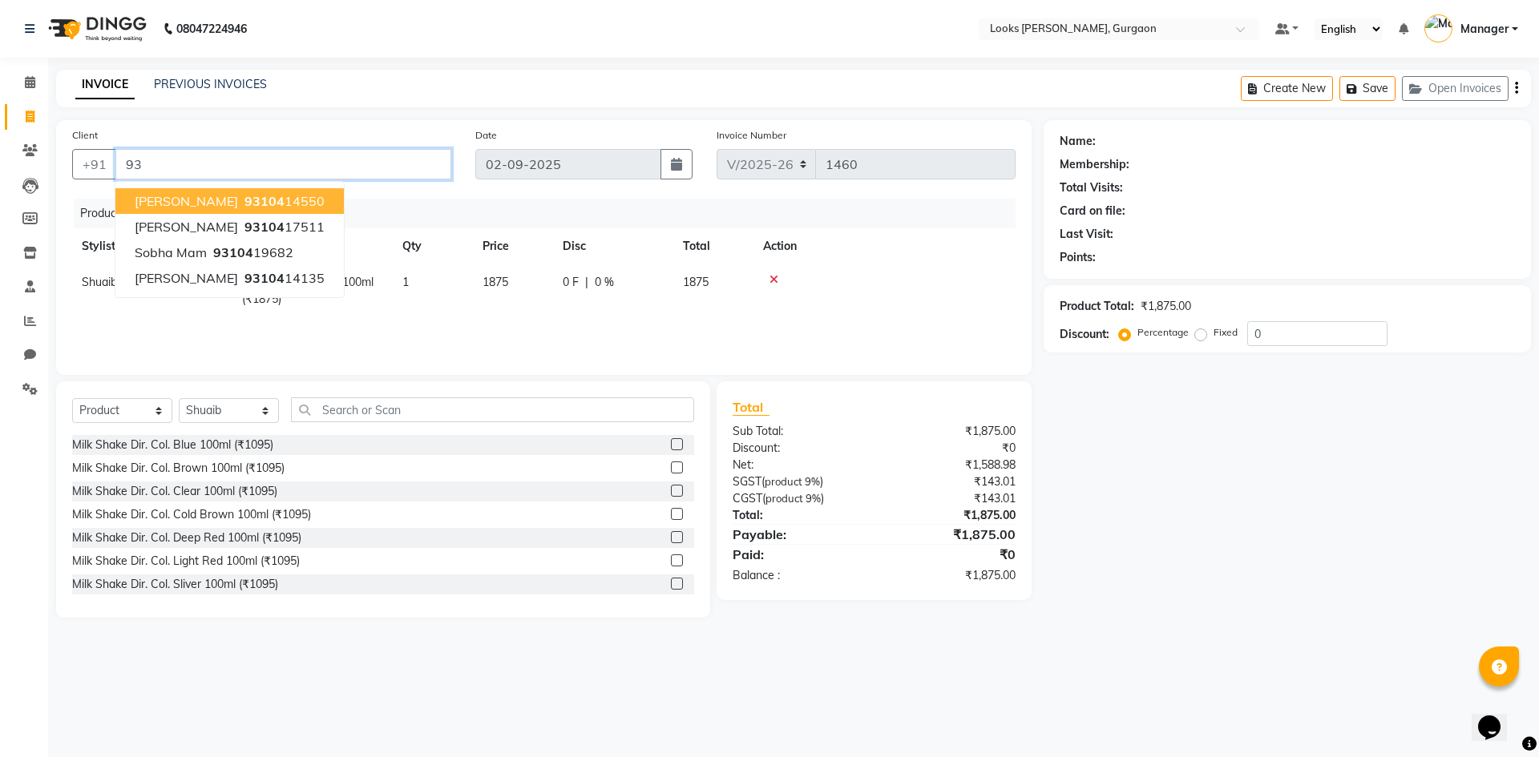
type input "9"
type input "P"
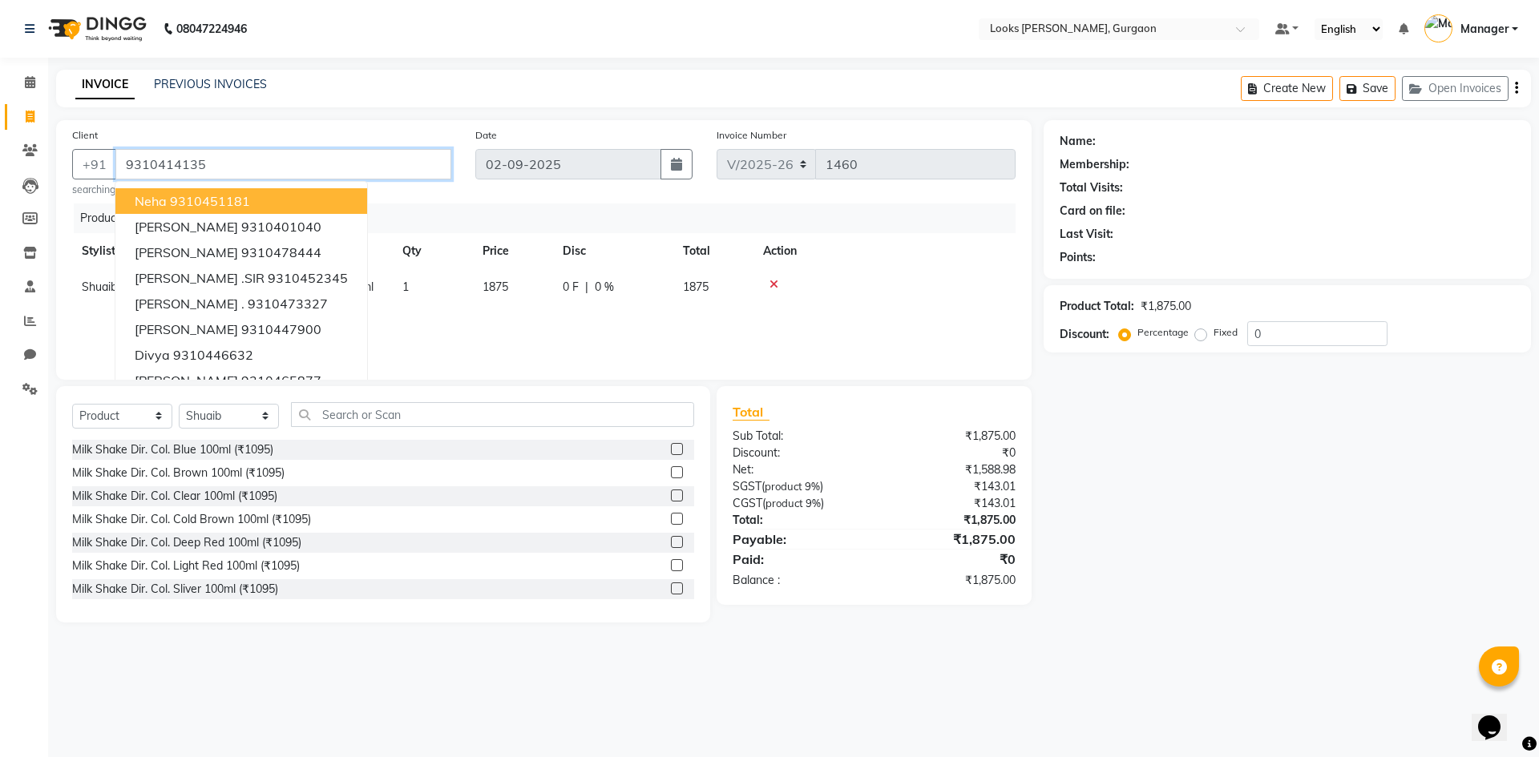
type input "9310414135"
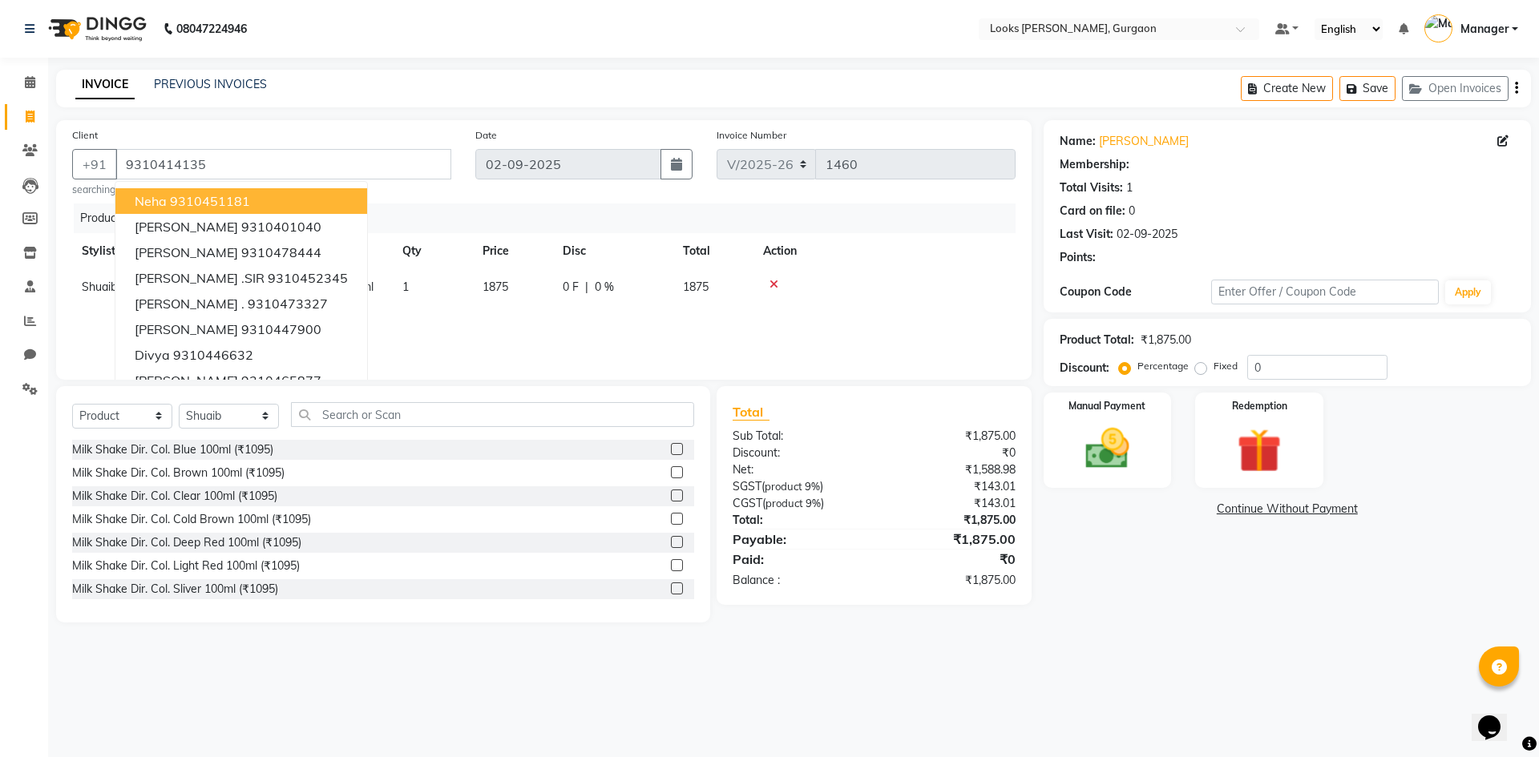
select select "1: Object"
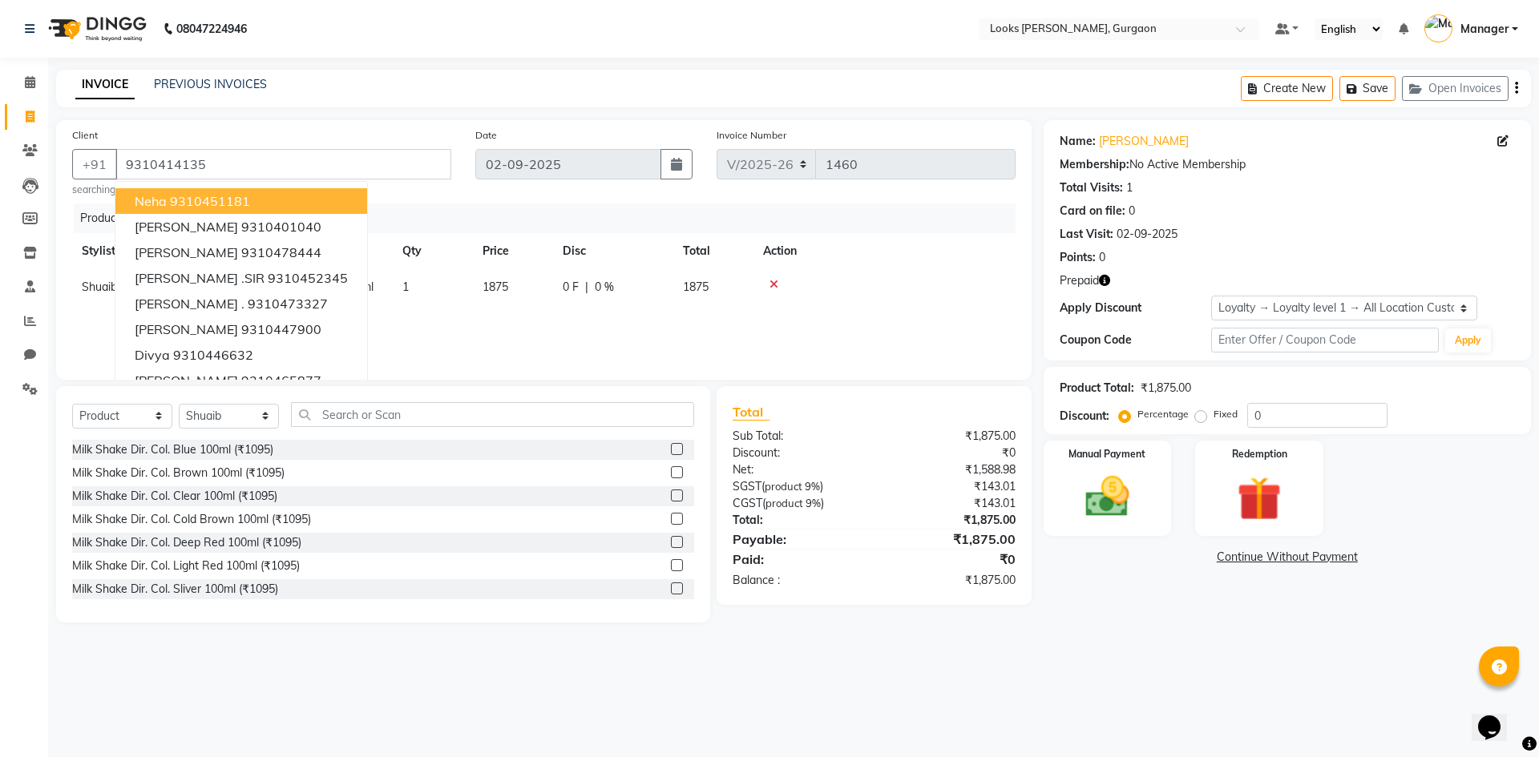
click at [473, 231] on div "Products" at bounding box center [551, 219] width 954 height 30
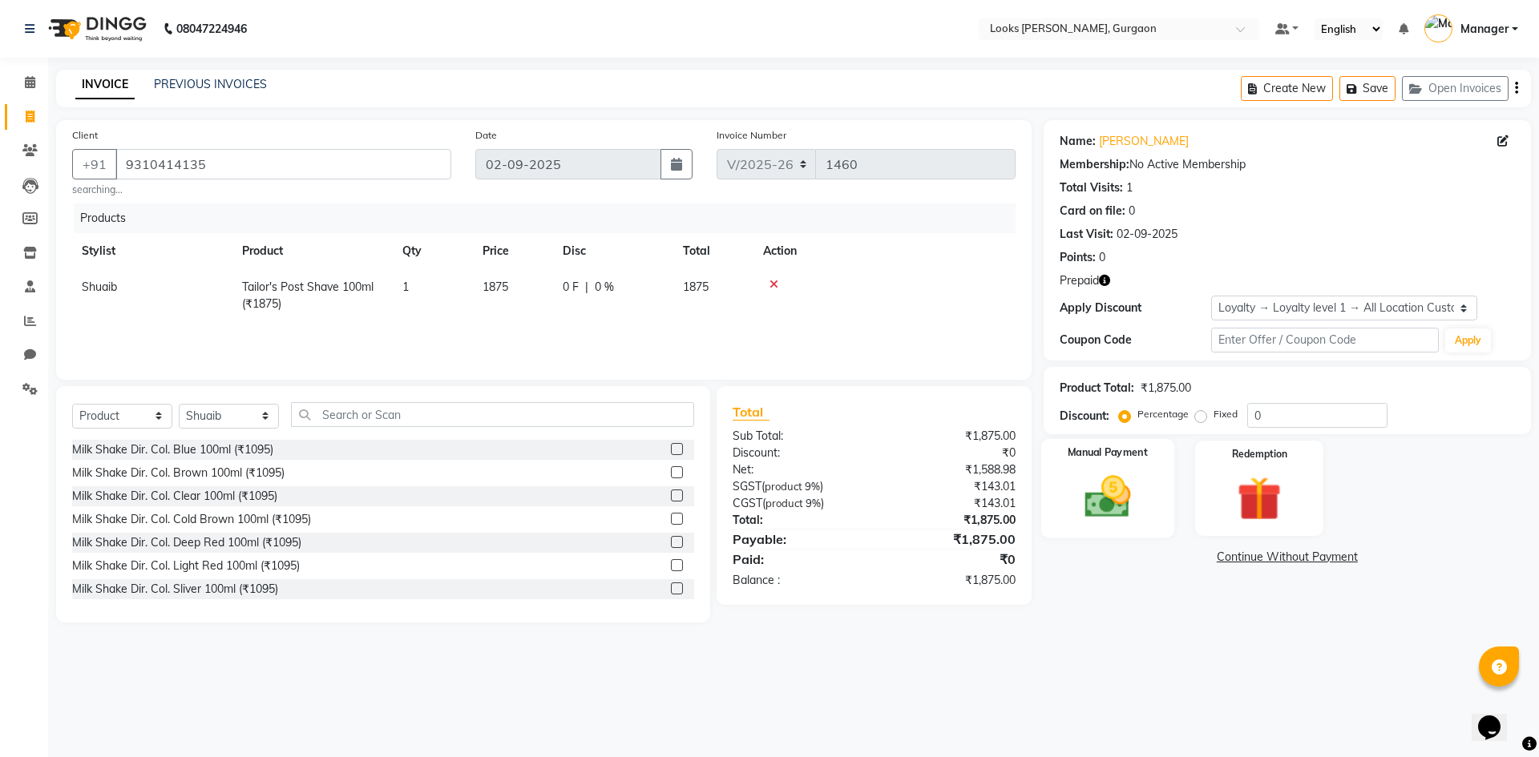
click at [1109, 487] on img at bounding box center [1107, 496] width 75 height 53
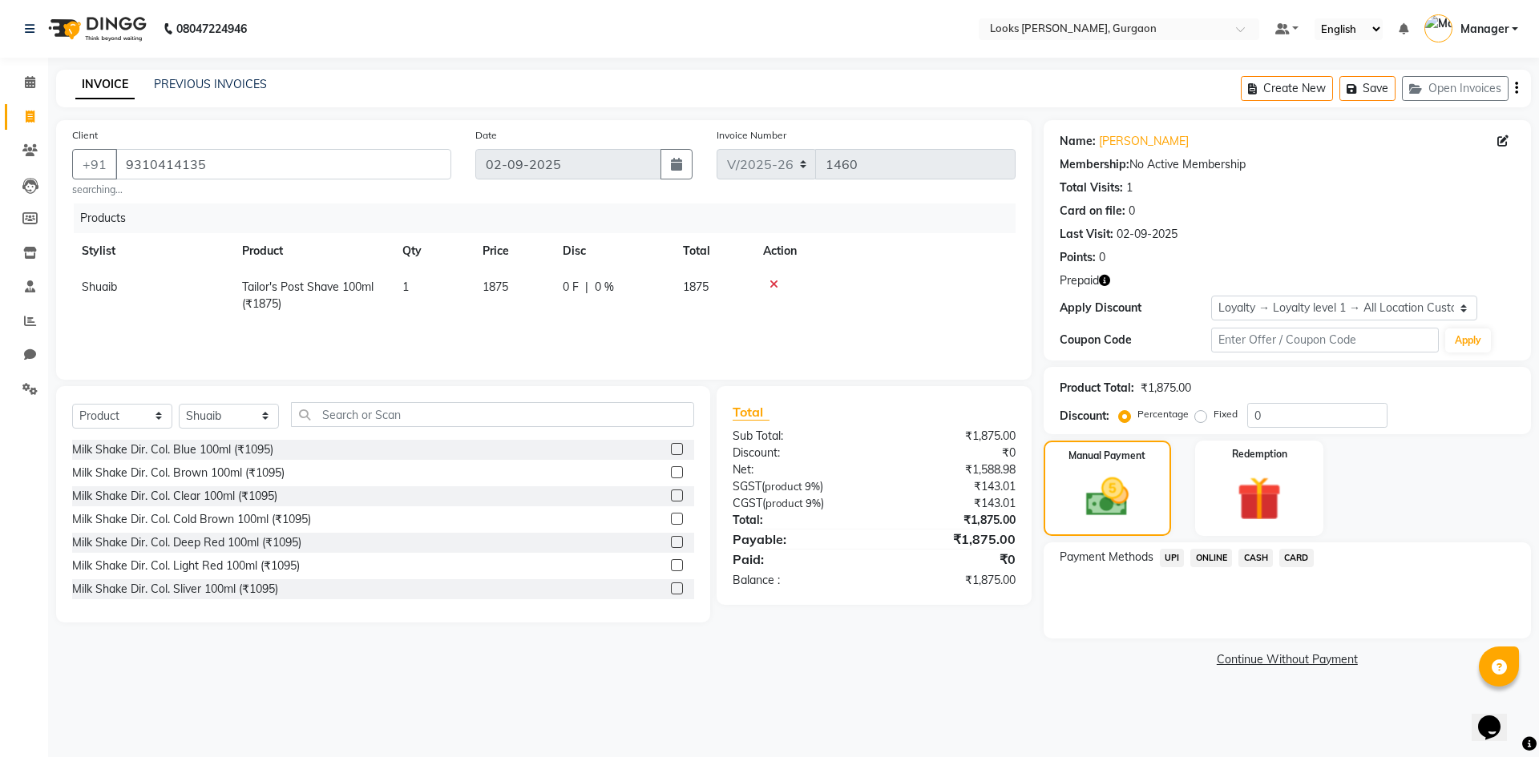
click at [1168, 559] on span "UPI" at bounding box center [1172, 558] width 25 height 18
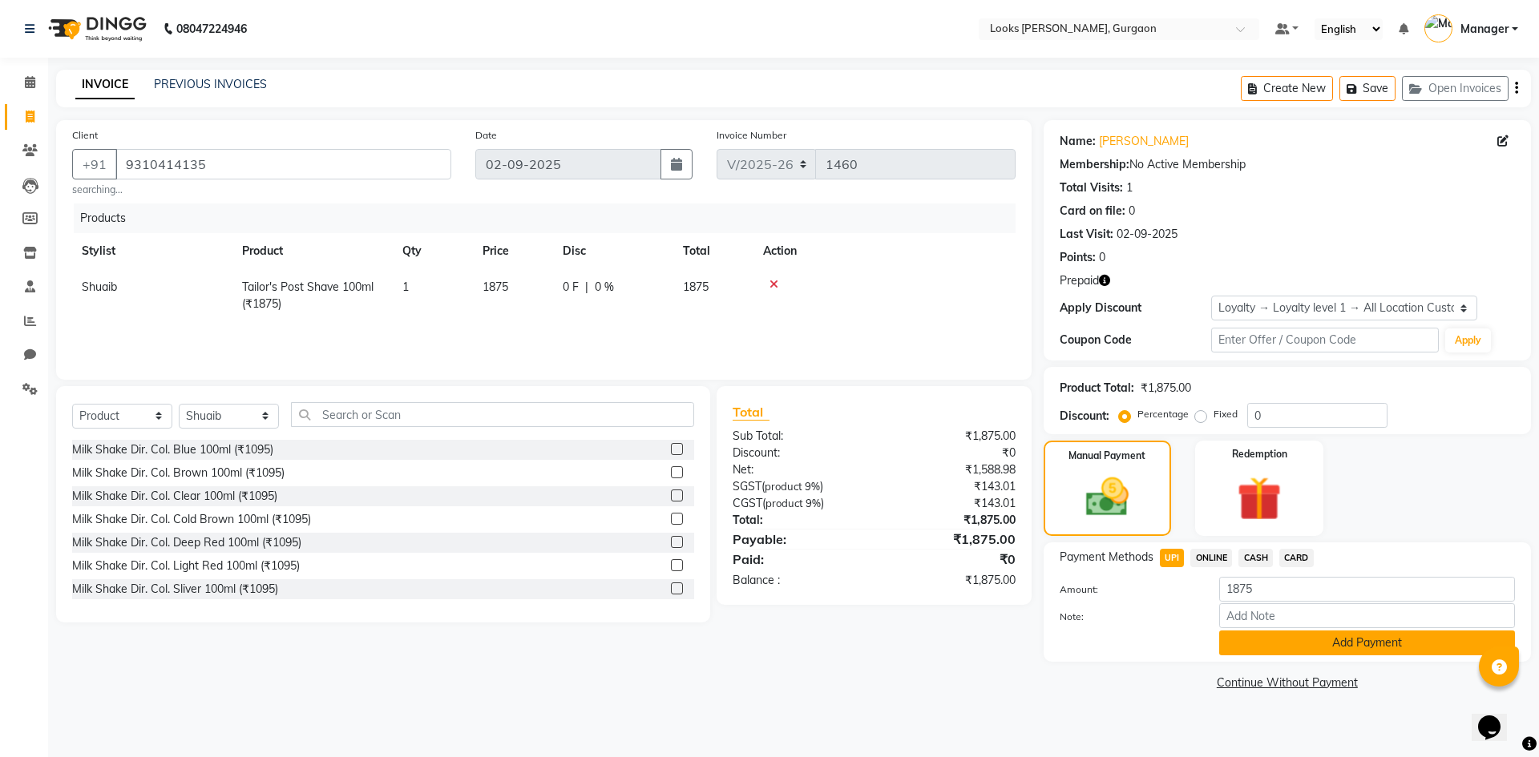
click at [1345, 646] on button "Add Payment" at bounding box center [1367, 643] width 296 height 25
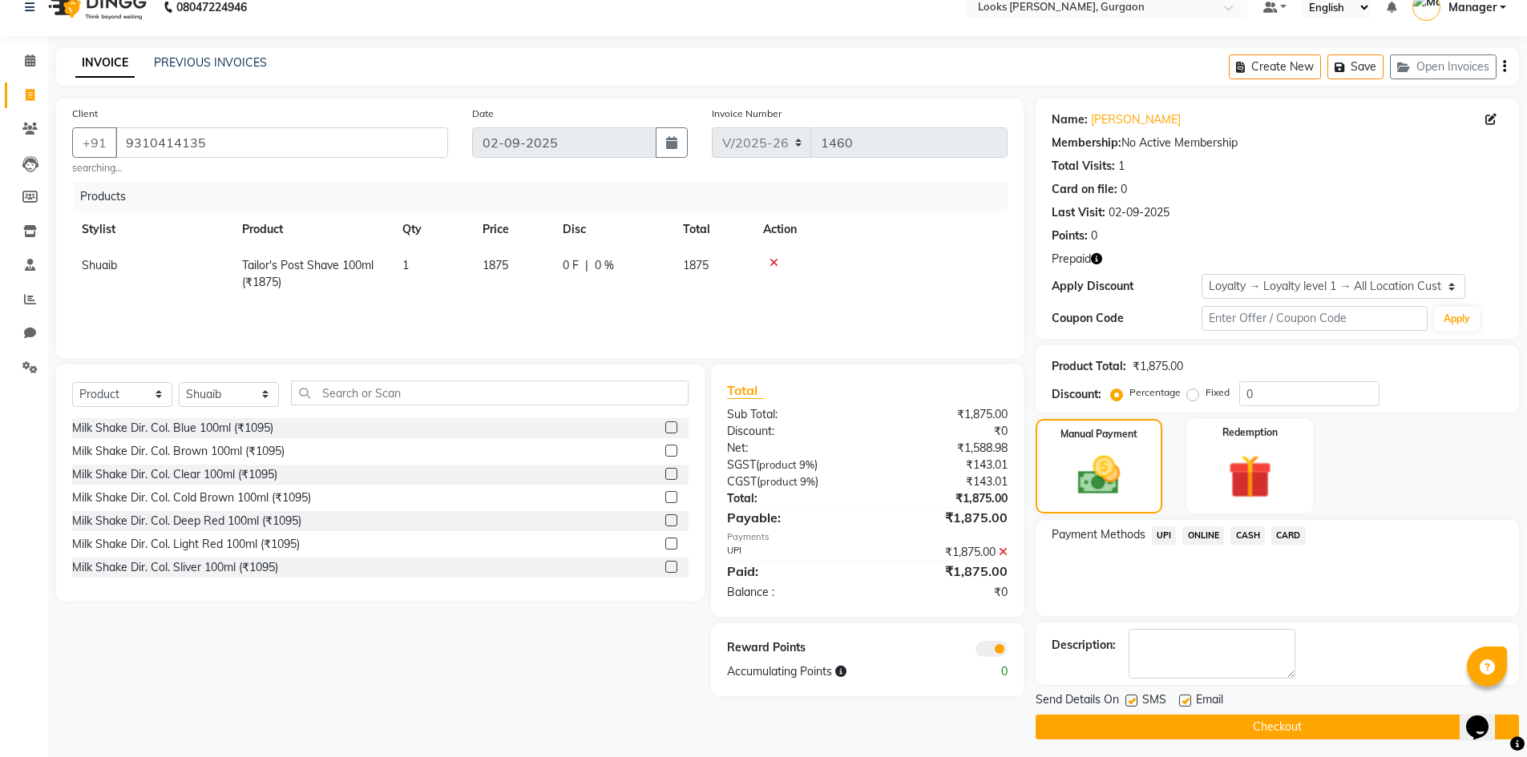
scroll to position [28, 0]
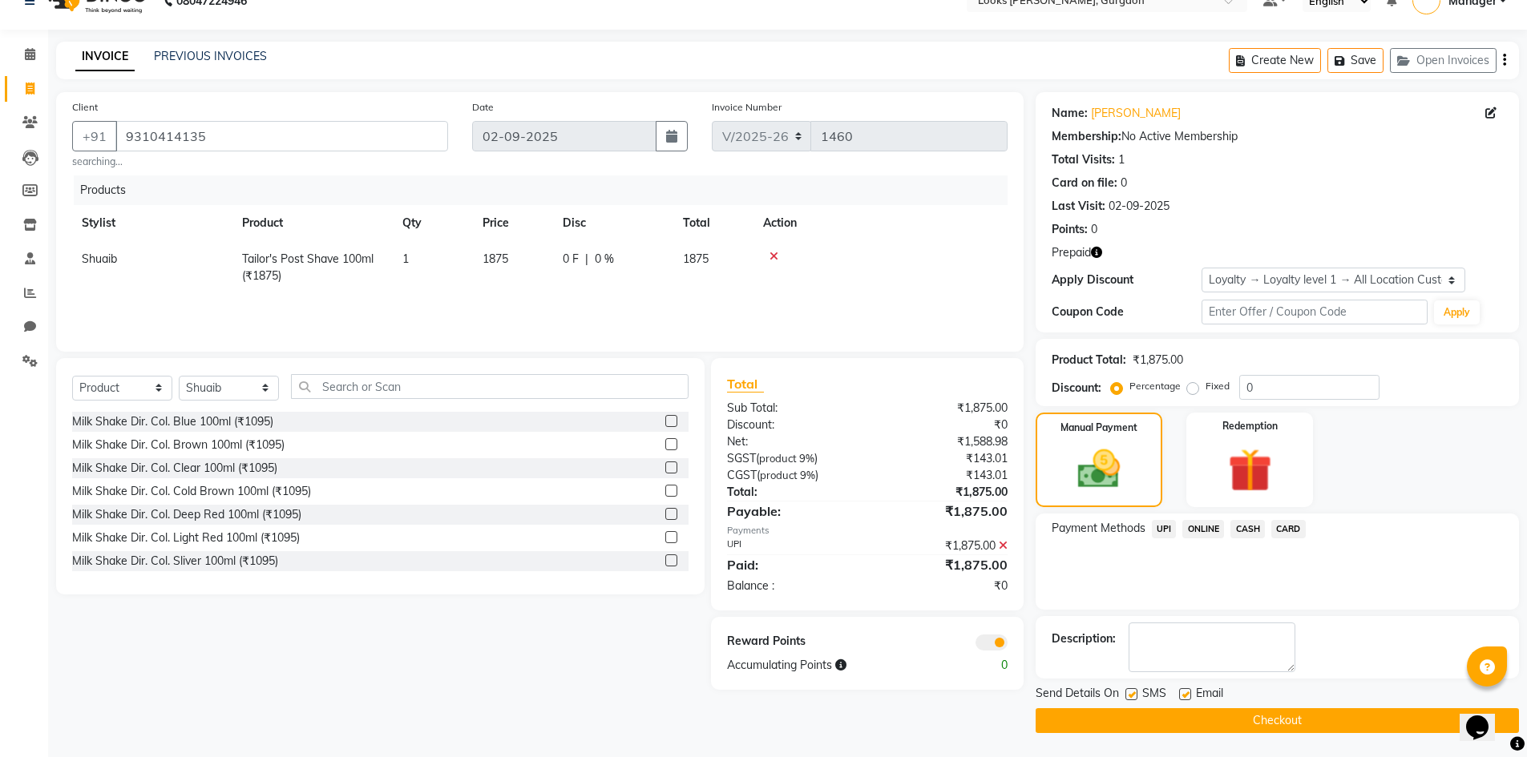
click at [979, 642] on span at bounding box center [991, 643] width 32 height 16
click at [1007, 645] on input "checkbox" at bounding box center [1007, 645] width 0 height 0
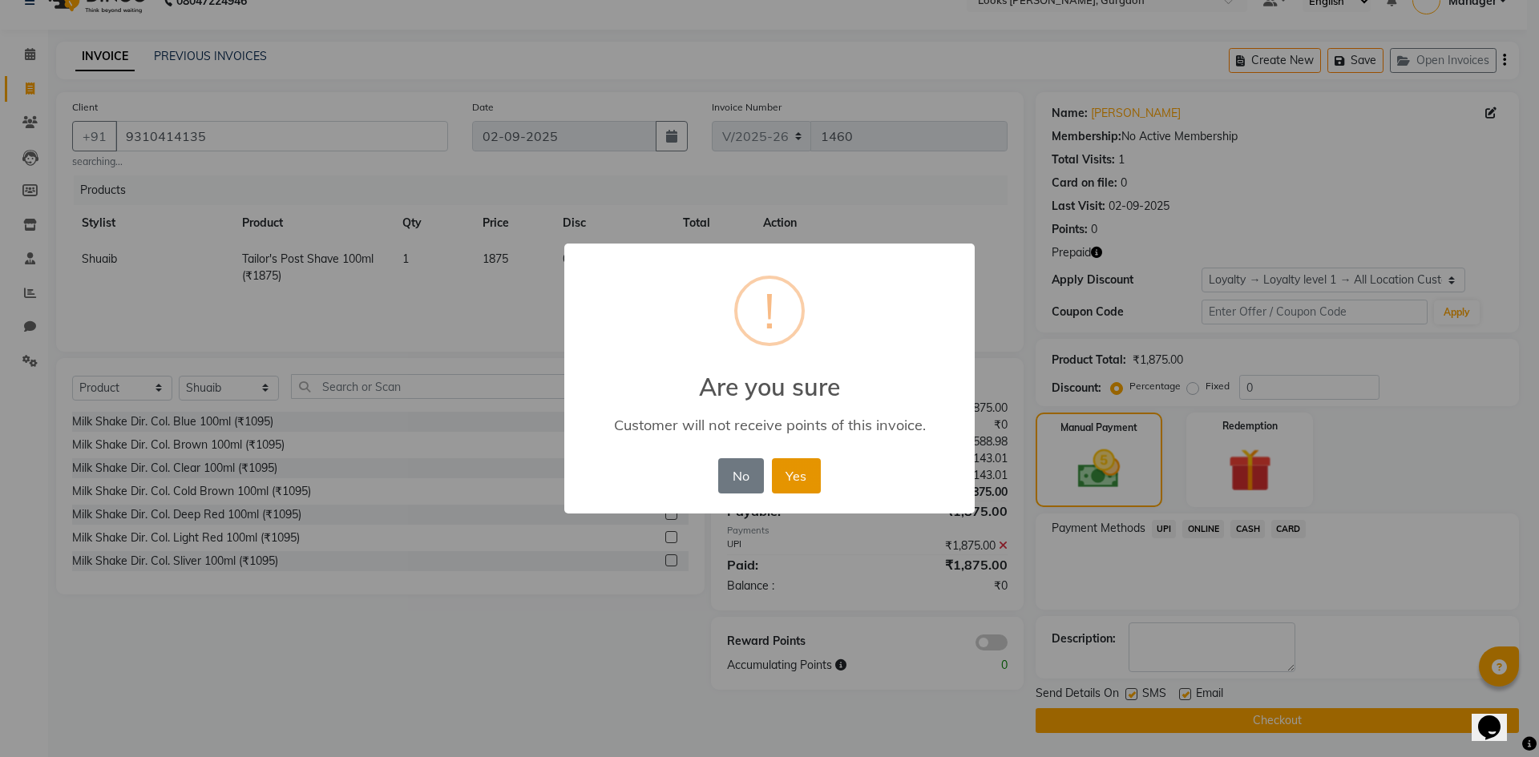
click at [801, 471] on button "Yes" at bounding box center [796, 475] width 49 height 35
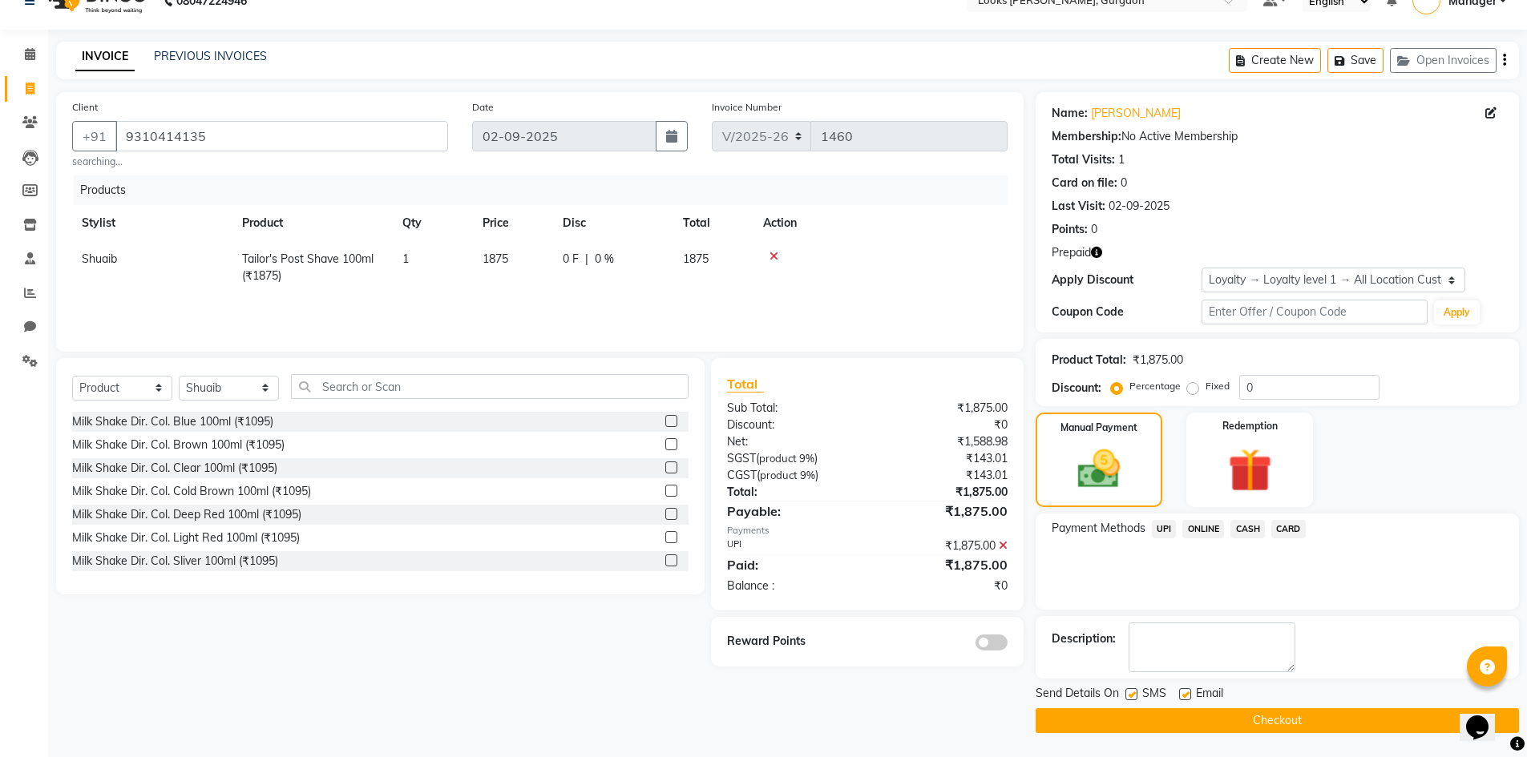
click at [1155, 527] on span "UPI" at bounding box center [1164, 529] width 25 height 18
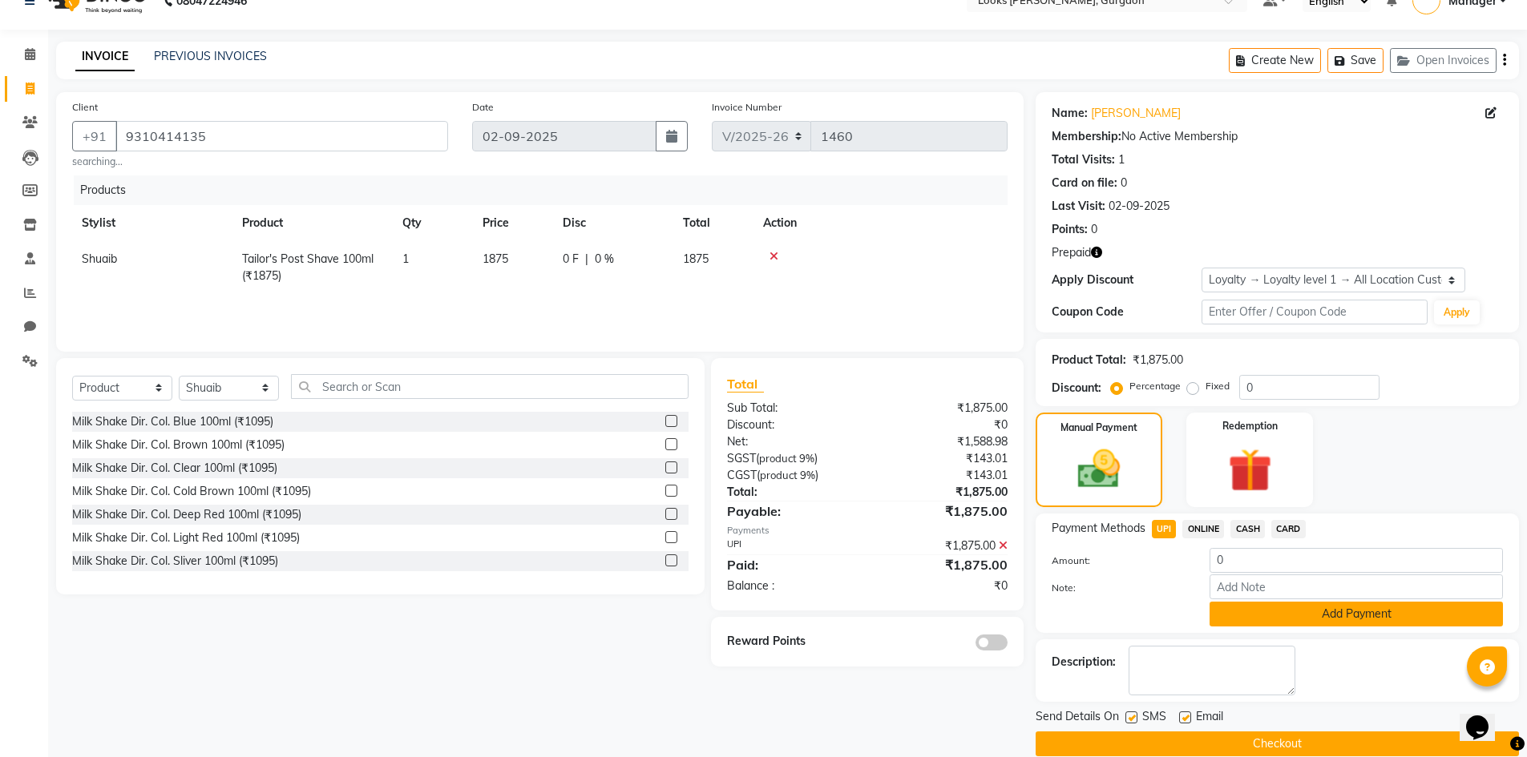
click at [1253, 611] on button "Add Payment" at bounding box center [1355, 614] width 293 height 25
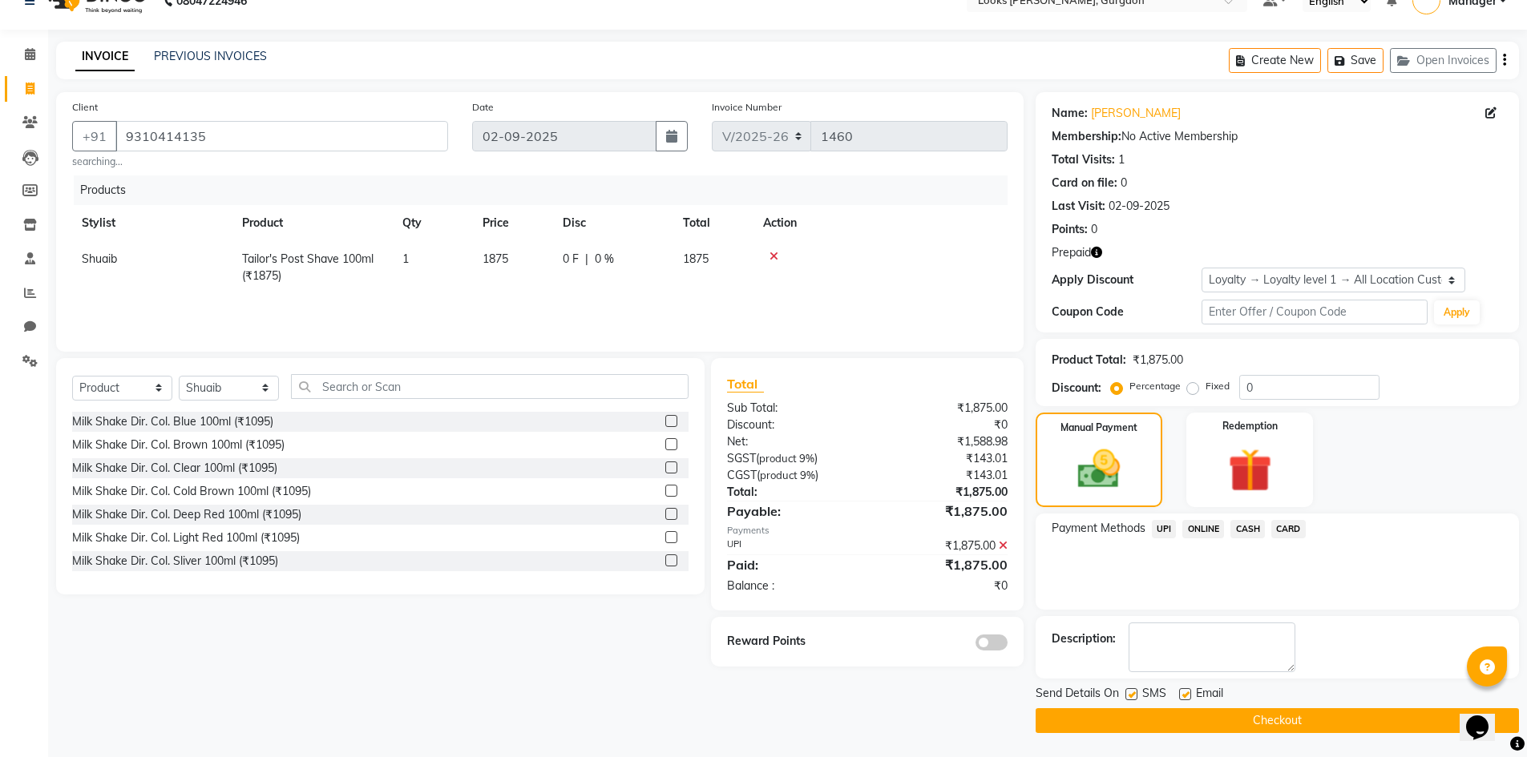
click at [1225, 714] on button "Checkout" at bounding box center [1277, 721] width 483 height 25
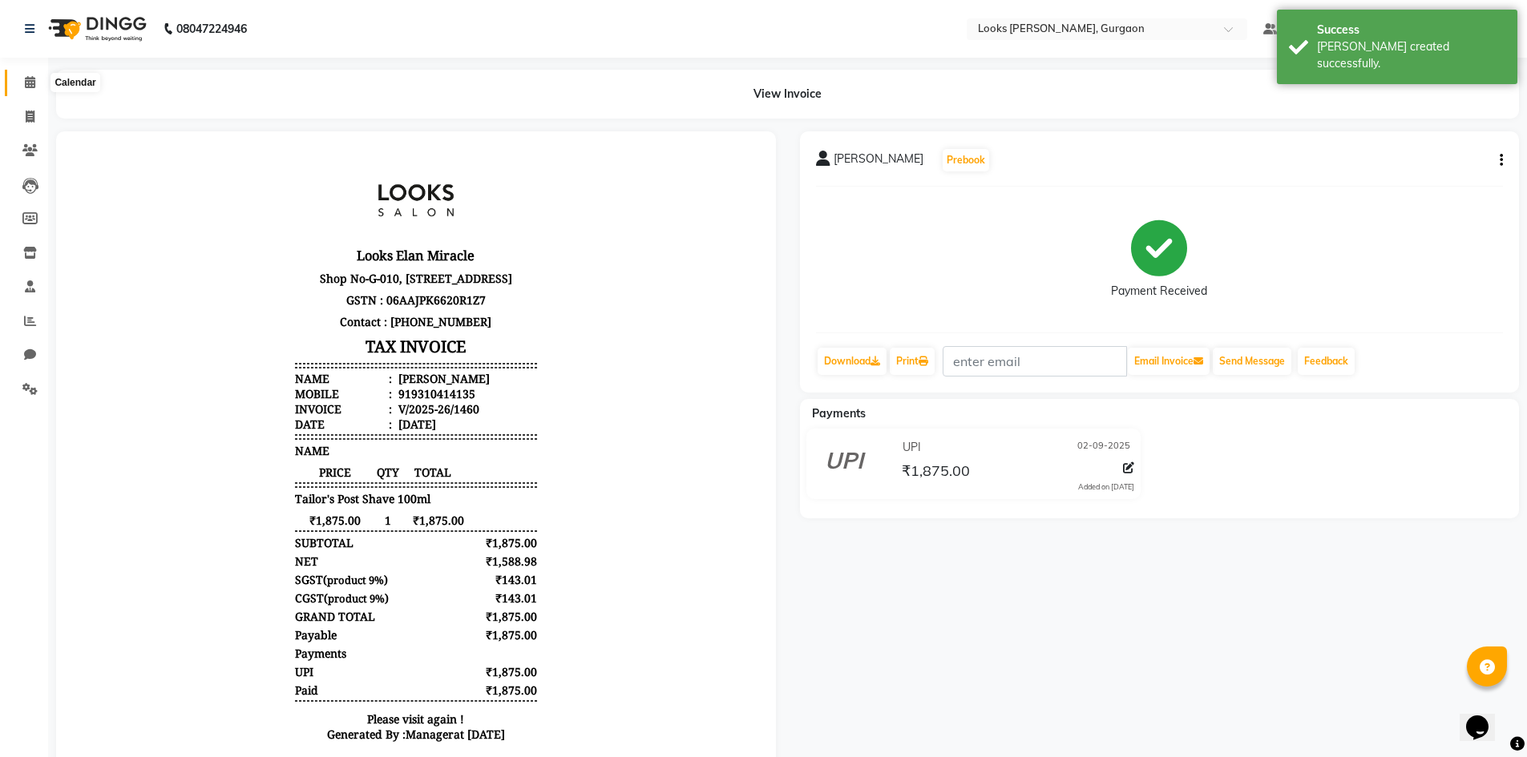
click at [26, 87] on icon at bounding box center [30, 82] width 10 height 12
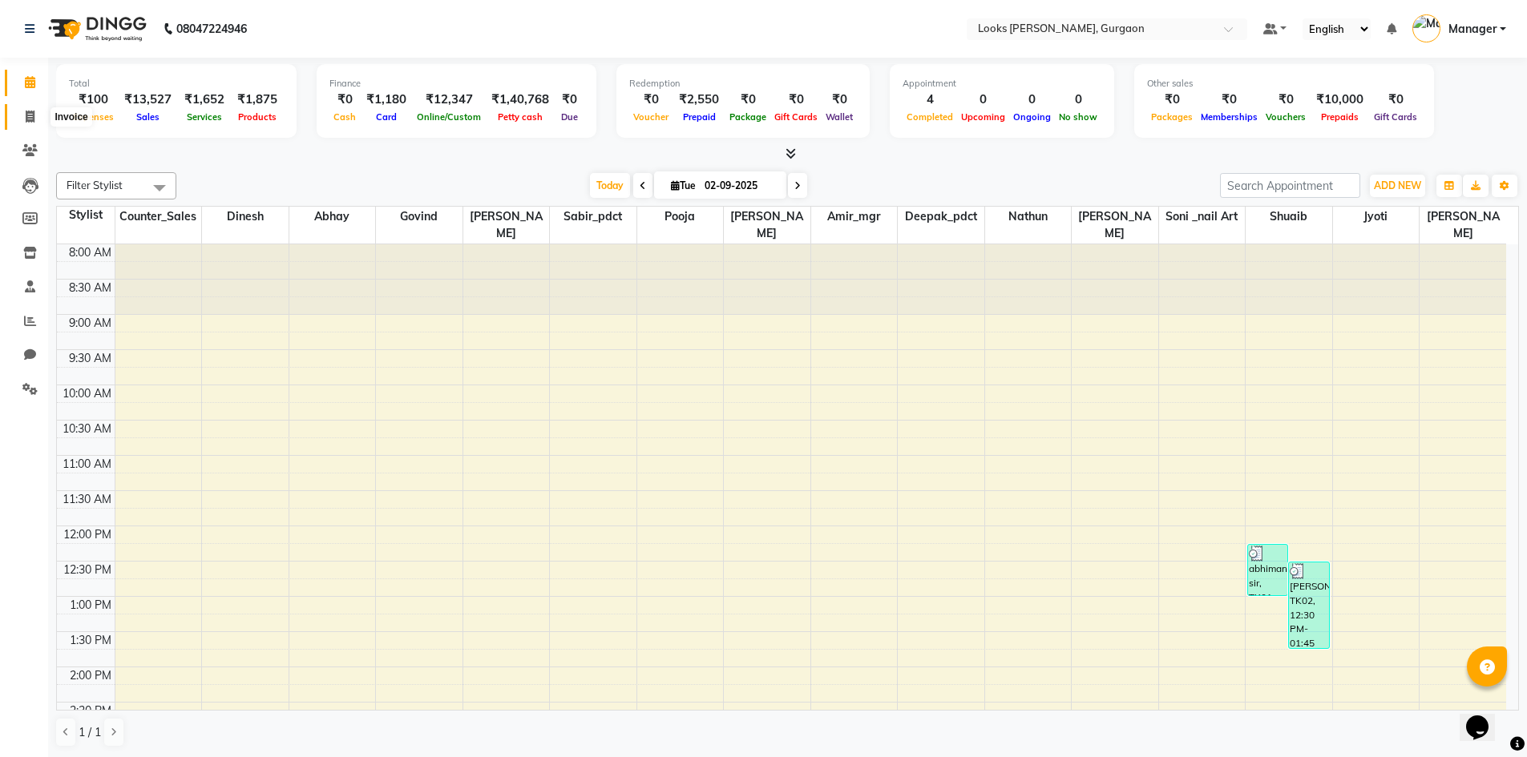
click at [34, 109] on span at bounding box center [30, 117] width 28 height 18
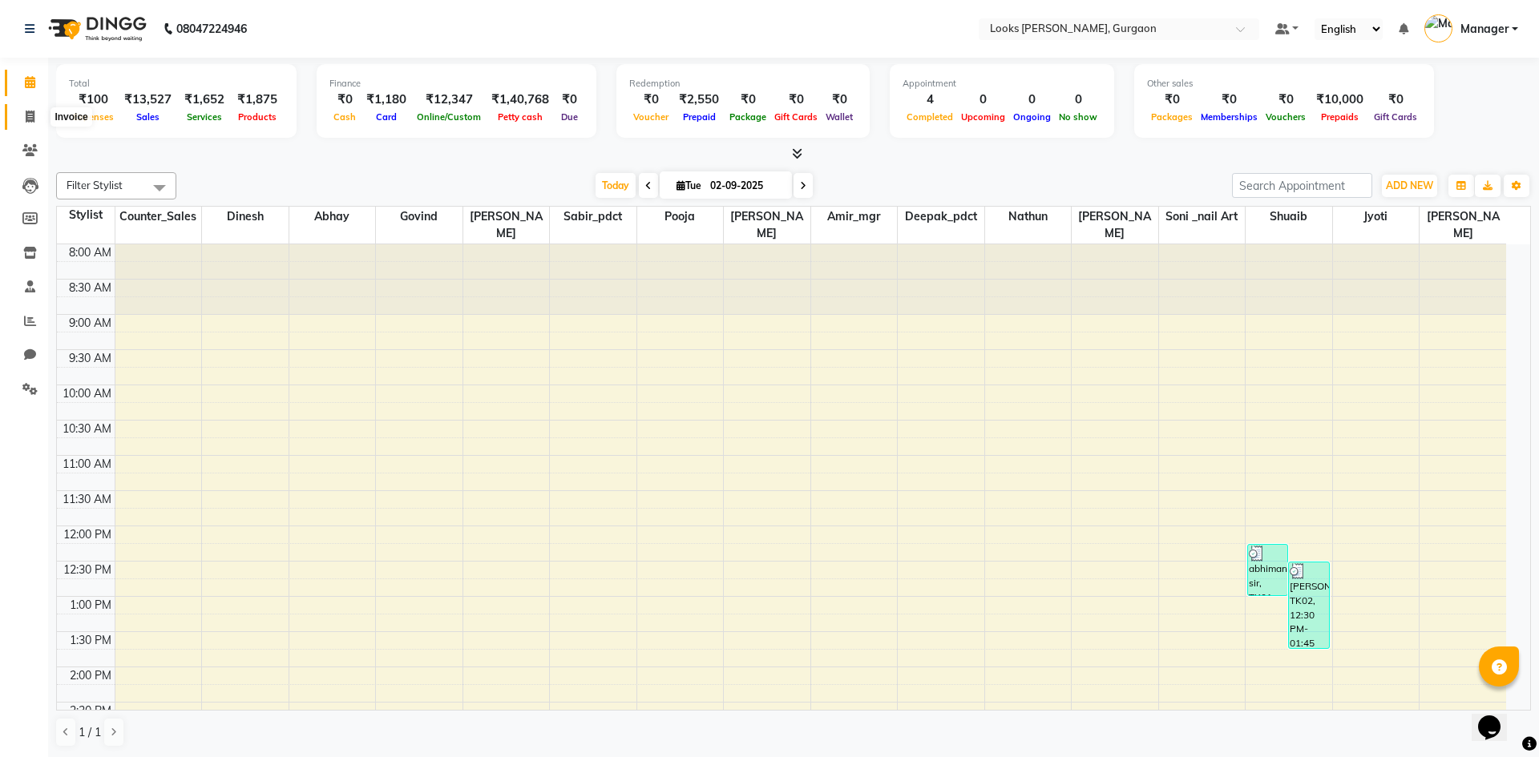
select select "8452"
select select "service"
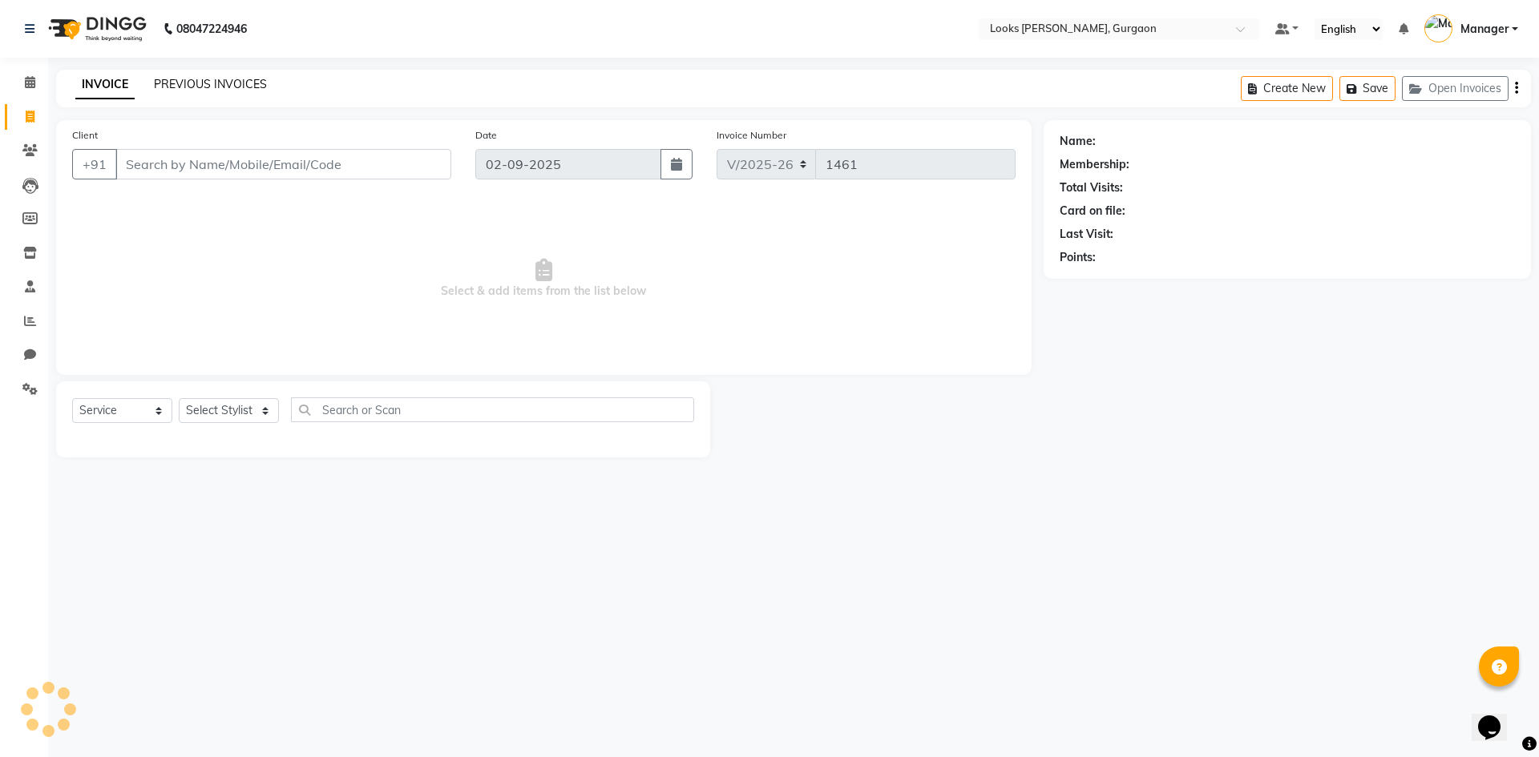
click at [161, 82] on link "PREVIOUS INVOICES" at bounding box center [210, 84] width 113 height 14
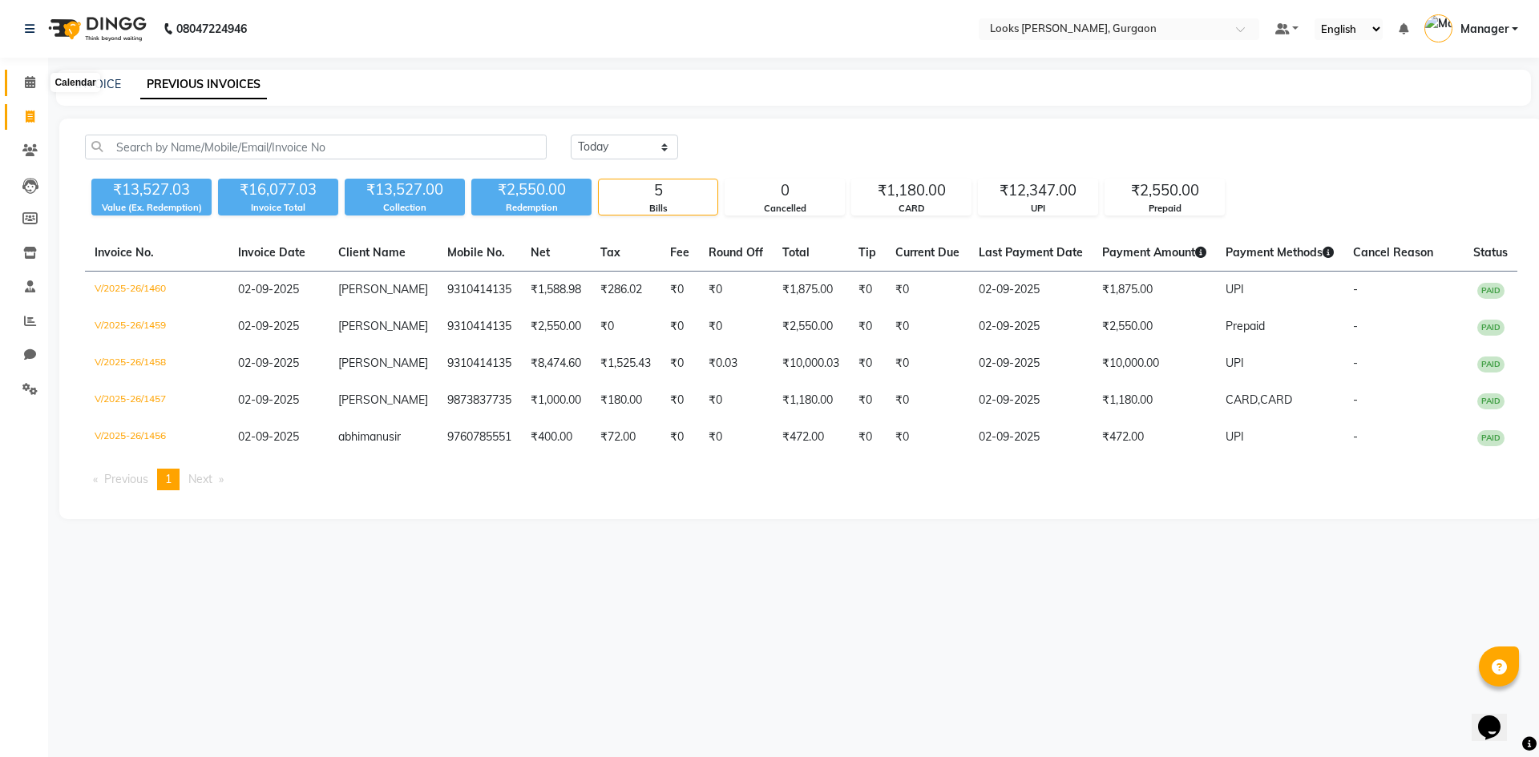
click at [41, 81] on span at bounding box center [30, 83] width 28 height 18
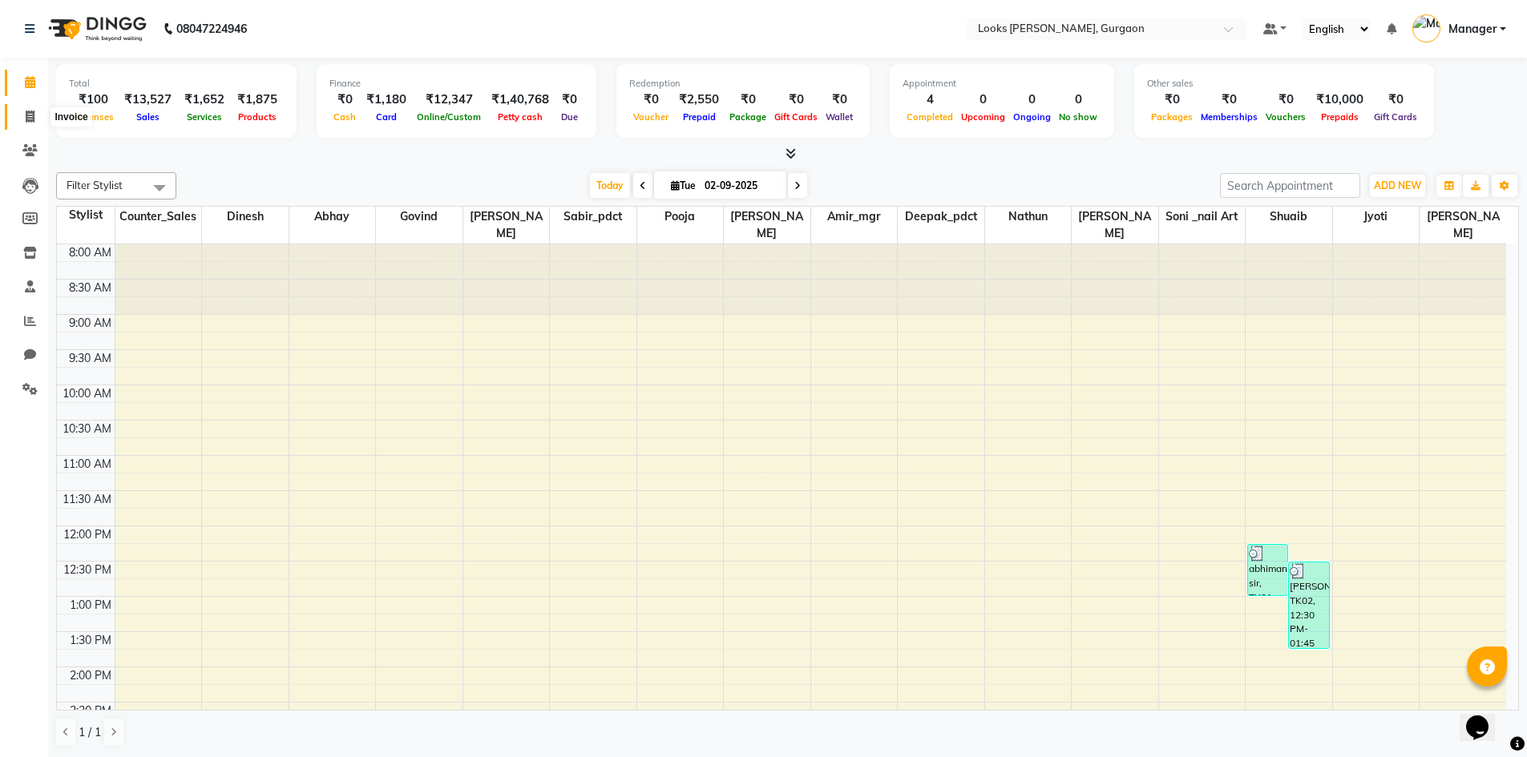
click at [35, 124] on span at bounding box center [30, 117] width 28 height 18
select select "service"
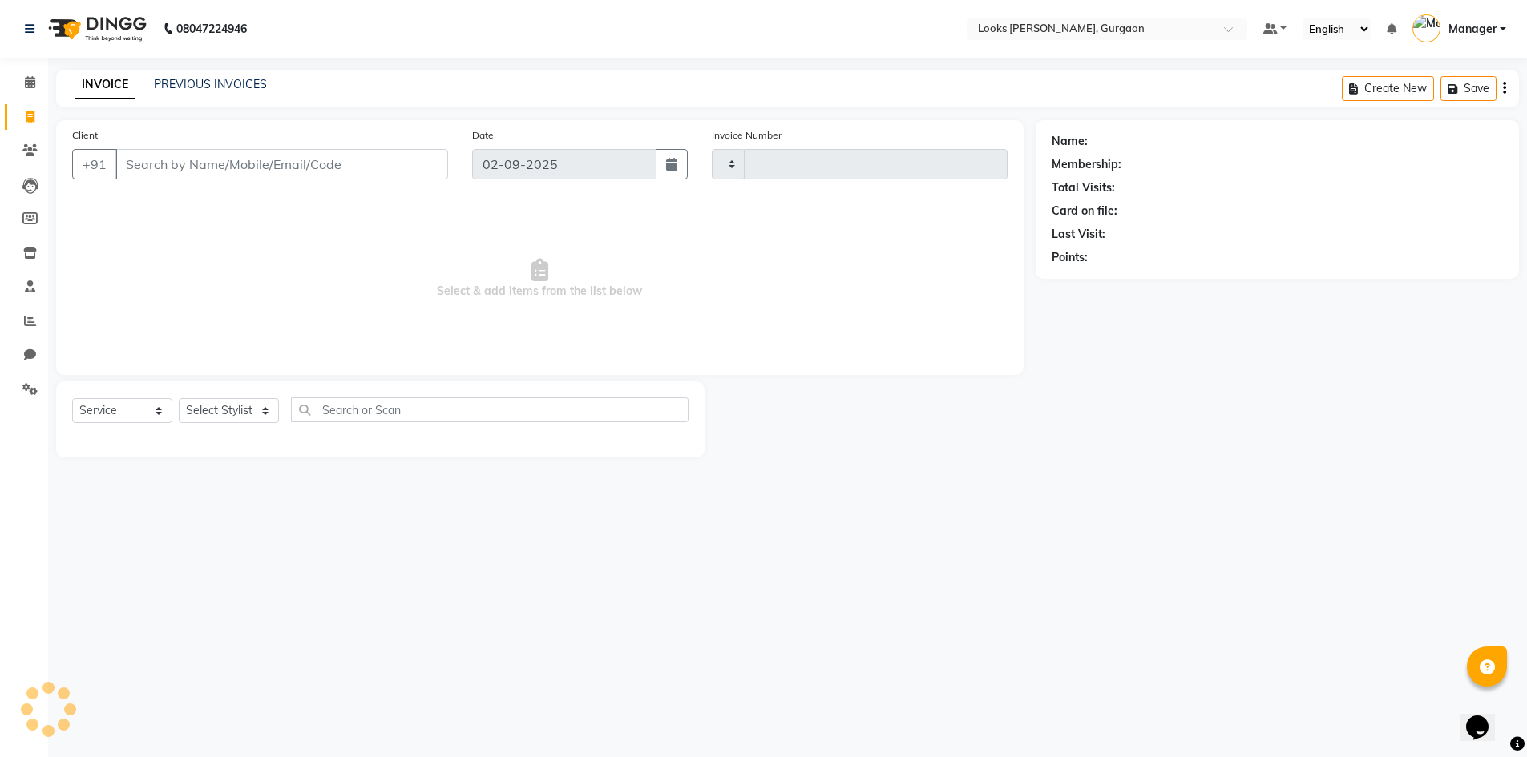
type input "1461"
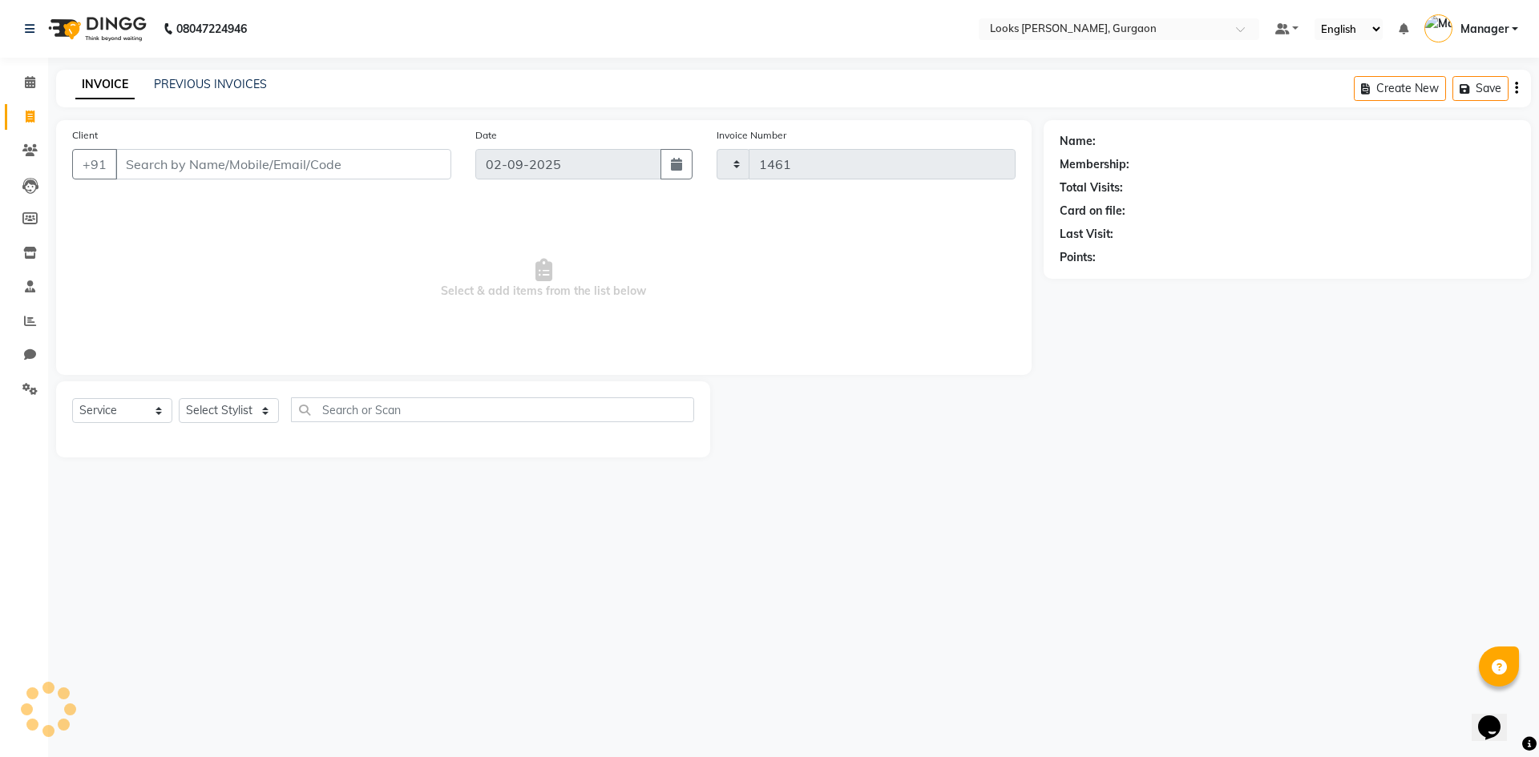
select select "8452"
click at [42, 157] on span at bounding box center [30, 151] width 28 height 18
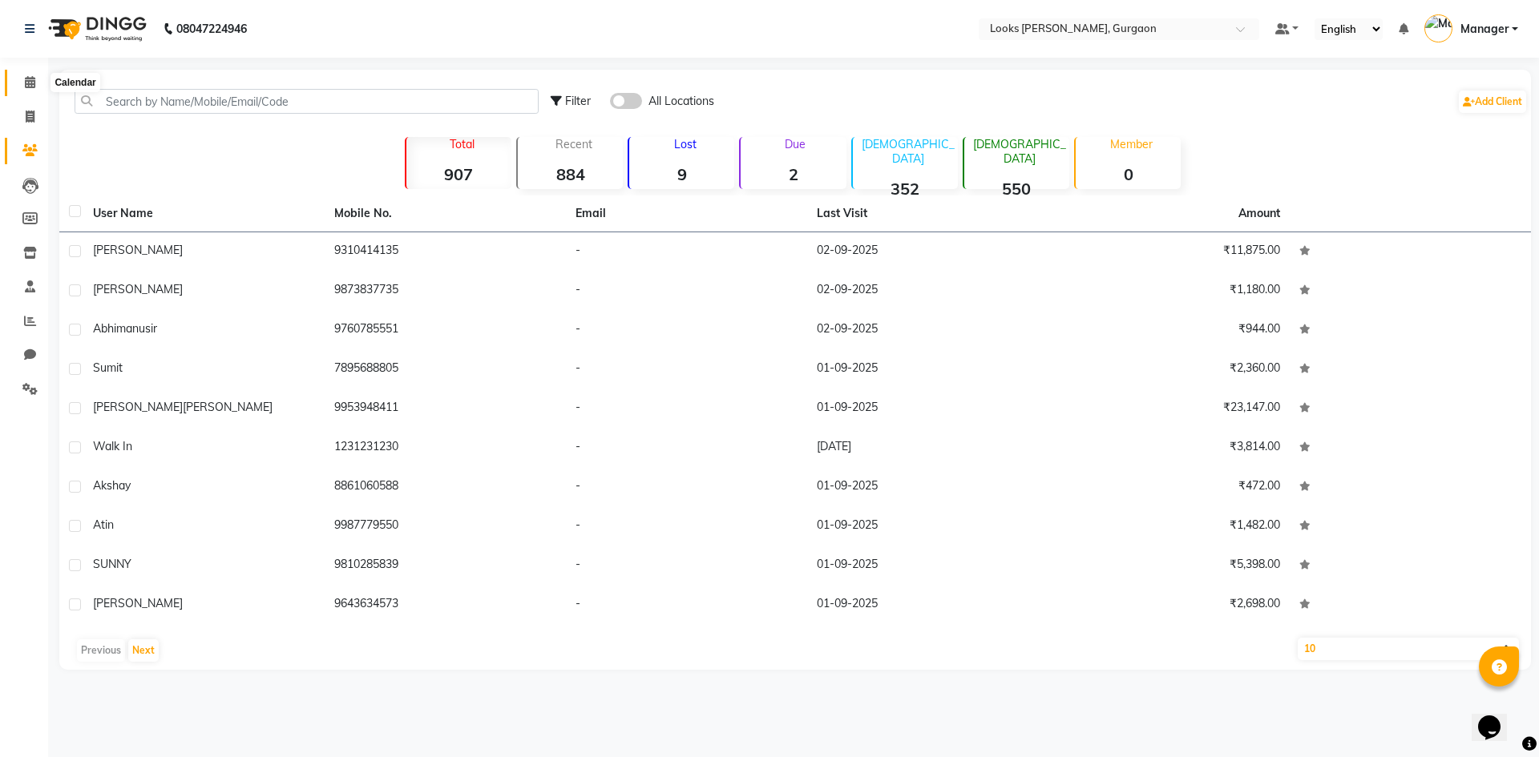
click at [32, 91] on span at bounding box center [30, 83] width 28 height 18
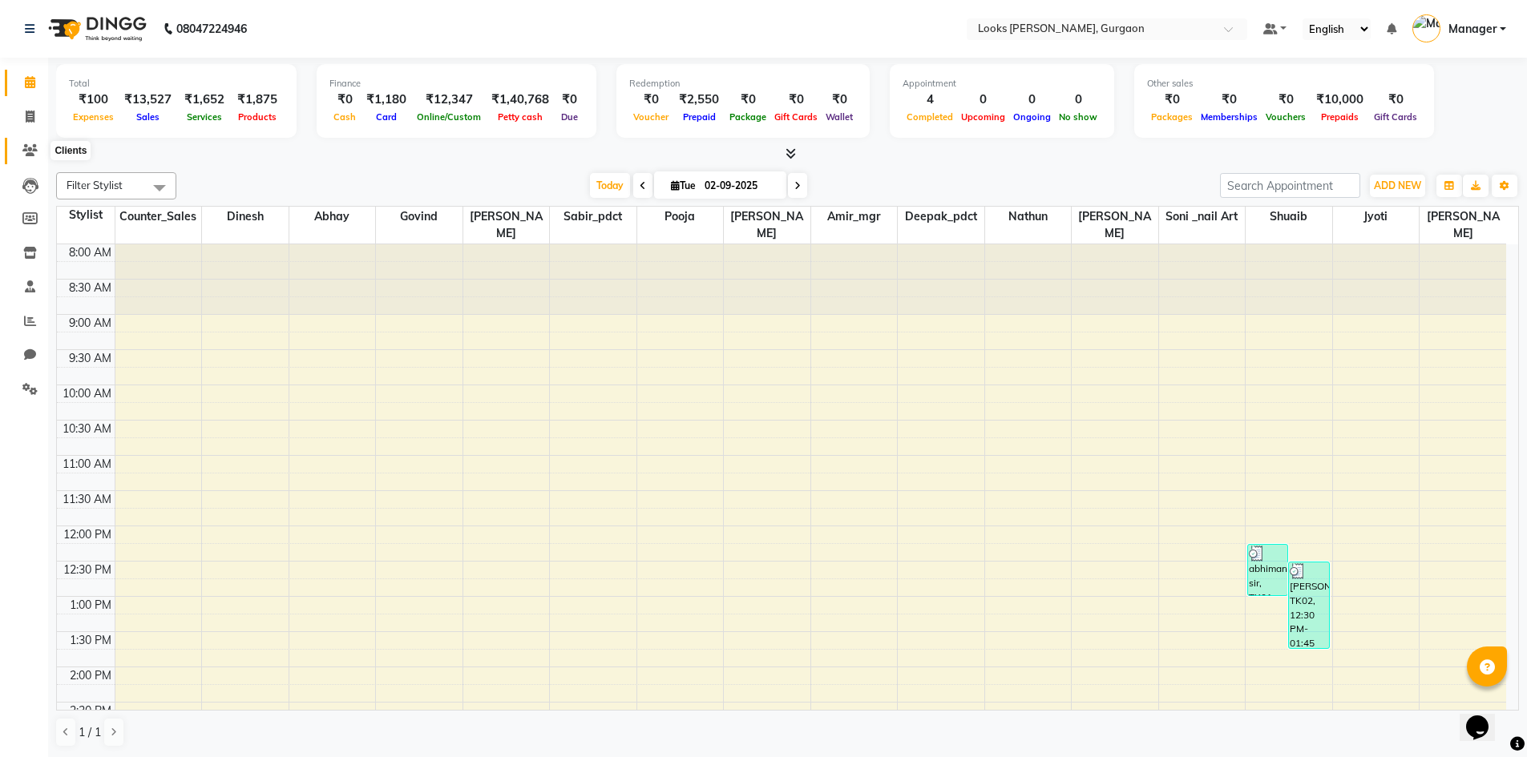
click at [37, 147] on icon at bounding box center [29, 150] width 15 height 12
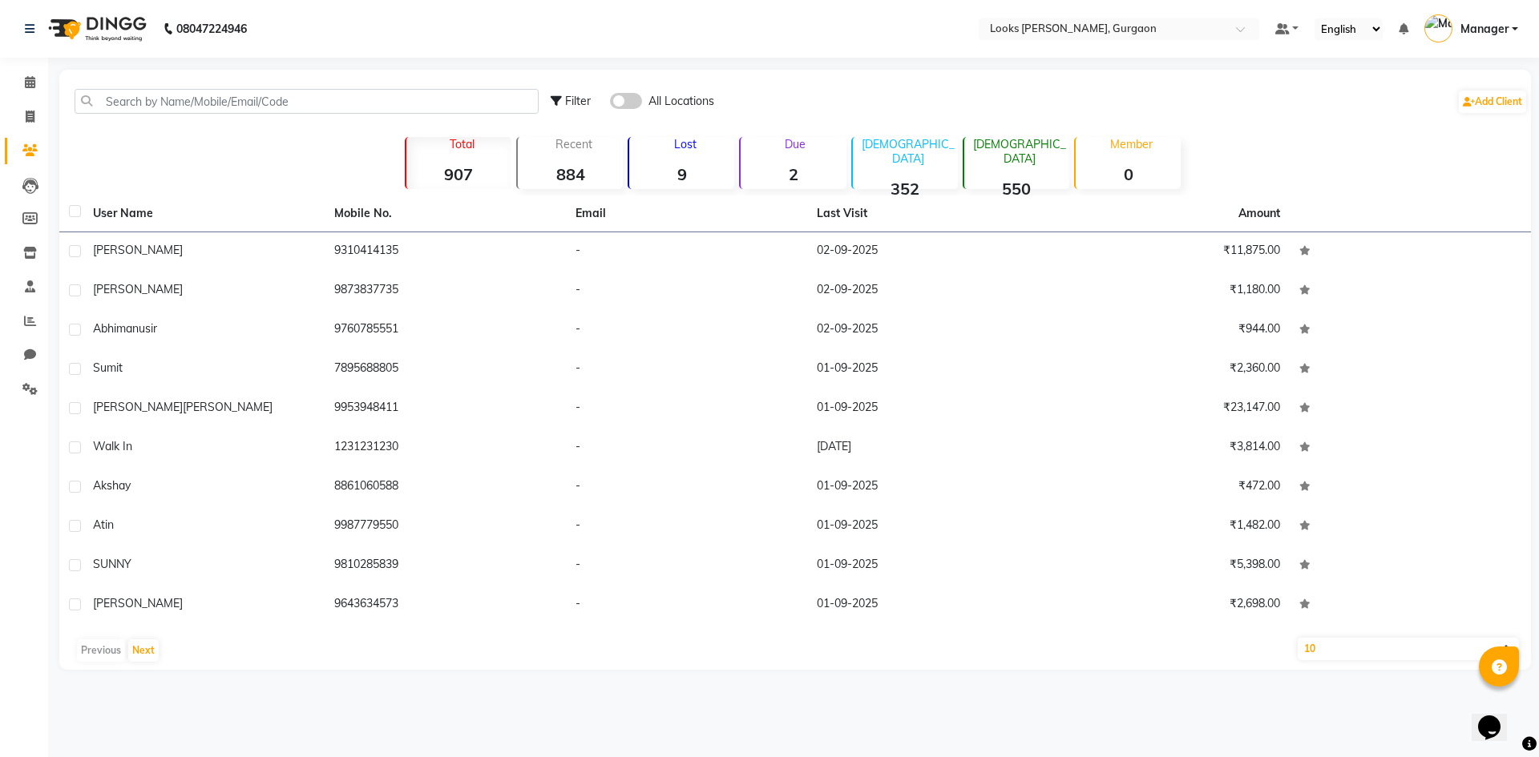
click at [811, 163] on div "Due 2" at bounding box center [792, 163] width 107 height 52
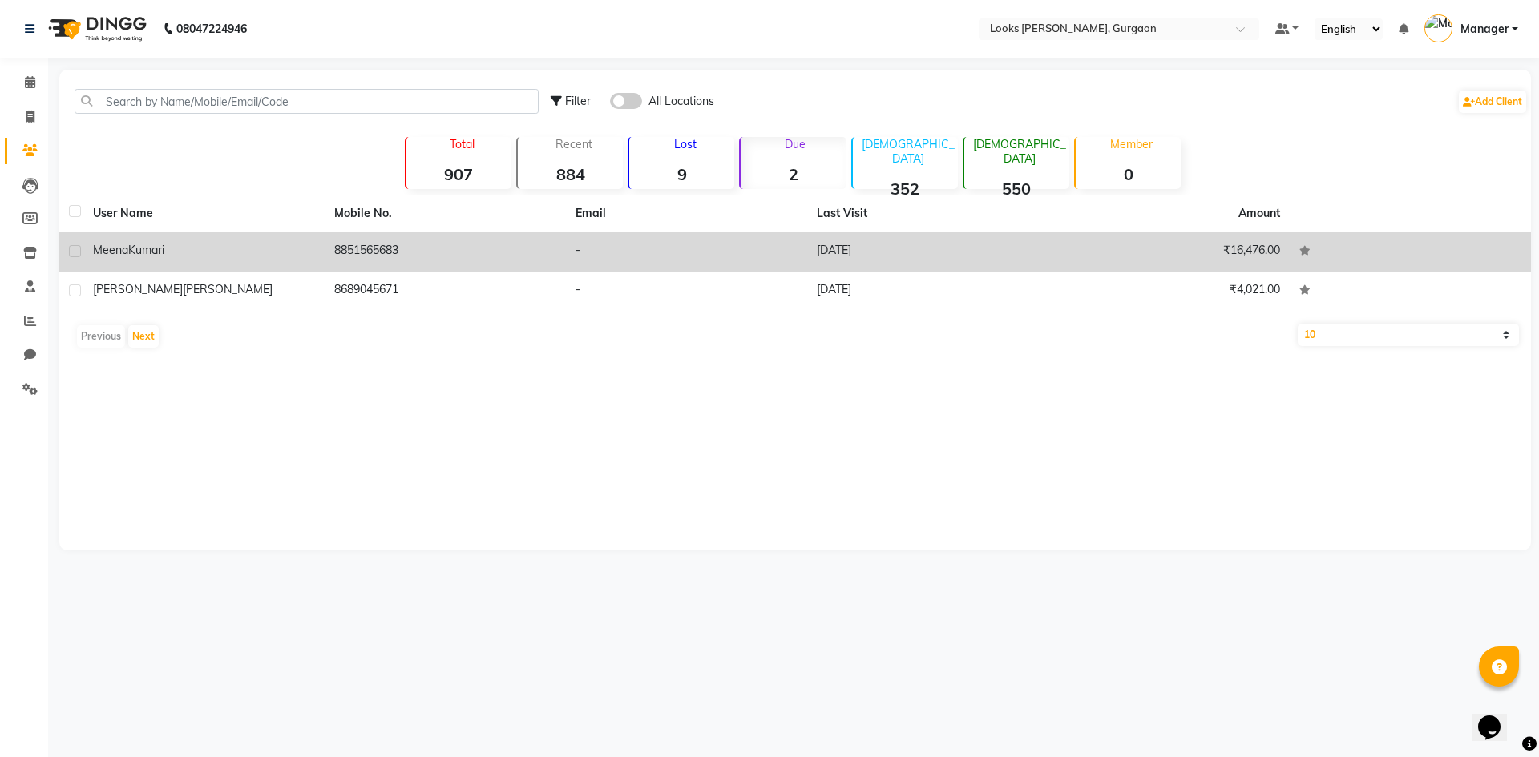
click at [910, 244] on td "29-08-2025" at bounding box center [927, 251] width 241 height 39
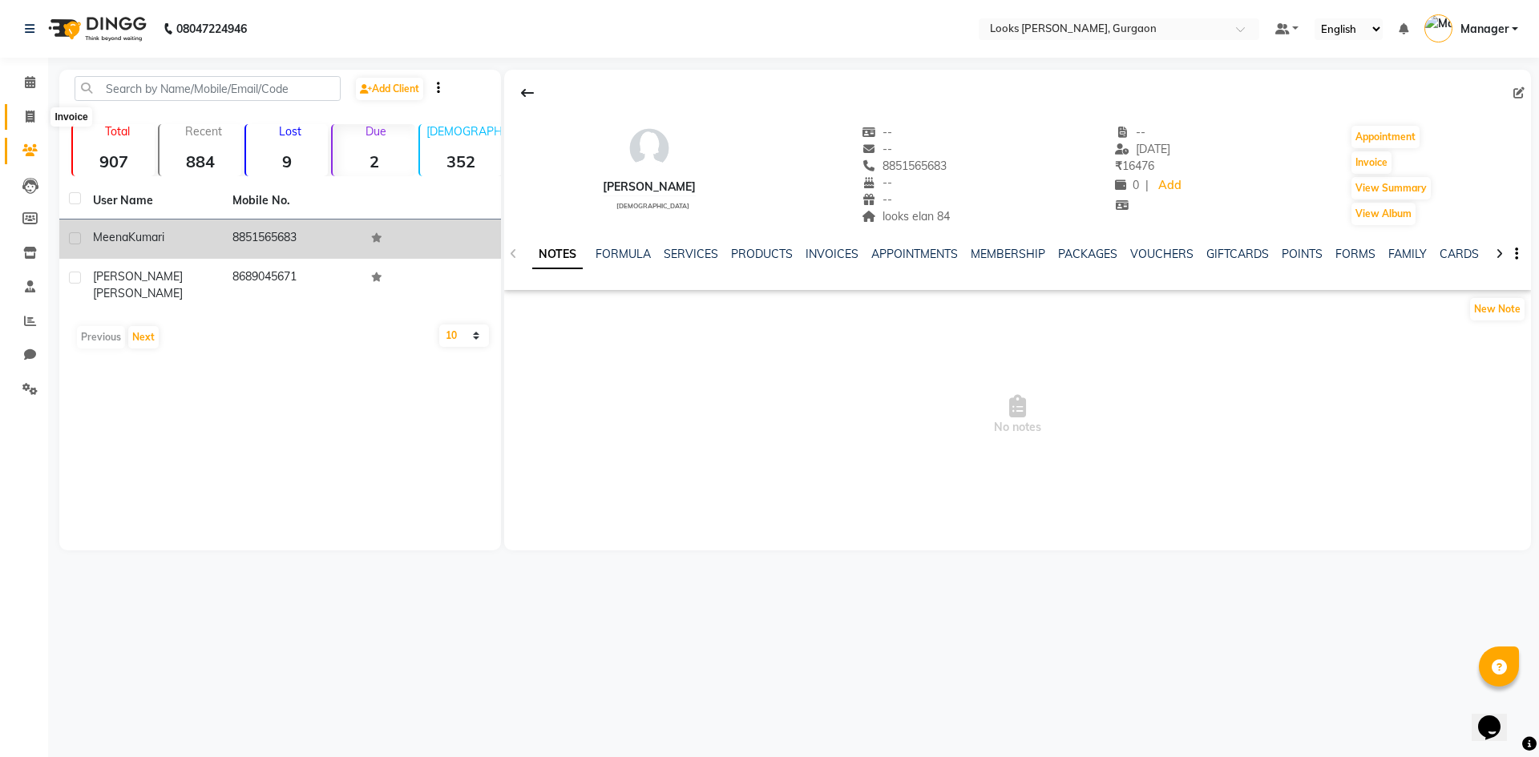
click at [31, 119] on icon at bounding box center [30, 117] width 9 height 12
select select "8452"
select select "service"
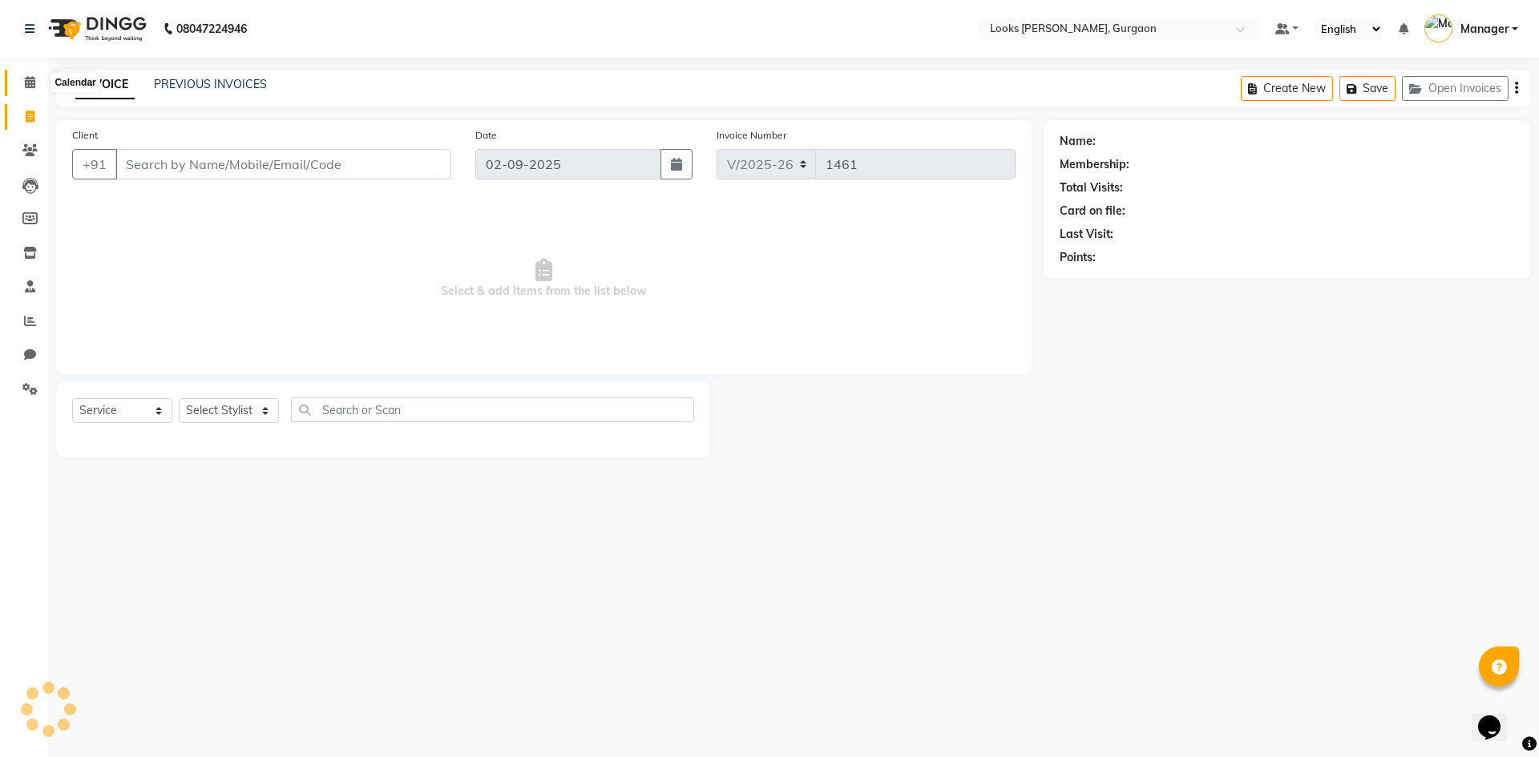
click at [22, 84] on span at bounding box center [30, 83] width 28 height 18
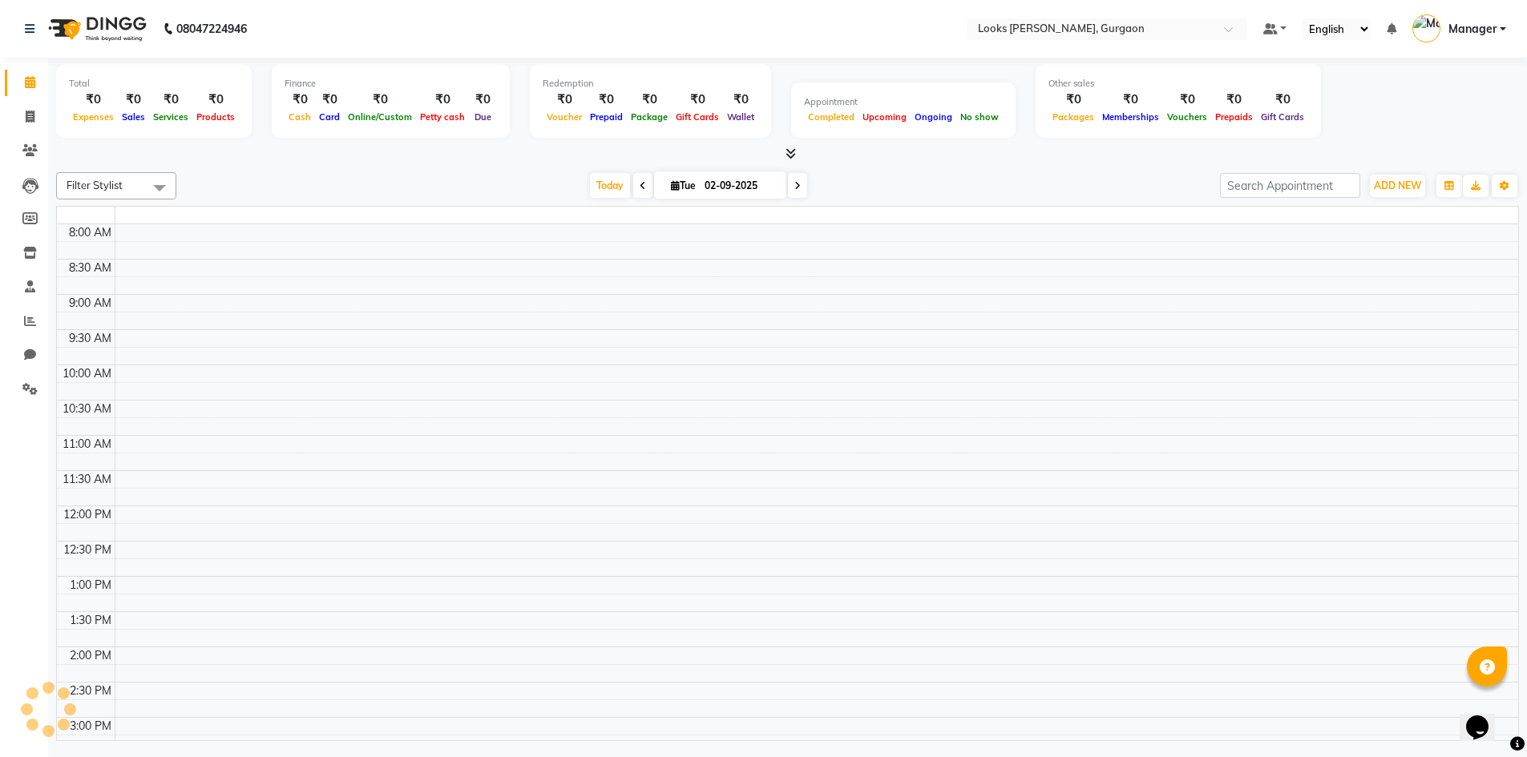
scroll to position [420, 0]
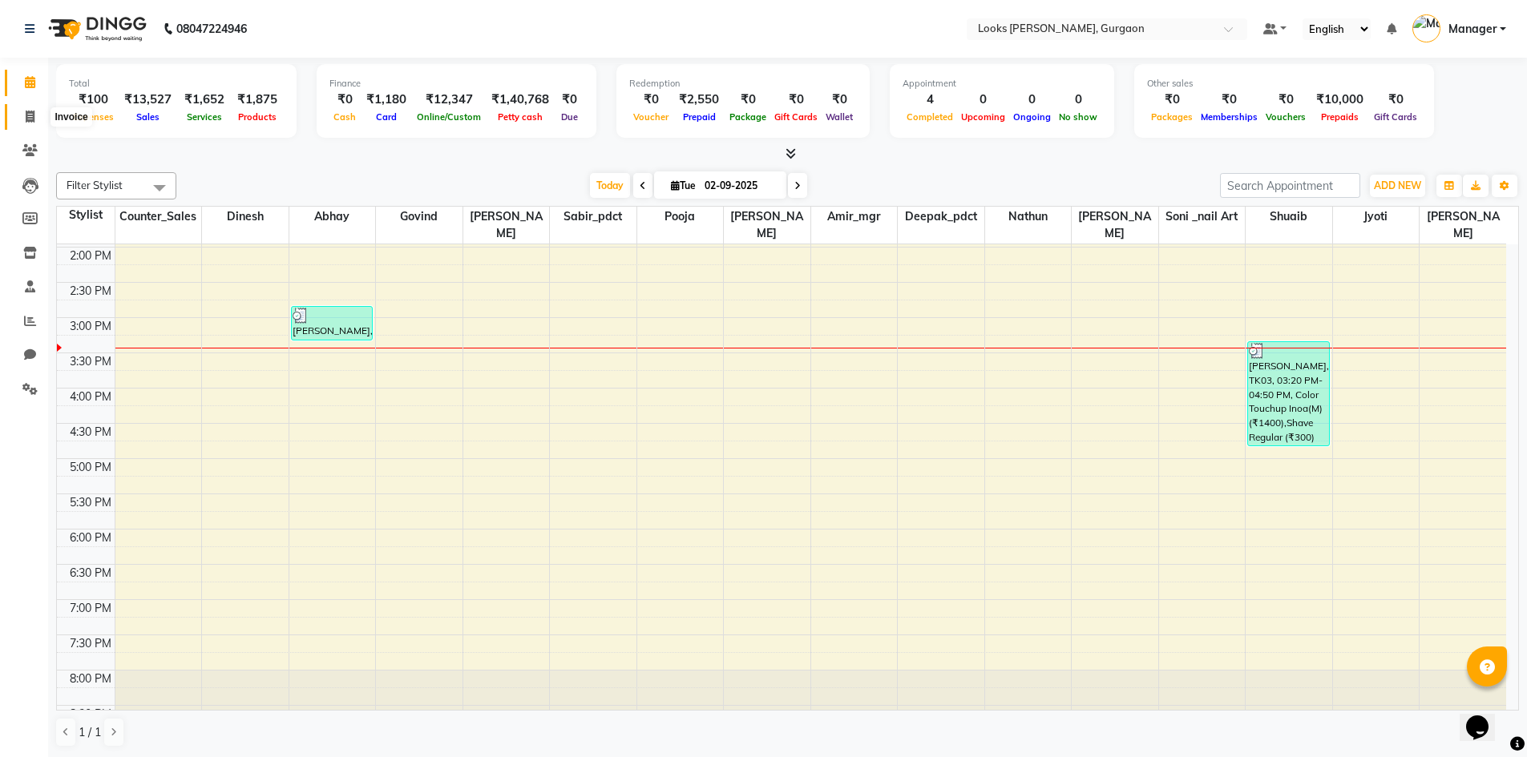
click at [38, 116] on span at bounding box center [30, 117] width 28 height 18
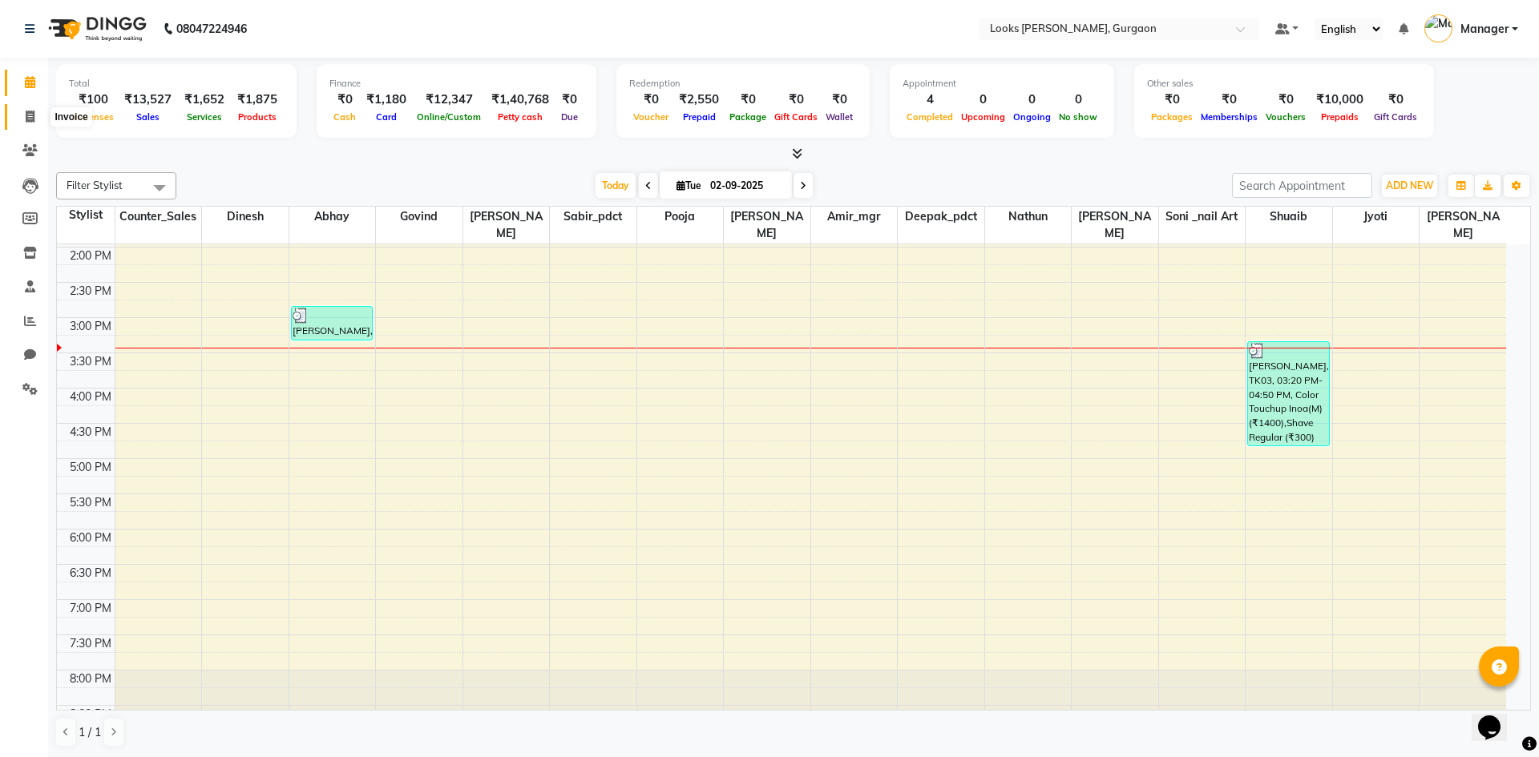
select select "8452"
select select "service"
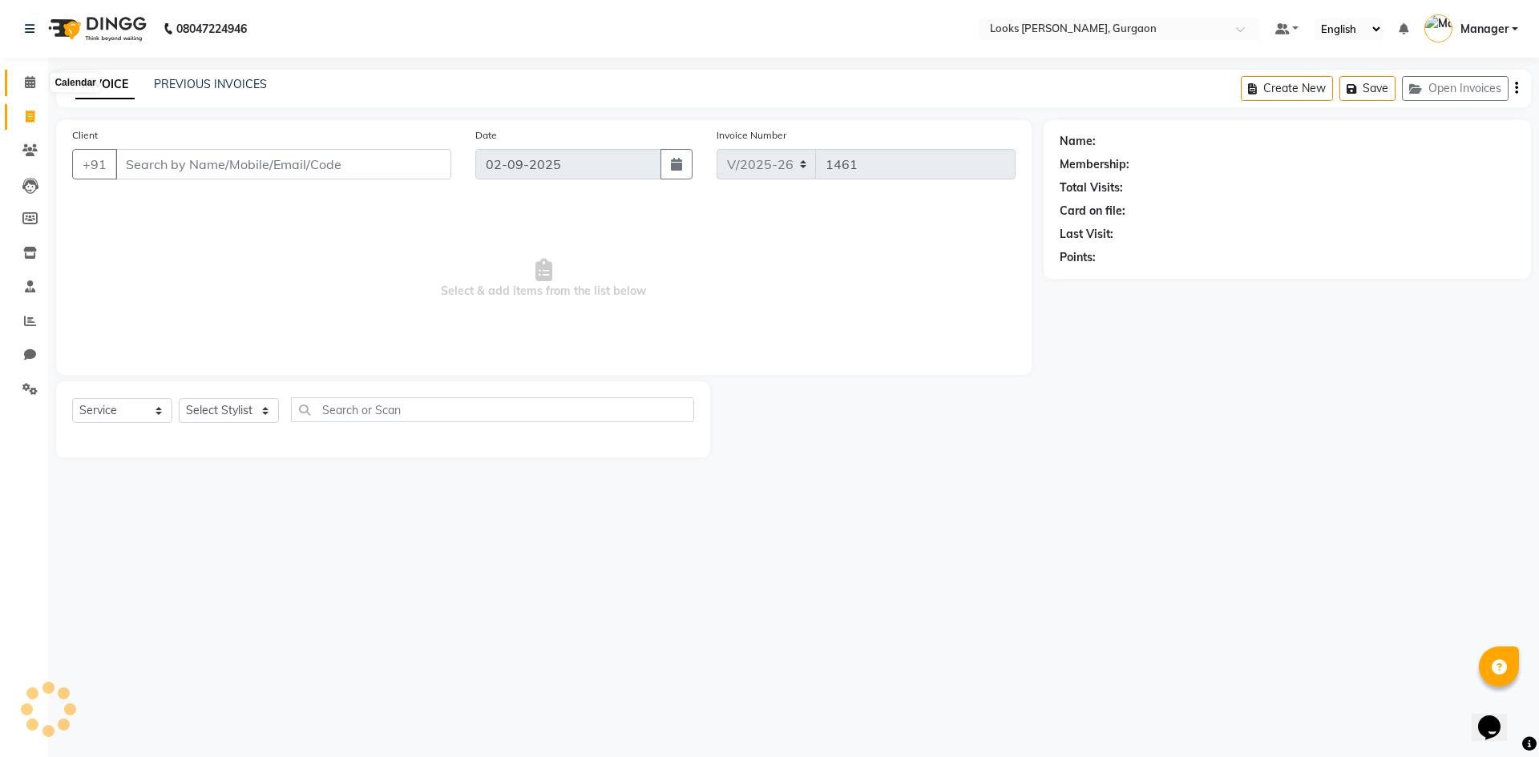
click at [31, 79] on icon at bounding box center [30, 82] width 10 height 12
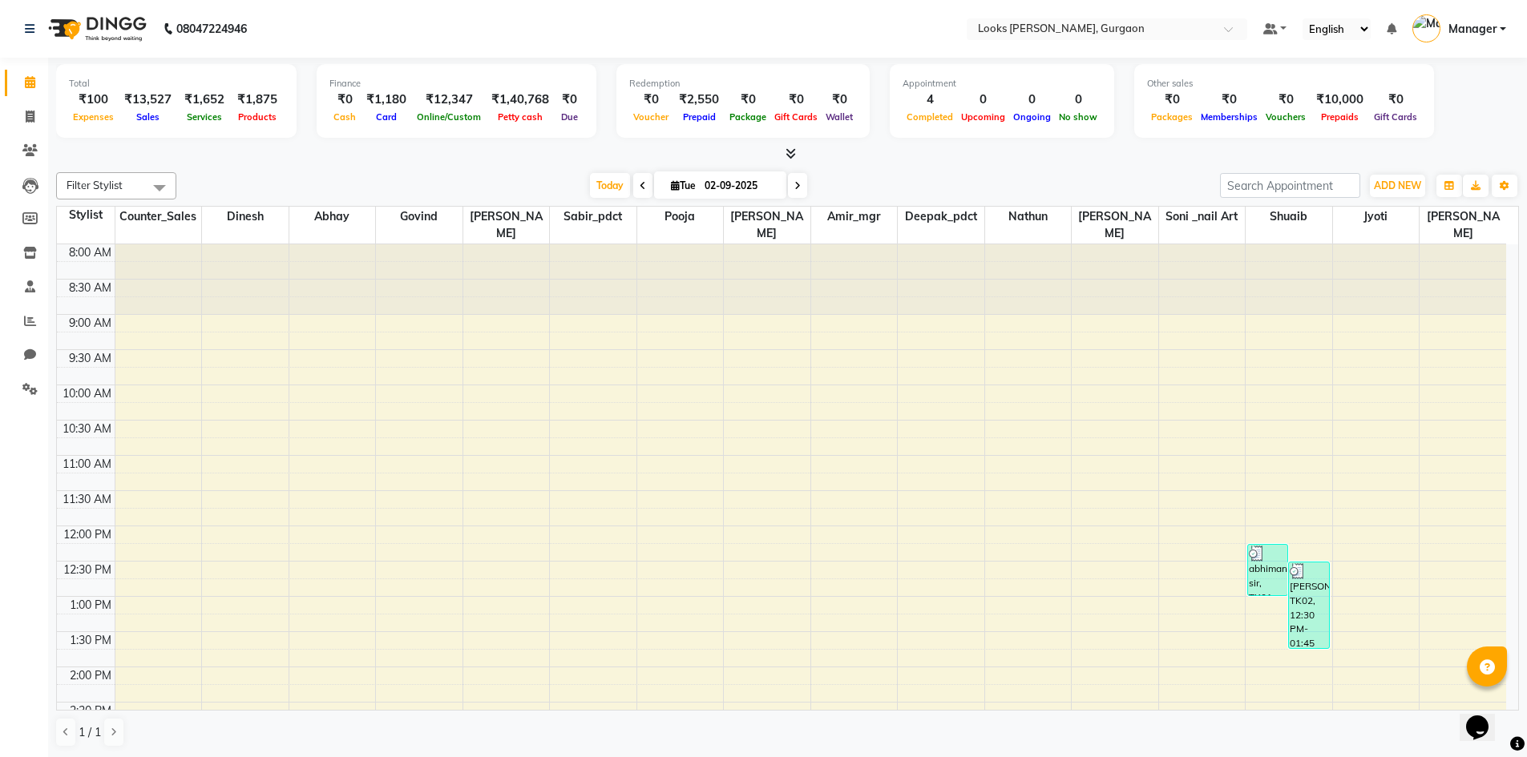
drag, startPoint x: 92, startPoint y: 382, endPoint x: 147, endPoint y: 447, distance: 85.9
click at [147, 447] on tbody "8:00 AM 8:30 AM 9:00 AM 9:30 AM 10:00 AM 10:30 AM 11:00 AM 11:30 AM 12:00 PM 12…" at bounding box center [781, 702] width 1449 height 916
